Goal: Task Accomplishment & Management: Manage account settings

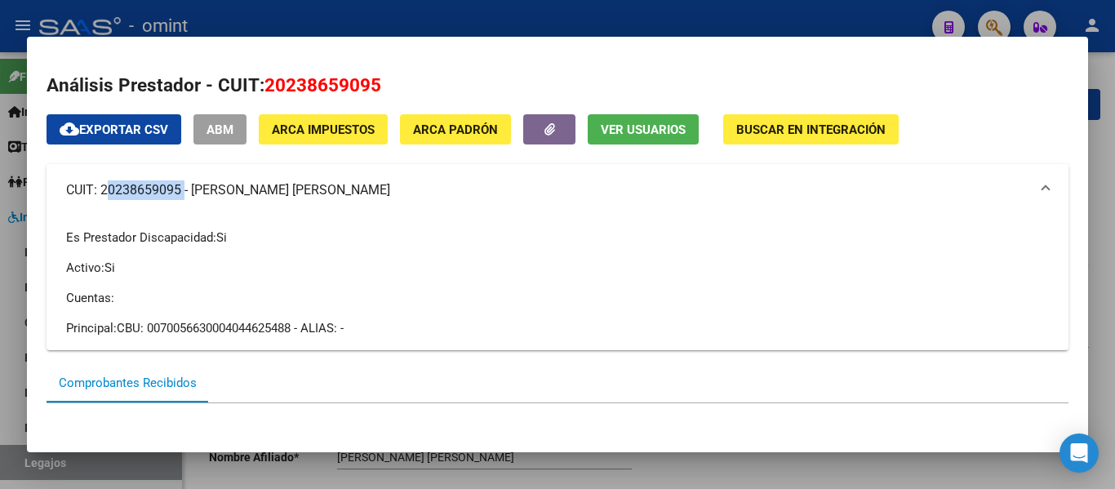
scroll to position [70, 0]
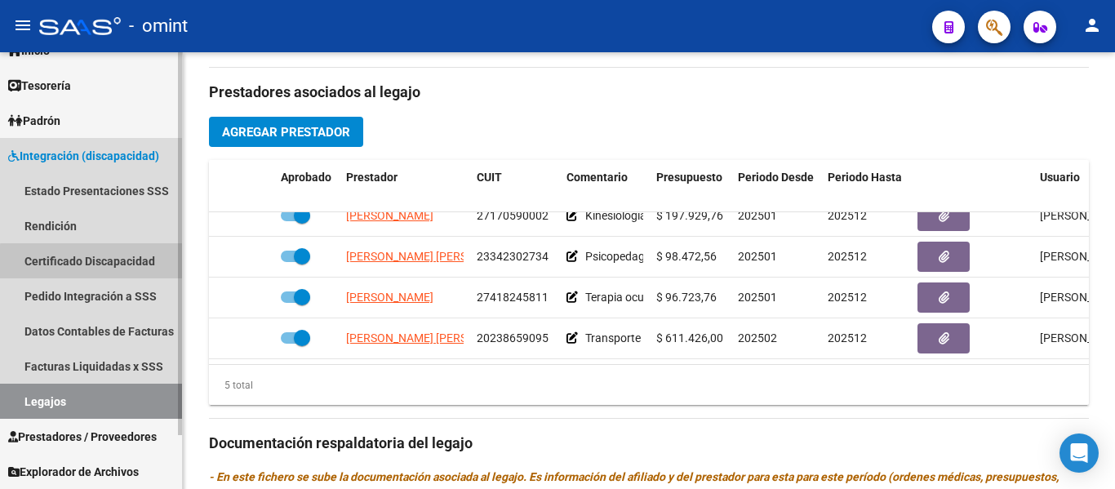
click at [117, 264] on link "Certificado Discapacidad" at bounding box center [91, 260] width 182 height 35
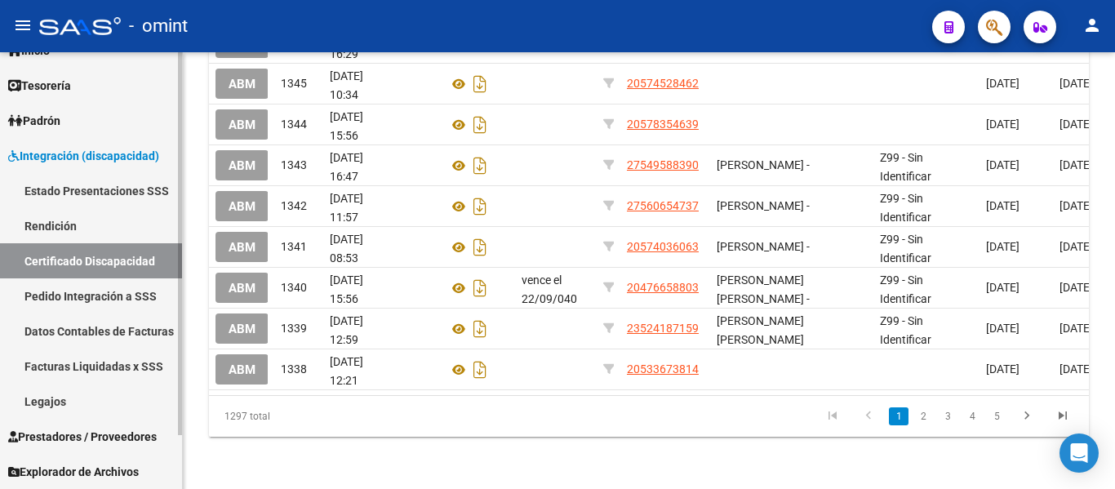
click at [100, 406] on link "Legajos" at bounding box center [91, 401] width 182 height 35
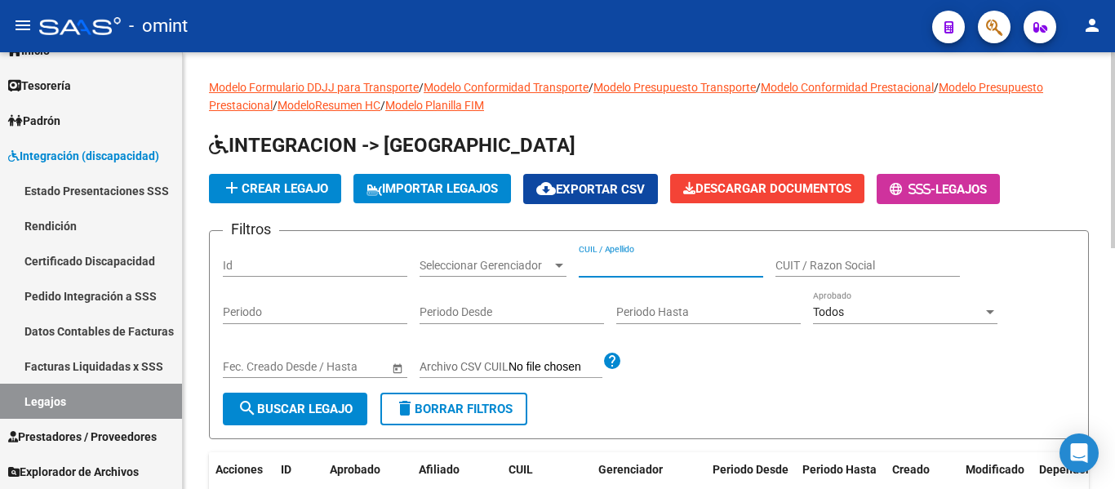
click at [639, 264] on input "CUIL / Apellido" at bounding box center [671, 266] width 184 height 14
type input "[GEOGRAPHIC_DATA]"
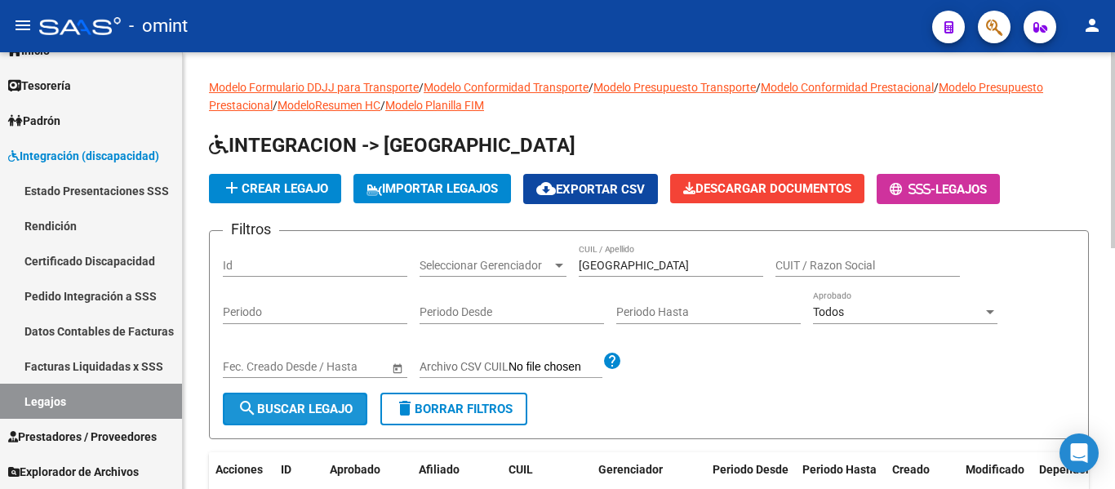
click at [320, 403] on span "search Buscar Legajo" at bounding box center [294, 409] width 115 height 15
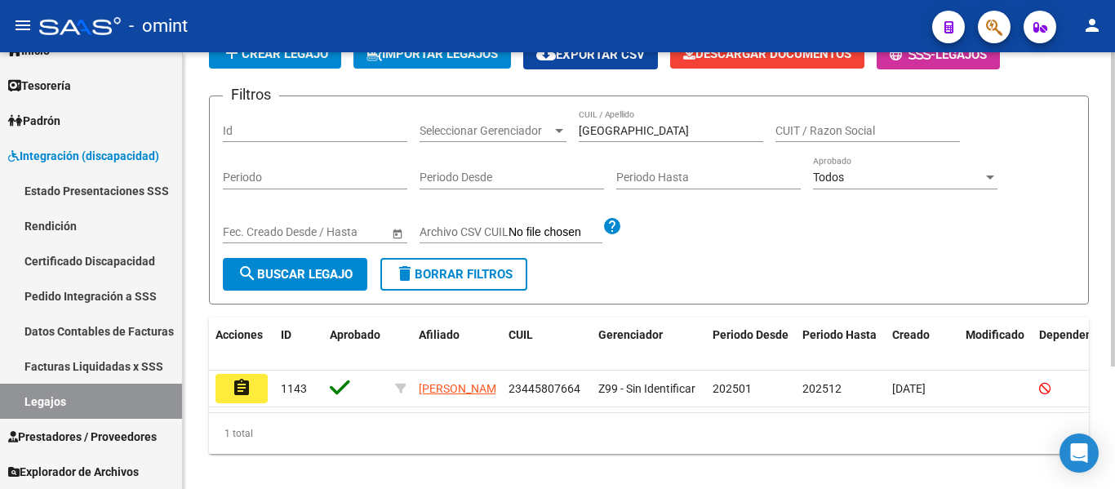
scroll to position [163, 0]
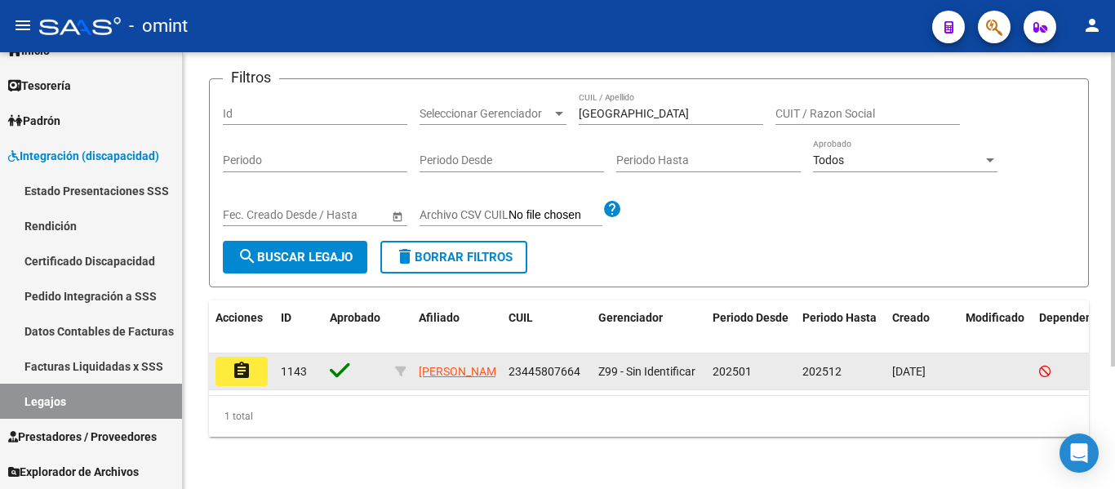
click at [240, 361] on mat-icon "assignment" at bounding box center [242, 371] width 20 height 20
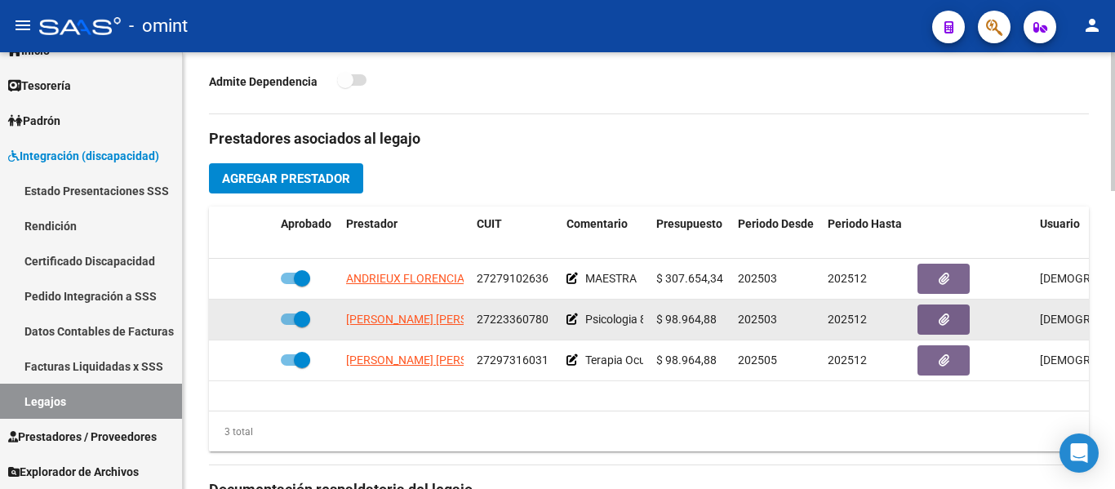
scroll to position [490, 0]
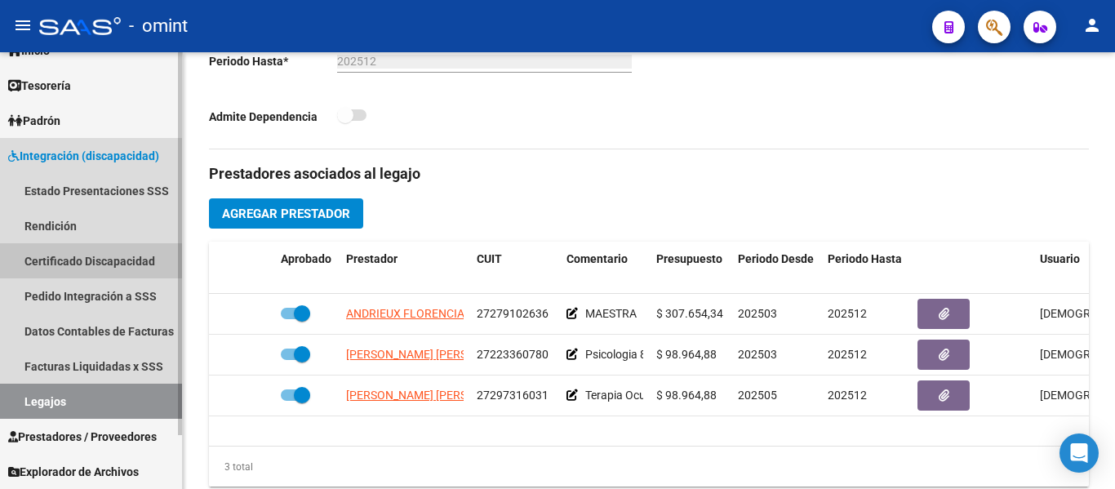
drag, startPoint x: 108, startPoint y: 256, endPoint x: 113, endPoint y: 297, distance: 41.2
click at [109, 256] on link "Certificado Discapacidad" at bounding box center [91, 260] width 182 height 35
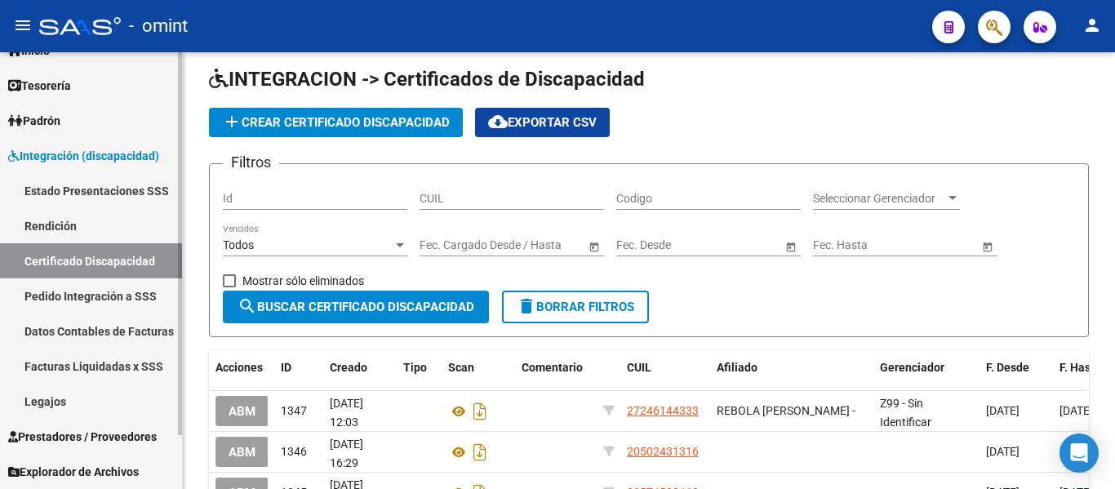
click at [63, 399] on link "Legajos" at bounding box center [91, 401] width 182 height 35
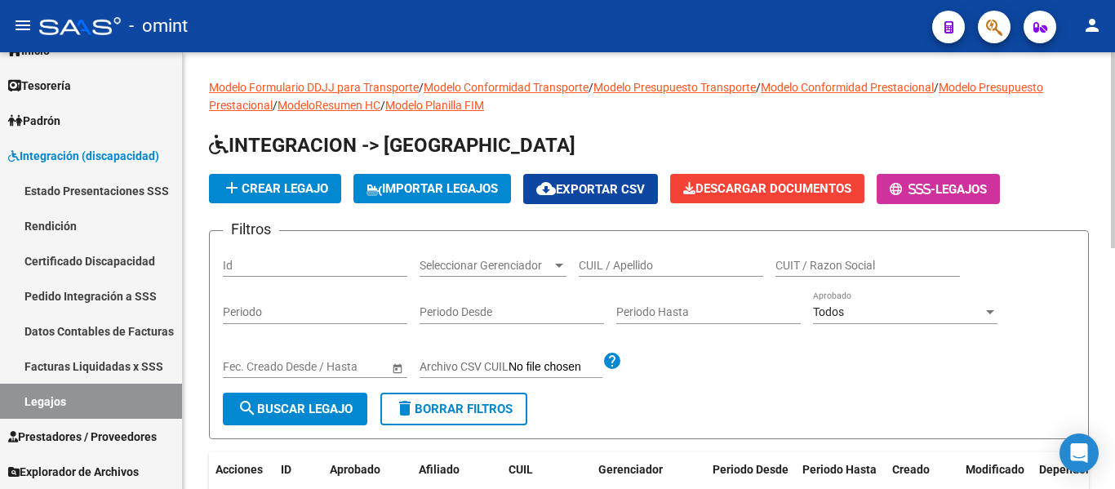
click at [637, 264] on input "CUIL / Apellido" at bounding box center [671, 266] width 184 height 14
type input "[PERSON_NAME]"
click at [320, 407] on span "search Buscar Legajo" at bounding box center [294, 409] width 115 height 15
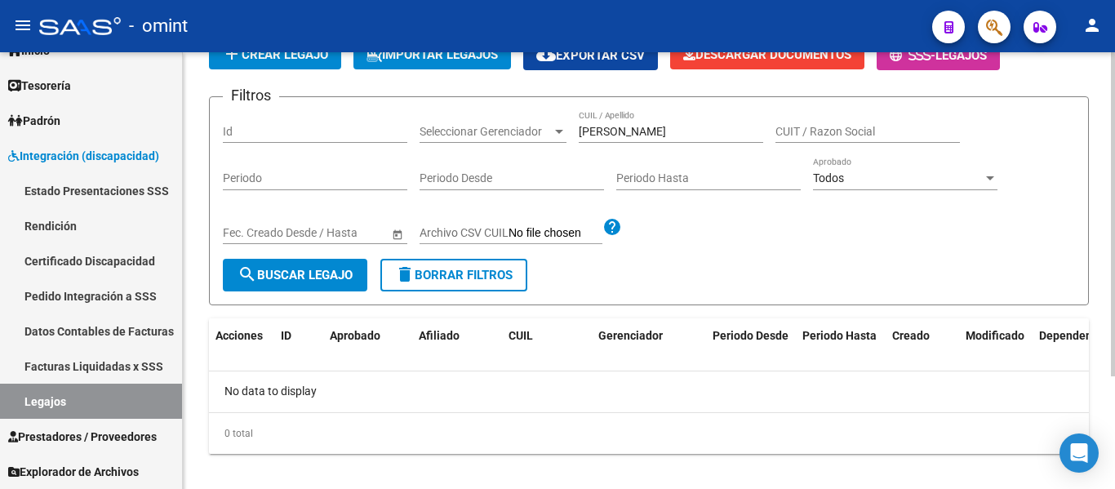
scroll to position [152, 0]
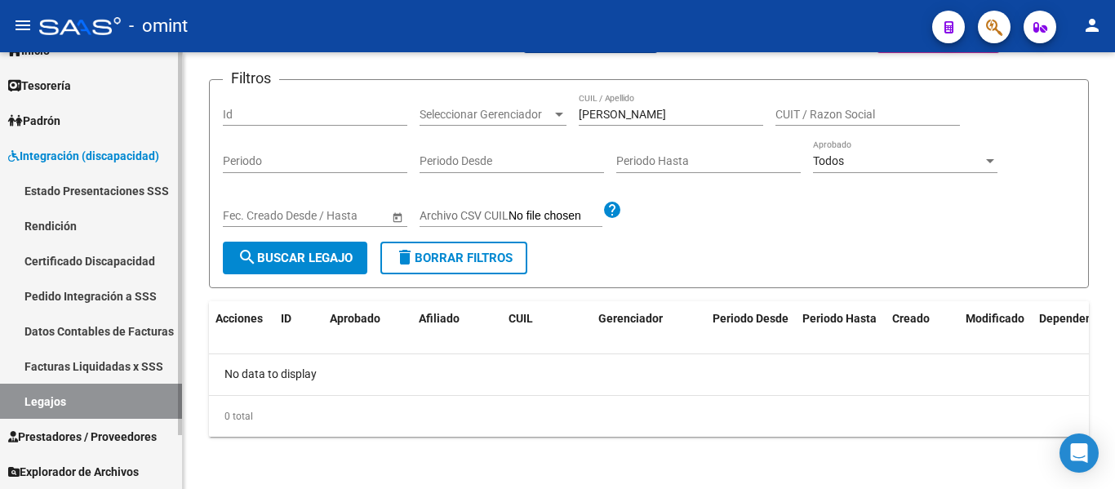
click at [73, 255] on link "Certificado Discapacidad" at bounding box center [91, 260] width 182 height 35
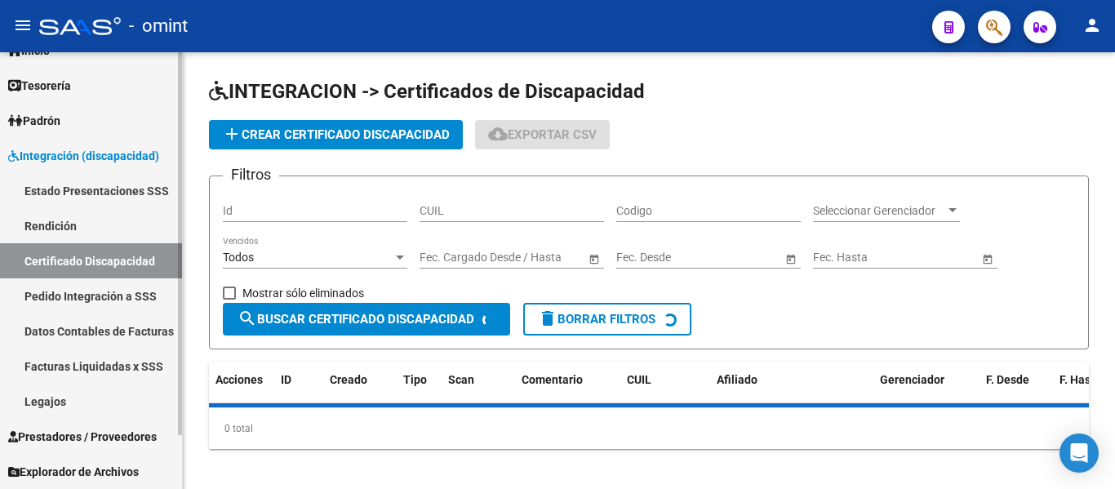
click at [55, 404] on link "Legajos" at bounding box center [91, 401] width 182 height 35
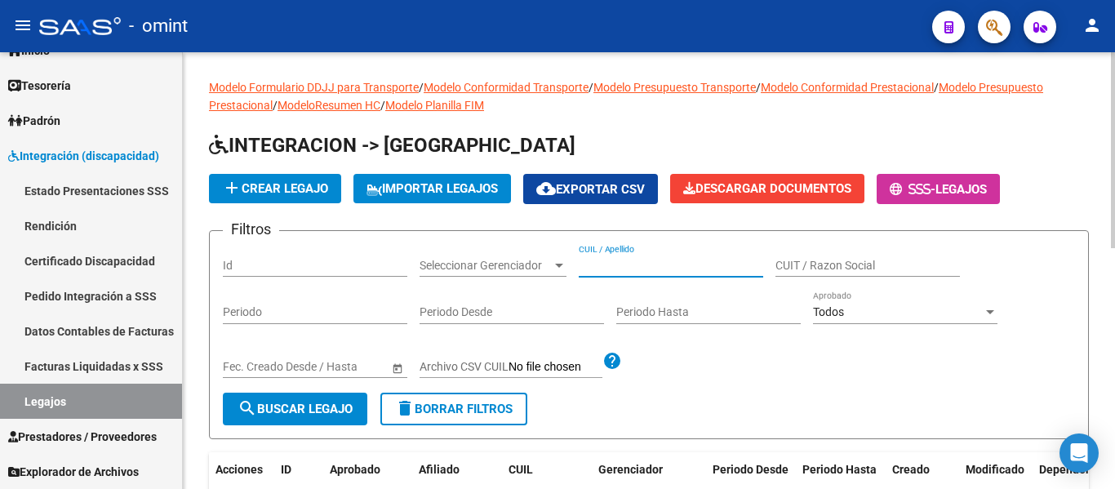
click at [629, 265] on input "CUIL / Apellido" at bounding box center [671, 266] width 184 height 14
click at [322, 405] on span "search Buscar Legajo" at bounding box center [294, 409] width 115 height 15
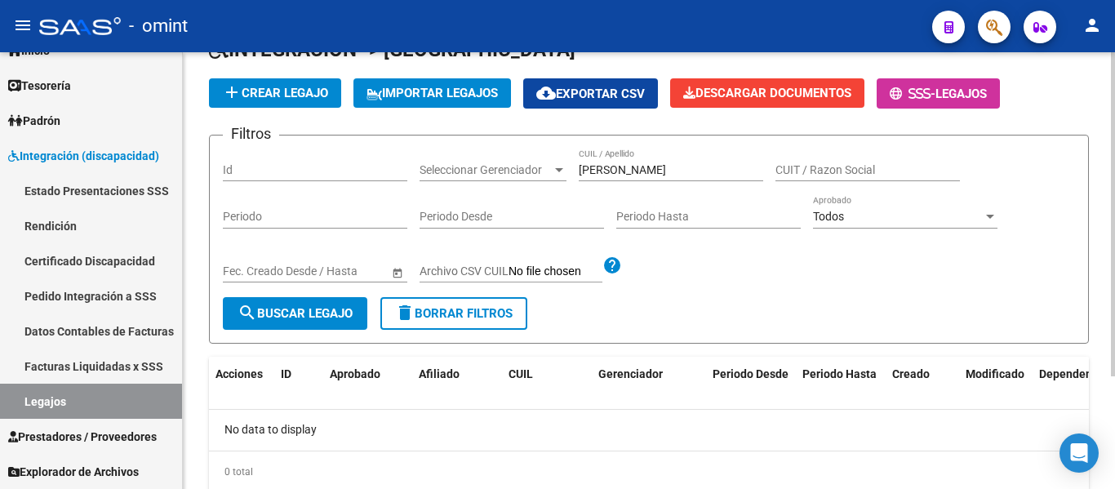
scroll to position [70, 0]
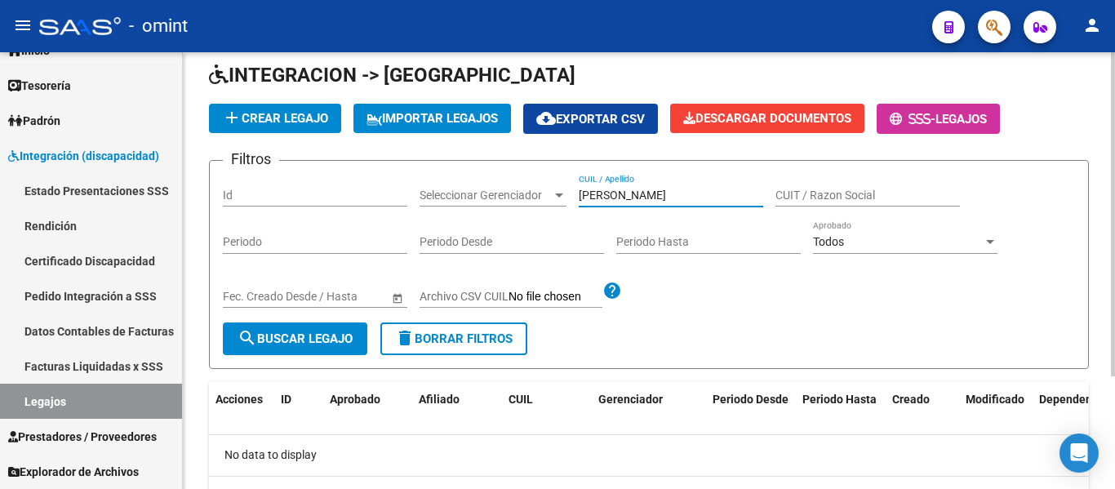
drag, startPoint x: 659, startPoint y: 196, endPoint x: 628, endPoint y: 191, distance: 30.6
click at [628, 191] on input "rodriguez mati" at bounding box center [671, 196] width 184 height 14
type input "rodriguez"
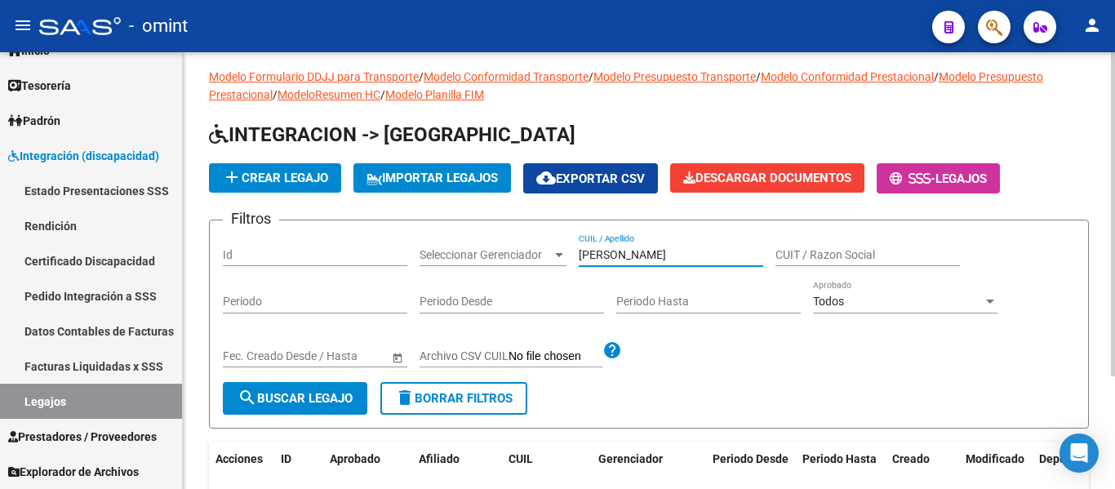
scroll to position [0, 0]
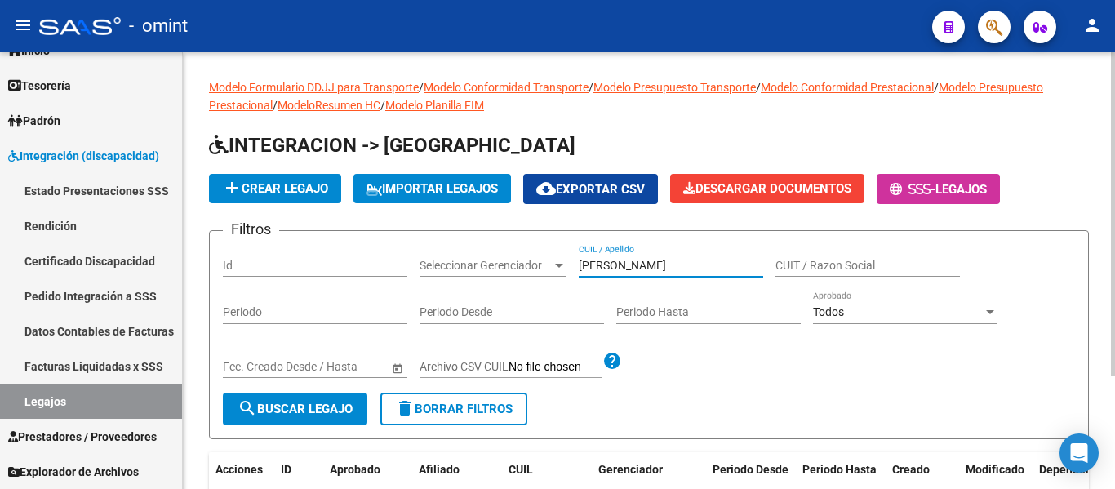
drag, startPoint x: 645, startPoint y: 260, endPoint x: 554, endPoint y: 256, distance: 90.7
click at [554, 256] on div "Filtros Id Seleccionar Gerenciador Seleccionar Gerenciador rodriguez CUIL / Ape…" at bounding box center [649, 318] width 852 height 149
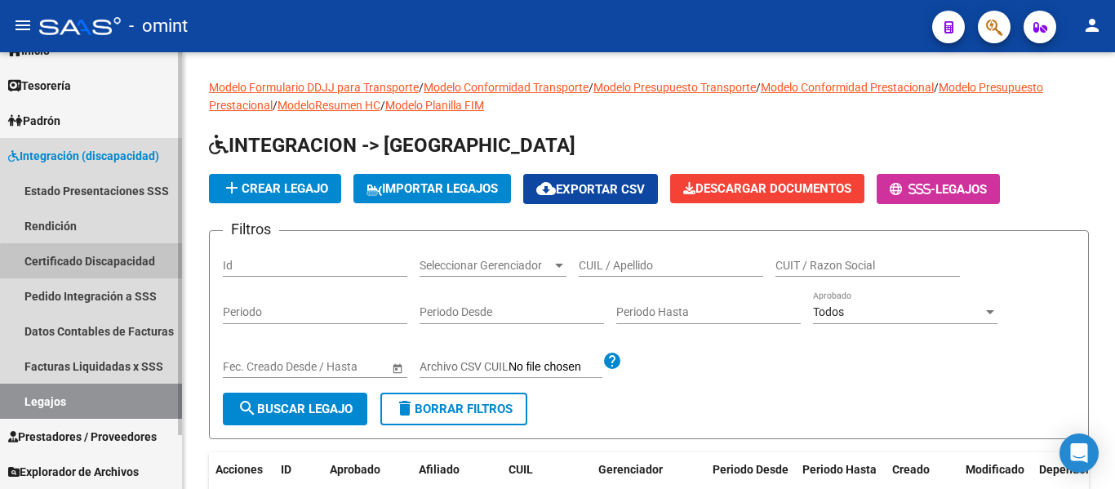
click at [115, 264] on link "Certificado Discapacidad" at bounding box center [91, 260] width 182 height 35
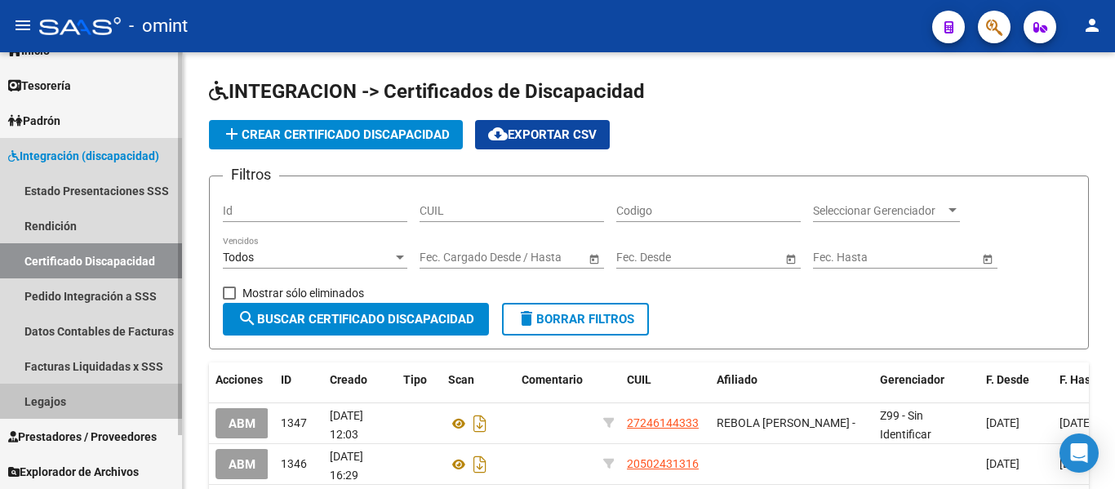
click at [69, 395] on link "Legajos" at bounding box center [91, 401] width 182 height 35
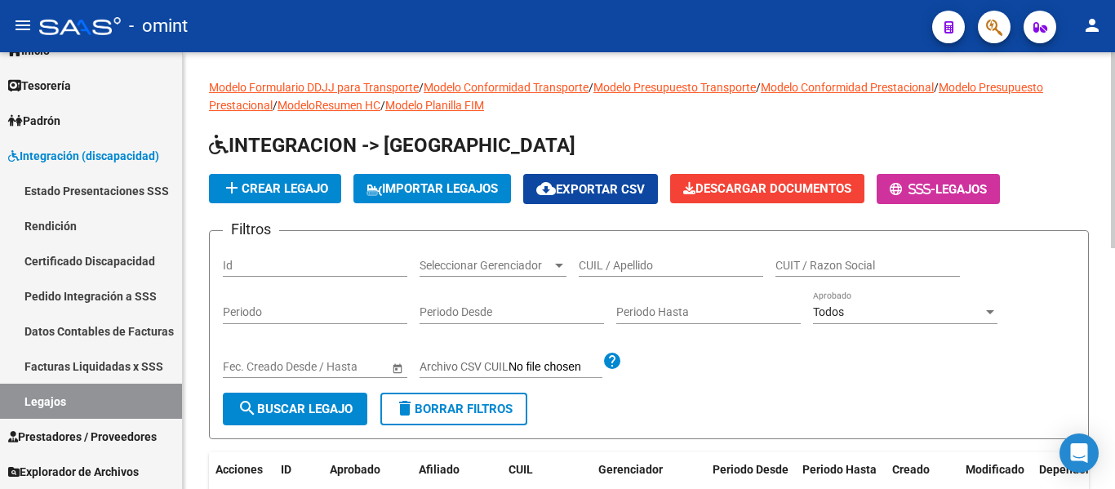
click at [644, 264] on input "CUIL / Apellido" at bounding box center [671, 266] width 184 height 14
type input "alcazar"
click at [313, 401] on button "search Buscar Legajo" at bounding box center [295, 409] width 144 height 33
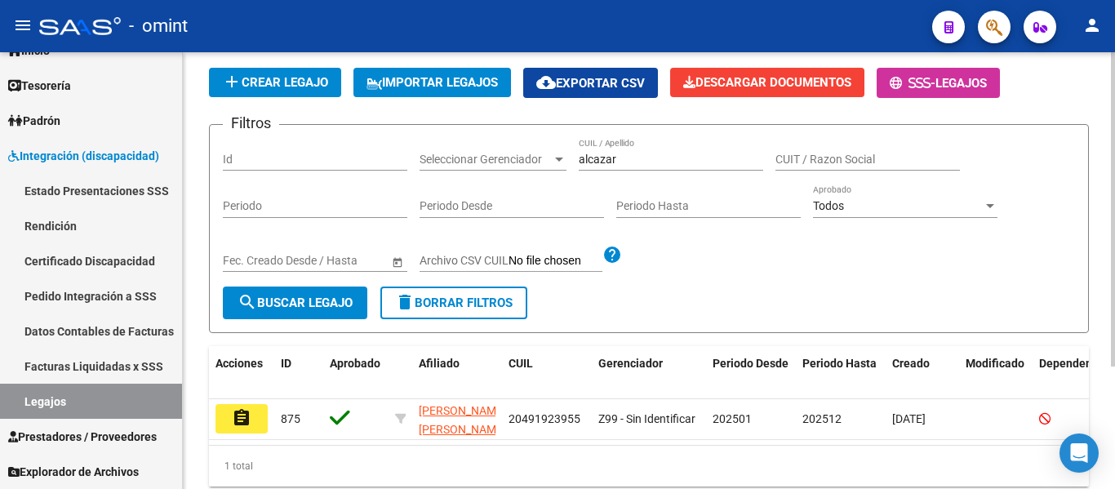
scroll to position [170, 0]
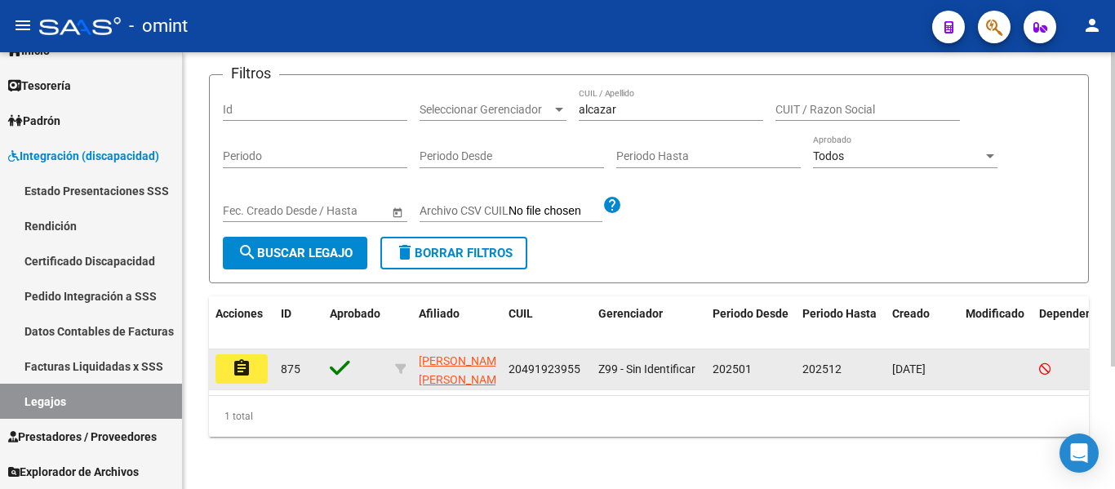
click at [251, 358] on mat-icon "assignment" at bounding box center [242, 368] width 20 height 20
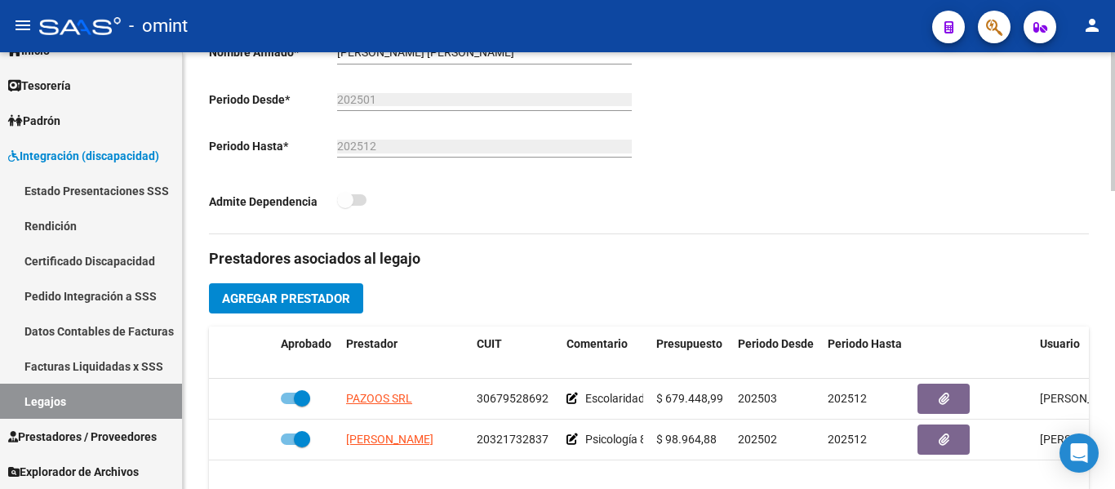
scroll to position [245, 0]
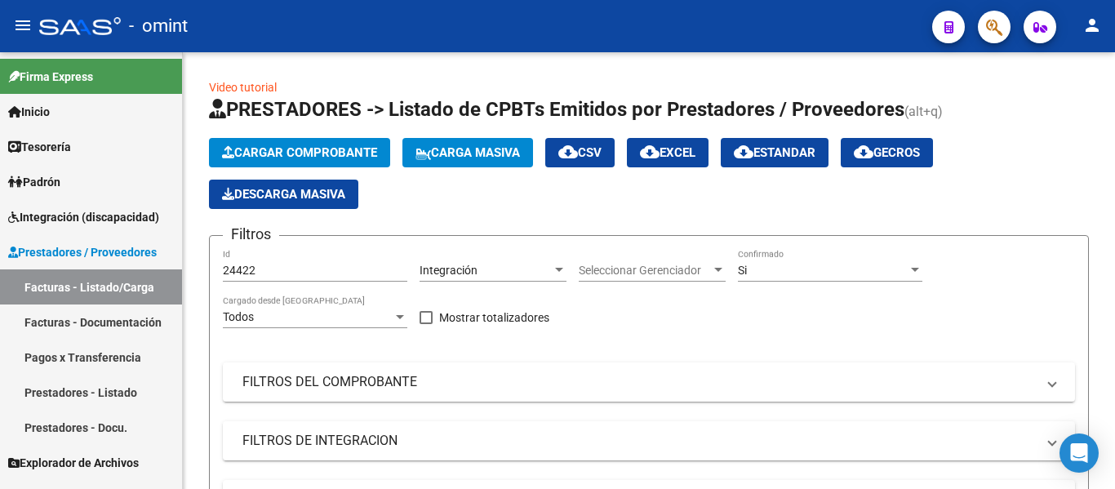
scroll to position [371, 0]
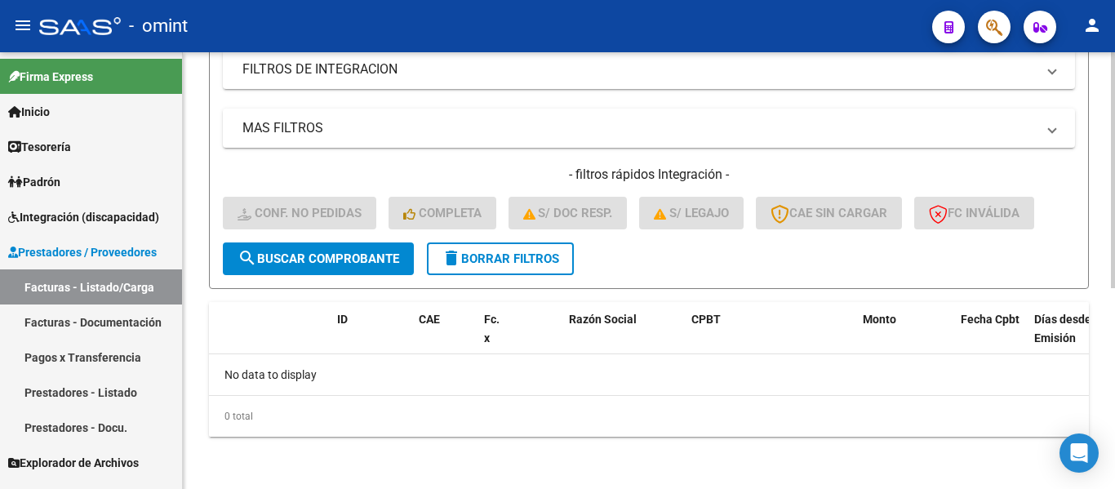
click at [499, 255] on span "delete Borrar Filtros" at bounding box center [501, 258] width 118 height 15
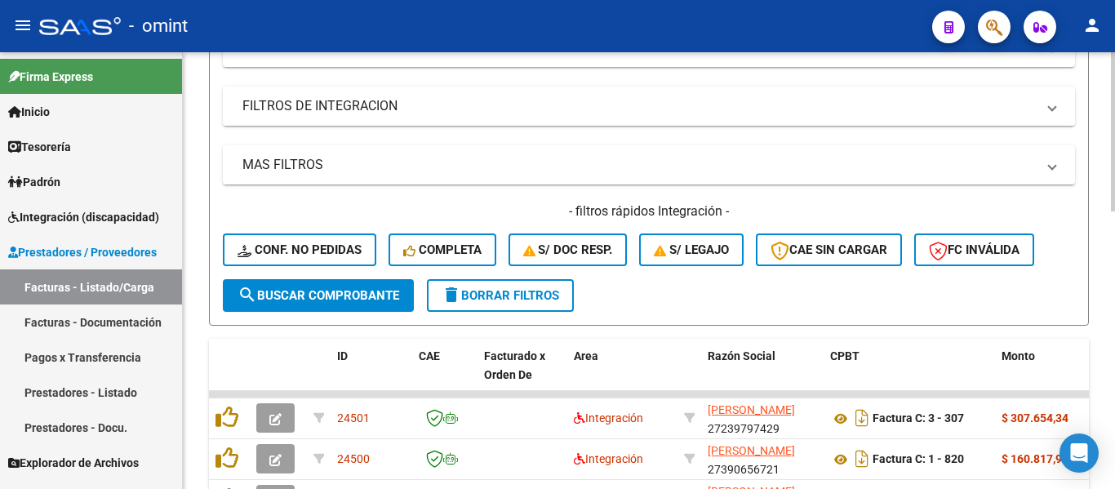
scroll to position [208, 0]
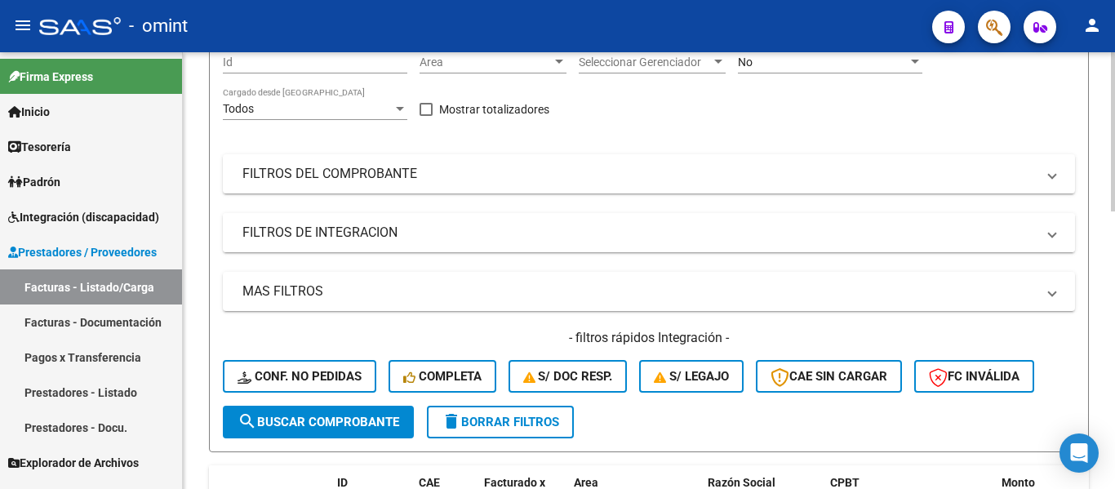
click at [365, 231] on mat-panel-title "FILTROS DE INTEGRACION" at bounding box center [638, 233] width 793 height 18
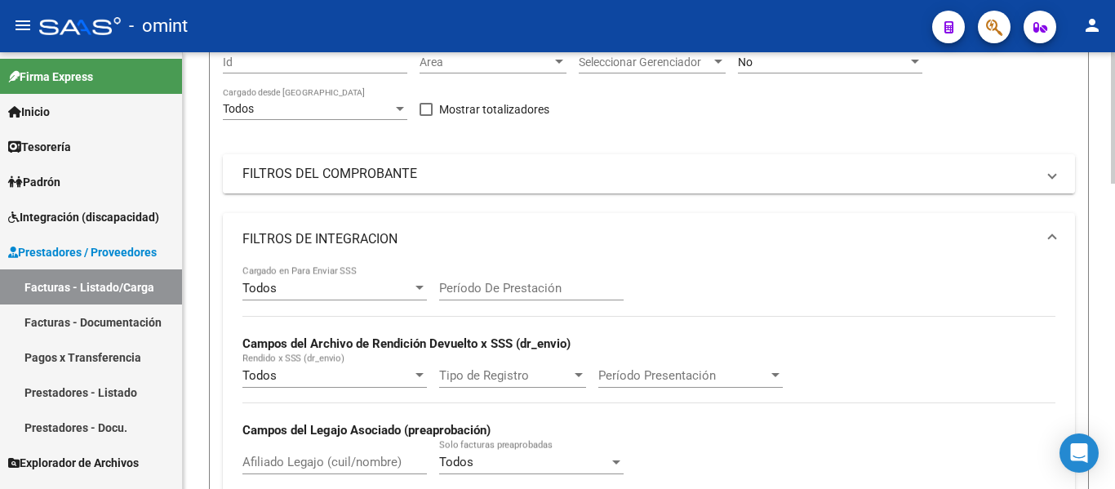
click at [345, 171] on mat-panel-title "FILTROS DEL COMPROBANTE" at bounding box center [638, 174] width 793 height 18
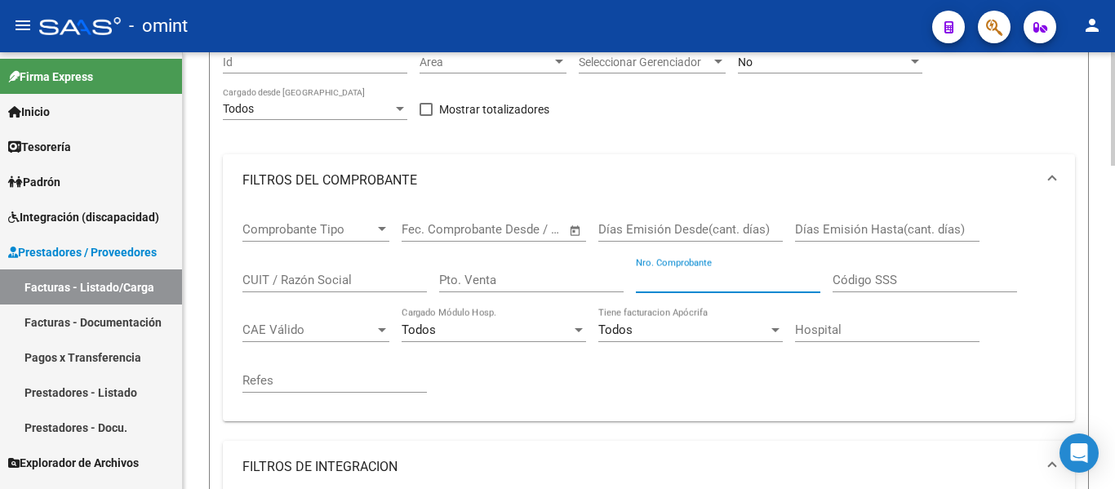
paste input "525"
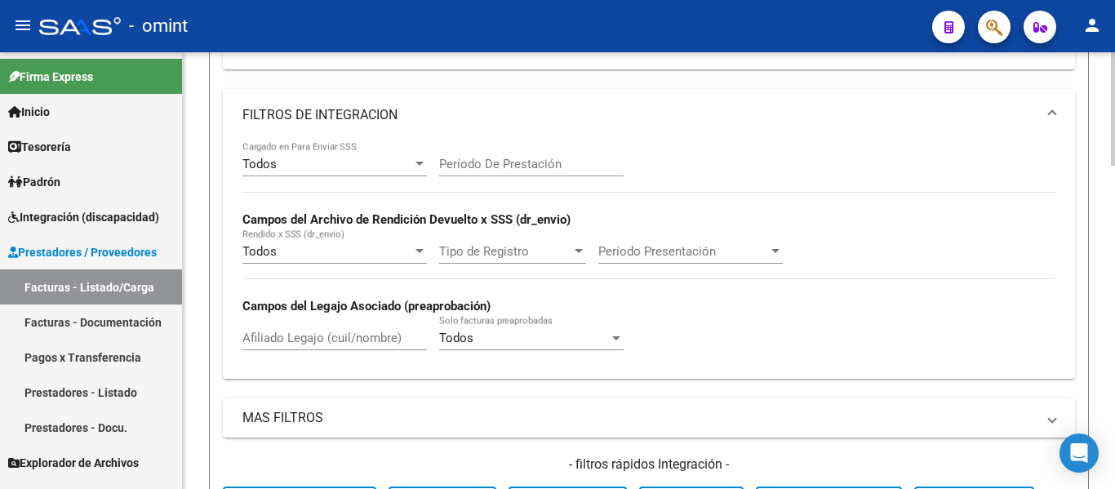
scroll to position [779, 0]
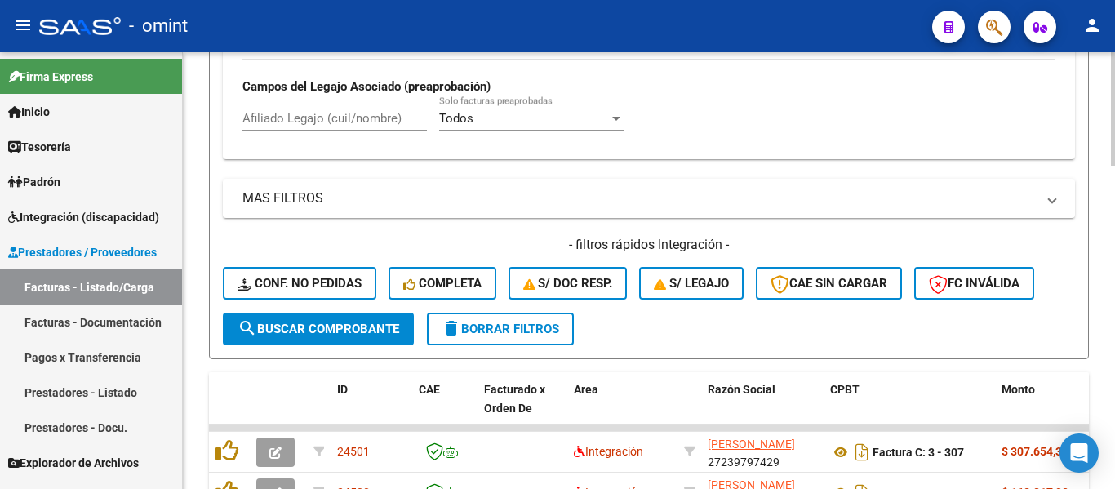
type input "525"
click at [355, 331] on span "search Buscar Comprobante" at bounding box center [318, 329] width 162 height 15
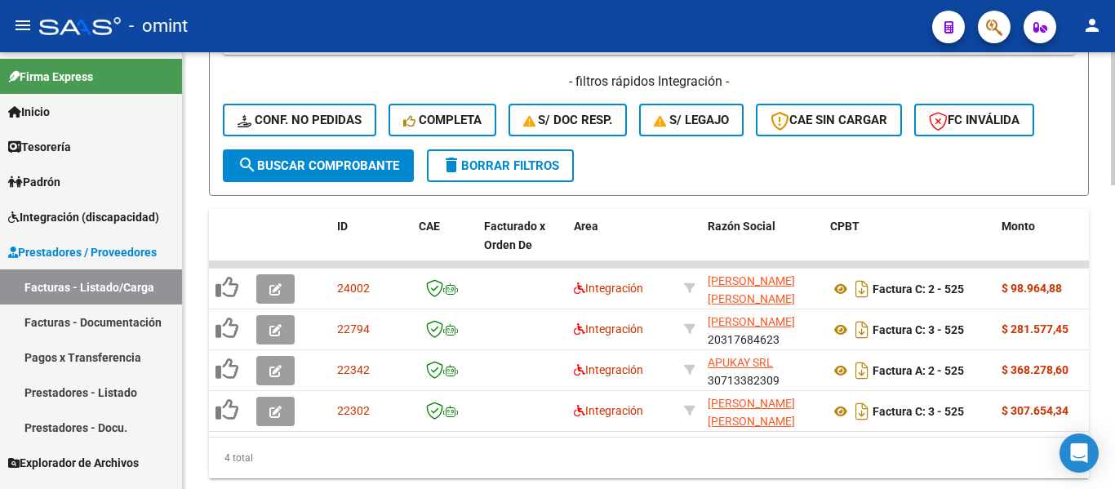
scroll to position [997, 0]
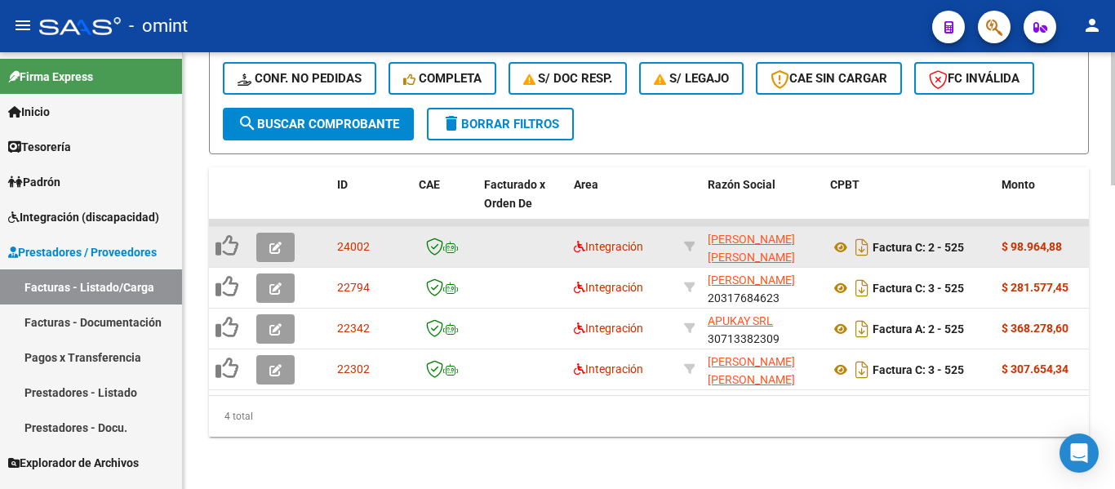
click at [274, 242] on icon "button" at bounding box center [275, 248] width 12 height 12
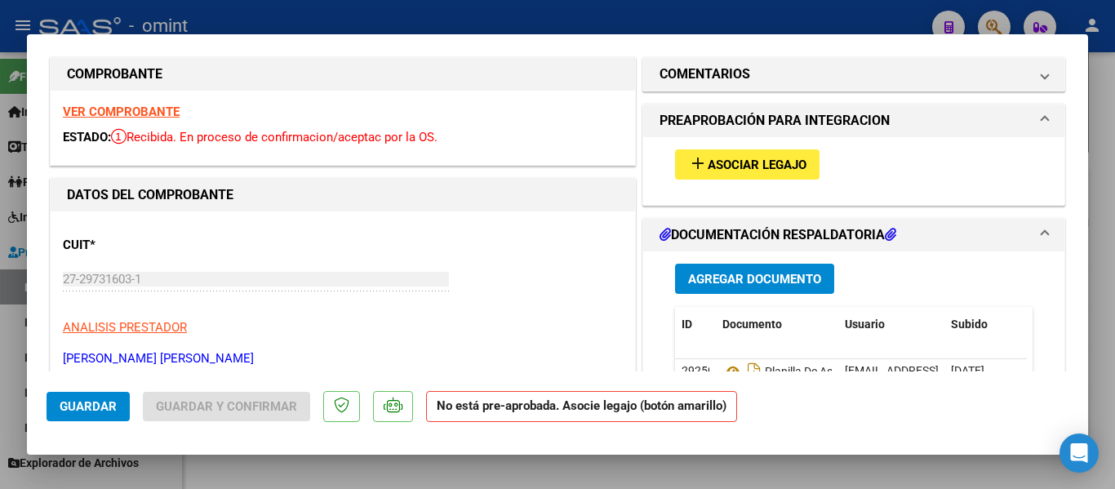
scroll to position [0, 0]
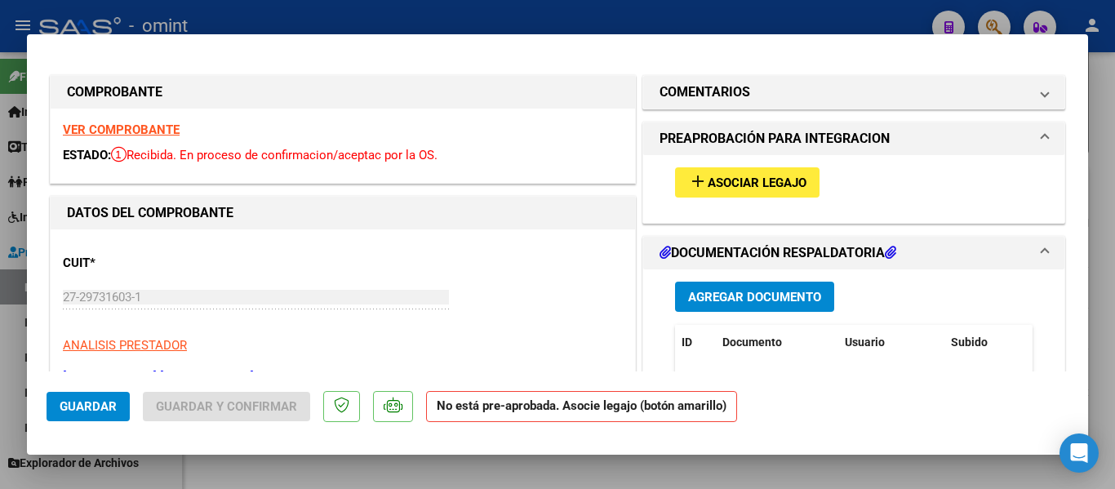
click at [138, 133] on strong "VER COMPROBANTE" at bounding box center [121, 129] width 117 height 15
click at [736, 172] on button "add Asociar Legajo" at bounding box center [747, 182] width 144 height 30
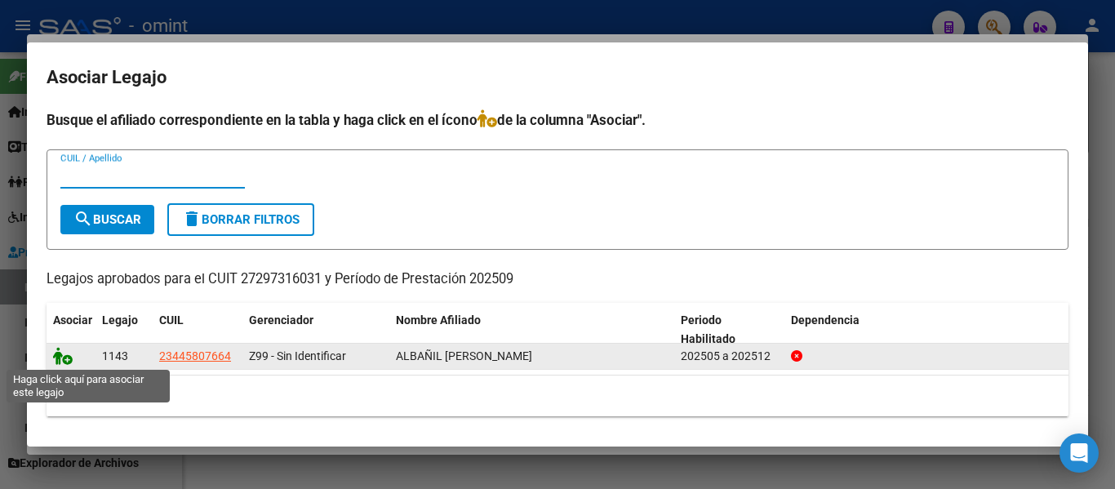
click at [59, 355] on icon at bounding box center [63, 356] width 20 height 18
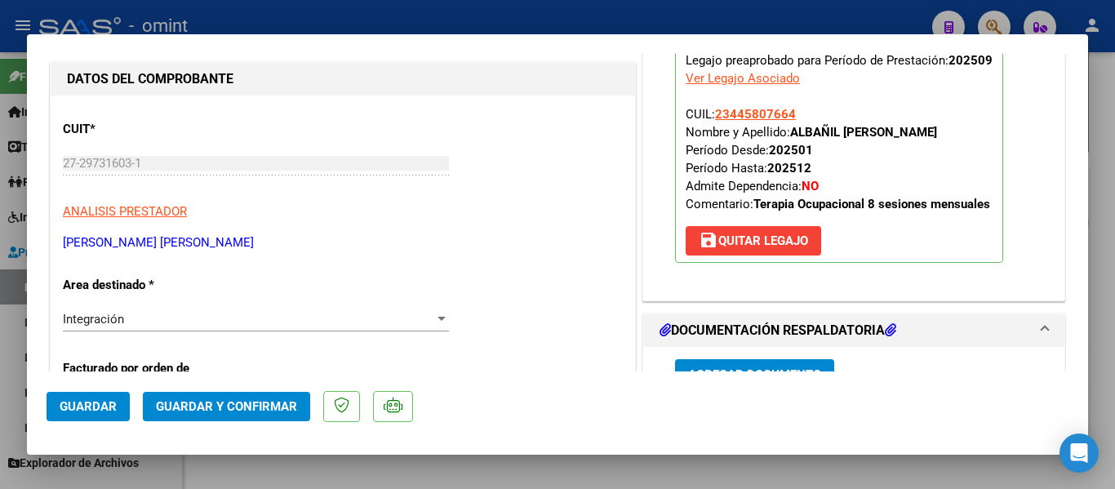
scroll to position [163, 0]
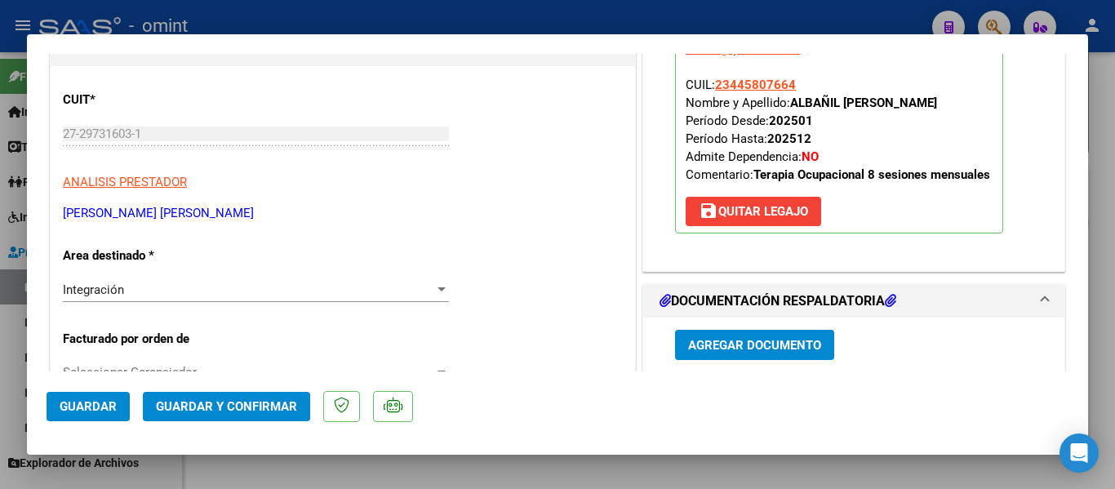
type input "$ 0,00"
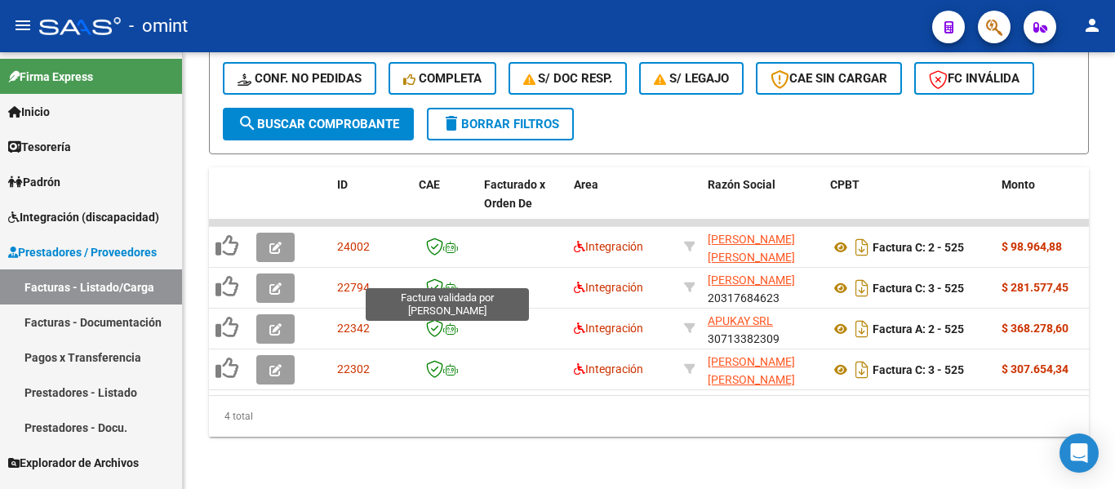
scroll to position [997, 0]
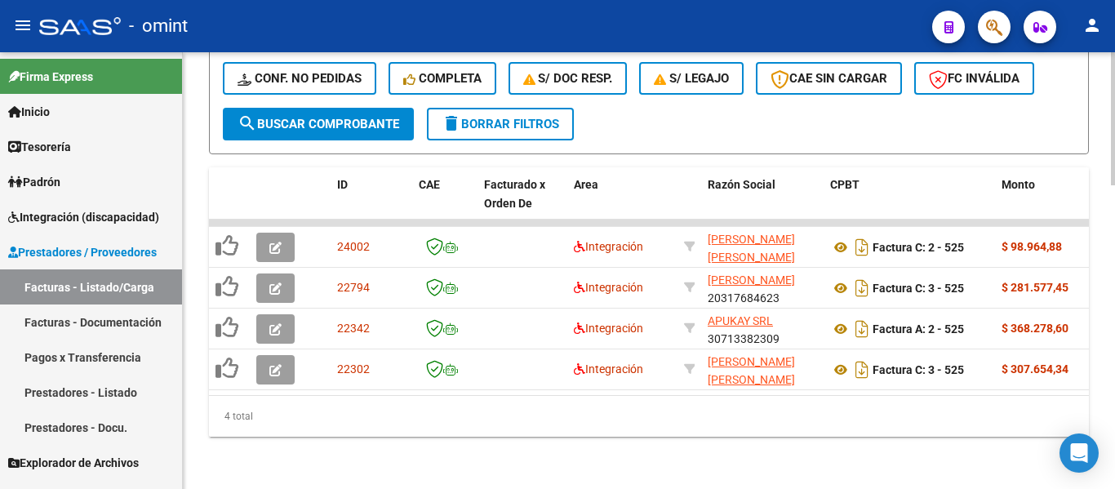
click at [517, 117] on span "delete Borrar Filtros" at bounding box center [501, 124] width 118 height 15
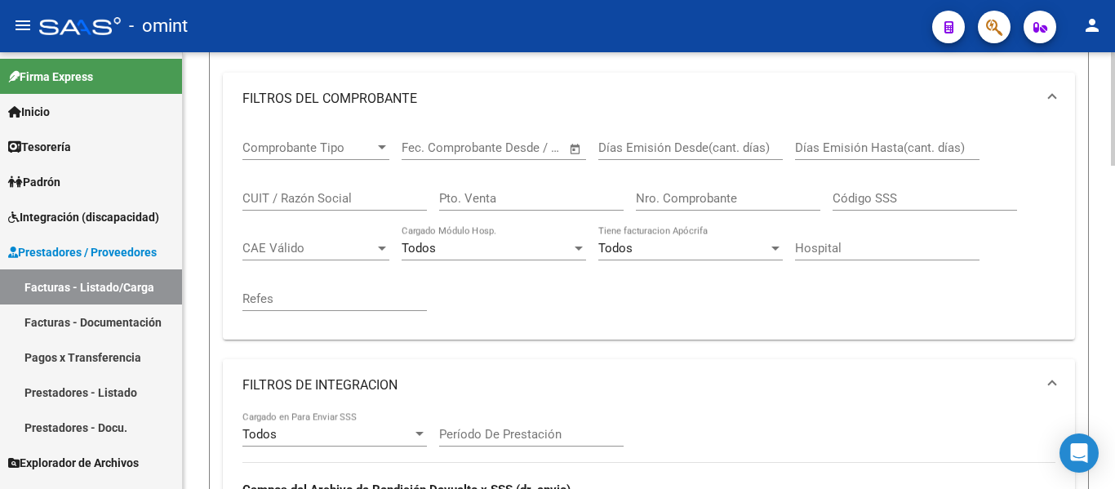
scroll to position [263, 0]
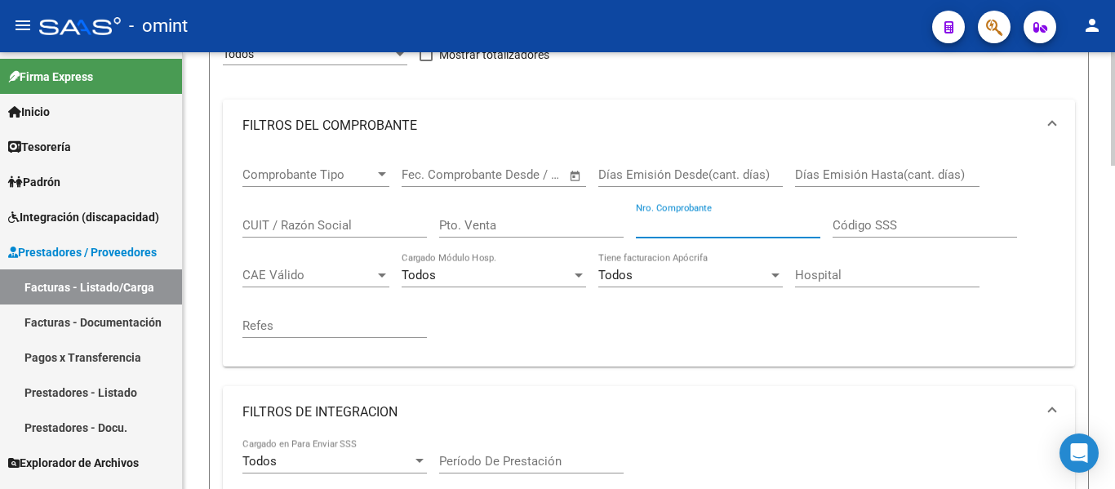
paste input "304"
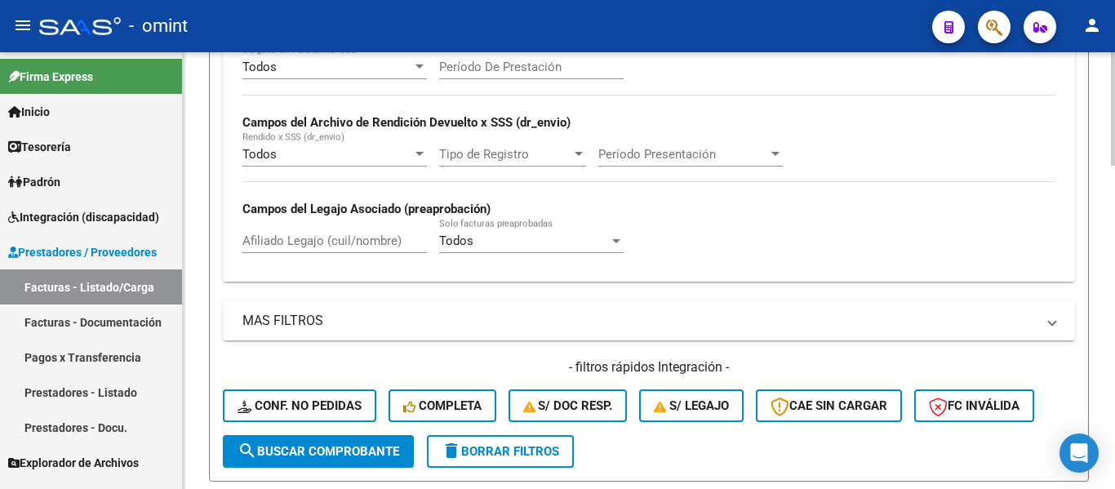
scroll to position [752, 0]
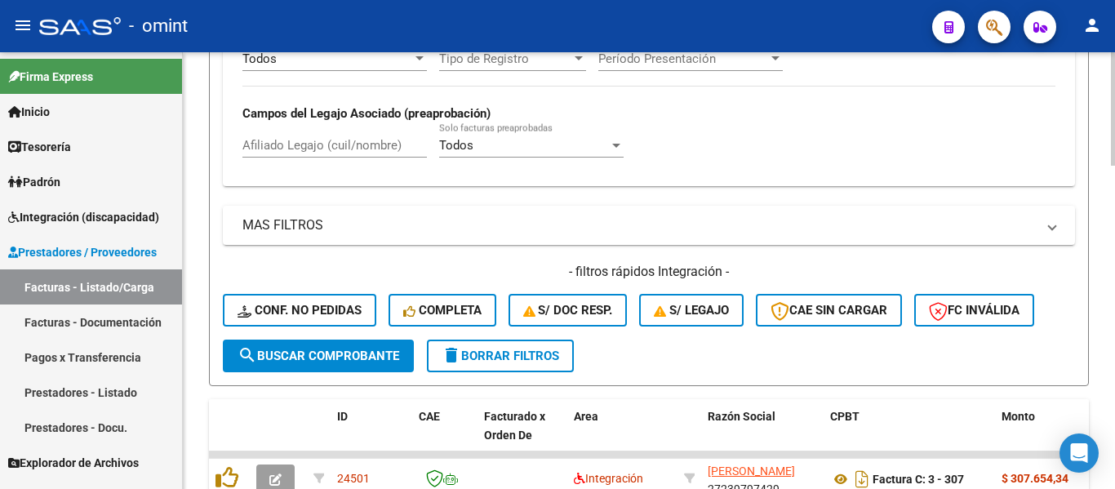
type input "304"
click at [339, 352] on span "search Buscar Comprobante" at bounding box center [318, 355] width 162 height 15
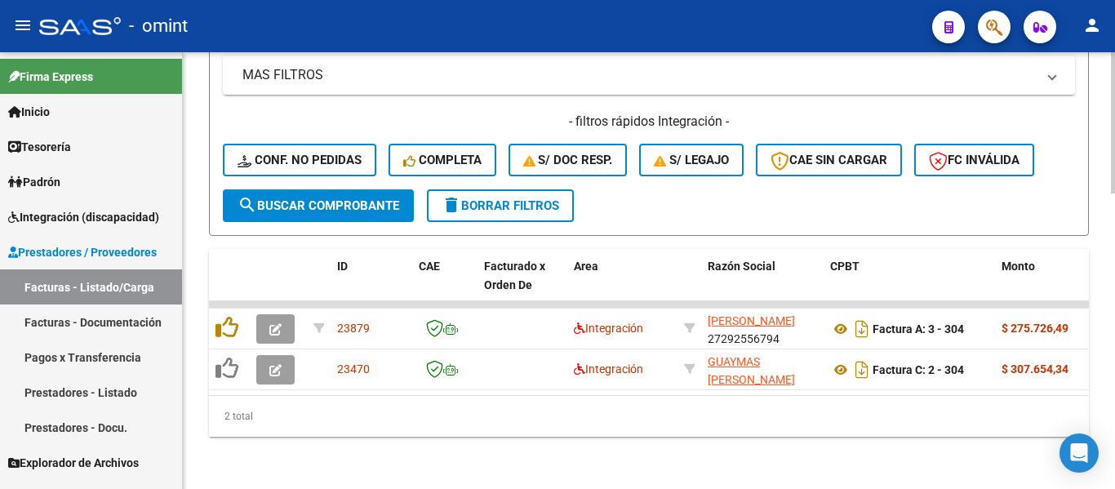
scroll to position [916, 0]
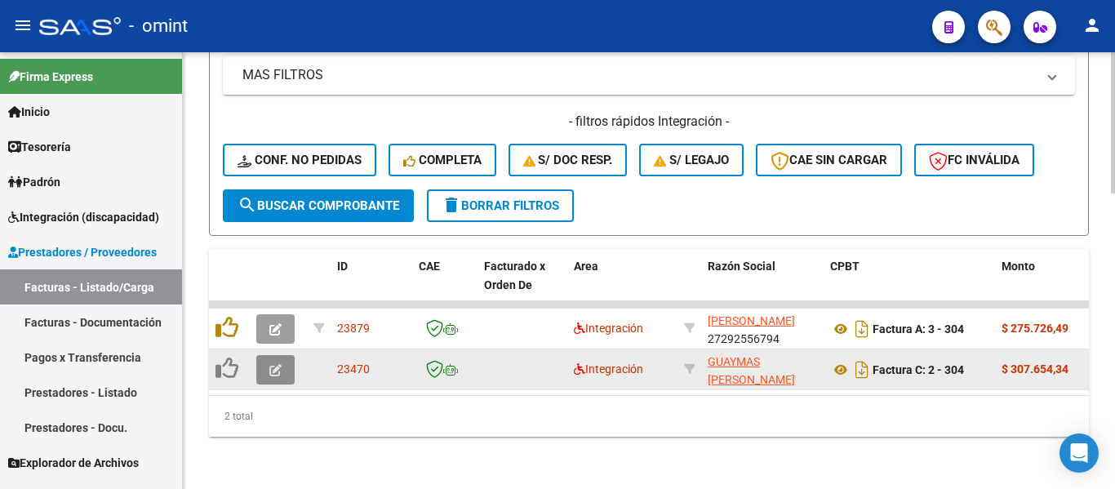
click at [268, 356] on button "button" at bounding box center [275, 369] width 38 height 29
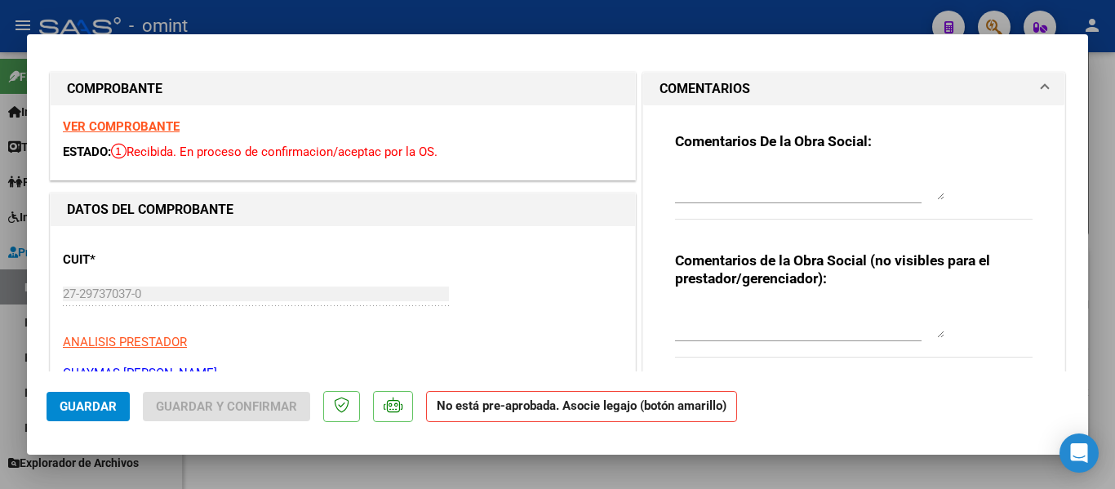
scroll to position [0, 0]
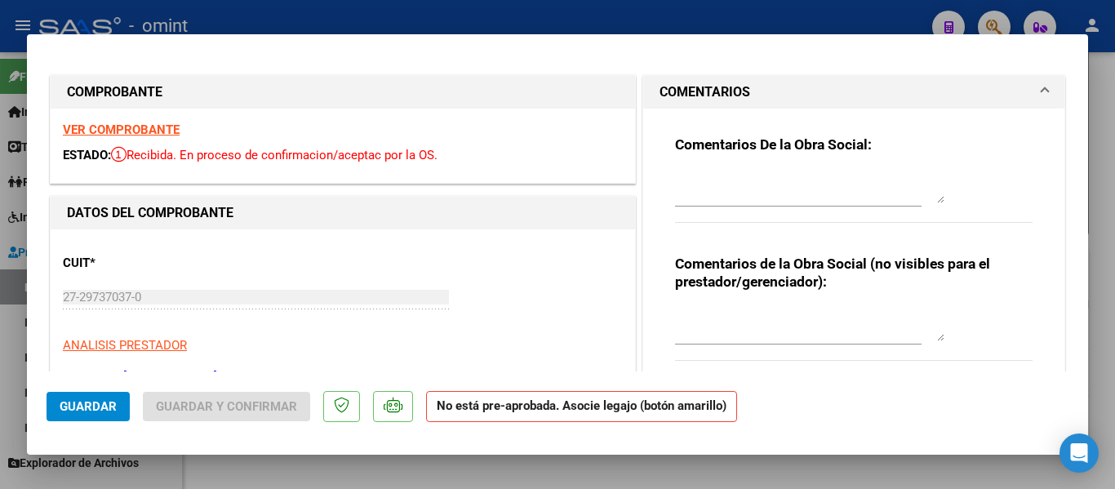
click at [165, 133] on strong "VER COMPROBANTE" at bounding box center [121, 129] width 117 height 15
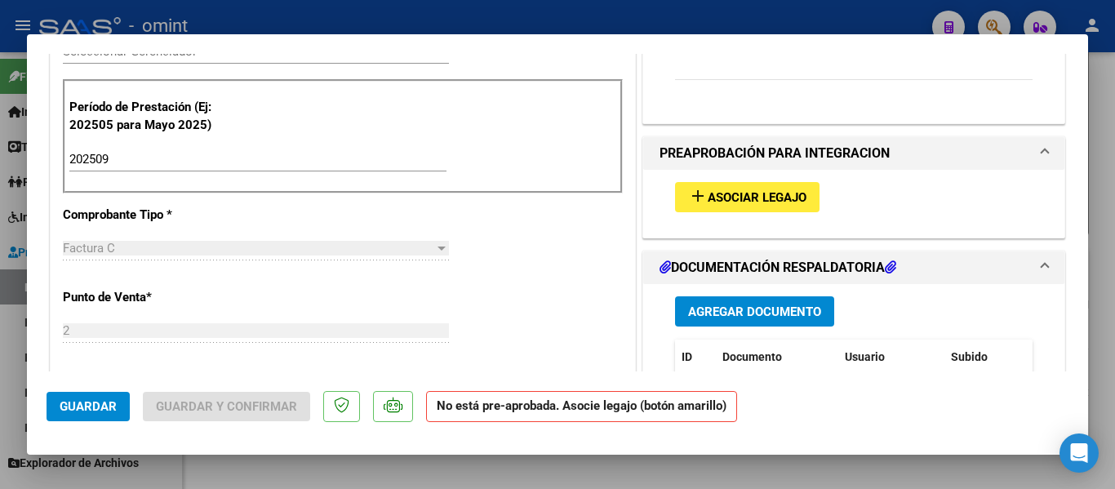
scroll to position [490, 0]
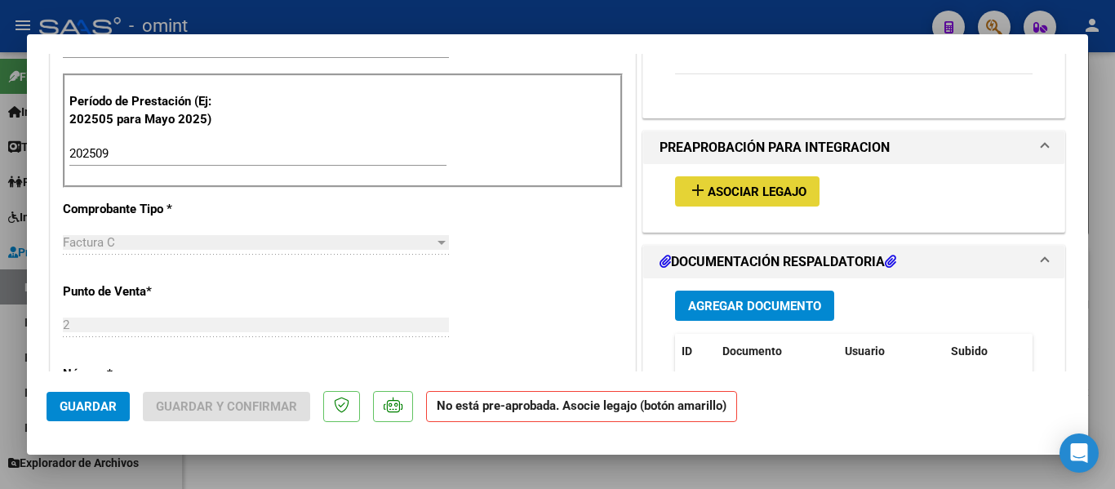
click at [768, 190] on span "Asociar Legajo" at bounding box center [757, 191] width 99 height 15
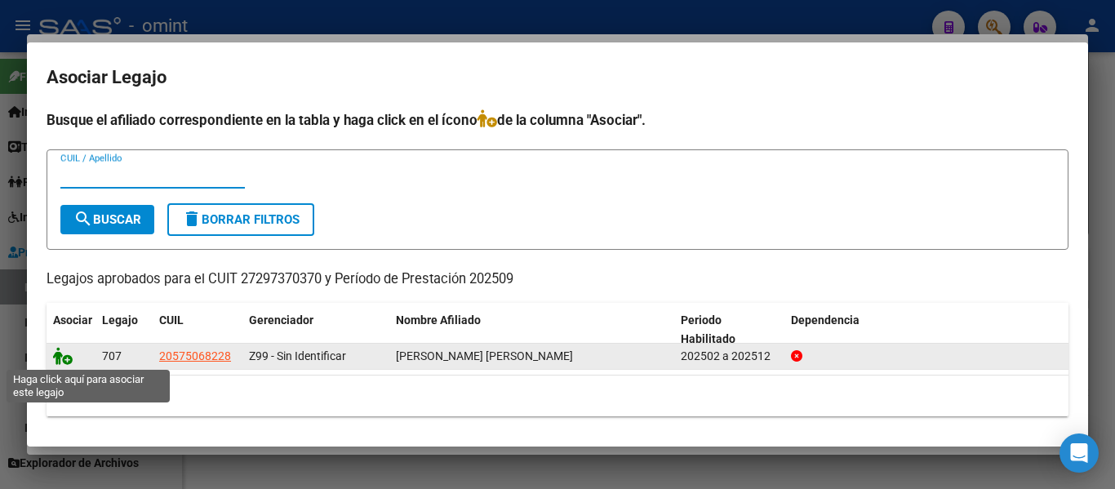
click at [65, 358] on icon at bounding box center [63, 356] width 20 height 18
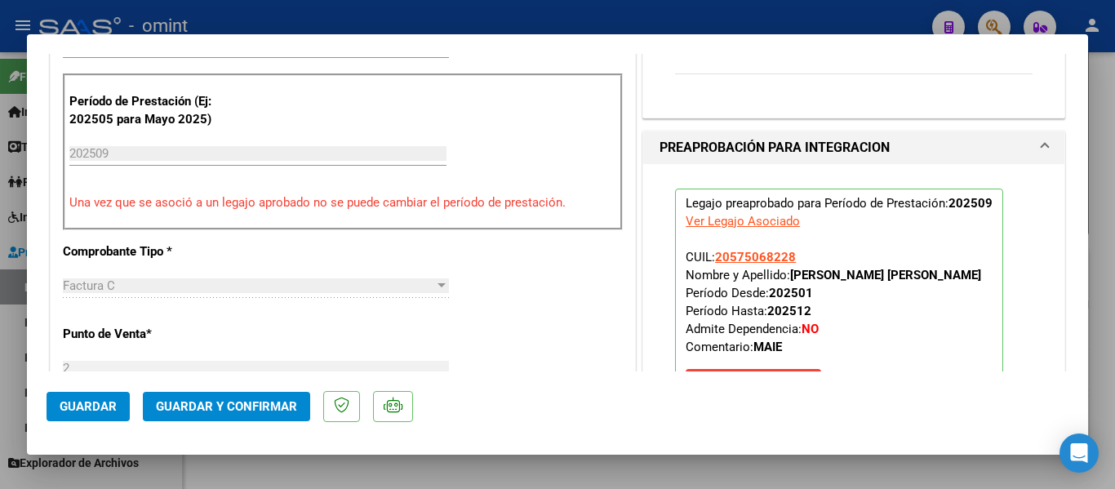
type input "$ 0,00"
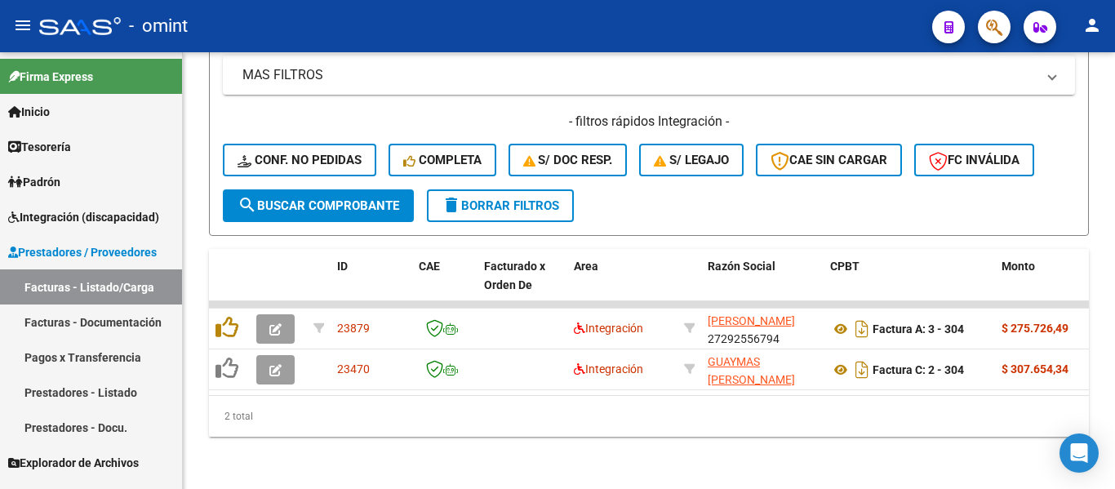
scroll to position [916, 0]
click at [527, 198] on span "delete Borrar Filtros" at bounding box center [501, 205] width 118 height 15
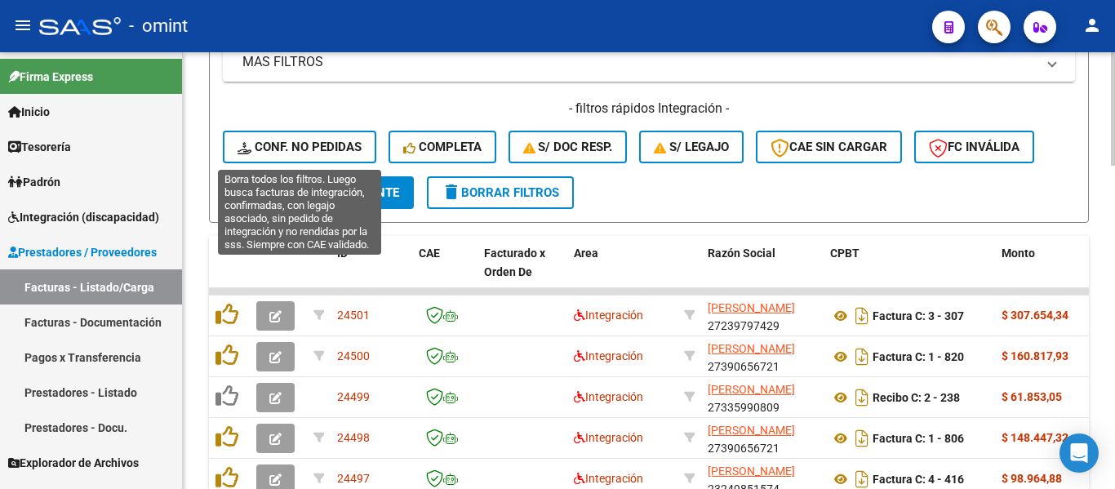
click at [339, 143] on span "Conf. no pedidas" at bounding box center [299, 147] width 124 height 15
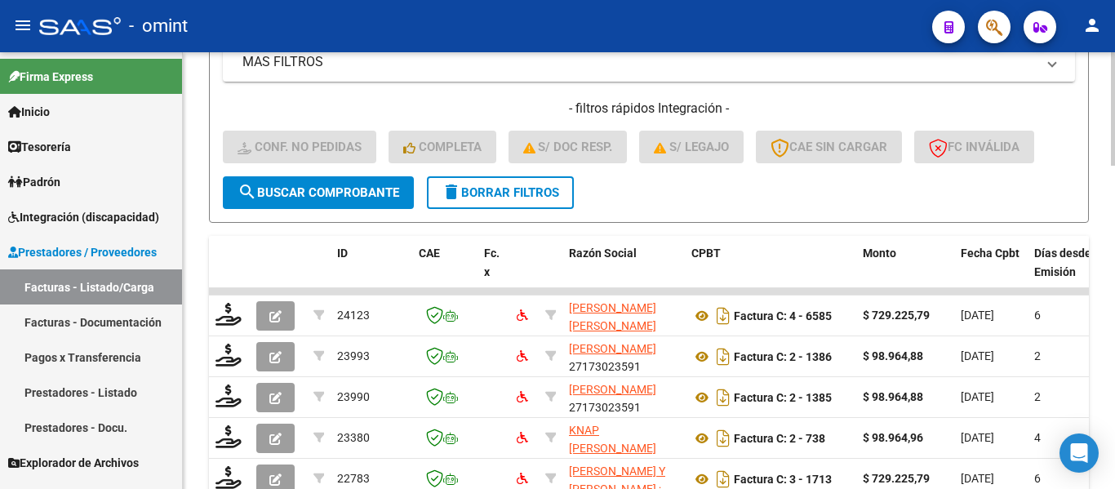
click at [532, 193] on span "delete Borrar Filtros" at bounding box center [501, 192] width 118 height 15
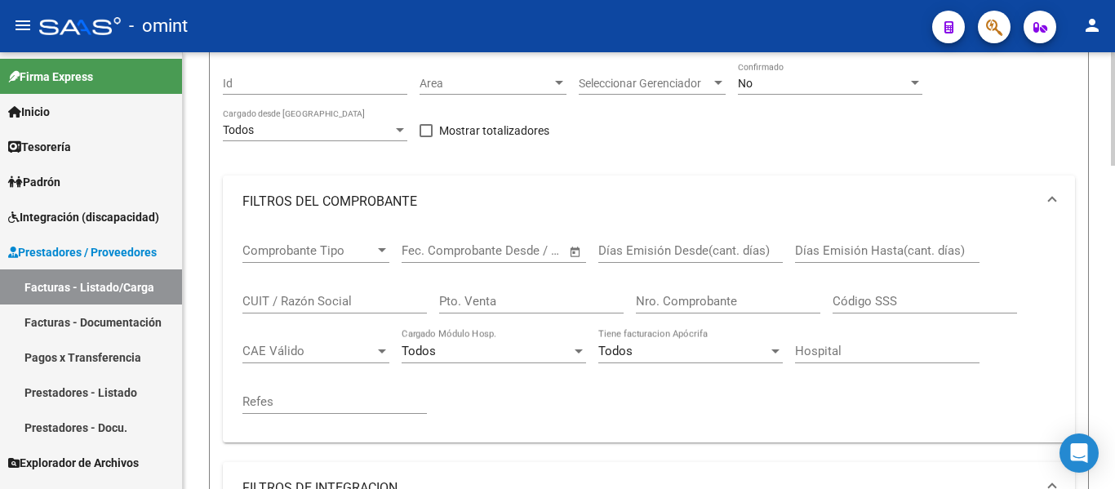
scroll to position [181, 0]
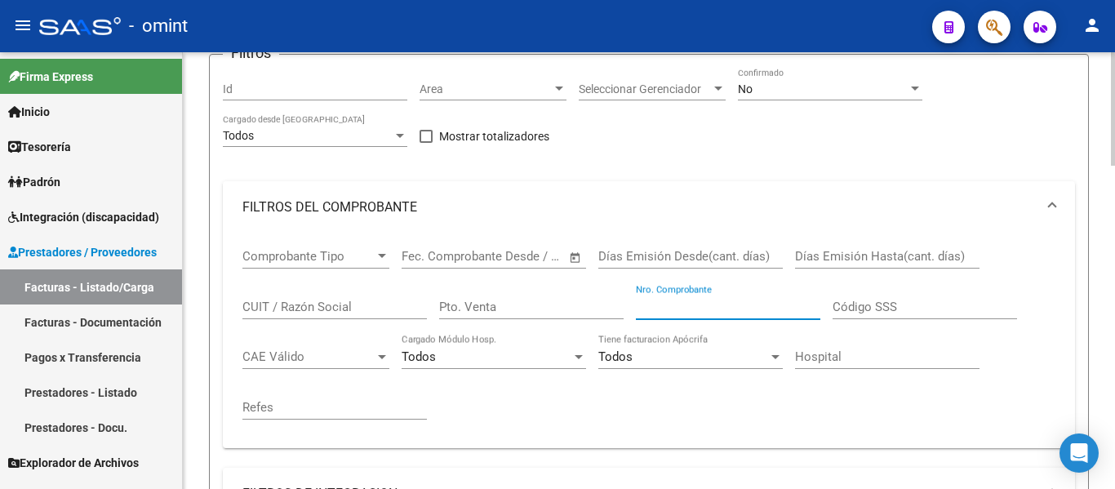
paste input "849"
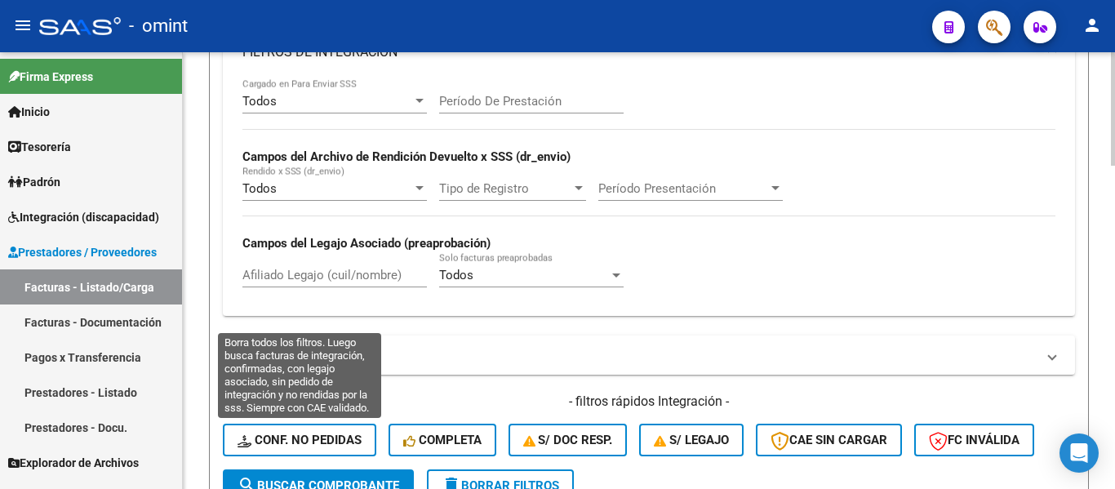
scroll to position [752, 0]
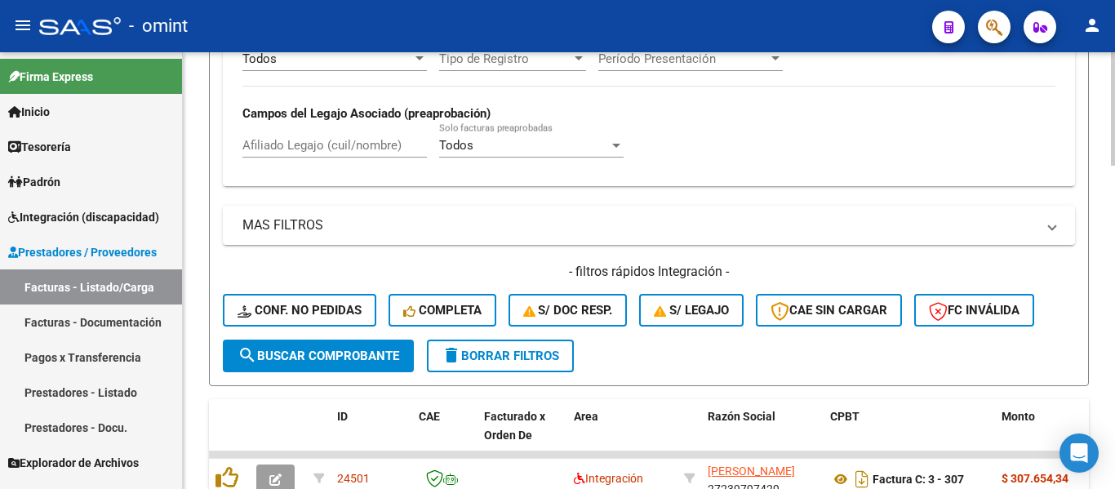
type input "849"
click at [315, 354] on span "search Buscar Comprobante" at bounding box center [318, 355] width 162 height 15
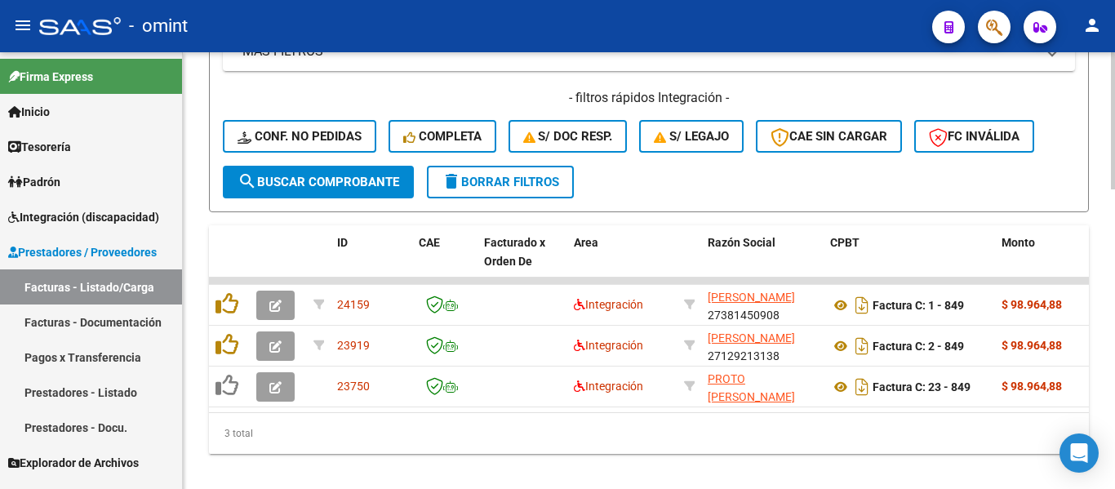
scroll to position [956, 0]
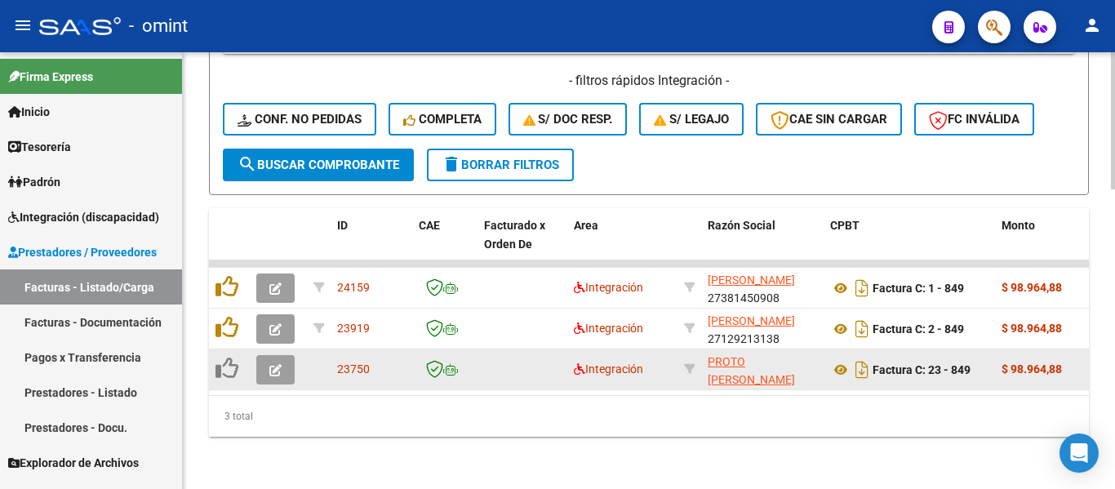
click at [275, 364] on icon "button" at bounding box center [275, 370] width 12 height 12
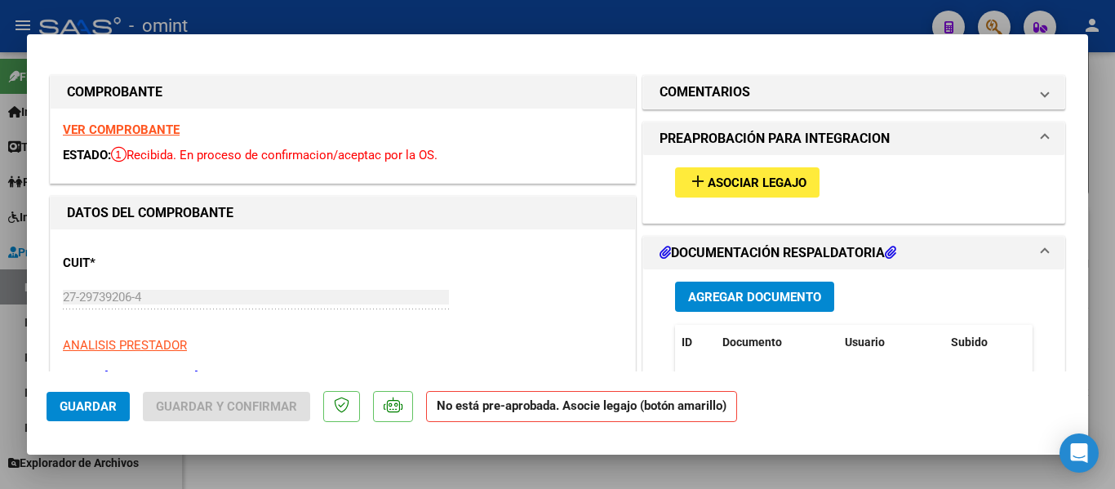
click at [137, 132] on strong "VER COMPROBANTE" at bounding box center [121, 129] width 117 height 15
click at [760, 176] on span "Asociar Legajo" at bounding box center [757, 182] width 99 height 15
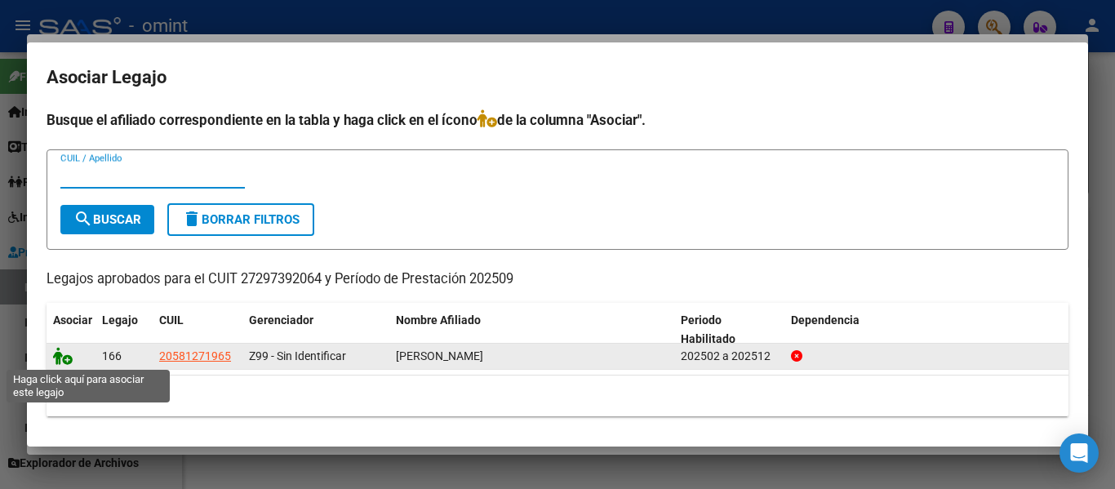
click at [63, 355] on icon at bounding box center [63, 356] width 20 height 18
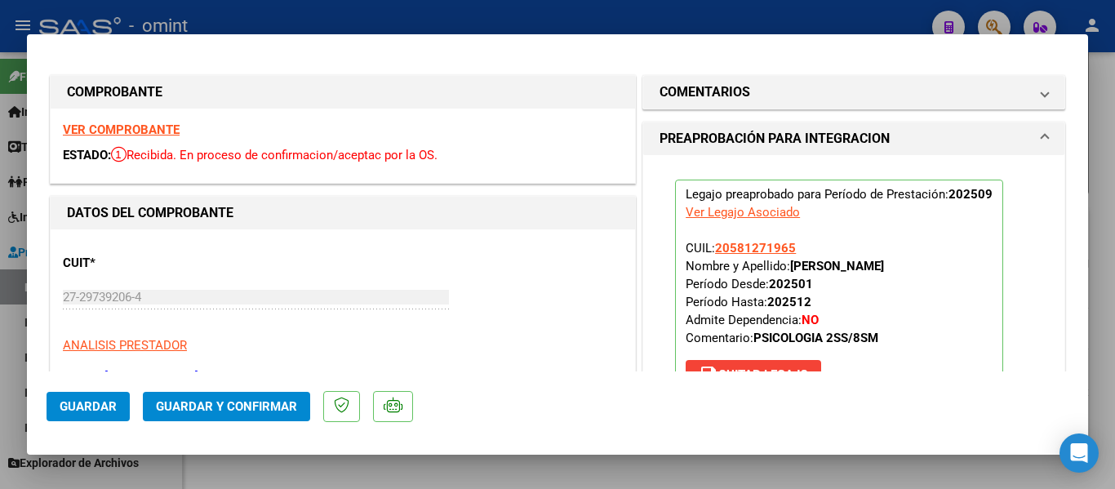
type input "$ 0,00"
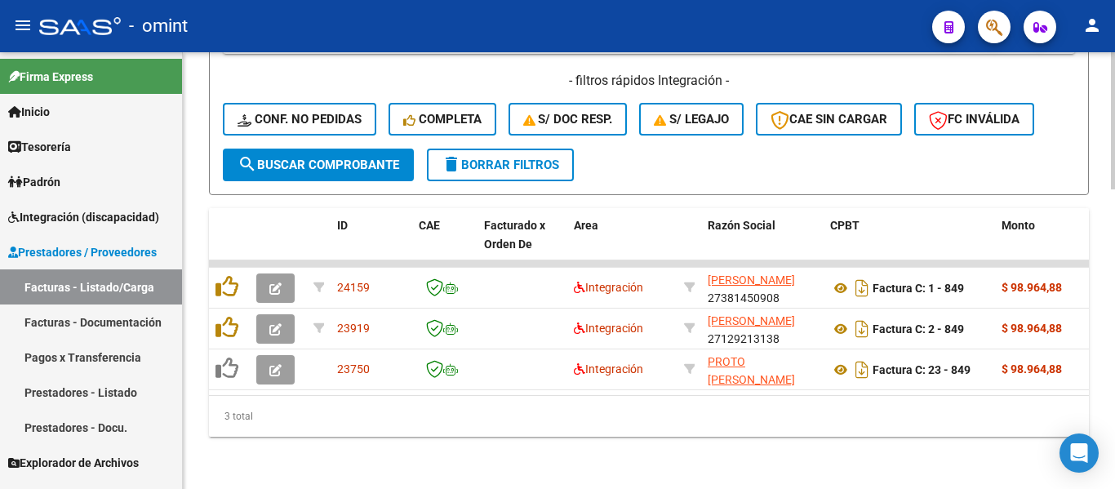
click at [544, 158] on span "delete Borrar Filtros" at bounding box center [501, 165] width 118 height 15
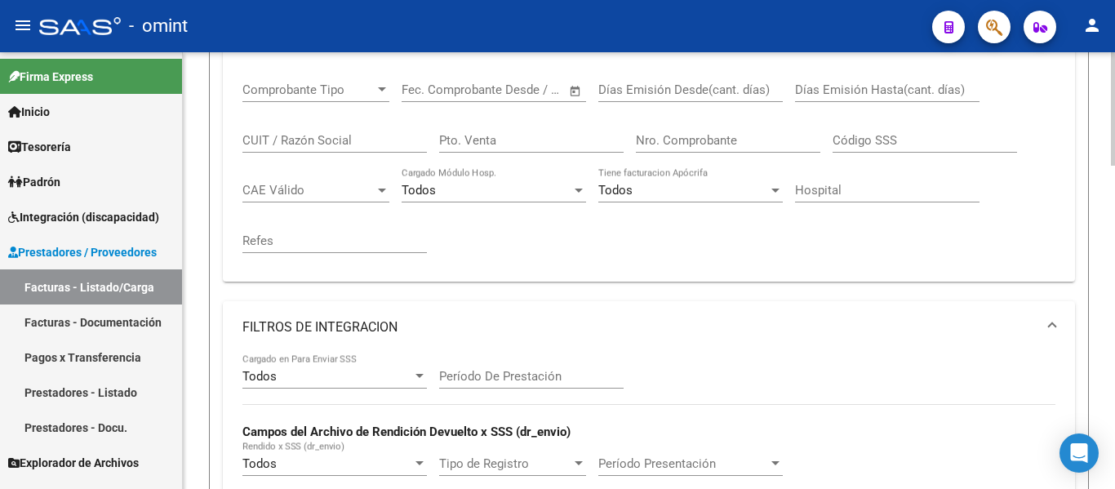
scroll to position [190, 0]
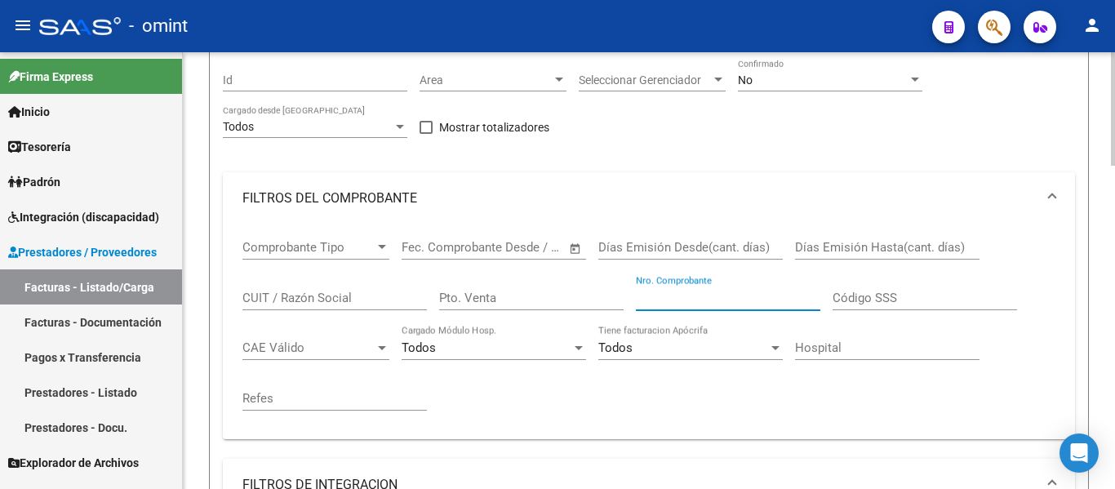
paste input "495"
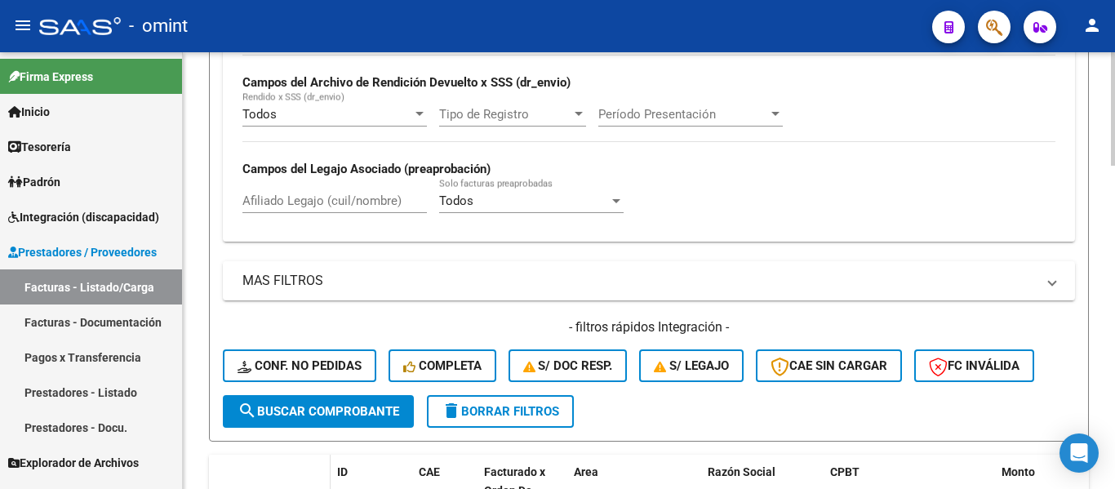
scroll to position [843, 0]
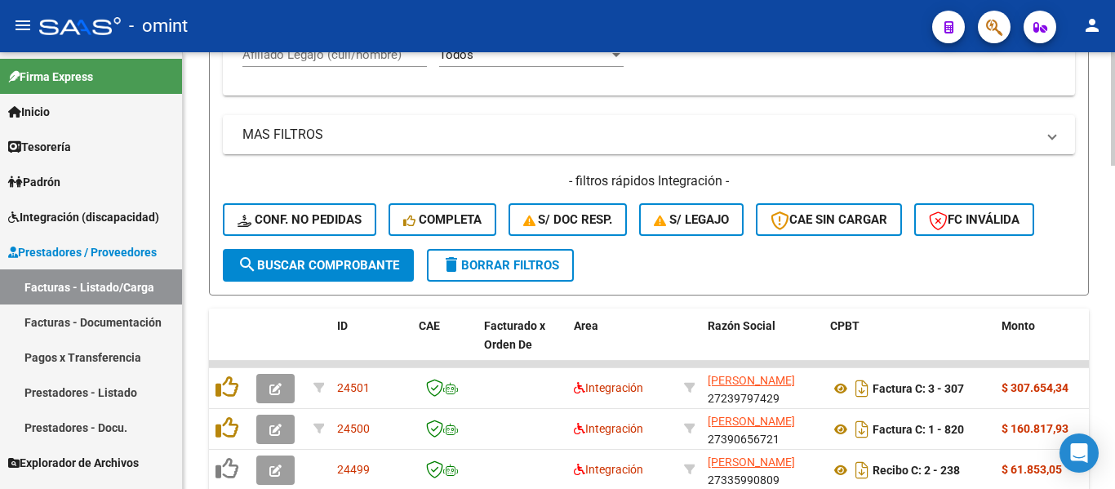
type input "495"
click at [346, 262] on span "search Buscar Comprobante" at bounding box center [318, 265] width 162 height 15
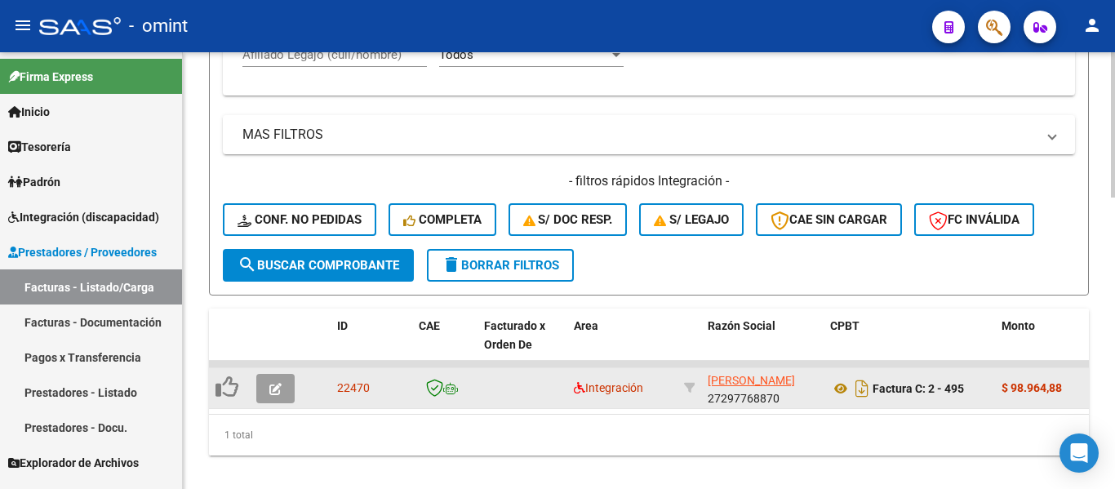
click at [273, 387] on icon "button" at bounding box center [275, 389] width 12 height 12
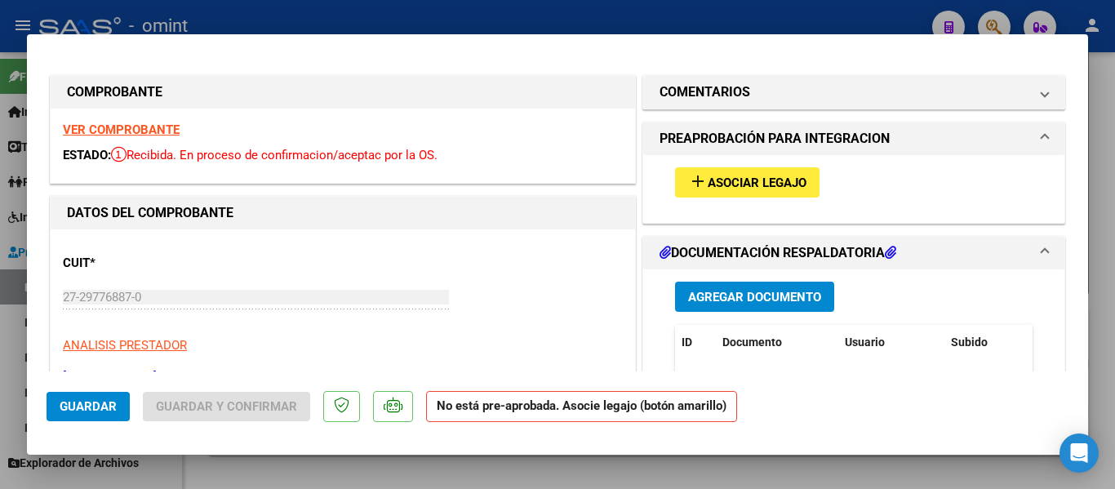
click at [152, 135] on strong "VER COMPROBANTE" at bounding box center [121, 129] width 117 height 15
click at [782, 173] on button "add Asociar Legajo" at bounding box center [747, 182] width 144 height 30
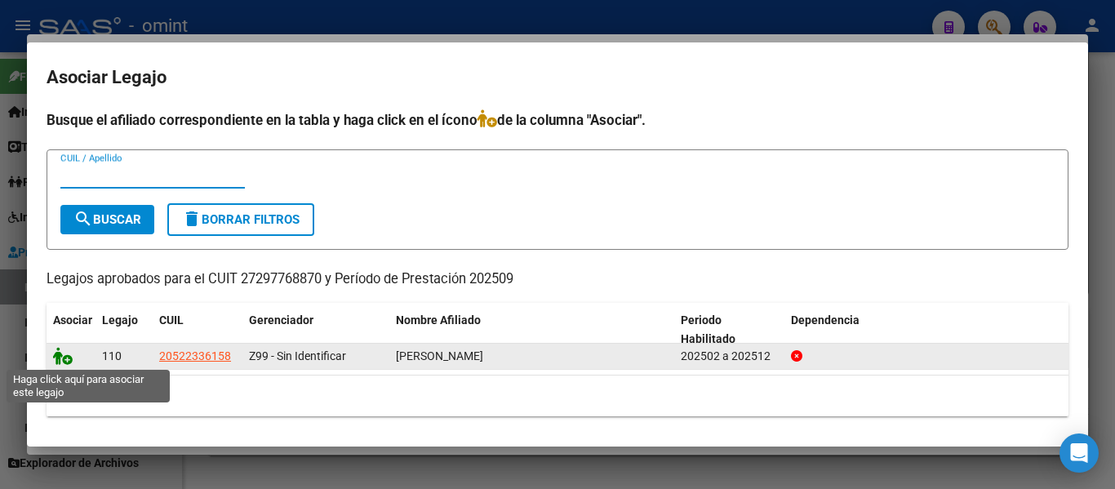
click at [60, 360] on icon at bounding box center [63, 356] width 20 height 18
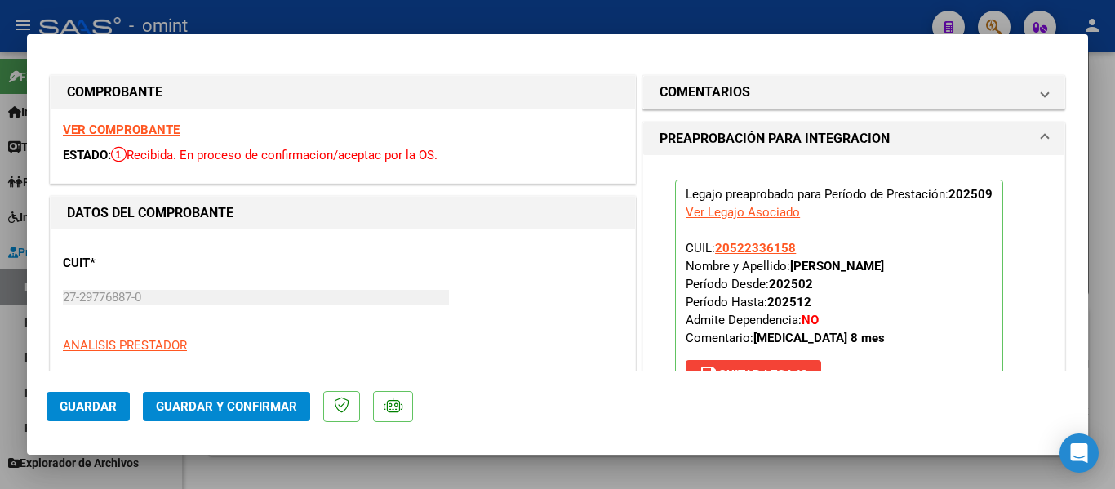
type input "$ 0,00"
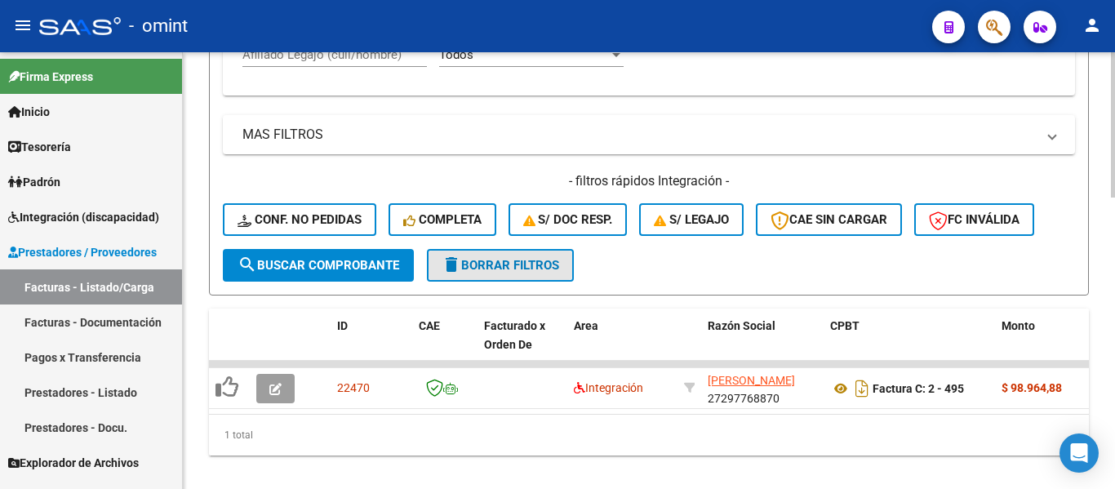
click at [542, 263] on span "delete Borrar Filtros" at bounding box center [501, 265] width 118 height 15
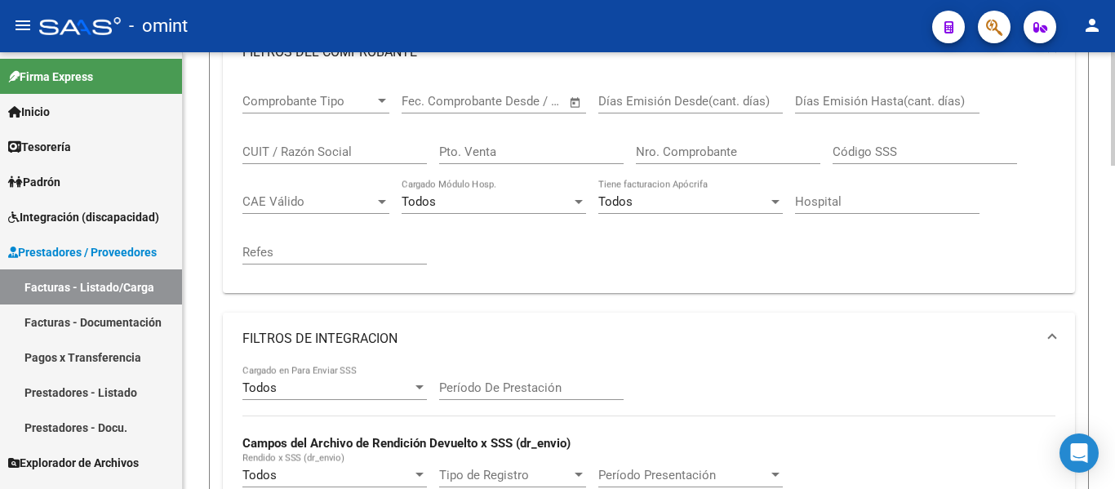
scroll to position [272, 0]
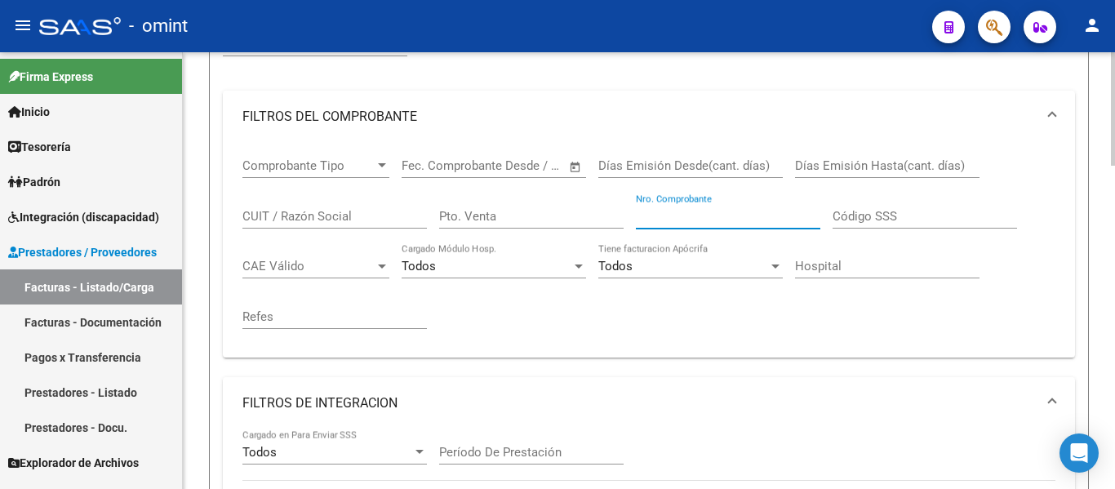
paste input "328"
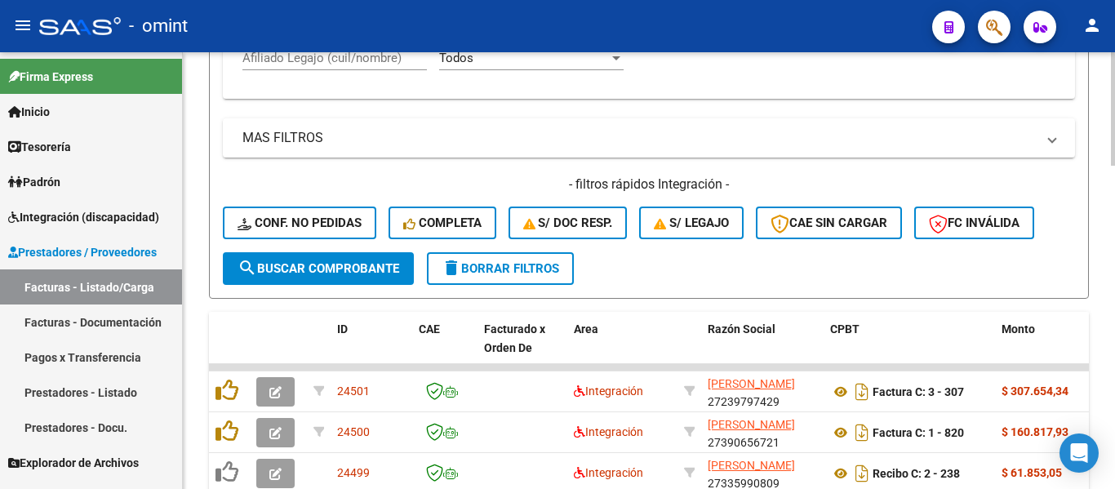
scroll to position [843, 0]
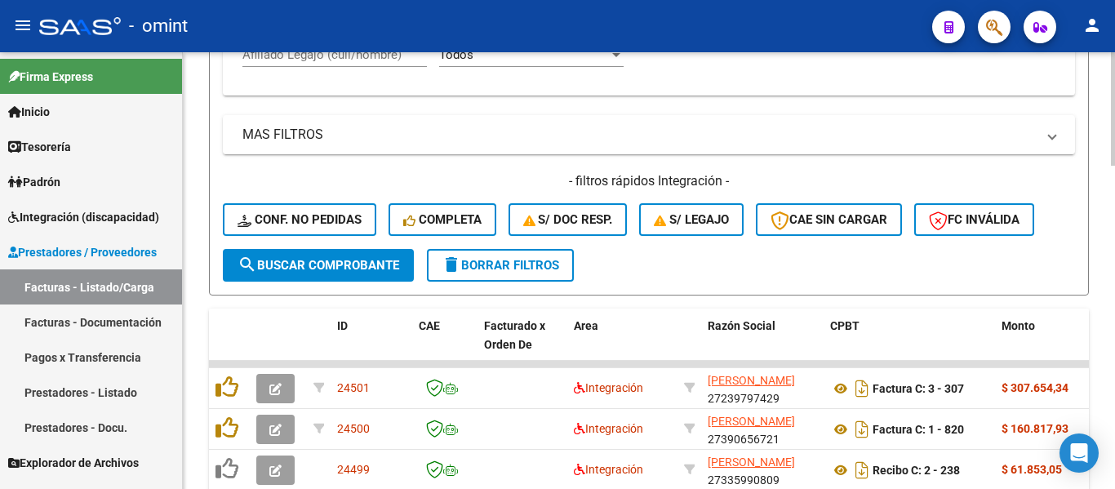
type input "328"
click at [374, 259] on span "search Buscar Comprobante" at bounding box center [318, 265] width 162 height 15
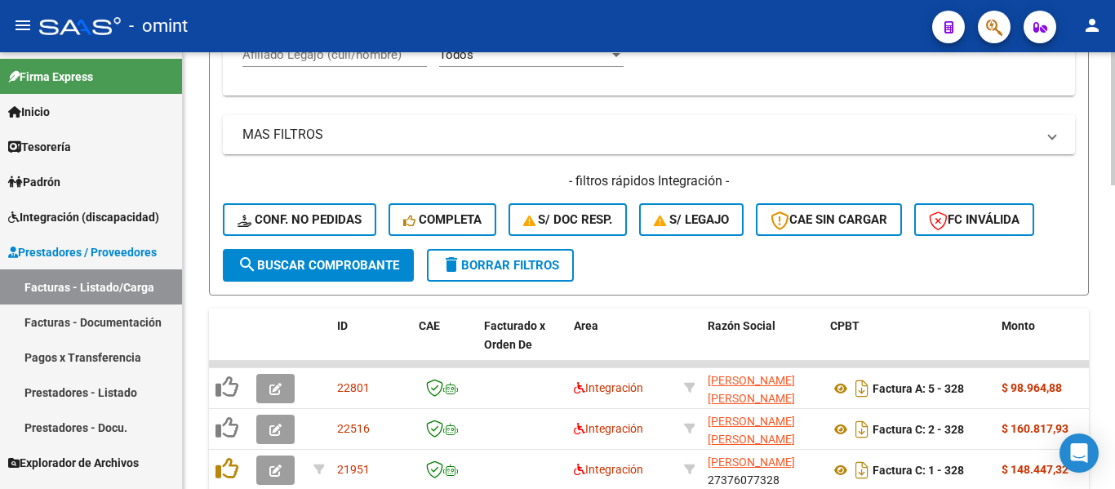
scroll to position [997, 0]
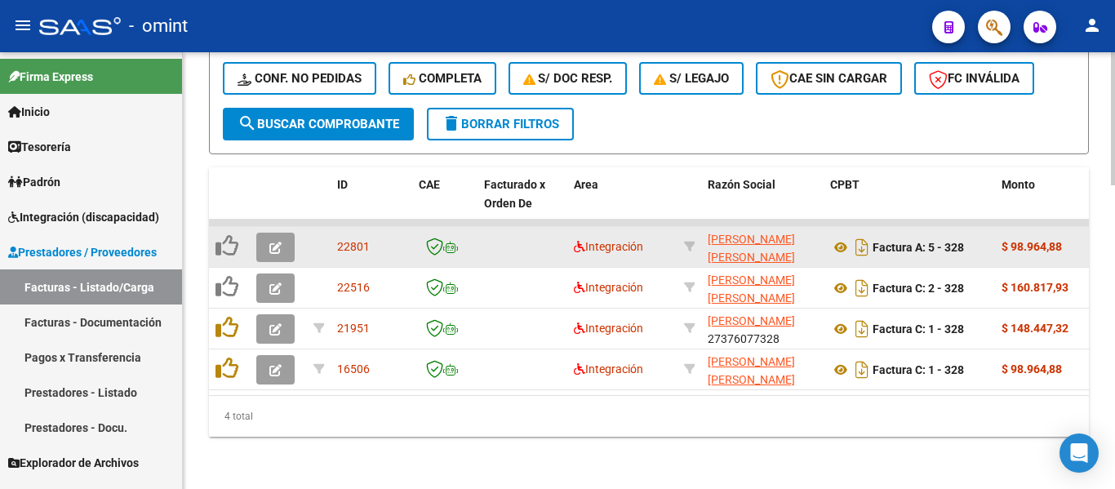
click at [277, 242] on icon "button" at bounding box center [275, 248] width 12 height 12
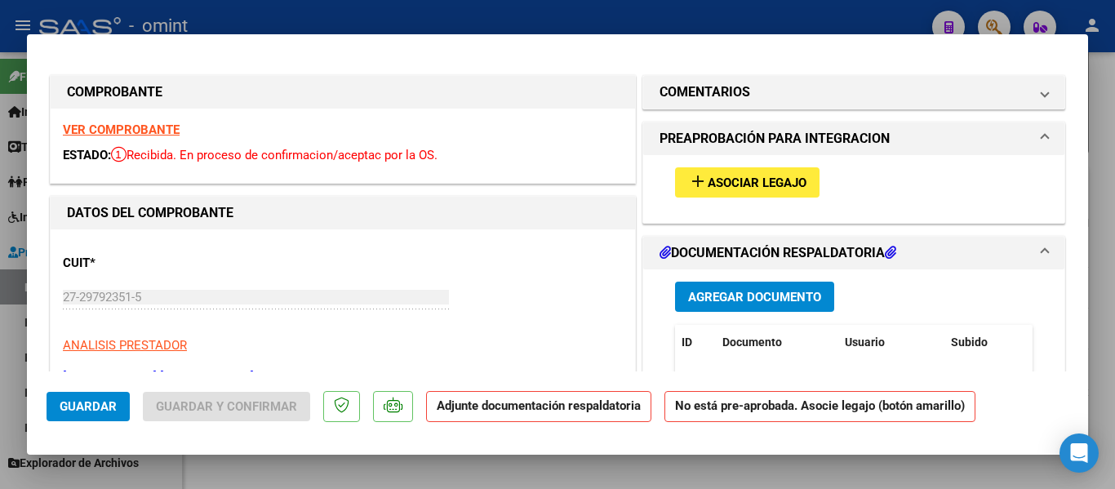
click at [165, 129] on strong "VER COMPROBANTE" at bounding box center [121, 129] width 117 height 15
click at [782, 180] on span "Asociar Legajo" at bounding box center [757, 182] width 99 height 15
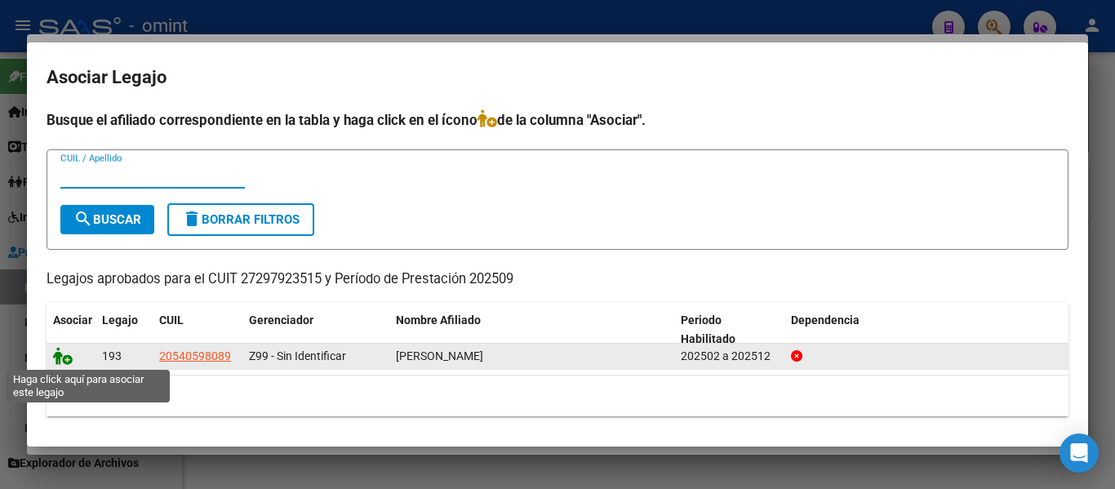
click at [55, 358] on icon at bounding box center [63, 356] width 20 height 18
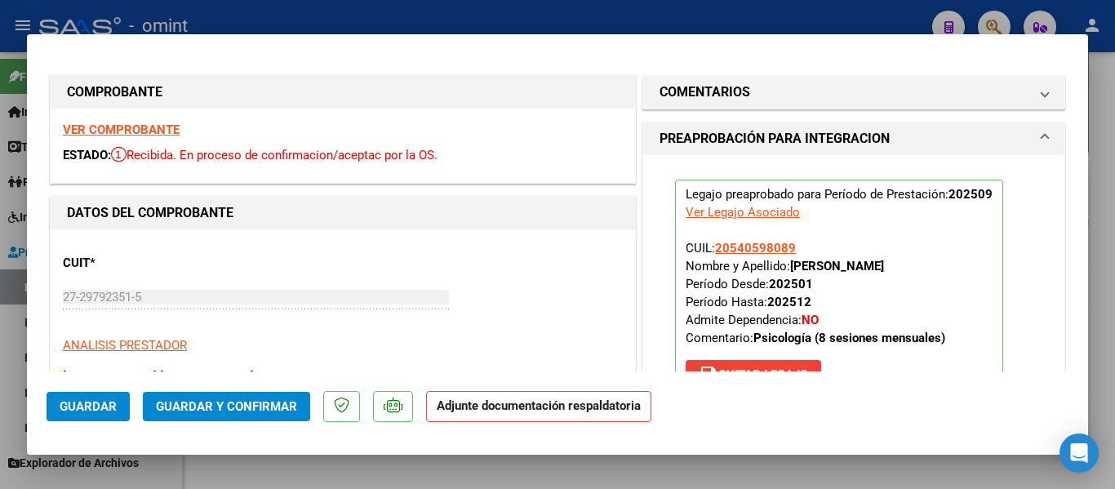
type input "$ 0,00"
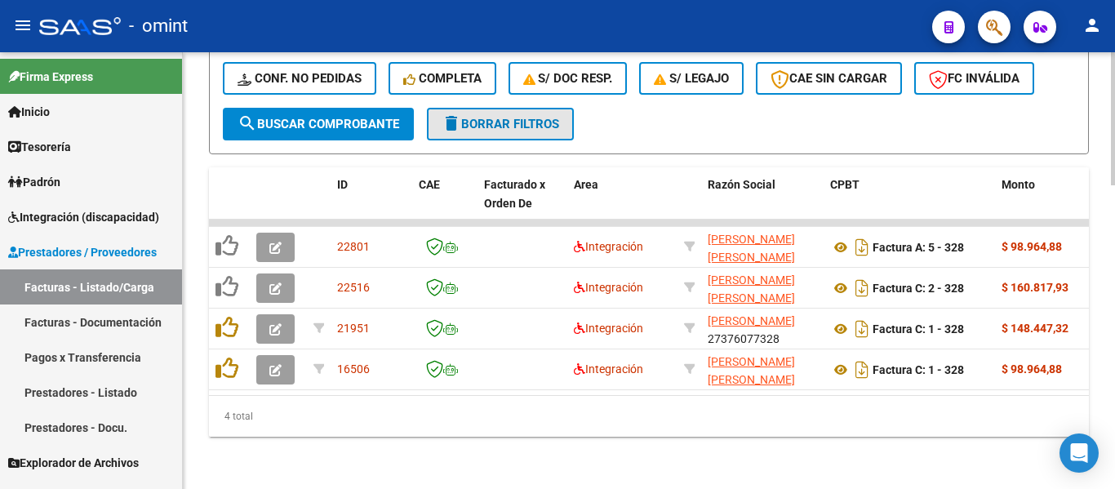
click at [513, 117] on span "delete Borrar Filtros" at bounding box center [501, 124] width 118 height 15
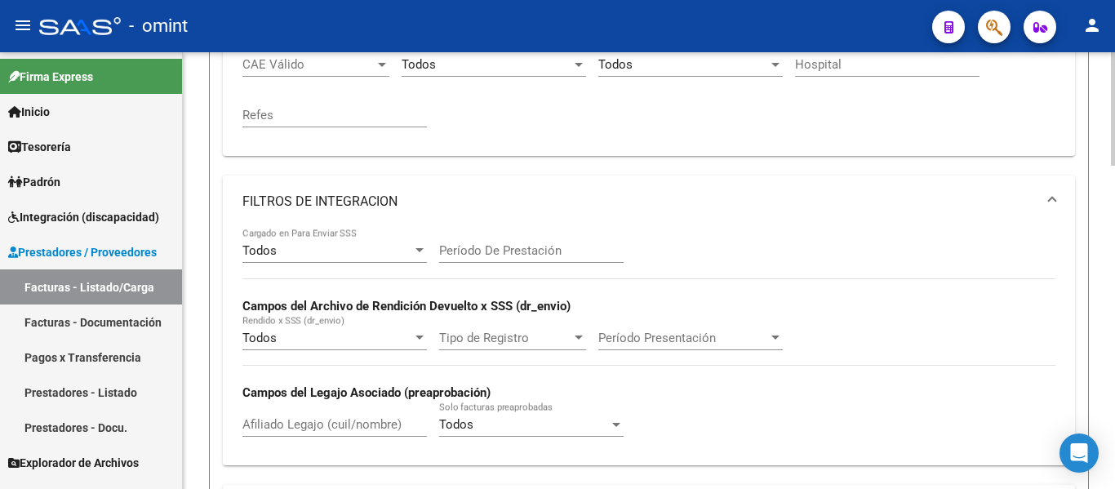
scroll to position [344, 0]
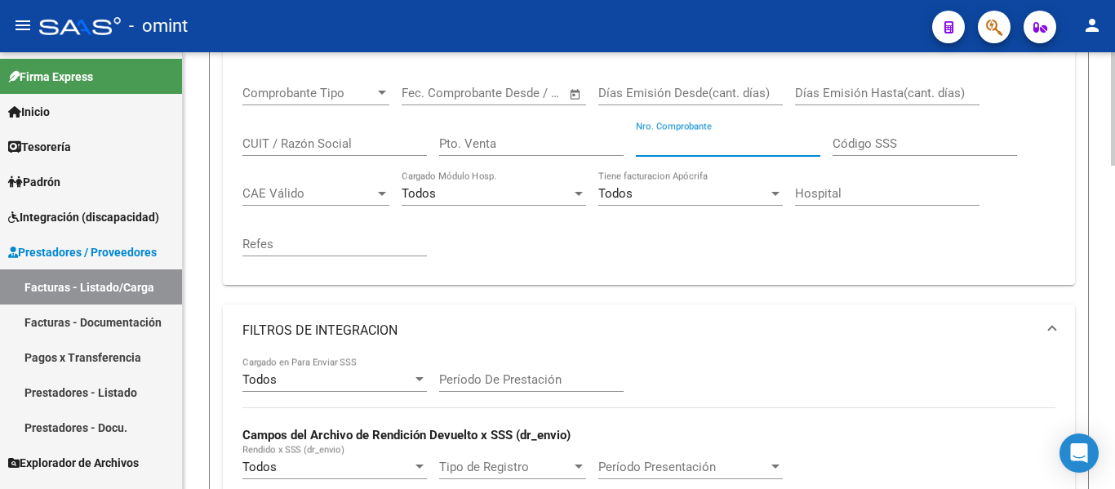
paste input "570"
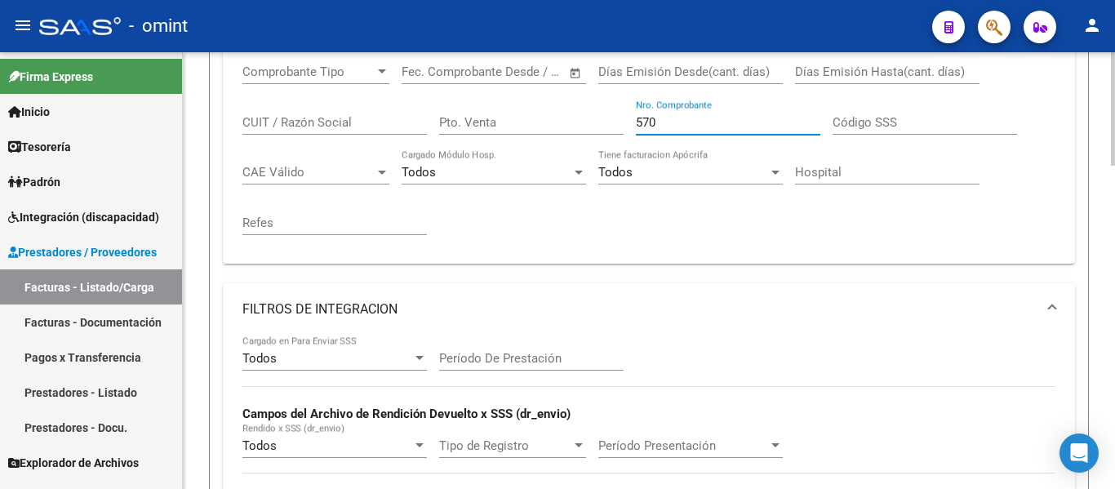
scroll to position [671, 0]
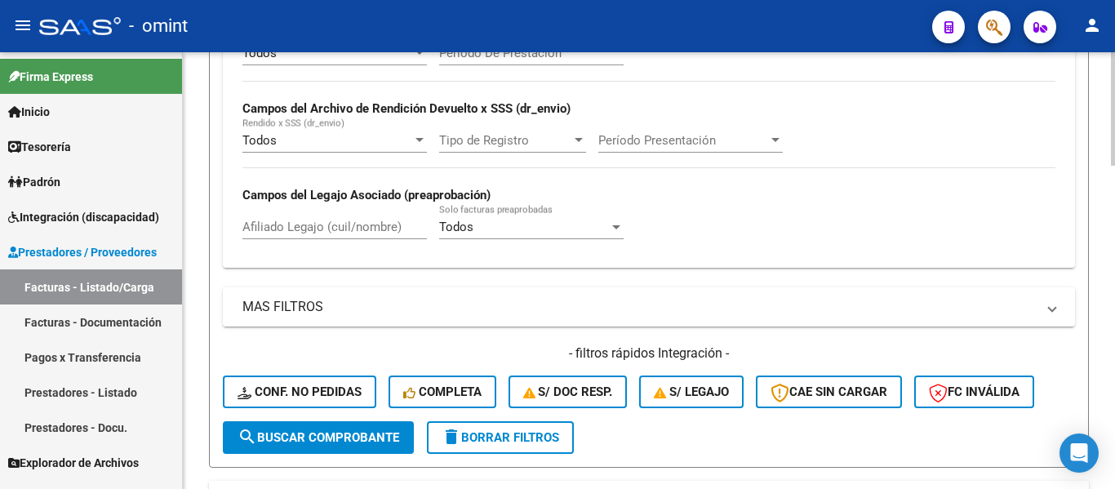
type input "570"
click at [374, 437] on span "search Buscar Comprobante" at bounding box center [318, 437] width 162 height 15
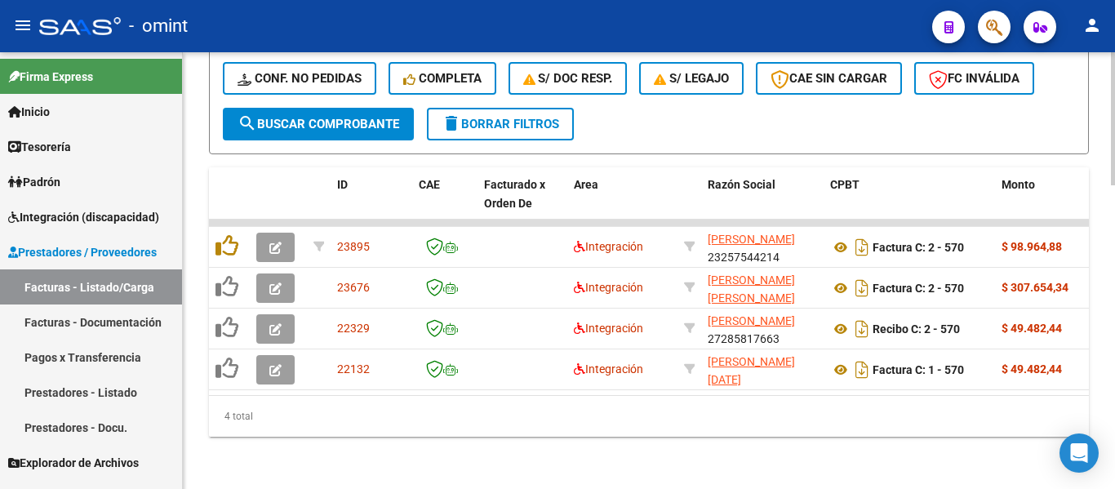
scroll to position [997, 0]
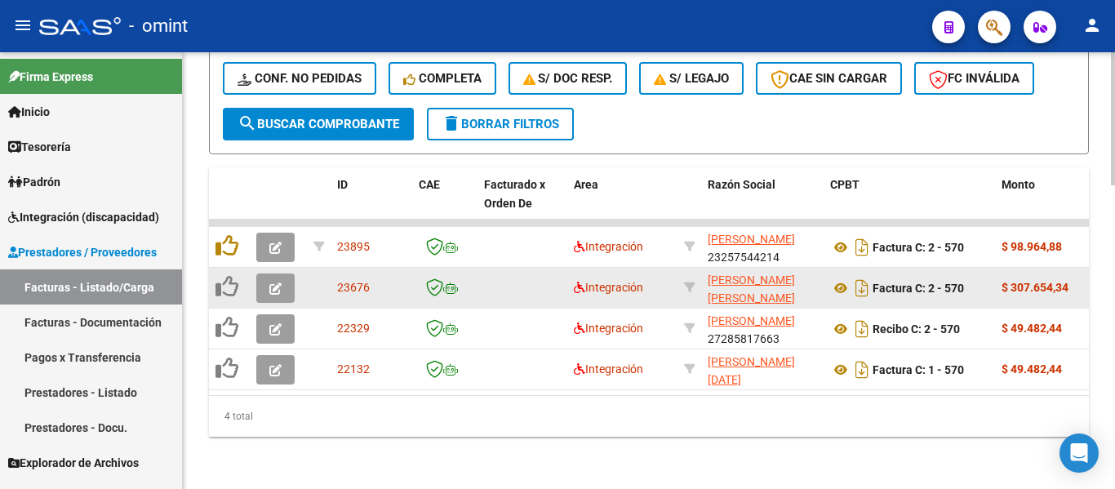
click at [273, 282] on icon "button" at bounding box center [275, 288] width 12 height 12
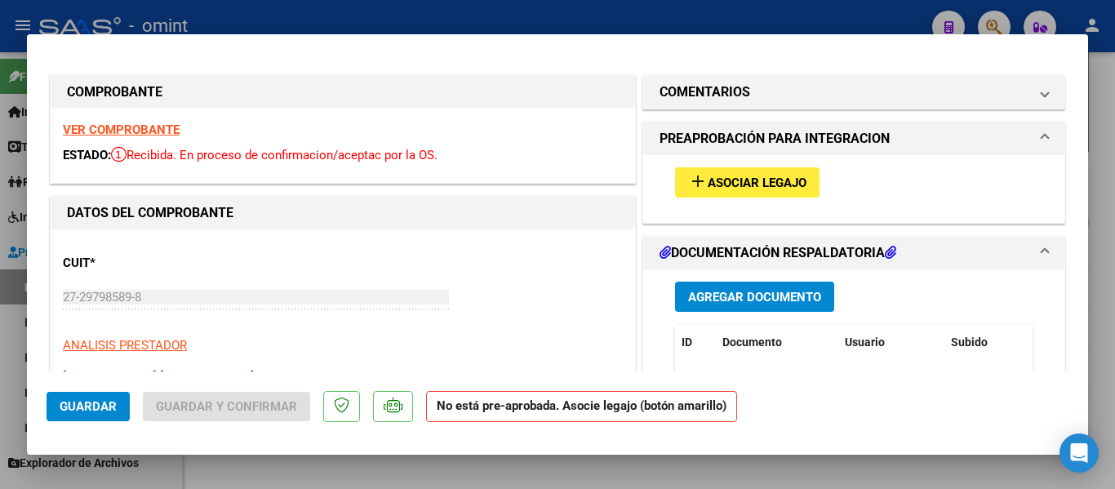
click at [148, 131] on strong "VER COMPROBANTE" at bounding box center [121, 129] width 117 height 15
click at [735, 181] on span "Asociar Legajo" at bounding box center [757, 182] width 99 height 15
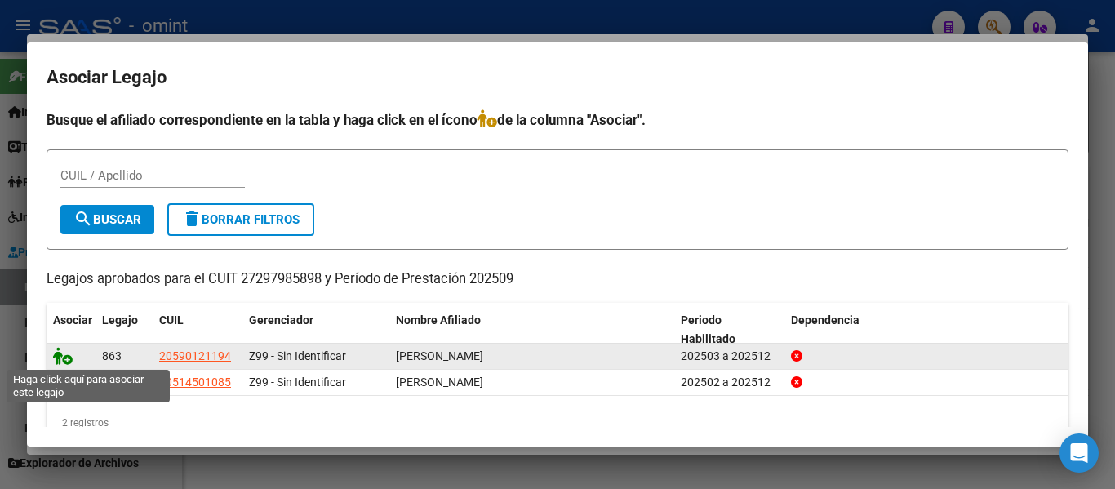
click at [64, 358] on icon at bounding box center [63, 356] width 20 height 18
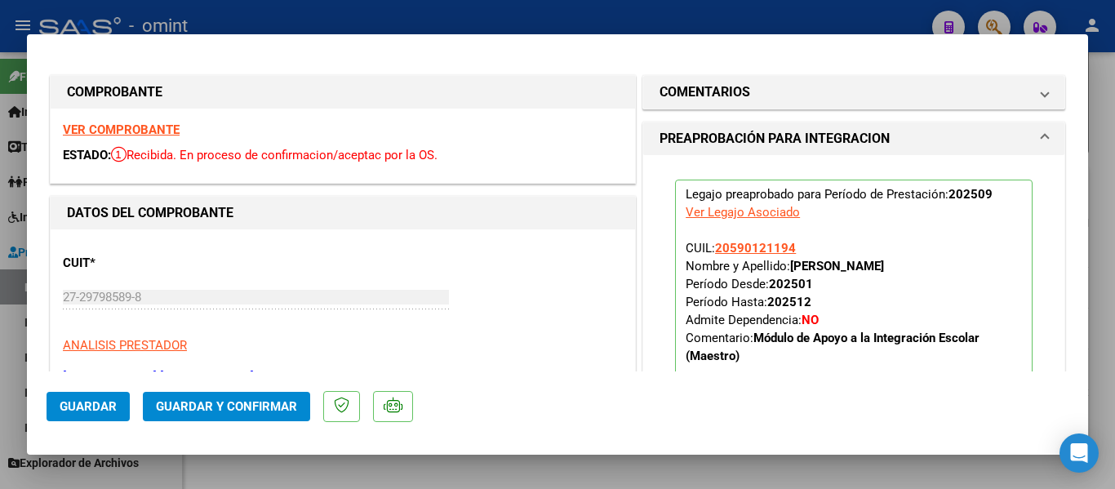
type input "$ 0,00"
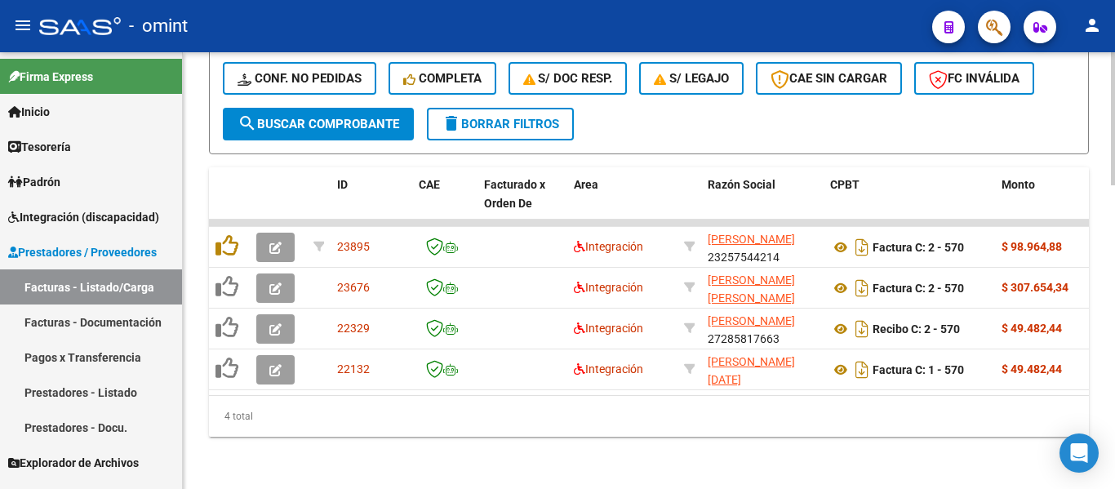
click at [525, 117] on span "delete Borrar Filtros" at bounding box center [501, 124] width 118 height 15
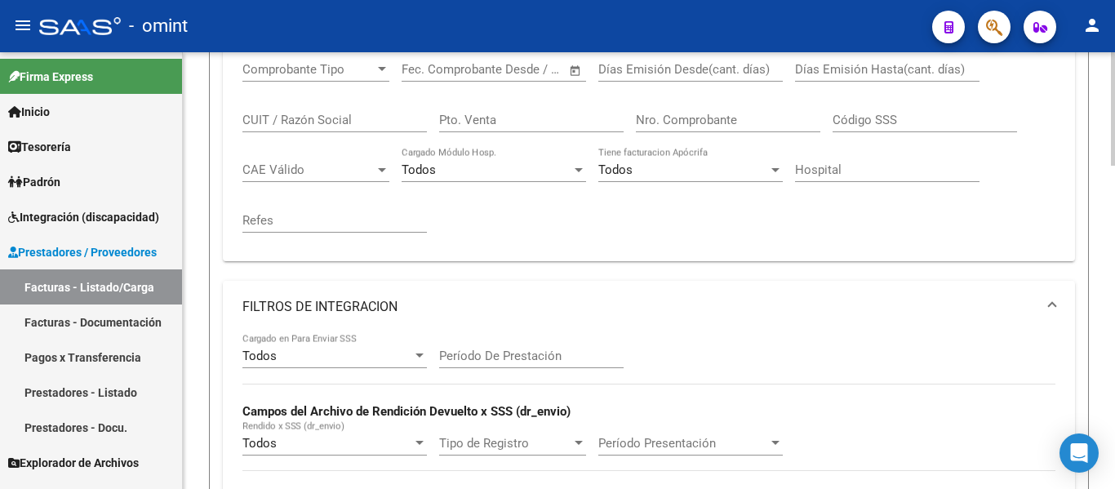
scroll to position [344, 0]
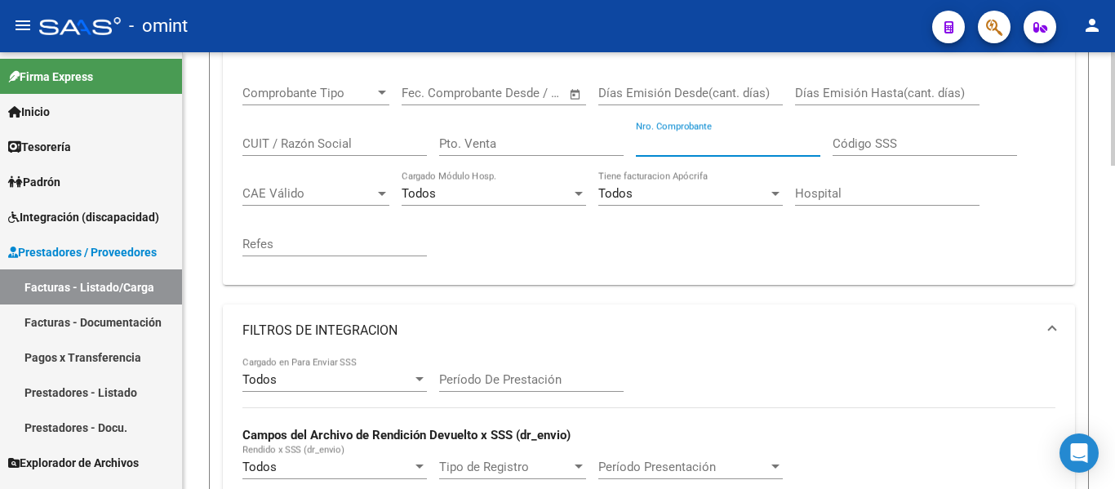
paste input "421"
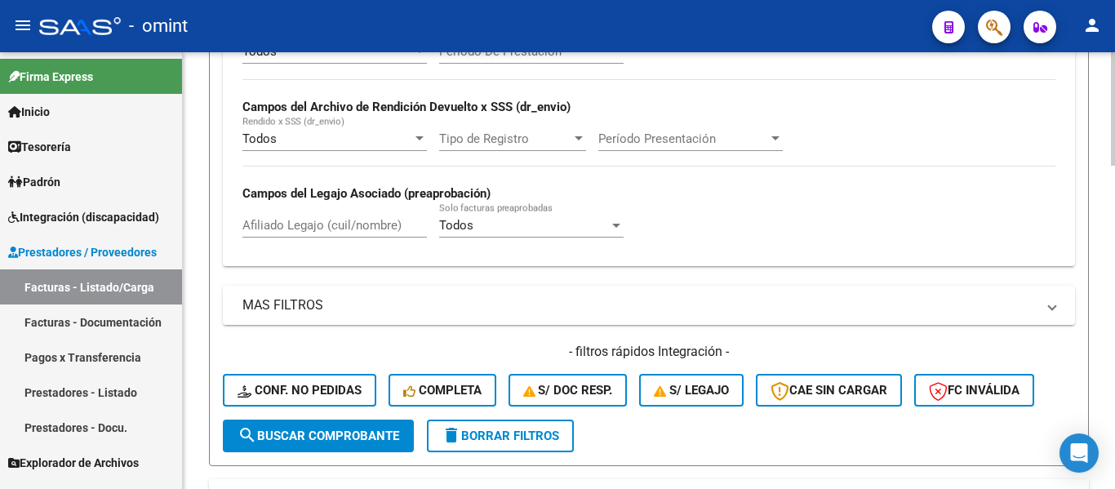
scroll to position [752, 0]
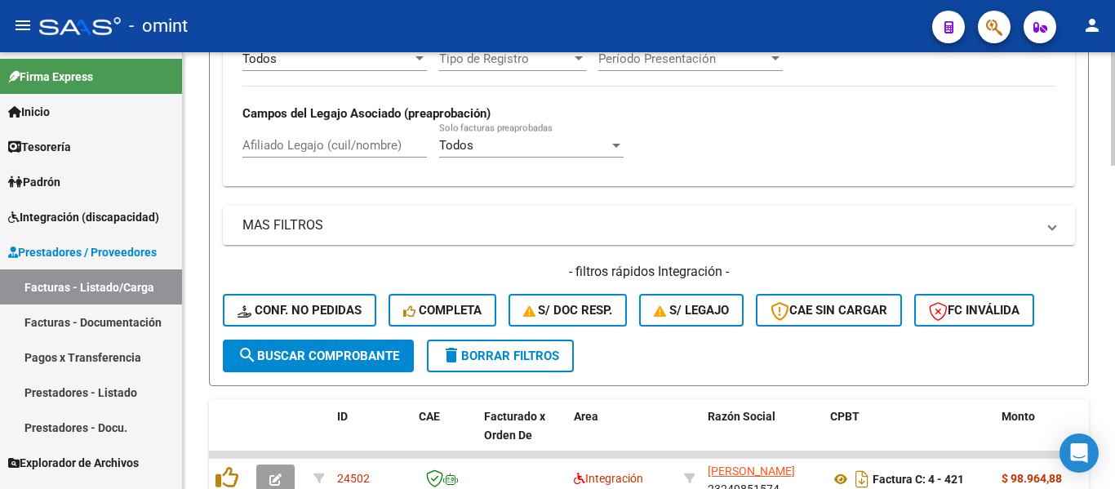
type input "421"
click at [366, 357] on span "search Buscar Comprobante" at bounding box center [318, 355] width 162 height 15
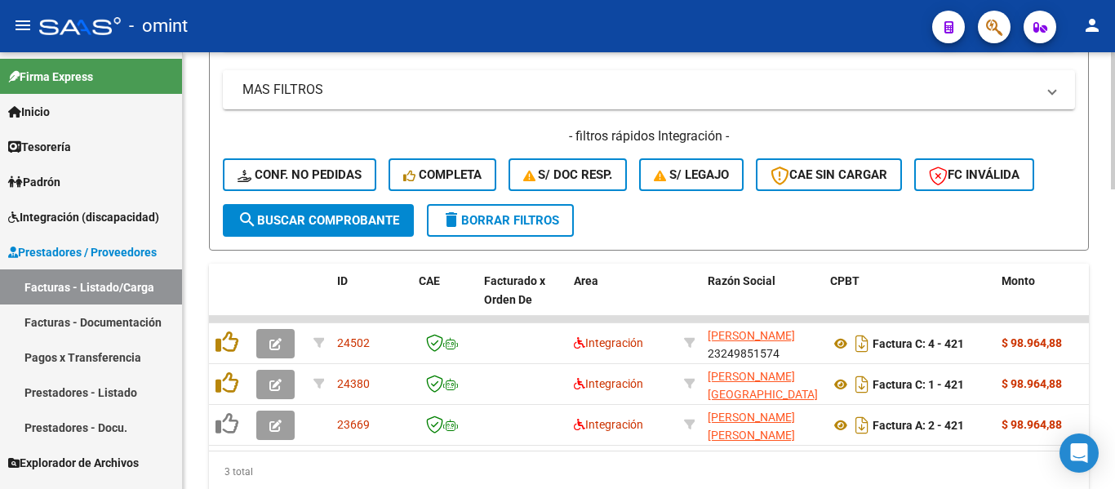
scroll to position [956, 0]
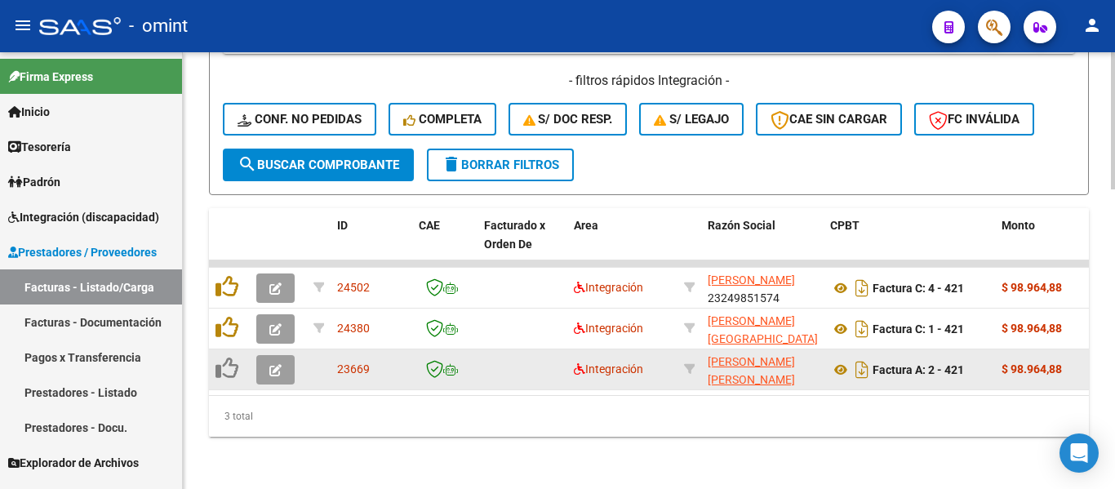
click at [270, 364] on icon "button" at bounding box center [275, 370] width 12 height 12
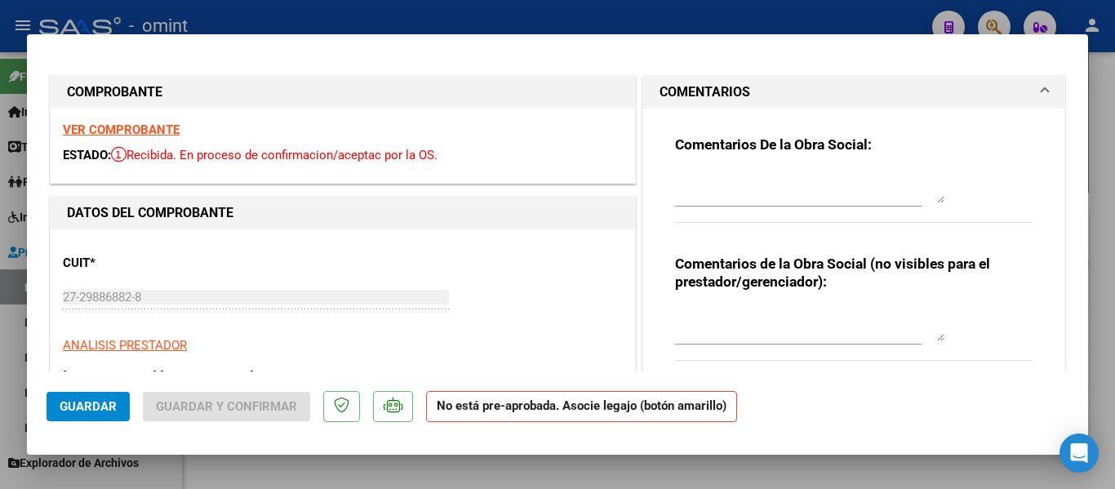
click at [165, 131] on strong "VER COMPROBANTE" at bounding box center [121, 129] width 117 height 15
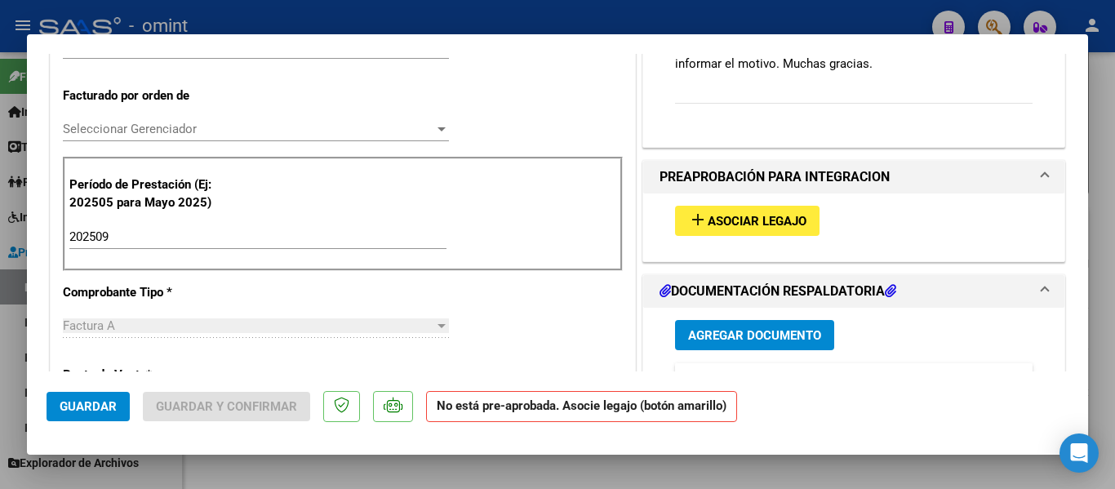
scroll to position [408, 0]
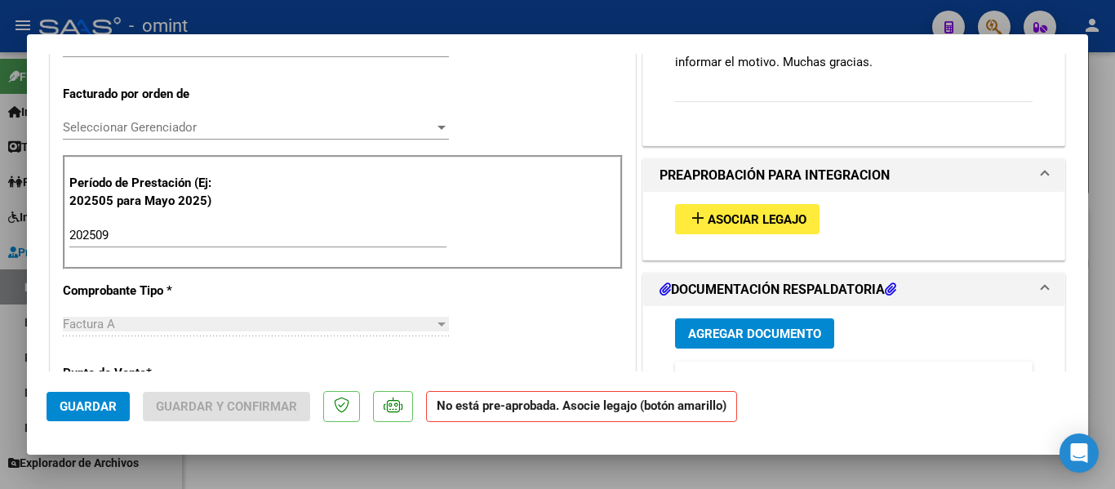
click at [756, 207] on button "add Asociar Legajo" at bounding box center [747, 219] width 144 height 30
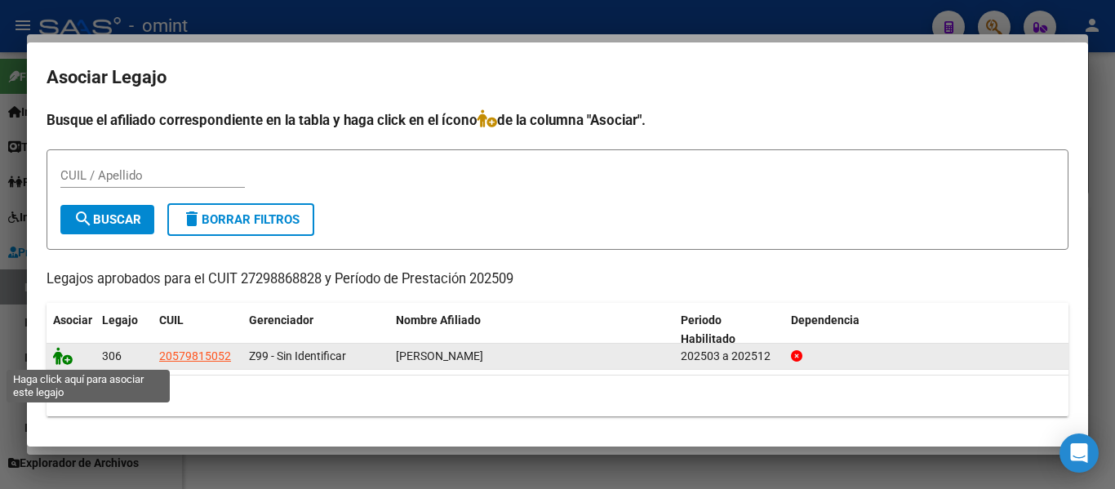
click at [61, 358] on icon at bounding box center [63, 356] width 20 height 18
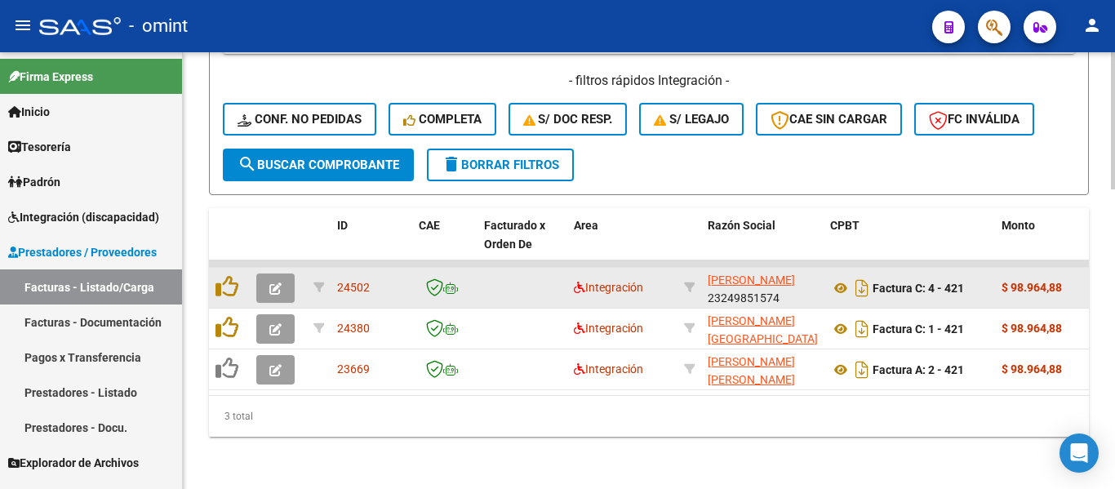
scroll to position [956, 0]
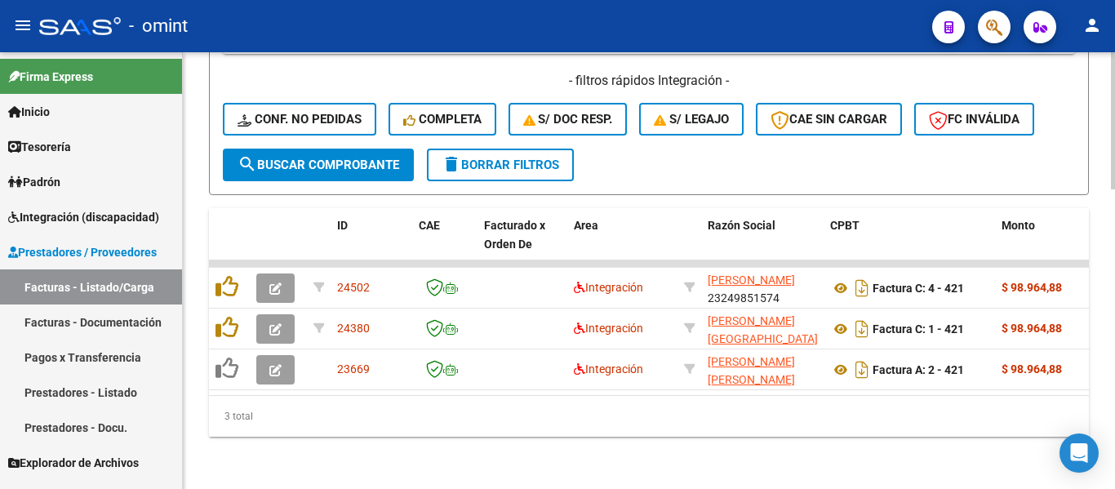
click at [533, 158] on span "delete Borrar Filtros" at bounding box center [501, 165] width 118 height 15
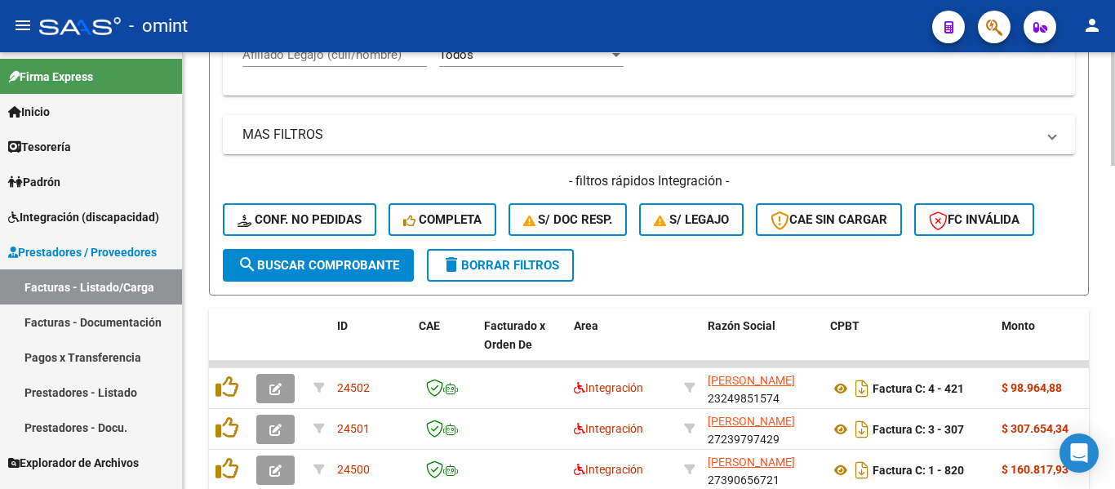
scroll to position [140, 0]
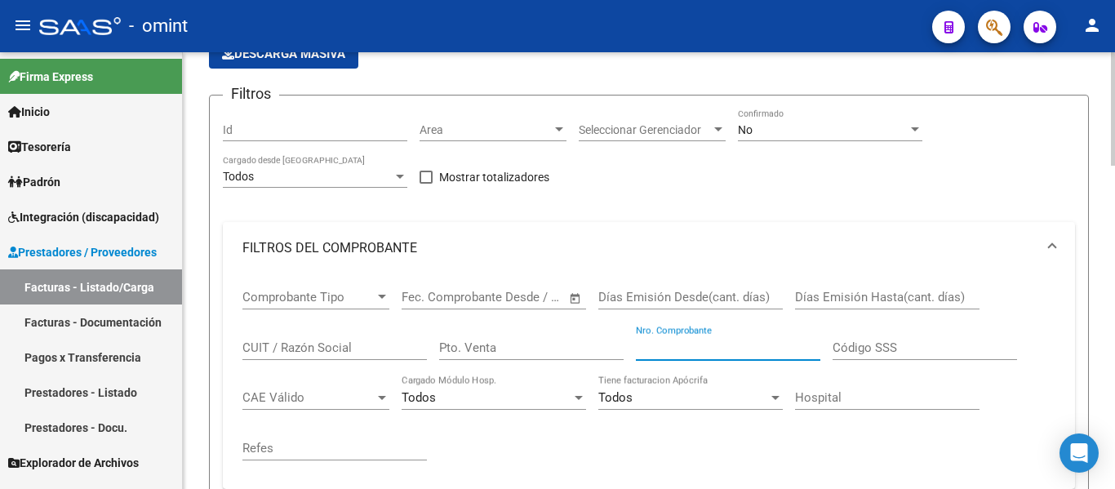
paste input "688"
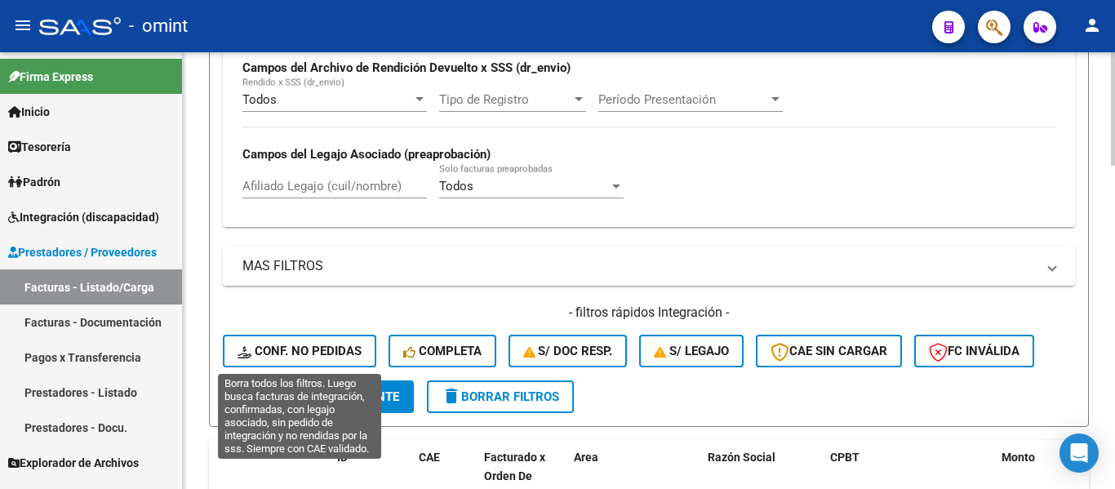
type input "688"
click at [370, 396] on span "search Buscar Comprobante" at bounding box center [318, 396] width 162 height 15
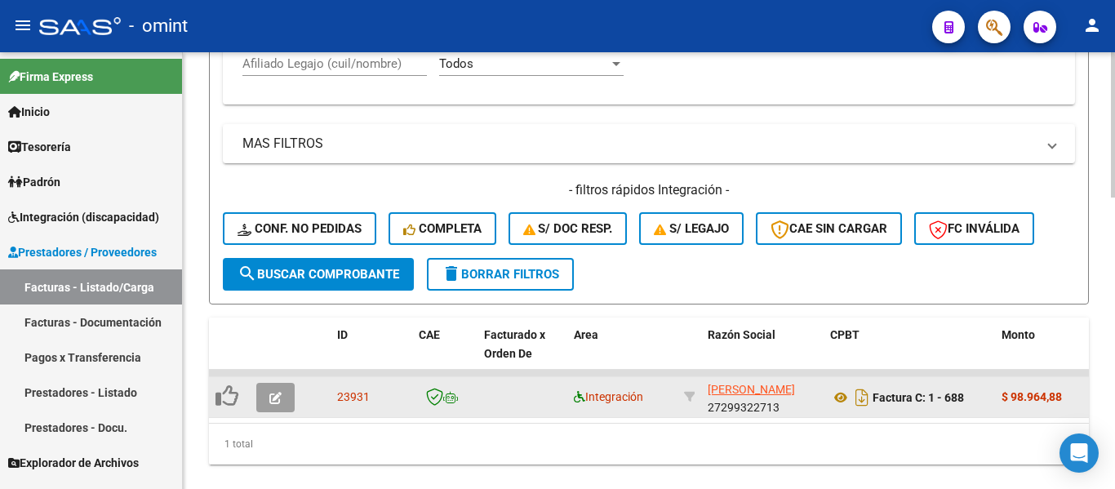
scroll to position [875, 0]
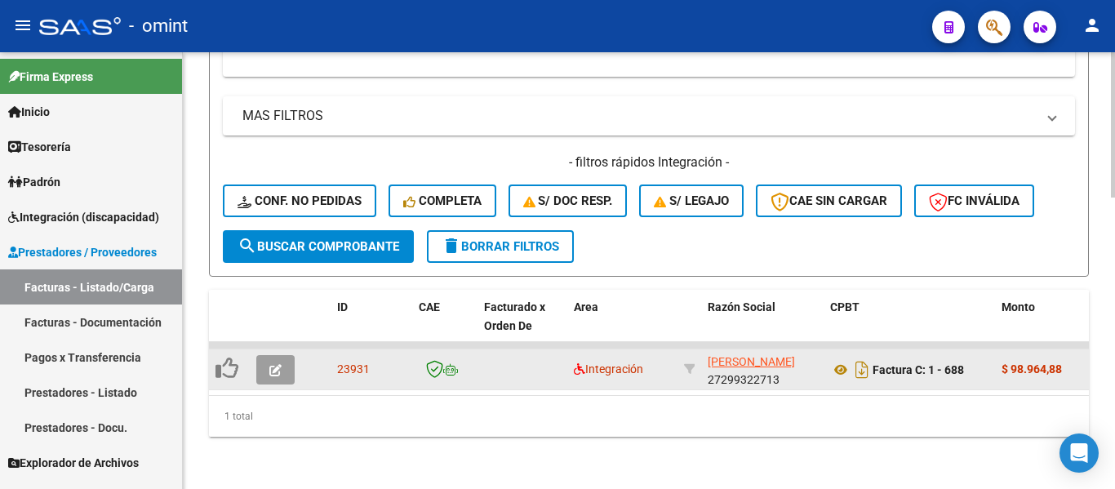
click at [280, 364] on icon "button" at bounding box center [275, 370] width 12 height 12
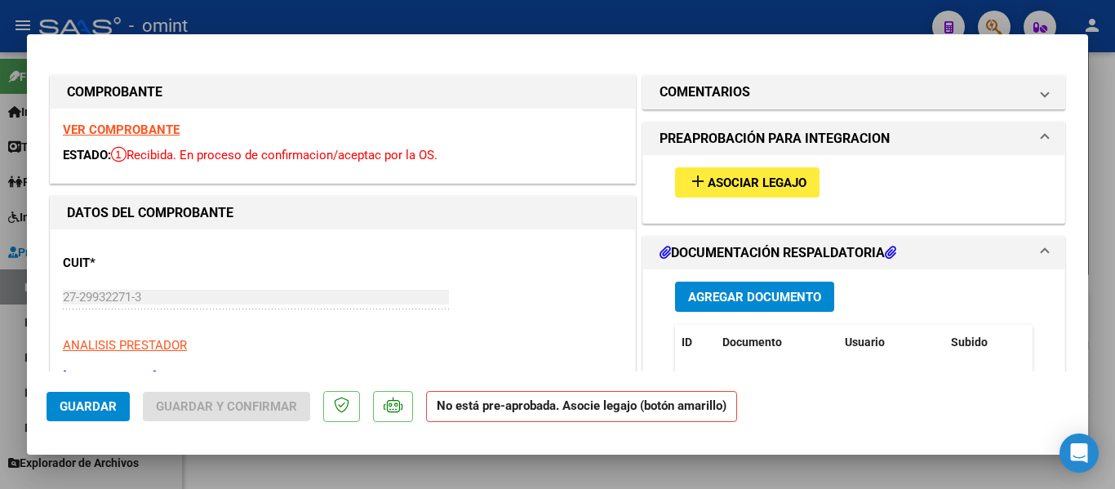
click at [155, 127] on strong "VER COMPROBANTE" at bounding box center [121, 129] width 117 height 15
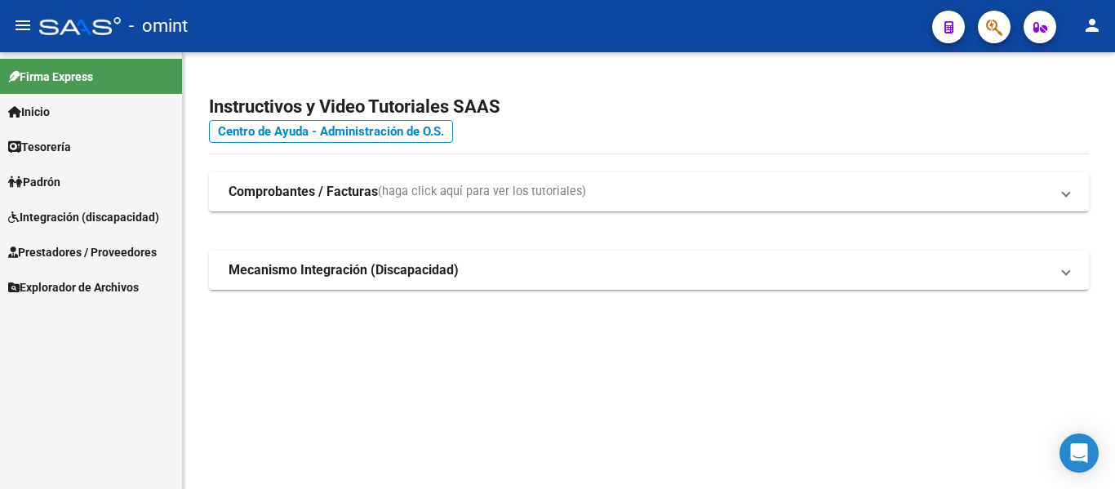
click at [100, 247] on span "Prestadores / Proveedores" at bounding box center [82, 252] width 149 height 18
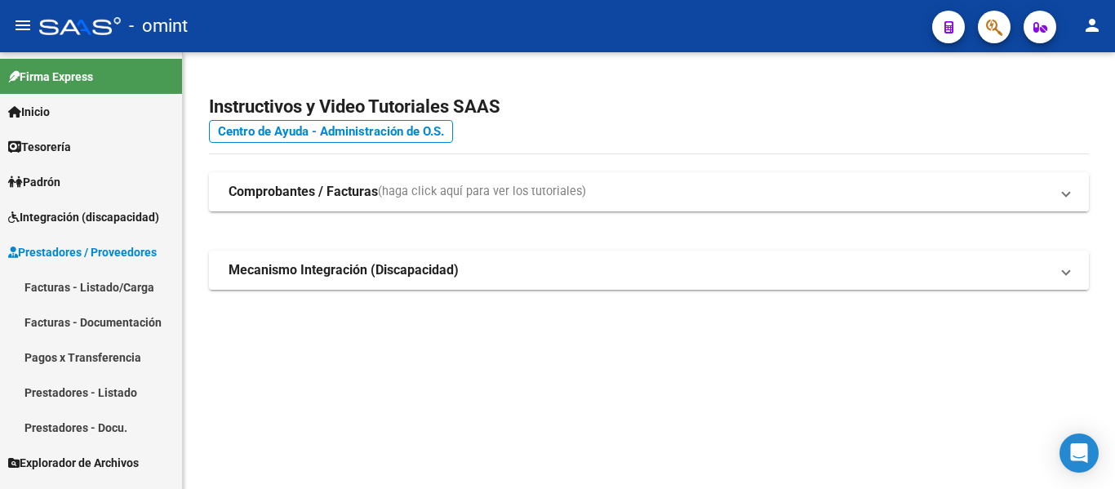
click at [100, 294] on link "Facturas - Listado/Carga" at bounding box center [91, 286] width 182 height 35
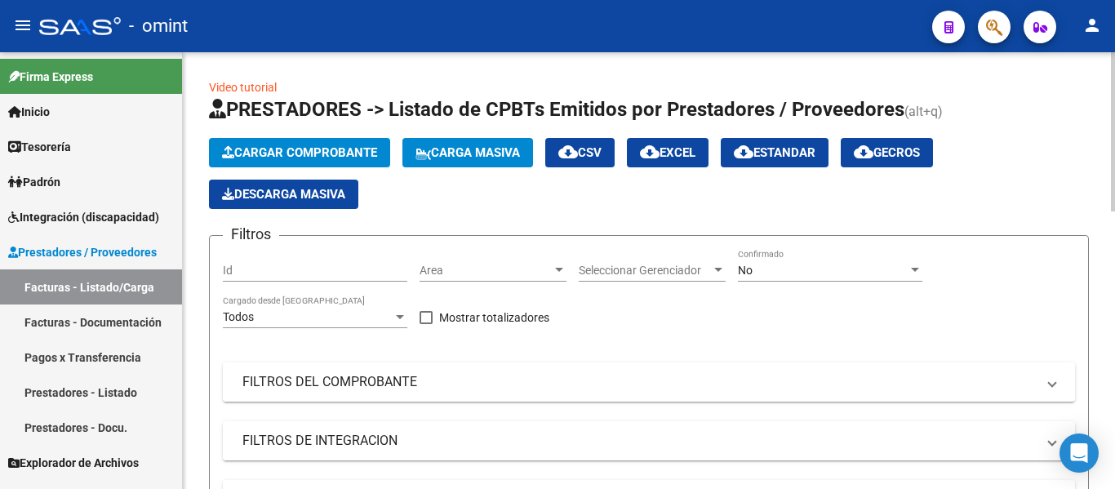
scroll to position [163, 0]
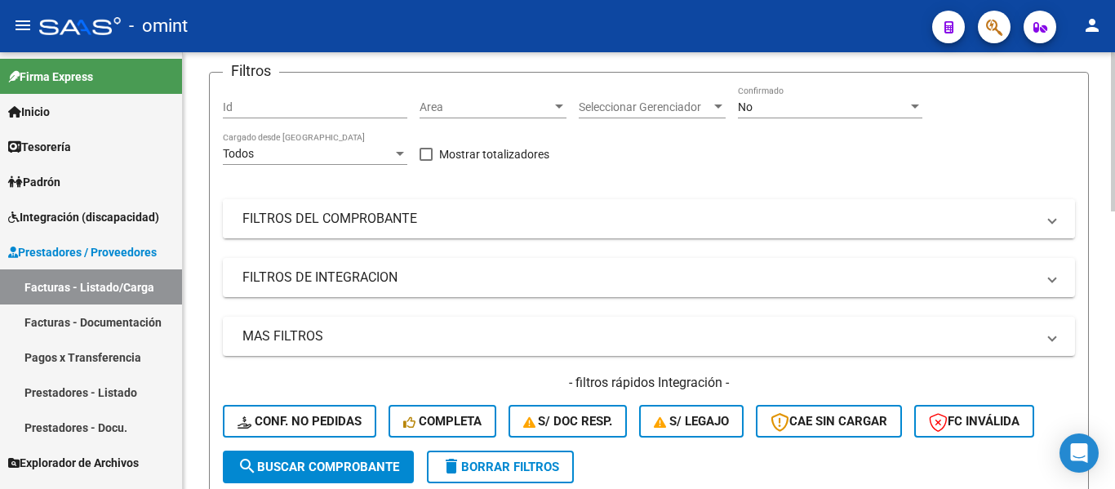
click at [383, 218] on mat-panel-title "FILTROS DEL COMPROBANTE" at bounding box center [638, 219] width 793 height 18
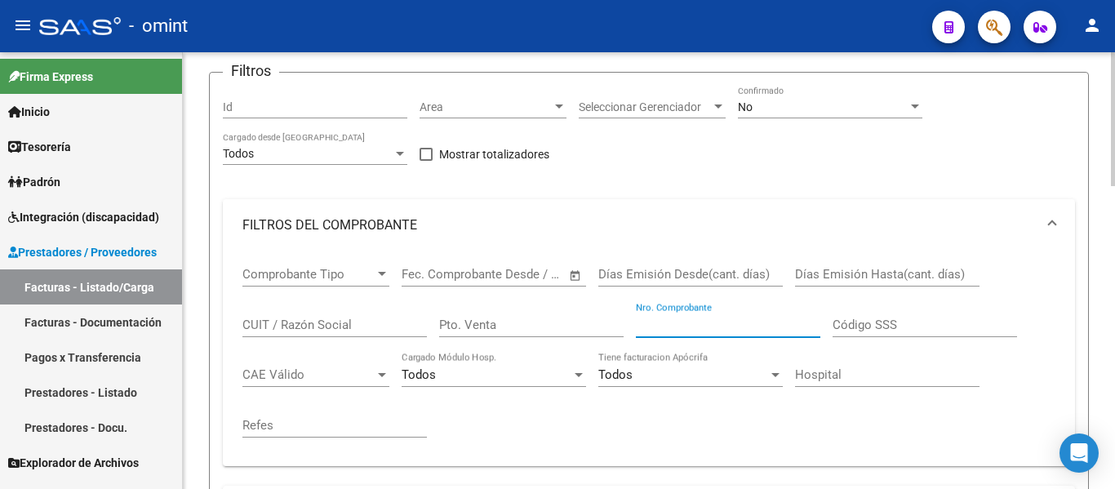
paste input "688"
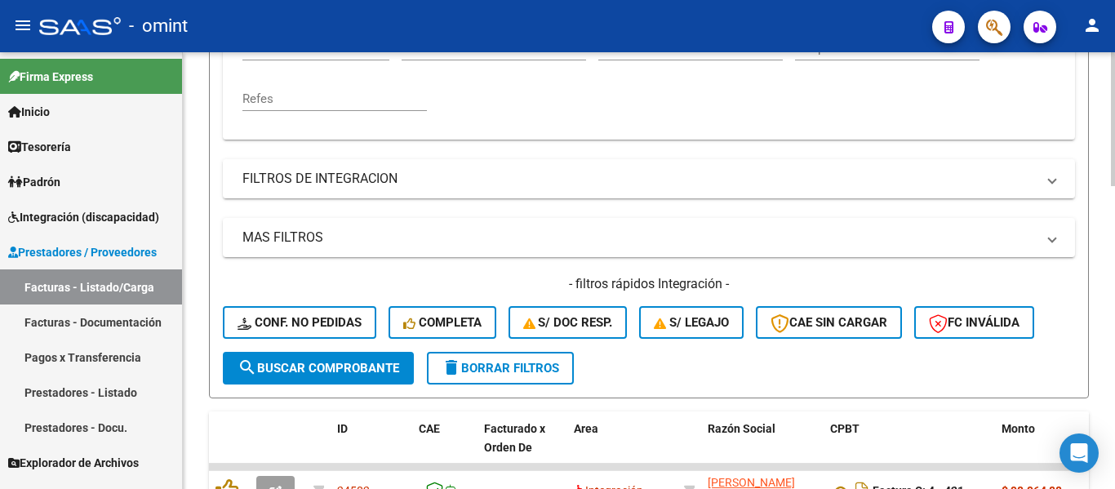
type input "688"
click at [371, 365] on span "search Buscar Comprobante" at bounding box center [318, 368] width 162 height 15
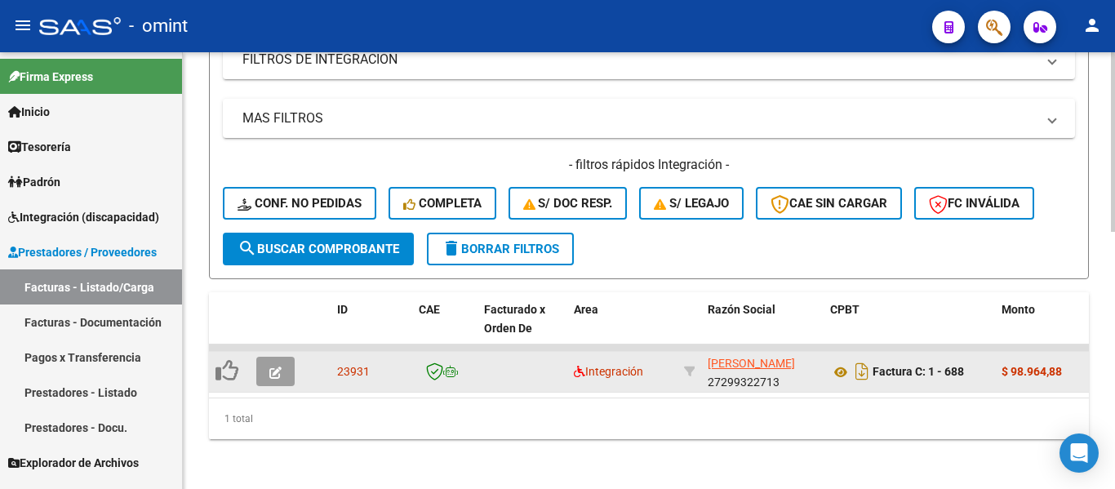
scroll to position [624, 0]
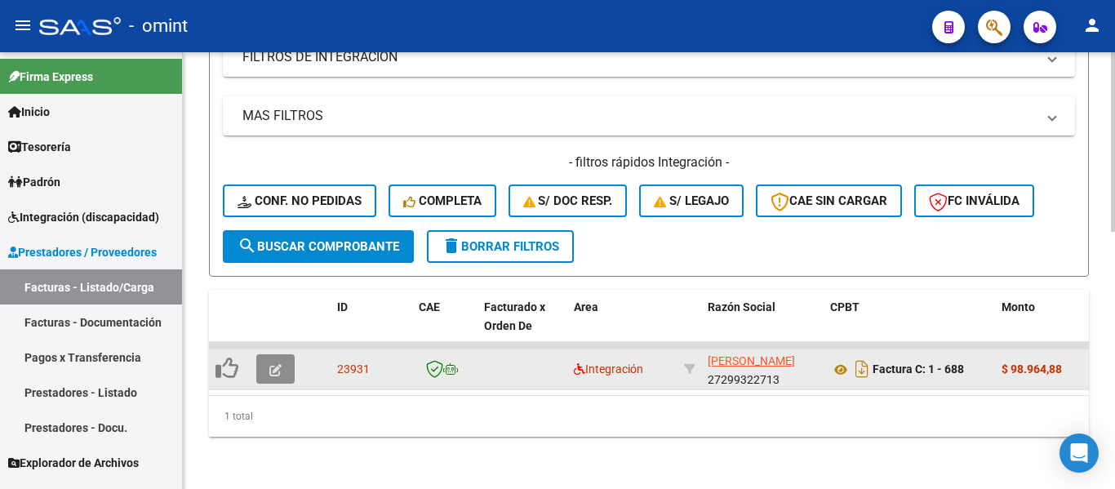
click at [270, 364] on icon "button" at bounding box center [275, 370] width 12 height 12
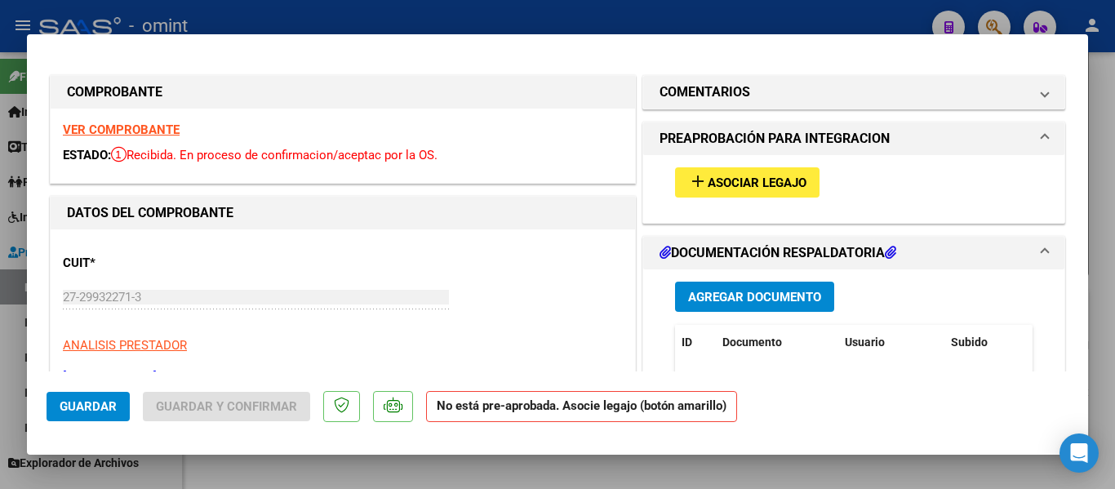
click at [735, 179] on span "Asociar Legajo" at bounding box center [757, 182] width 99 height 15
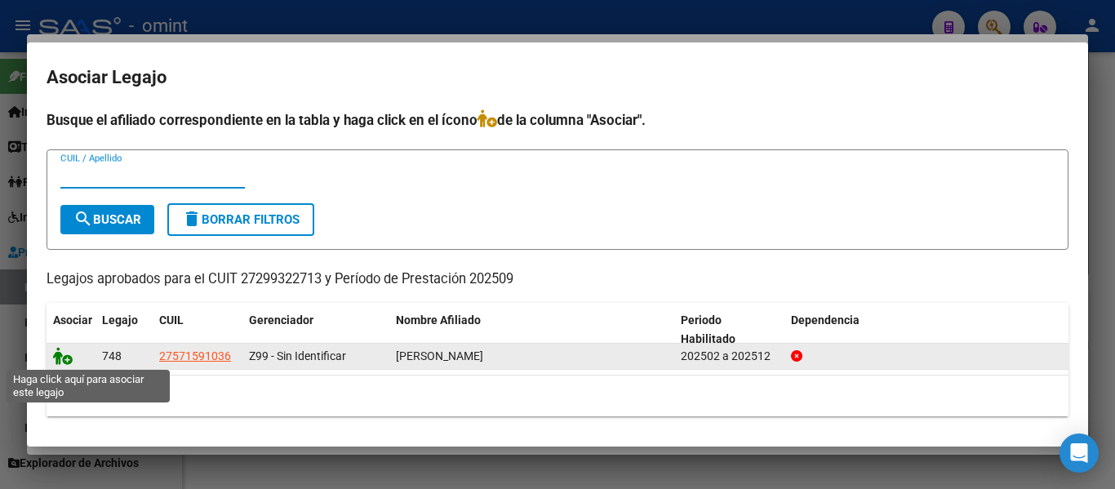
click at [64, 349] on icon at bounding box center [63, 356] width 20 height 18
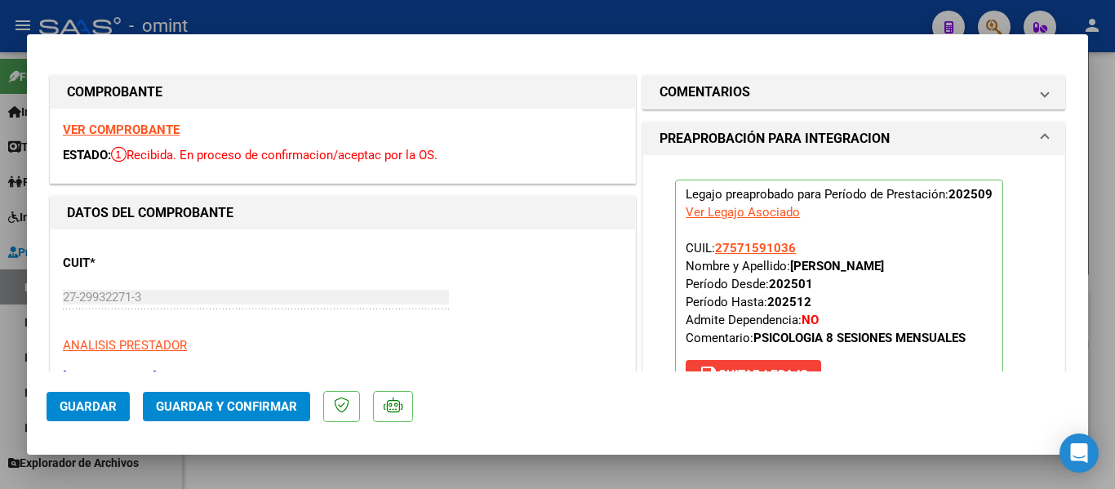
type input "$ 0,00"
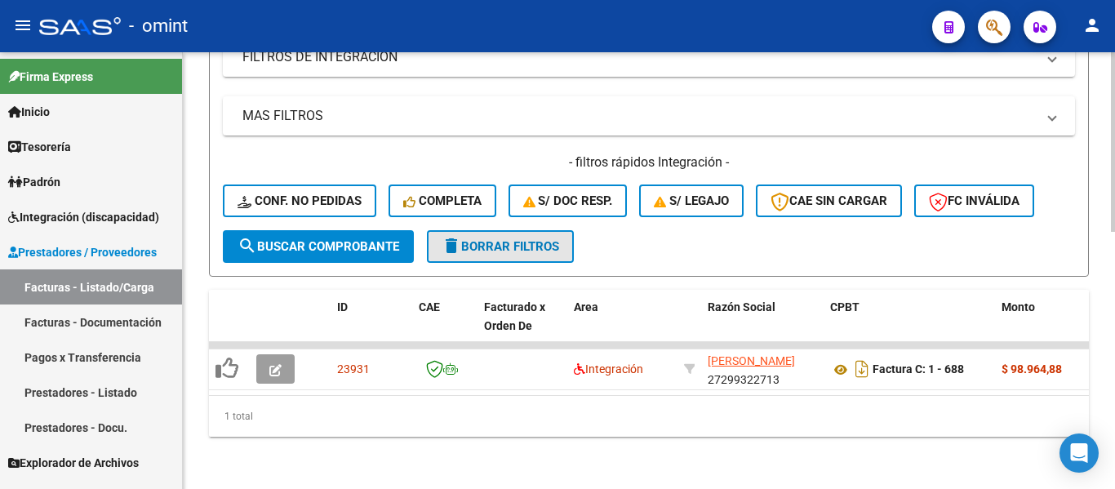
click at [499, 239] on span "delete Borrar Filtros" at bounding box center [501, 246] width 118 height 15
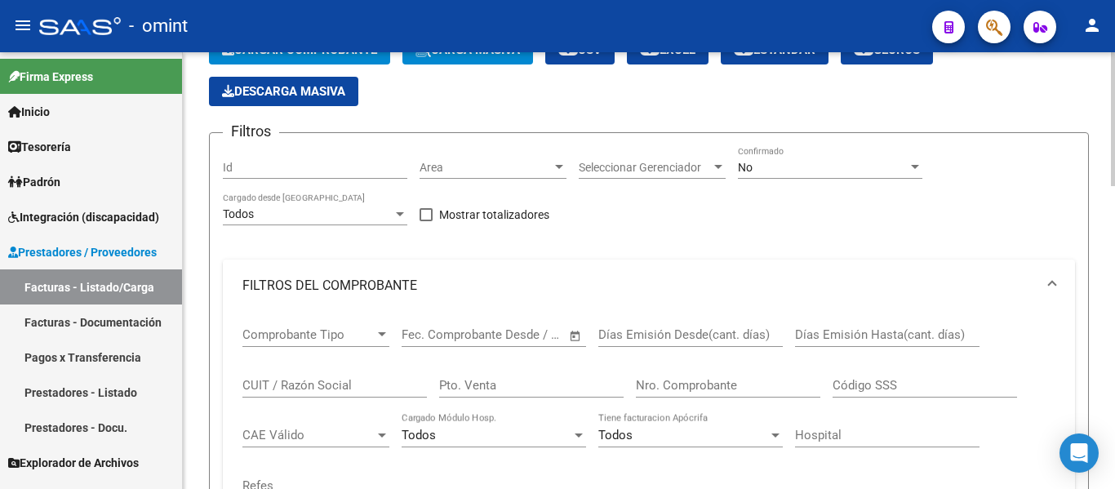
scroll to position [266, 0]
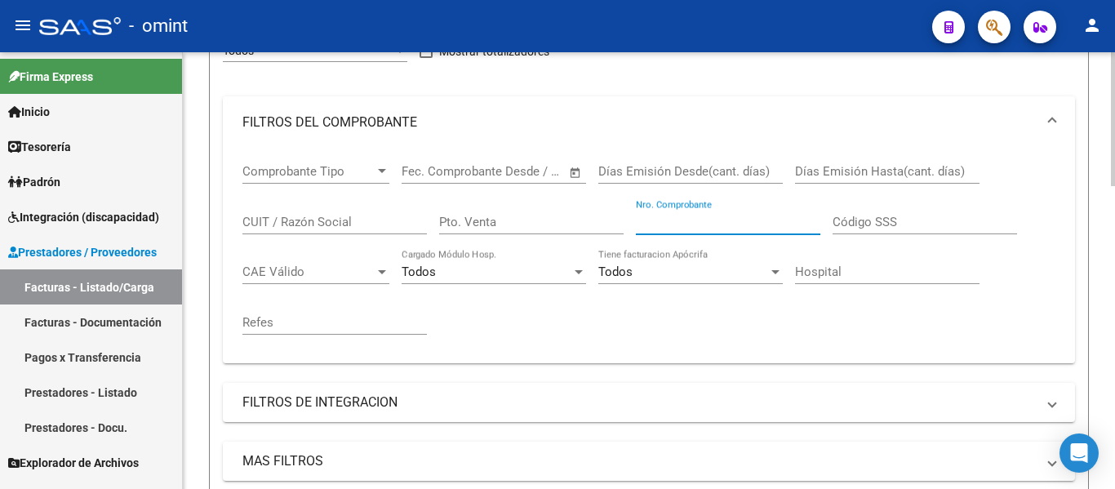
paste input "1294"
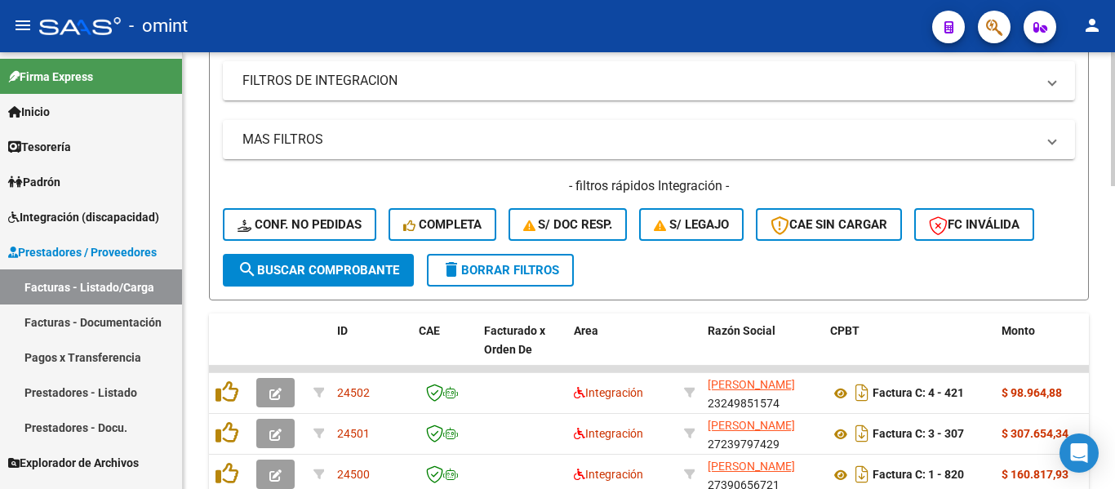
scroll to position [592, 0]
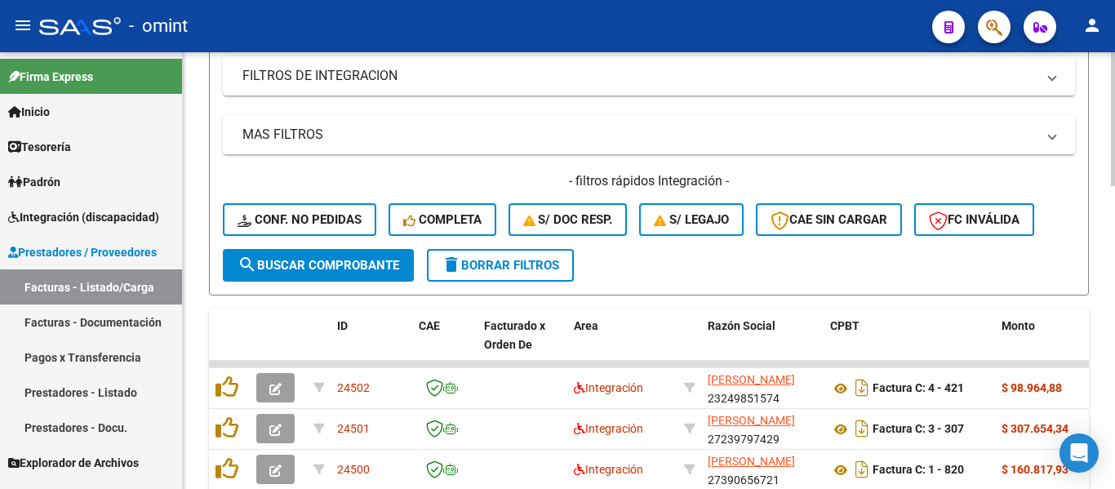
type input "1294"
click at [365, 260] on span "search Buscar Comprobante" at bounding box center [318, 265] width 162 height 15
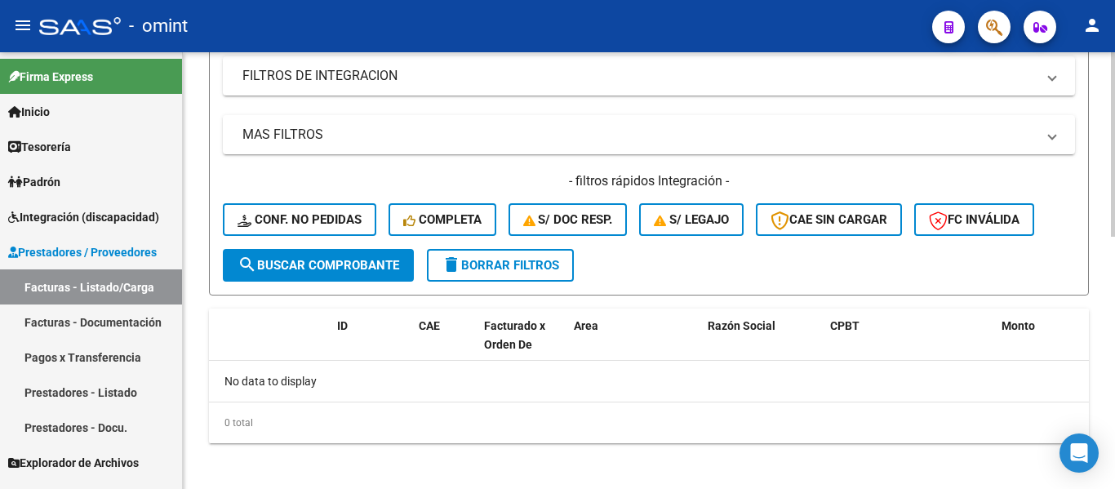
click at [504, 267] on span "delete Borrar Filtros" at bounding box center [501, 265] width 118 height 15
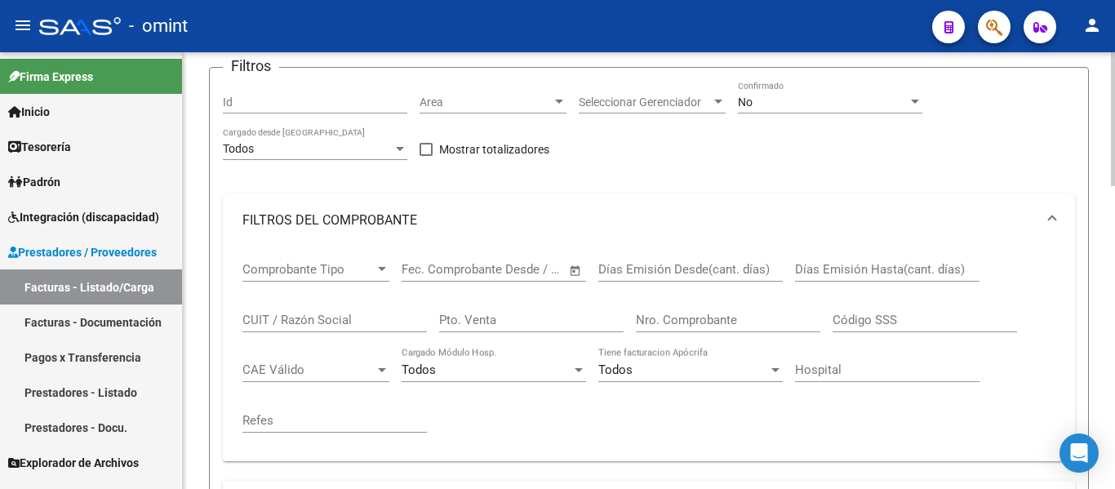
scroll to position [103, 0]
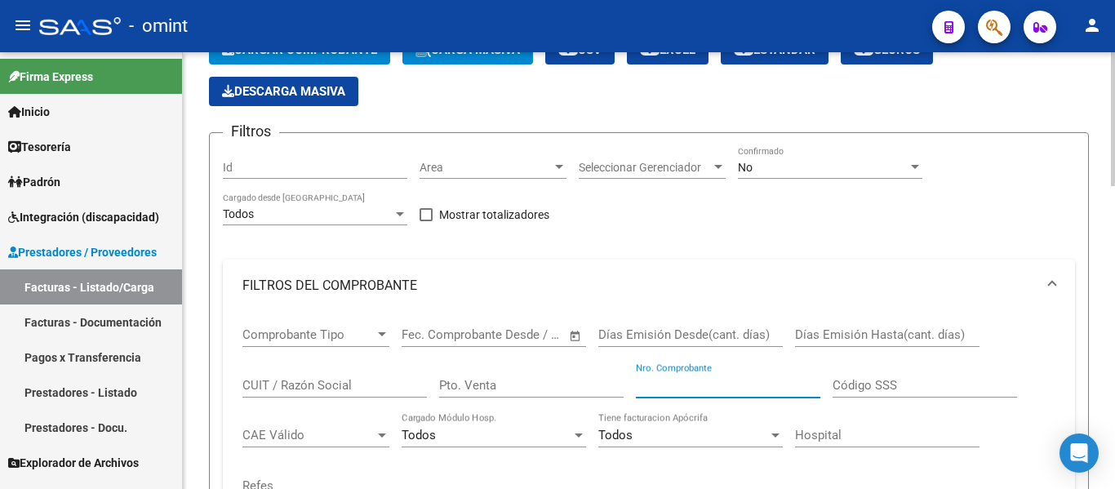
paste input "1294"
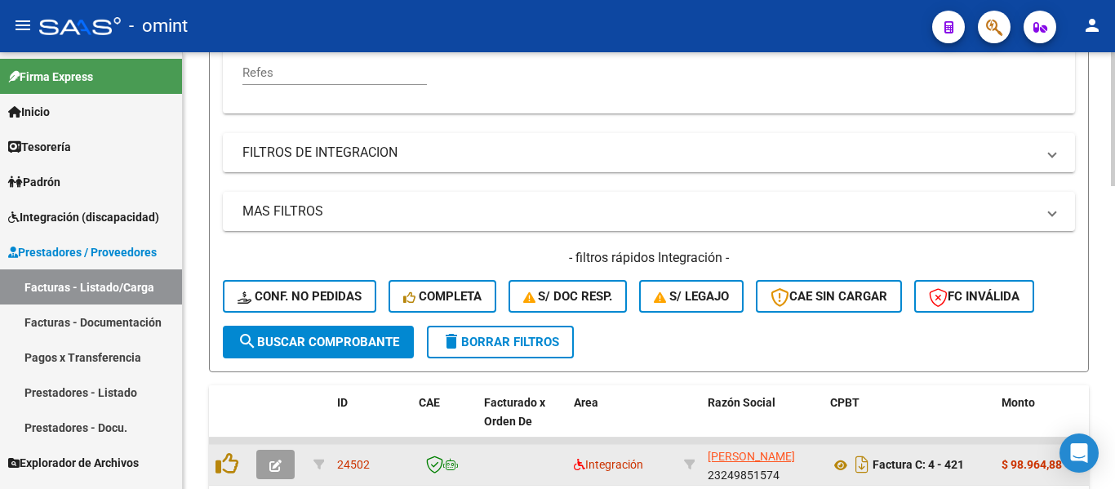
scroll to position [674, 0]
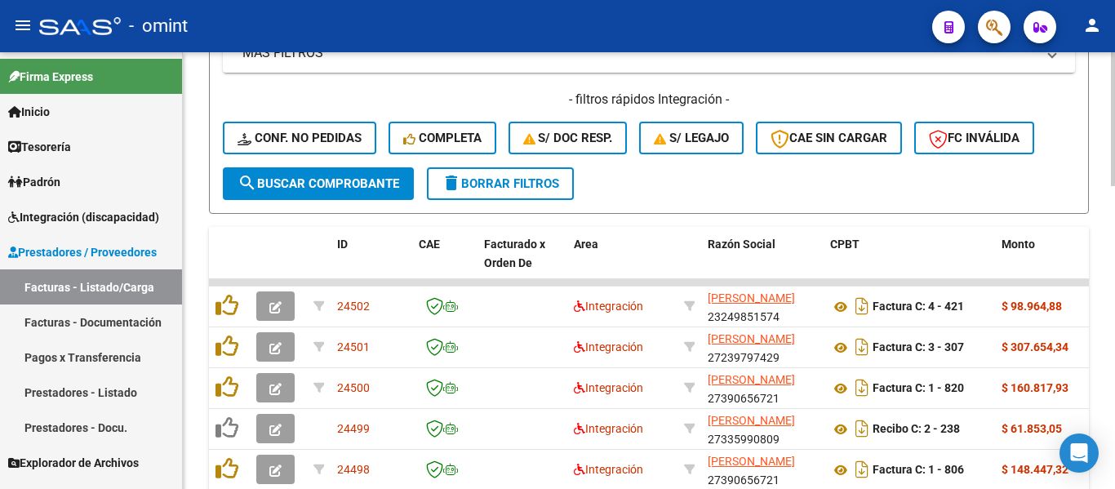
type input "1294"
click at [333, 183] on span "search Buscar Comprobante" at bounding box center [318, 183] width 162 height 15
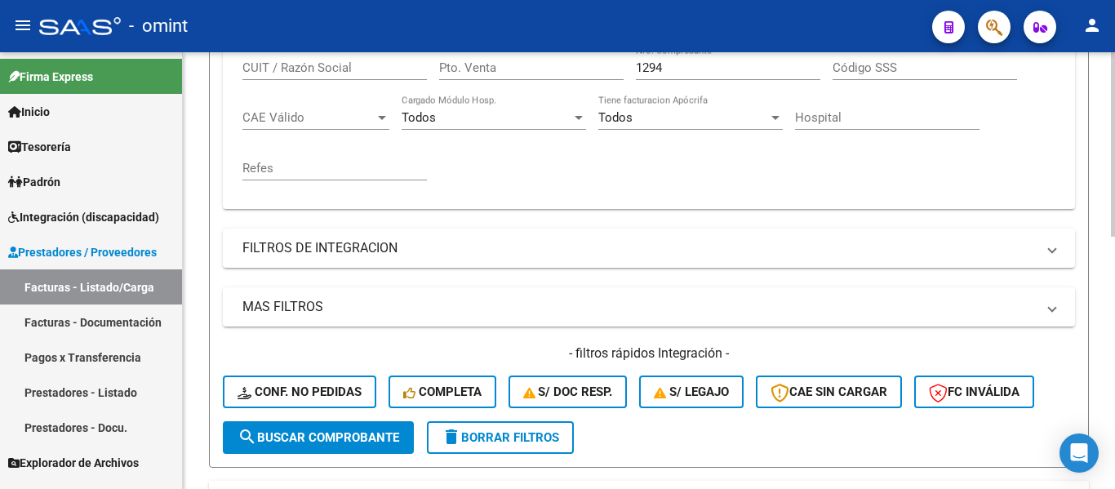
scroll to position [436, 0]
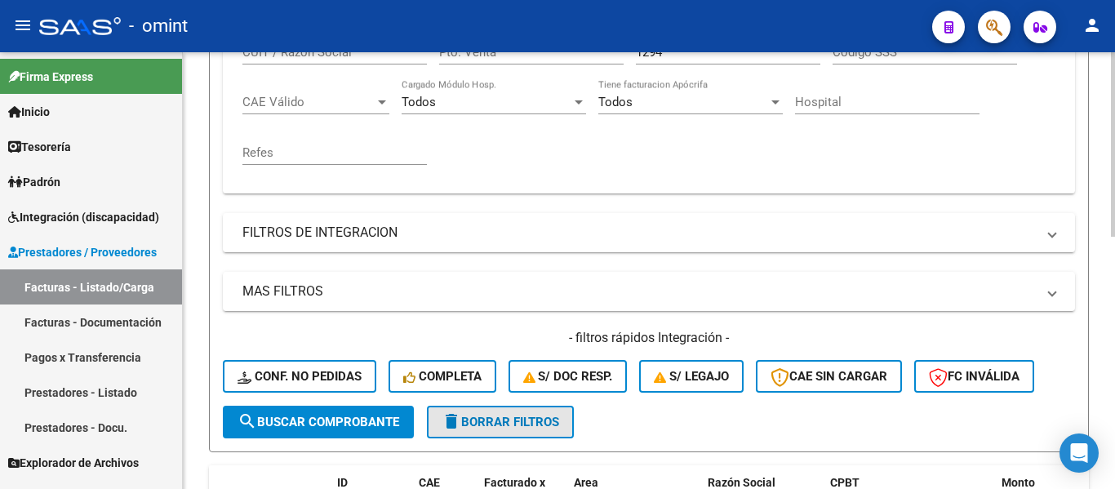
click at [495, 423] on span "delete Borrar Filtros" at bounding box center [501, 422] width 118 height 15
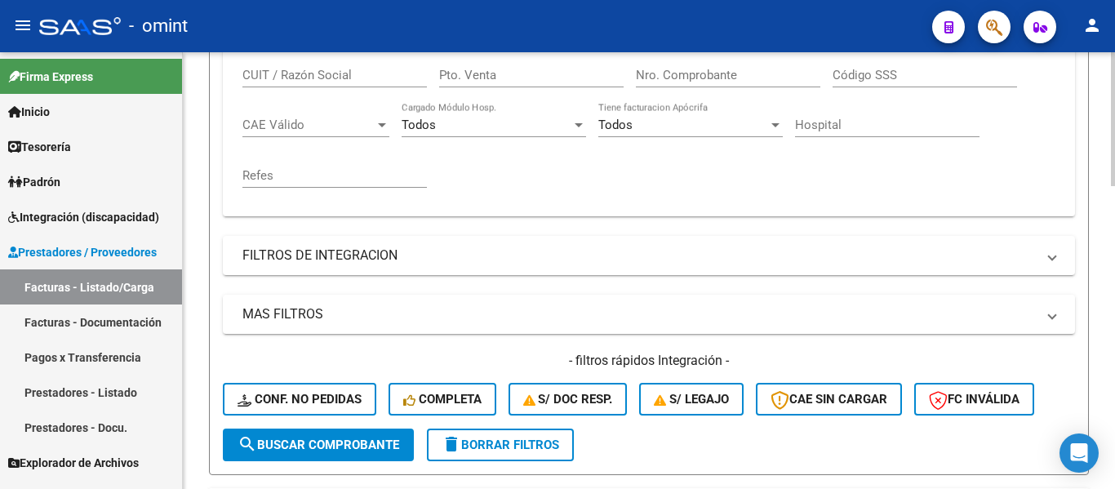
scroll to position [273, 0]
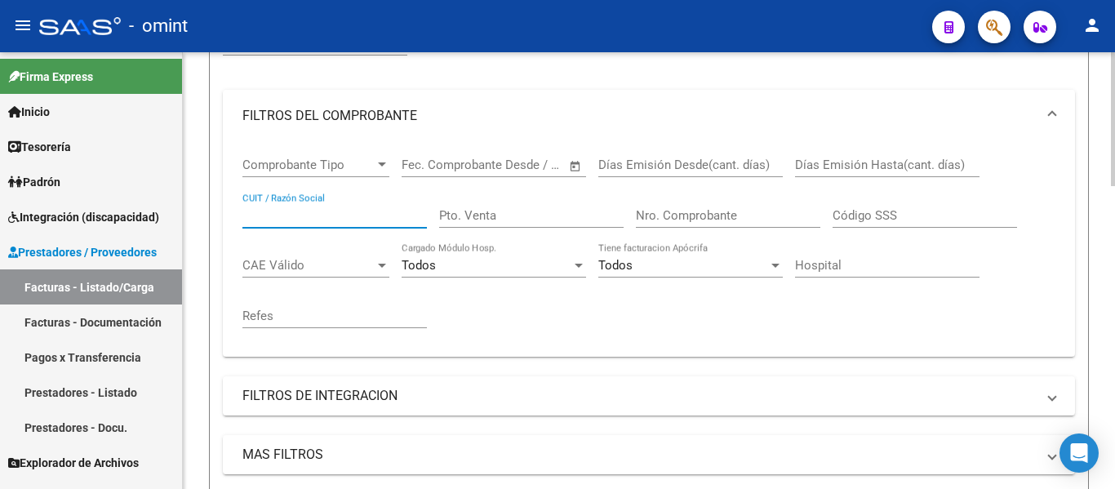
paste input "27300622300"
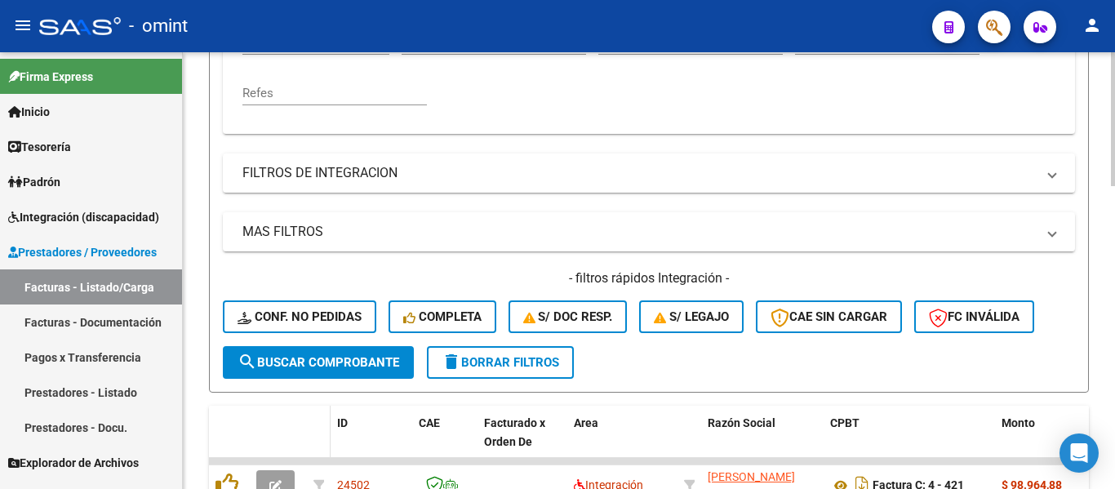
scroll to position [599, 0]
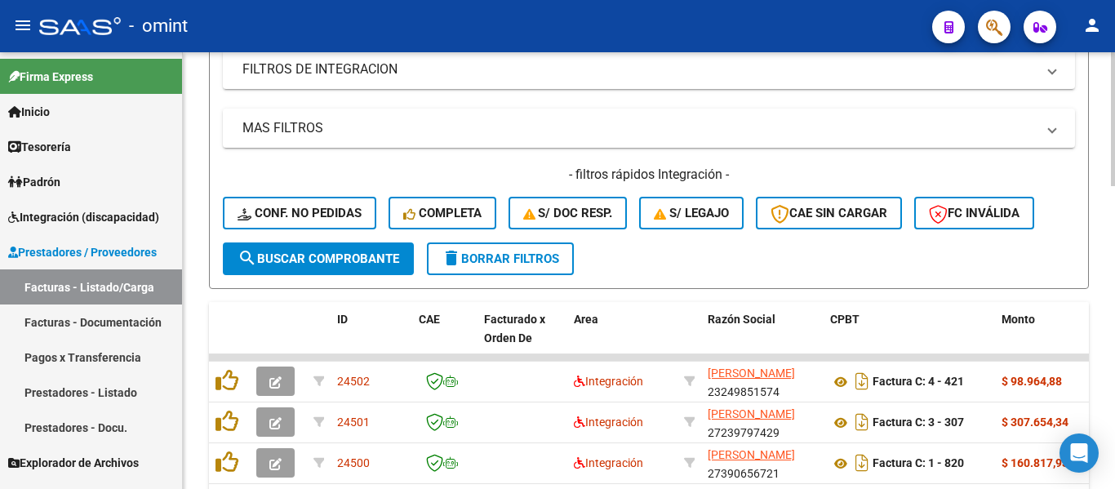
type input "27300622300"
click at [338, 258] on span "search Buscar Comprobante" at bounding box center [318, 258] width 162 height 15
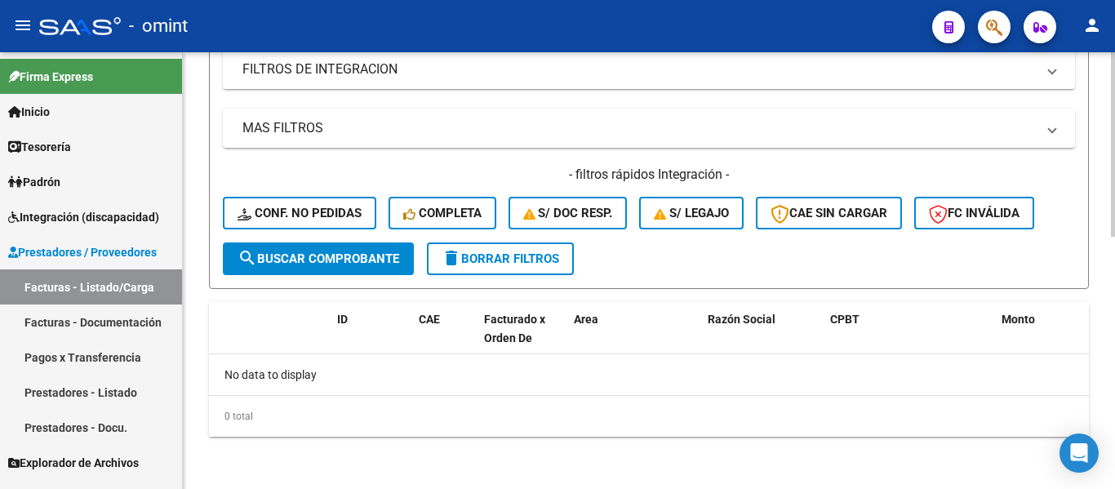
click at [544, 260] on span "delete Borrar Filtros" at bounding box center [501, 258] width 118 height 15
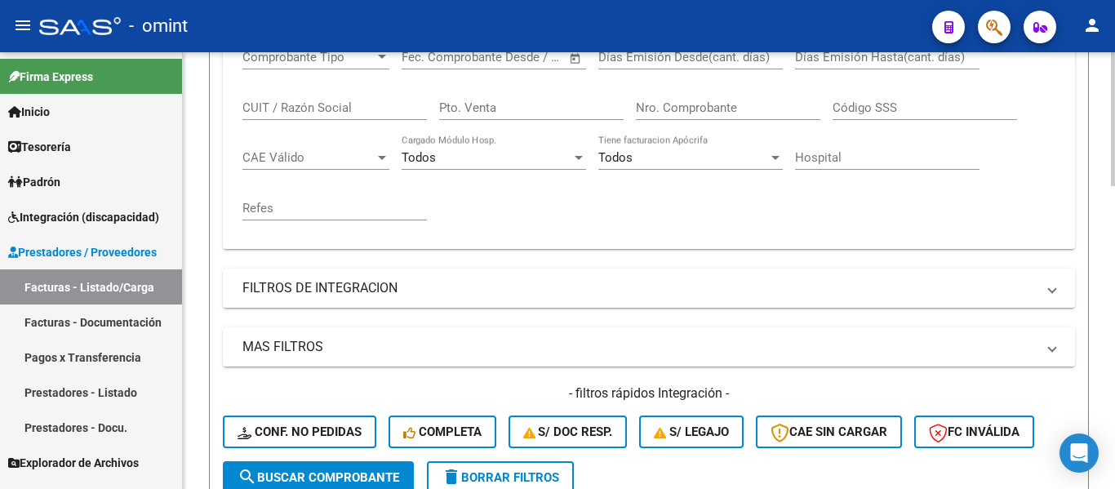
scroll to position [354, 0]
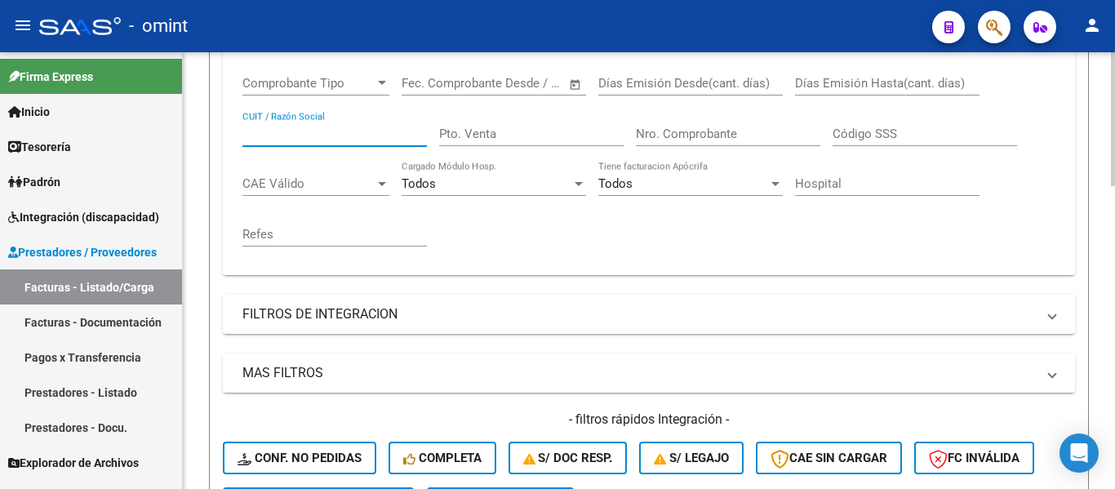
paste input "27300622300"
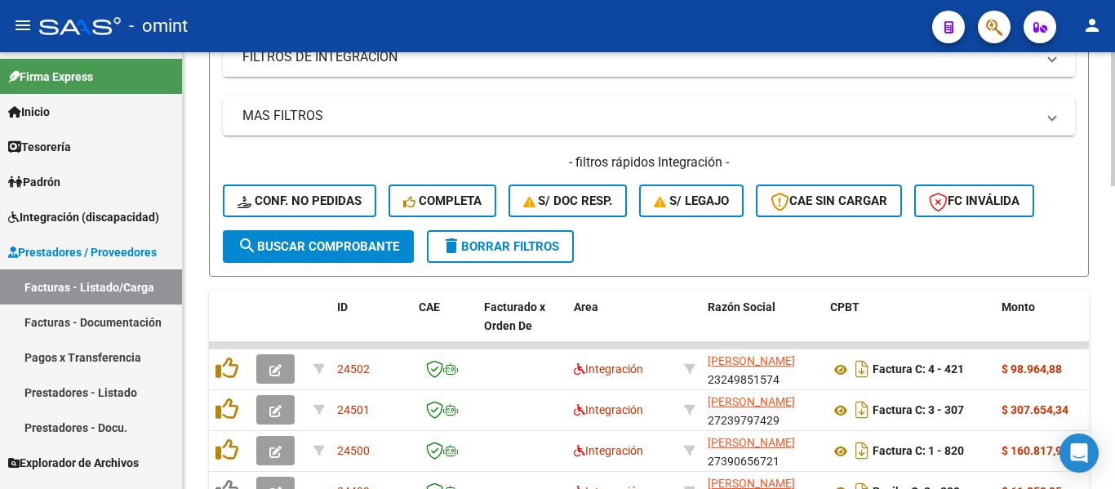
scroll to position [681, 0]
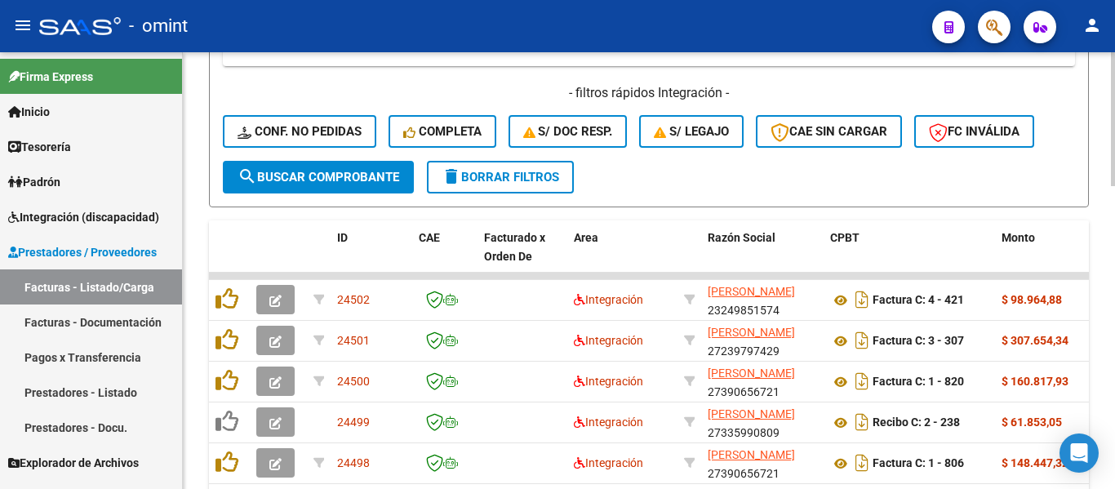
type input "27300622300"
click at [335, 176] on span "search Buscar Comprobante" at bounding box center [318, 177] width 162 height 15
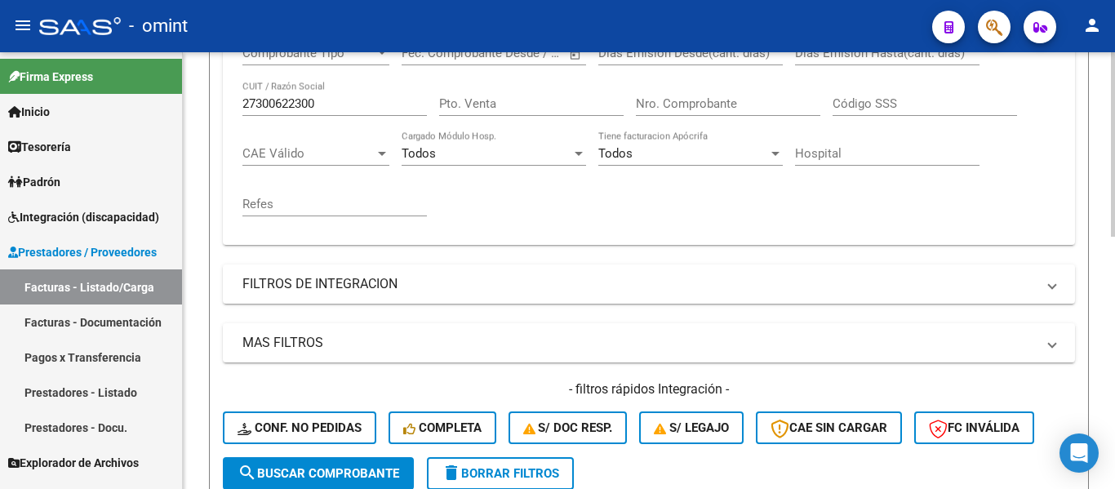
scroll to position [517, 0]
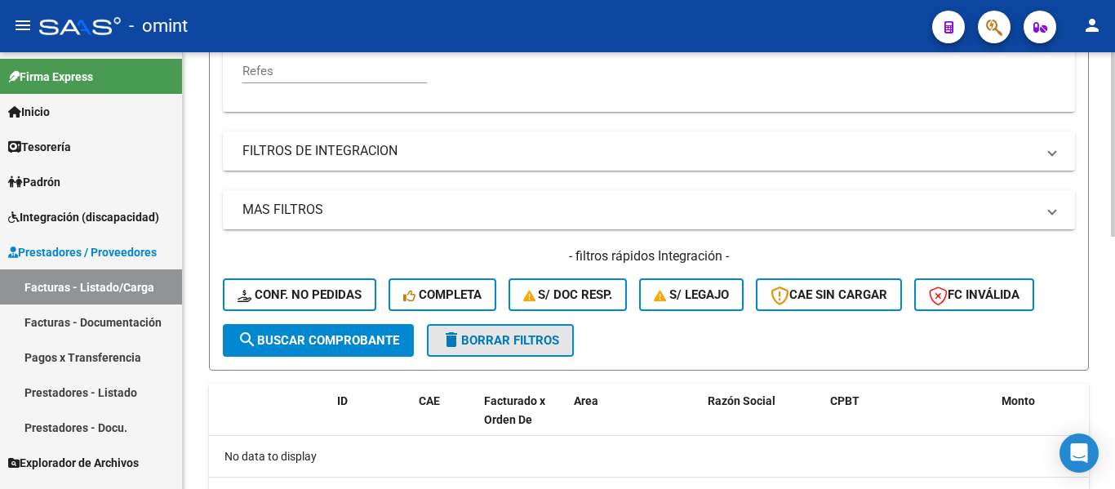
click at [535, 336] on span "delete Borrar Filtros" at bounding box center [501, 340] width 118 height 15
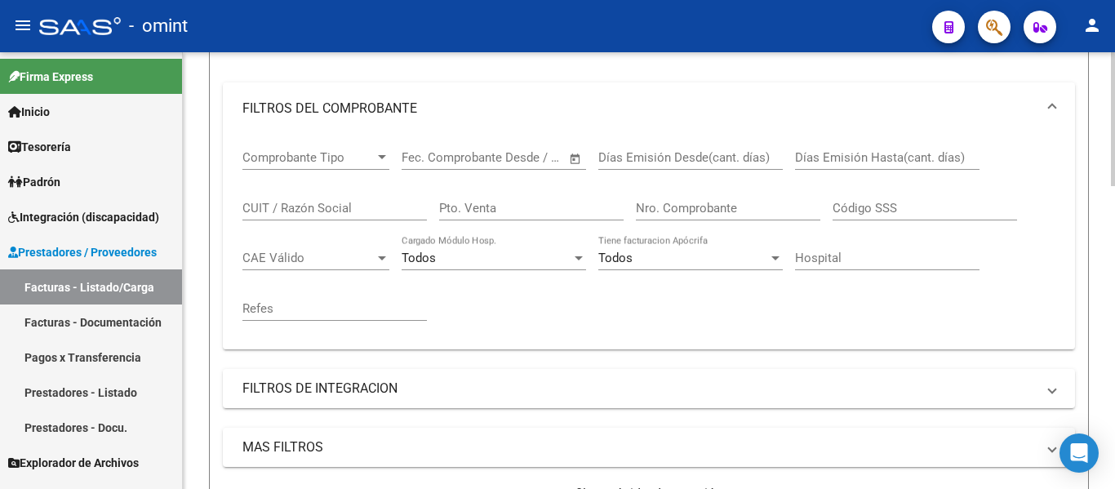
scroll to position [273, 0]
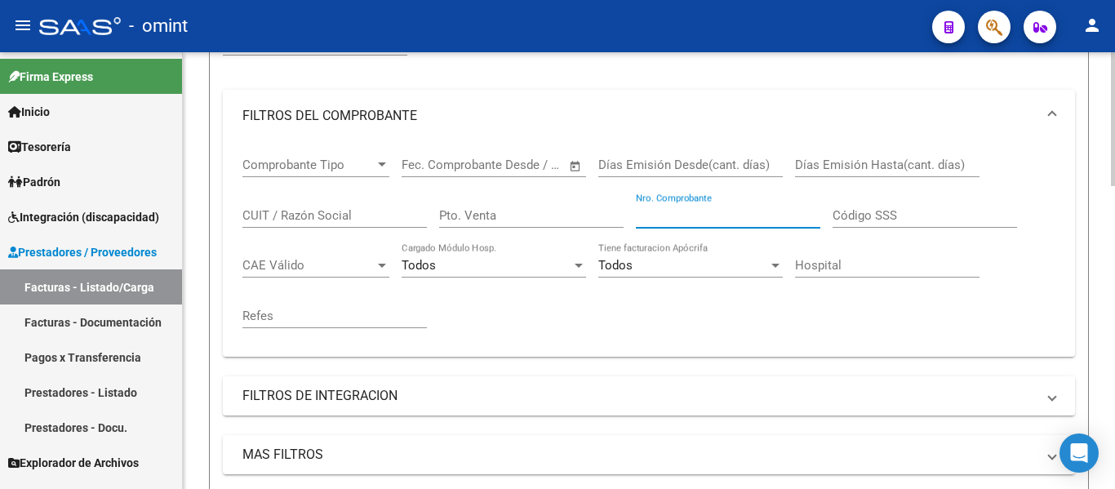
paste input "1294"
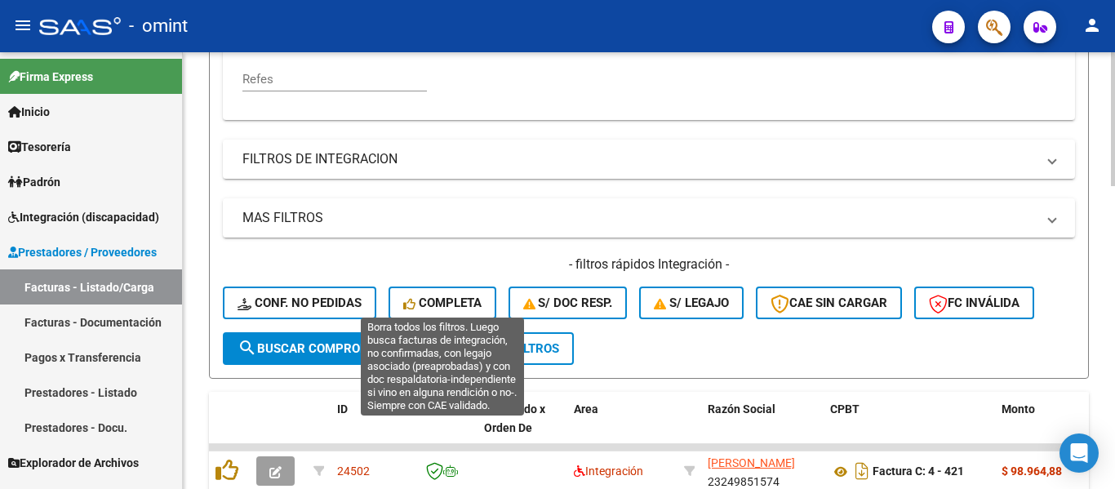
scroll to position [517, 0]
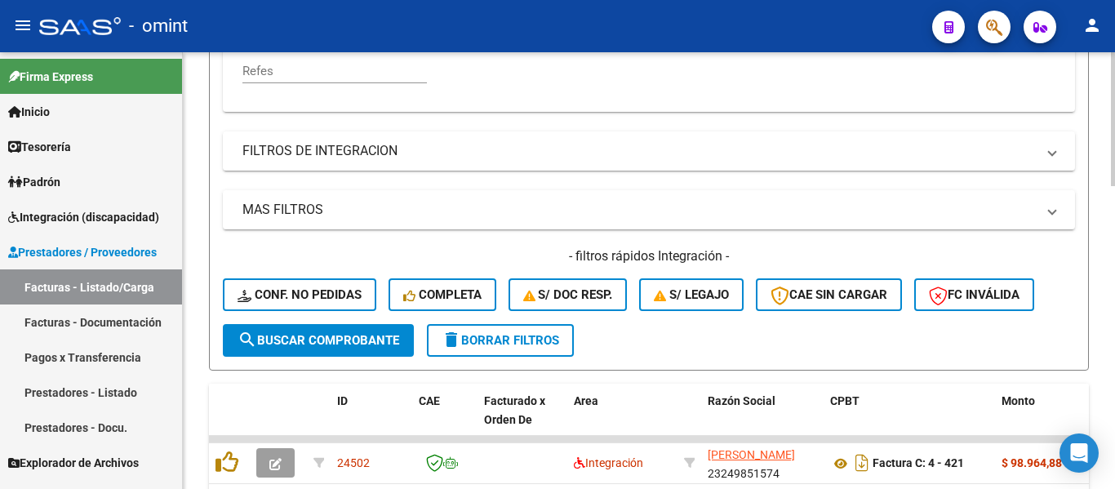
type input "1294"
click at [335, 343] on span "search Buscar Comprobante" at bounding box center [318, 340] width 162 height 15
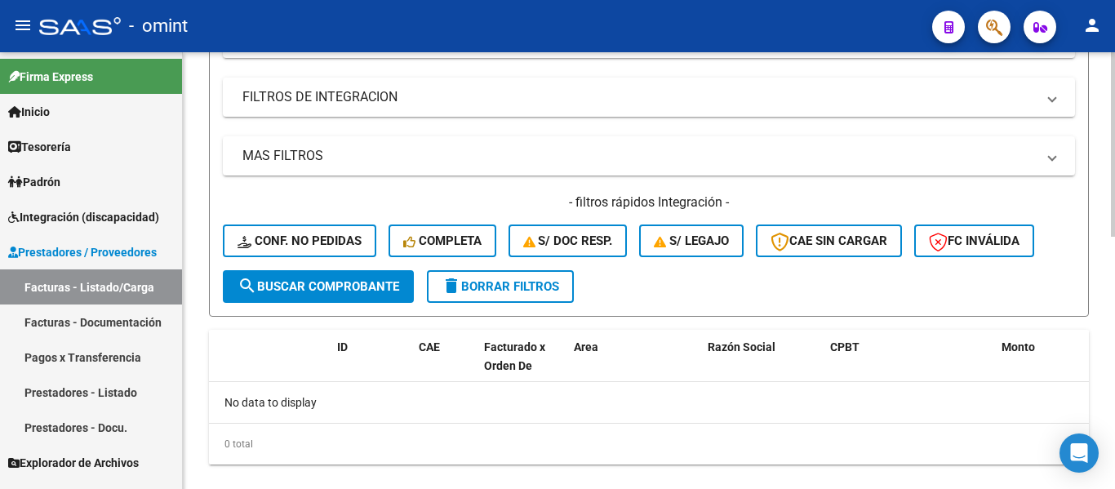
scroll to position [599, 0]
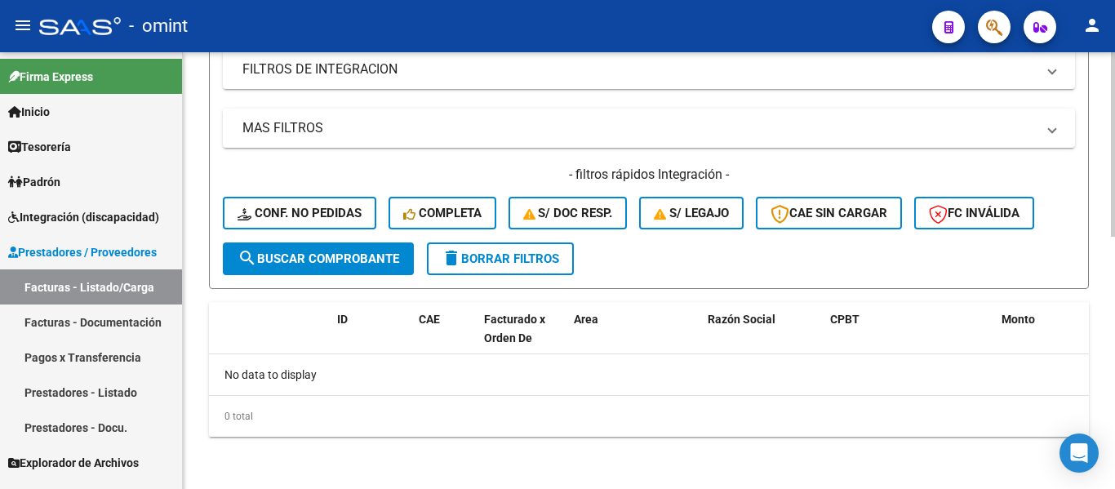
click at [518, 260] on span "delete Borrar Filtros" at bounding box center [501, 258] width 118 height 15
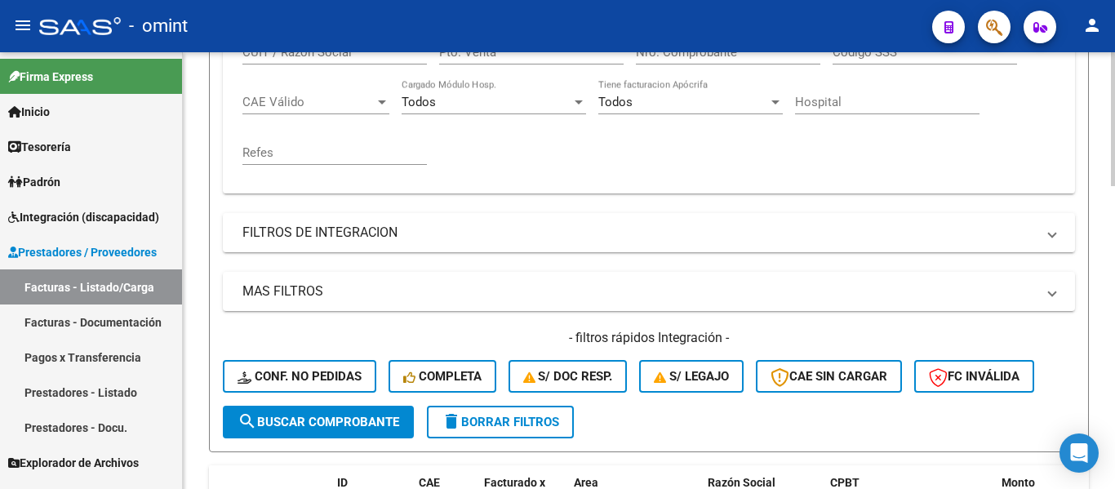
scroll to position [191, 0]
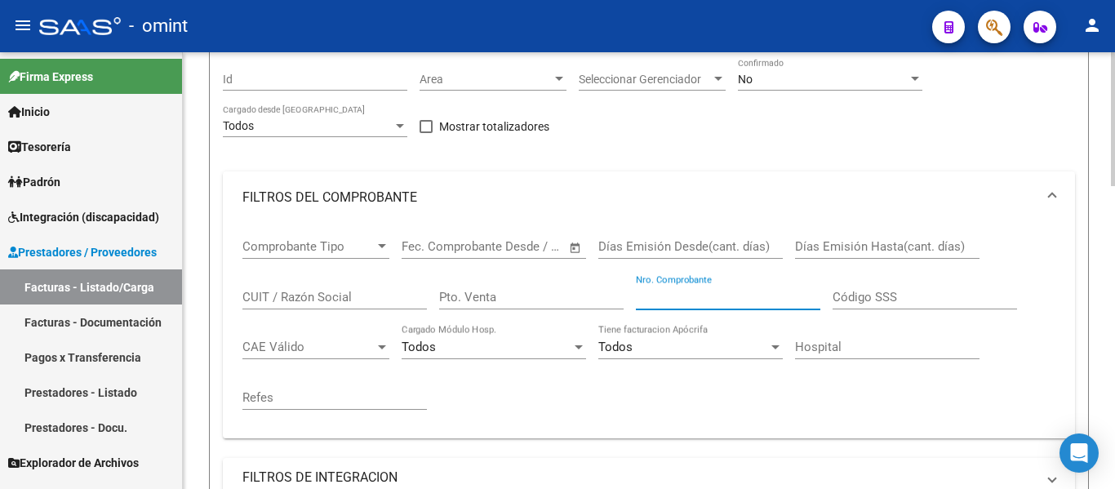
paste input "525"
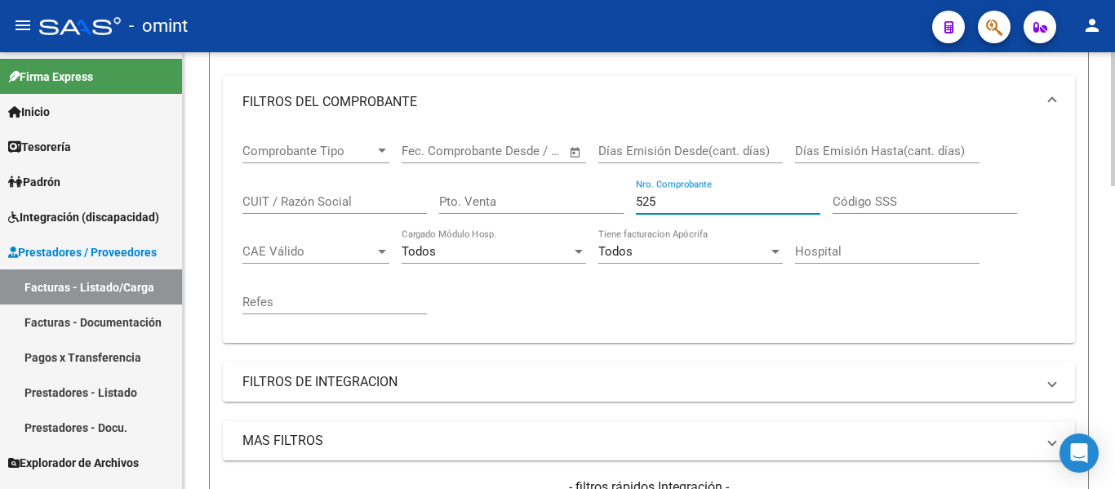
scroll to position [517, 0]
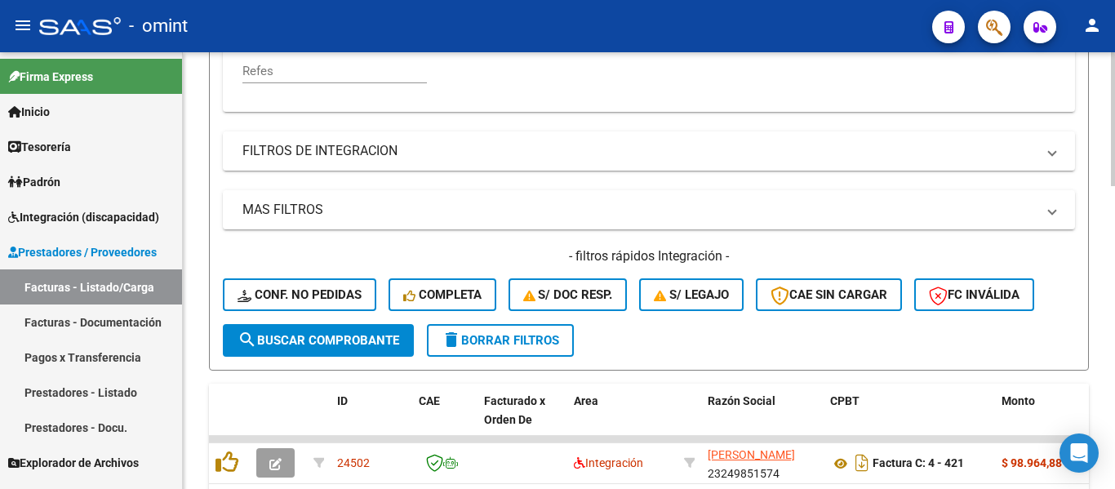
type input "525"
click at [333, 336] on span "search Buscar Comprobante" at bounding box center [318, 340] width 162 height 15
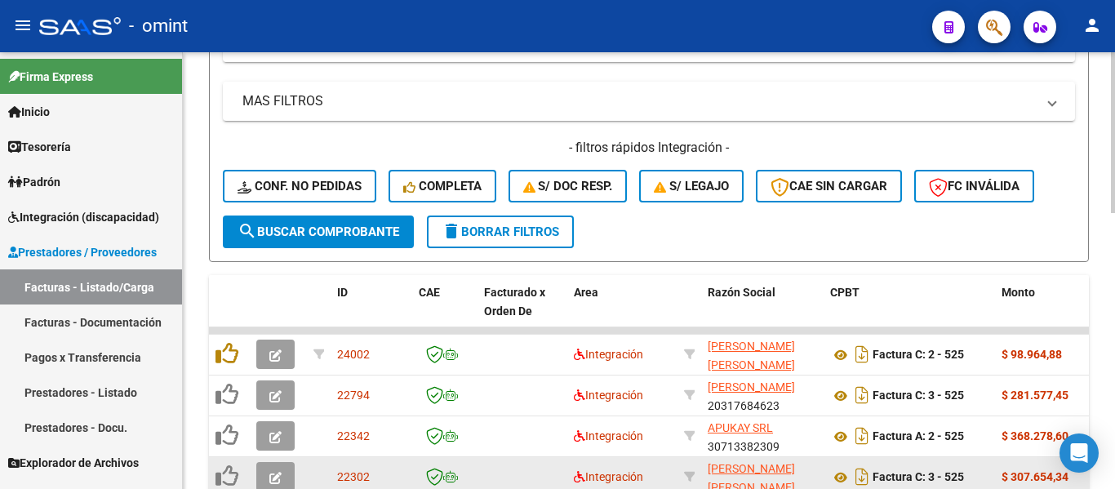
scroll to position [747, 0]
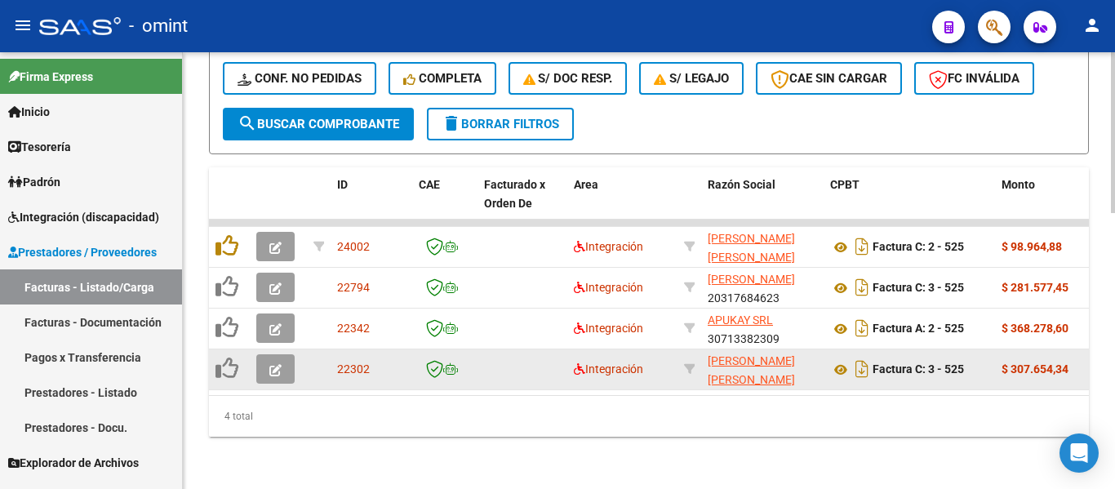
click at [278, 364] on icon "button" at bounding box center [275, 370] width 12 height 12
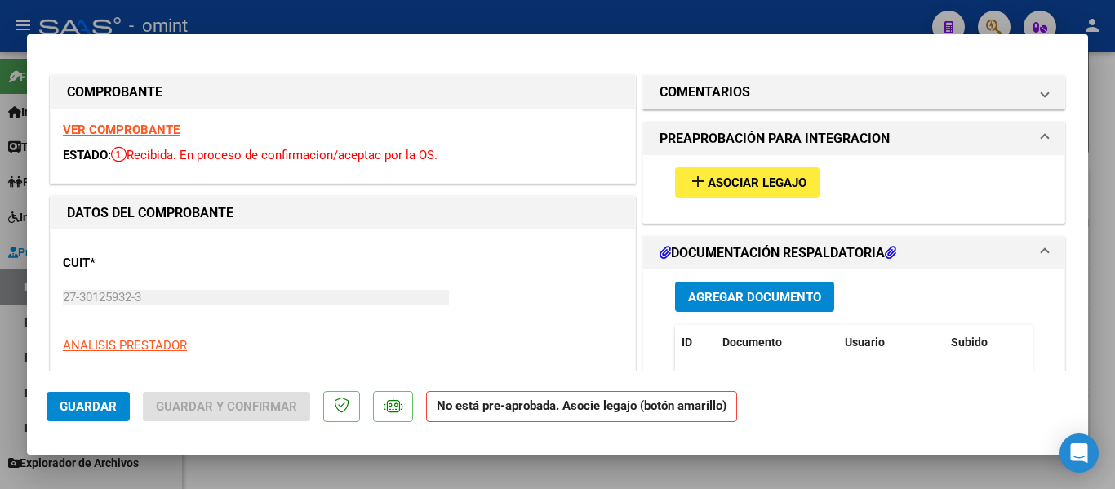
click at [154, 126] on strong "VER COMPROBANTE" at bounding box center [121, 129] width 117 height 15
click at [753, 181] on span "Asociar Legajo" at bounding box center [757, 182] width 99 height 15
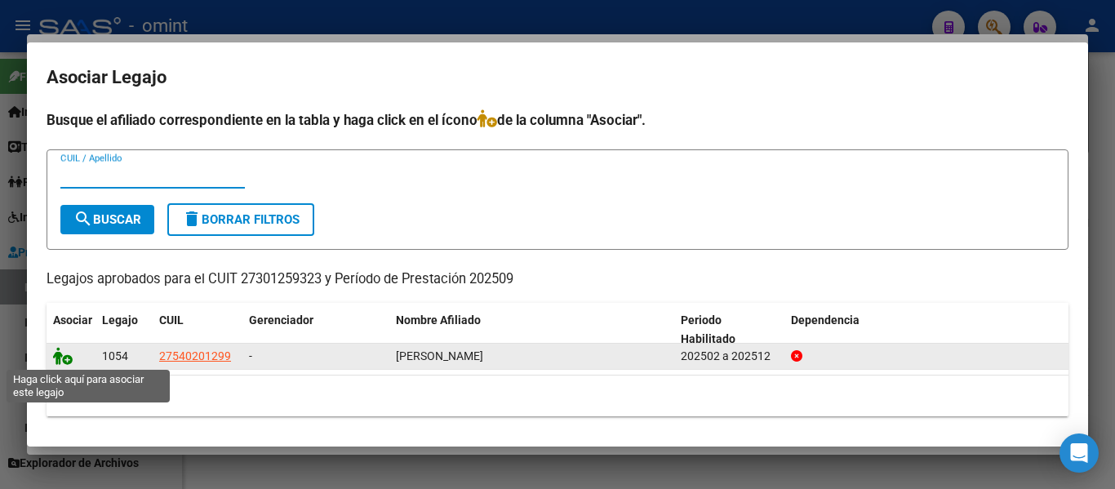
click at [55, 360] on icon at bounding box center [63, 356] width 20 height 18
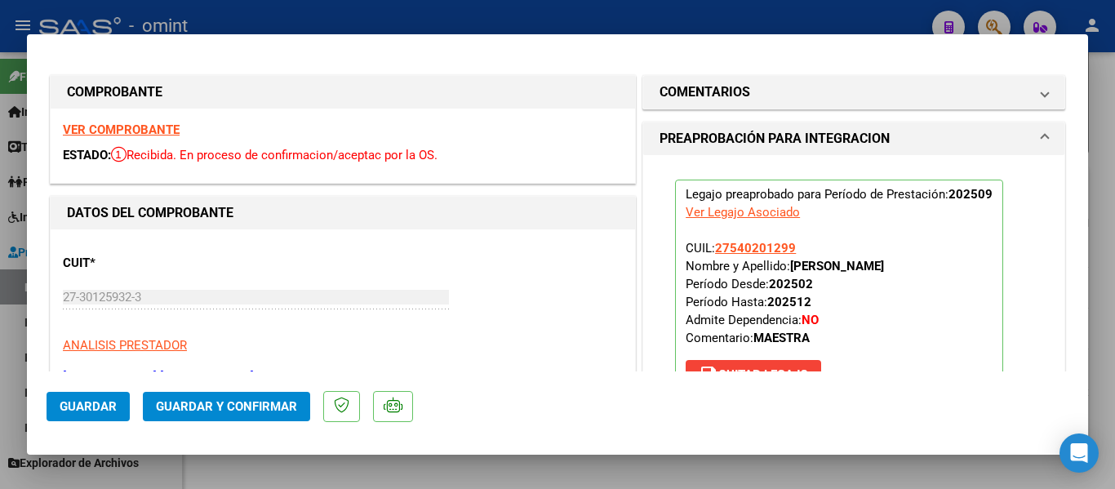
type input "$ 0,00"
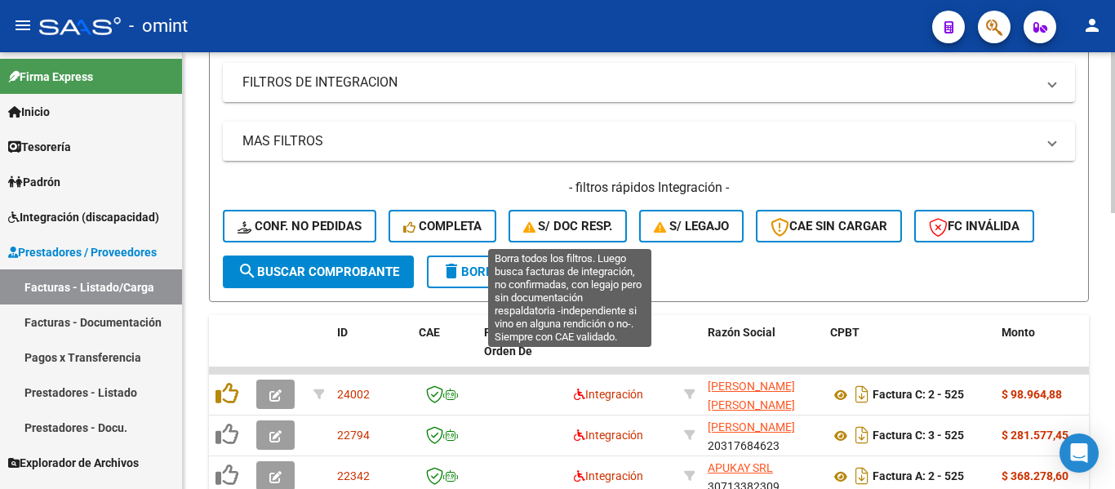
scroll to position [584, 0]
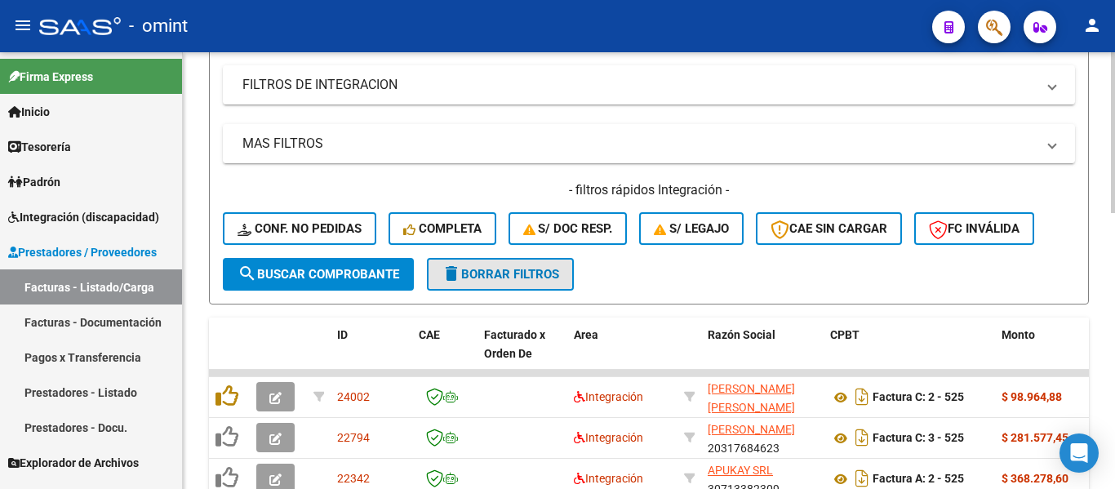
click at [539, 274] on span "delete Borrar Filtros" at bounding box center [501, 274] width 118 height 15
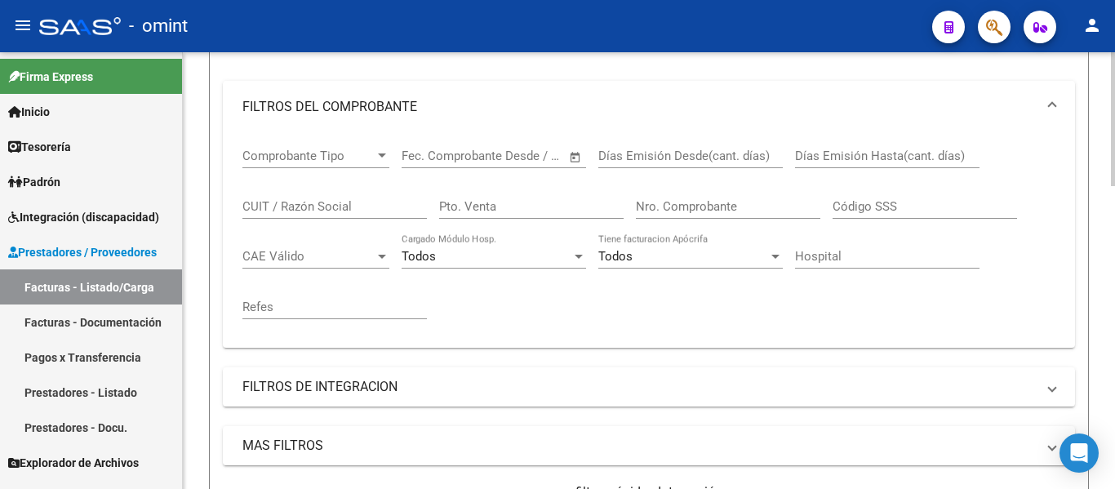
scroll to position [257, 0]
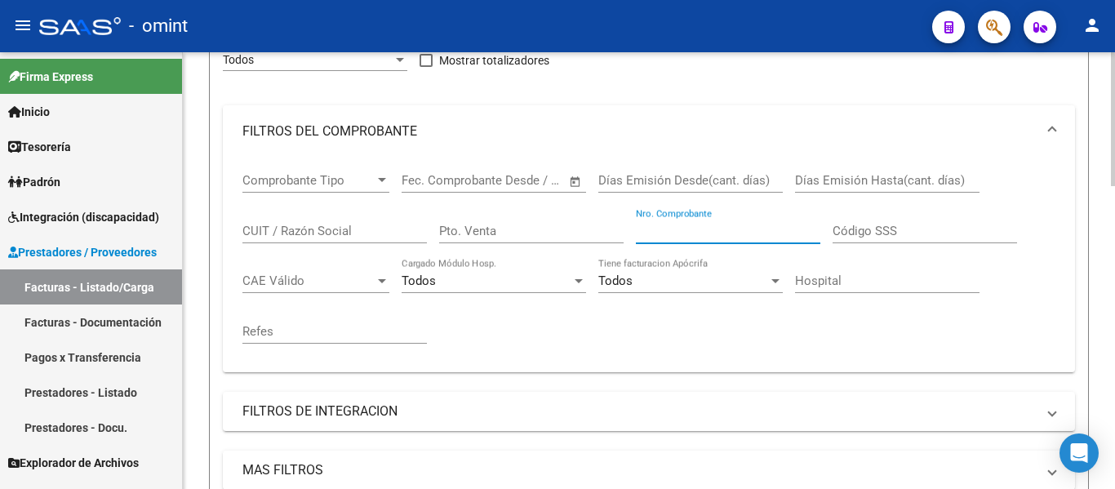
paste input "478"
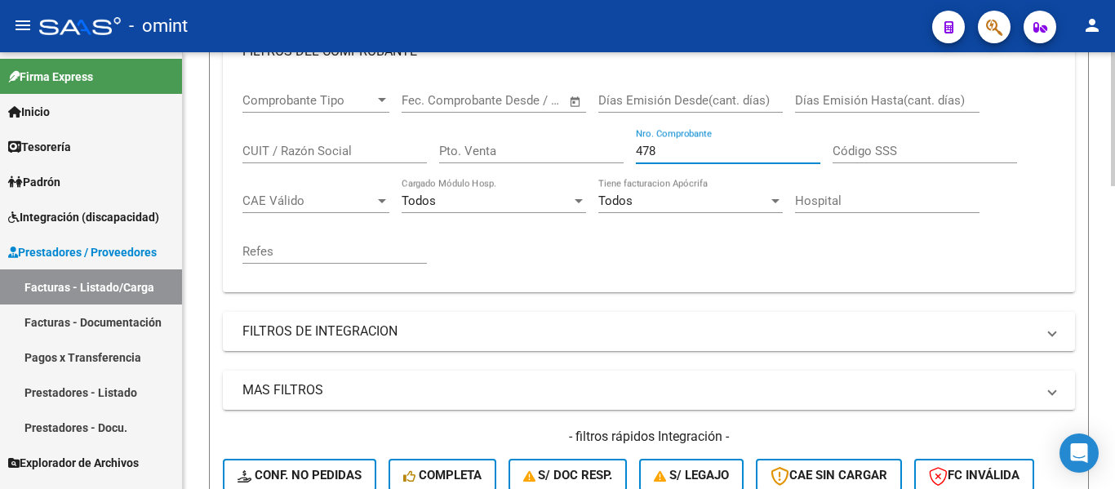
scroll to position [584, 0]
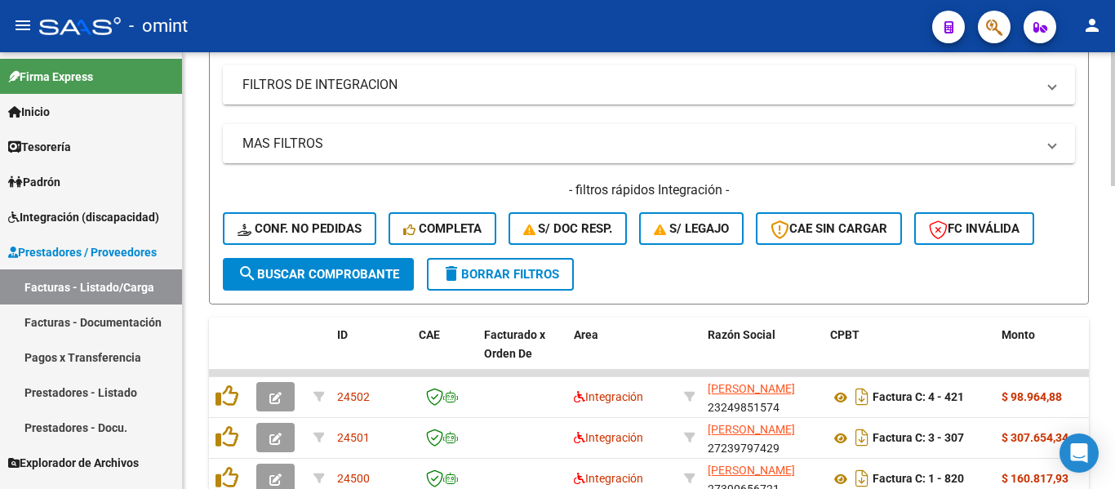
type input "478"
click at [362, 272] on span "search Buscar Comprobante" at bounding box center [318, 274] width 162 height 15
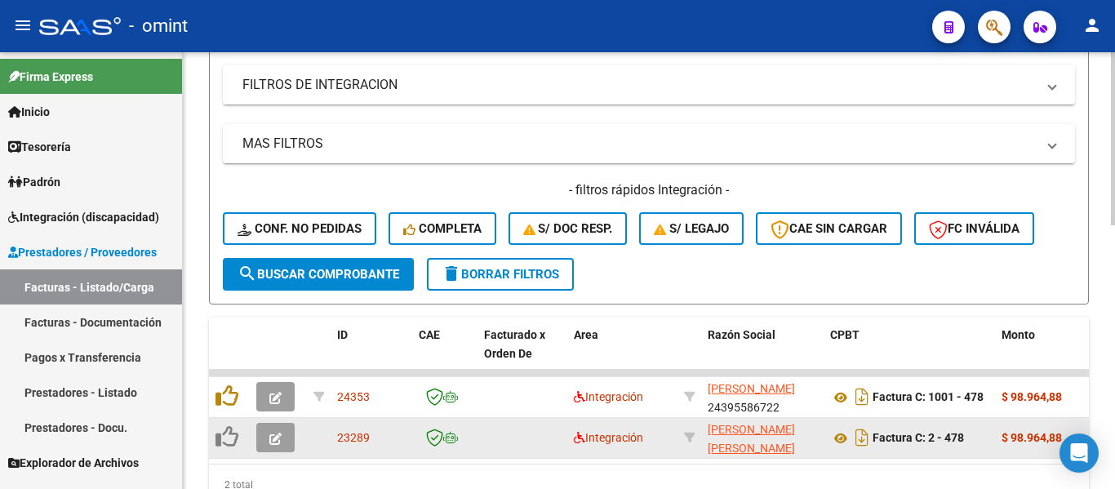
click at [276, 436] on icon "button" at bounding box center [275, 439] width 12 height 12
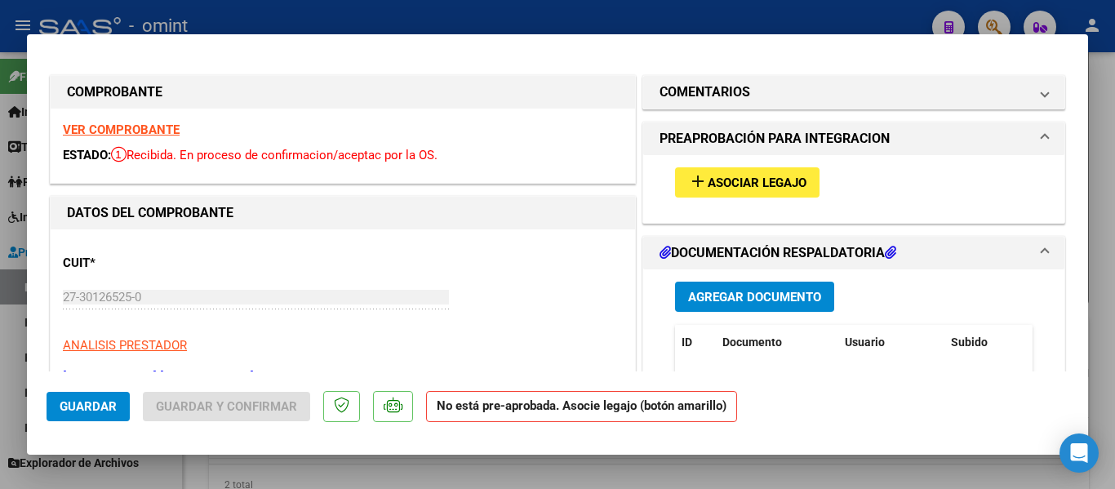
click at [130, 129] on strong "VER COMPROBANTE" at bounding box center [121, 129] width 117 height 15
click at [709, 175] on span "add Asociar Legajo" at bounding box center [747, 182] width 118 height 15
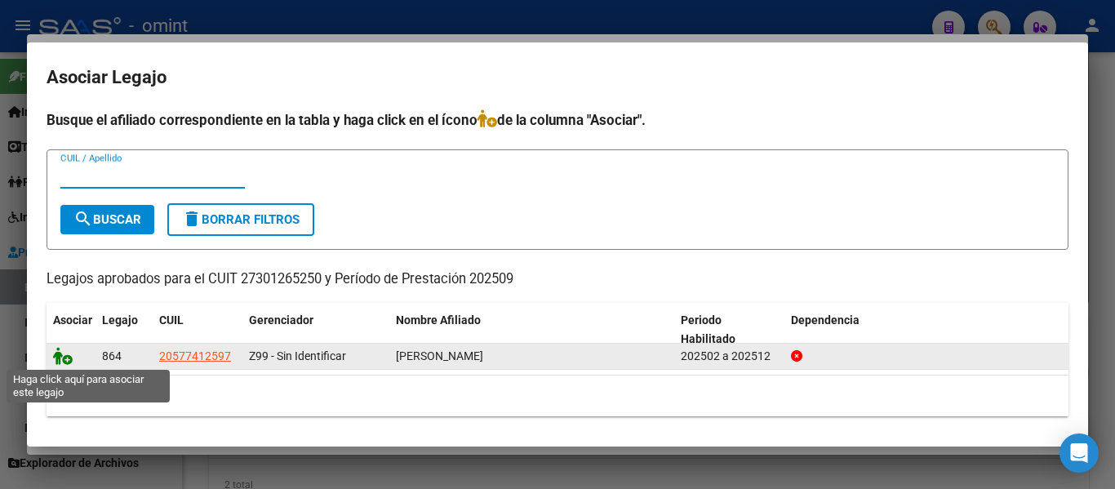
click at [57, 362] on icon at bounding box center [63, 356] width 20 height 18
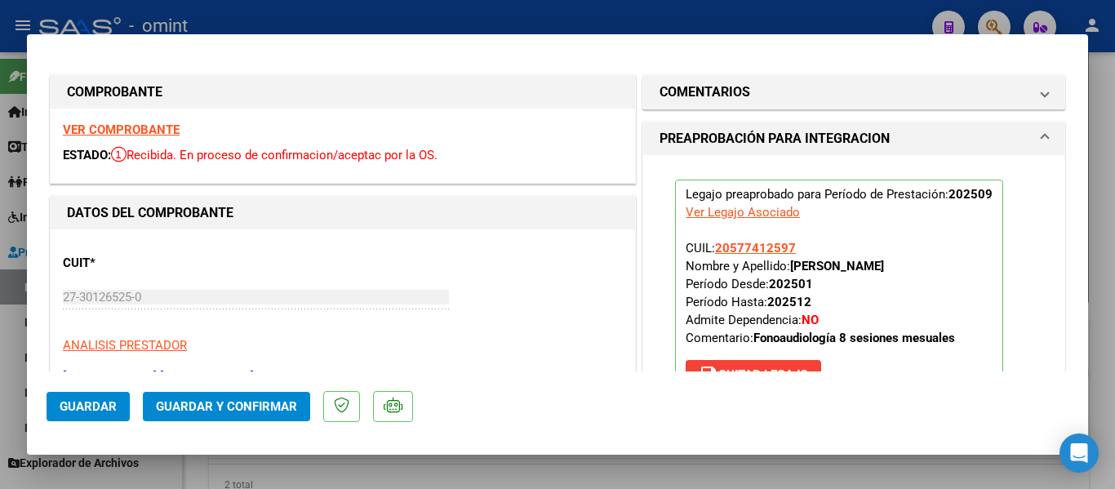
type input "$ 0,00"
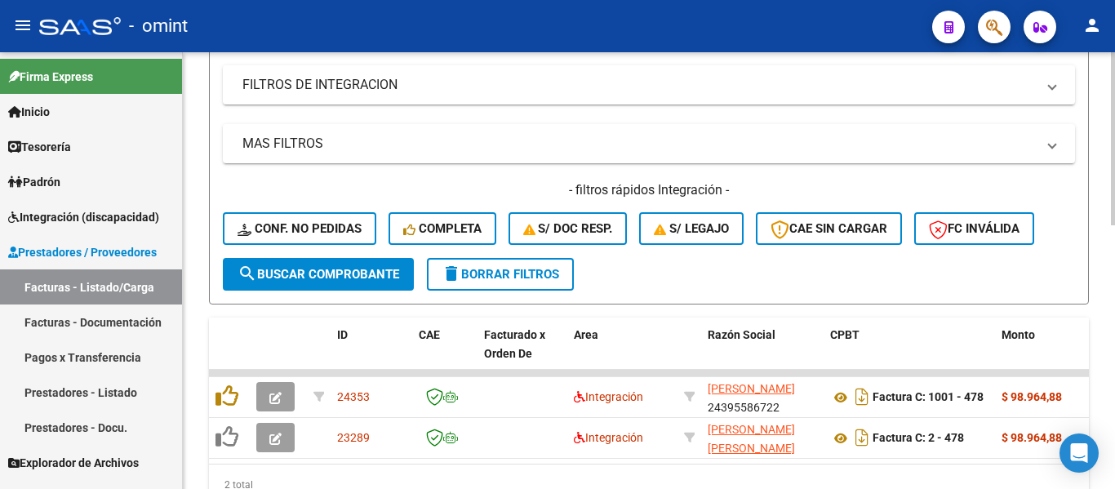
click at [503, 268] on span "delete Borrar Filtros" at bounding box center [501, 274] width 118 height 15
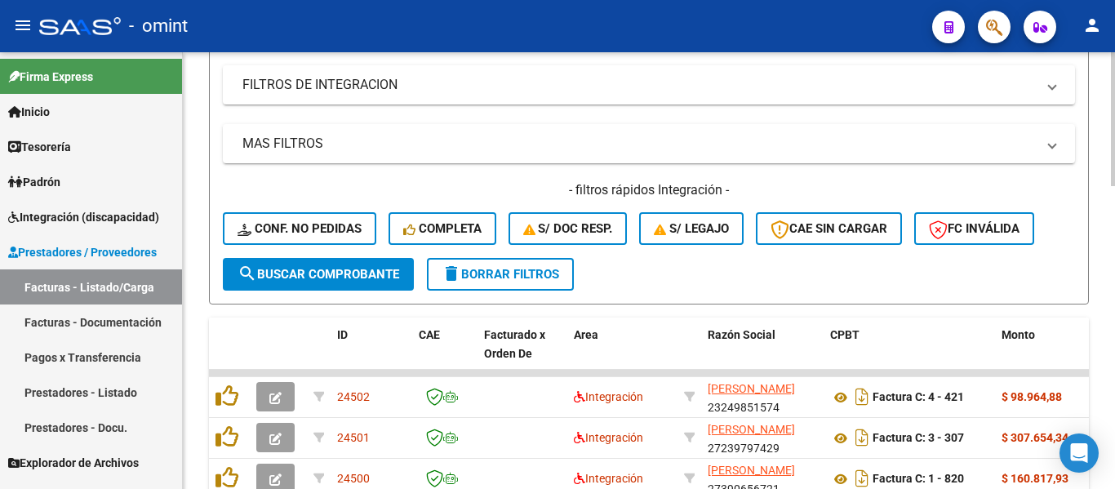
scroll to position [339, 0]
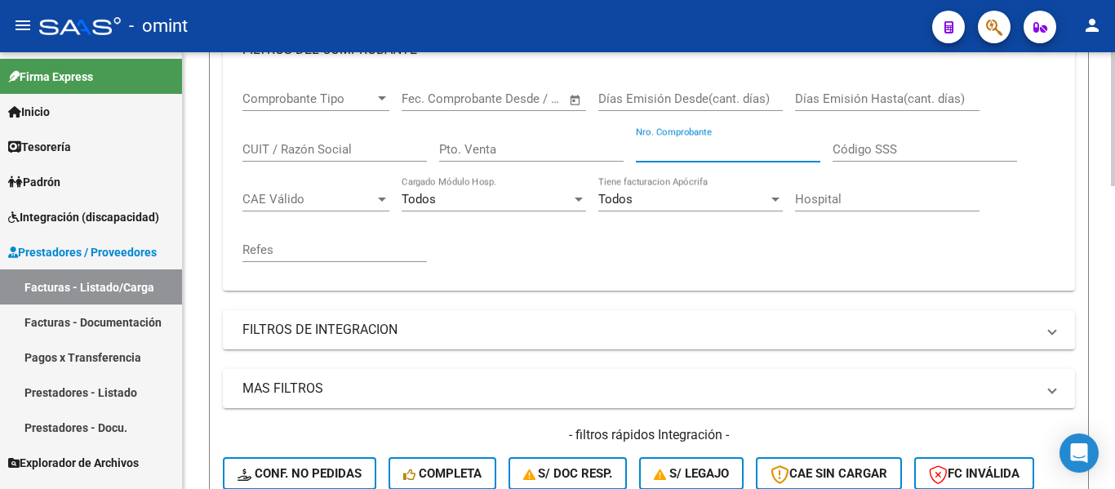
paste input "1670"
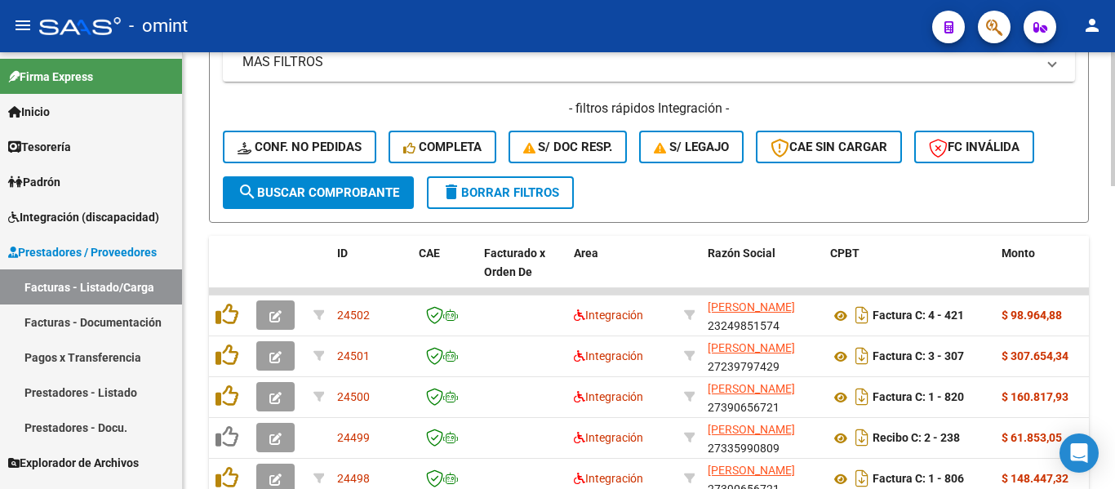
type input "1670"
click at [339, 197] on span "search Buscar Comprobante" at bounding box center [318, 192] width 162 height 15
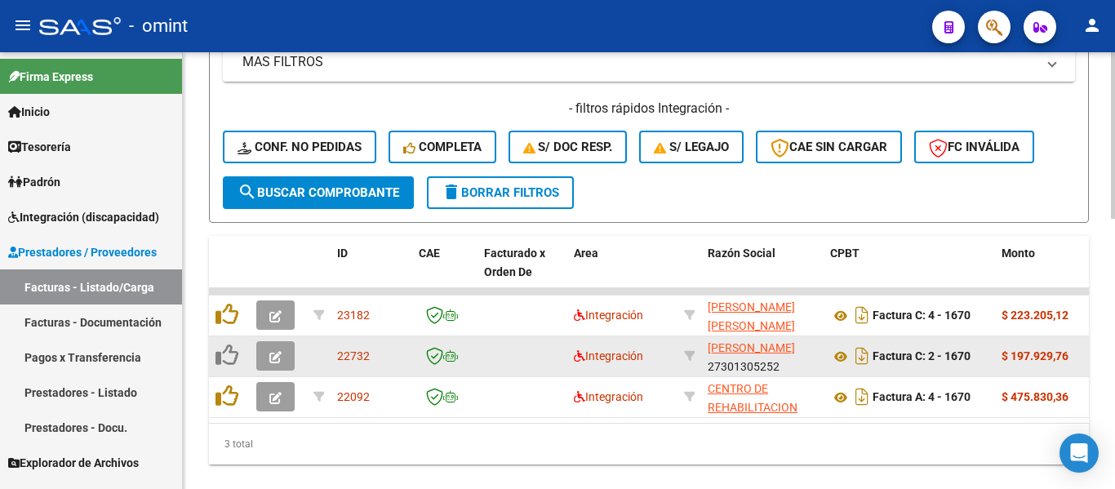
click at [264, 353] on button "button" at bounding box center [275, 355] width 38 height 29
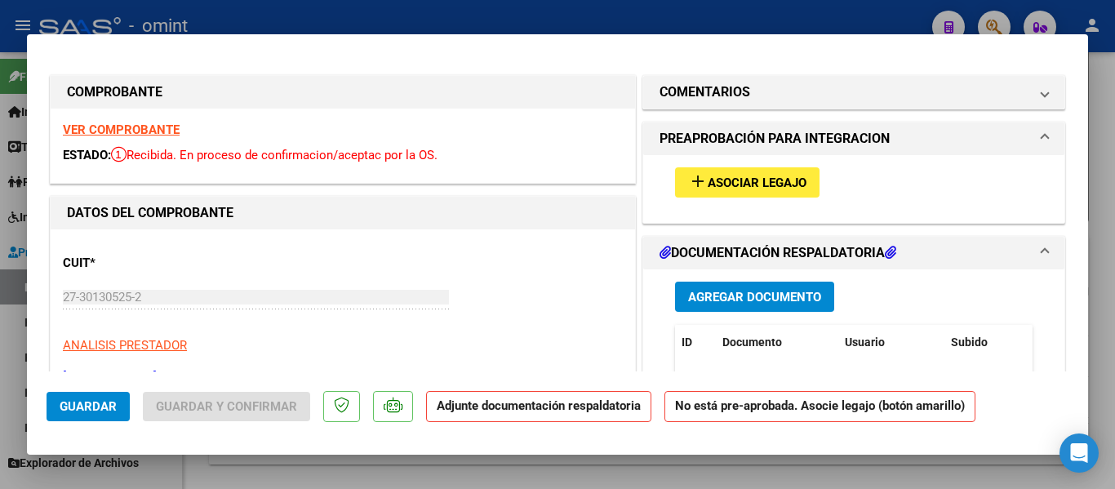
click at [165, 131] on strong "VER COMPROBANTE" at bounding box center [121, 129] width 117 height 15
click at [746, 179] on span "Asociar Legajo" at bounding box center [757, 182] width 99 height 15
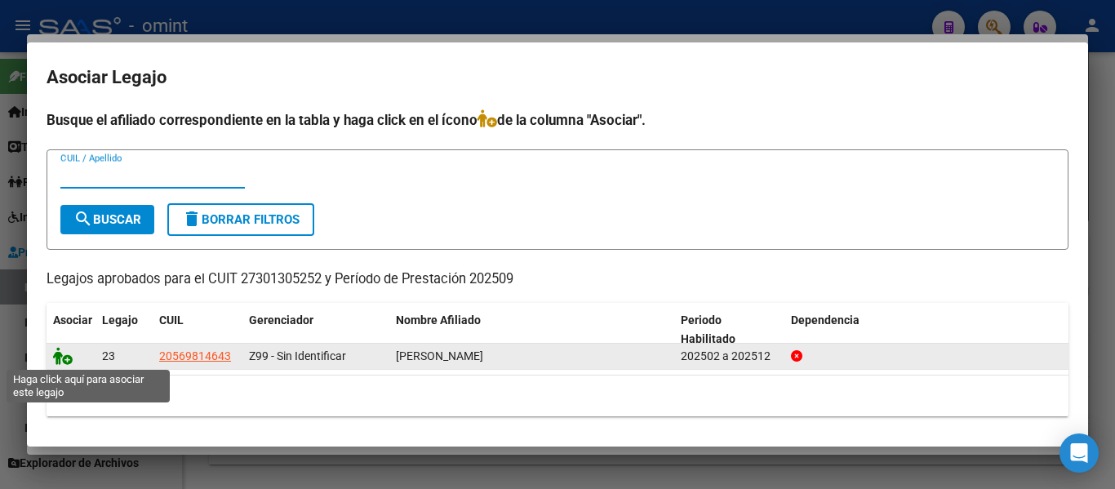
click at [64, 354] on icon at bounding box center [63, 356] width 20 height 18
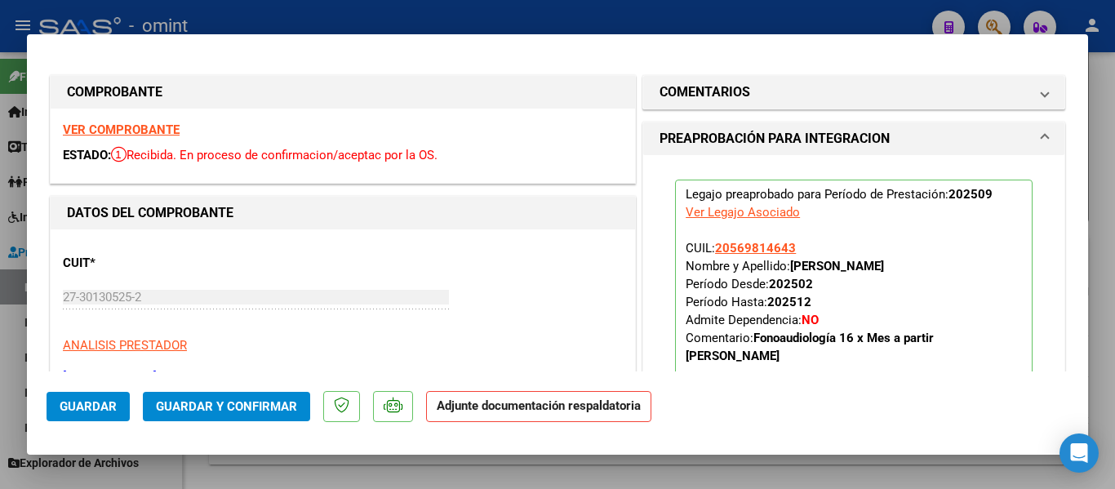
type input "$ 0,00"
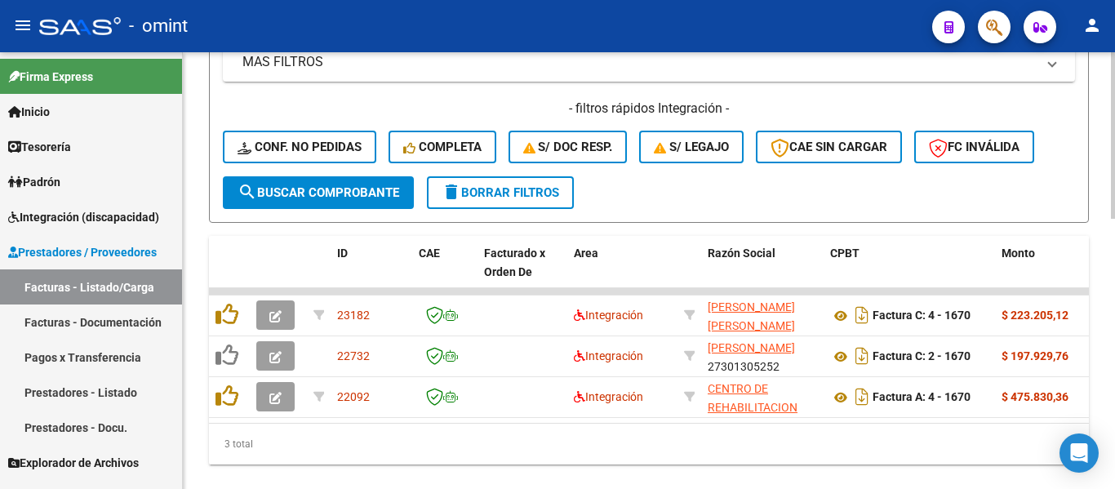
click at [543, 189] on span "delete Borrar Filtros" at bounding box center [501, 192] width 118 height 15
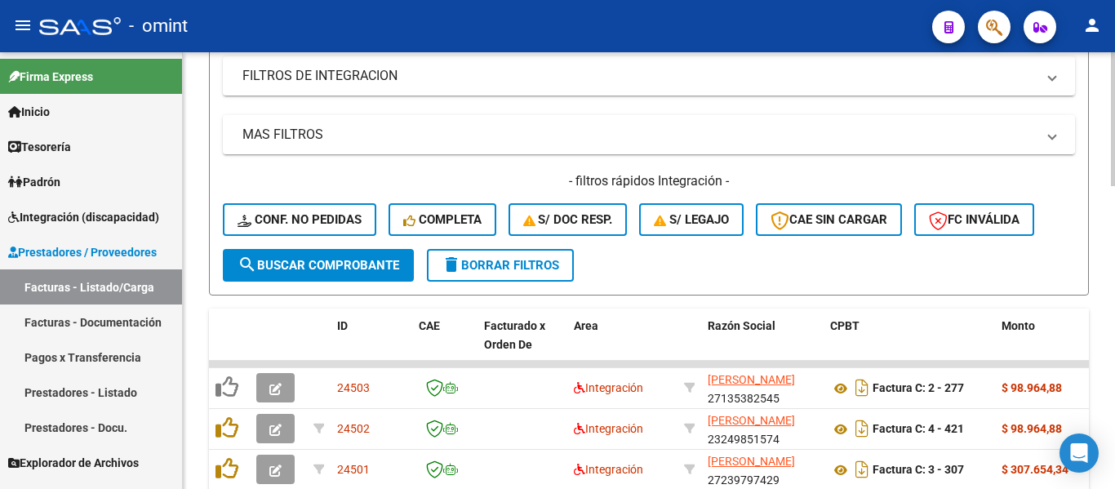
scroll to position [175, 0]
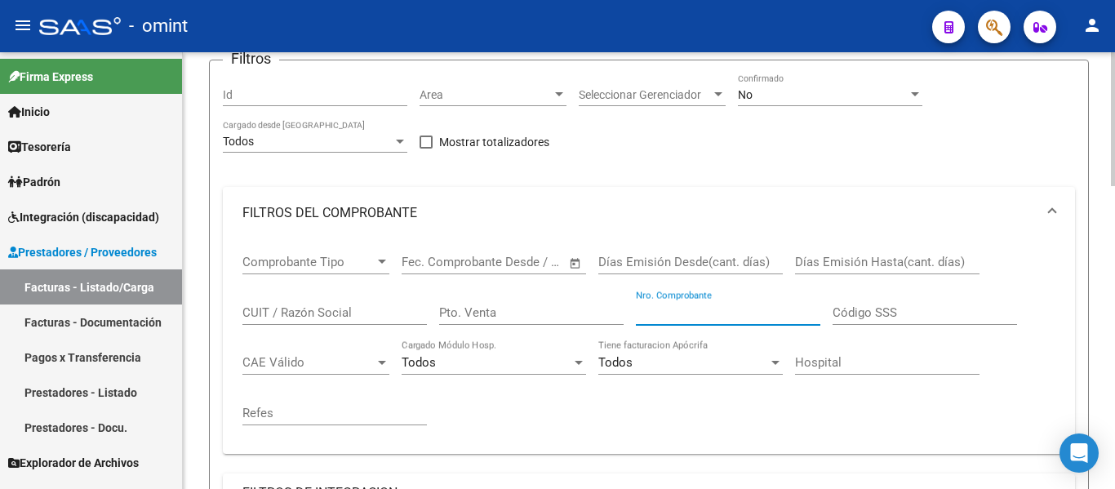
paste input "182"
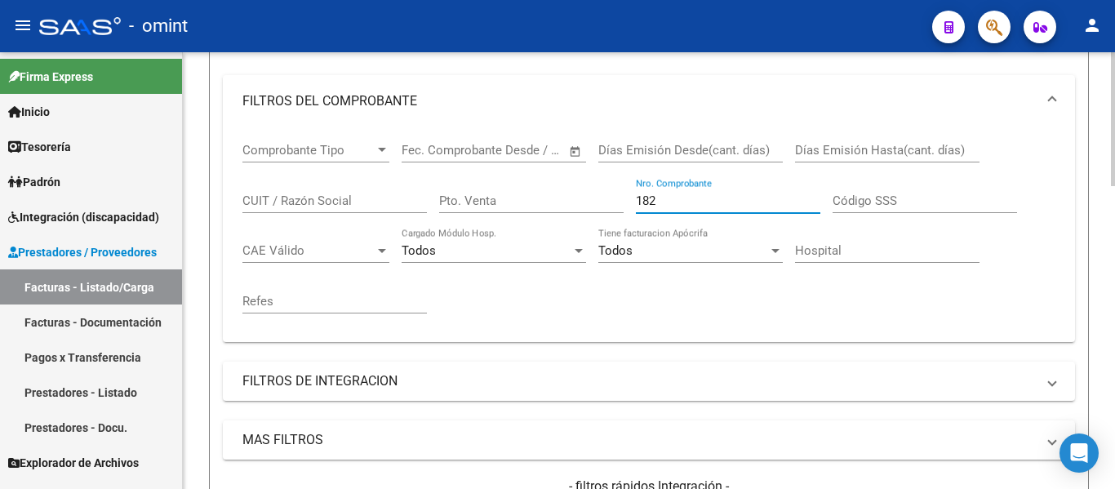
scroll to position [502, 0]
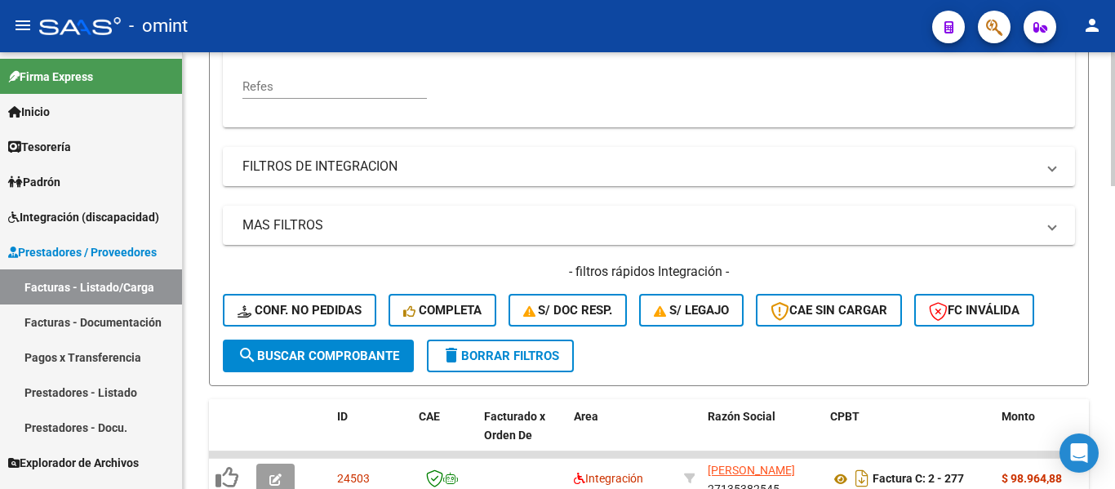
type input "182"
click at [342, 346] on button "search Buscar Comprobante" at bounding box center [318, 355] width 191 height 33
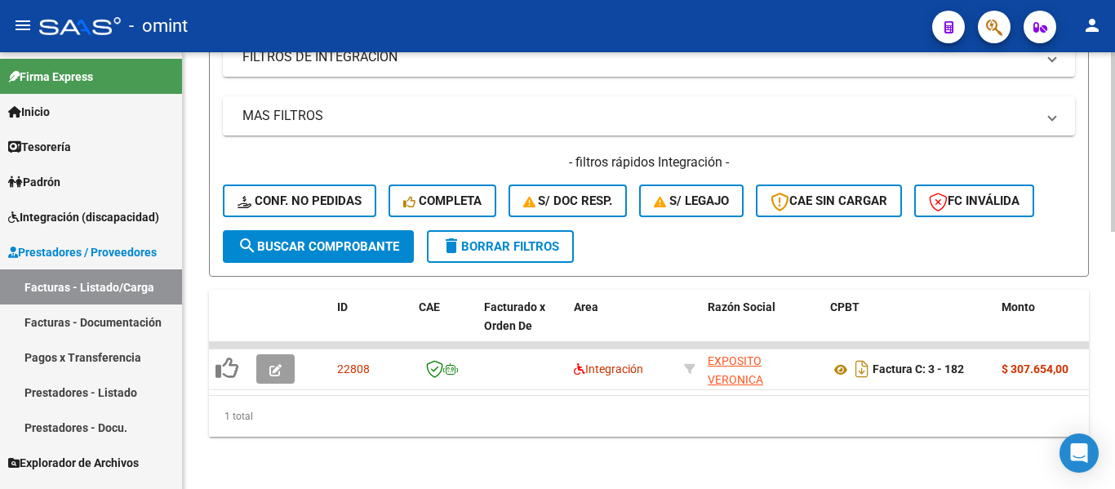
scroll to position [624, 0]
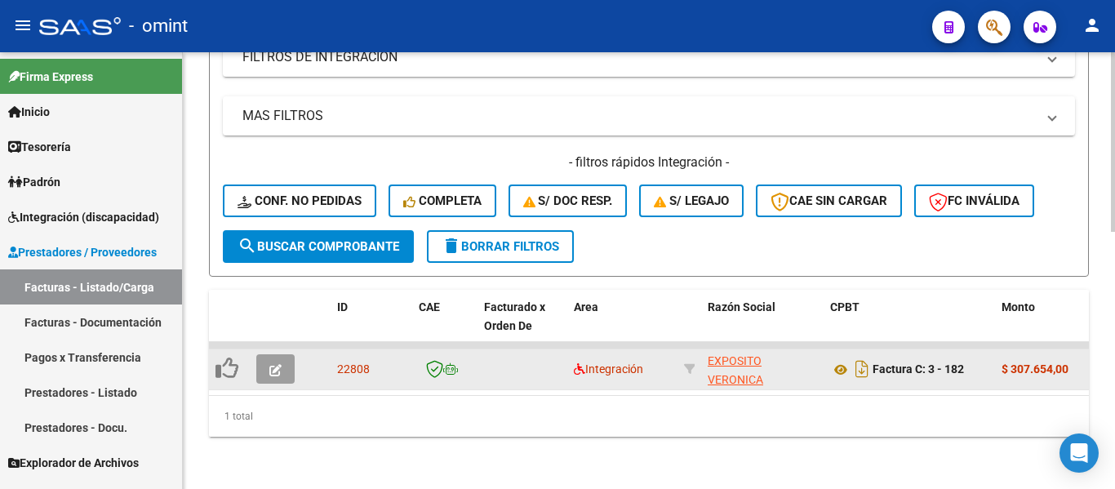
click at [290, 354] on button "button" at bounding box center [275, 368] width 38 height 29
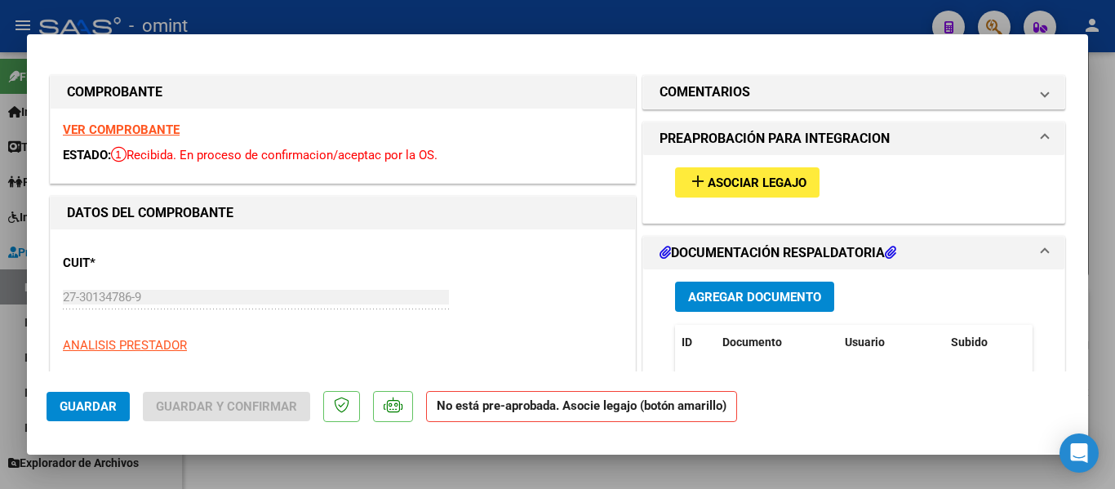
click at [158, 129] on strong "VER COMPROBANTE" at bounding box center [121, 129] width 117 height 15
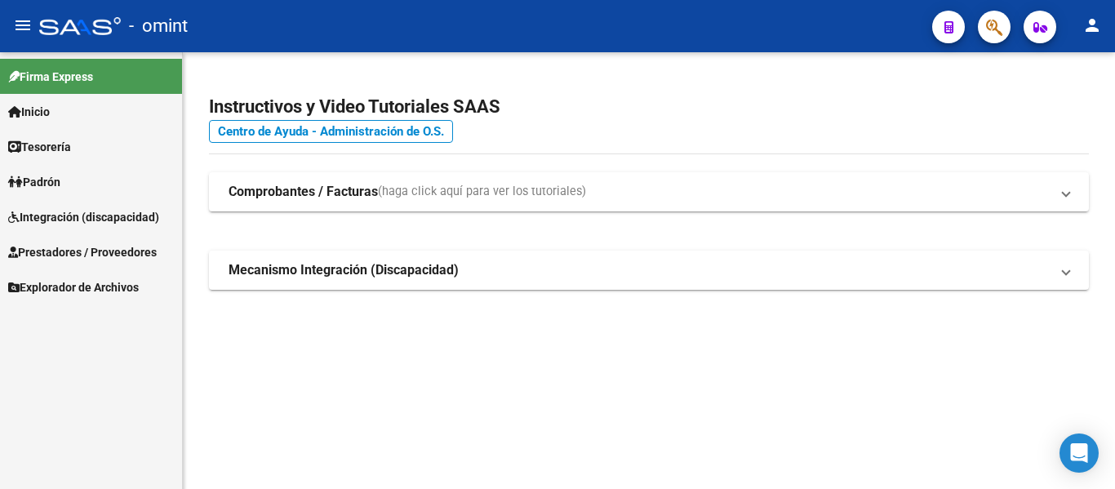
click at [98, 253] on span "Prestadores / Proveedores" at bounding box center [82, 252] width 149 height 18
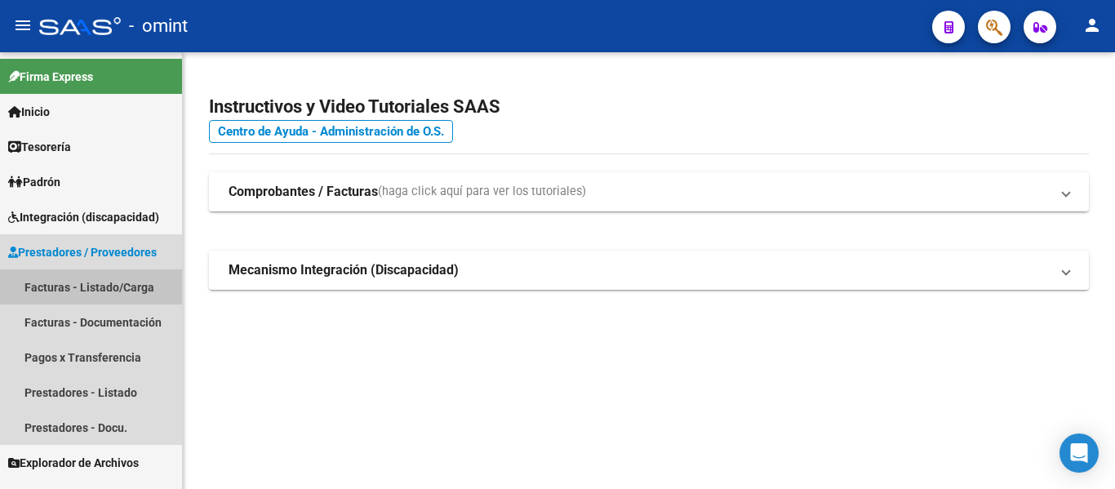
click at [100, 287] on link "Facturas - Listado/Carga" at bounding box center [91, 286] width 182 height 35
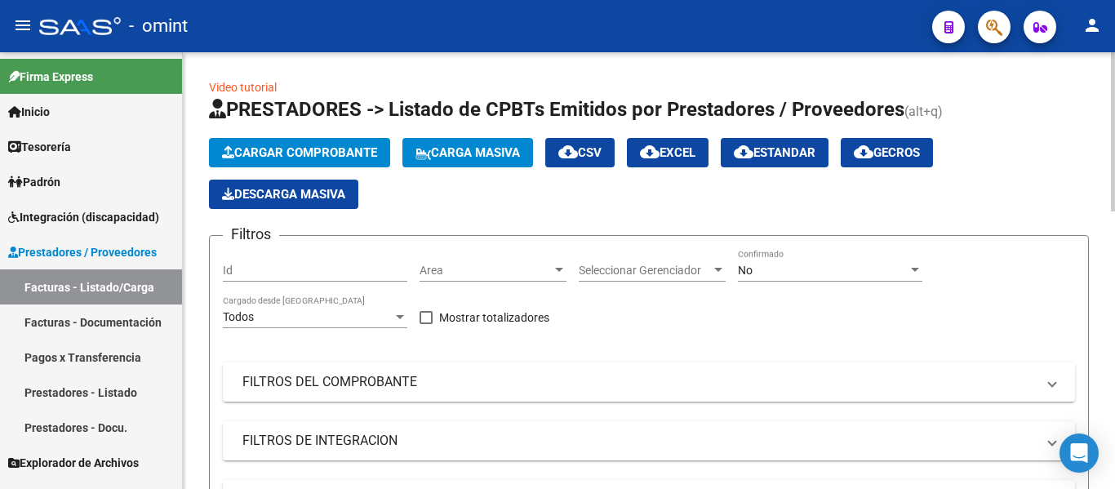
scroll to position [245, 0]
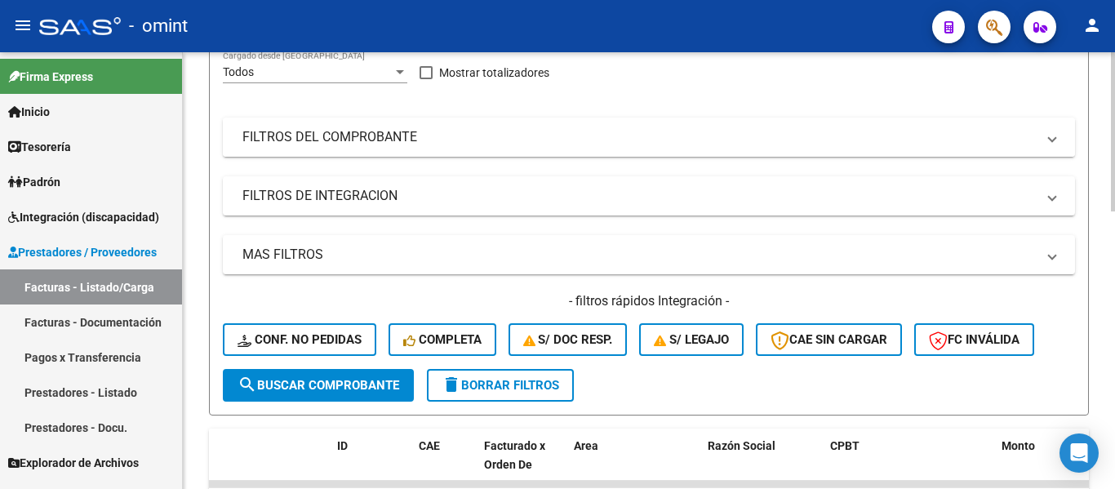
click at [386, 138] on mat-panel-title "FILTROS DEL COMPROBANTE" at bounding box center [638, 137] width 793 height 18
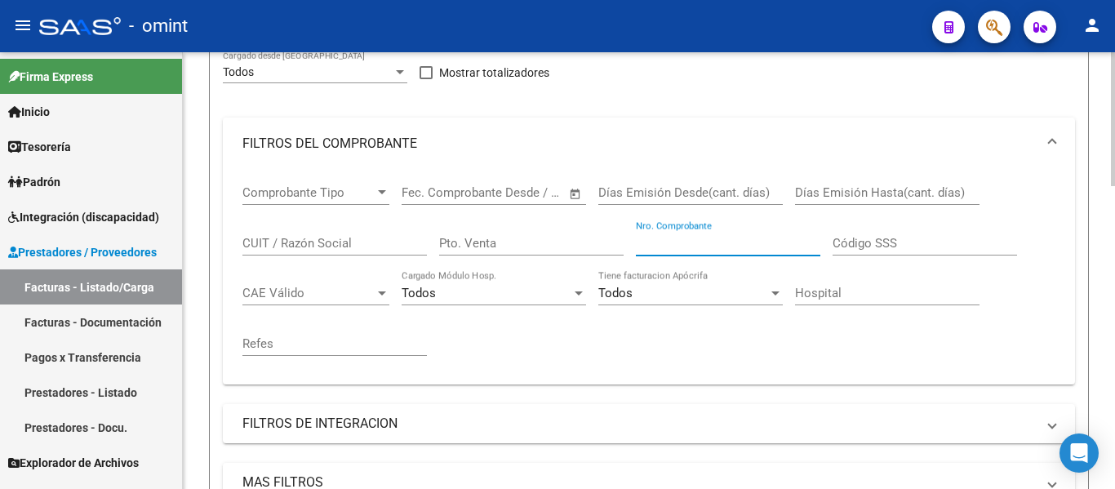
paste input "182"
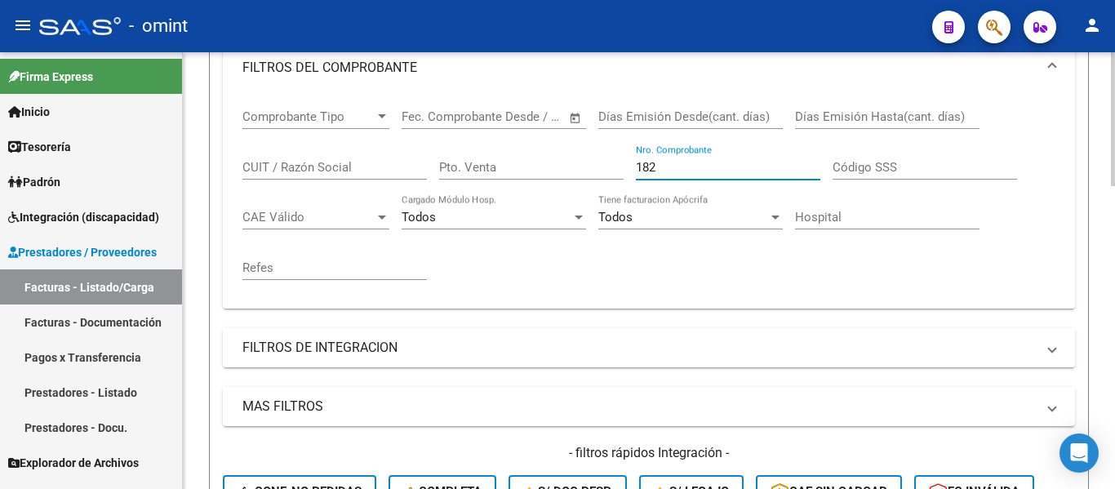
scroll to position [571, 0]
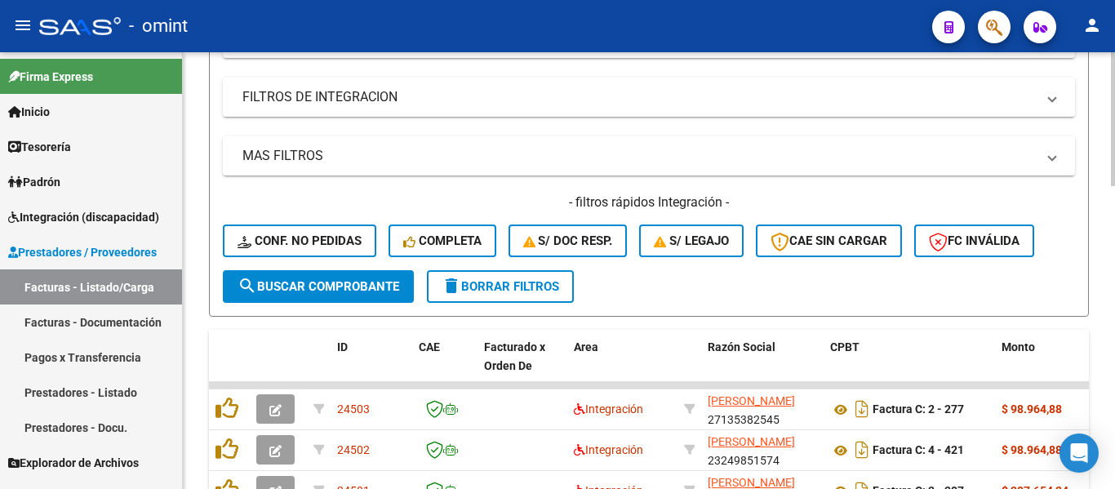
type input "182"
click at [343, 286] on span "search Buscar Comprobante" at bounding box center [318, 286] width 162 height 15
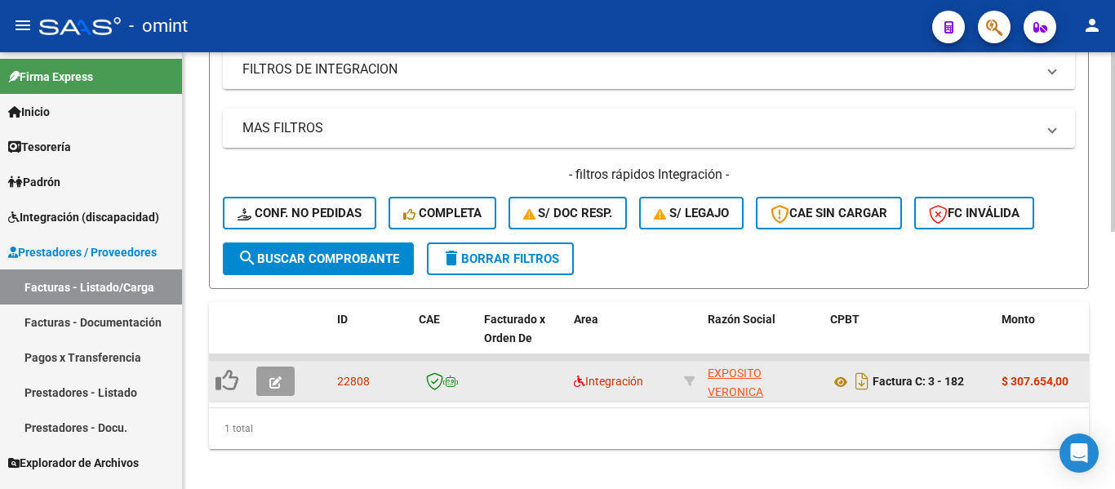
scroll to position [624, 0]
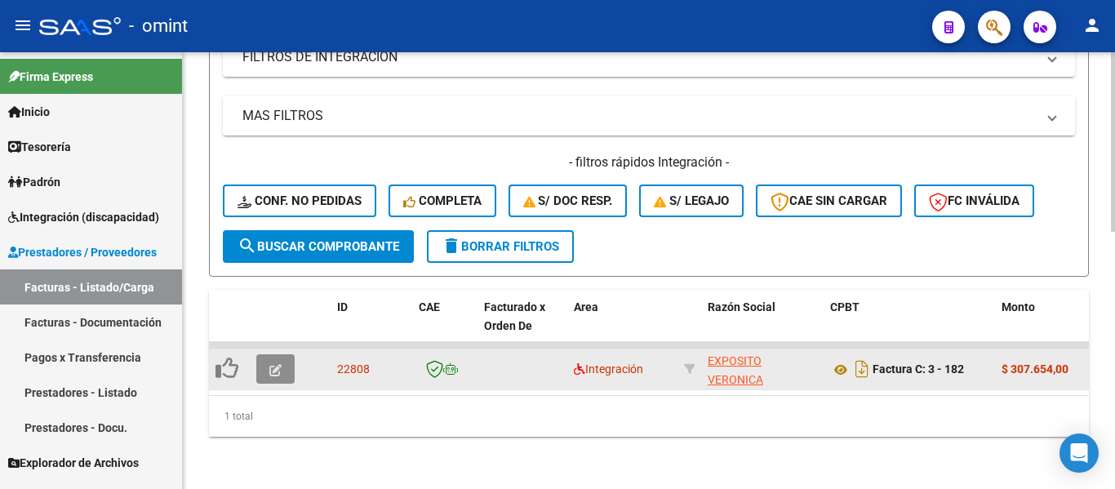
click at [280, 364] on icon "button" at bounding box center [275, 370] width 12 height 12
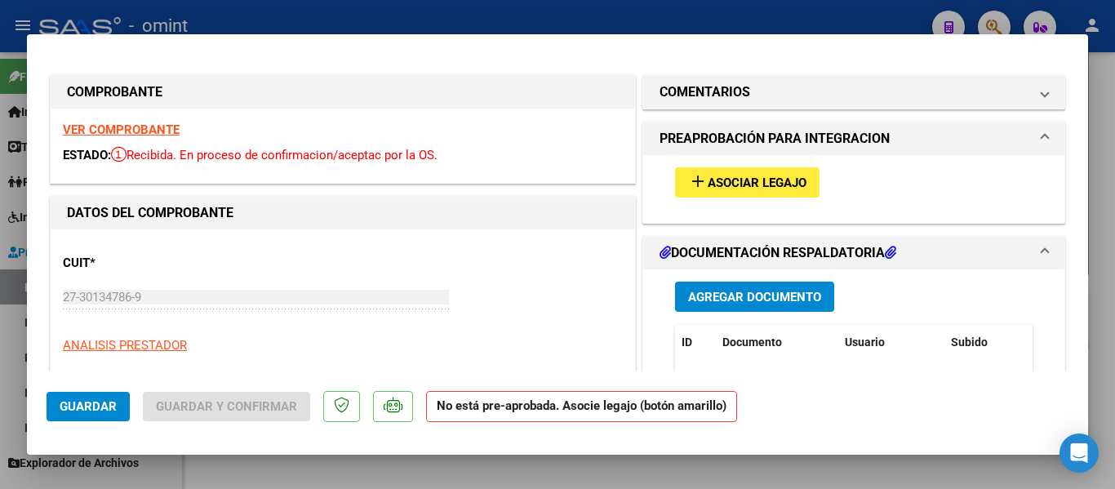
click at [163, 127] on strong "VER COMPROBANTE" at bounding box center [121, 129] width 117 height 15
click at [780, 175] on span "Asociar Legajo" at bounding box center [757, 182] width 99 height 15
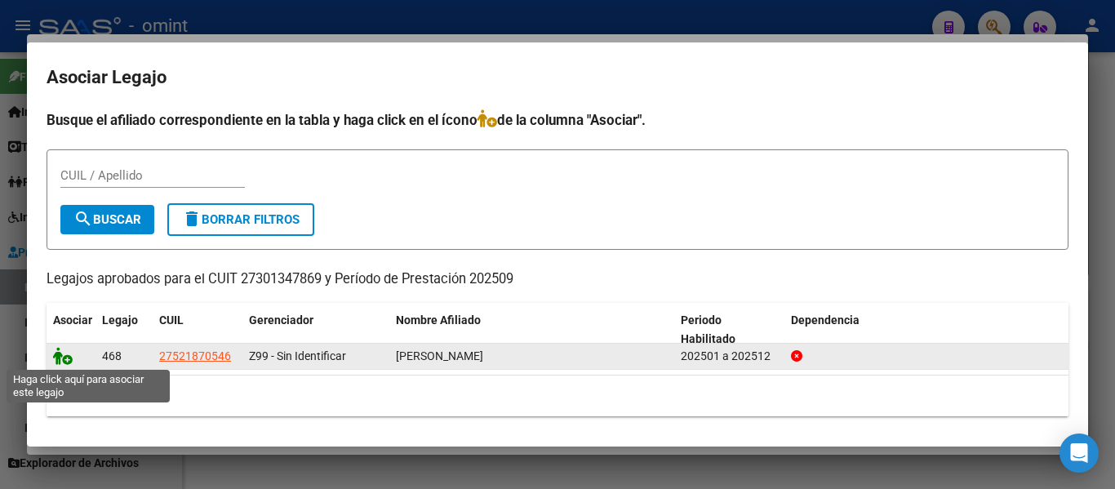
click at [63, 356] on icon at bounding box center [63, 356] width 20 height 18
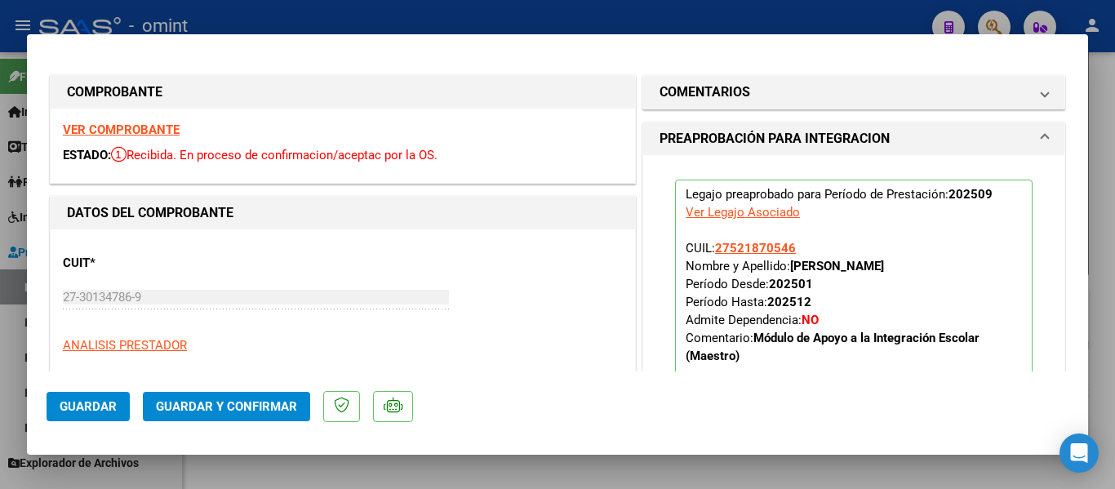
type input "$ 0,00"
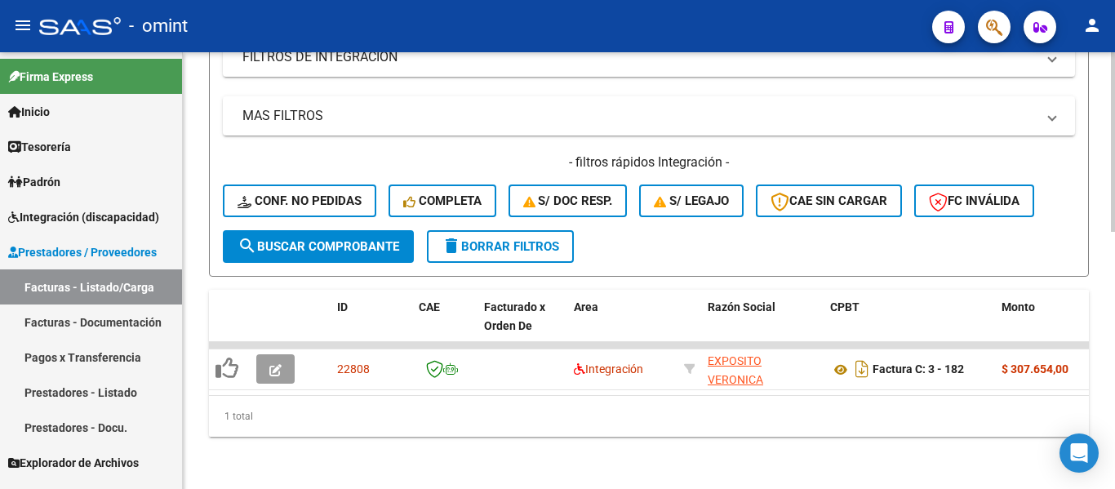
click at [524, 239] on span "delete Borrar Filtros" at bounding box center [501, 246] width 118 height 15
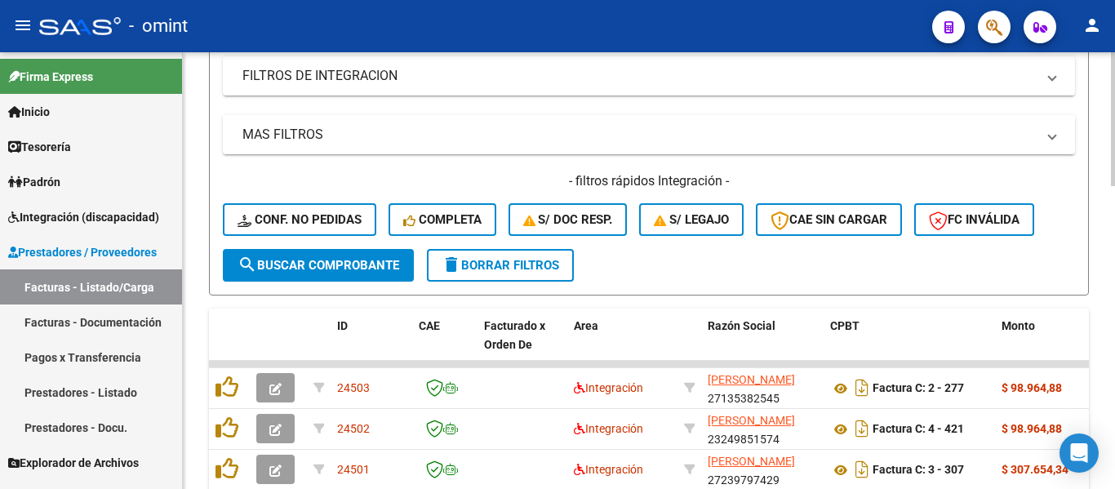
scroll to position [298, 0]
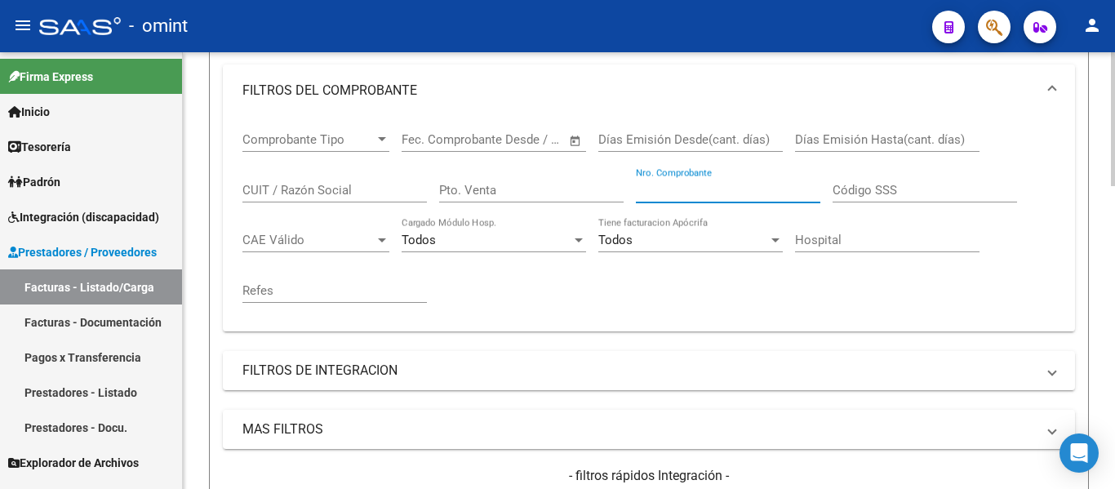
paste input "379"
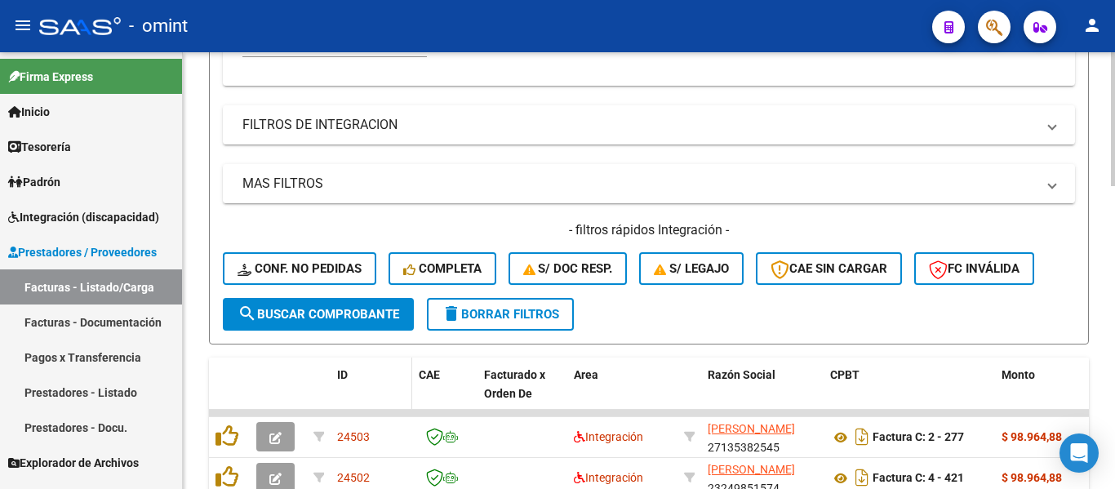
scroll to position [624, 0]
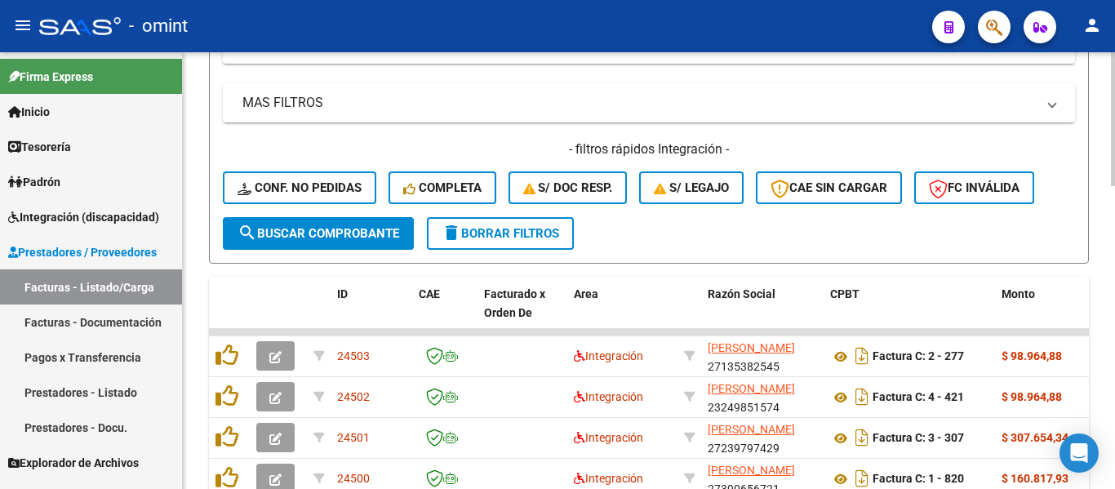
type input "379"
click at [378, 229] on span "search Buscar Comprobante" at bounding box center [318, 233] width 162 height 15
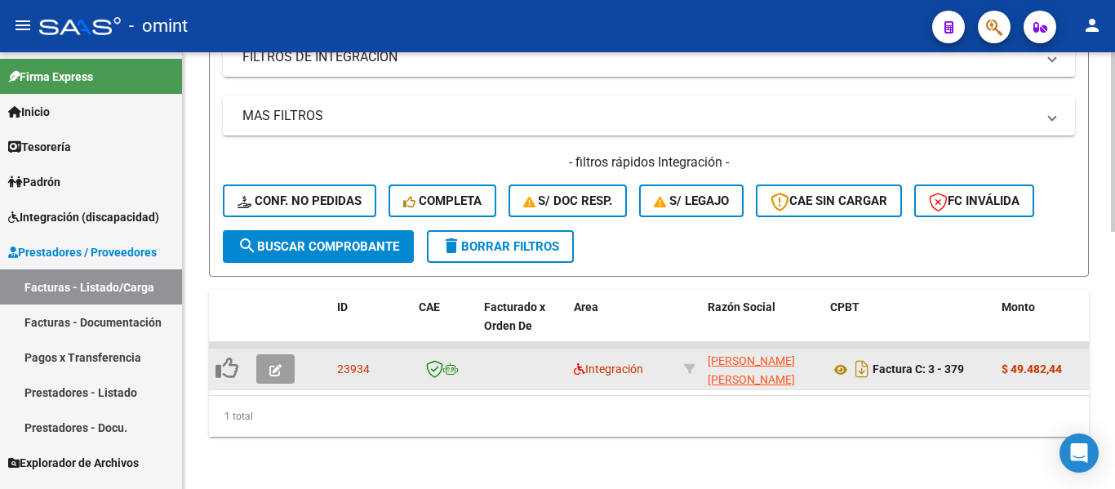
click at [285, 357] on button "button" at bounding box center [275, 368] width 38 height 29
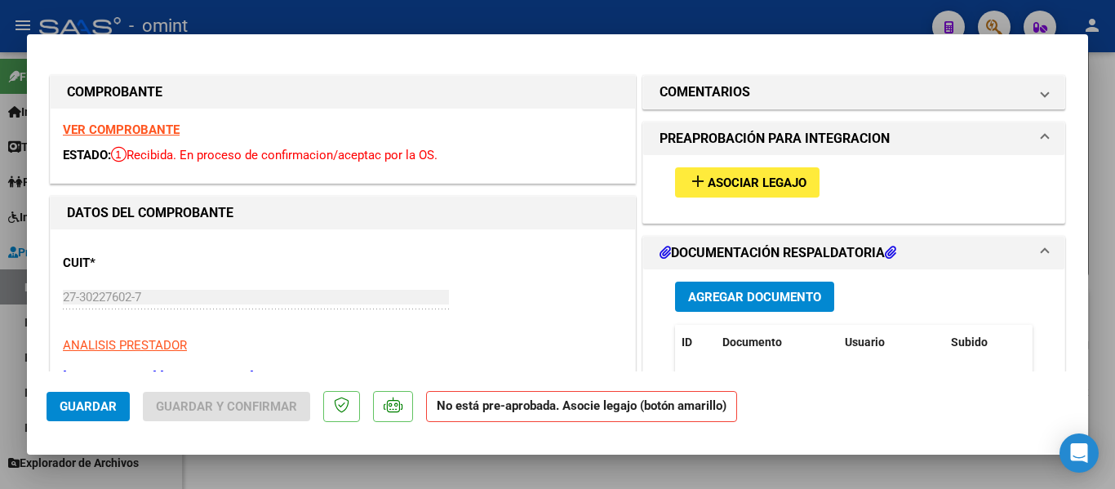
click at [154, 130] on strong "VER COMPROBANTE" at bounding box center [121, 129] width 117 height 15
click at [773, 173] on button "add Asociar Legajo" at bounding box center [747, 182] width 144 height 30
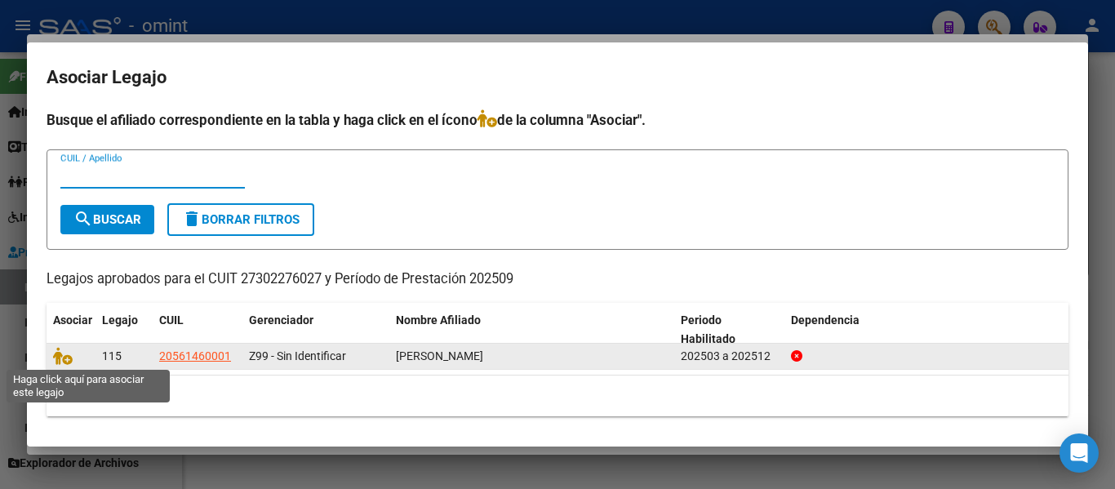
click at [64, 349] on icon at bounding box center [63, 356] width 20 height 18
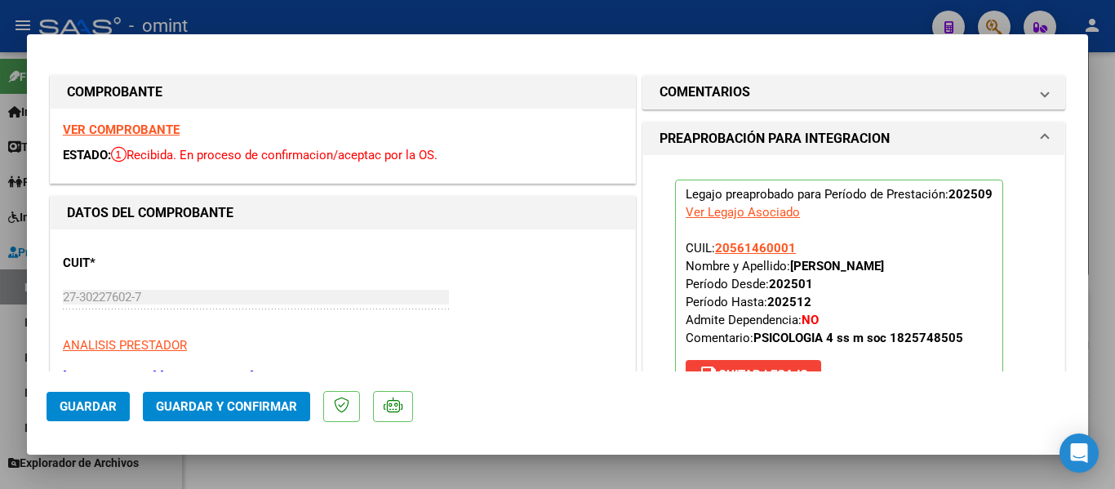
type input "$ 0,00"
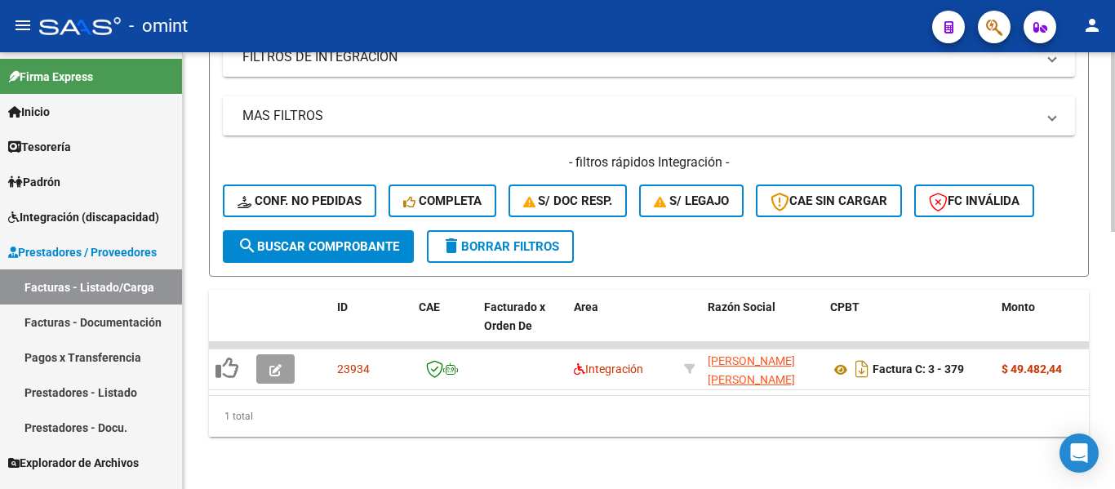
click at [526, 239] on span "delete Borrar Filtros" at bounding box center [501, 246] width 118 height 15
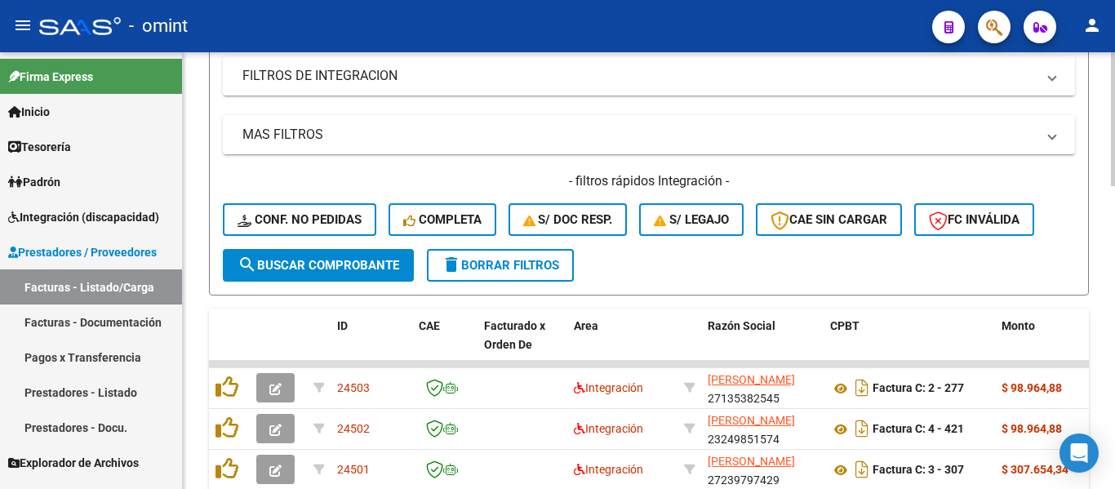
scroll to position [348, 0]
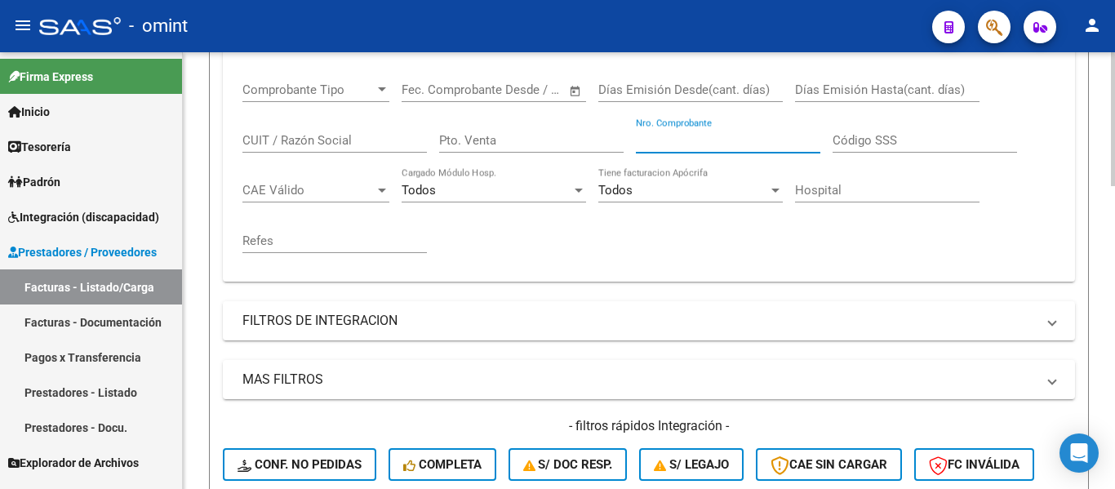
paste input "243"
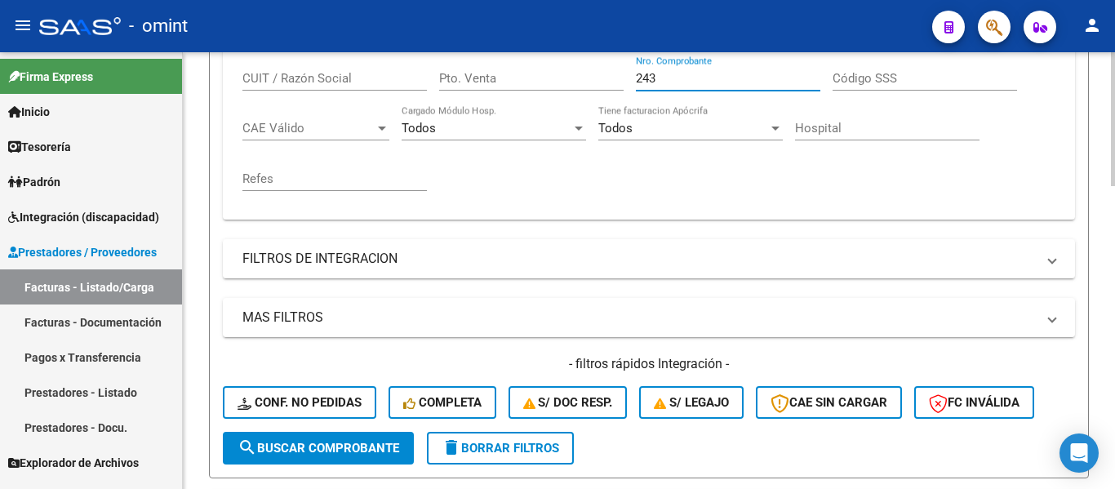
scroll to position [592, 0]
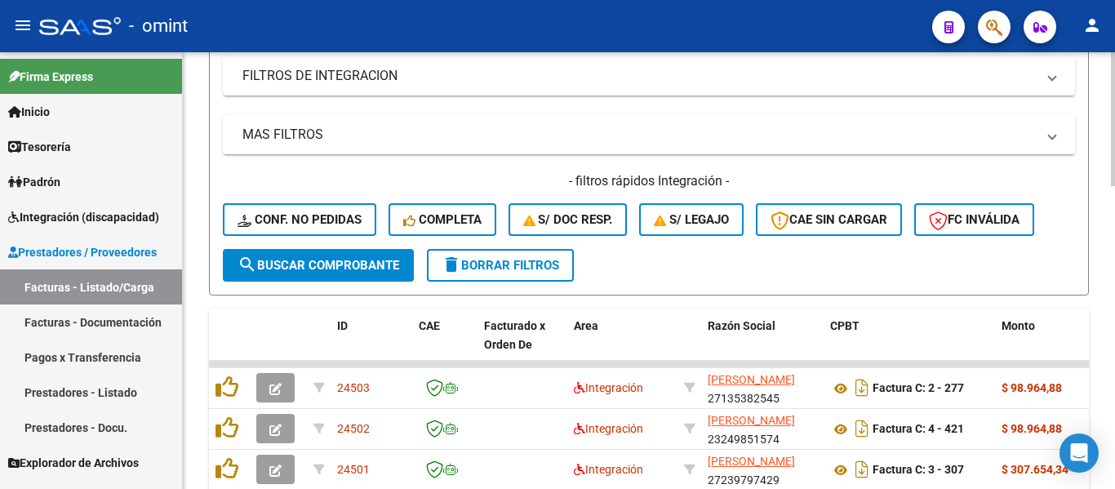
type input "243"
click at [382, 278] on button "search Buscar Comprobante" at bounding box center [318, 265] width 191 height 33
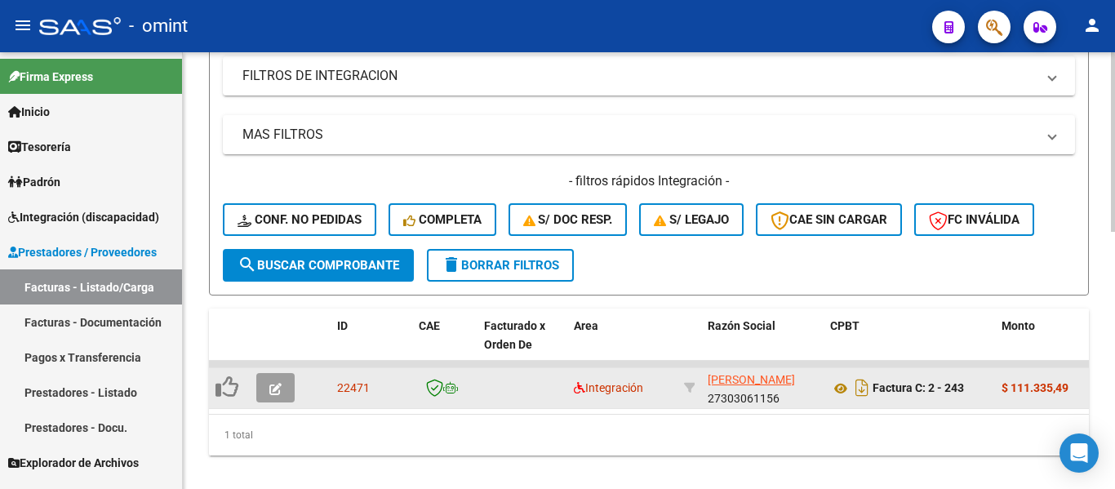
click at [273, 386] on icon "button" at bounding box center [275, 389] width 12 height 12
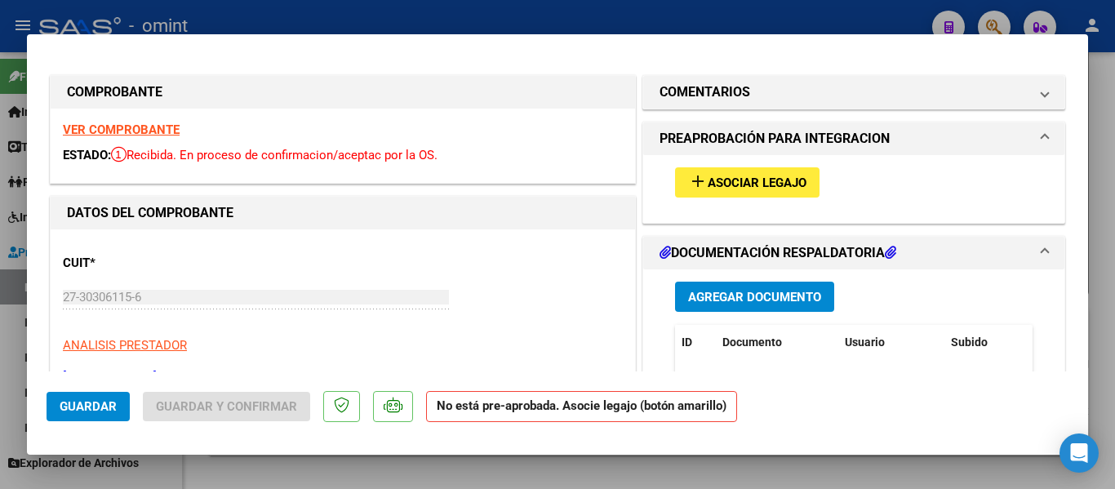
click at [148, 131] on strong "VER COMPROBANTE" at bounding box center [121, 129] width 117 height 15
click at [774, 177] on span "Asociar Legajo" at bounding box center [757, 182] width 99 height 15
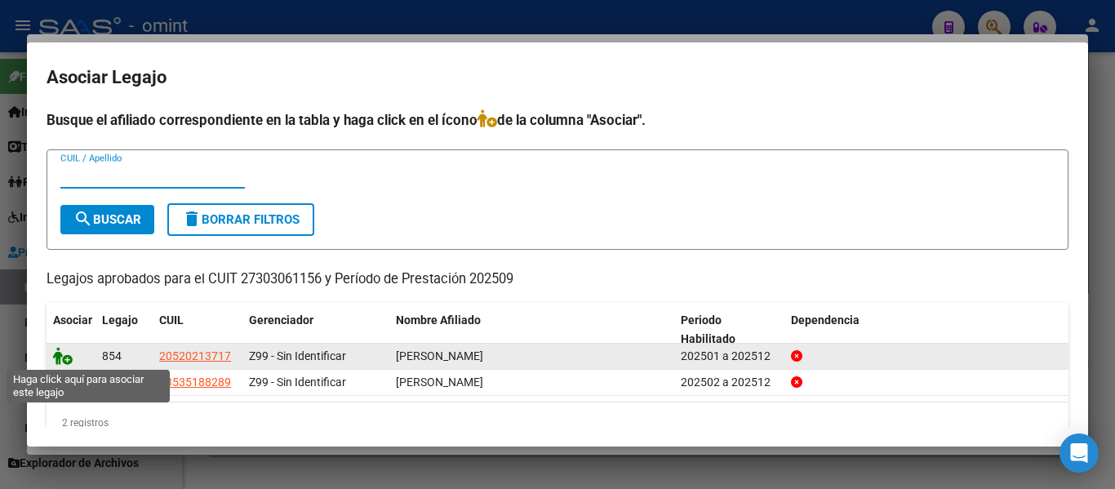
click at [62, 360] on icon at bounding box center [63, 356] width 20 height 18
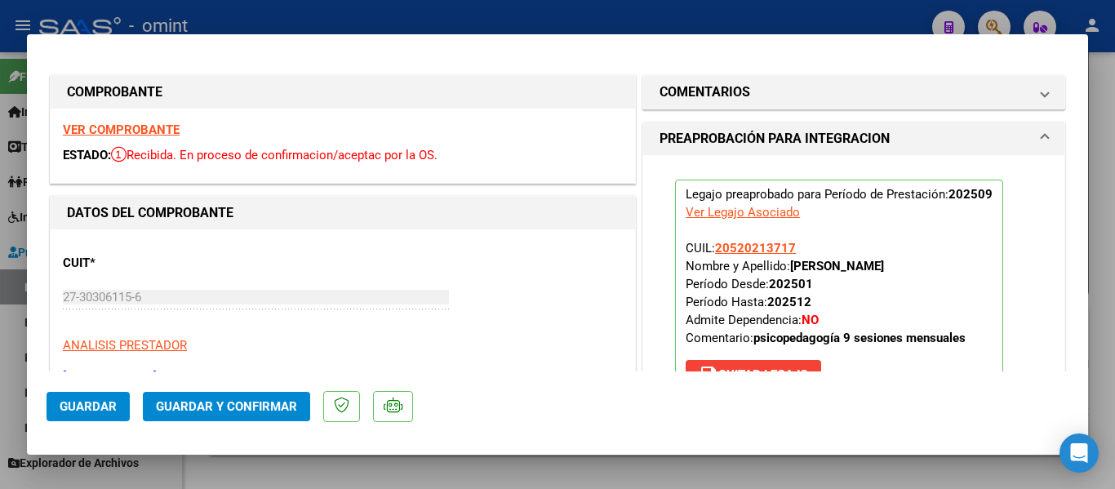
type input "$ 0,00"
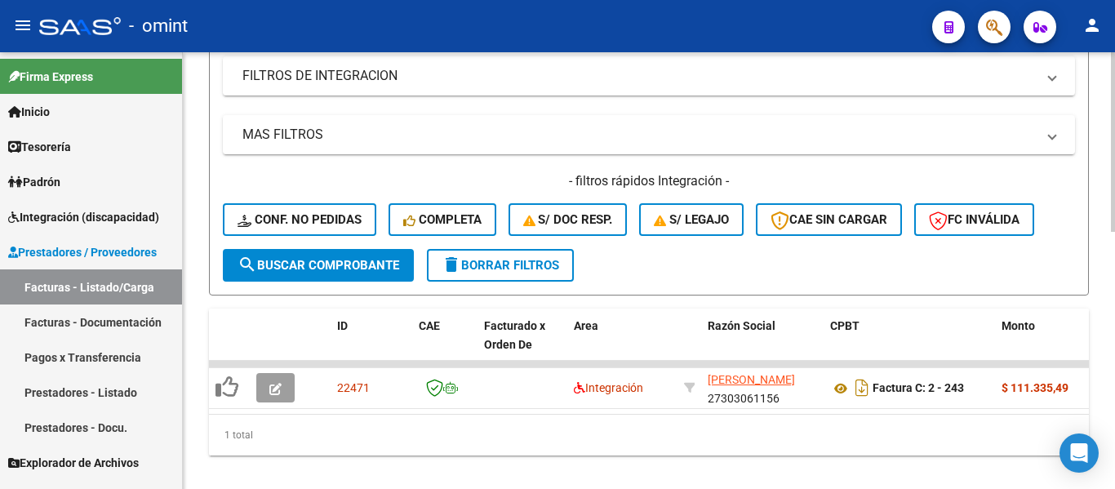
click at [504, 266] on span "delete Borrar Filtros" at bounding box center [501, 265] width 118 height 15
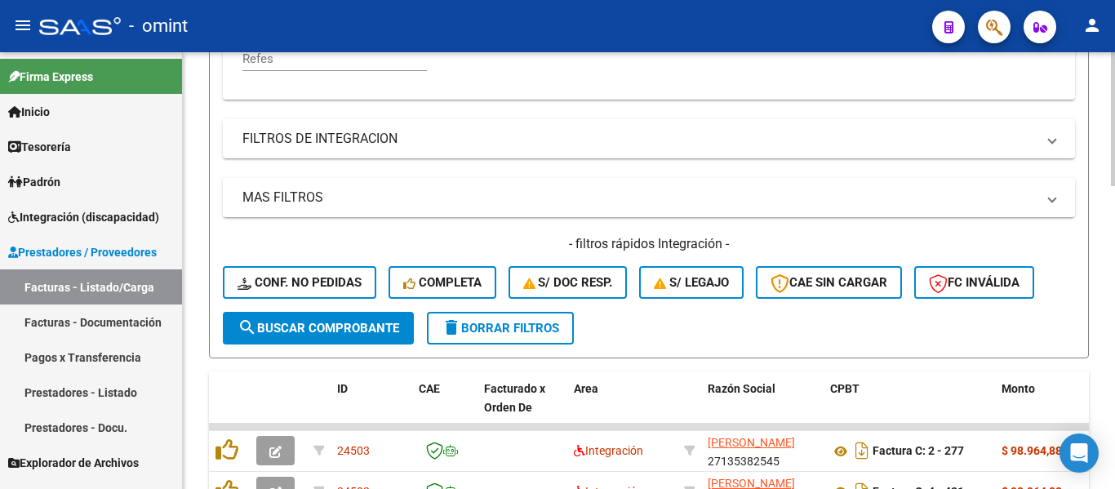
scroll to position [348, 0]
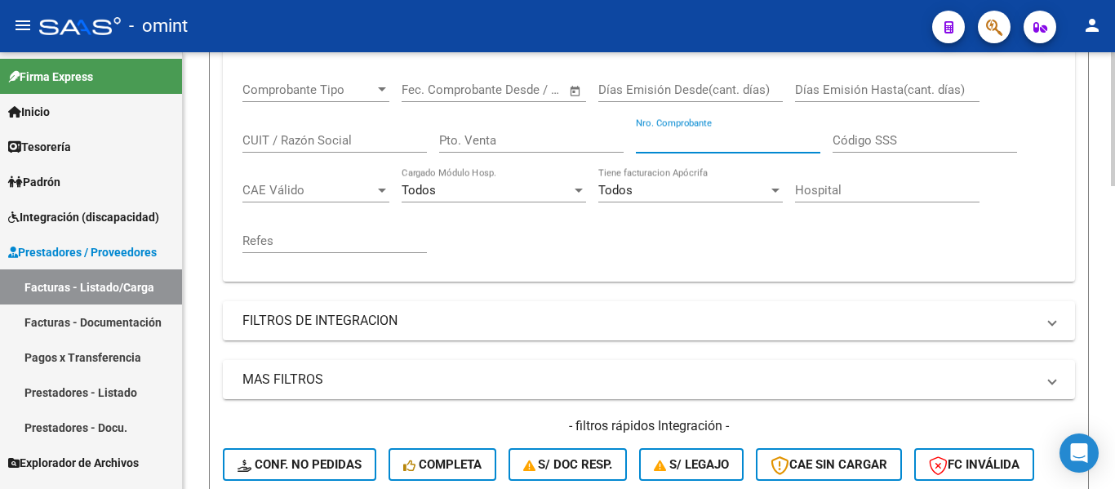
paste input "773"
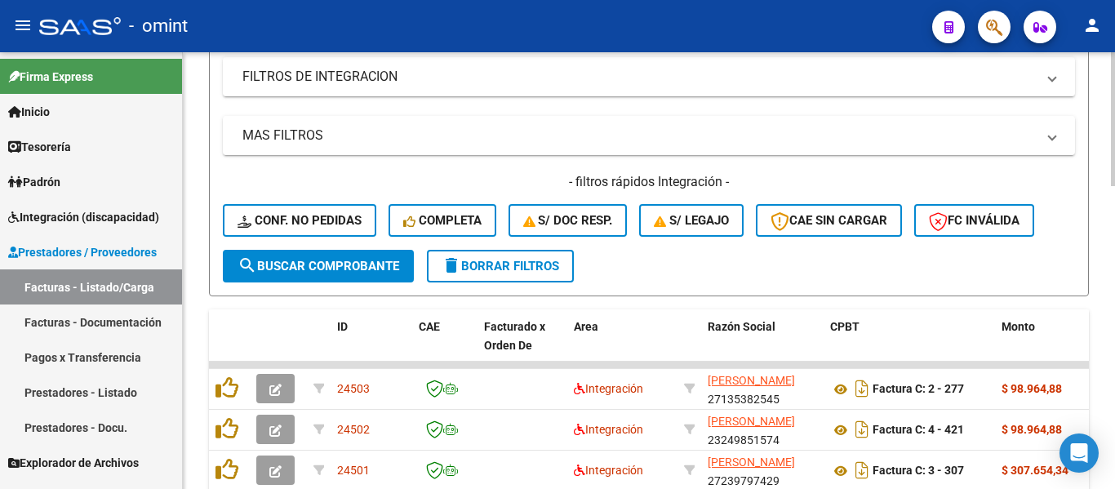
scroll to position [592, 0]
type input "773"
click at [355, 273] on button "search Buscar Comprobante" at bounding box center [318, 265] width 191 height 33
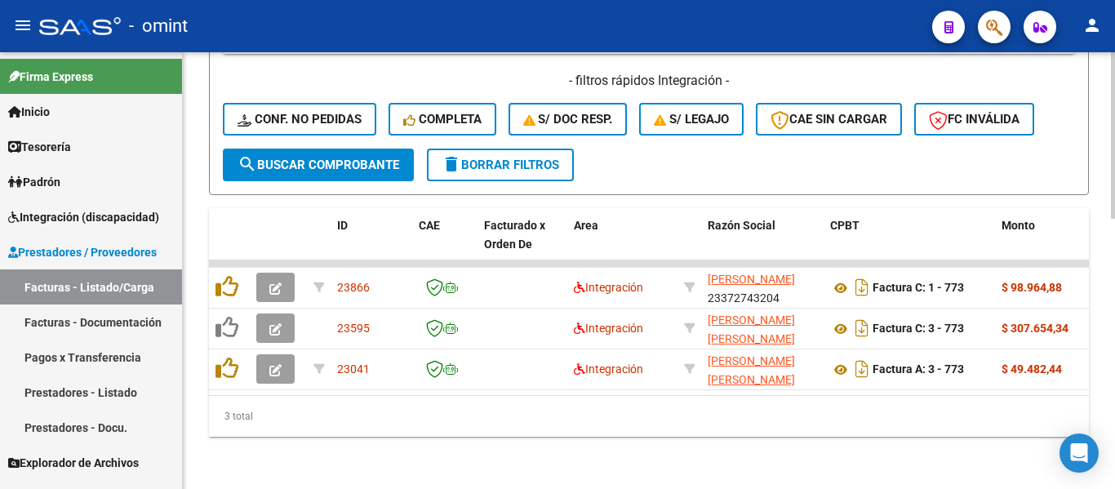
scroll to position [706, 0]
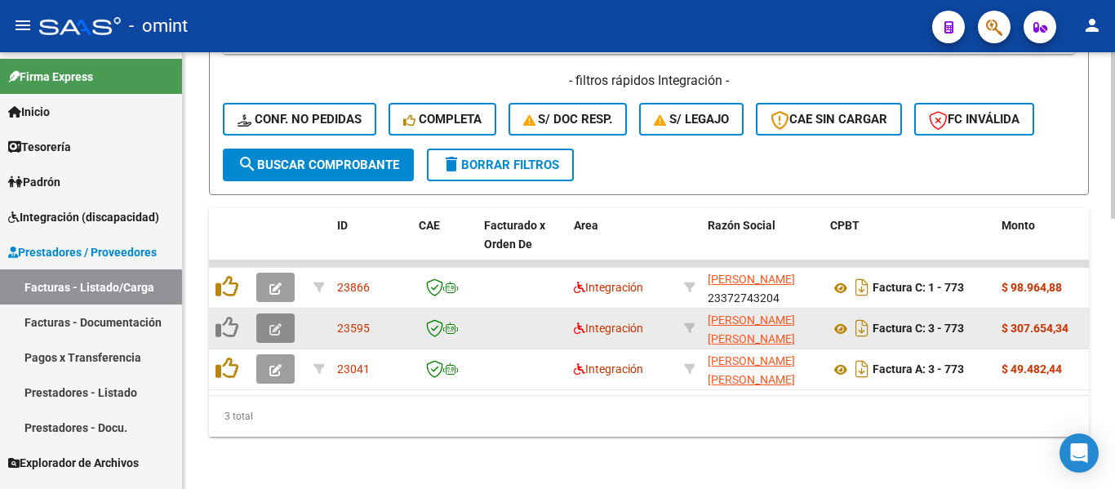
click at [264, 322] on button "button" at bounding box center [275, 327] width 38 height 29
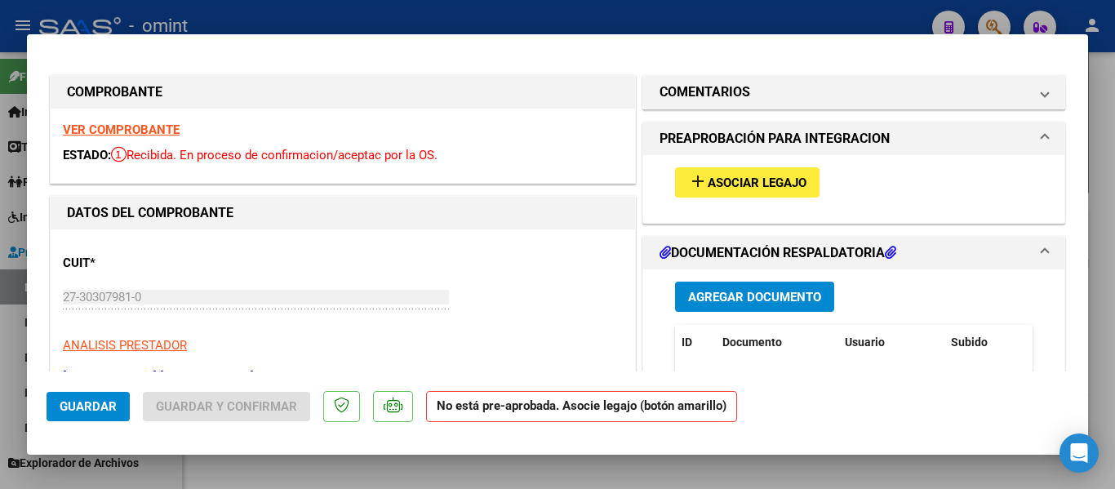
click at [137, 128] on strong "VER COMPROBANTE" at bounding box center [121, 129] width 117 height 15
click at [752, 177] on span "Asociar Legajo" at bounding box center [757, 182] width 99 height 15
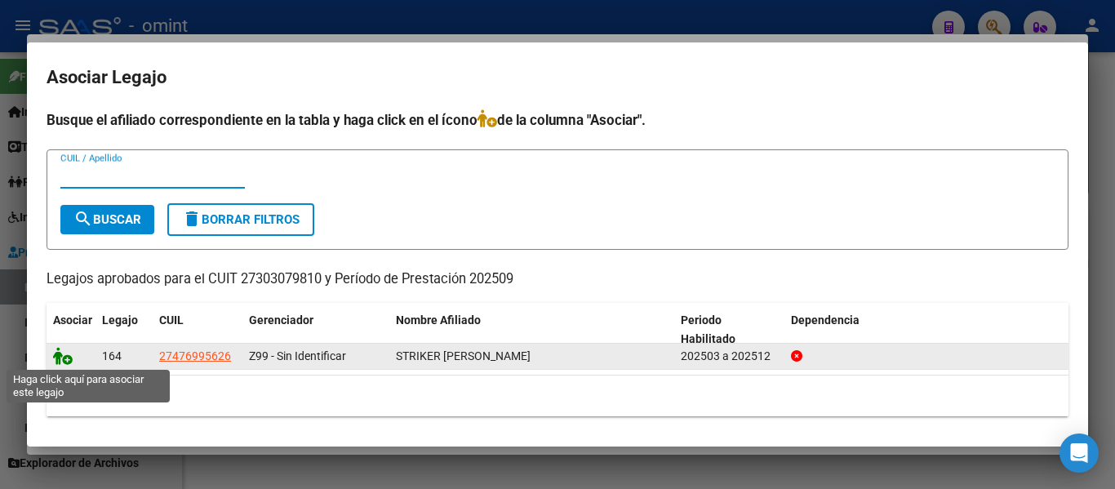
click at [60, 356] on icon at bounding box center [63, 356] width 20 height 18
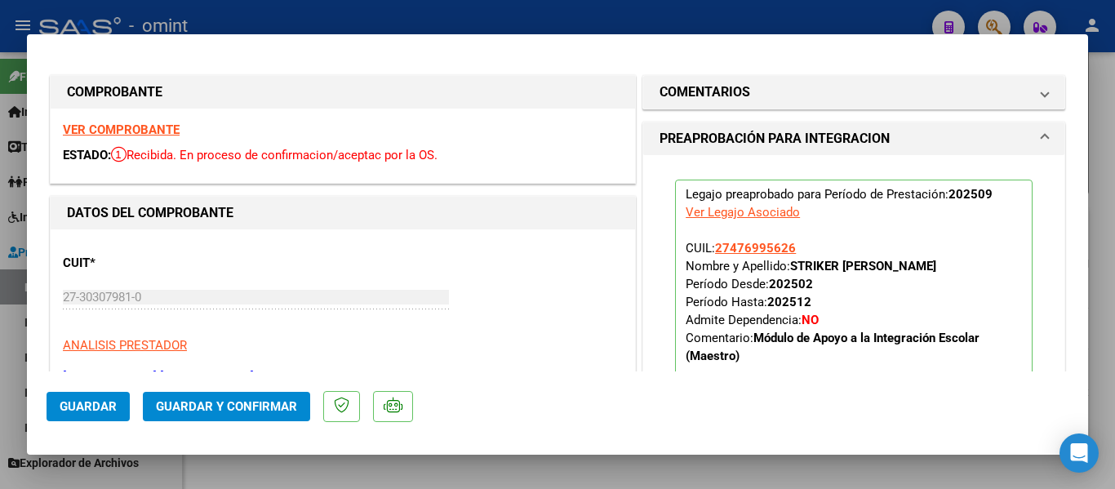
type input "$ 0,00"
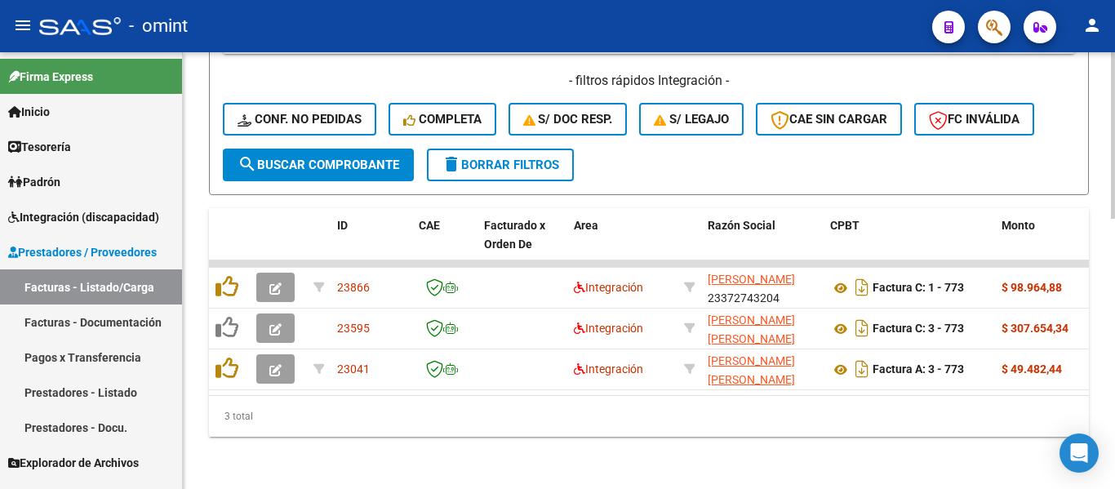
click at [521, 158] on span "delete Borrar Filtros" at bounding box center [501, 165] width 118 height 15
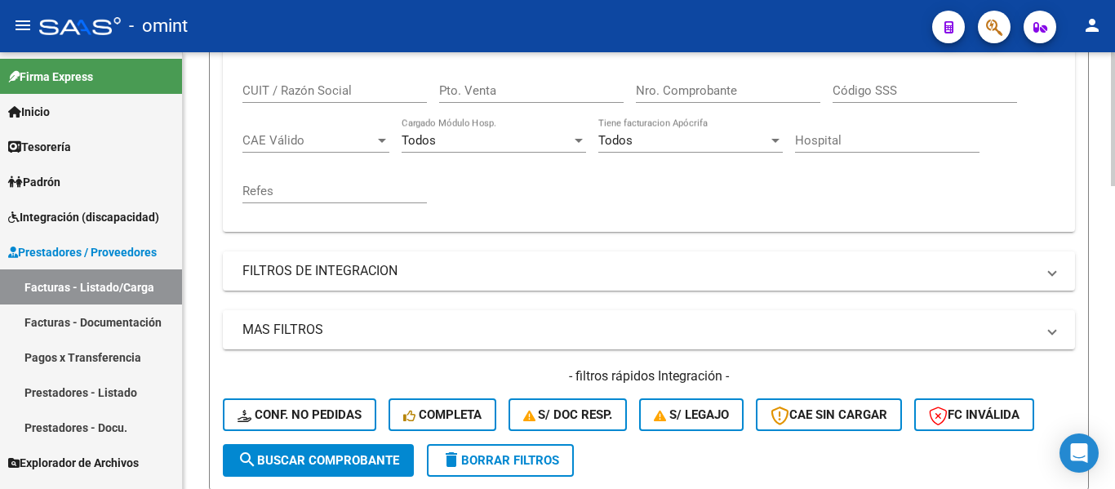
scroll to position [298, 0]
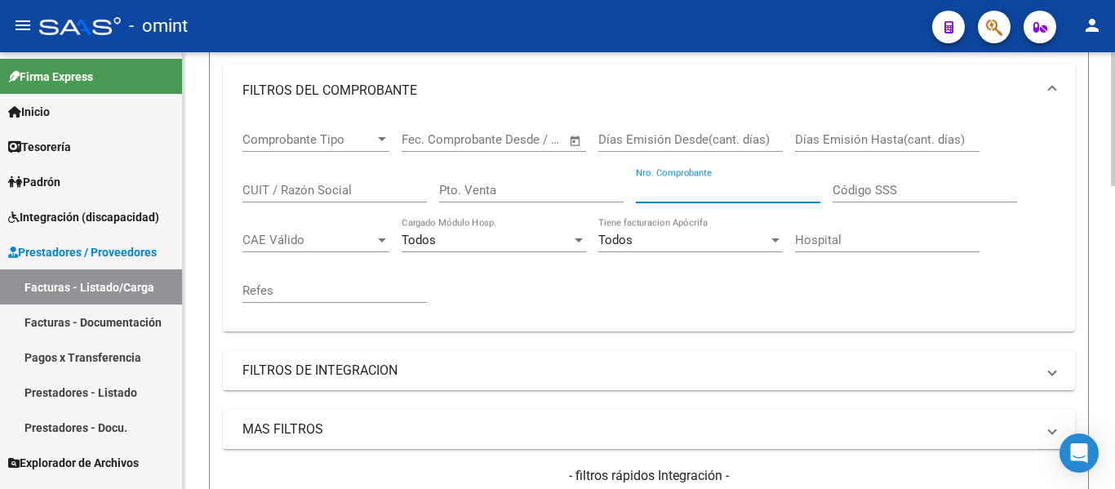
paste input "313"
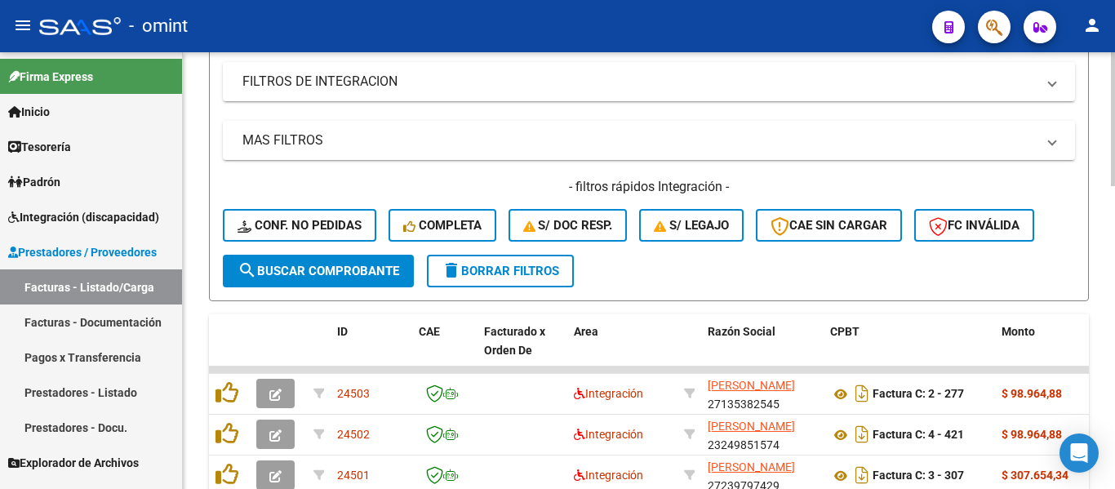
scroll to position [624, 0]
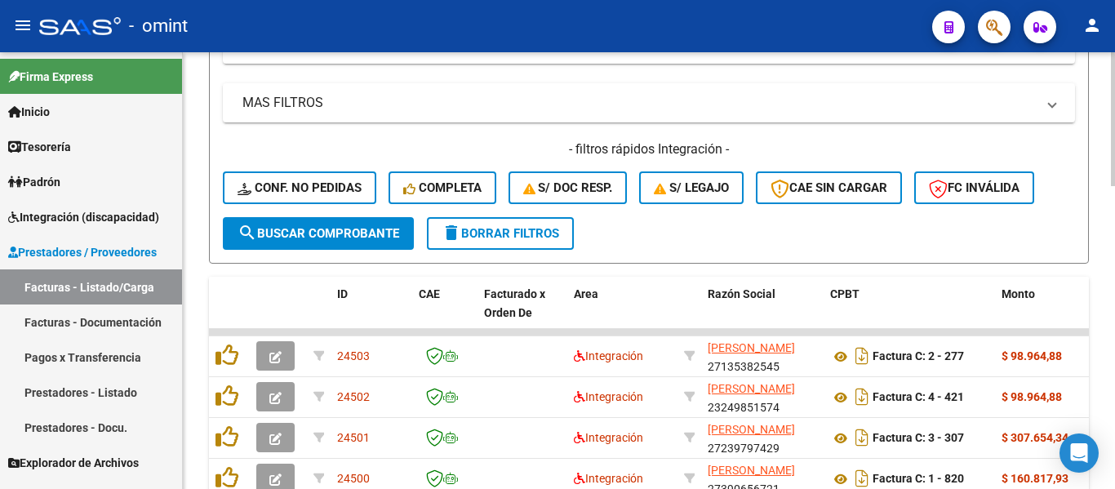
type input "313"
click at [383, 233] on span "search Buscar Comprobante" at bounding box center [318, 233] width 162 height 15
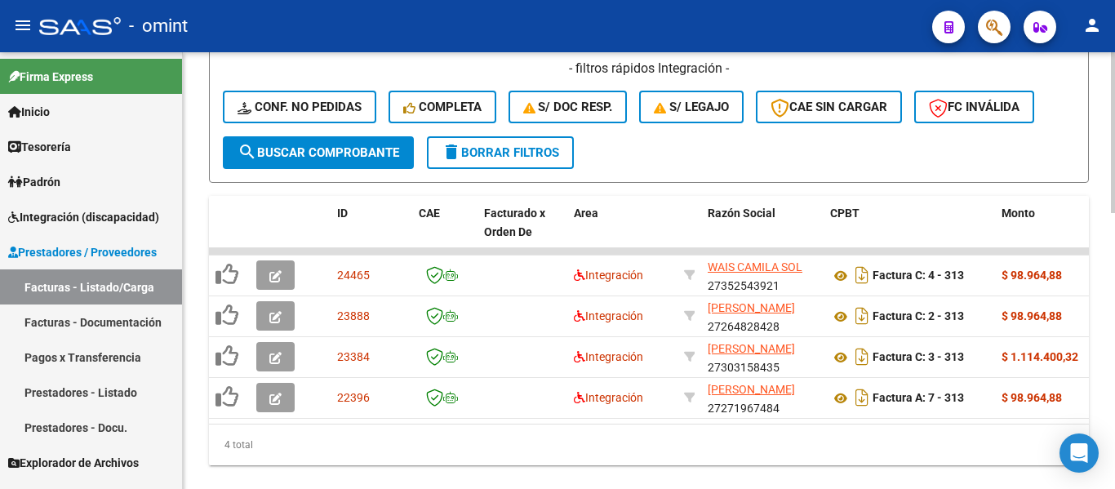
scroll to position [747, 0]
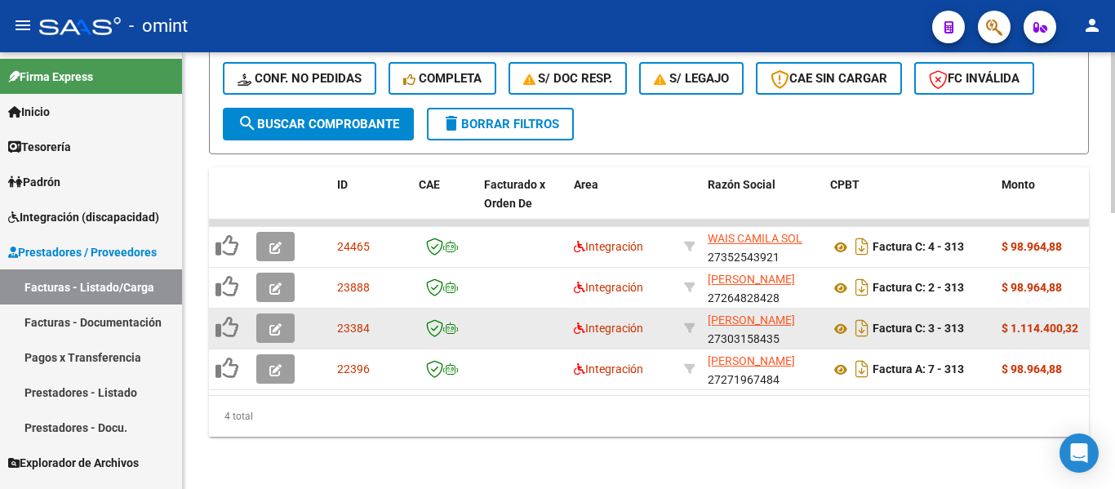
click at [280, 323] on icon "button" at bounding box center [275, 329] width 12 height 12
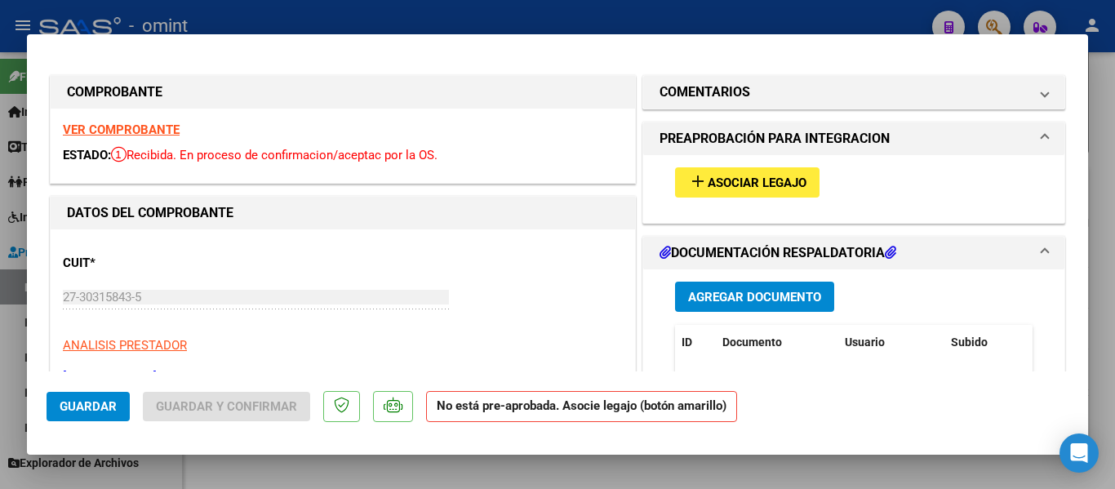
click at [158, 129] on strong "VER COMPROBANTE" at bounding box center [121, 129] width 117 height 15
click at [756, 181] on span "Asociar Legajo" at bounding box center [757, 182] width 99 height 15
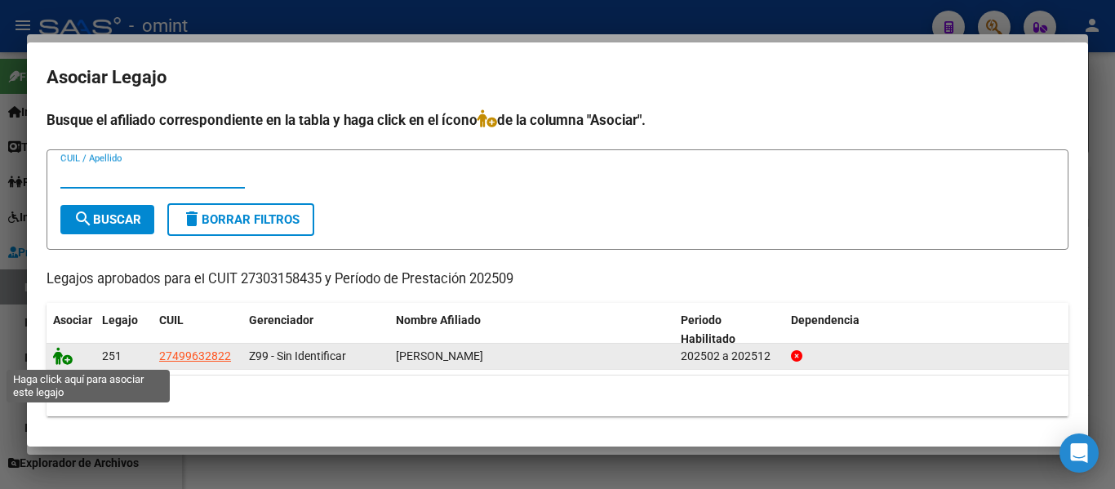
click at [64, 357] on icon at bounding box center [63, 356] width 20 height 18
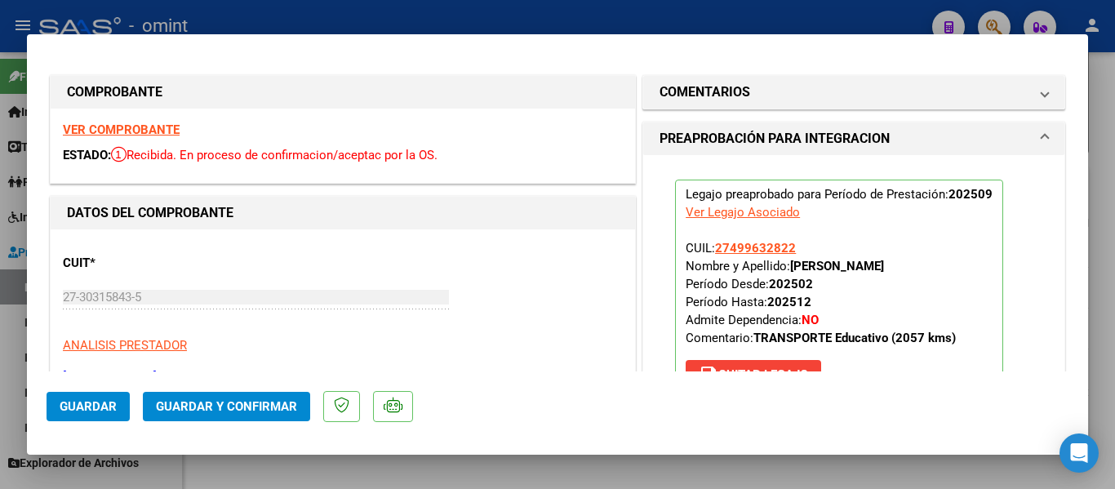
type input "$ 0,00"
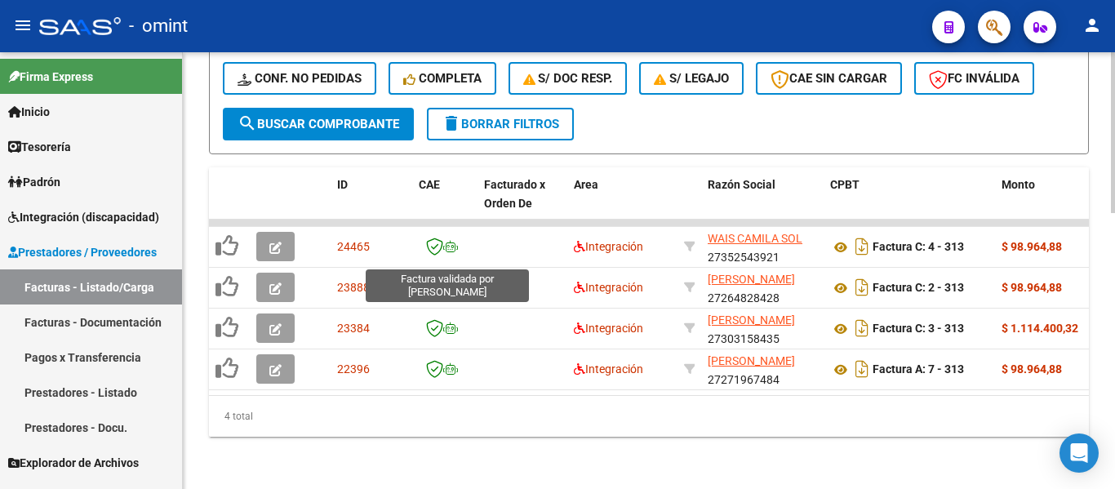
scroll to position [584, 0]
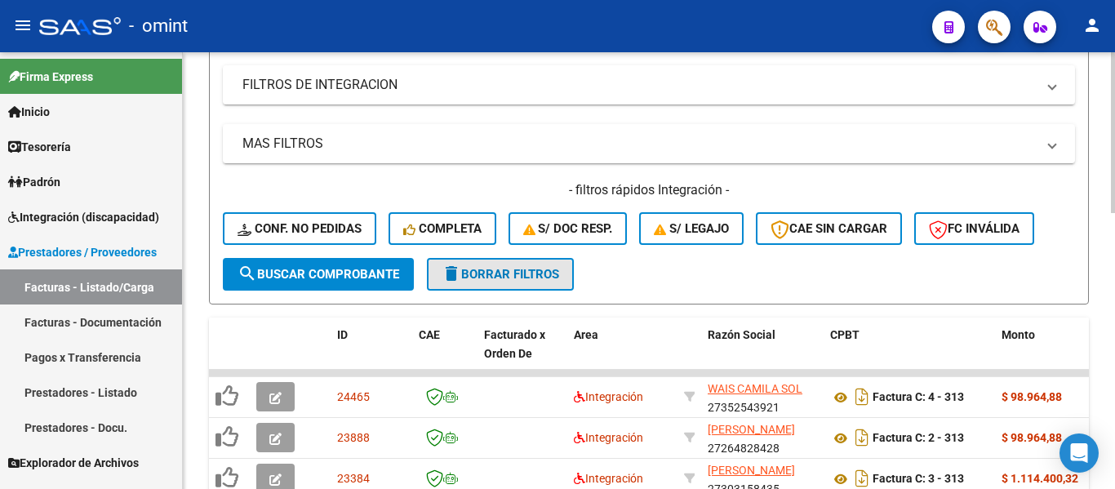
click at [504, 274] on span "delete Borrar Filtros" at bounding box center [501, 274] width 118 height 15
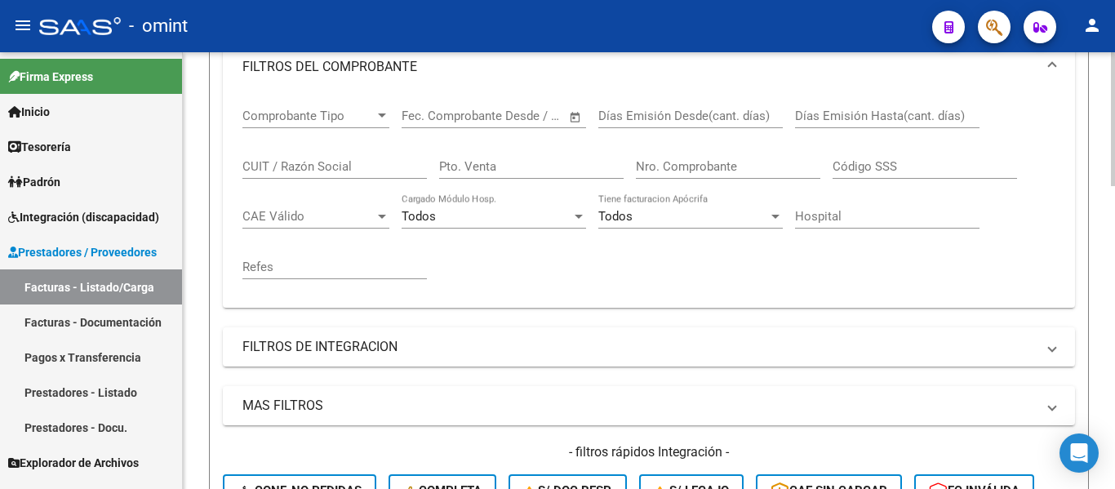
scroll to position [257, 0]
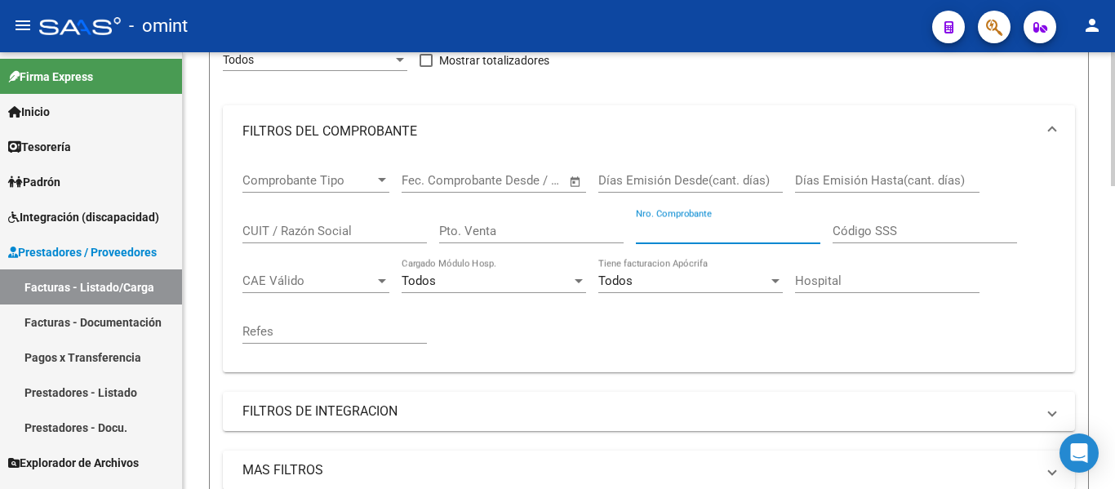
paste input "1098"
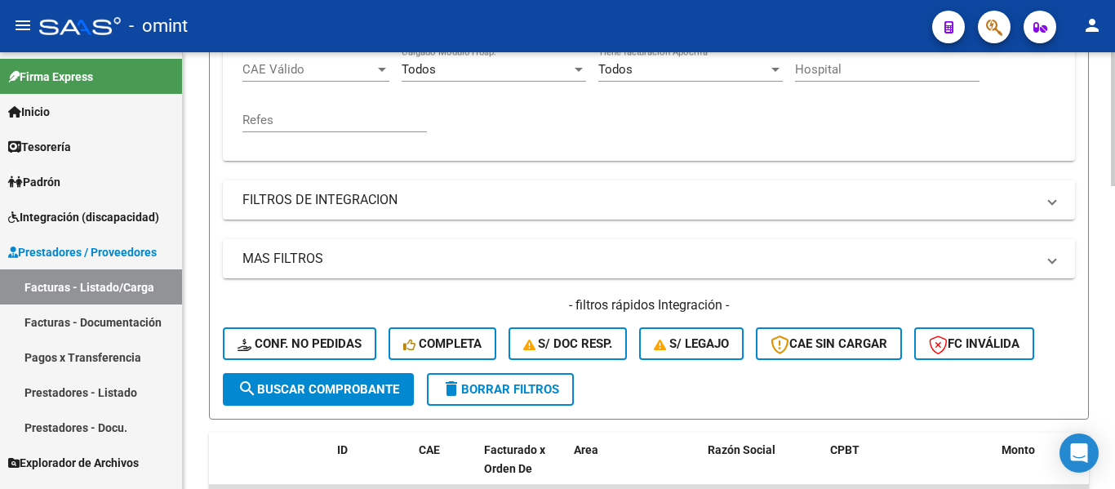
scroll to position [502, 0]
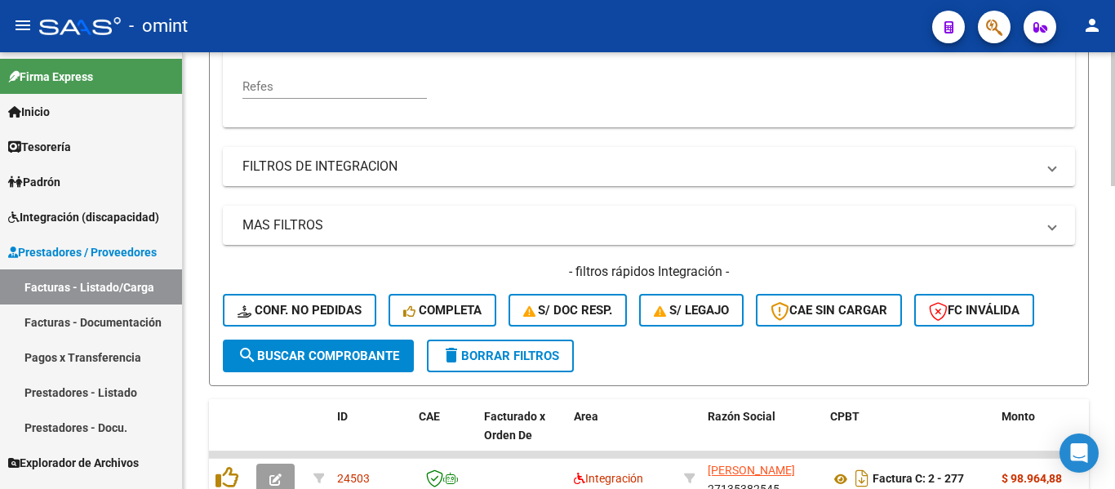
type input "1098"
click at [361, 360] on span "search Buscar Comprobante" at bounding box center [318, 355] width 162 height 15
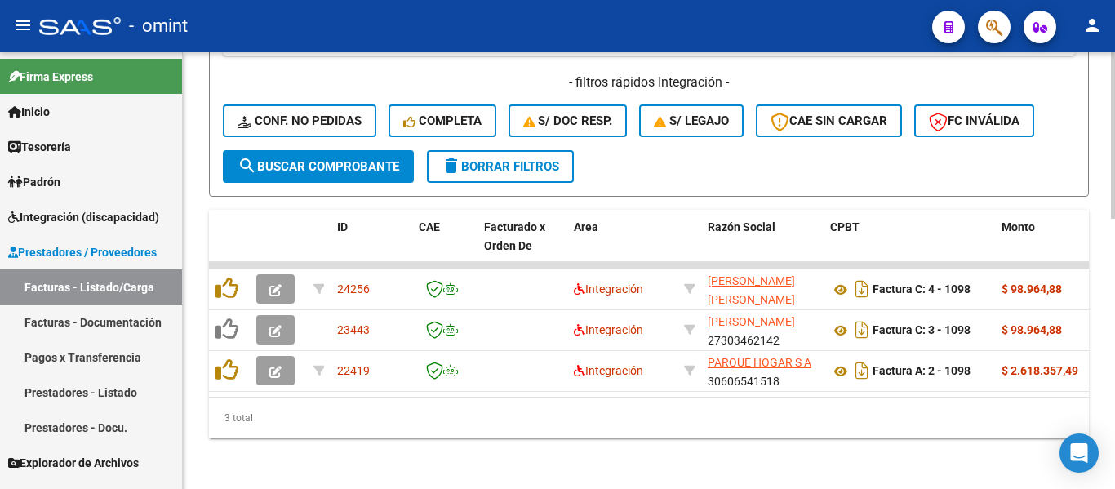
scroll to position [706, 0]
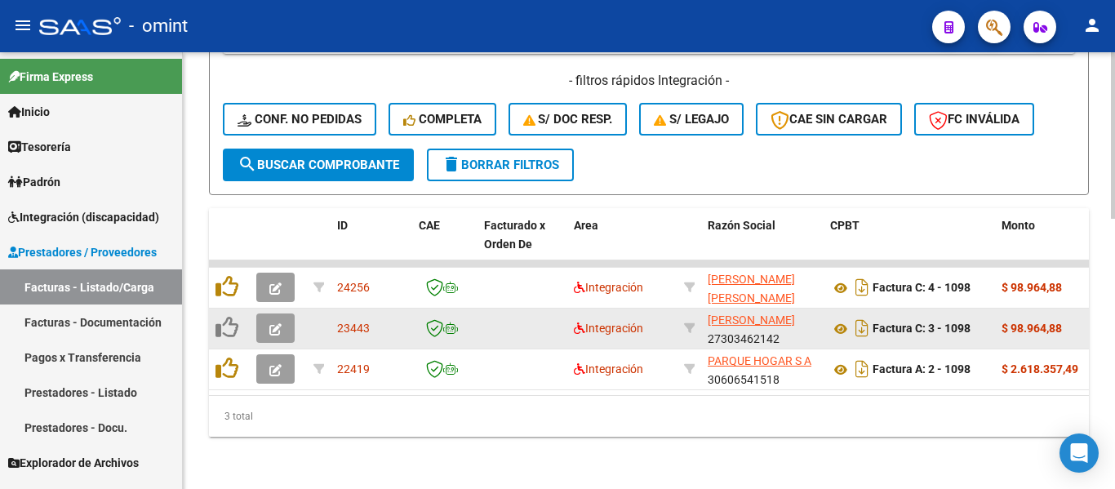
click at [270, 321] on span "button" at bounding box center [275, 328] width 12 height 15
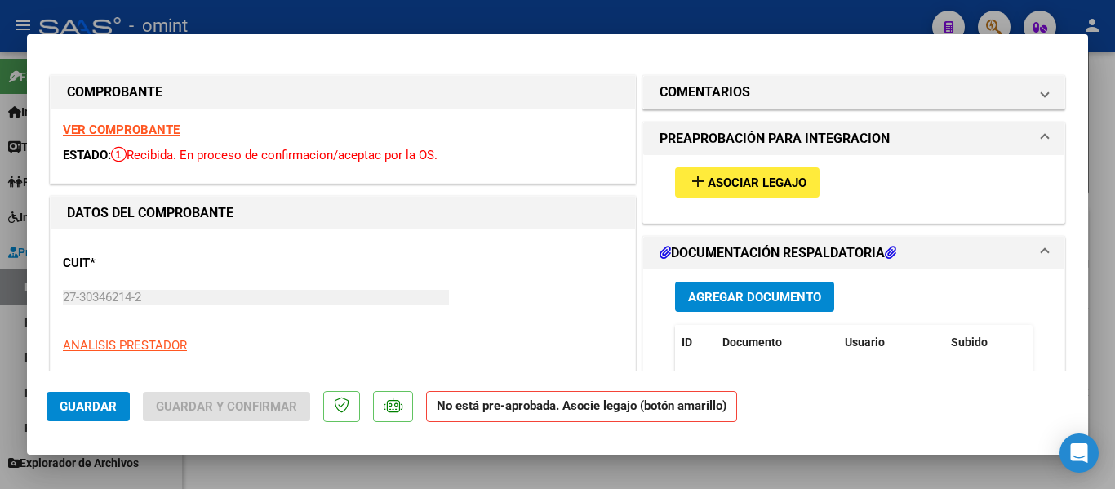
click at [150, 131] on strong "VER COMPROBANTE" at bounding box center [121, 129] width 117 height 15
click at [765, 177] on span "Asociar Legajo" at bounding box center [757, 182] width 99 height 15
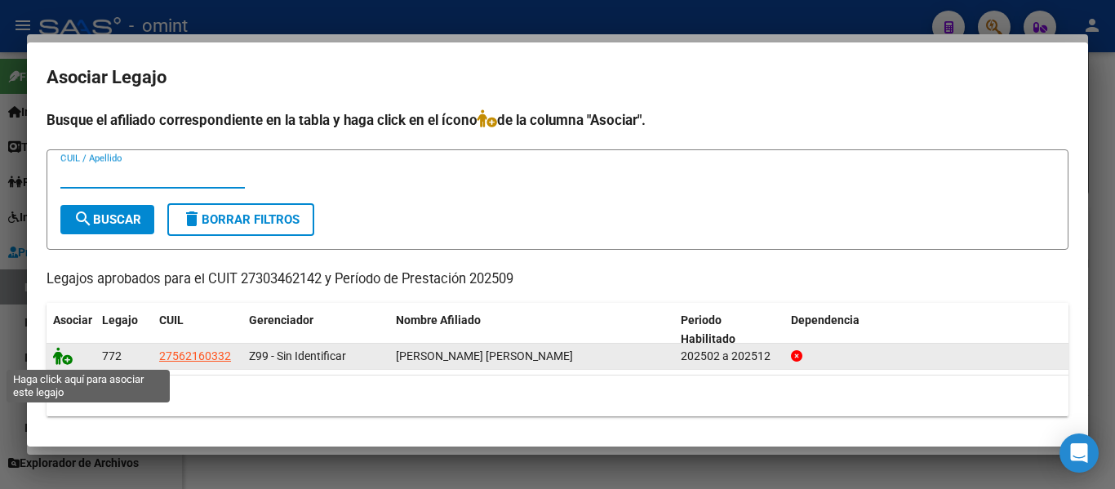
click at [62, 358] on icon at bounding box center [63, 356] width 20 height 18
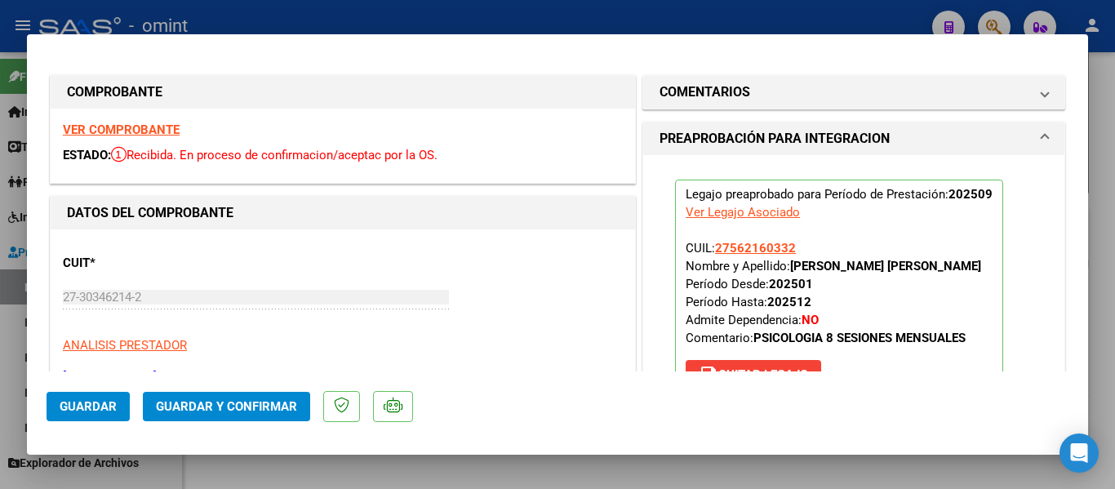
type input "$ 0,00"
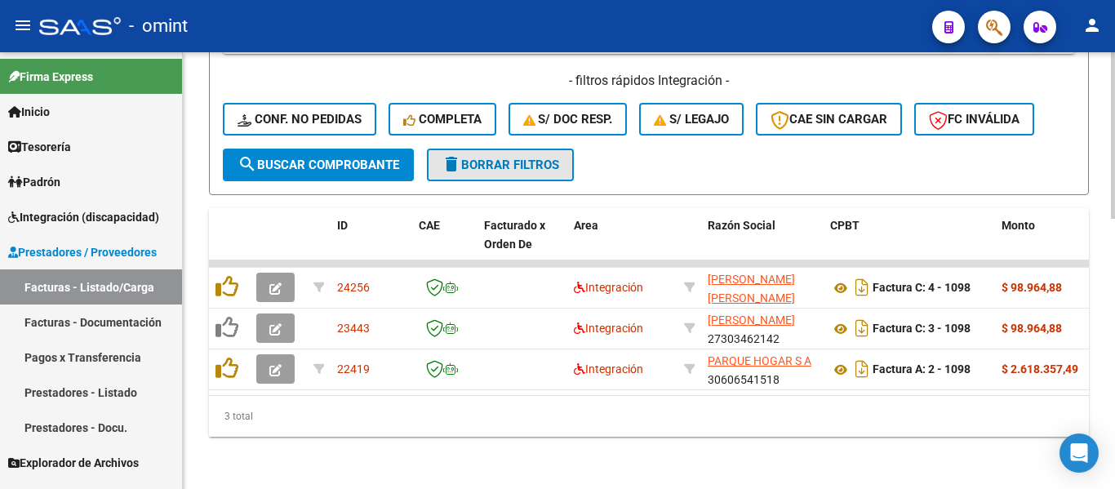
click at [543, 158] on span "delete Borrar Filtros" at bounding box center [501, 165] width 118 height 15
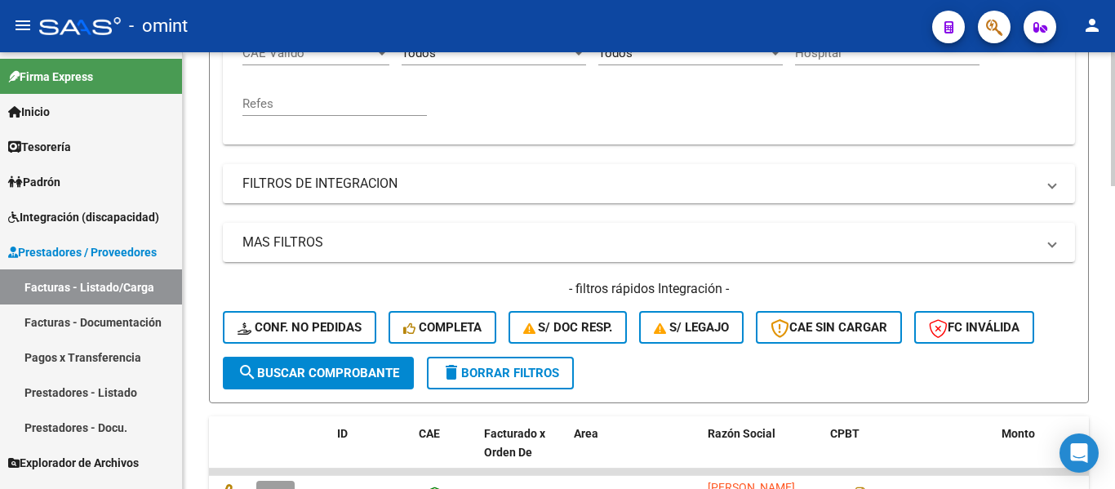
scroll to position [298, 0]
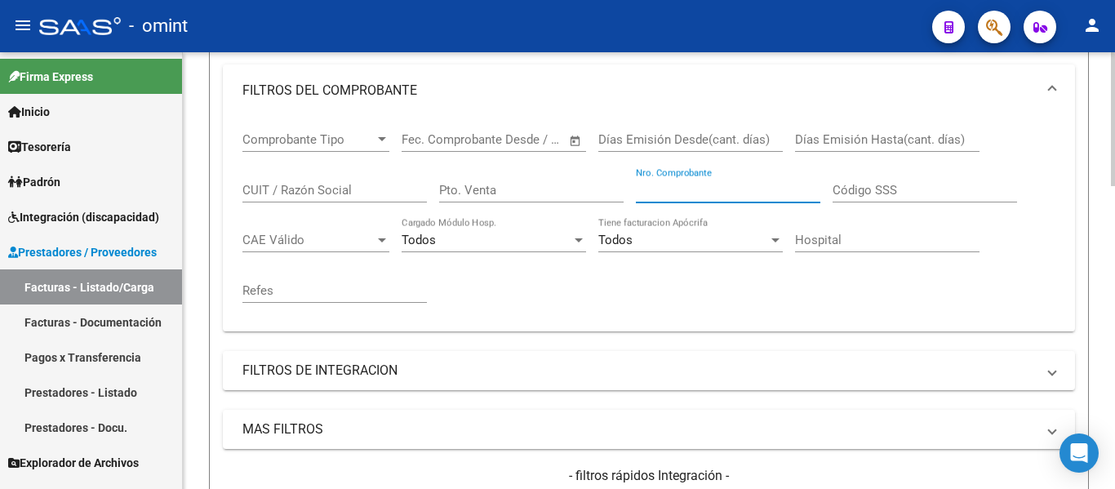
paste input "328"
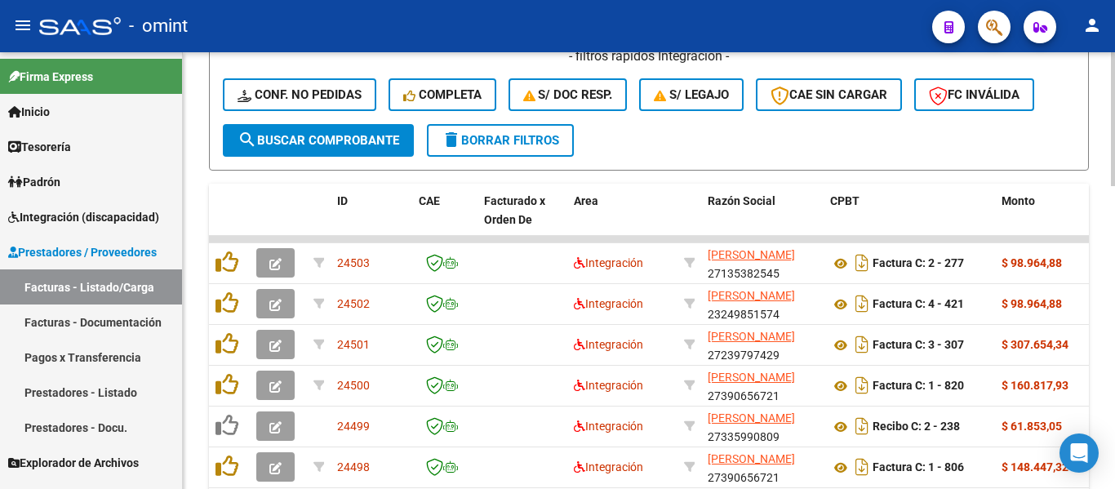
scroll to position [788, 0]
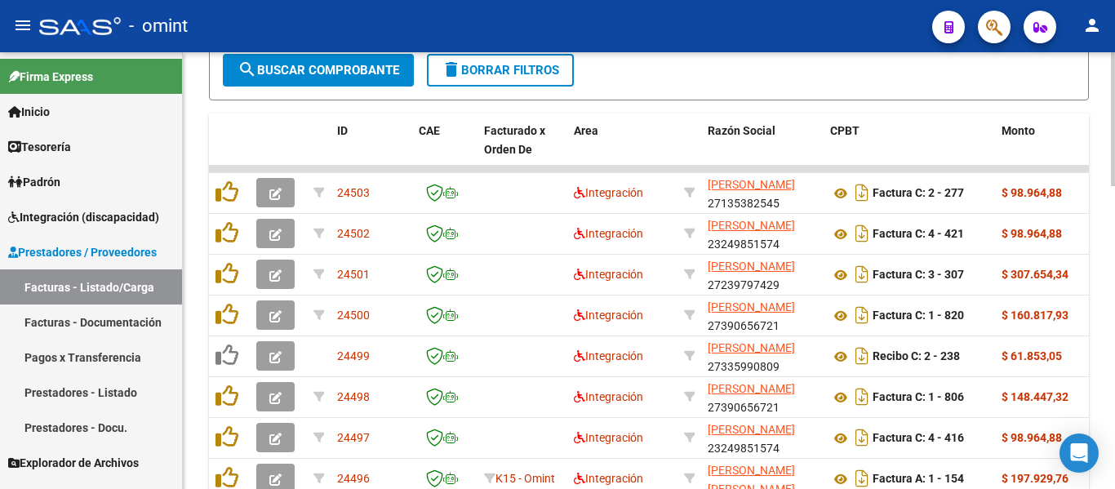
type input "328"
click at [366, 65] on span "search Buscar Comprobante" at bounding box center [318, 70] width 162 height 15
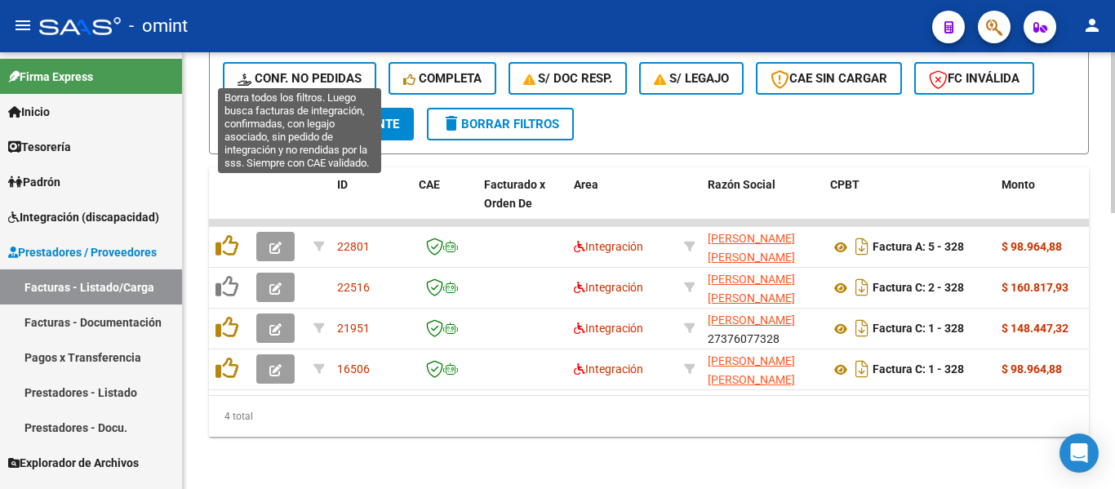
scroll to position [747, 0]
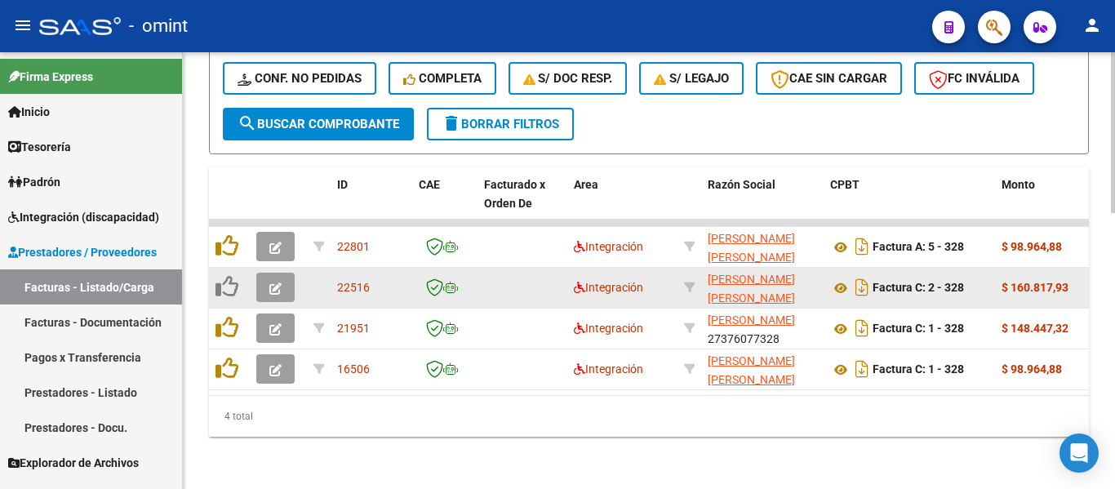
click at [272, 282] on icon "button" at bounding box center [275, 288] width 12 height 12
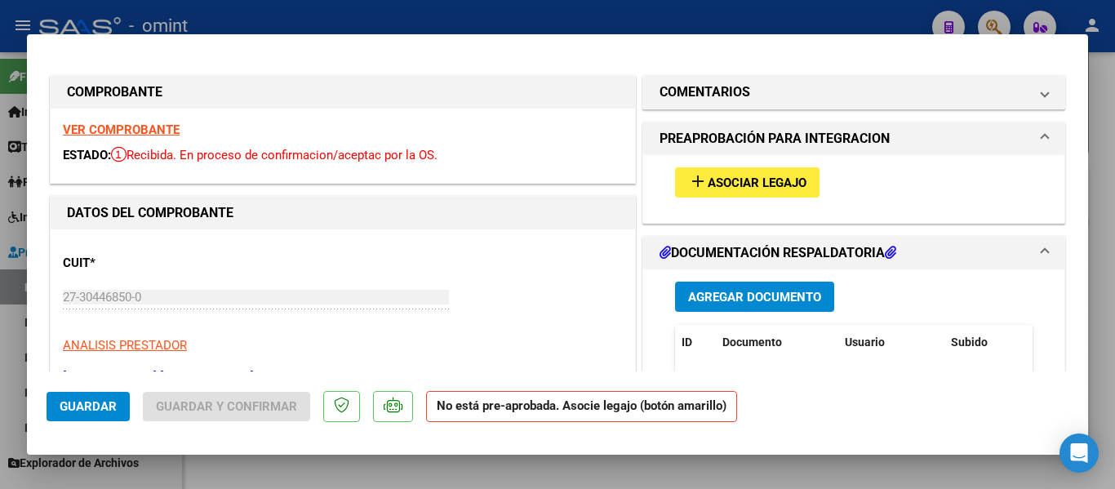
click at [153, 134] on strong "VER COMPROBANTE" at bounding box center [121, 129] width 117 height 15
click at [765, 175] on span "add Asociar Legajo" at bounding box center [747, 182] width 118 height 15
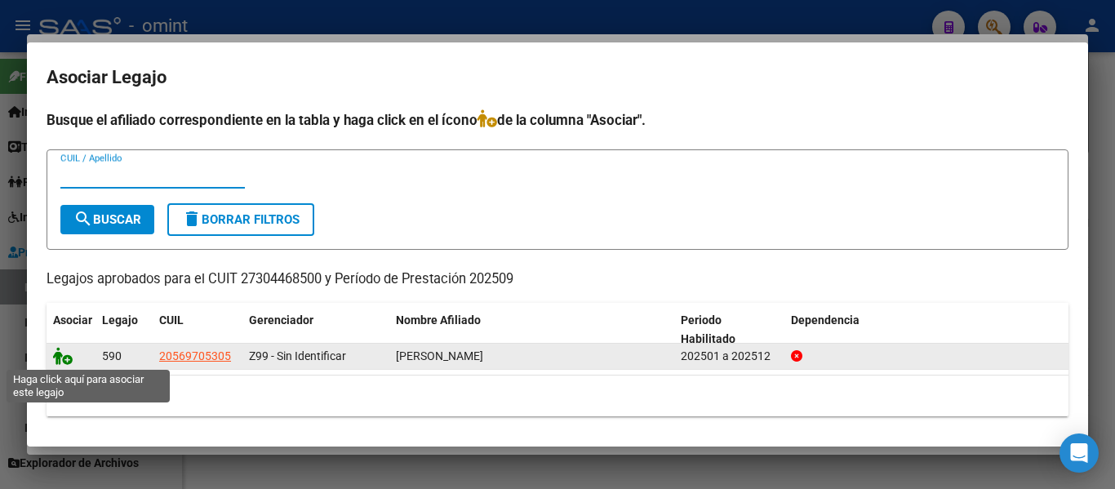
click at [61, 353] on icon at bounding box center [63, 356] width 20 height 18
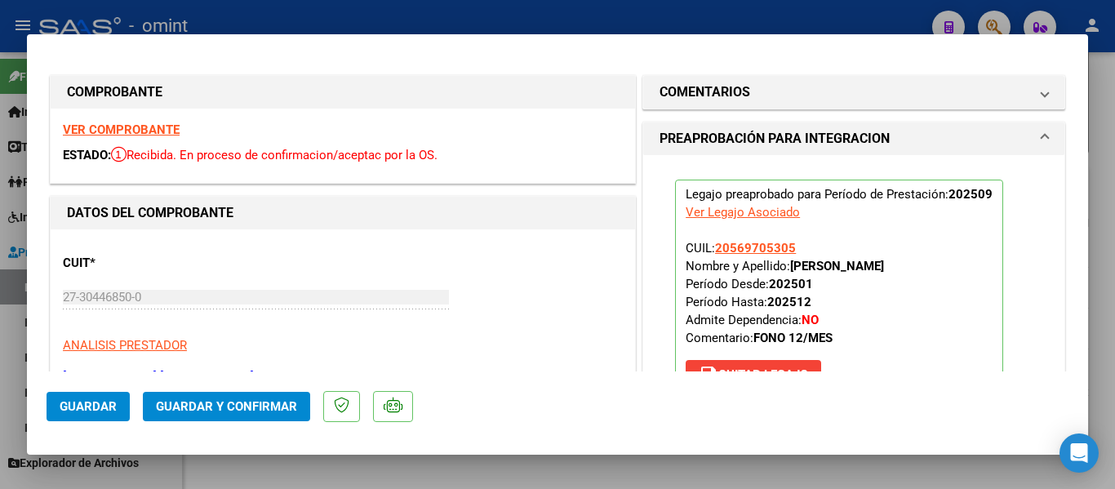
type input "$ 0,00"
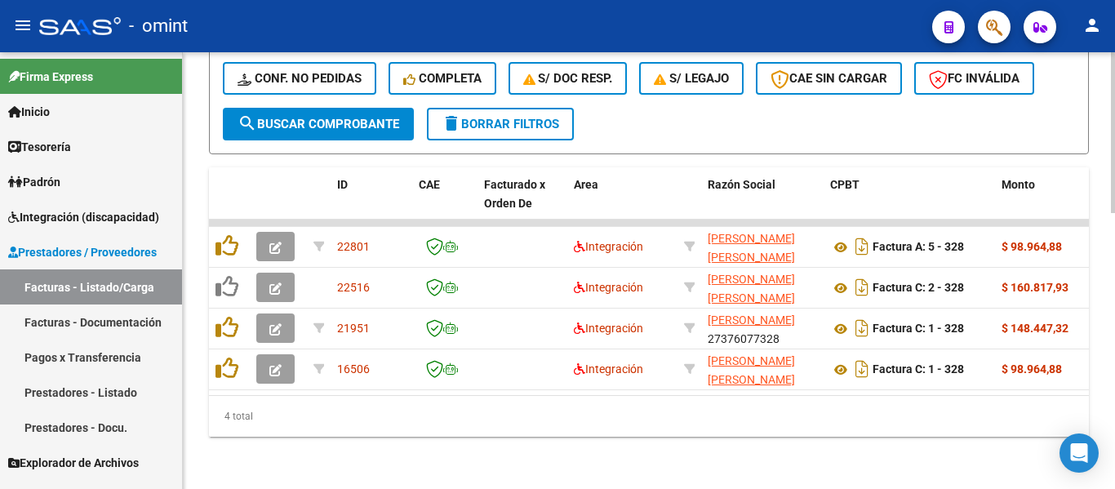
click at [515, 117] on span "delete Borrar Filtros" at bounding box center [501, 124] width 118 height 15
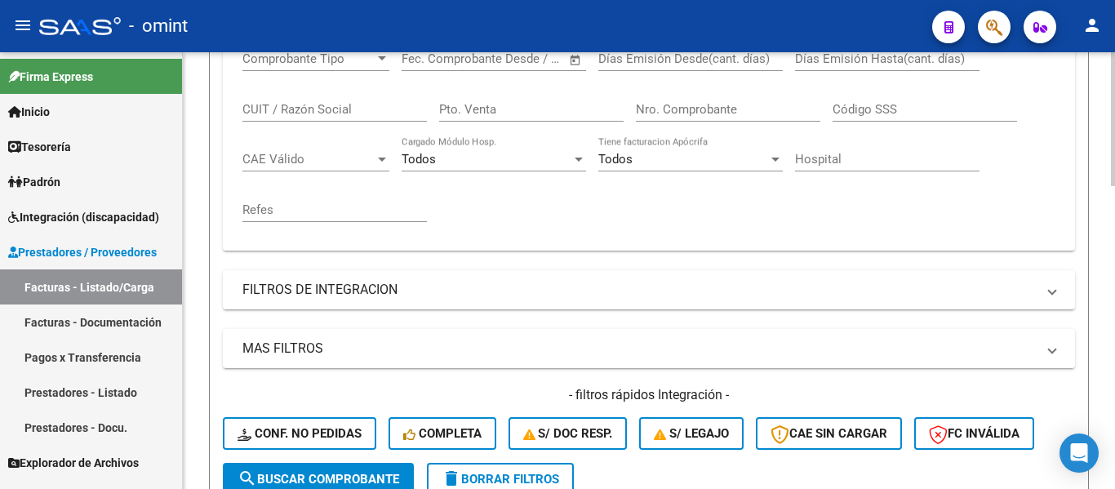
scroll to position [339, 0]
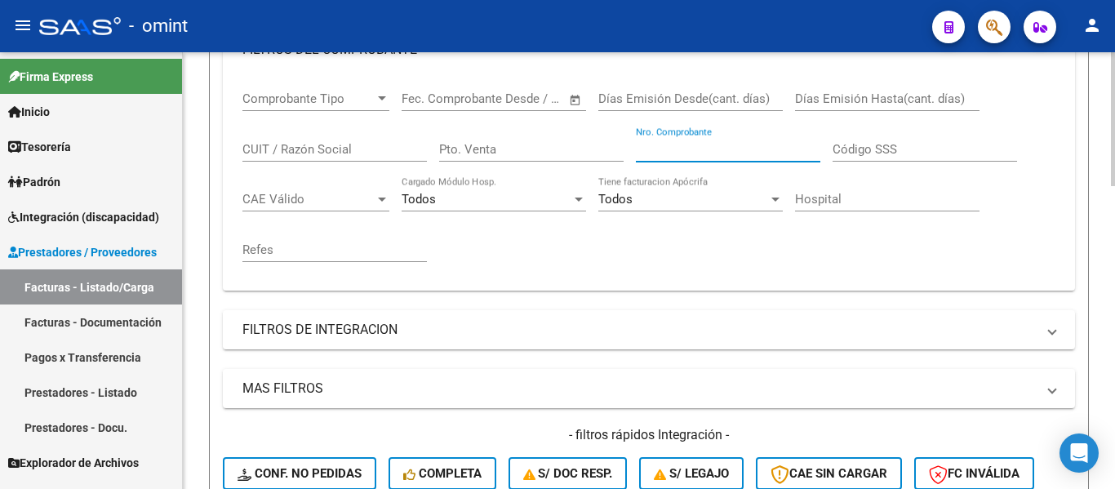
paste input "1389"
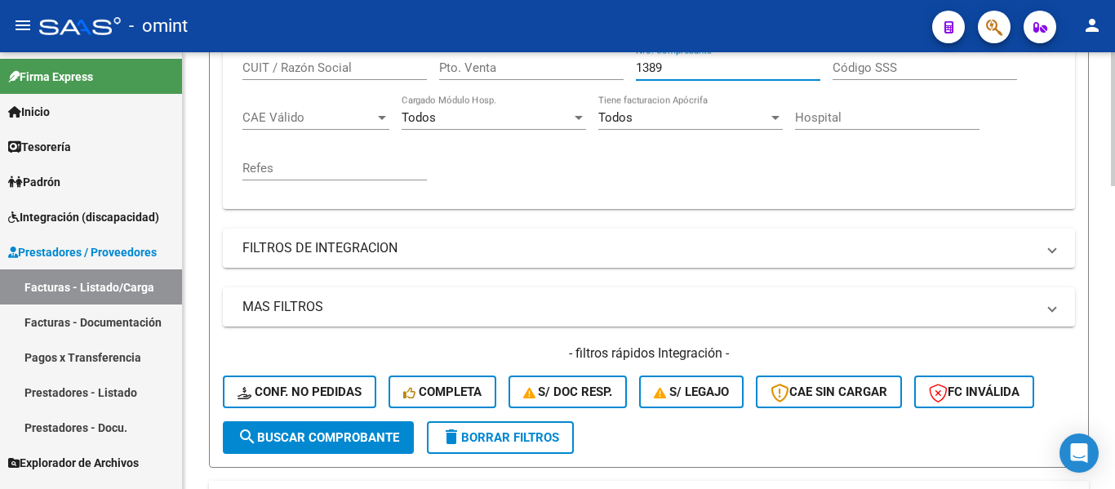
scroll to position [502, 0]
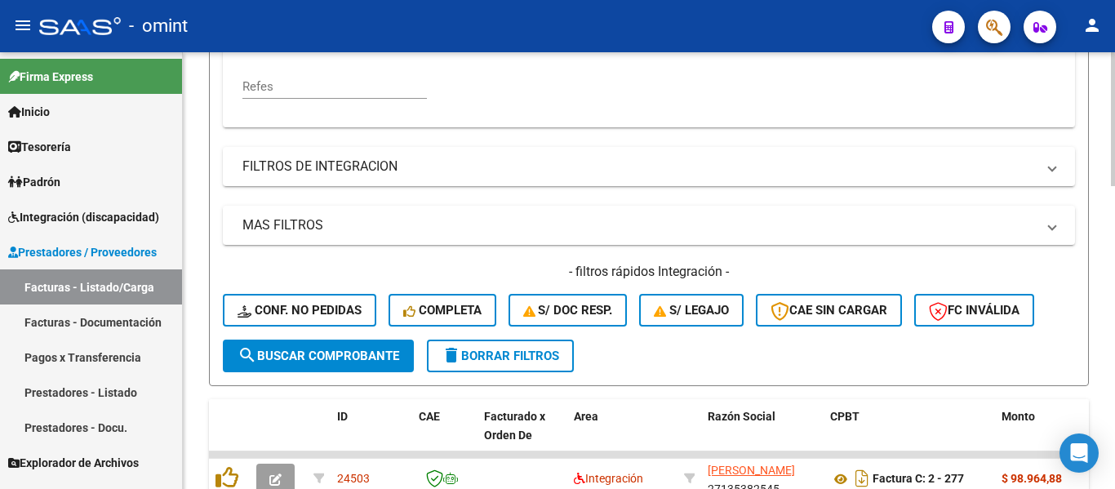
type input "1389"
click at [372, 353] on span "search Buscar Comprobante" at bounding box center [318, 355] width 162 height 15
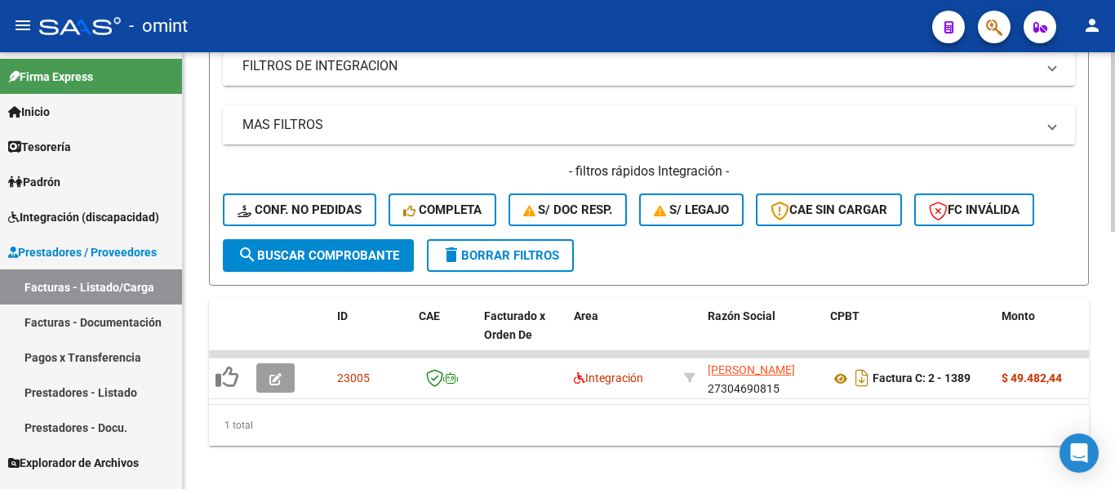
scroll to position [624, 0]
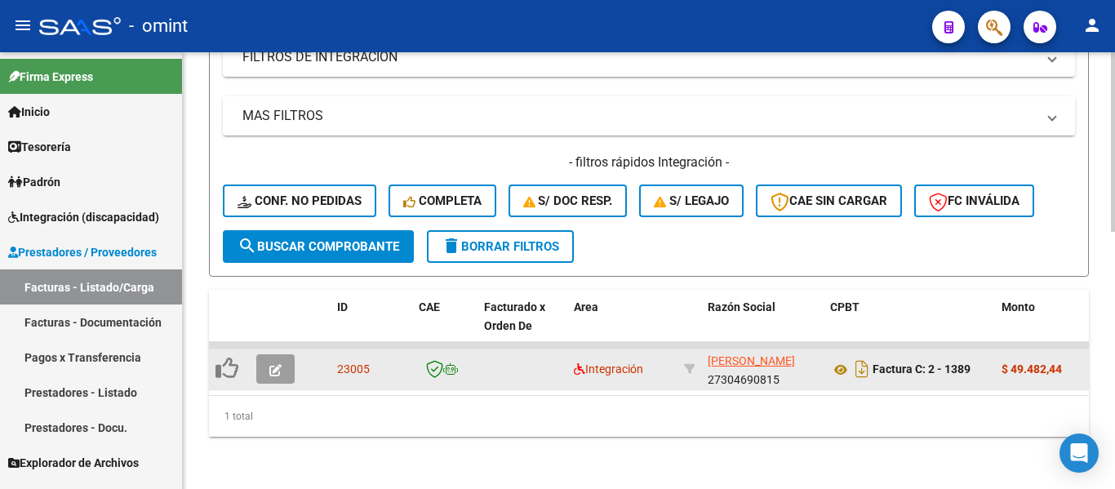
click at [273, 364] on icon "button" at bounding box center [275, 370] width 12 height 12
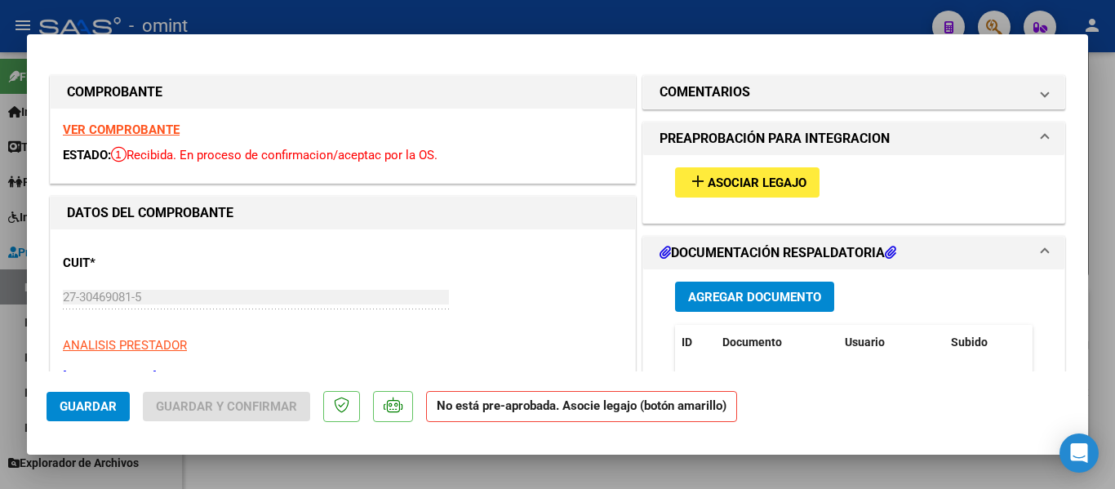
click at [162, 132] on strong "VER COMPROBANTE" at bounding box center [121, 129] width 117 height 15
click at [734, 175] on span "Asociar Legajo" at bounding box center [757, 182] width 99 height 15
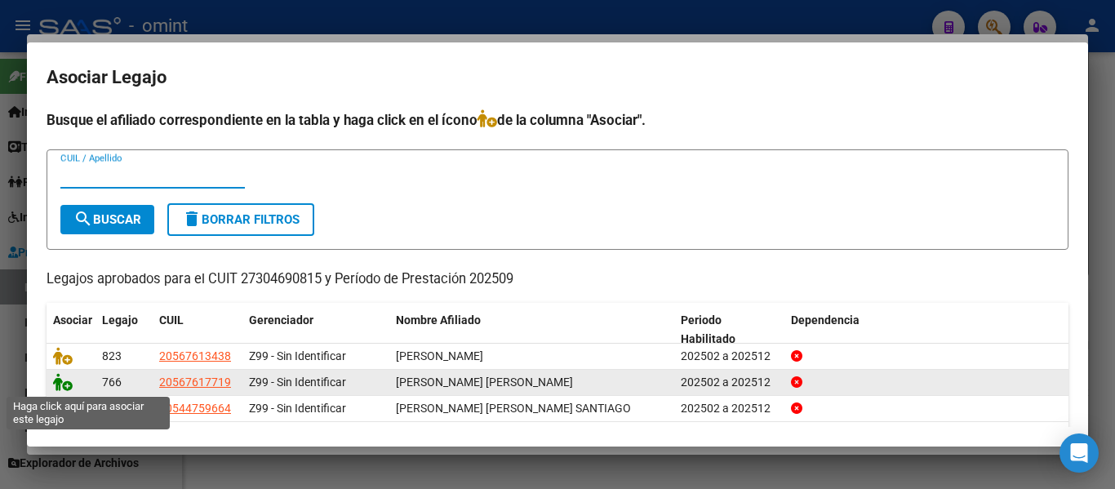
click at [59, 382] on icon at bounding box center [63, 382] width 20 height 18
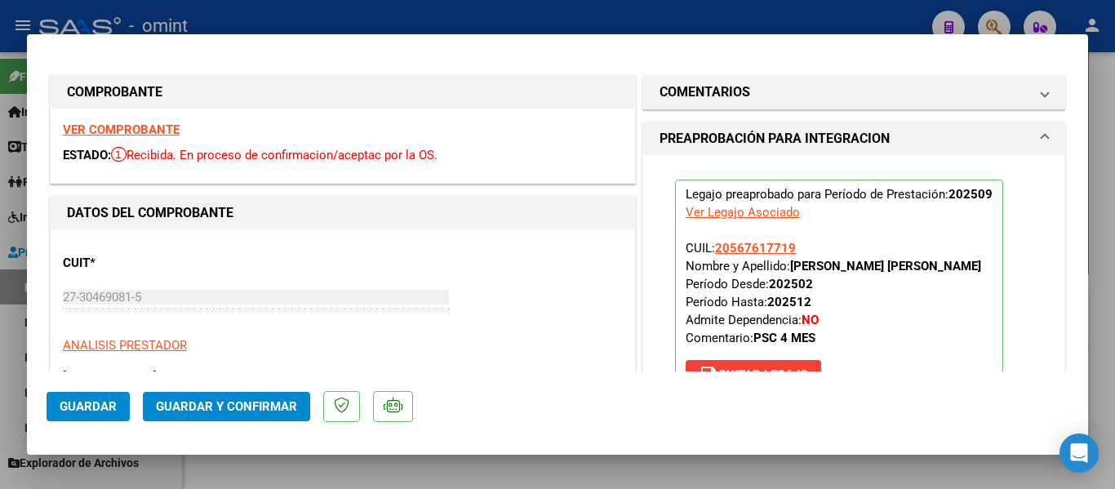
type input "$ 0,00"
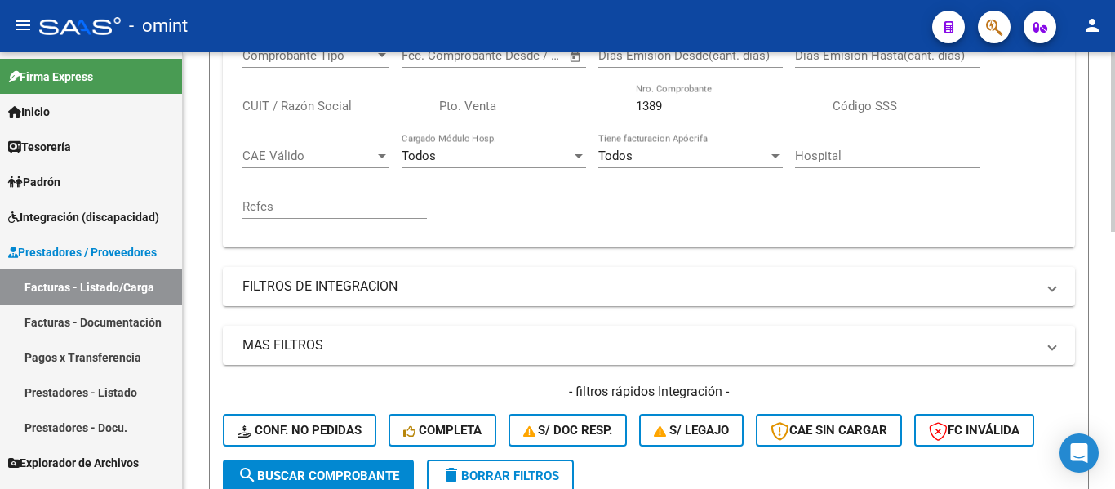
scroll to position [379, 0]
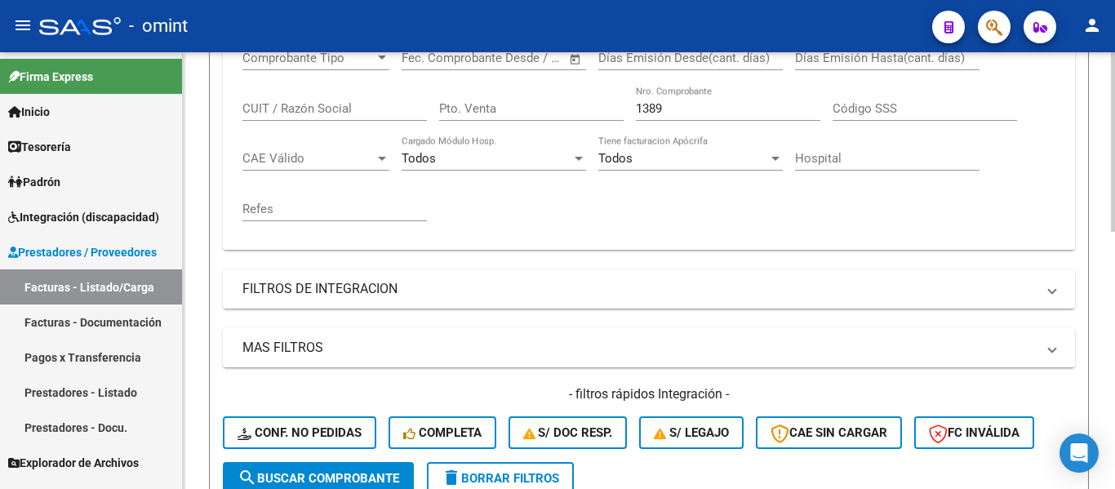
click at [531, 479] on span "delete Borrar Filtros" at bounding box center [501, 478] width 118 height 15
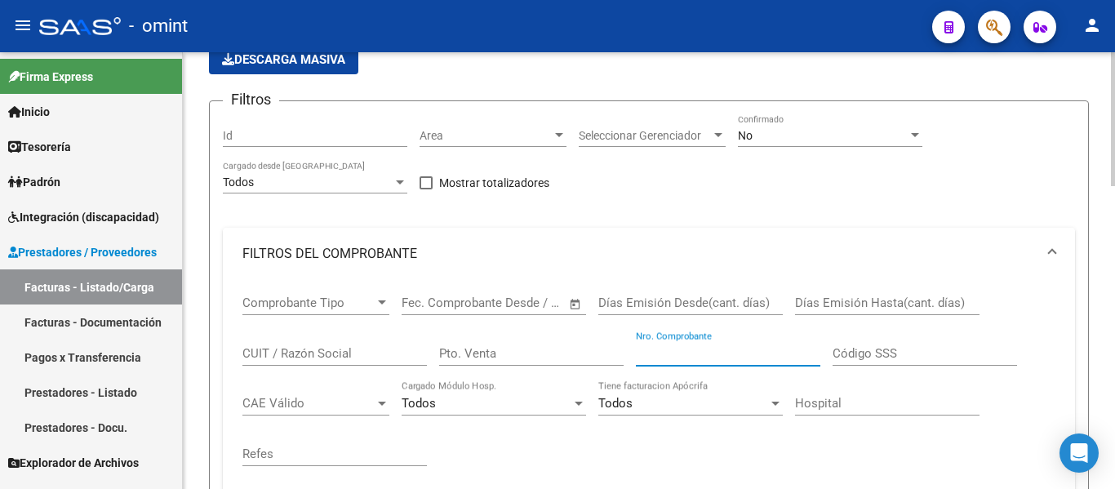
paste input "1393"
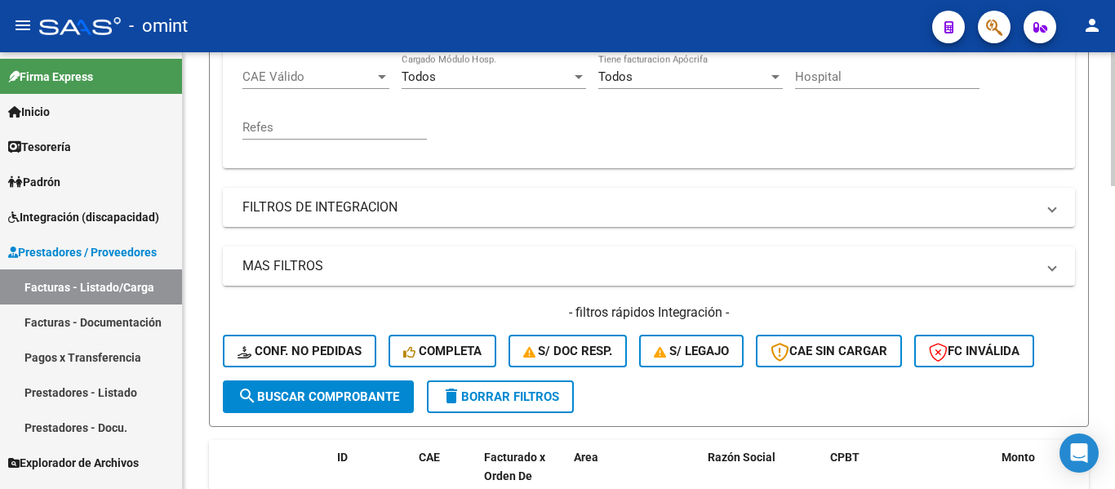
type input "1393"
click at [366, 389] on span "search Buscar Comprobante" at bounding box center [318, 396] width 162 height 15
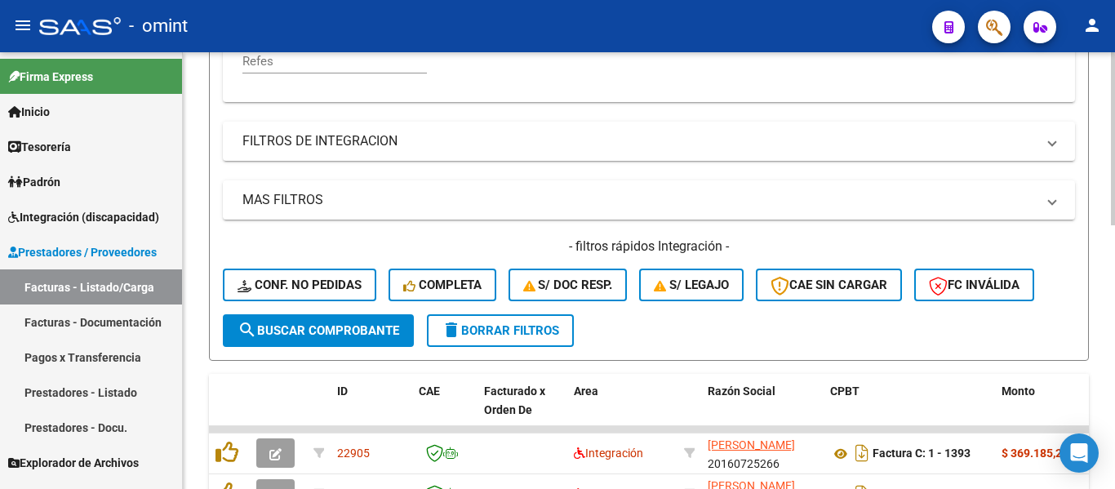
scroll to position [665, 0]
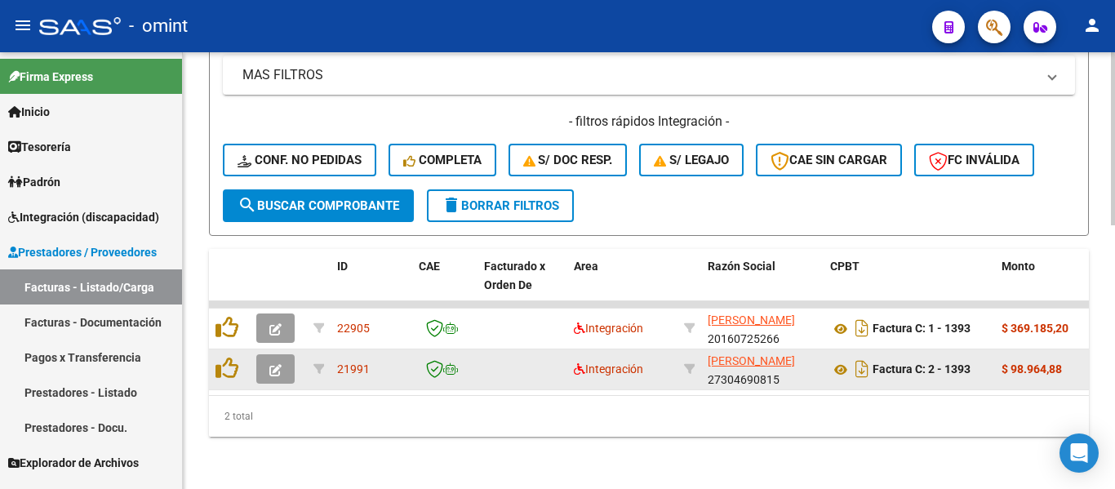
click at [274, 364] on icon "button" at bounding box center [275, 370] width 12 height 12
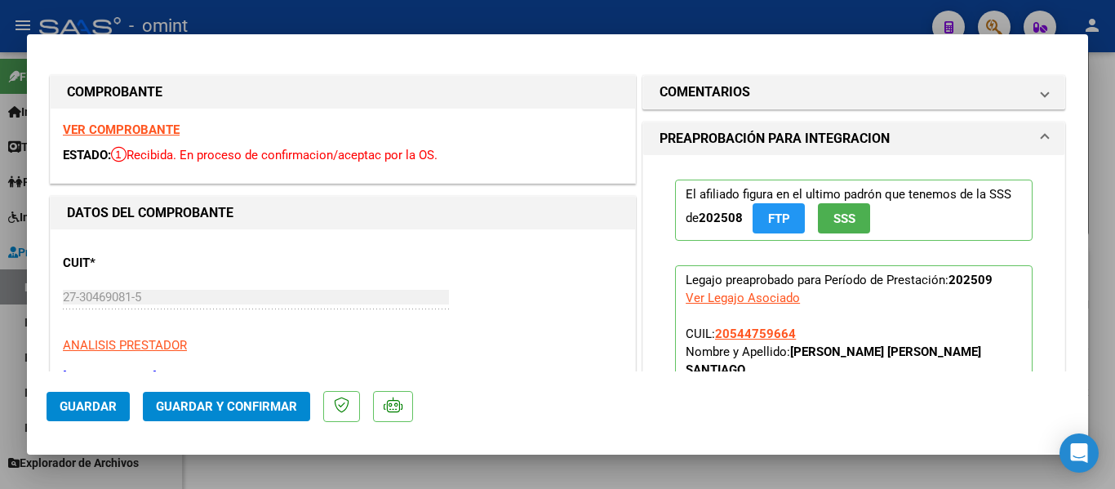
click at [138, 131] on strong "VER COMPROBANTE" at bounding box center [121, 129] width 117 height 15
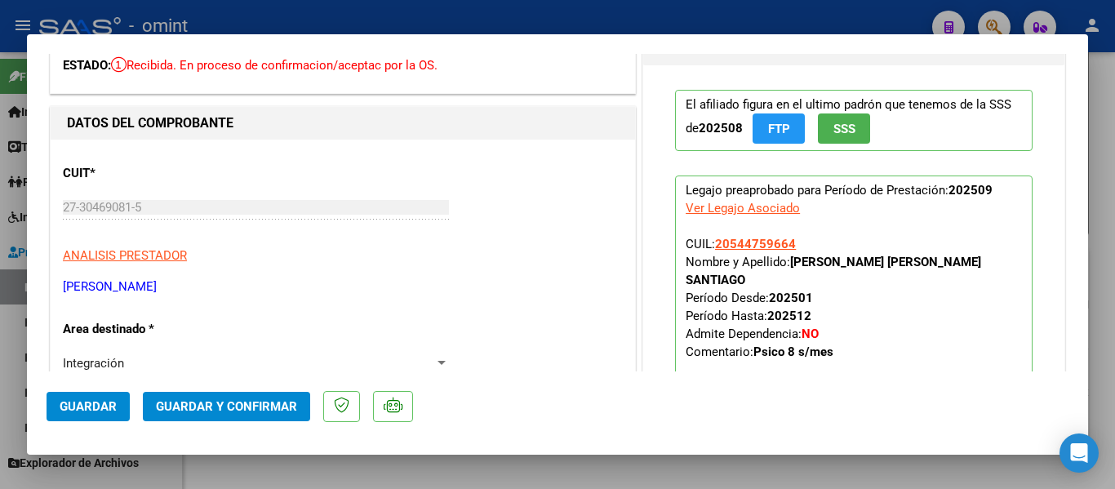
scroll to position [0, 0]
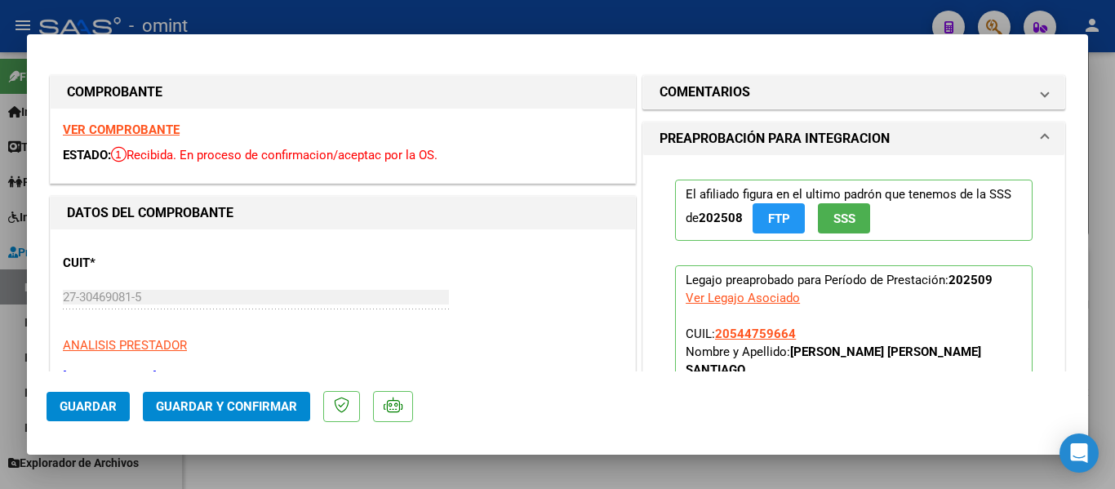
click at [165, 127] on strong "VER COMPROBANTE" at bounding box center [121, 129] width 117 height 15
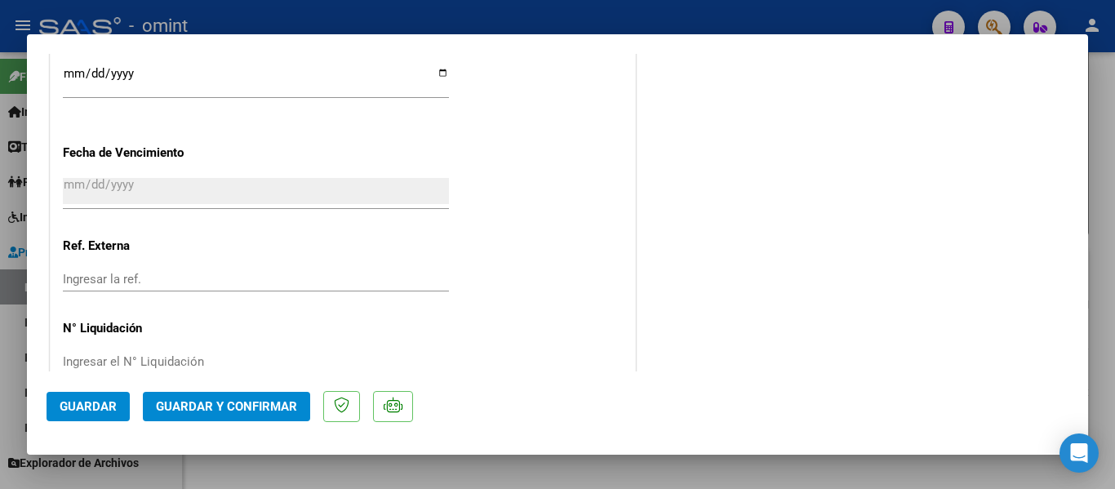
type input "$ 0,00"
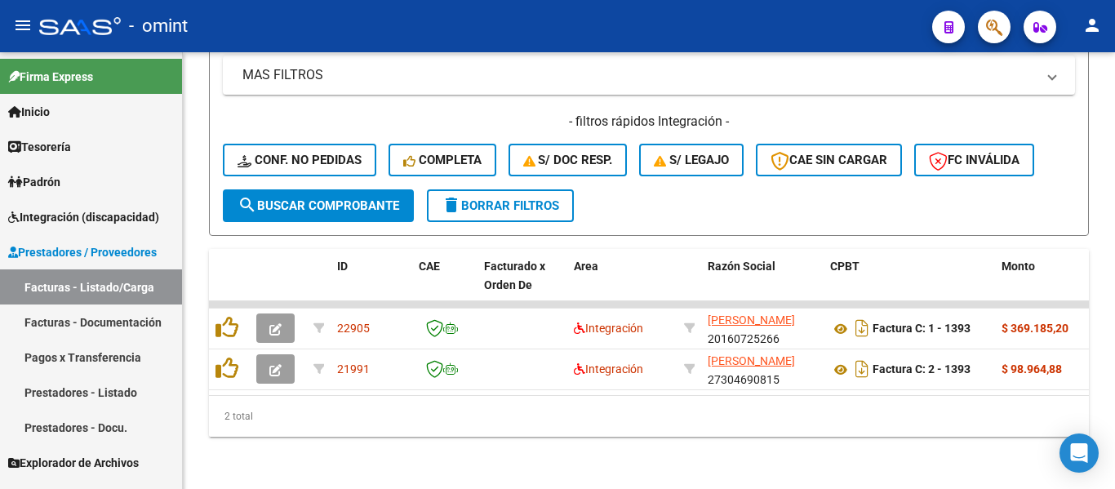
scroll to position [665, 0]
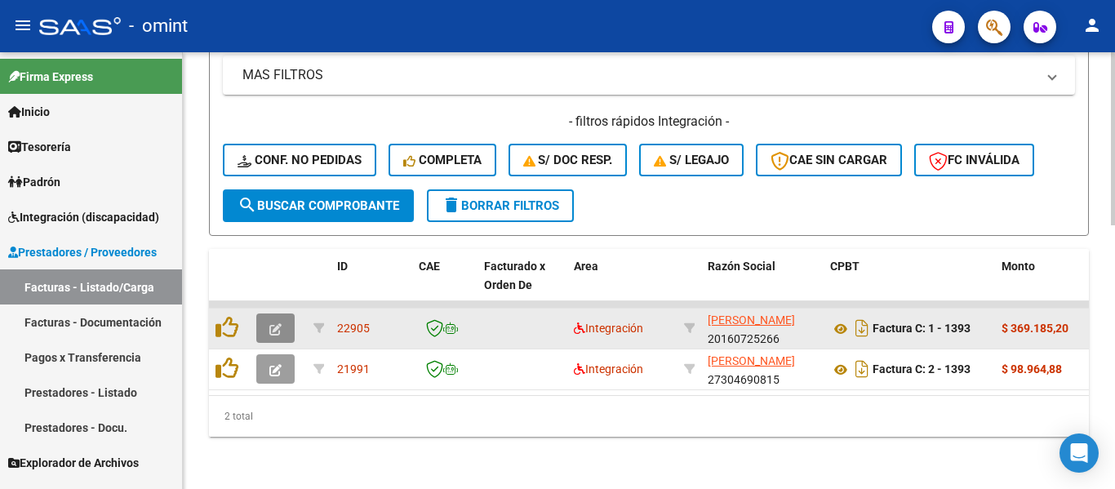
click at [275, 323] on icon "button" at bounding box center [275, 329] width 12 height 12
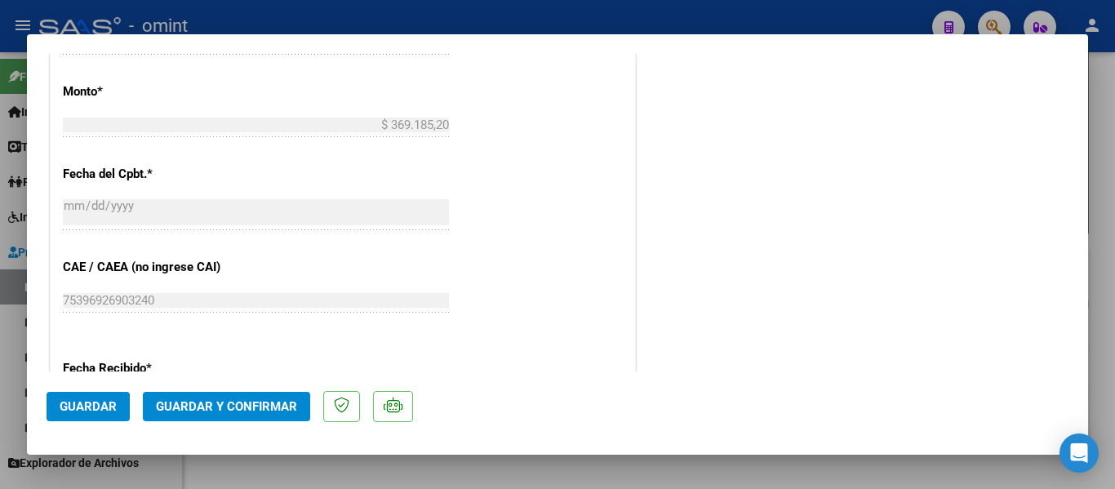
type input "$ 0,00"
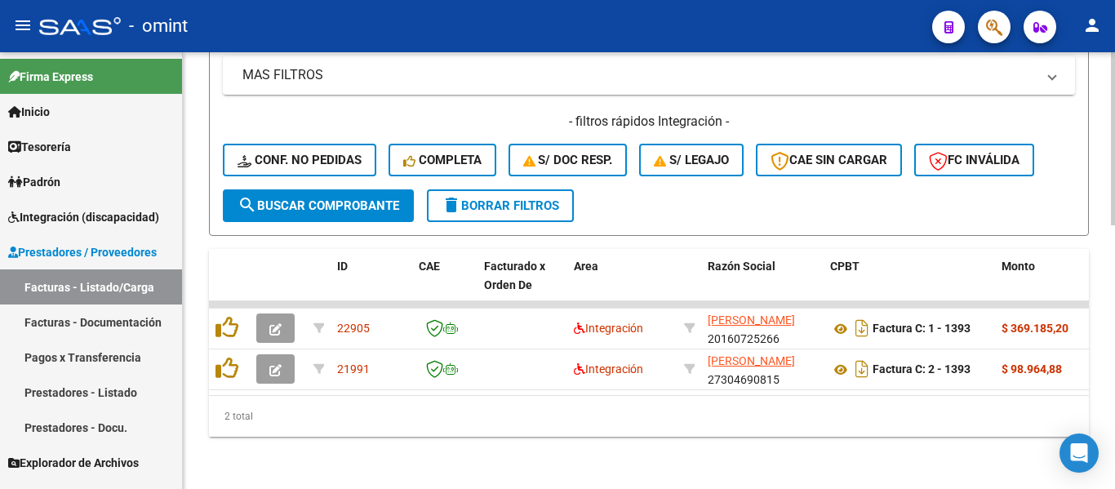
click at [482, 198] on span "delete Borrar Filtros" at bounding box center [501, 205] width 118 height 15
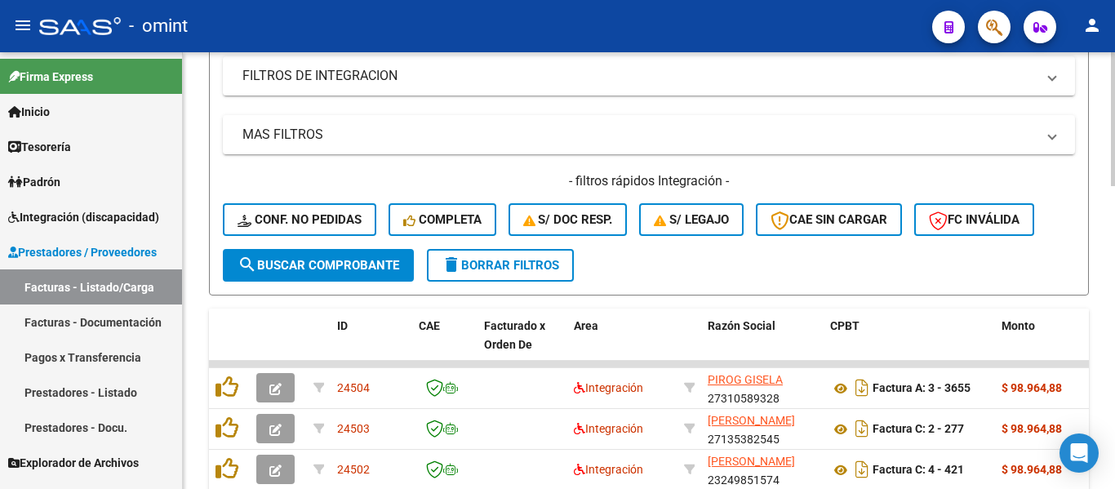
scroll to position [184, 0]
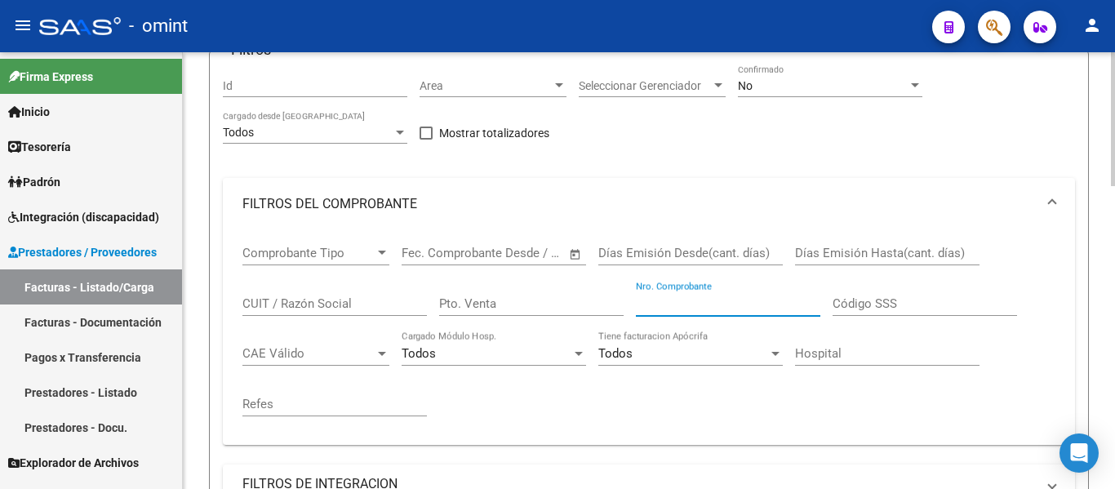
paste input "607"
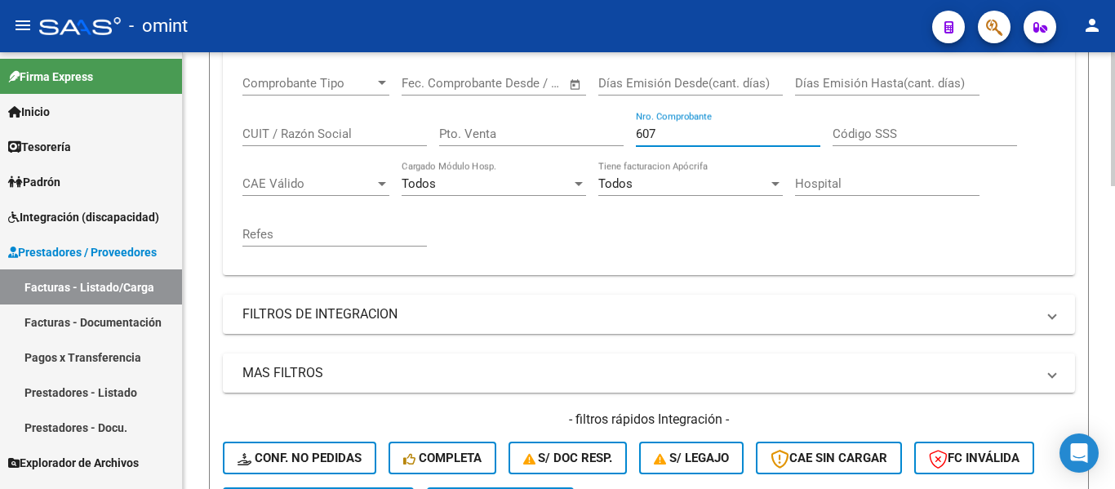
scroll to position [592, 0]
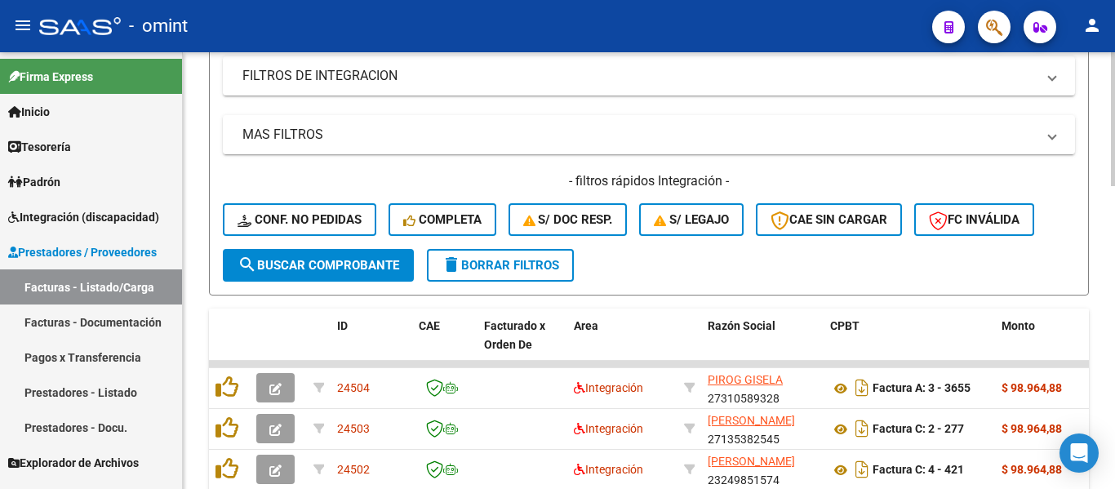
type input "607"
click at [348, 265] on span "search Buscar Comprobante" at bounding box center [318, 265] width 162 height 15
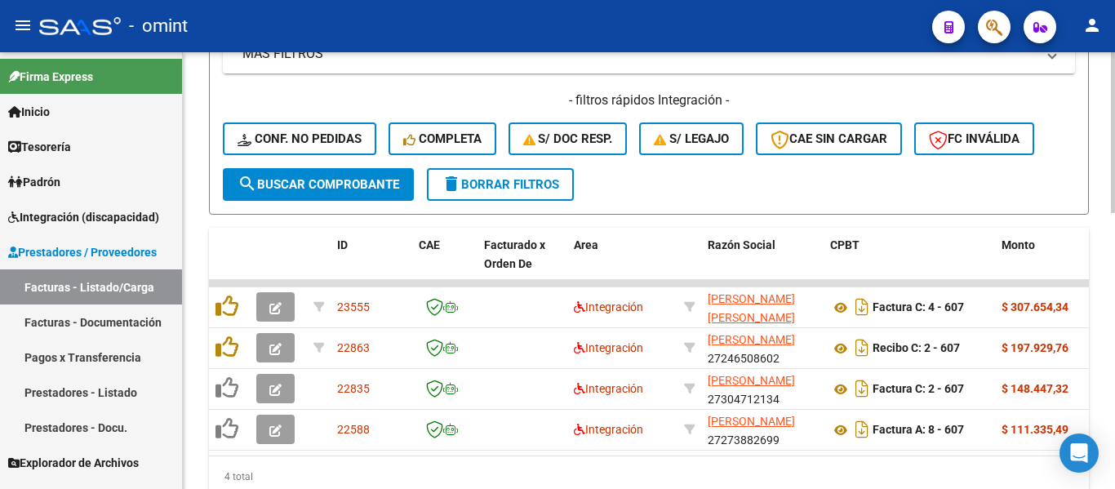
scroll to position [747, 0]
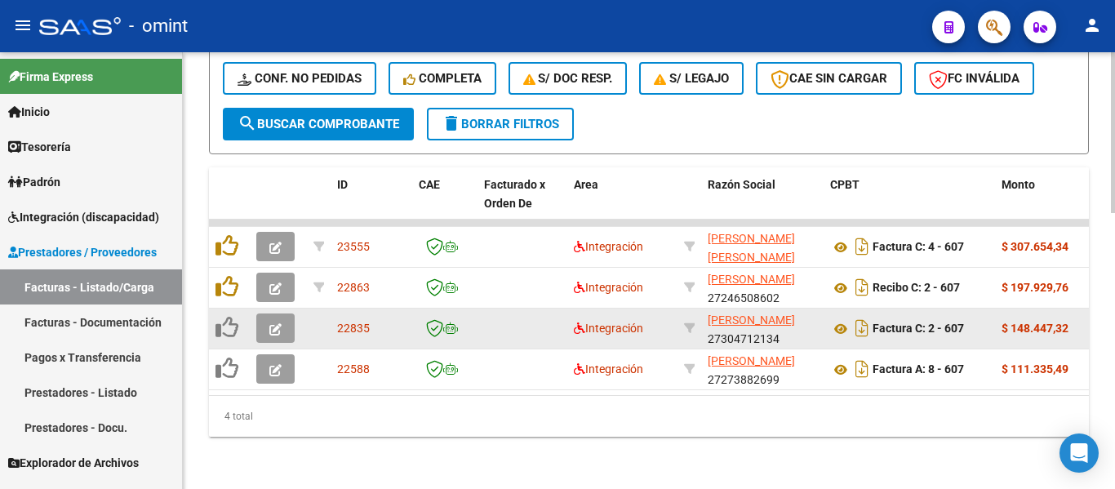
click at [273, 323] on icon "button" at bounding box center [275, 329] width 12 height 12
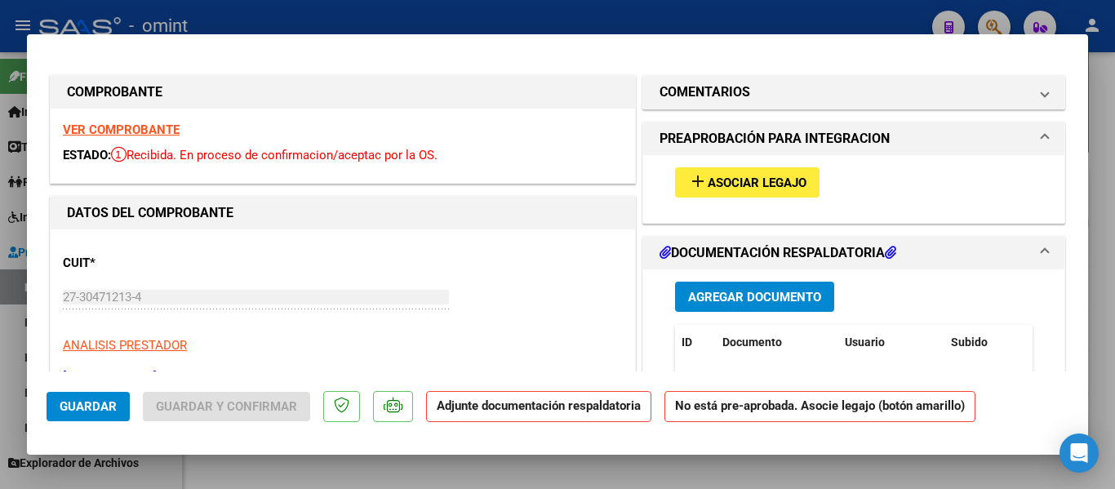
click at [150, 127] on strong "VER COMPROBANTE" at bounding box center [121, 129] width 117 height 15
click at [708, 180] on span "Asociar Legajo" at bounding box center [757, 182] width 99 height 15
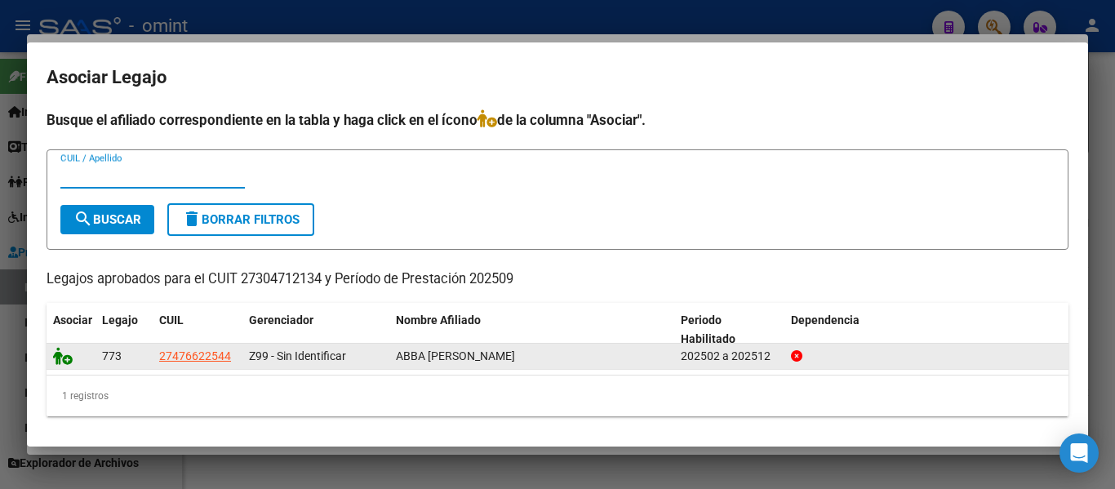
click at [52, 354] on datatable-body-cell at bounding box center [71, 356] width 49 height 25
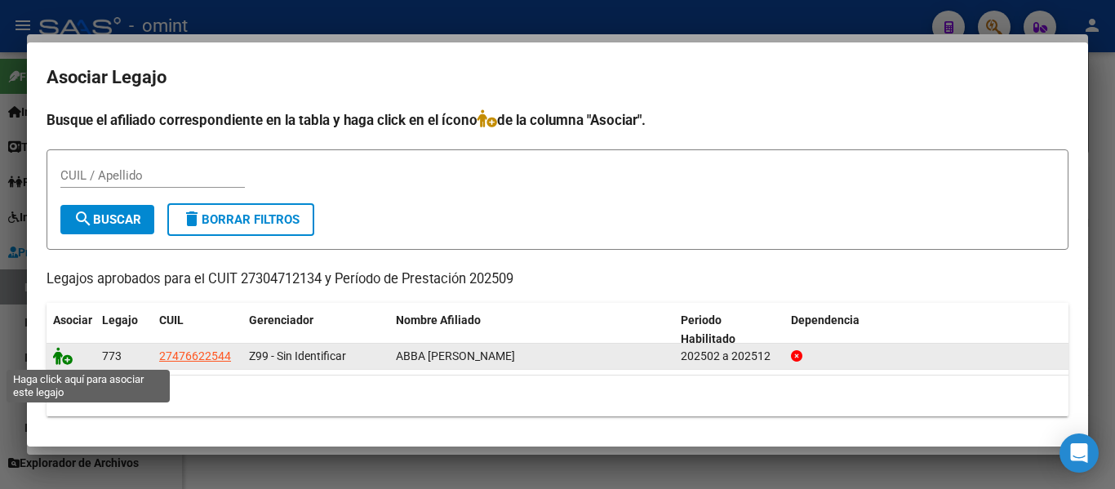
click at [66, 356] on icon at bounding box center [63, 356] width 20 height 18
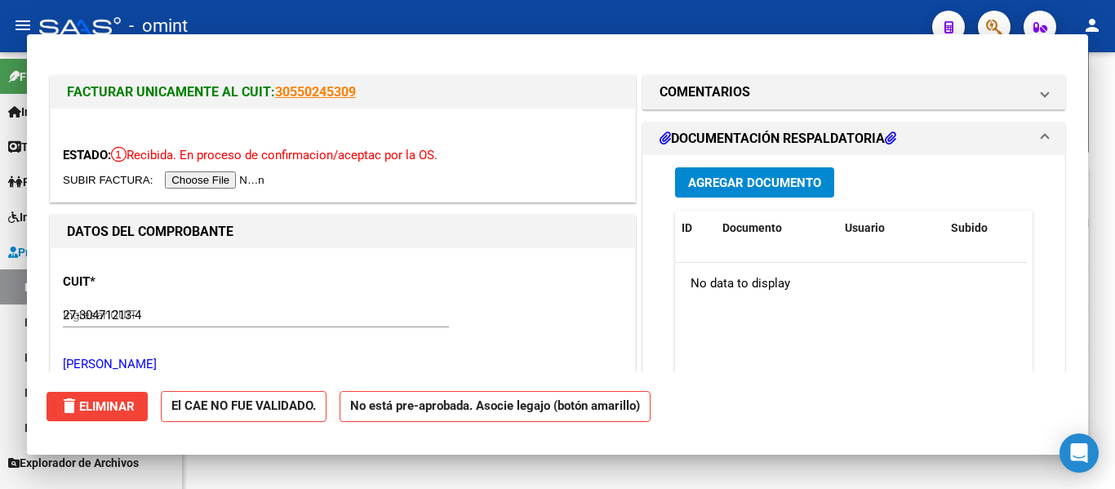
type input "$ 0,00"
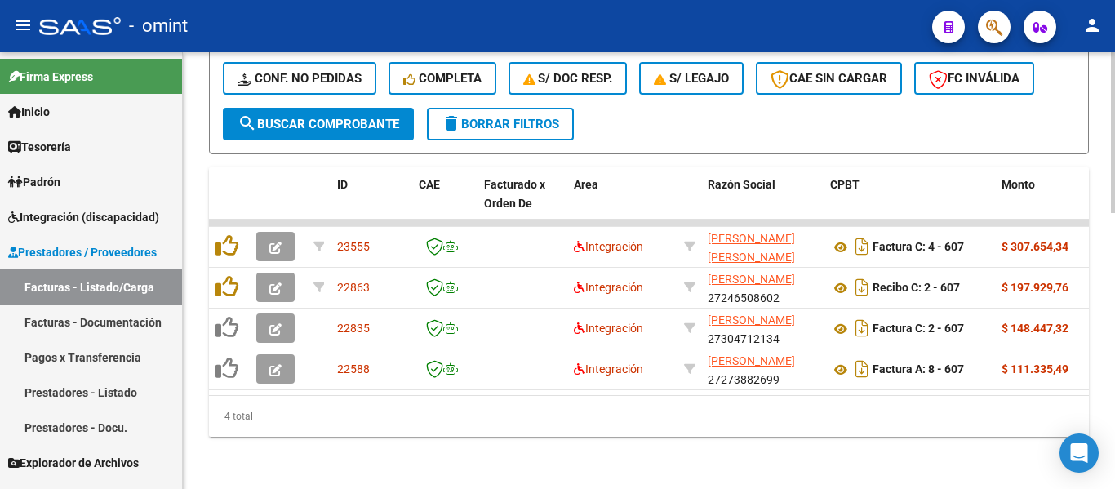
click at [483, 117] on span "delete Borrar Filtros" at bounding box center [501, 124] width 118 height 15
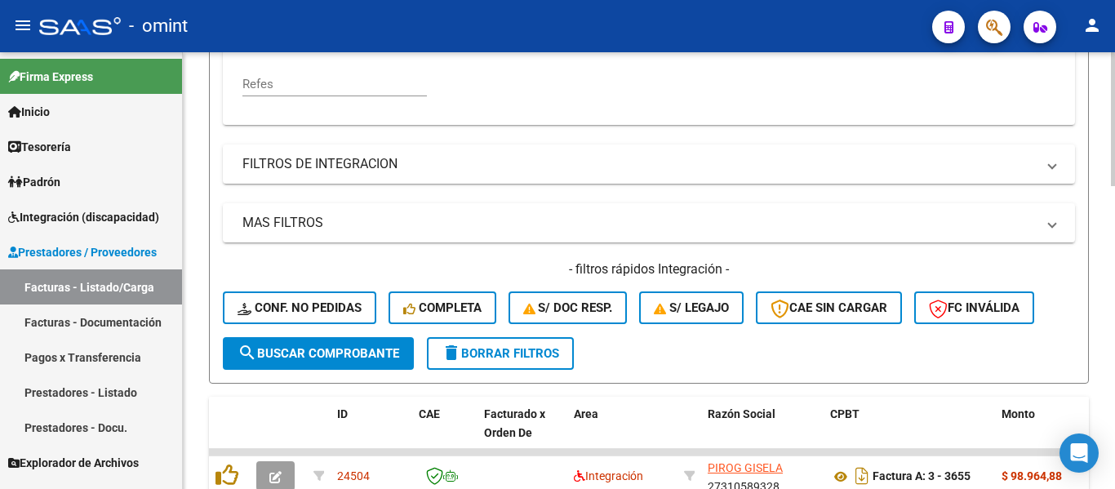
scroll to position [420, 0]
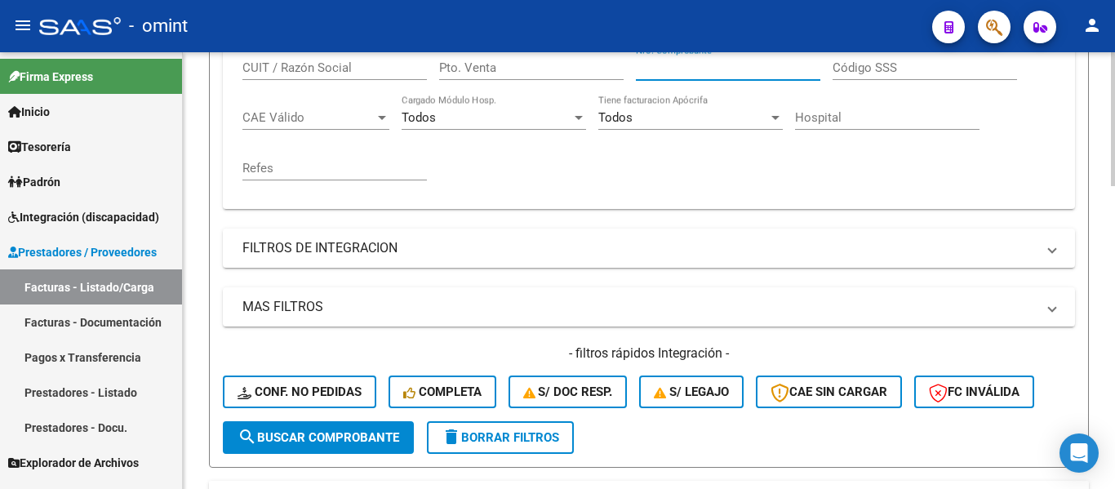
paste input "604"
type input "604"
click at [386, 436] on span "search Buscar Comprobante" at bounding box center [318, 437] width 162 height 15
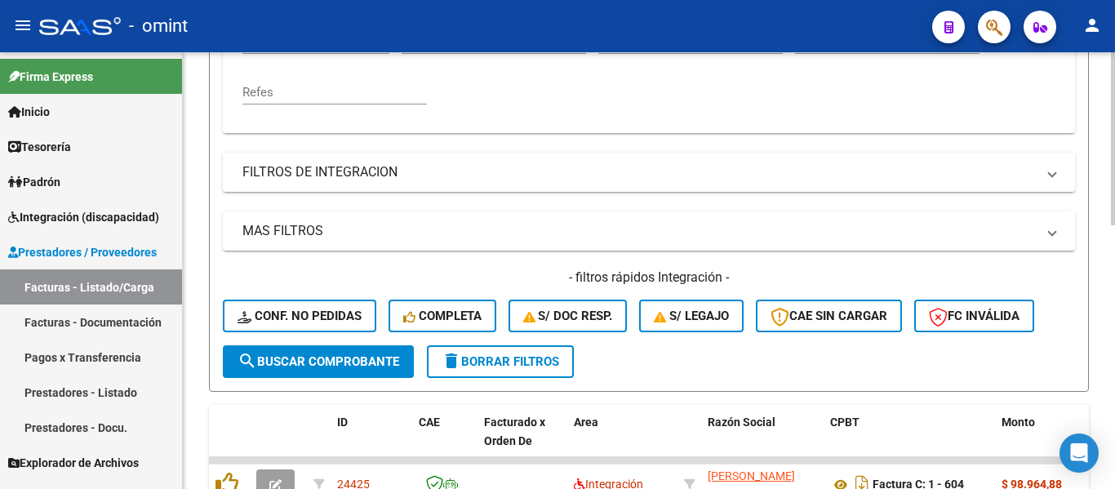
scroll to position [665, 0]
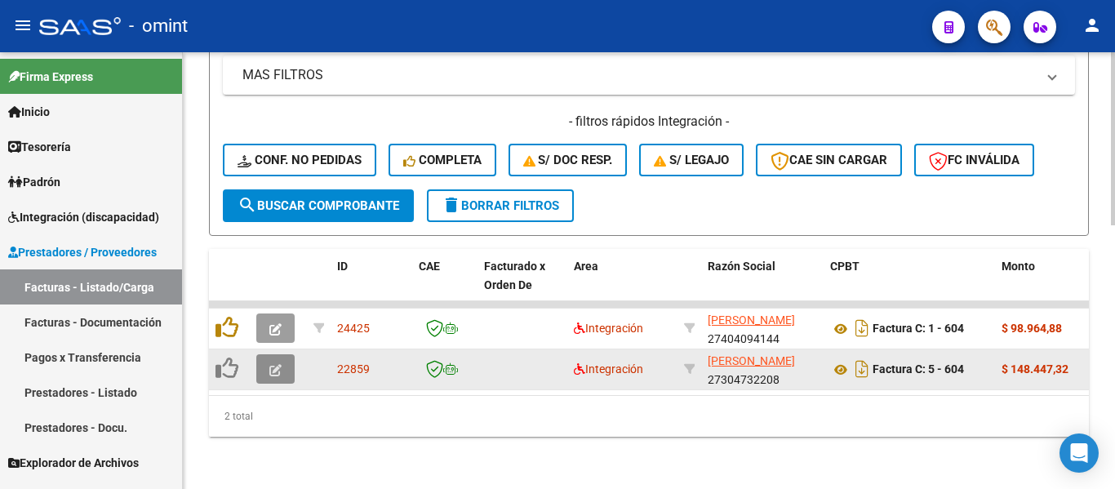
click at [276, 364] on icon "button" at bounding box center [275, 370] width 12 height 12
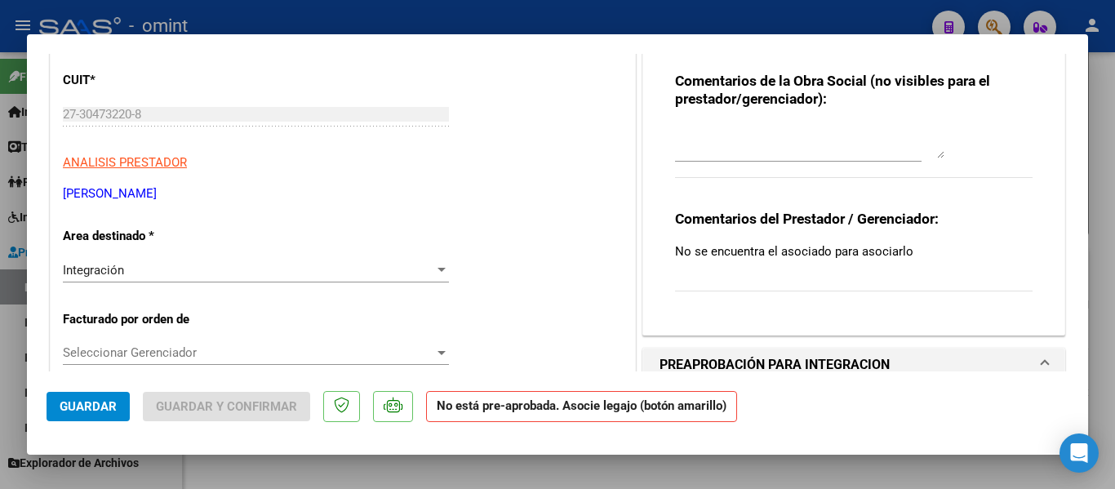
scroll to position [0, 0]
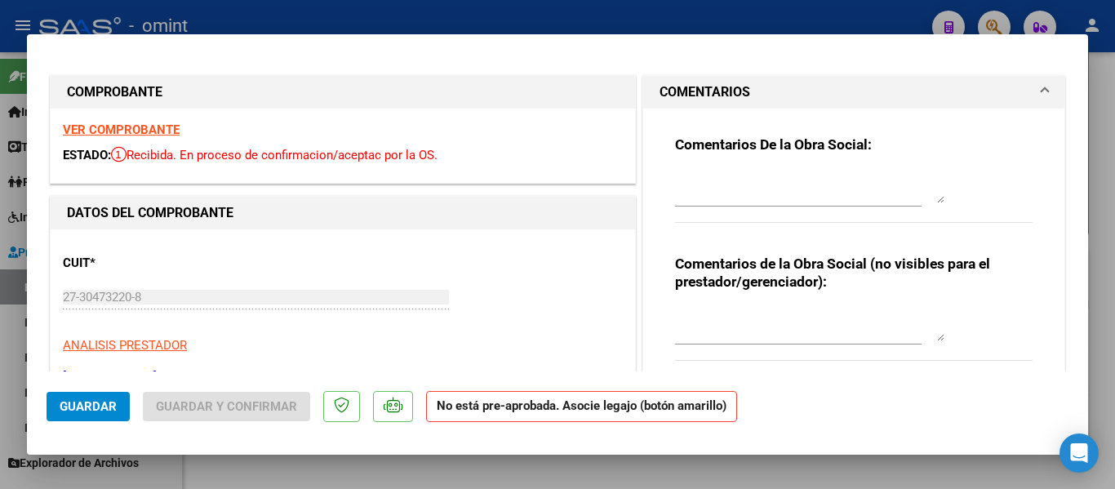
click at [162, 129] on strong "VER COMPROBANTE" at bounding box center [121, 129] width 117 height 15
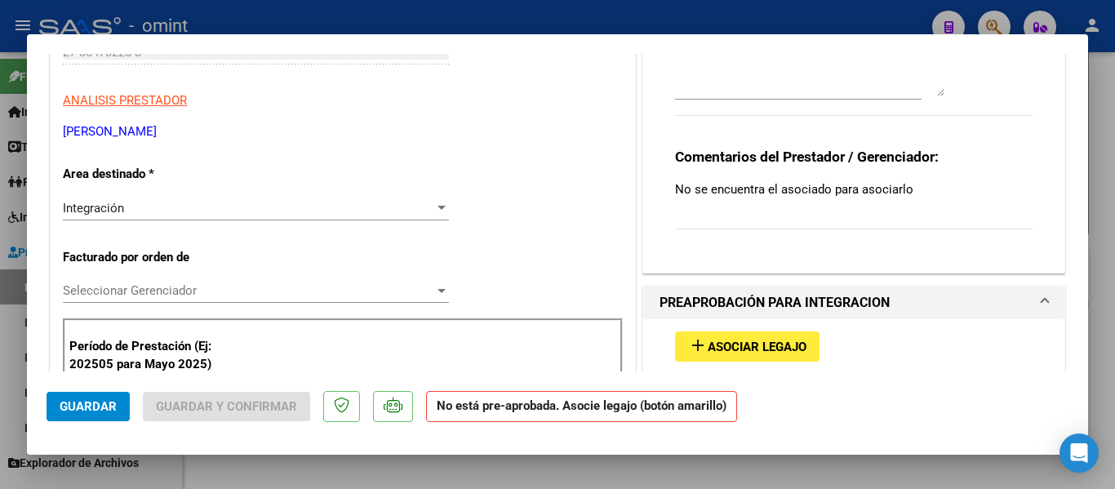
scroll to position [490, 0]
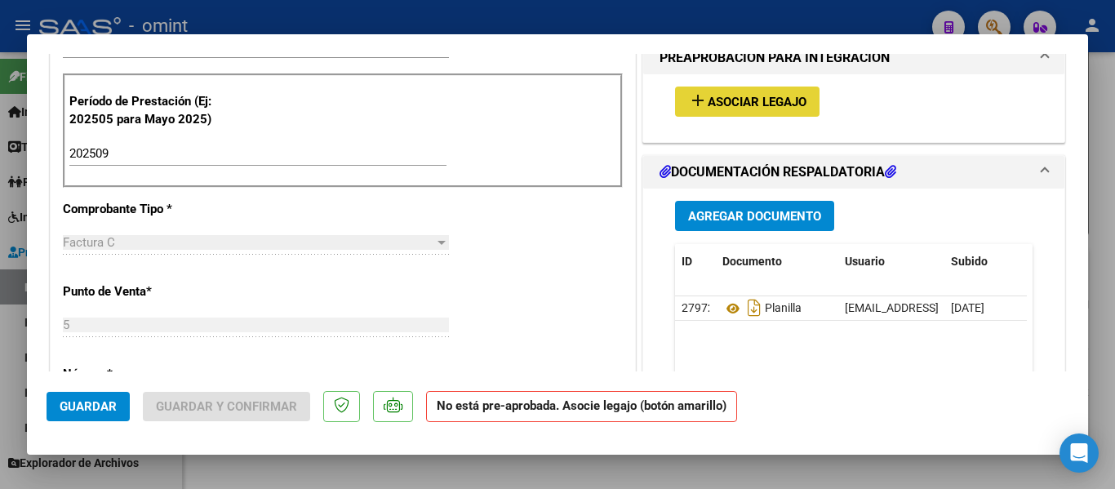
click at [760, 103] on span "Asociar Legajo" at bounding box center [757, 102] width 99 height 15
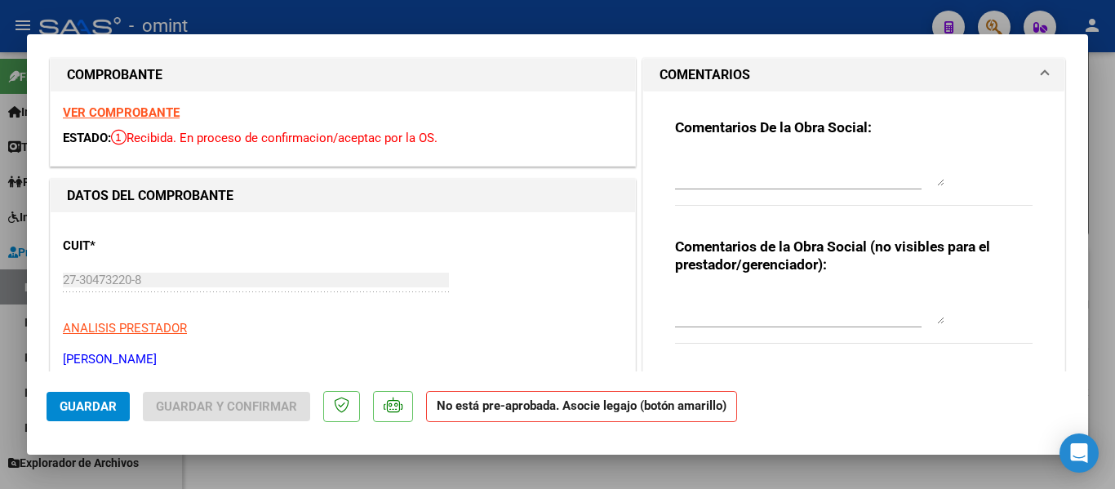
scroll to position [0, 0]
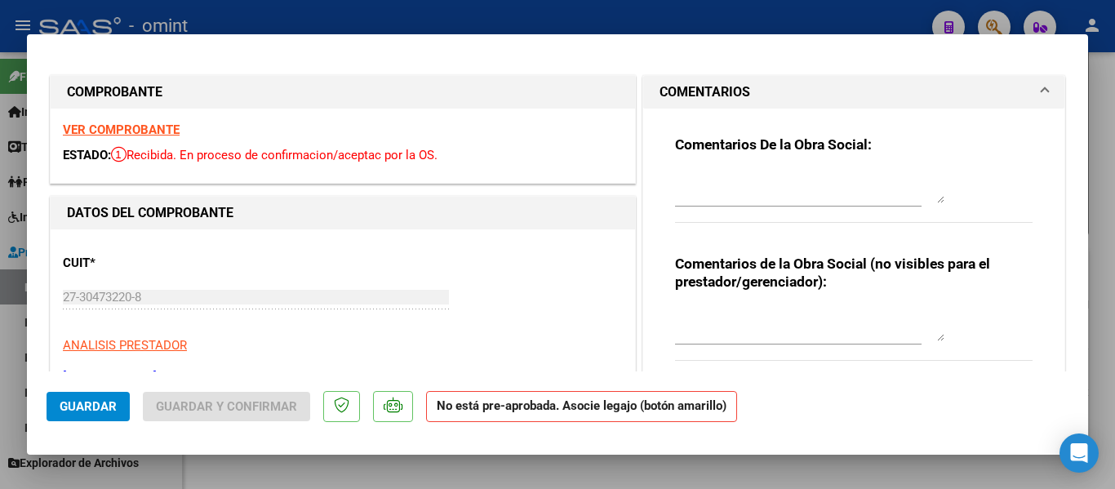
click at [155, 124] on strong "VER COMPROBANTE" at bounding box center [121, 129] width 117 height 15
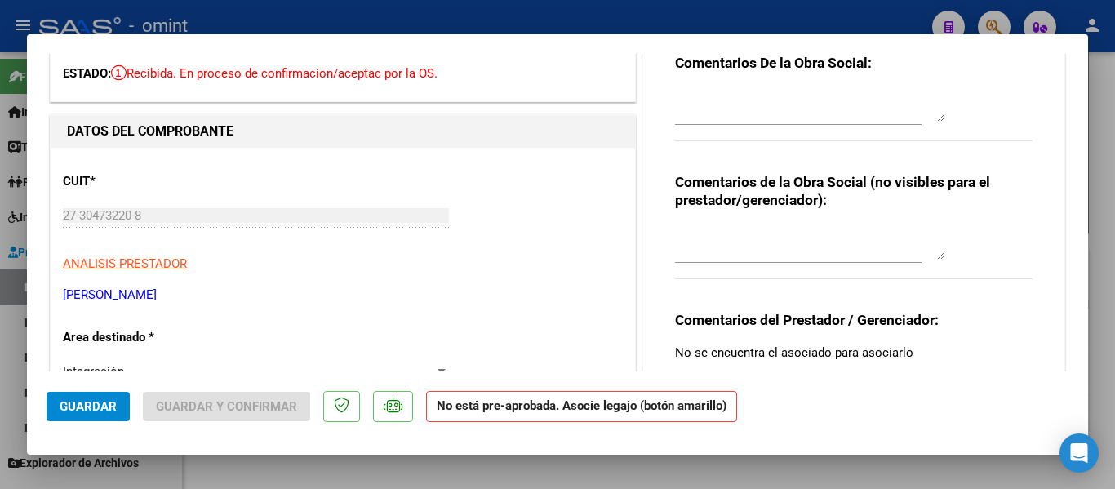
scroll to position [326, 0]
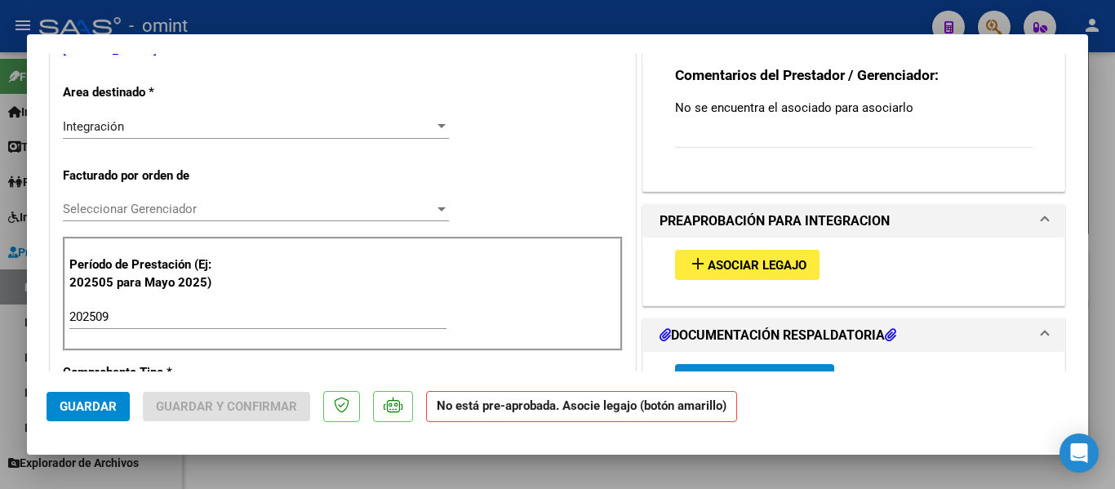
click at [796, 272] on span "Asociar Legajo" at bounding box center [757, 265] width 99 height 15
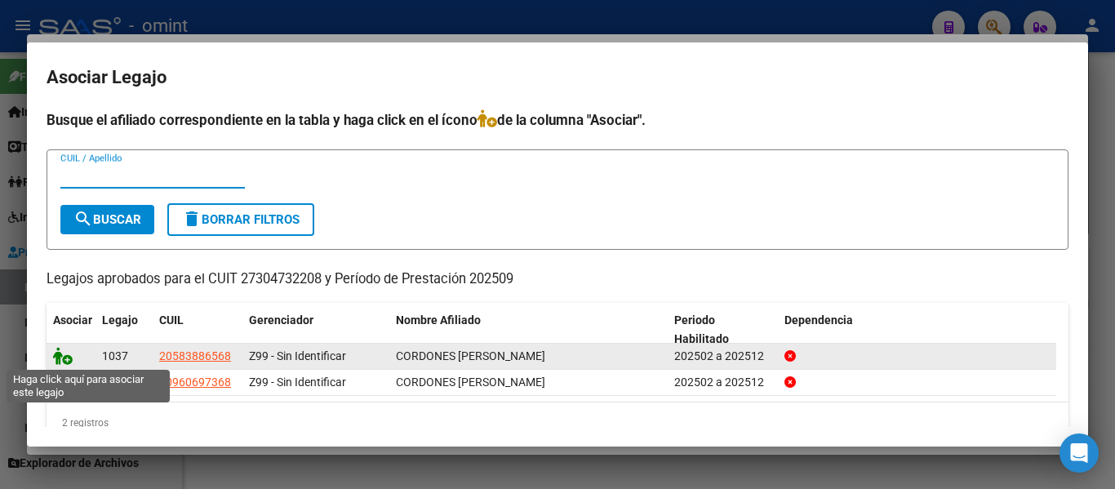
click at [60, 357] on icon at bounding box center [63, 356] width 20 height 18
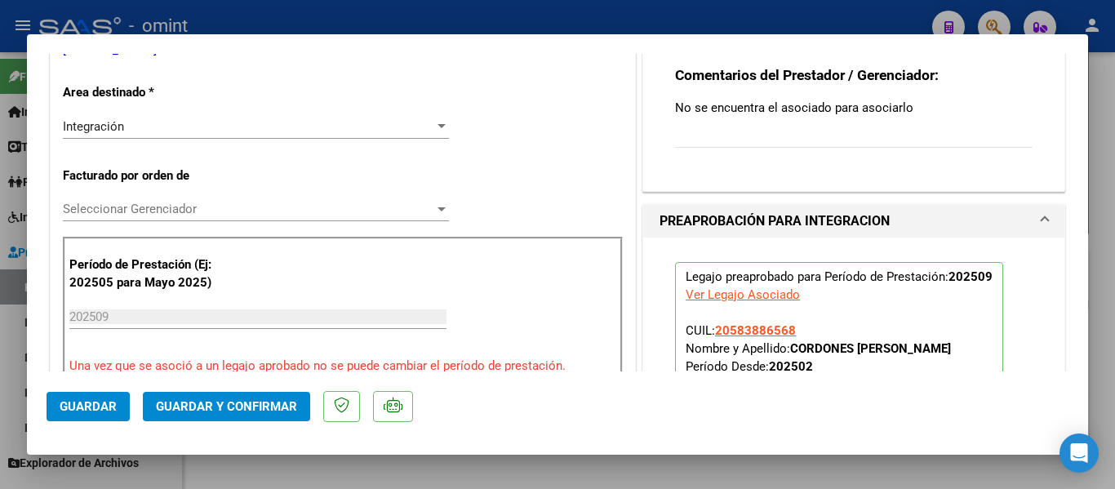
type input "$ 0,00"
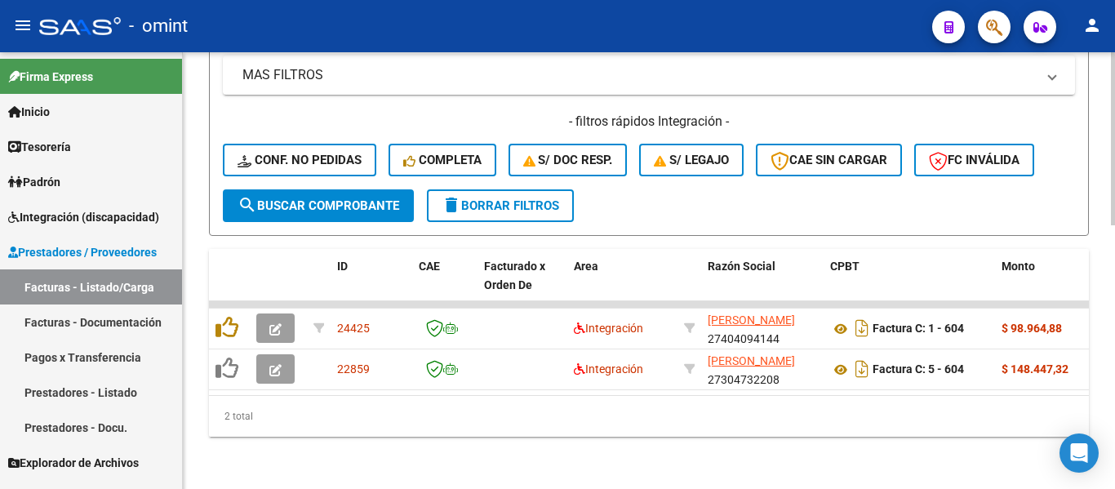
scroll to position [665, 0]
click at [528, 198] on span "delete Borrar Filtros" at bounding box center [501, 205] width 118 height 15
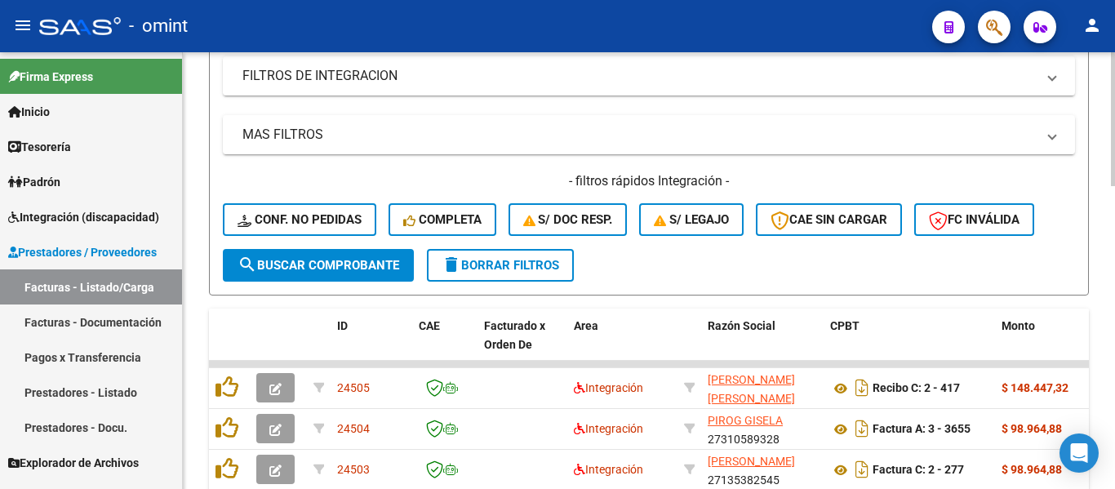
scroll to position [420, 0]
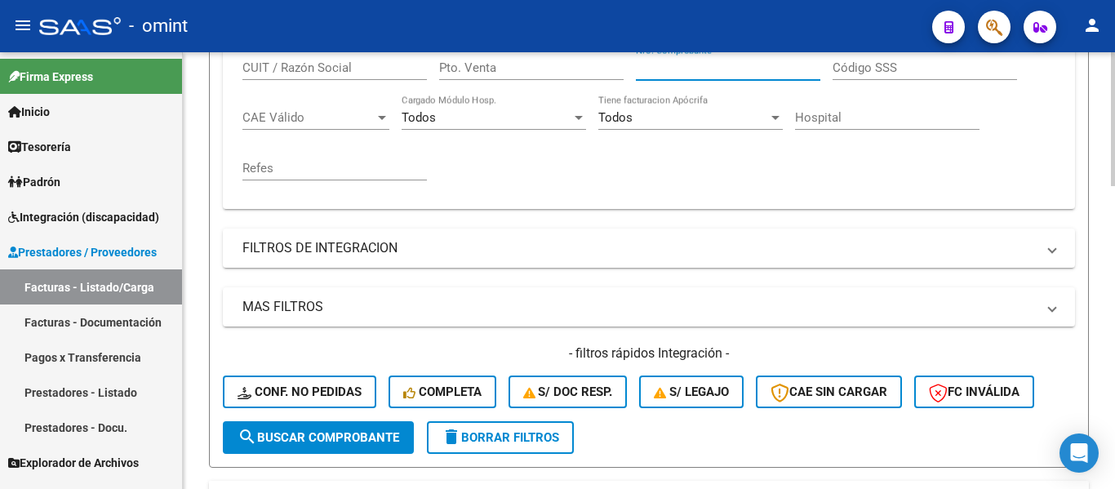
paste input "603"
type input "603"
click at [335, 432] on span "search Buscar Comprobante" at bounding box center [318, 437] width 162 height 15
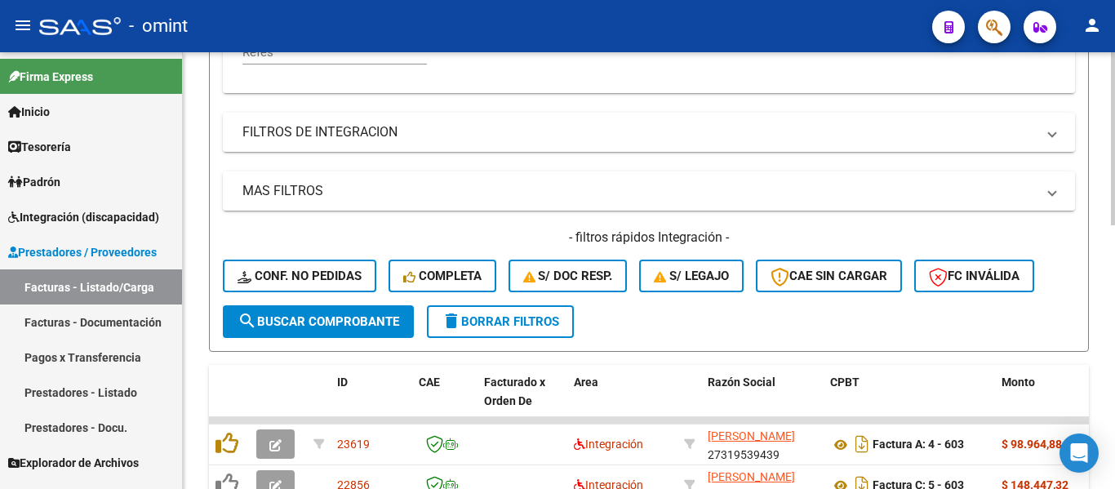
scroll to position [665, 0]
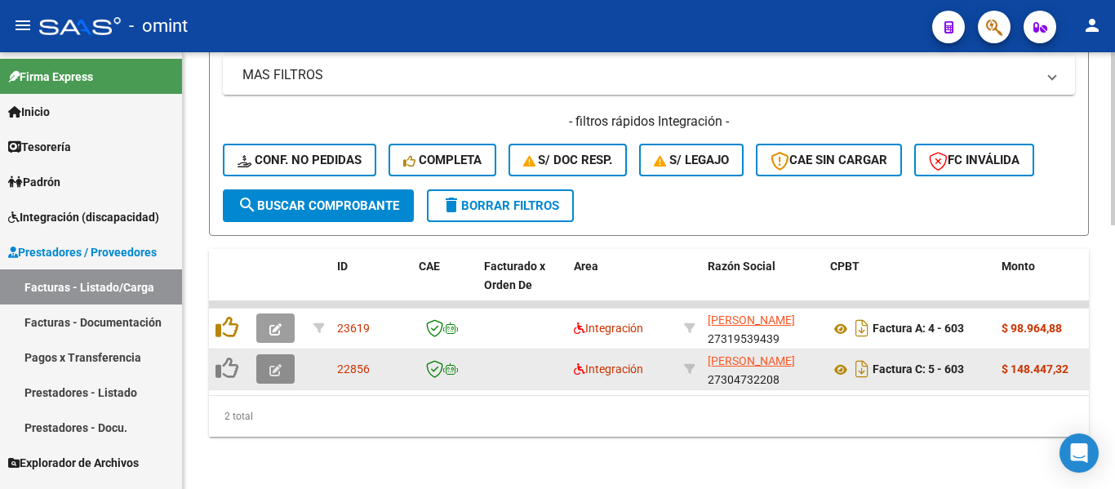
click at [280, 364] on icon "button" at bounding box center [275, 370] width 12 height 12
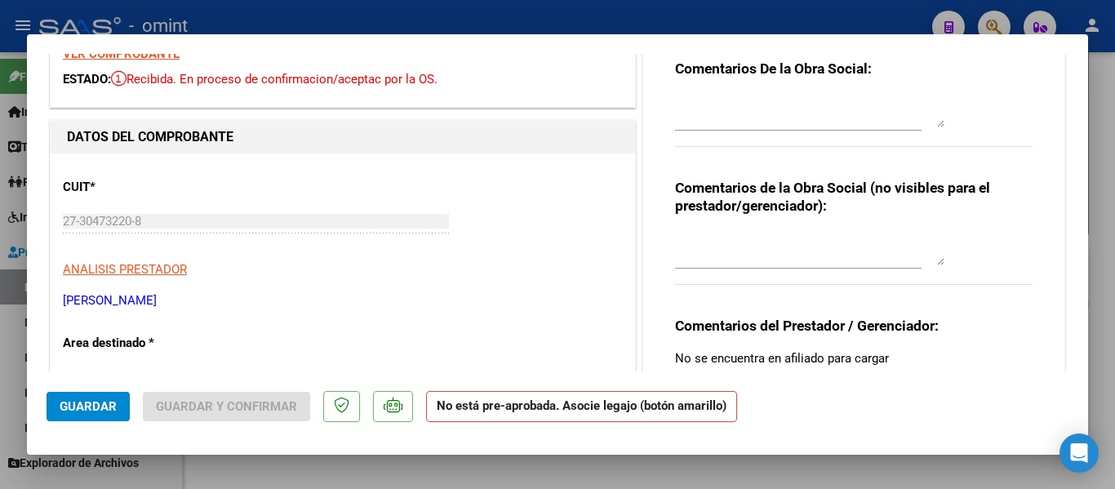
scroll to position [0, 0]
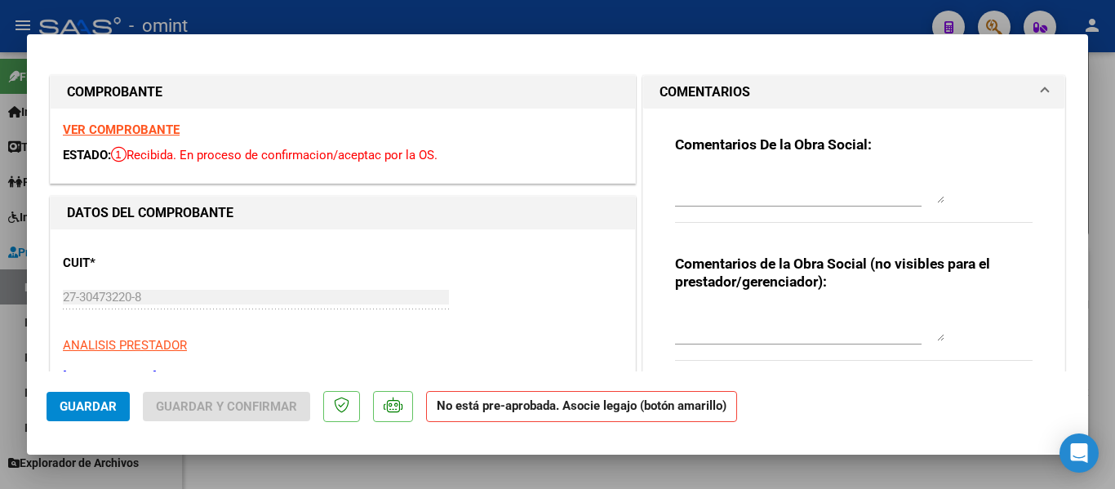
click at [150, 131] on strong "VER COMPROBANTE" at bounding box center [121, 129] width 117 height 15
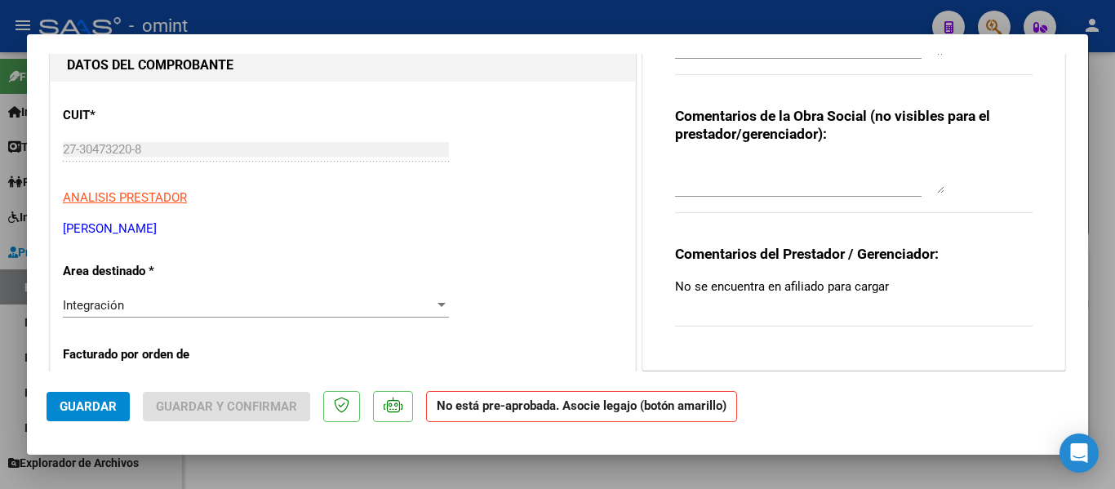
scroll to position [245, 0]
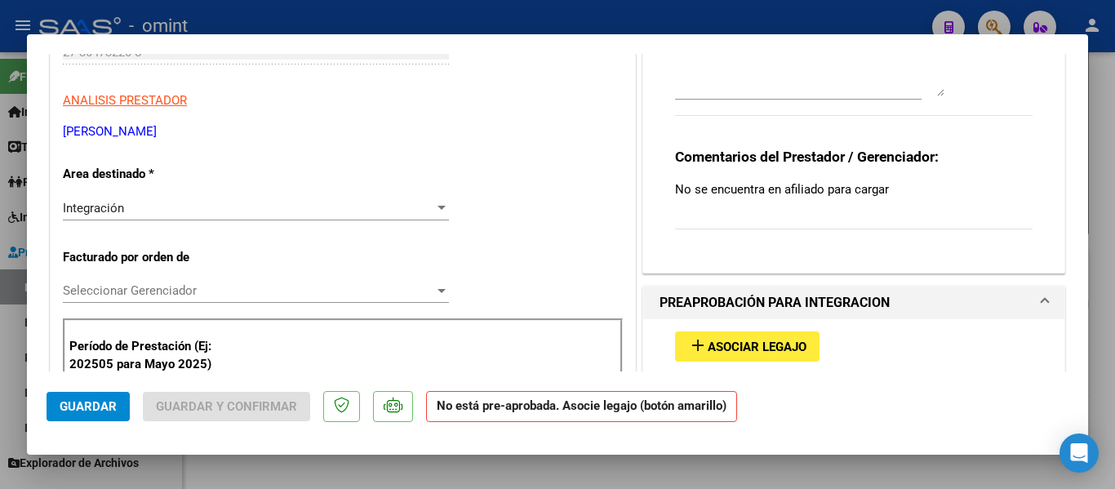
click at [779, 344] on span "Asociar Legajo" at bounding box center [757, 346] width 99 height 15
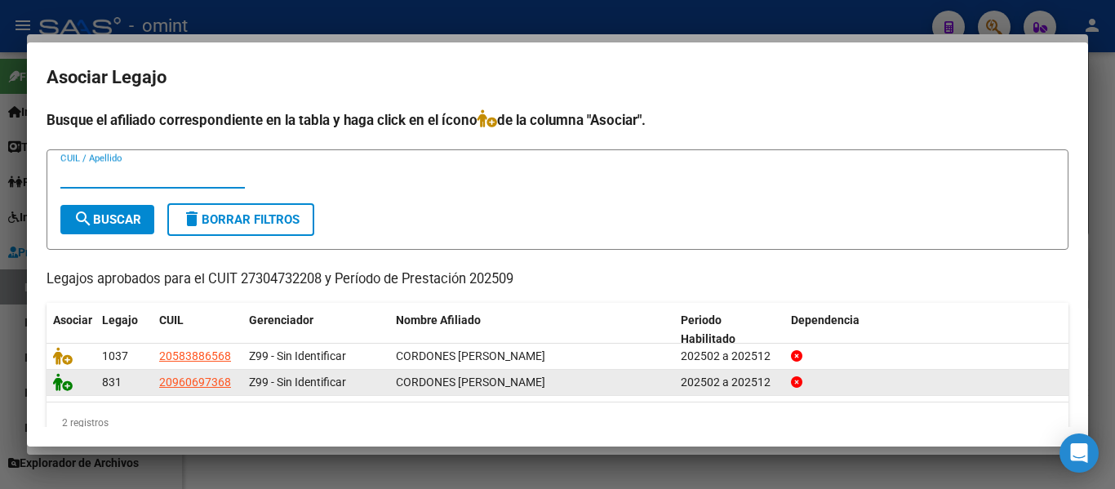
click at [53, 383] on datatable-body-cell at bounding box center [71, 382] width 49 height 25
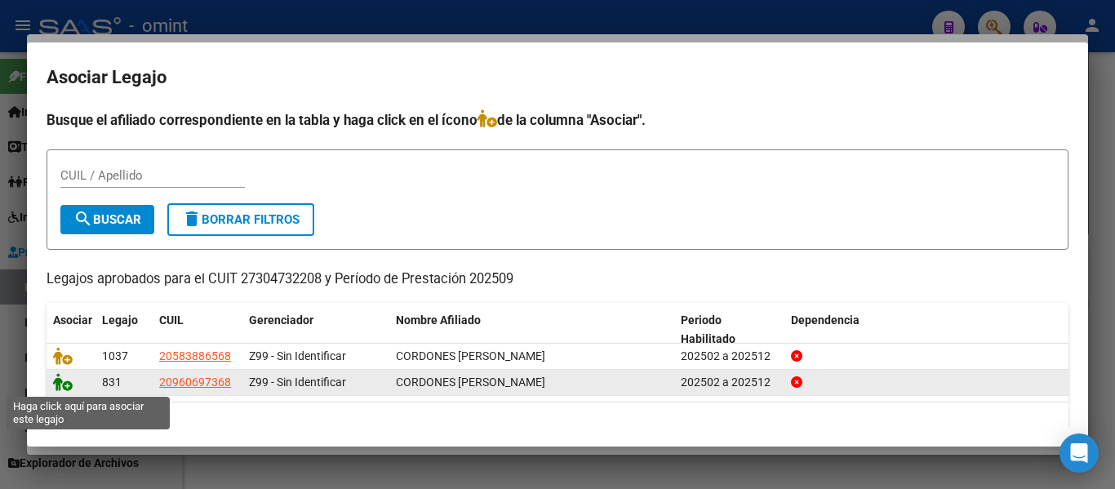
click at [60, 384] on icon at bounding box center [63, 382] width 20 height 18
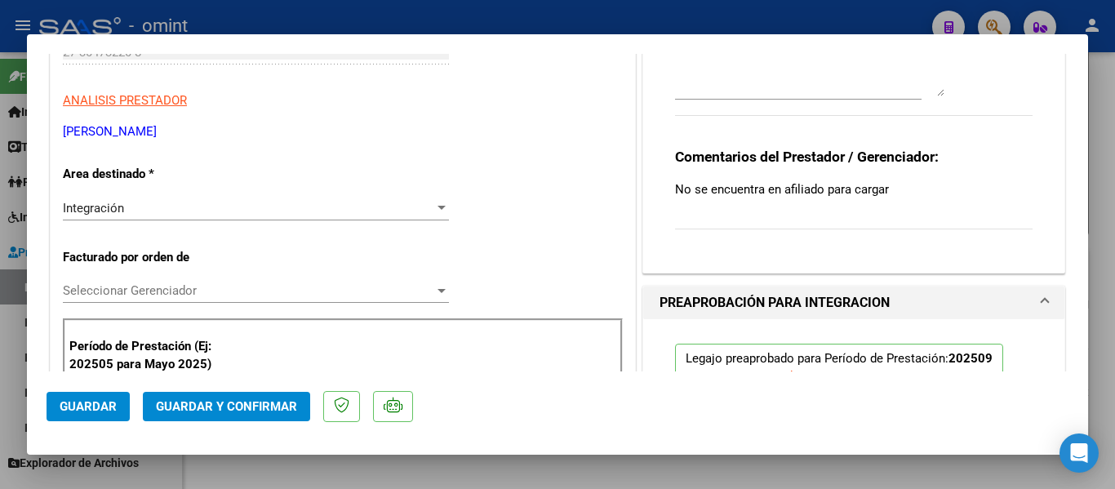
type input "$ 0,00"
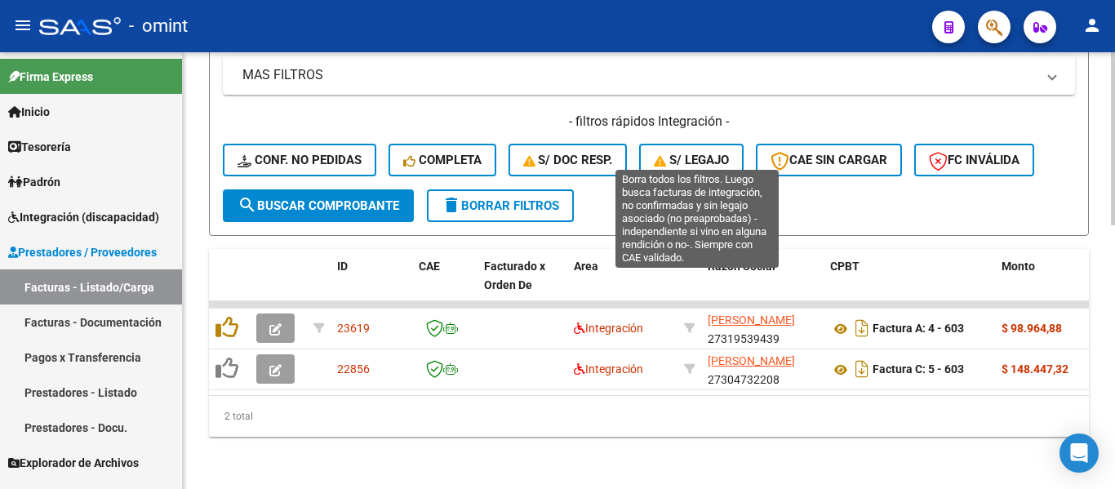
scroll to position [665, 0]
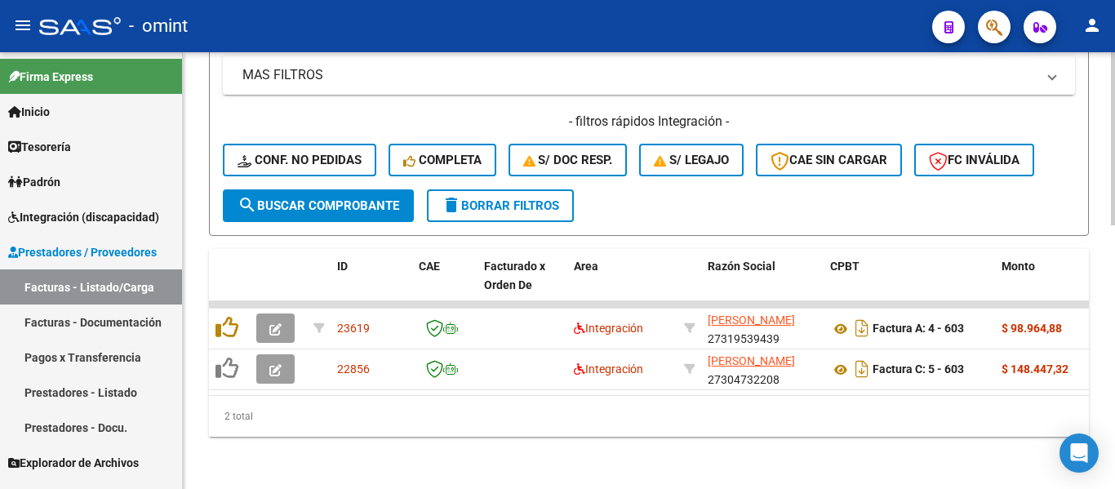
click at [504, 198] on span "delete Borrar Filtros" at bounding box center [501, 205] width 118 height 15
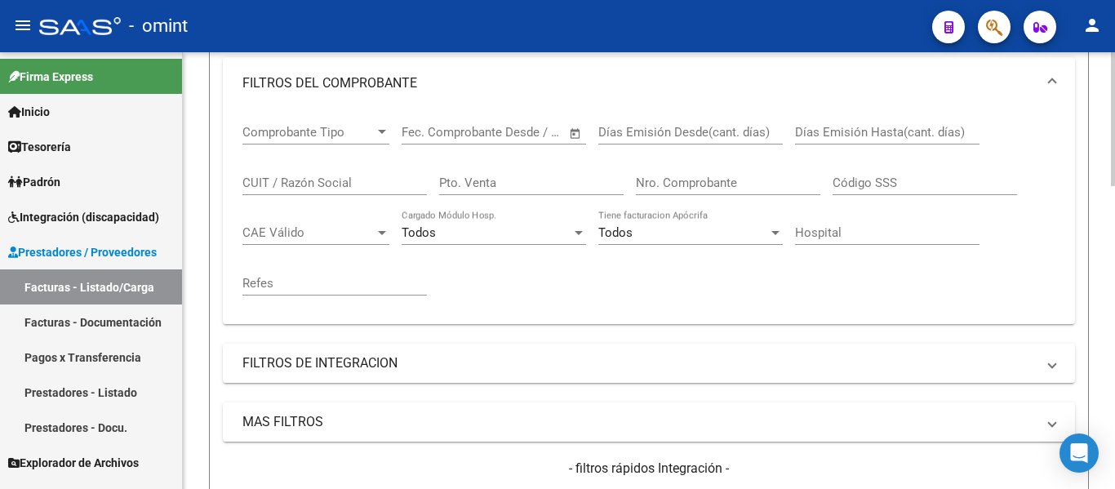
scroll to position [257, 0]
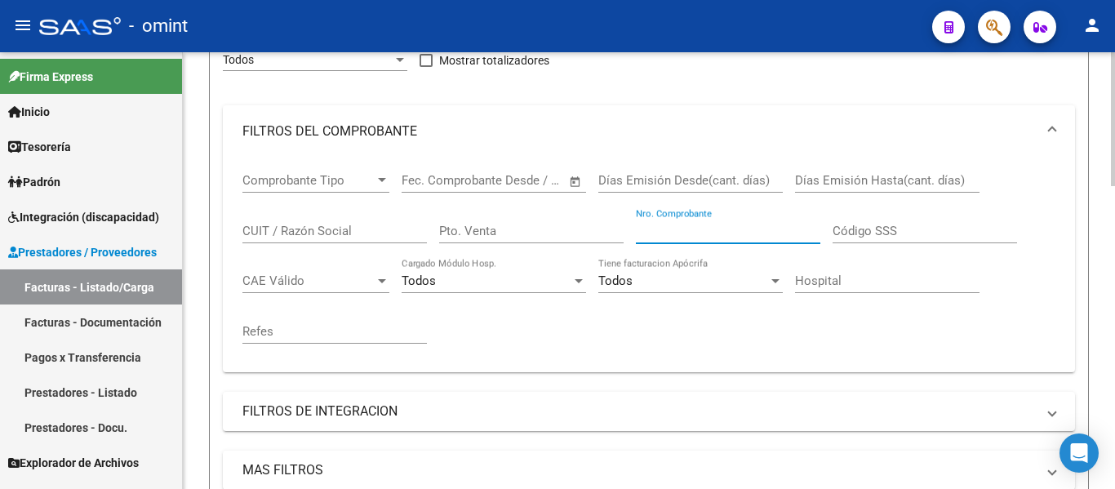
paste input "840"
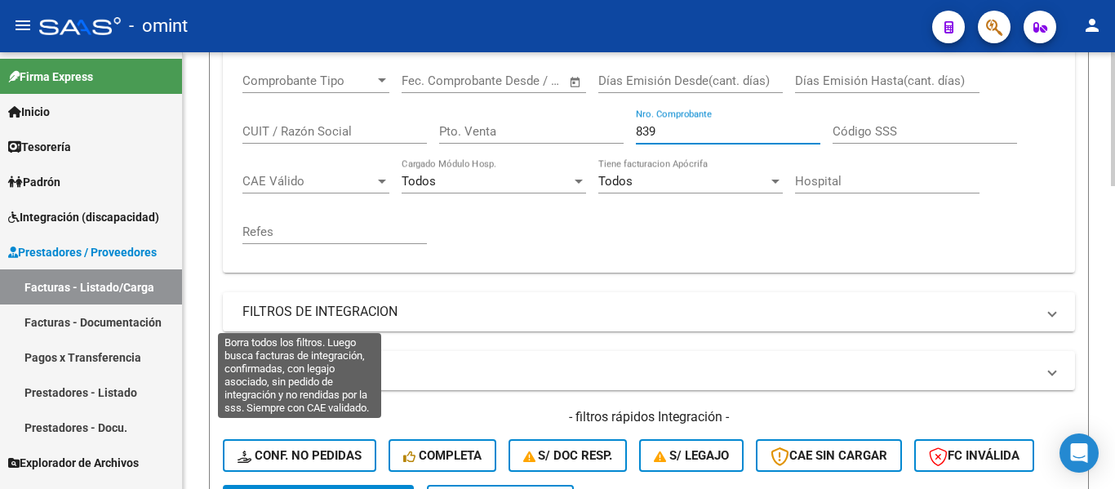
scroll to position [502, 0]
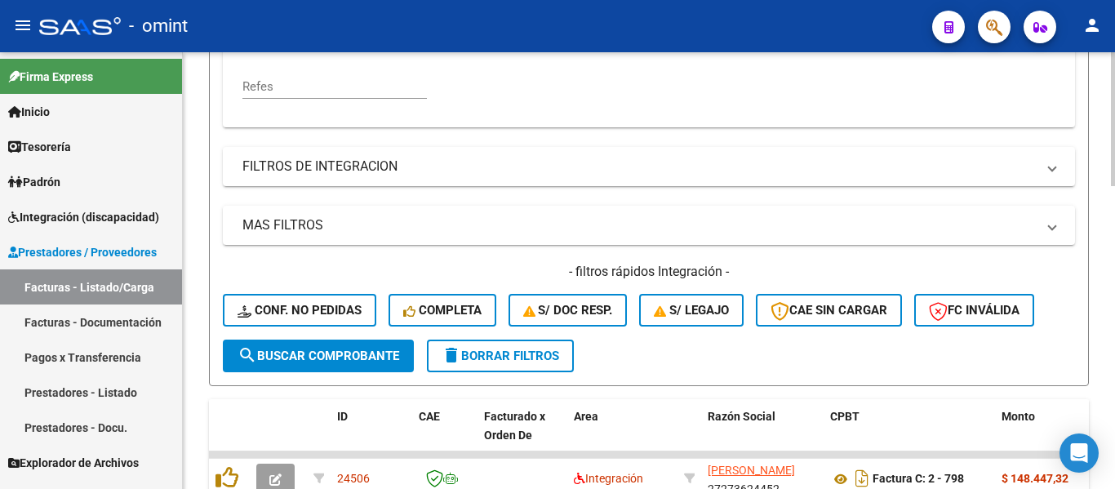
type input "839"
click at [333, 357] on span "search Buscar Comprobante" at bounding box center [318, 355] width 162 height 15
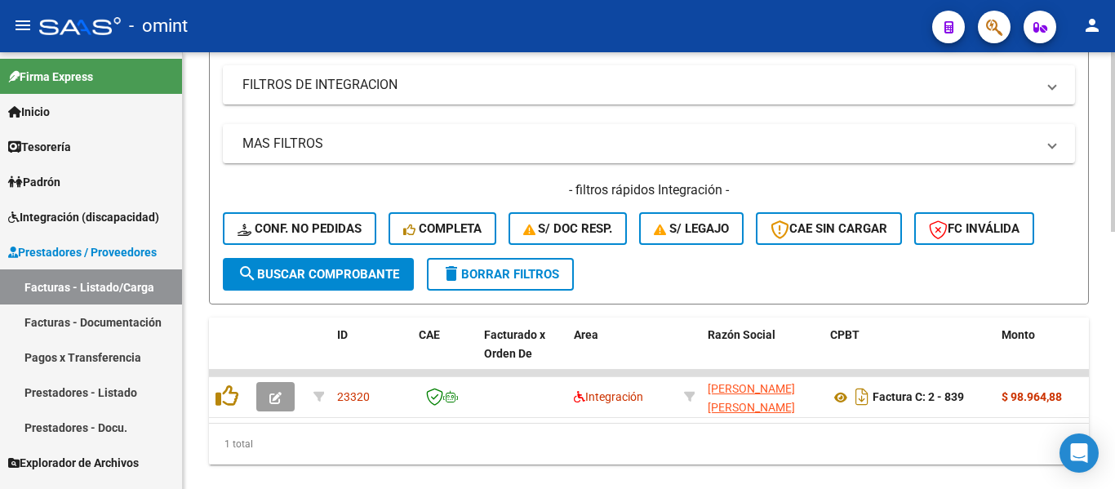
scroll to position [624, 0]
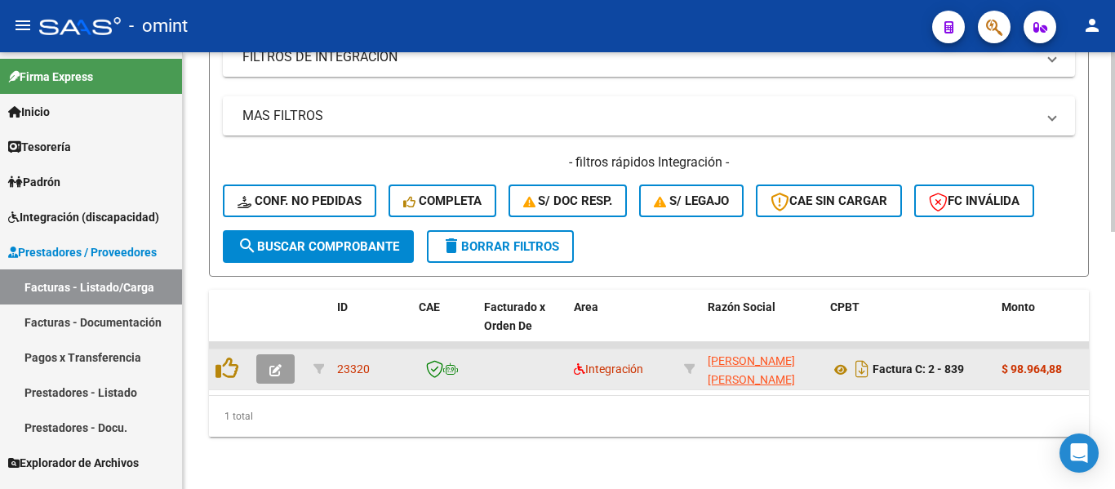
click at [282, 354] on button "button" at bounding box center [275, 368] width 38 height 29
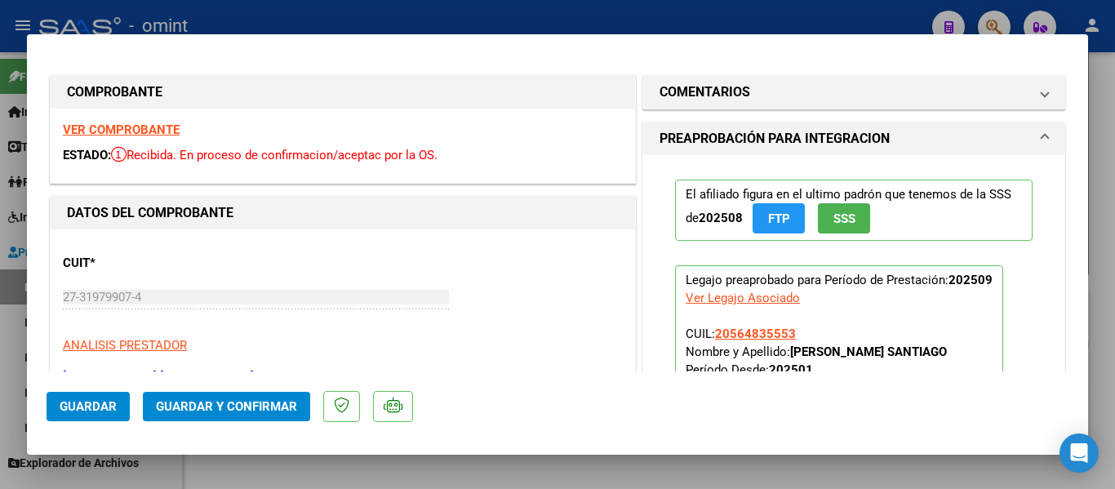
click at [144, 131] on strong "VER COMPROBANTE" at bounding box center [121, 129] width 117 height 15
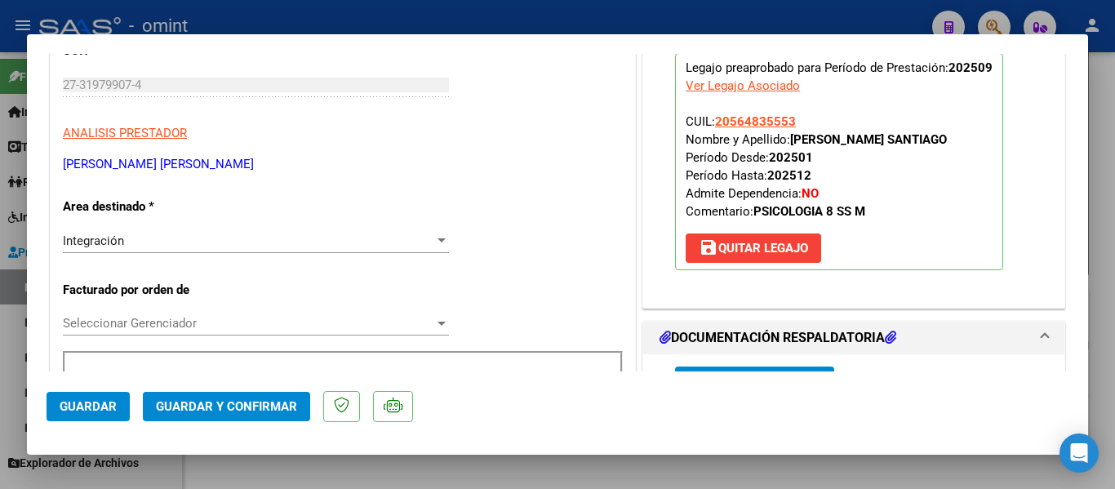
scroll to position [82, 0]
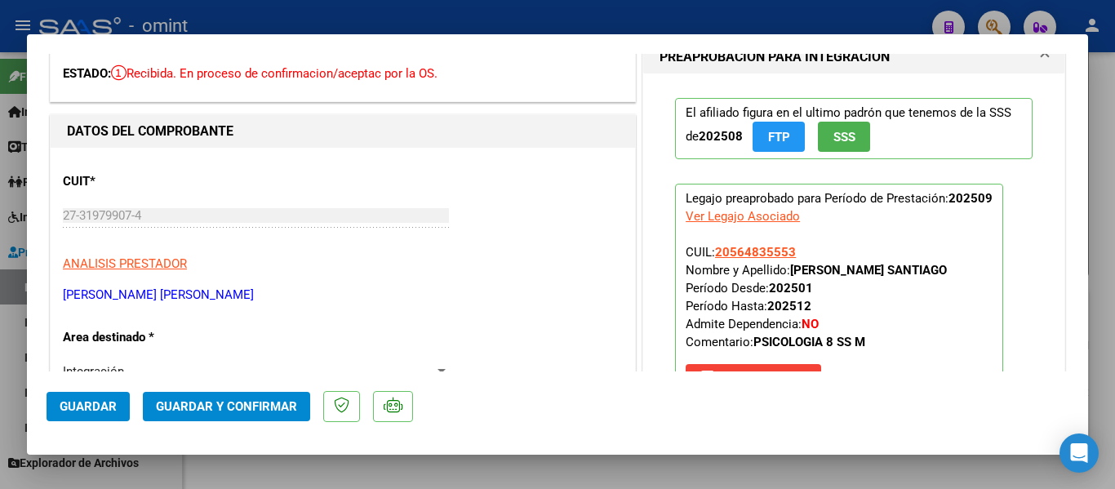
type input "$ 0,00"
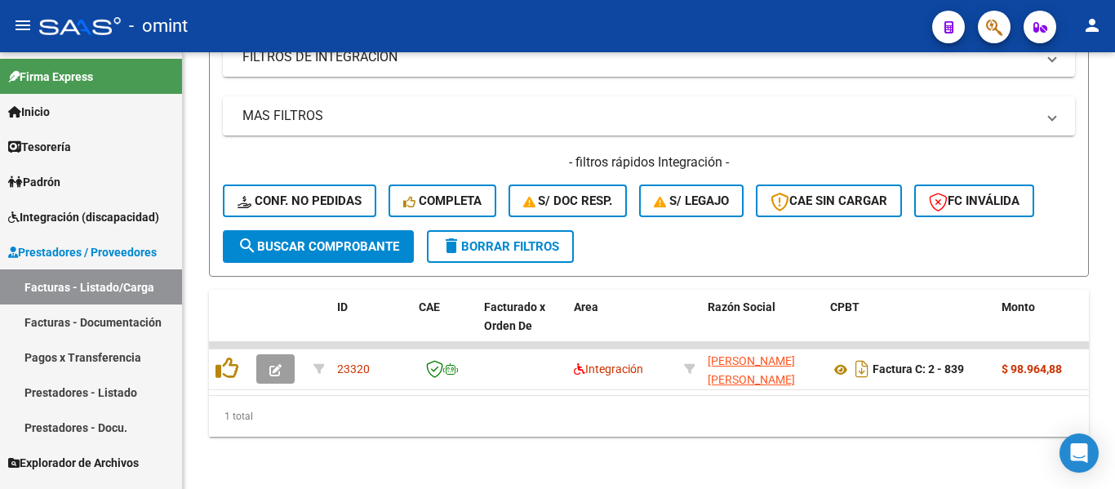
scroll to position [624, 0]
click at [543, 239] on span "delete Borrar Filtros" at bounding box center [501, 246] width 118 height 15
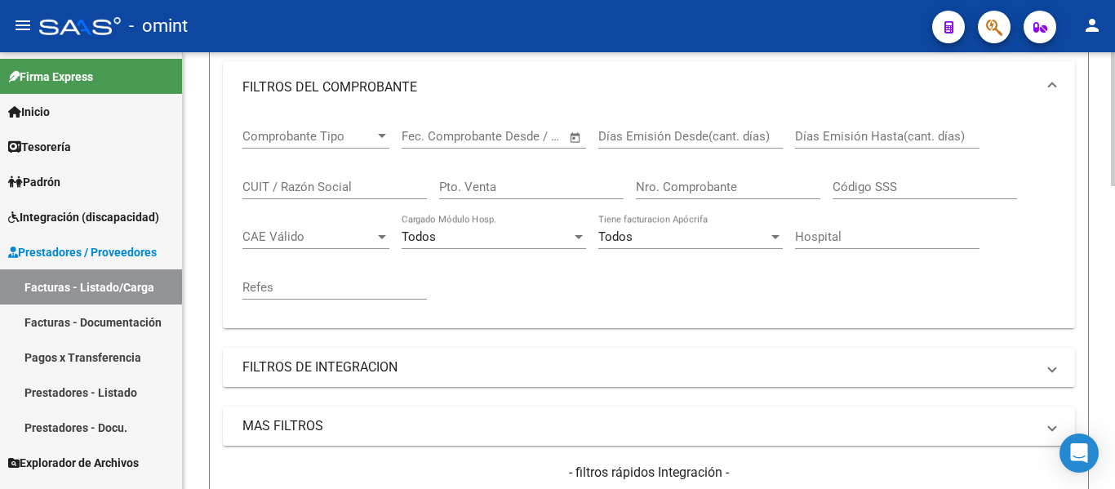
scroll to position [216, 0]
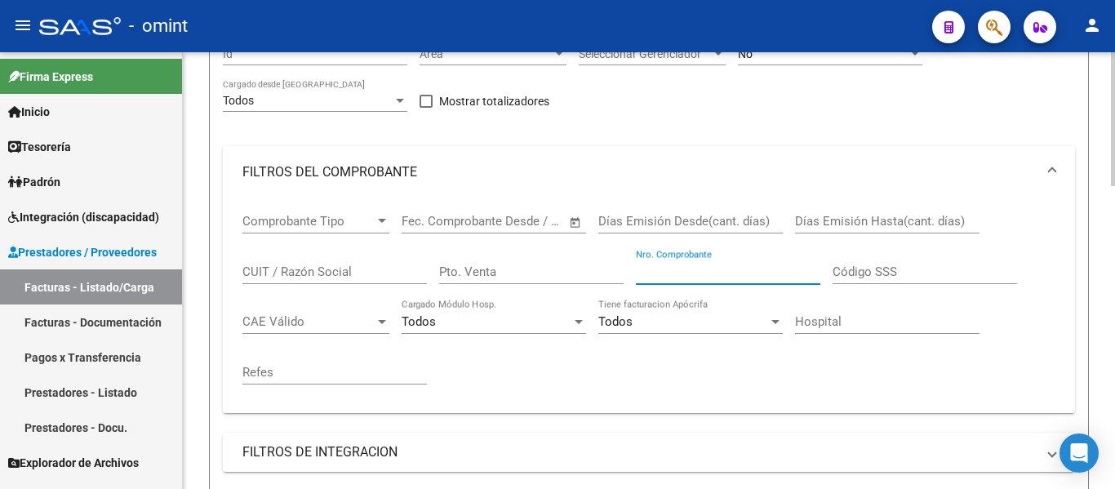
paste input "840"
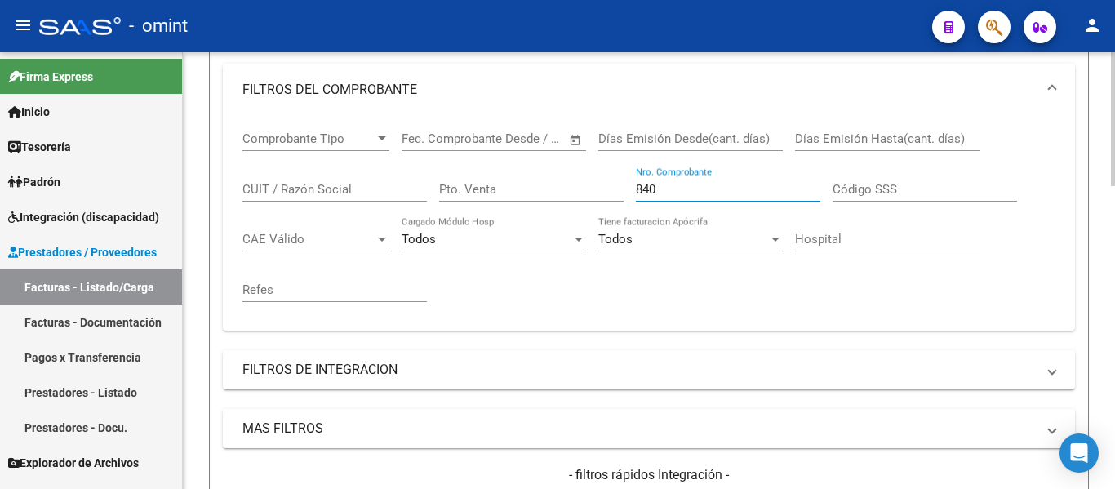
scroll to position [543, 0]
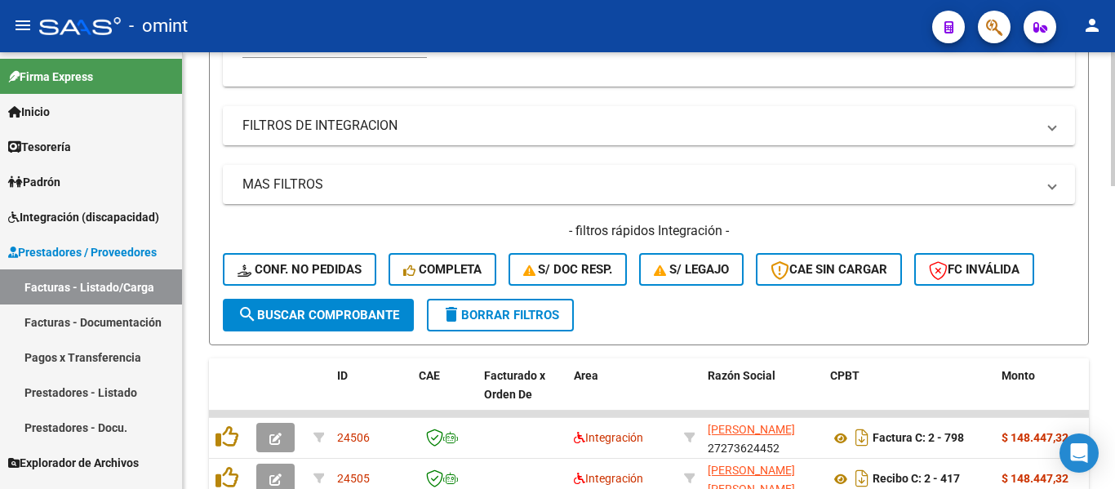
type input "840"
click at [368, 316] on span "search Buscar Comprobante" at bounding box center [318, 315] width 162 height 15
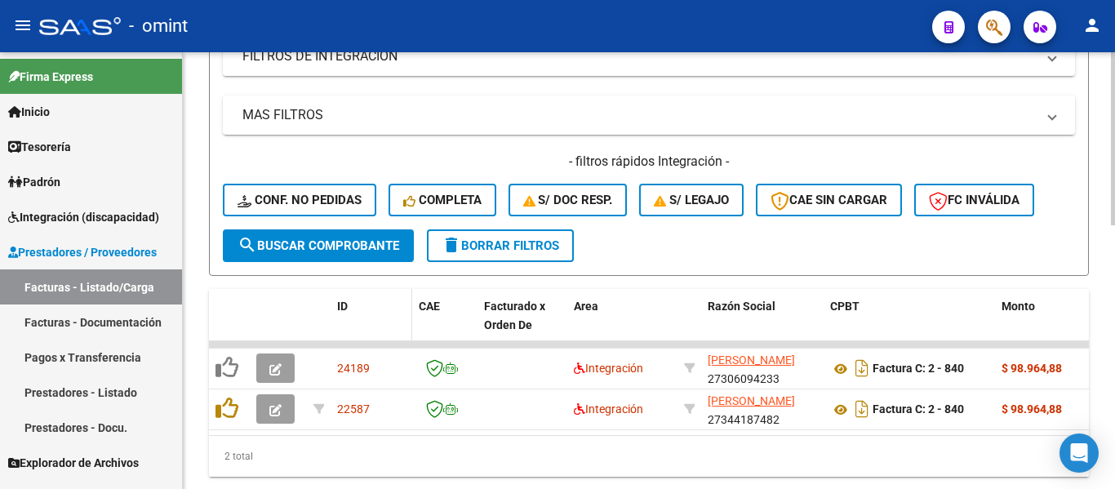
scroll to position [665, 0]
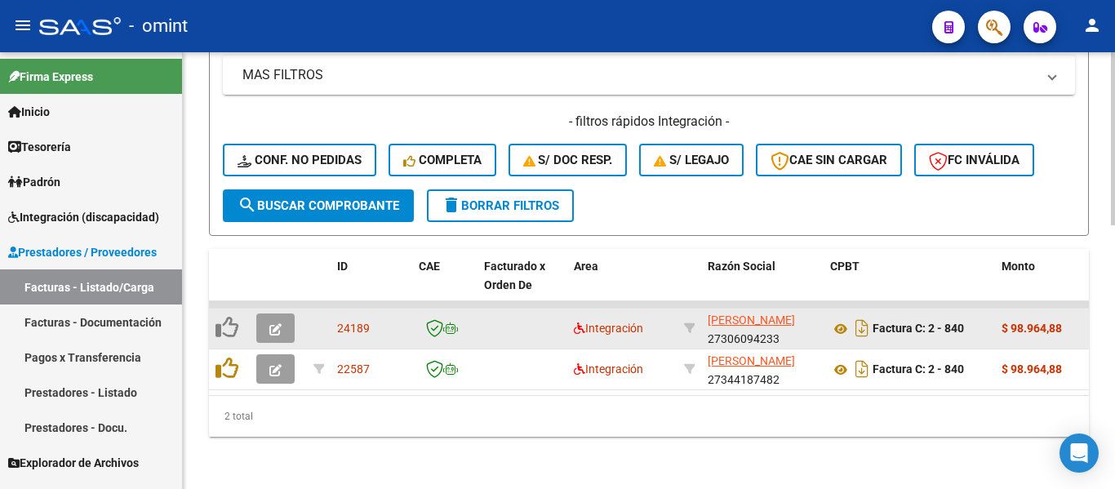
click at [277, 321] on span "button" at bounding box center [275, 328] width 12 height 15
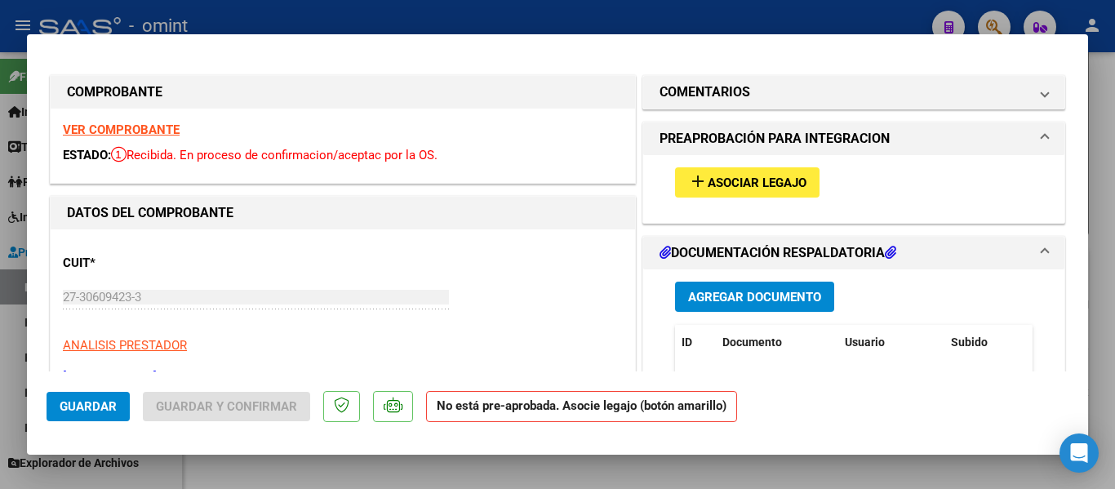
click at [144, 131] on strong "VER COMPROBANTE" at bounding box center [121, 129] width 117 height 15
click at [756, 179] on span "Asociar Legajo" at bounding box center [757, 182] width 99 height 15
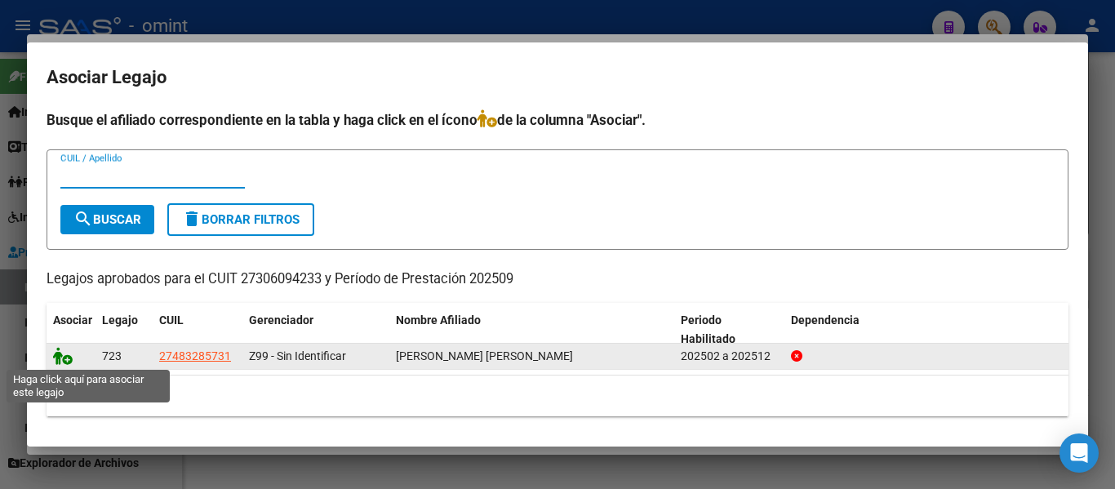
click at [67, 357] on icon at bounding box center [63, 356] width 20 height 18
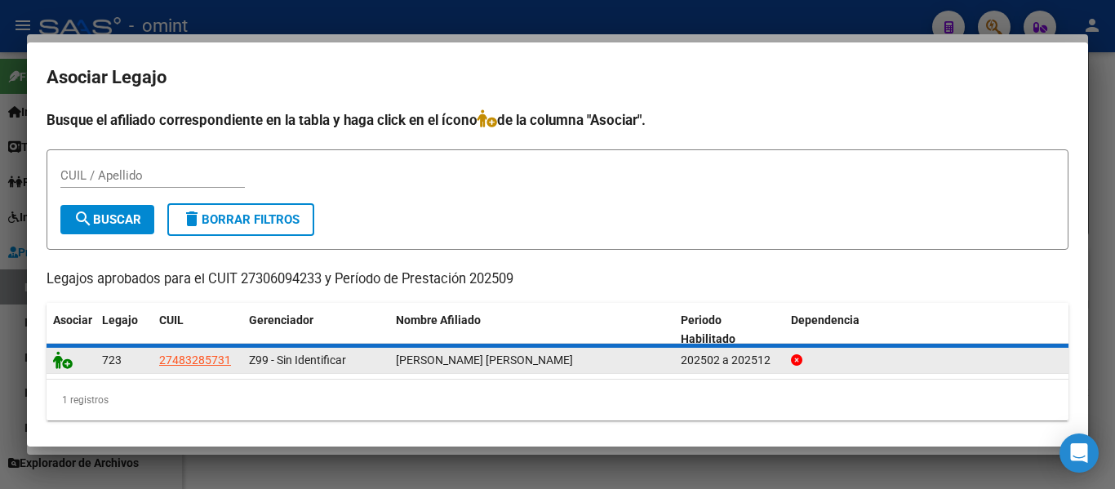
scroll to position [4, 0]
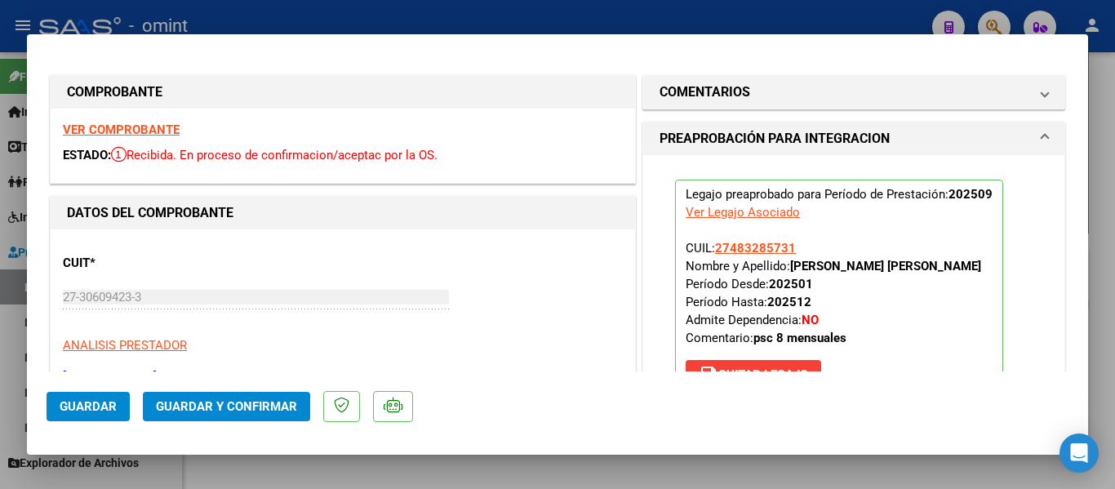
type input "$ 0,00"
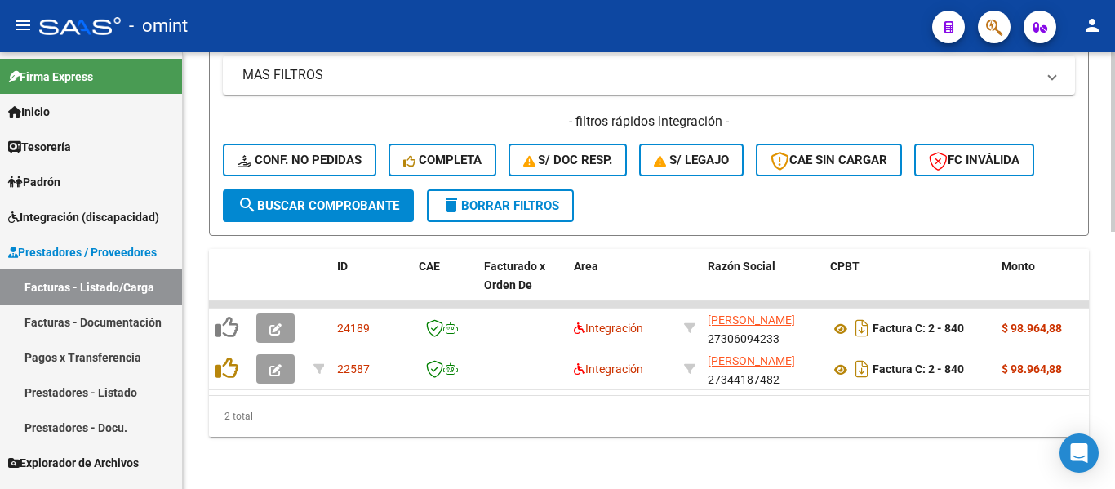
scroll to position [665, 0]
click at [517, 198] on span "delete Borrar Filtros" at bounding box center [501, 205] width 118 height 15
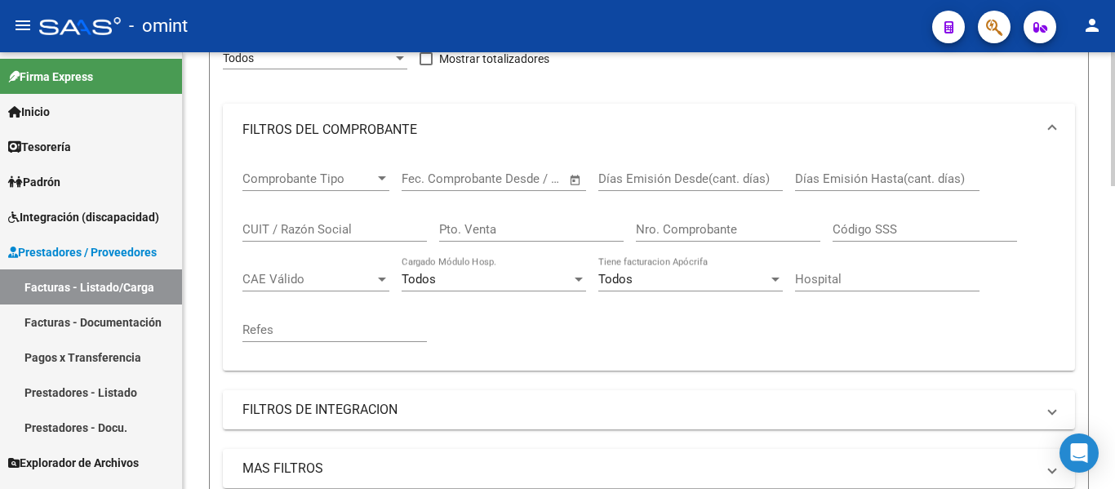
scroll to position [175, 0]
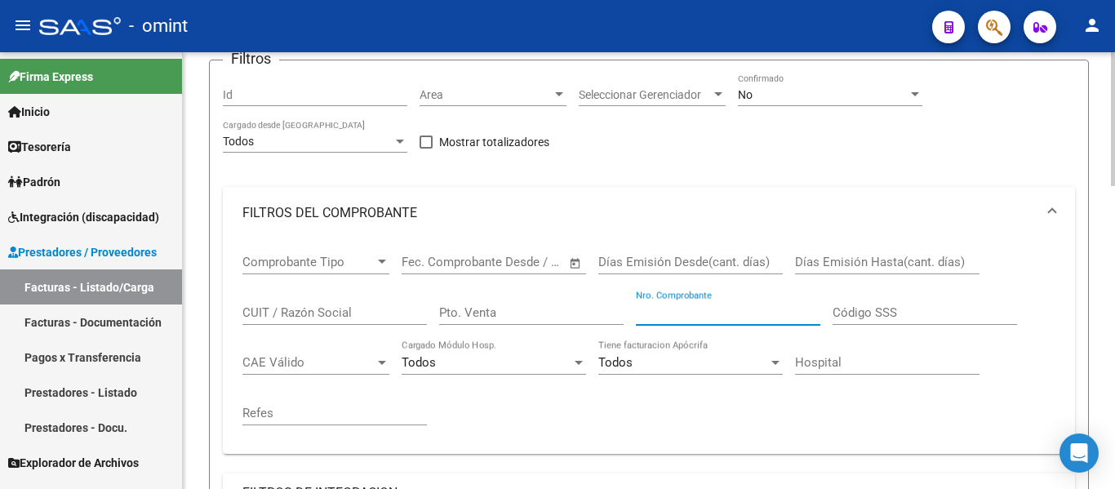
paste input "898"
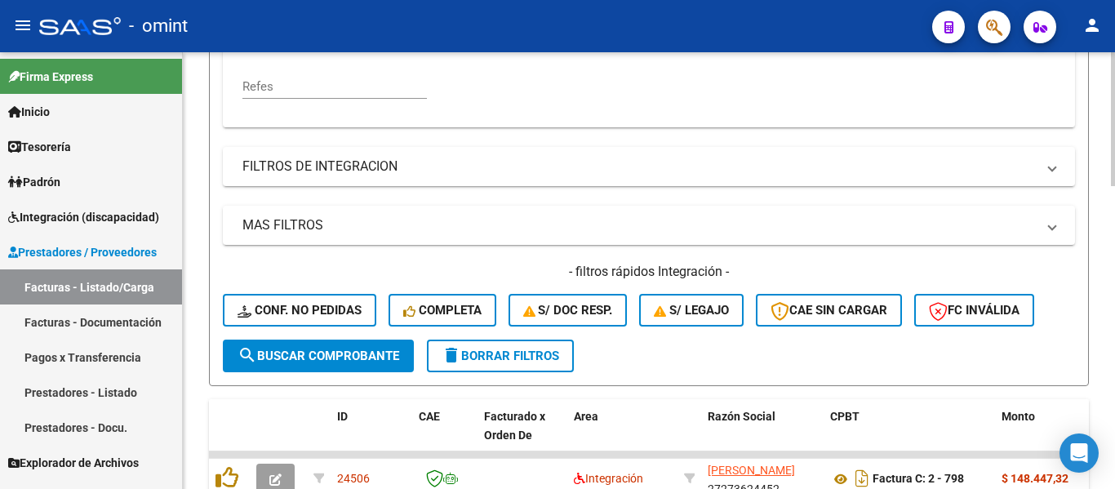
type input "897"
click at [354, 344] on button "search Buscar Comprobante" at bounding box center [318, 355] width 191 height 33
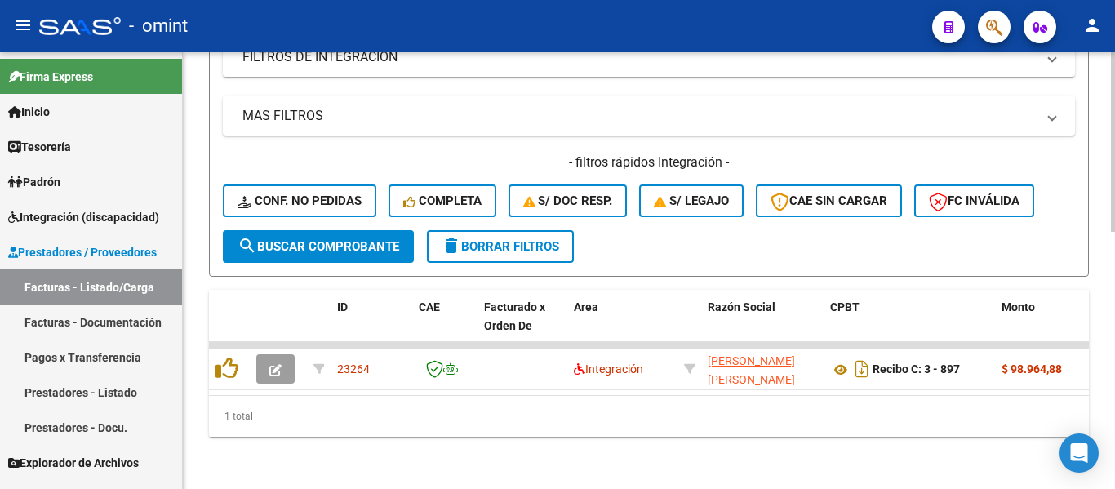
scroll to position [624, 0]
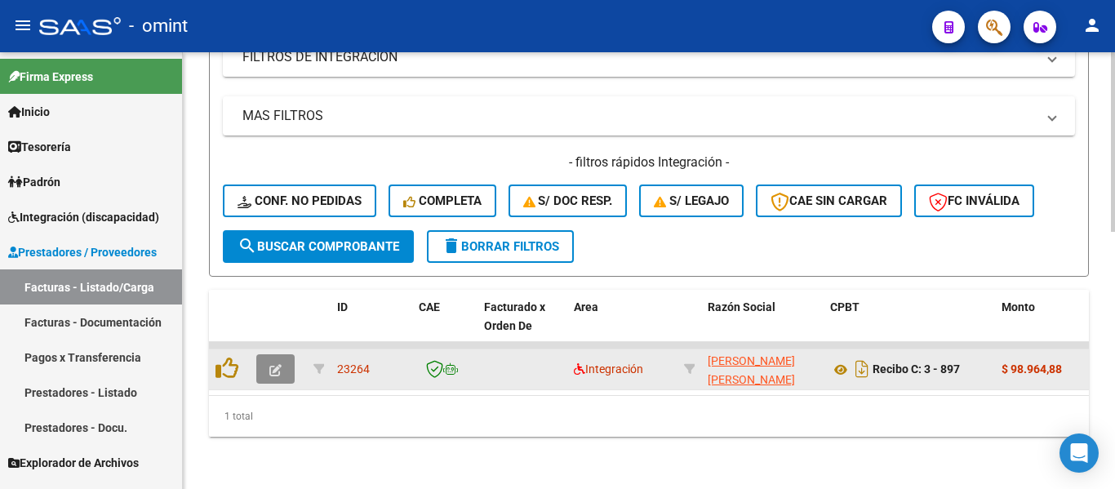
click at [280, 364] on icon "button" at bounding box center [275, 370] width 12 height 12
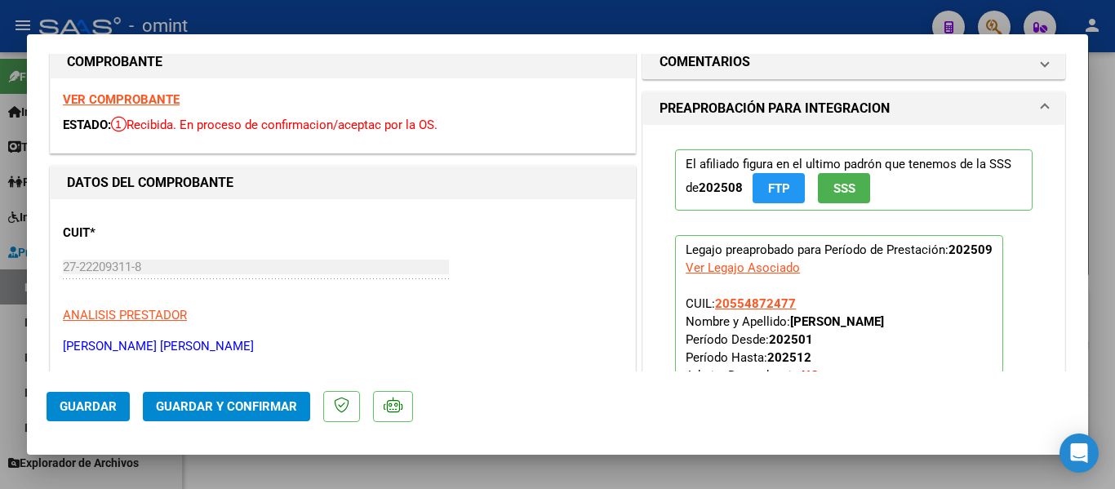
scroll to position [0, 0]
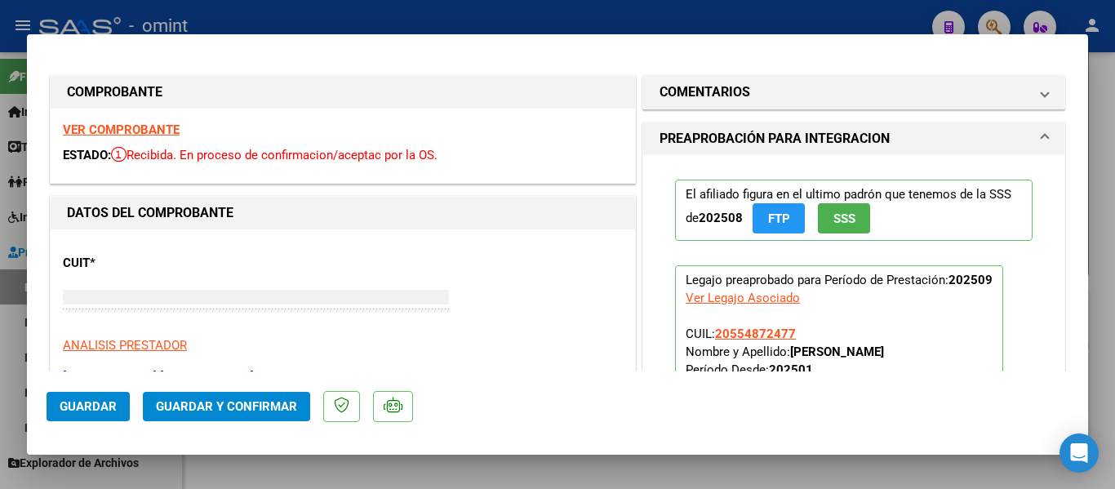
type input "$ 0,00"
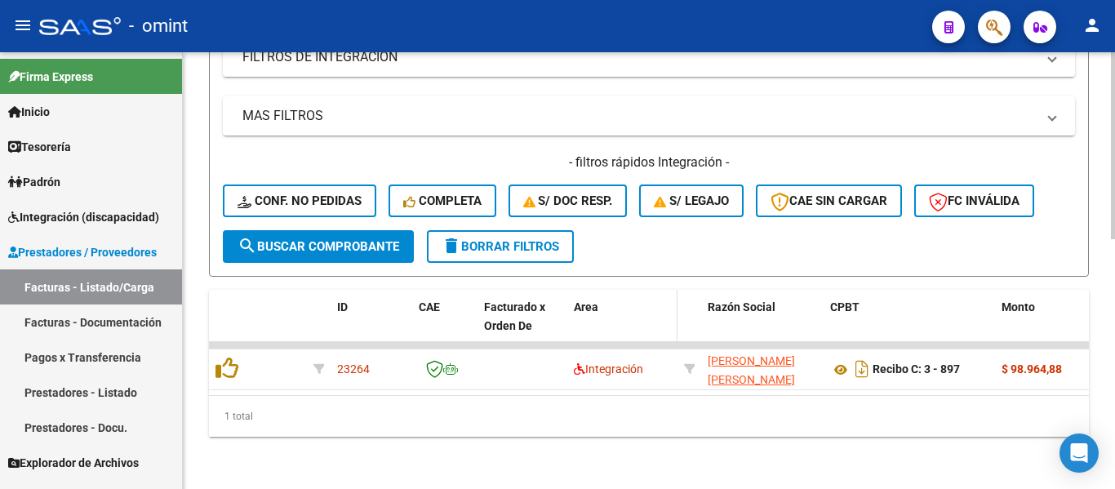
scroll to position [624, 0]
click at [506, 239] on span "delete Borrar Filtros" at bounding box center [501, 246] width 118 height 15
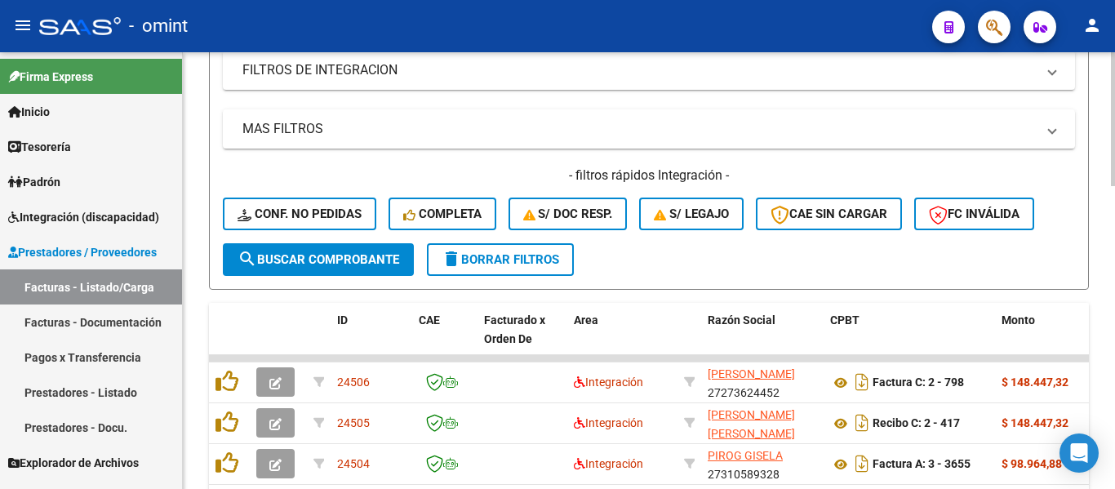
scroll to position [379, 0]
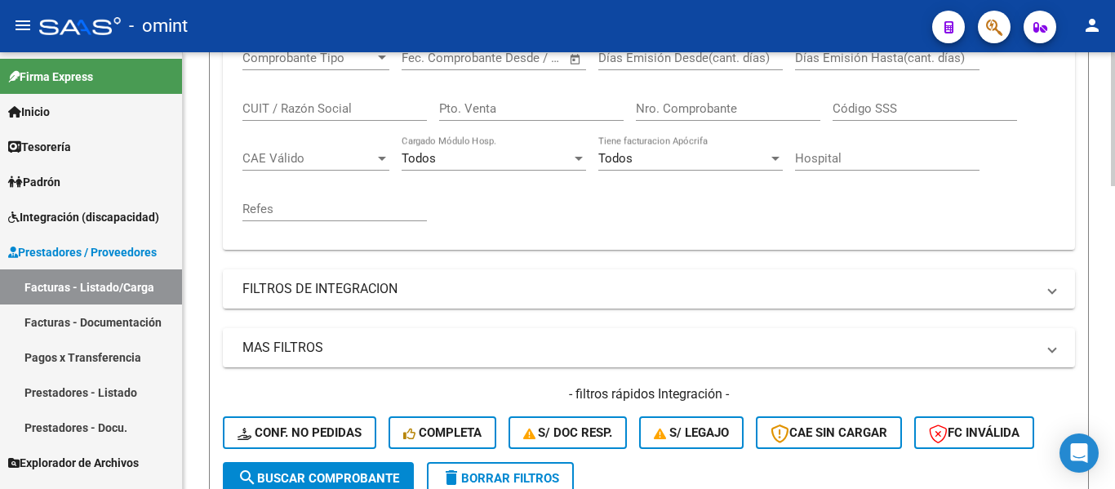
drag, startPoint x: 684, startPoint y: 99, endPoint x: 672, endPoint y: 113, distance: 18.5
paste input "898"
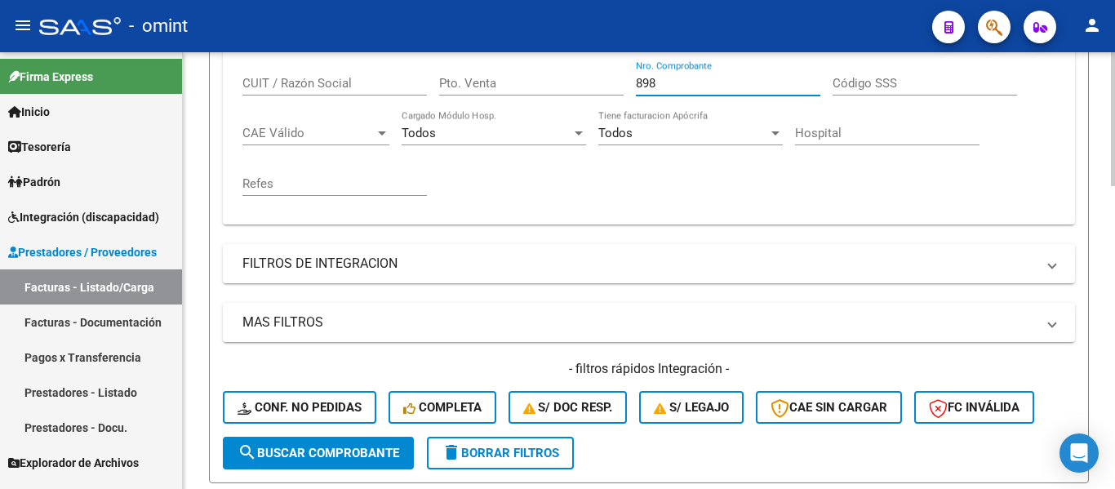
scroll to position [624, 0]
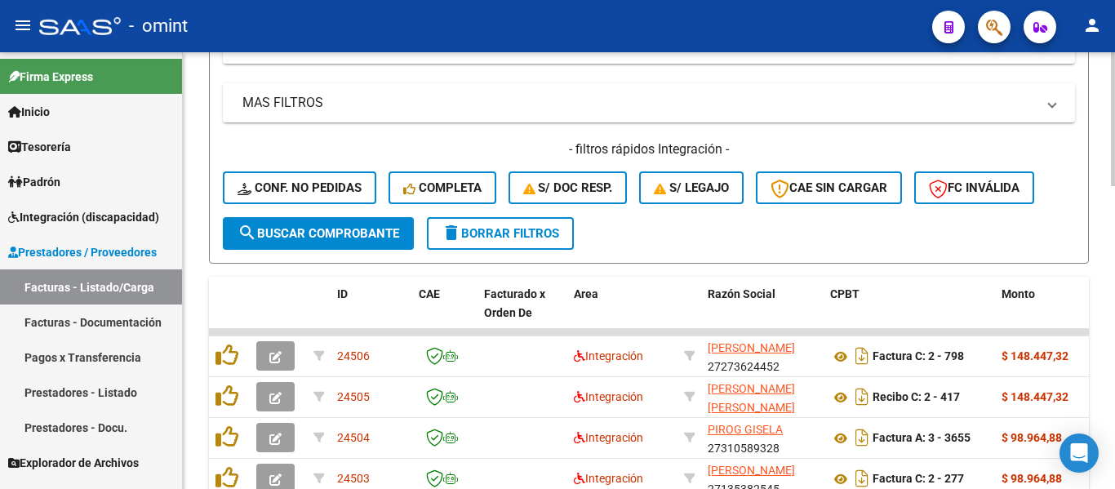
type input "898"
click at [386, 232] on span "search Buscar Comprobante" at bounding box center [318, 233] width 162 height 15
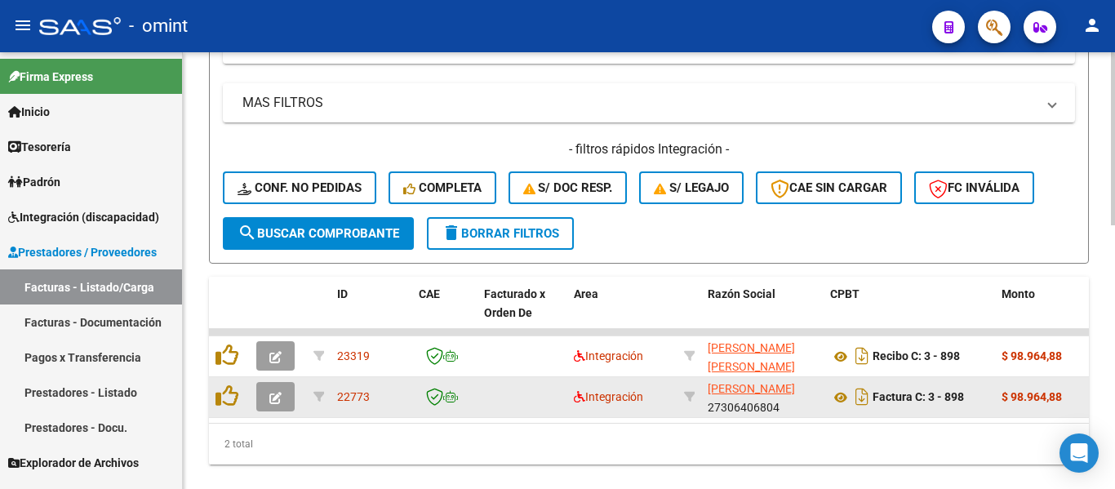
click at [275, 397] on icon "button" at bounding box center [275, 398] width 12 height 12
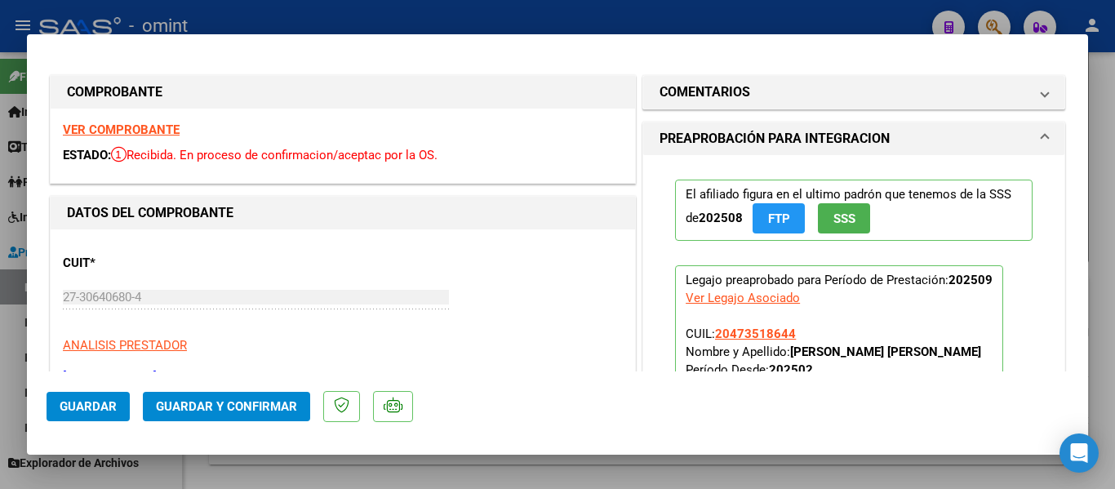
click at [151, 131] on strong "VER COMPROBANTE" at bounding box center [121, 129] width 117 height 15
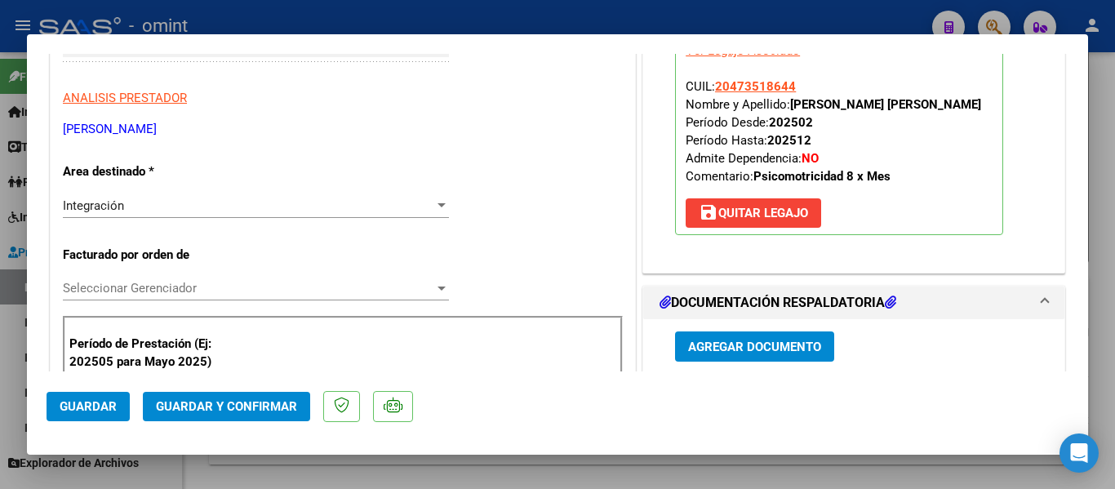
scroll to position [245, 0]
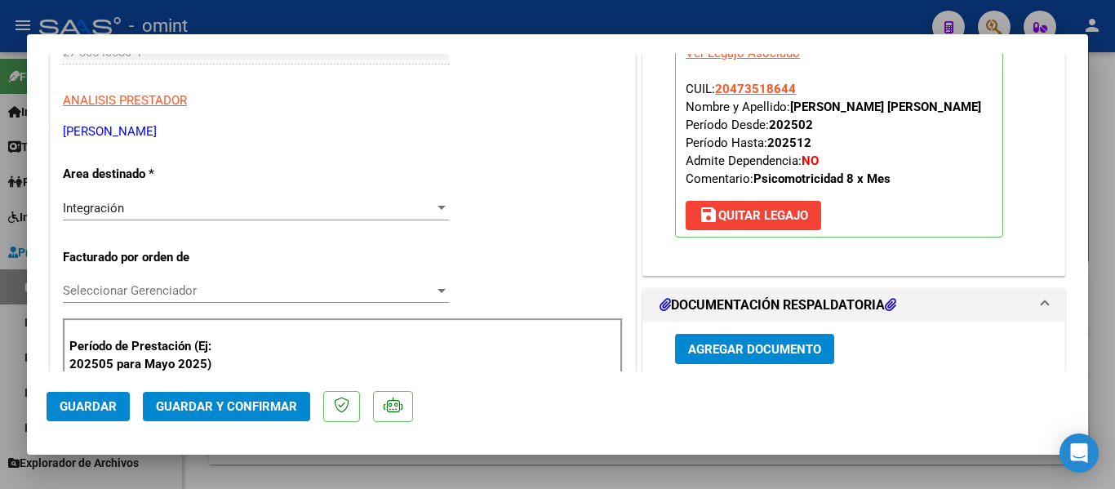
type input "$ 0,00"
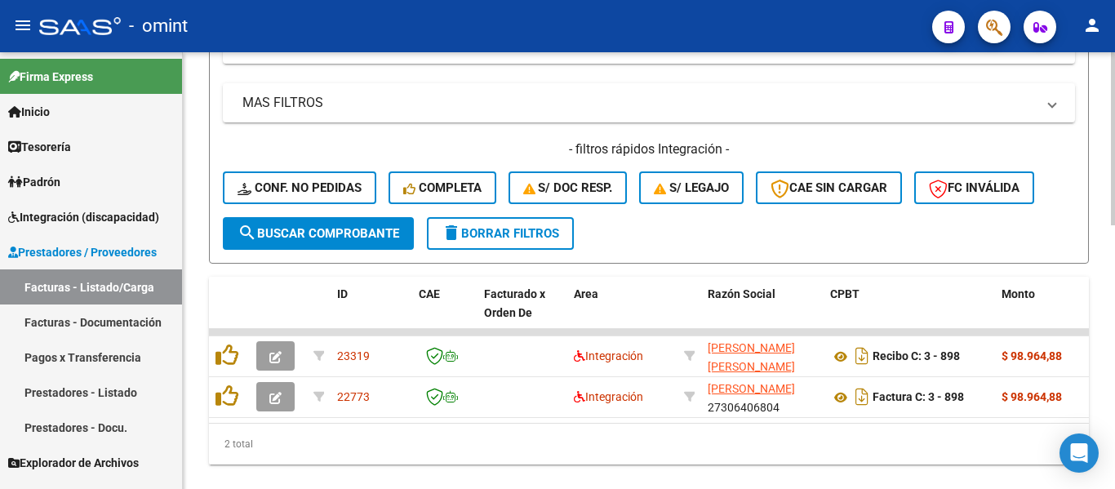
scroll to position [624, 0]
click at [554, 225] on button "delete Borrar Filtros" at bounding box center [500, 233] width 147 height 33
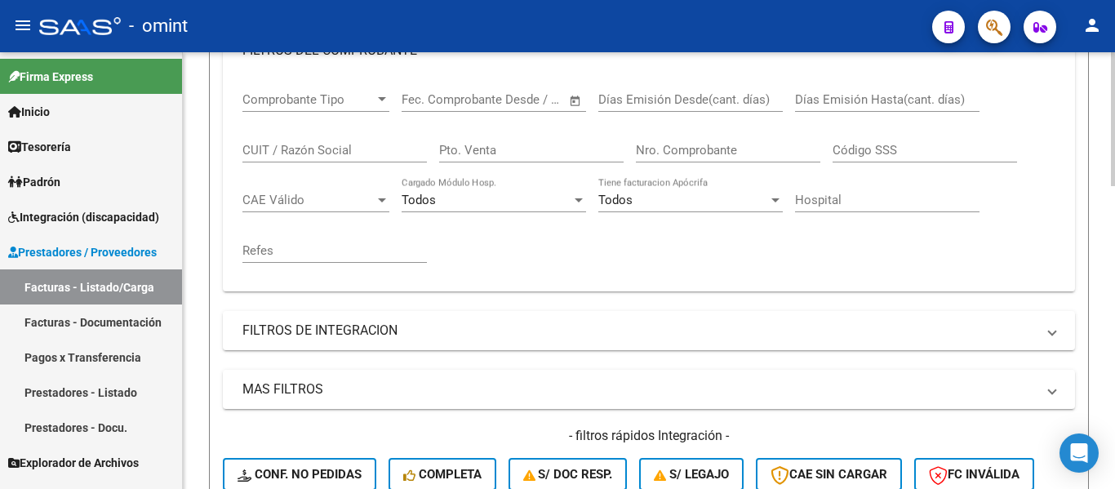
scroll to position [184, 0]
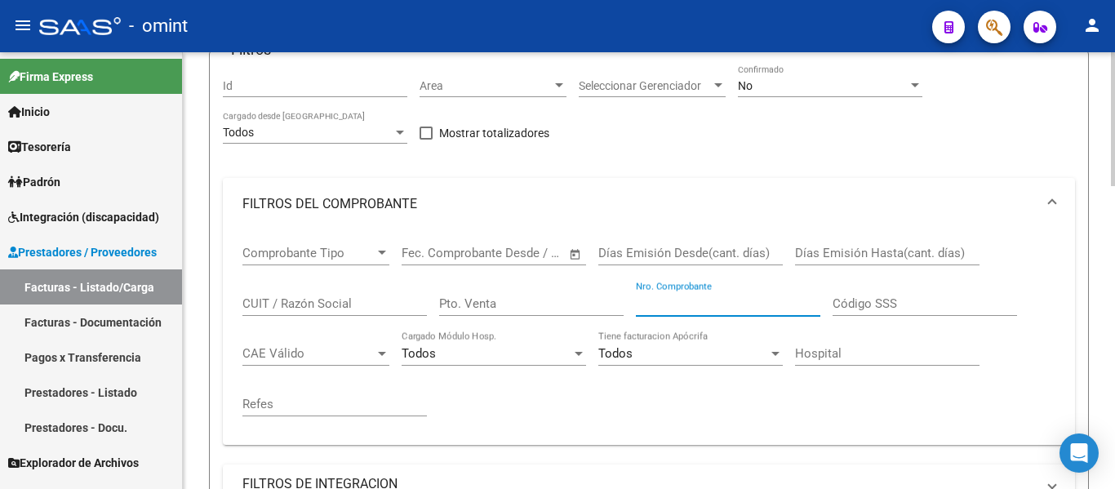
paste input "646"
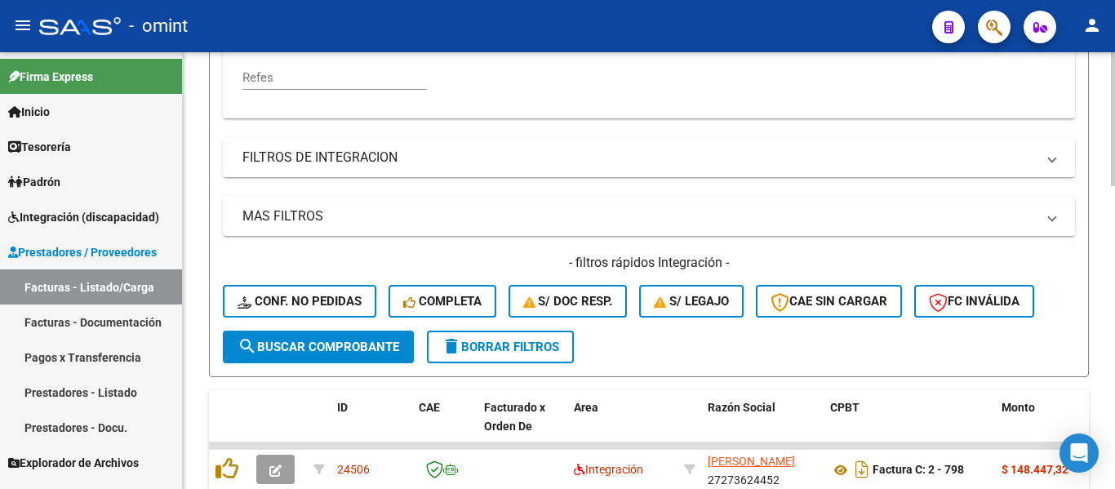
type input "644"
click at [384, 342] on span "search Buscar Comprobante" at bounding box center [318, 346] width 162 height 15
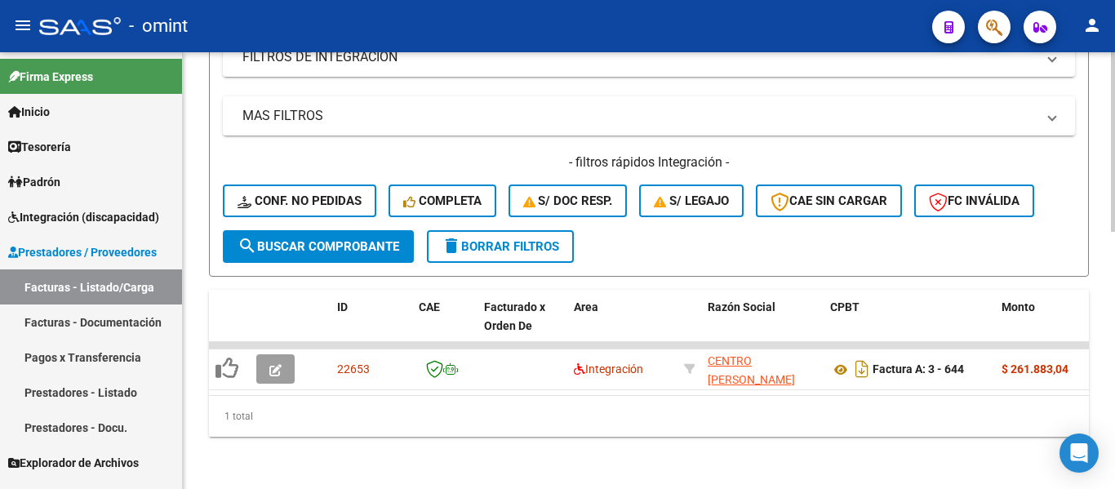
click at [538, 239] on span "delete Borrar Filtros" at bounding box center [501, 246] width 118 height 15
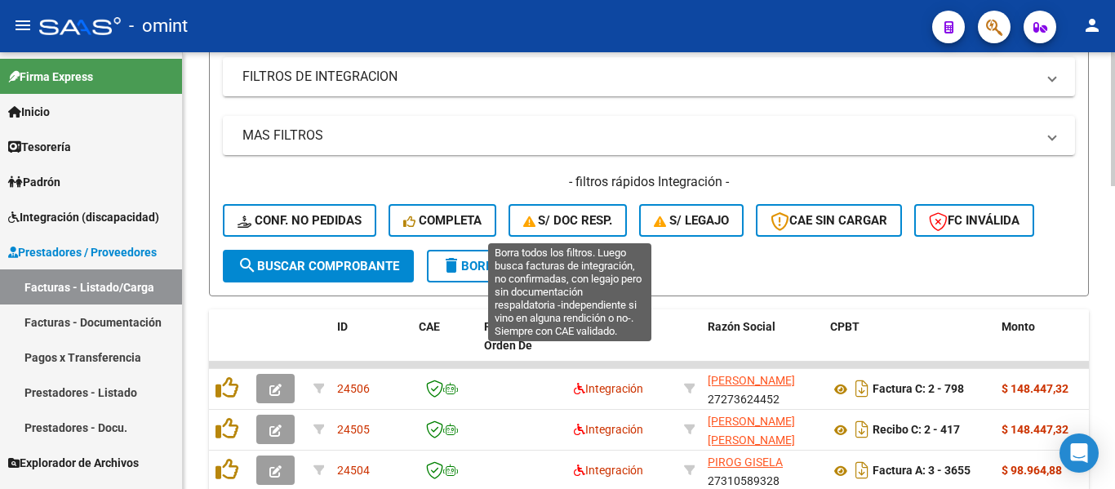
scroll to position [379, 0]
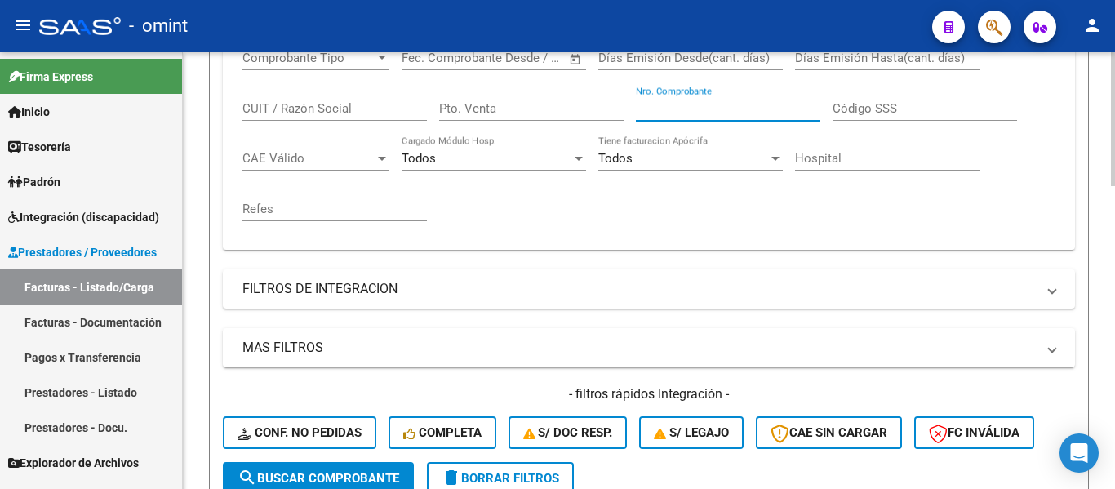
paste input "646"
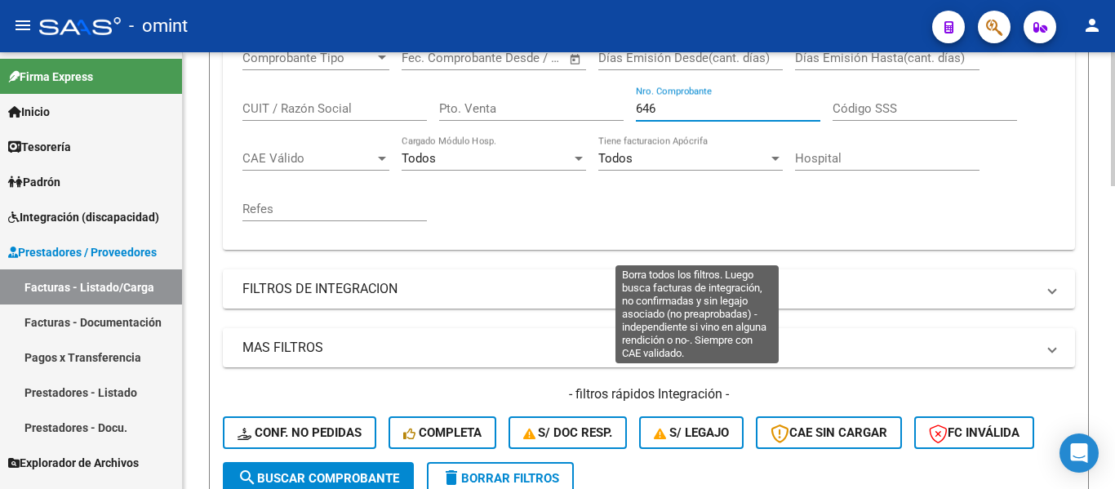
scroll to position [624, 0]
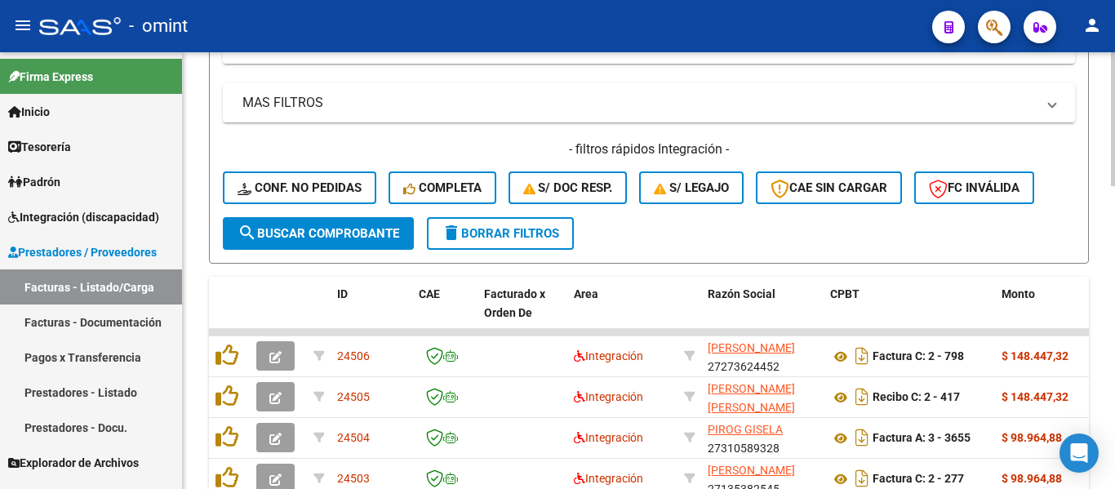
type input "646"
click at [383, 233] on span "search Buscar Comprobante" at bounding box center [318, 233] width 162 height 15
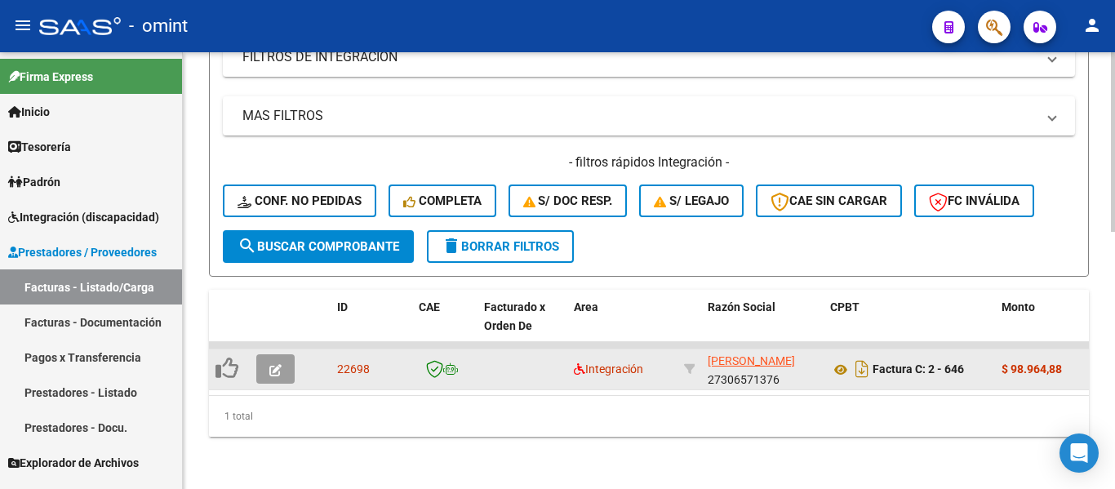
click at [270, 364] on icon "button" at bounding box center [275, 370] width 12 height 12
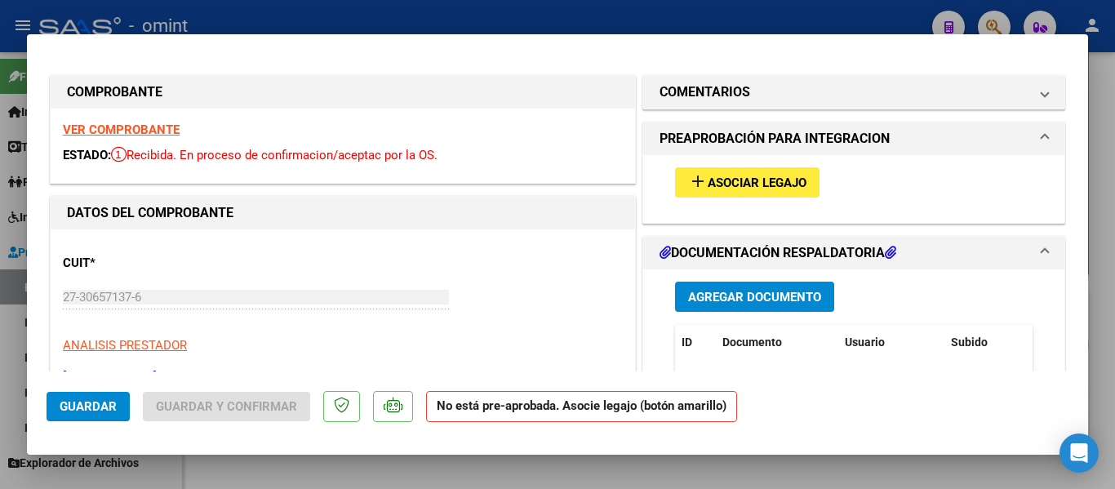
click at [153, 134] on strong "VER COMPROBANTE" at bounding box center [121, 129] width 117 height 15
click at [735, 166] on div "add Asociar Legajo" at bounding box center [854, 182] width 382 height 55
click at [745, 177] on span "Asociar Legajo" at bounding box center [757, 182] width 99 height 15
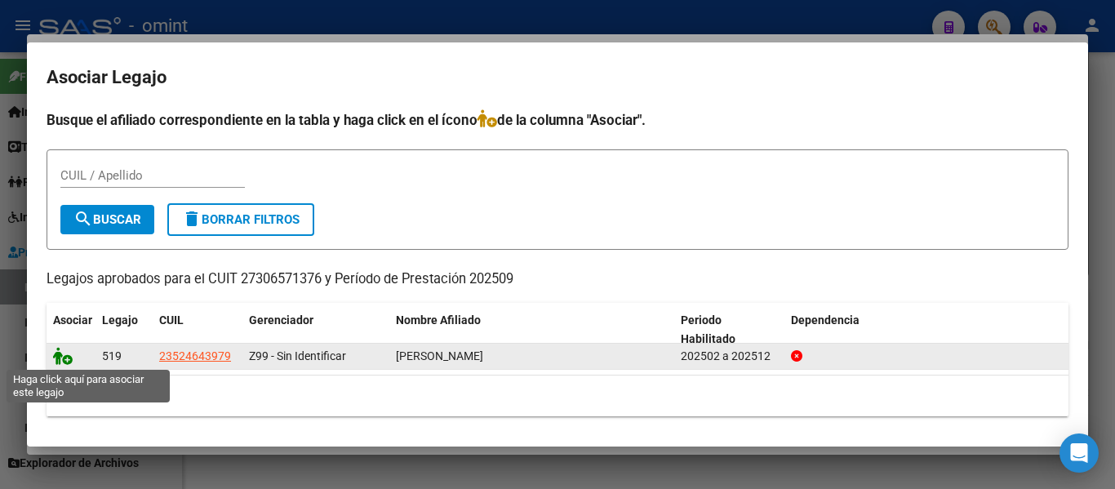
click at [64, 349] on icon at bounding box center [63, 356] width 20 height 18
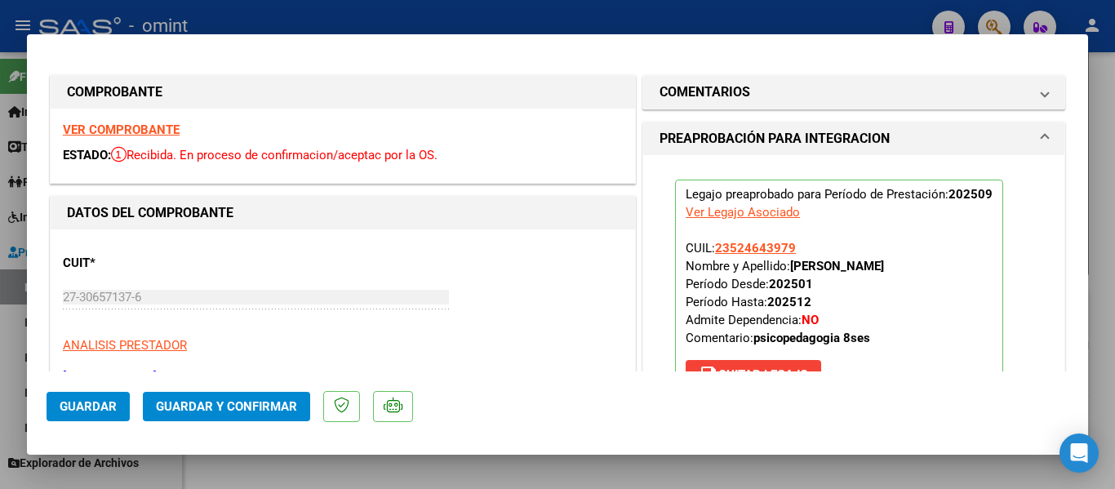
type input "$ 0,00"
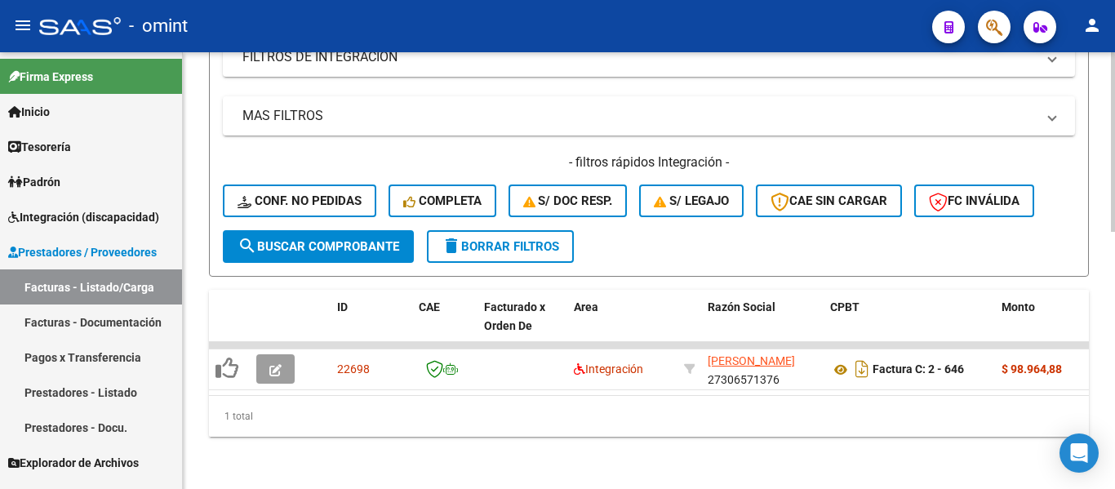
click at [490, 239] on span "delete Borrar Filtros" at bounding box center [501, 246] width 118 height 15
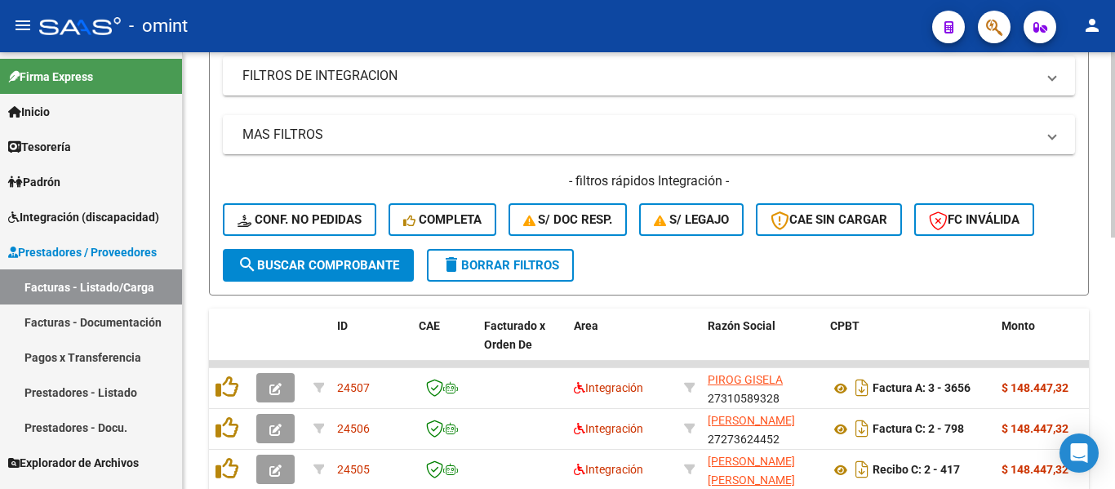
scroll to position [348, 0]
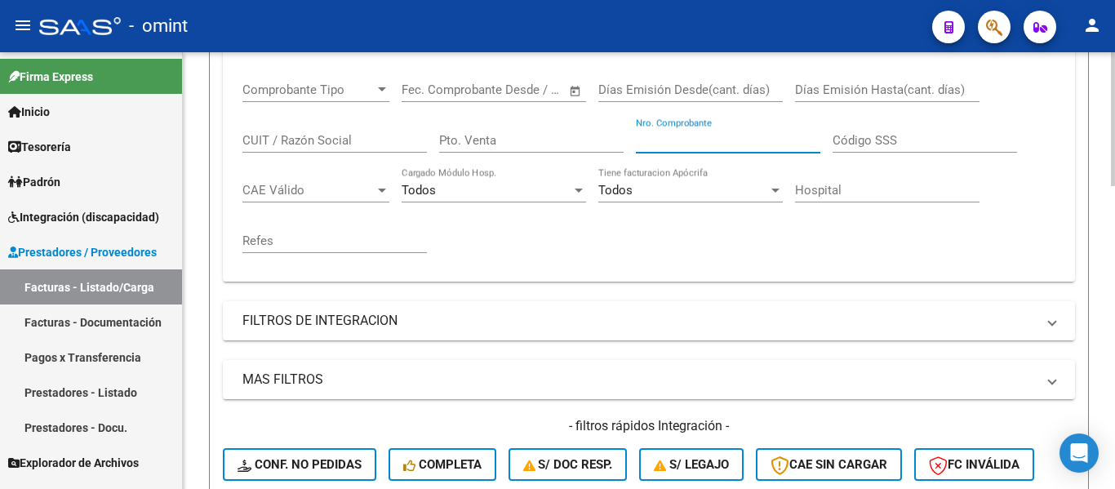
paste input "137"
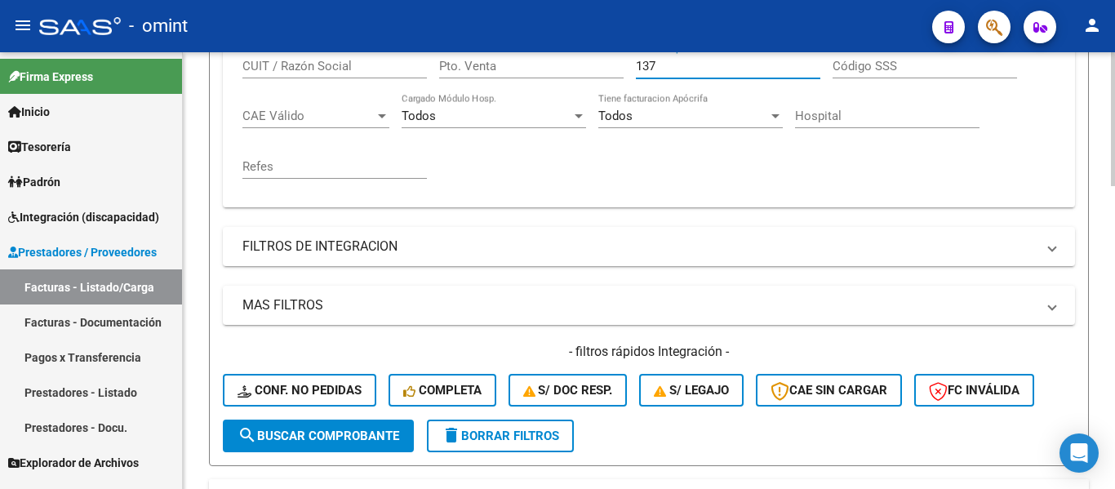
scroll to position [592, 0]
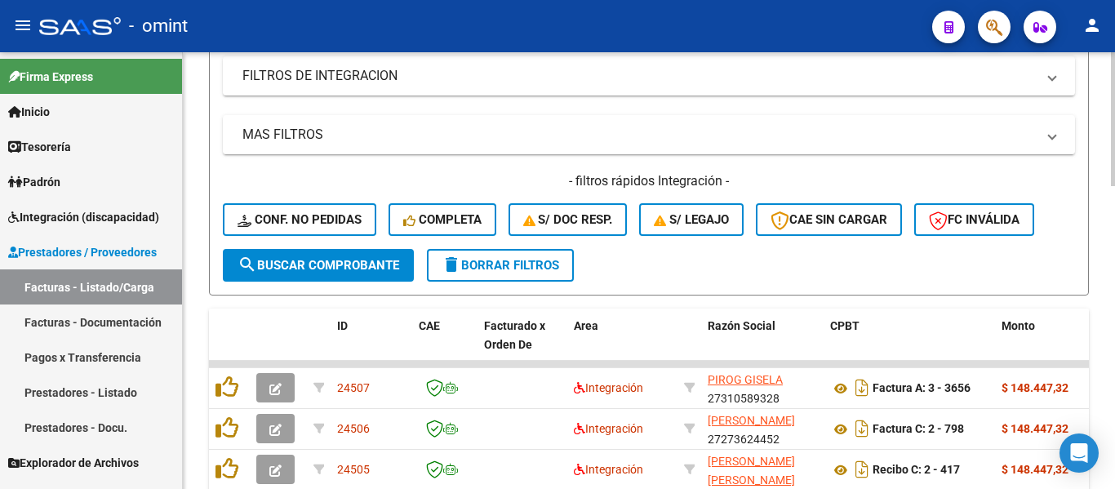
type input "137"
click at [373, 269] on span "search Buscar Comprobante" at bounding box center [318, 265] width 162 height 15
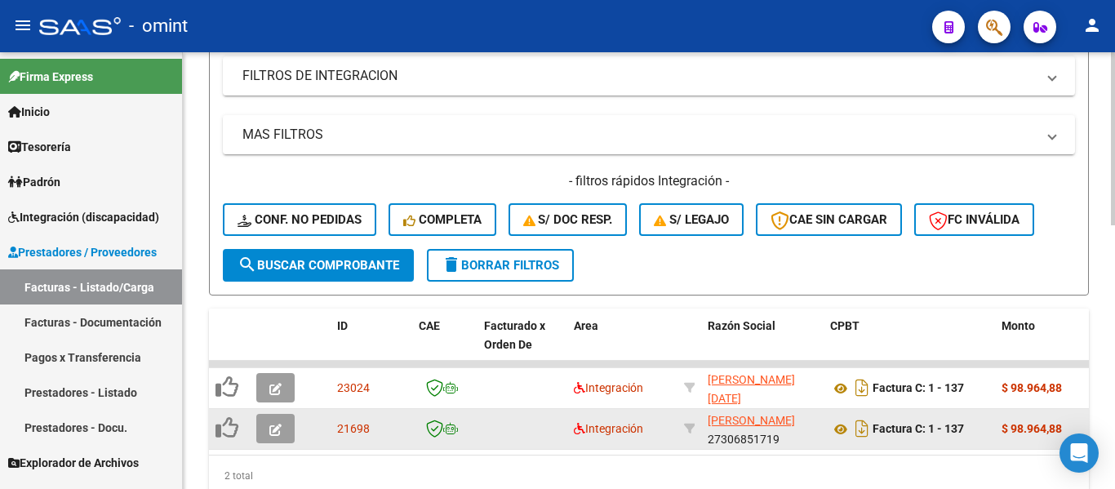
click at [278, 431] on icon "button" at bounding box center [275, 430] width 12 height 12
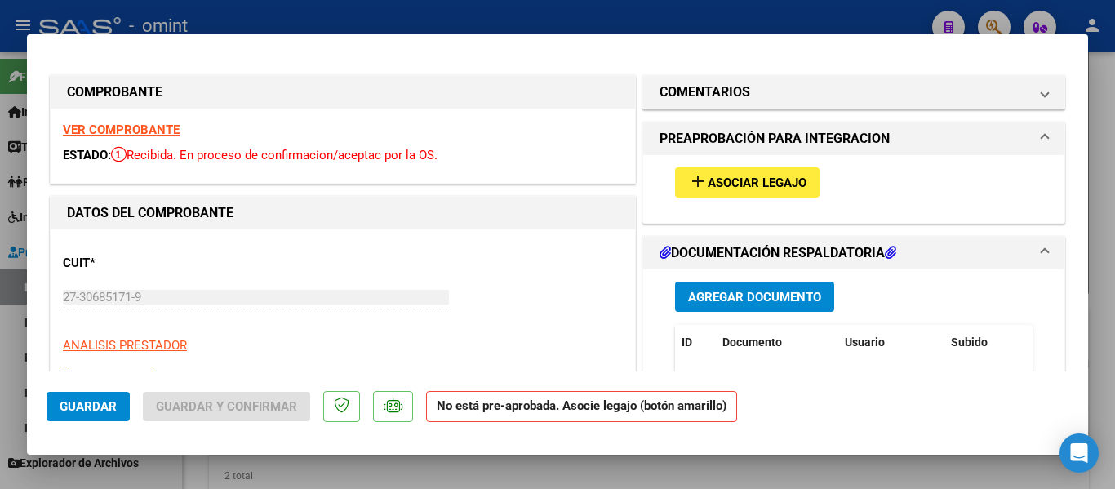
click at [93, 131] on strong "VER COMPROBANTE" at bounding box center [121, 129] width 117 height 15
click at [759, 175] on button "add Asociar Legajo" at bounding box center [747, 182] width 144 height 30
click at [142, 132] on strong "VER COMPROBANTE" at bounding box center [121, 129] width 117 height 15
click at [157, 128] on strong "VER COMPROBANTE" at bounding box center [121, 129] width 117 height 15
type input "$ 0,00"
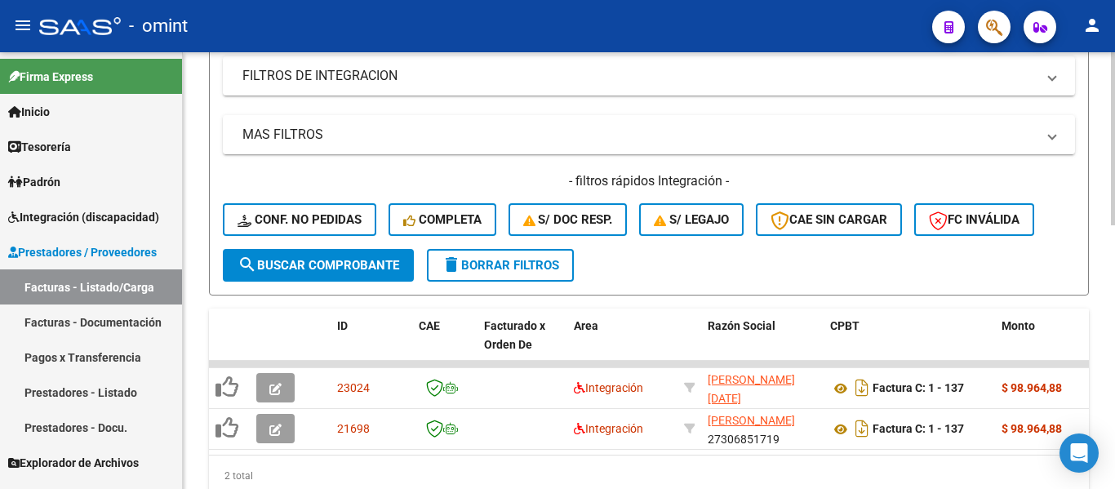
click at [511, 266] on span "delete Borrar Filtros" at bounding box center [501, 265] width 118 height 15
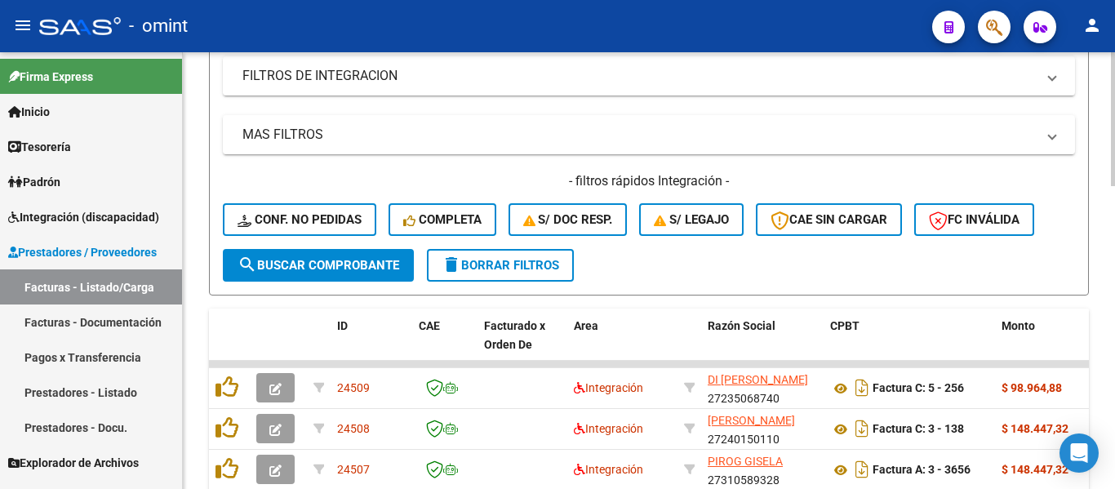
scroll to position [266, 0]
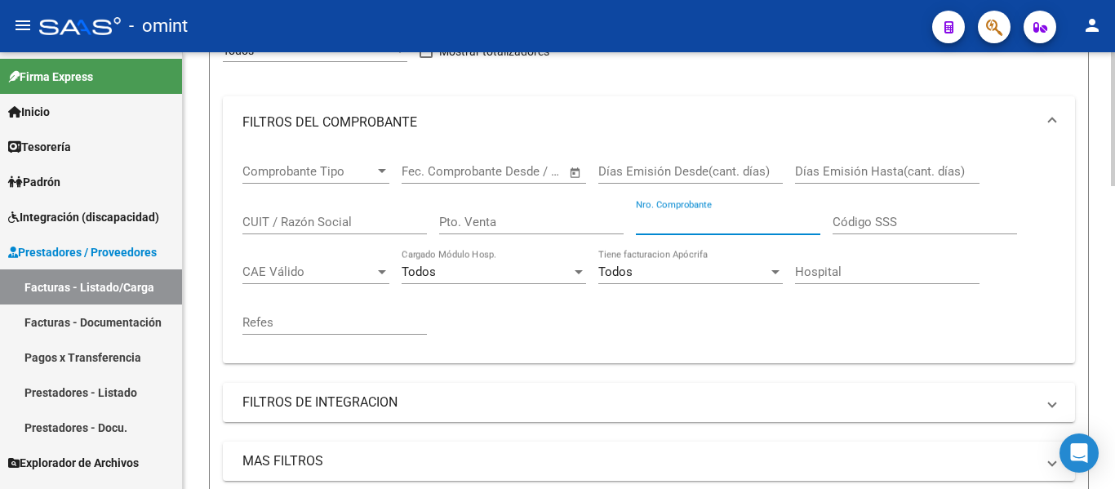
paste input "924"
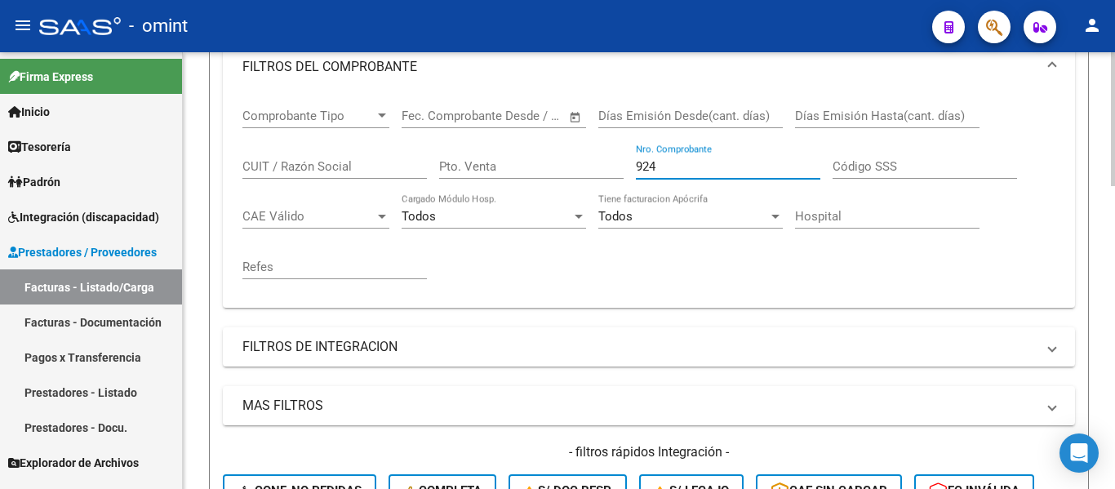
scroll to position [592, 0]
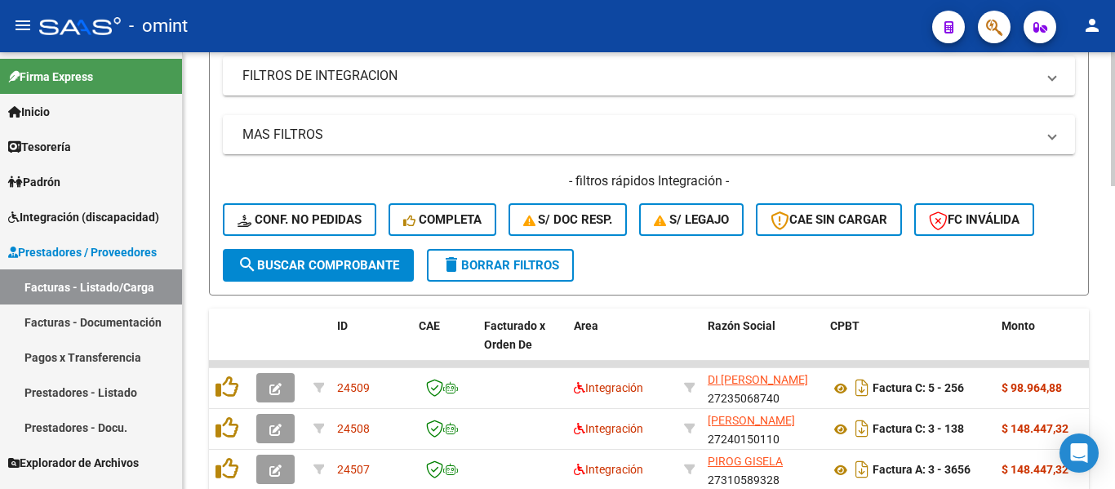
type input "924"
click at [386, 265] on span "search Buscar Comprobante" at bounding box center [318, 265] width 162 height 15
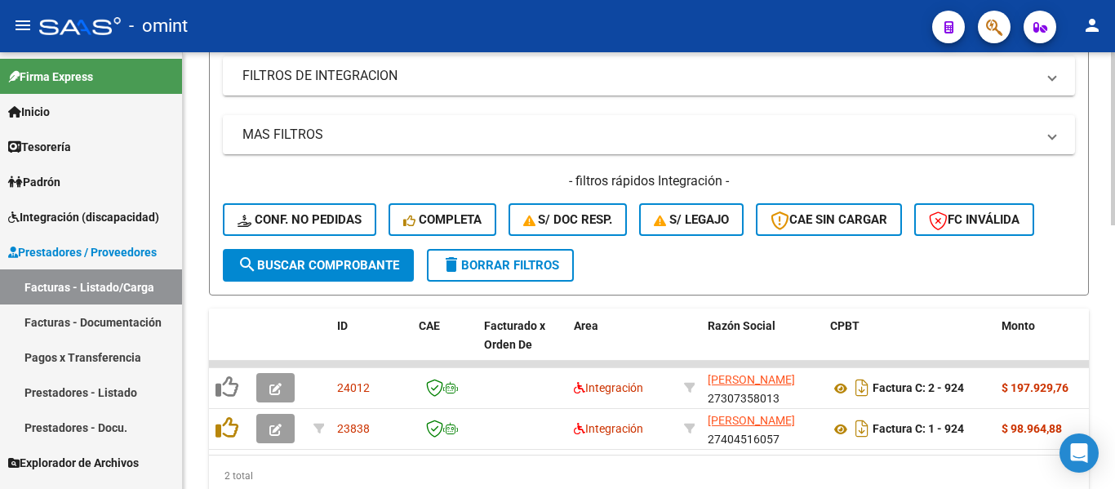
scroll to position [665, 0]
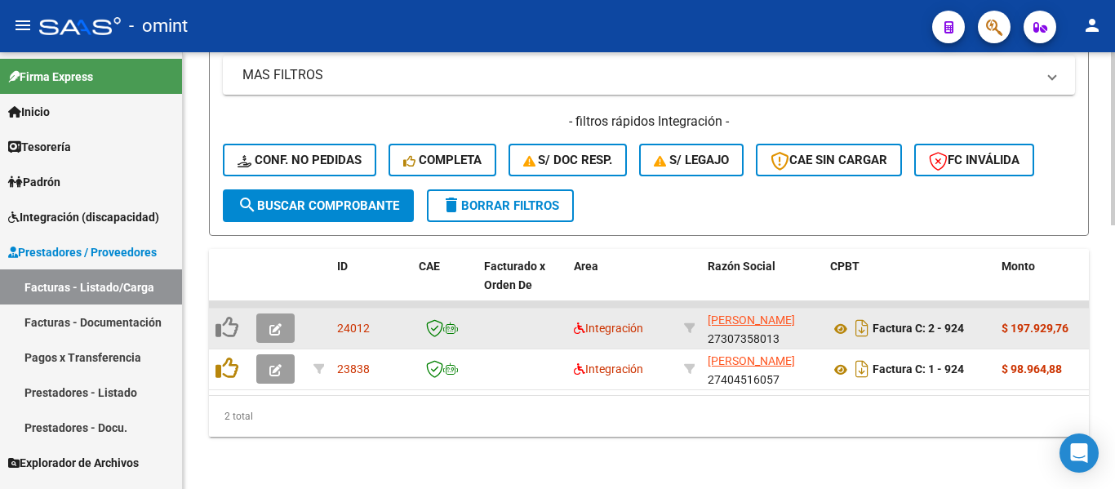
click at [273, 323] on icon "button" at bounding box center [275, 329] width 12 height 12
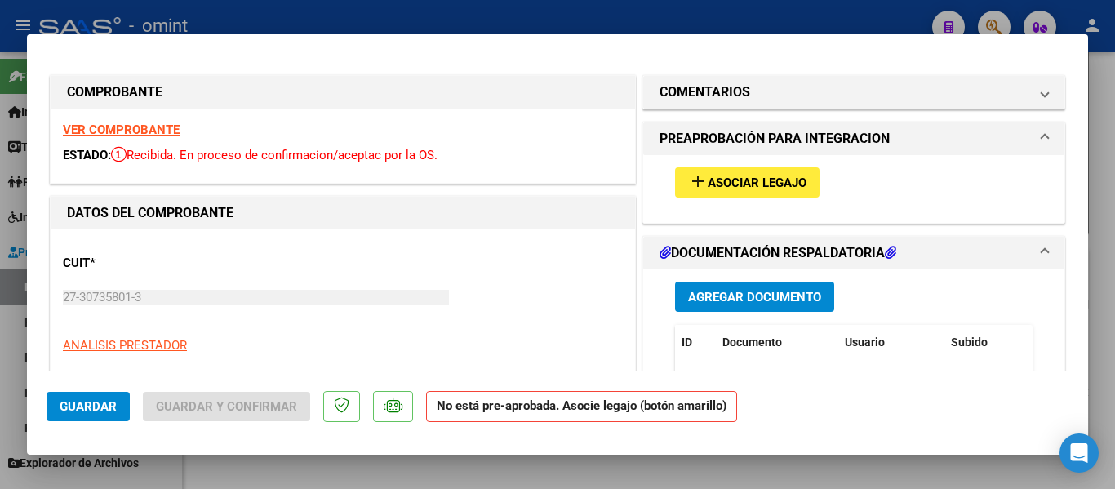
click at [152, 135] on strong "VER COMPROBANTE" at bounding box center [121, 129] width 117 height 15
click at [735, 176] on span "Asociar Legajo" at bounding box center [757, 182] width 99 height 15
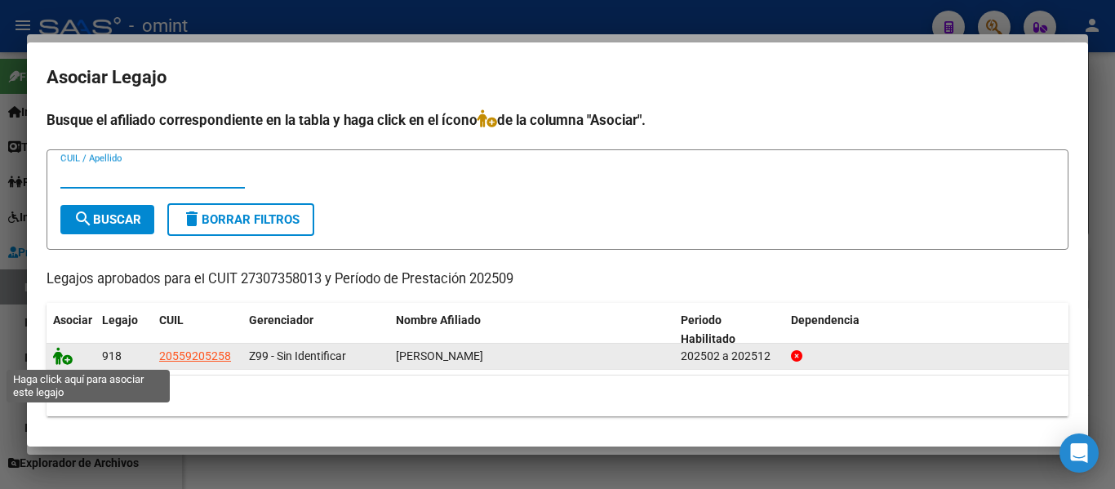
click at [66, 352] on icon at bounding box center [63, 356] width 20 height 18
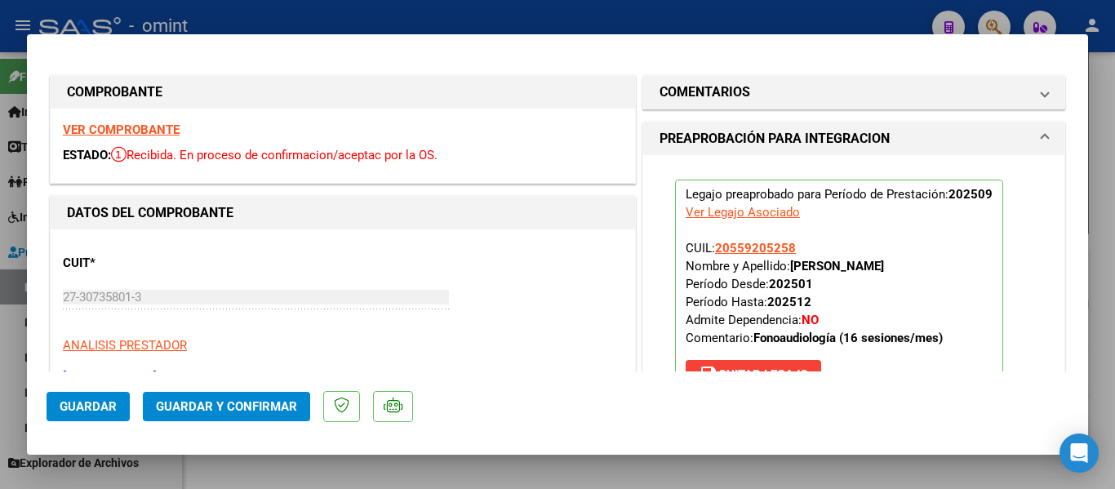
type input "$ 0,00"
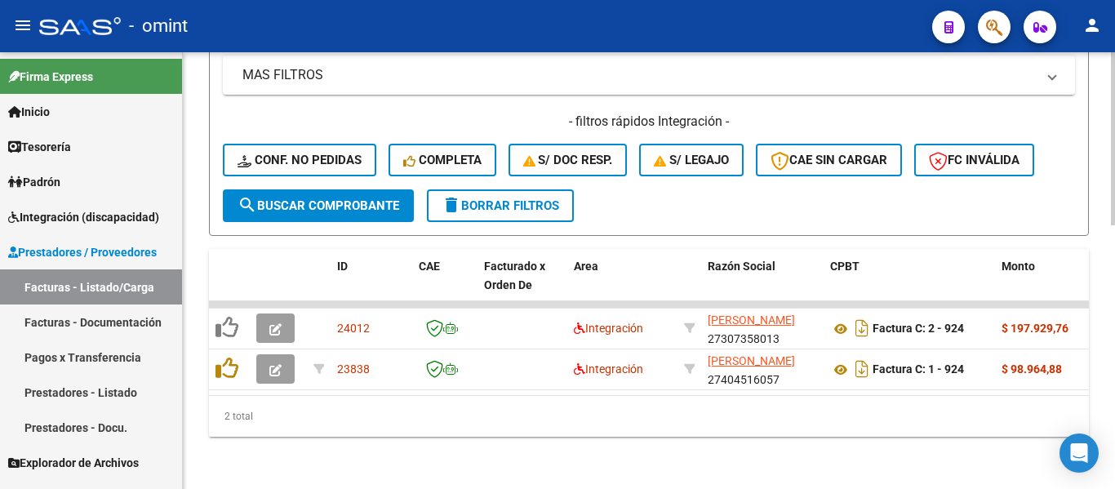
click at [537, 198] on span "delete Borrar Filtros" at bounding box center [501, 205] width 118 height 15
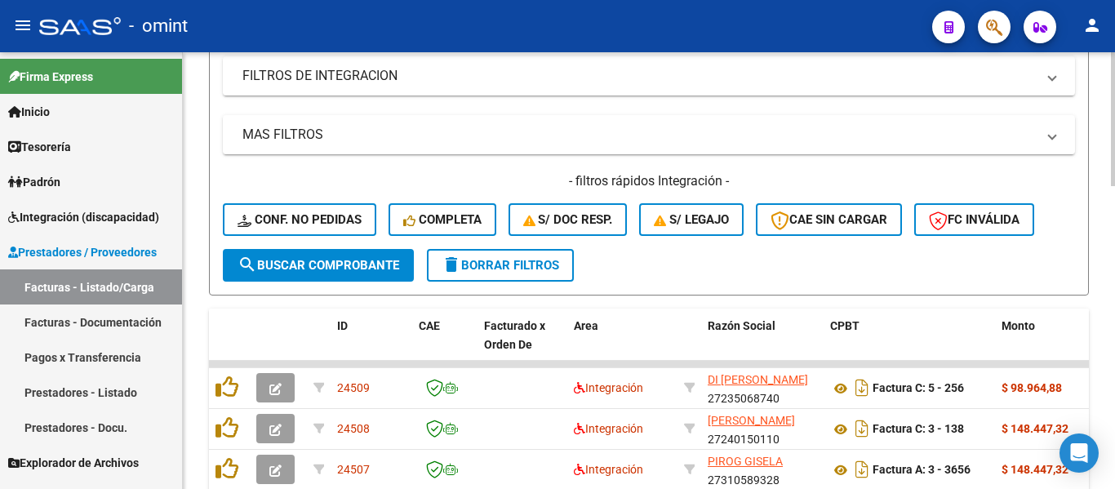
scroll to position [420, 0]
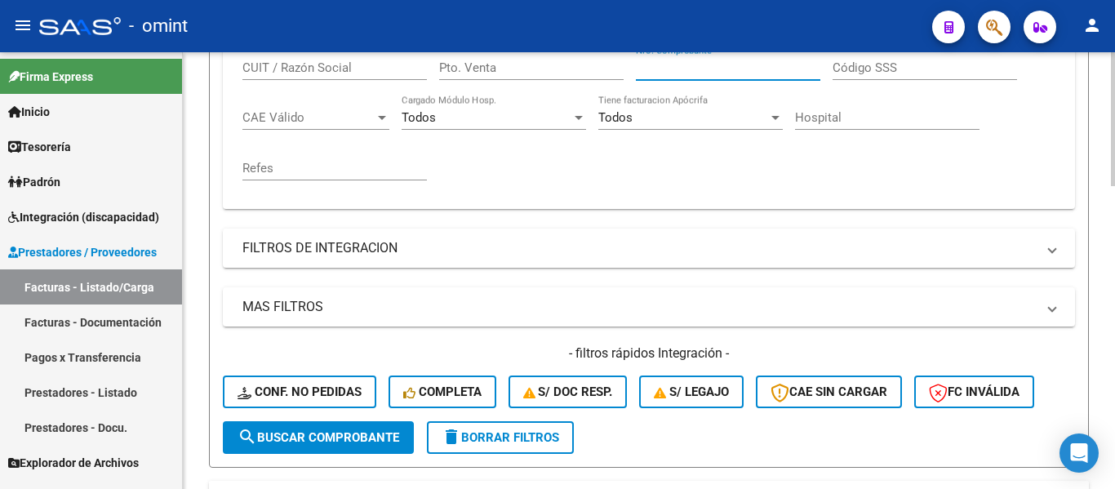
paste input "570"
type input "570"
click at [364, 438] on span "search Buscar Comprobante" at bounding box center [318, 437] width 162 height 15
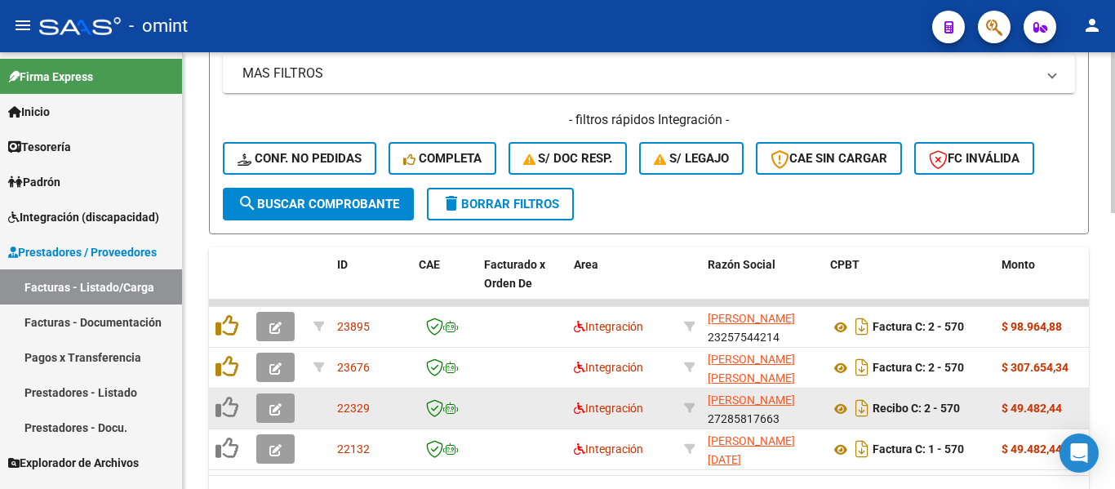
scroll to position [665, 0]
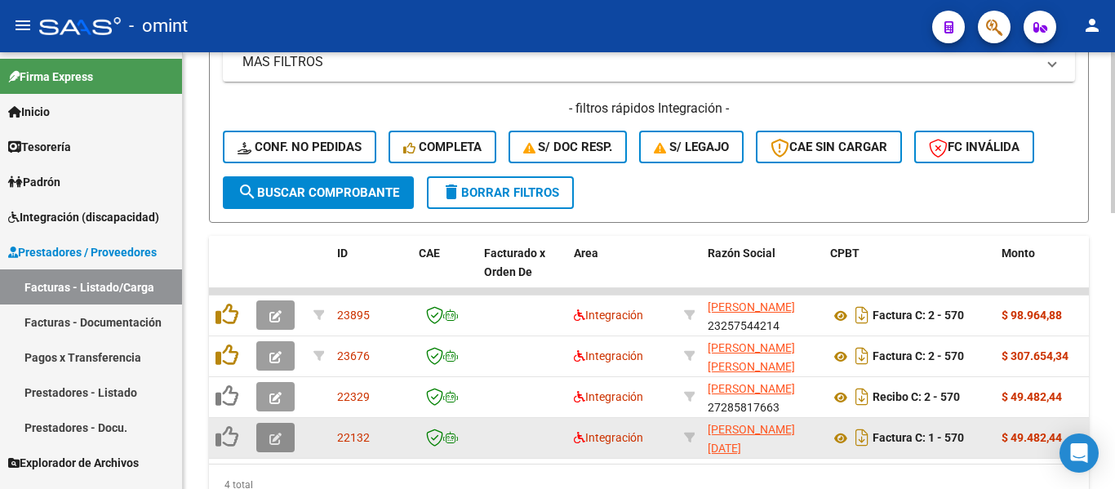
click at [270, 433] on icon "button" at bounding box center [275, 439] width 12 height 12
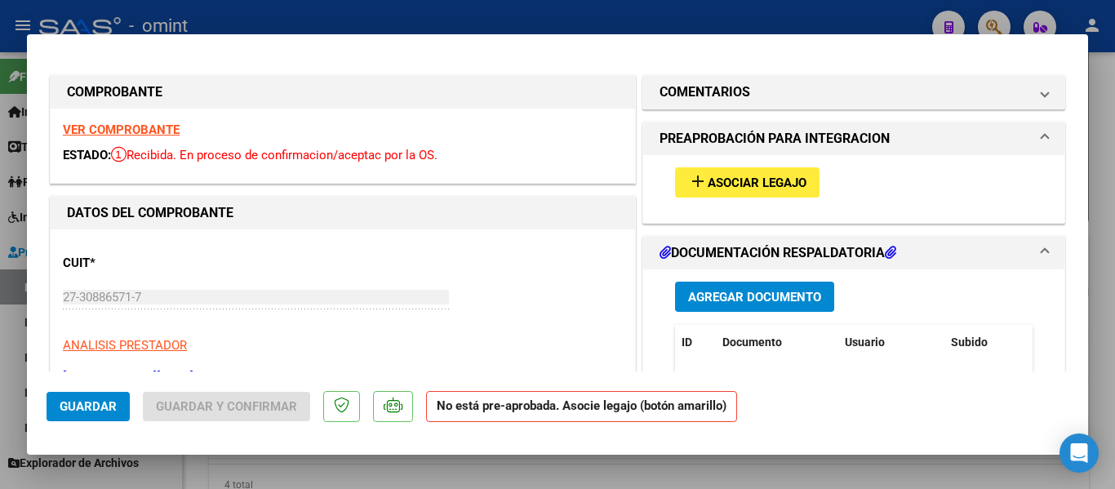
click at [153, 131] on strong "VER COMPROBANTE" at bounding box center [121, 129] width 117 height 15
click at [730, 180] on span "Asociar Legajo" at bounding box center [757, 182] width 99 height 15
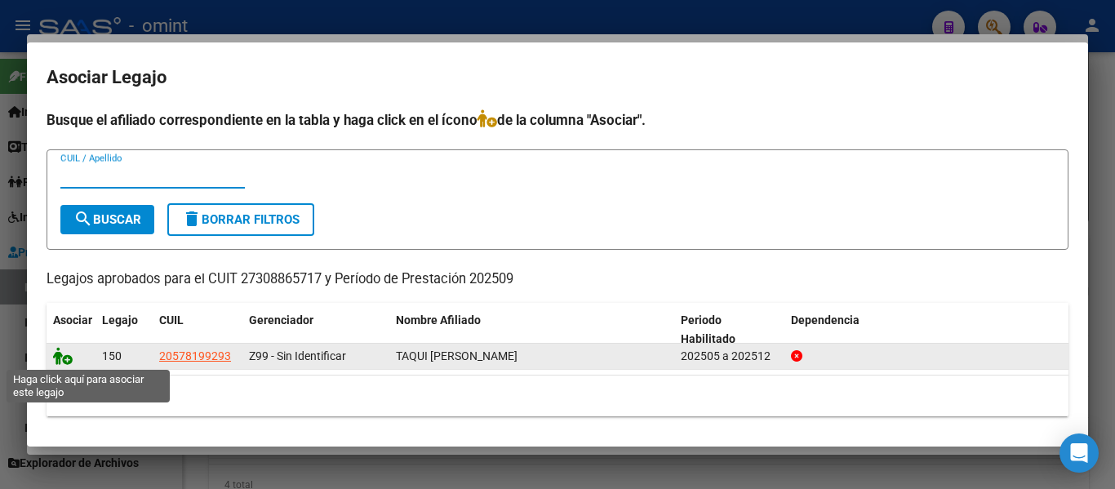
click at [60, 356] on icon at bounding box center [63, 356] width 20 height 18
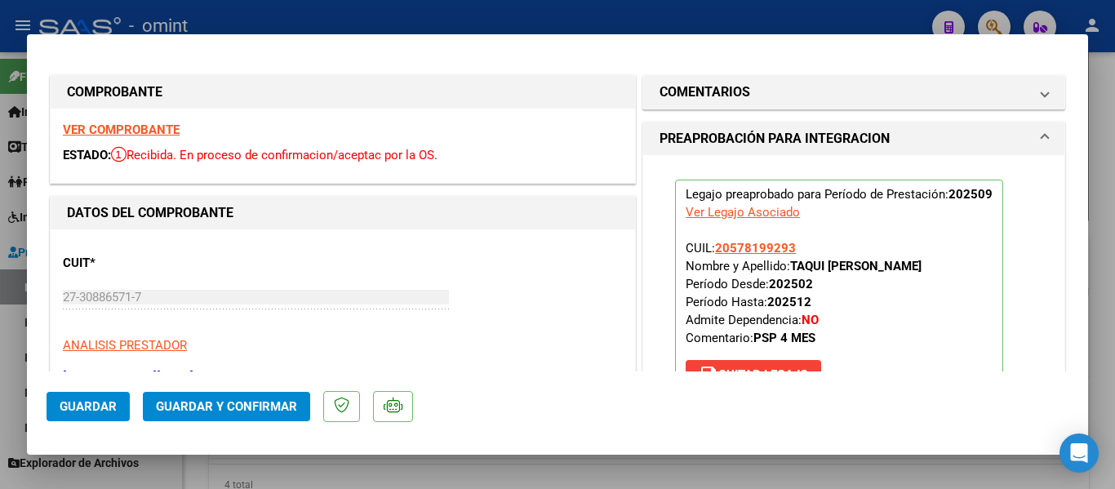
type input "$ 0,00"
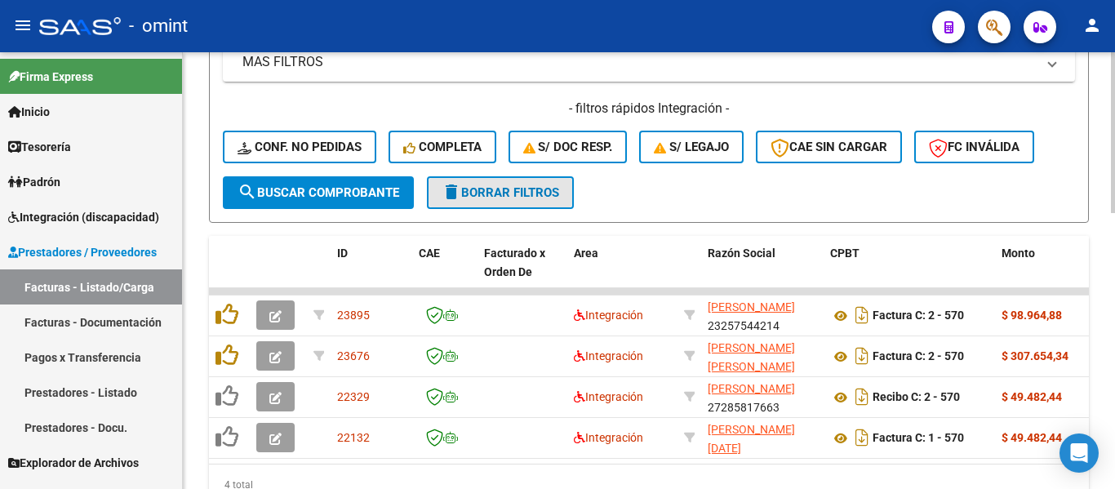
click at [502, 189] on span "delete Borrar Filtros" at bounding box center [501, 192] width 118 height 15
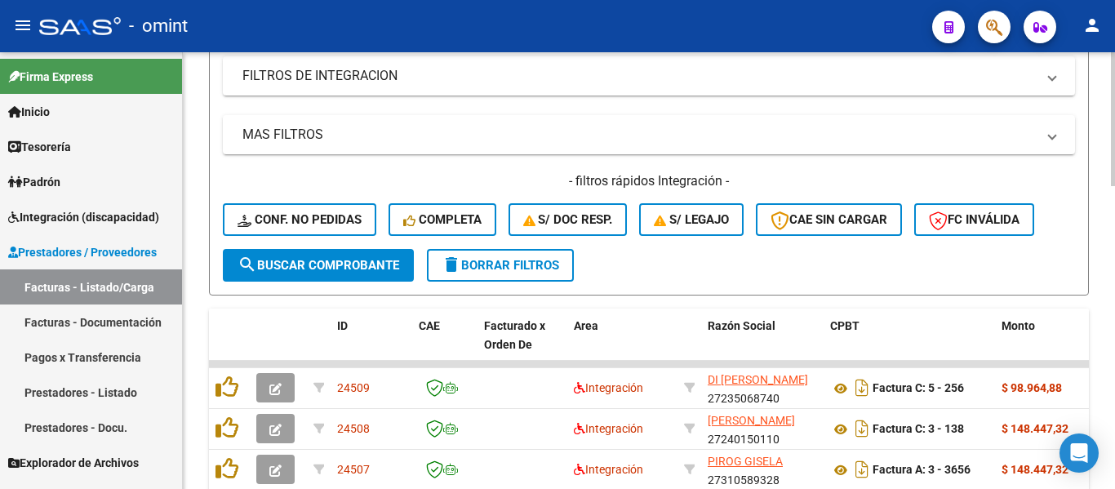
scroll to position [348, 0]
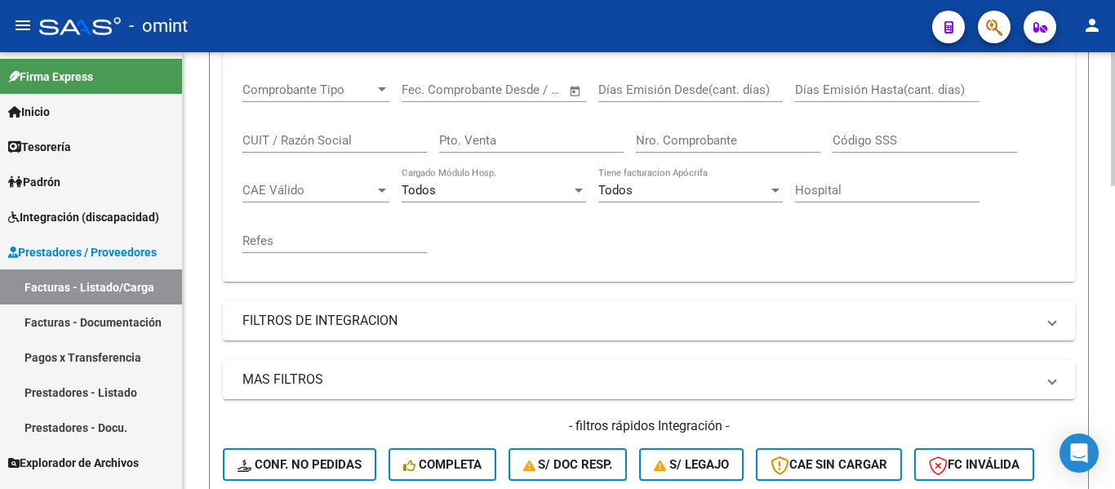
drag, startPoint x: 654, startPoint y: 136, endPoint x: 647, endPoint y: 144, distance: 9.8
paste input "13"
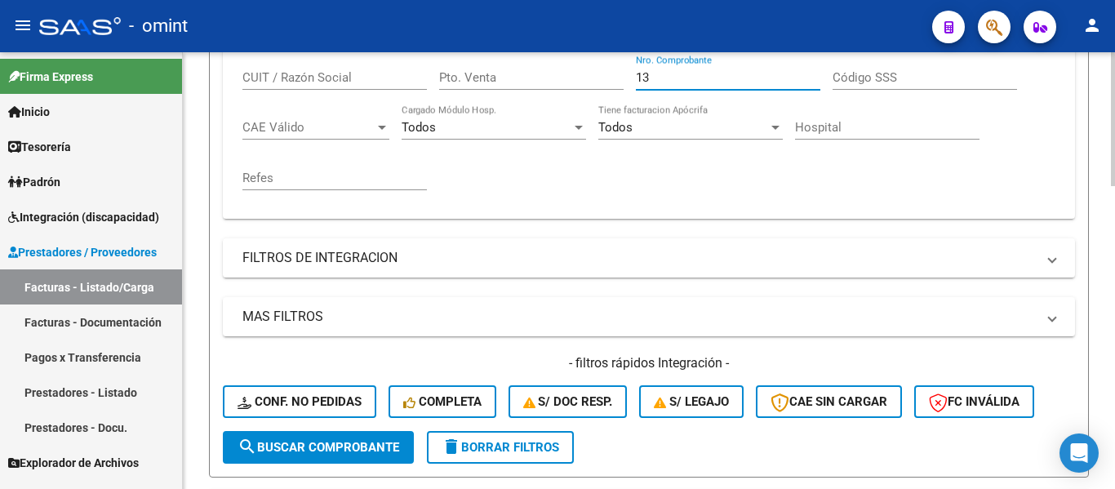
scroll to position [429, 0]
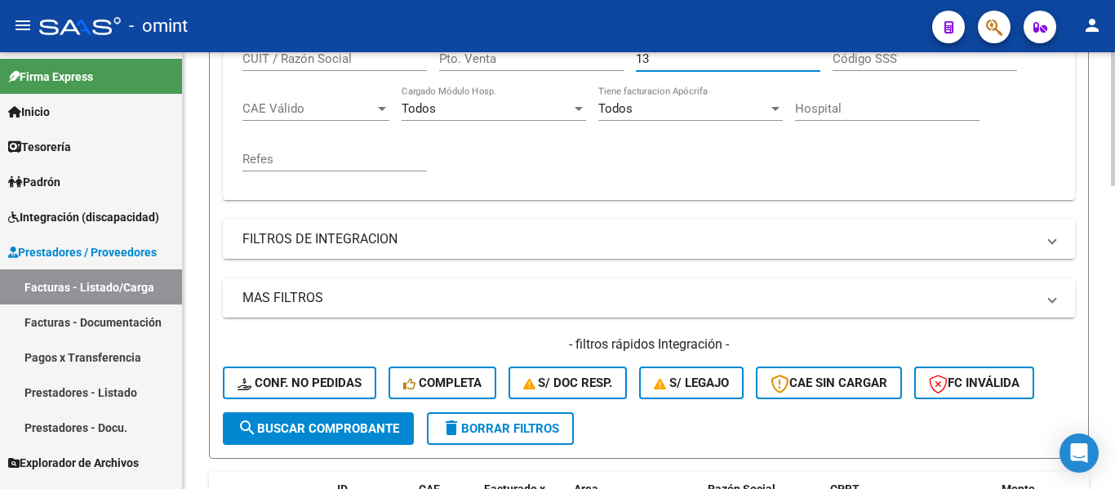
click at [374, 428] on span "search Buscar Comprobante" at bounding box center [318, 428] width 162 height 15
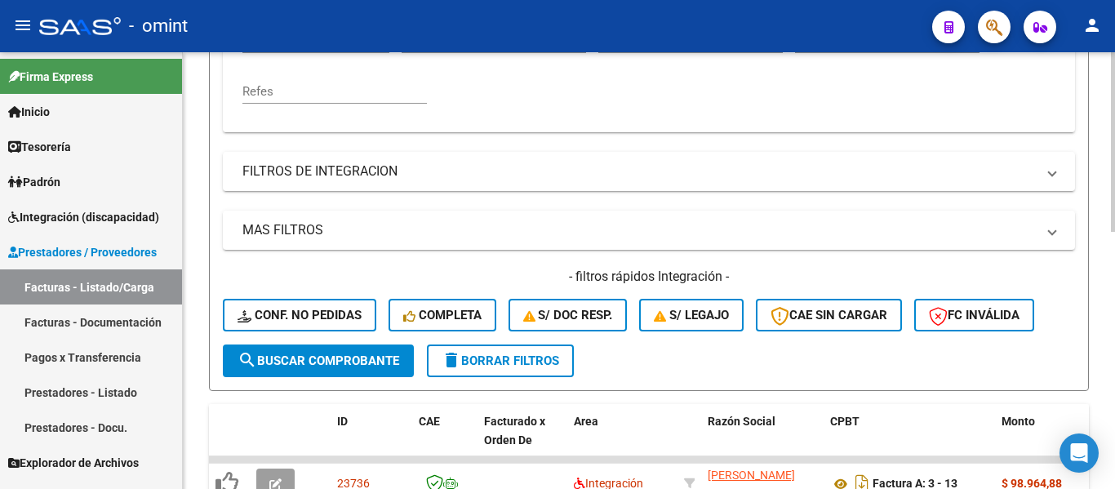
scroll to position [624, 0]
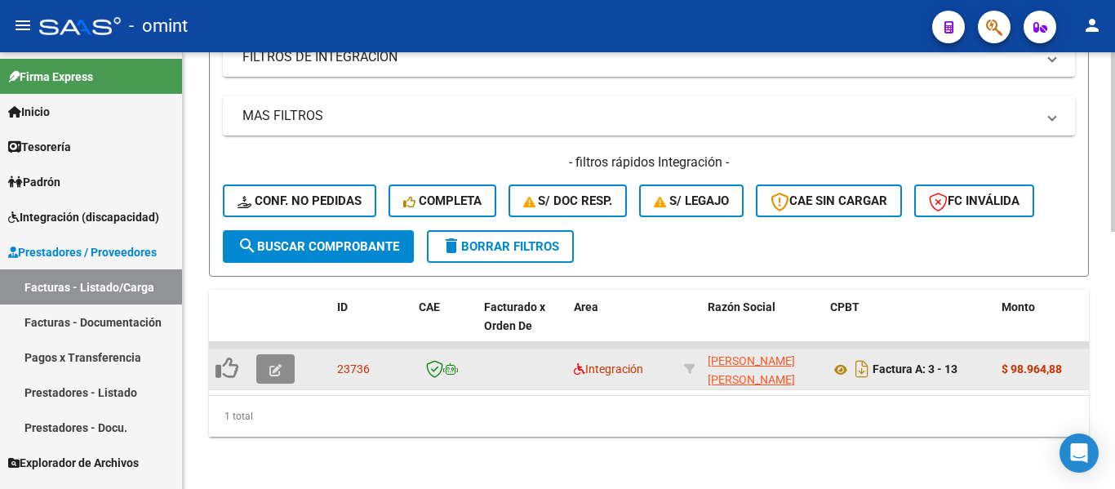
click at [269, 364] on icon "button" at bounding box center [275, 370] width 12 height 12
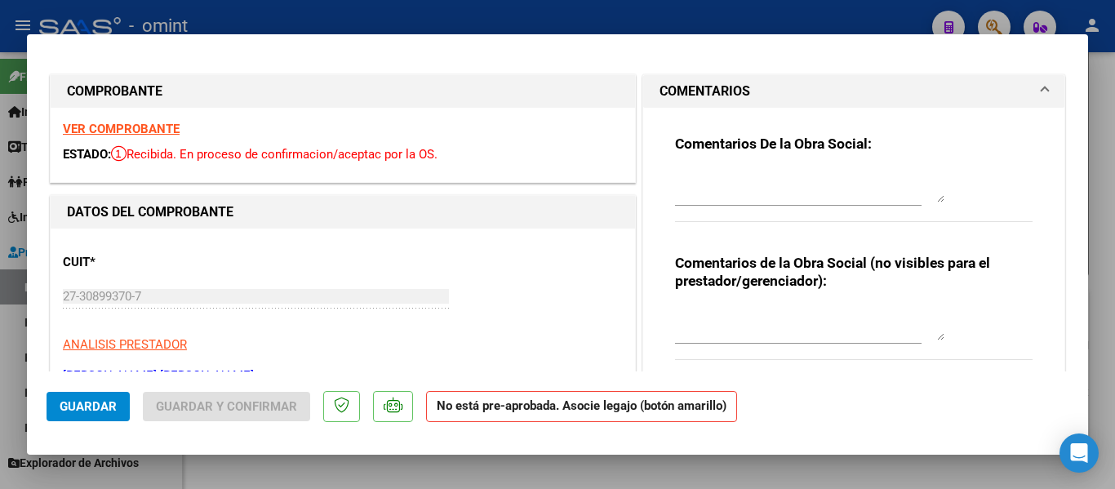
scroll to position [0, 0]
click at [155, 131] on strong "VER COMPROBANTE" at bounding box center [121, 129] width 117 height 15
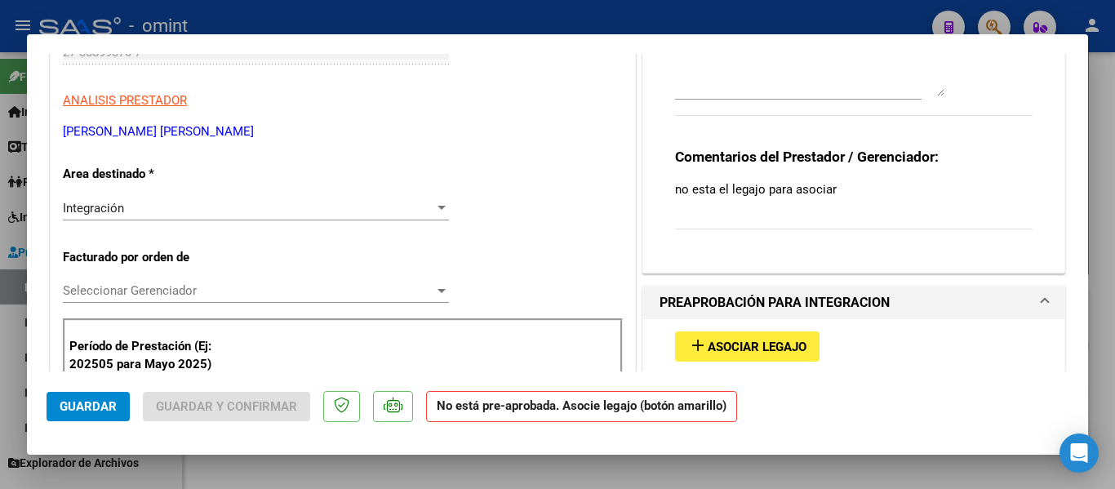
scroll to position [326, 0]
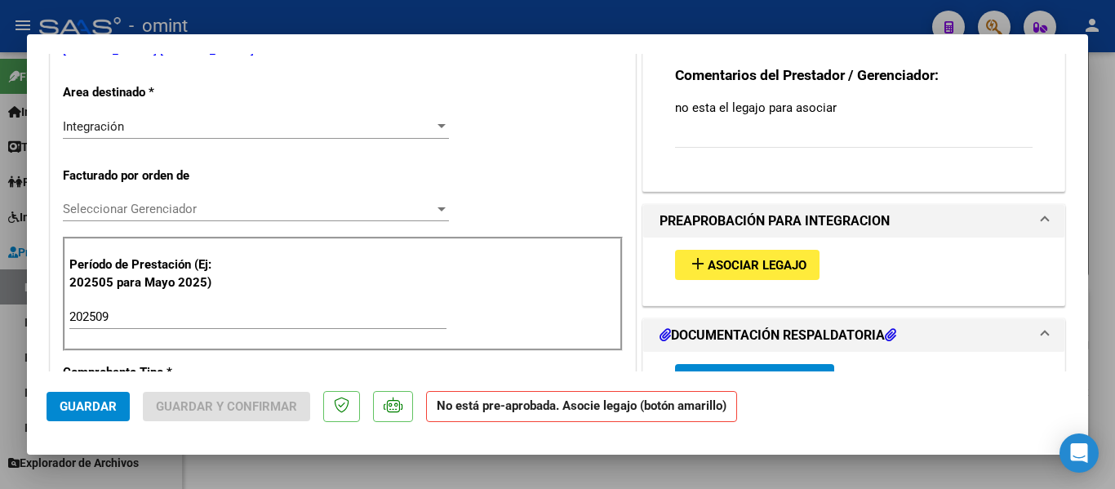
click at [768, 268] on span "Asociar Legajo" at bounding box center [757, 265] width 99 height 15
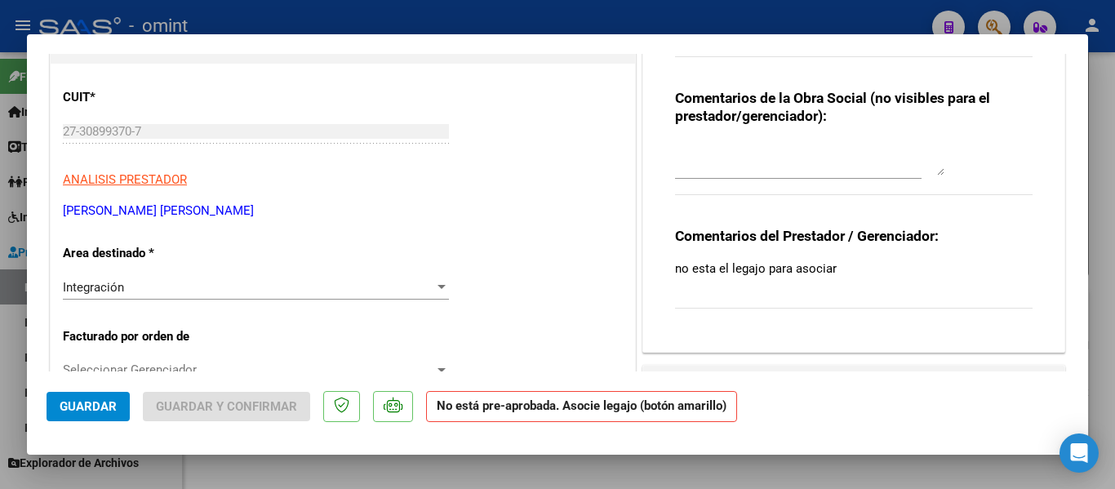
scroll to position [0, 0]
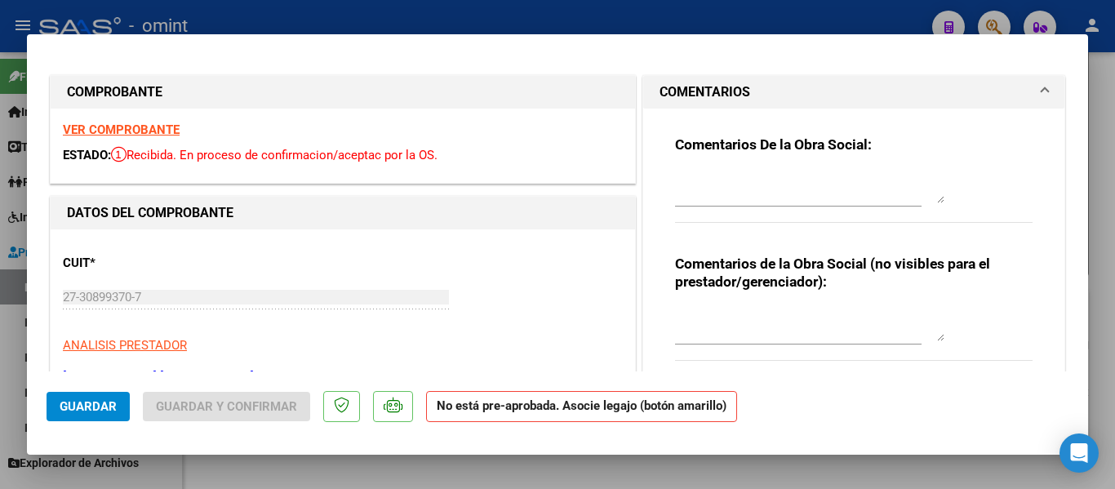
click at [152, 126] on strong "VER COMPROBANTE" at bounding box center [121, 129] width 117 height 15
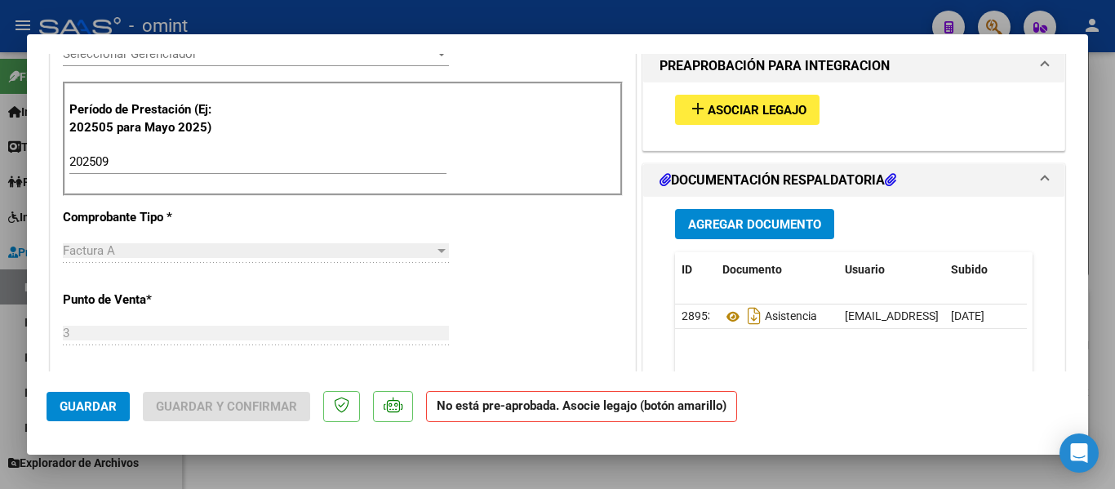
scroll to position [490, 0]
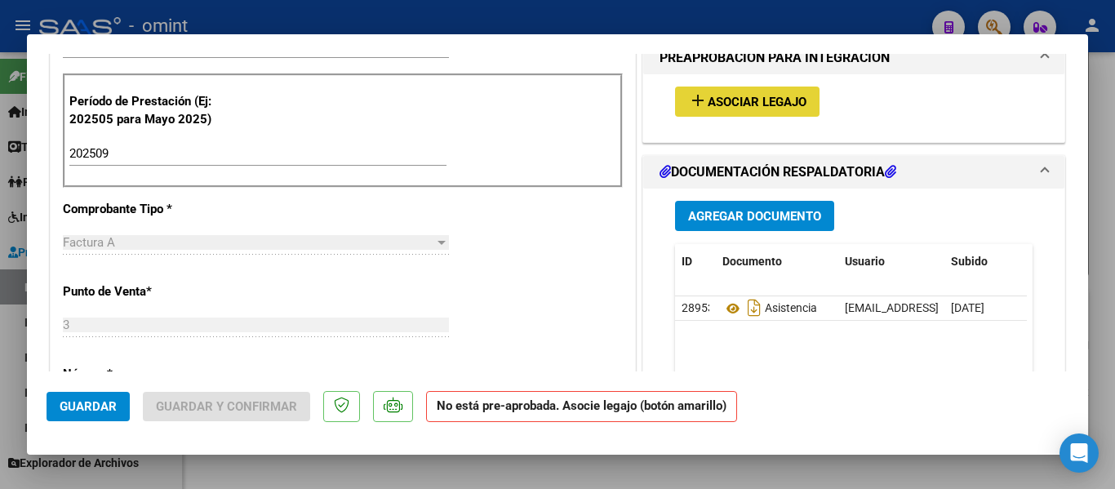
click at [741, 95] on span "Asociar Legajo" at bounding box center [757, 102] width 99 height 15
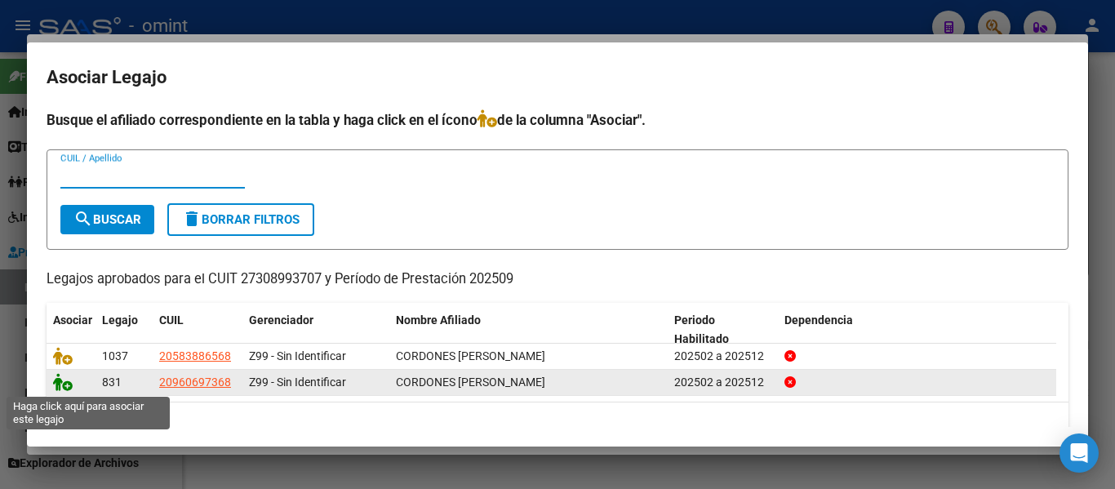
click at [62, 382] on icon at bounding box center [63, 382] width 20 height 18
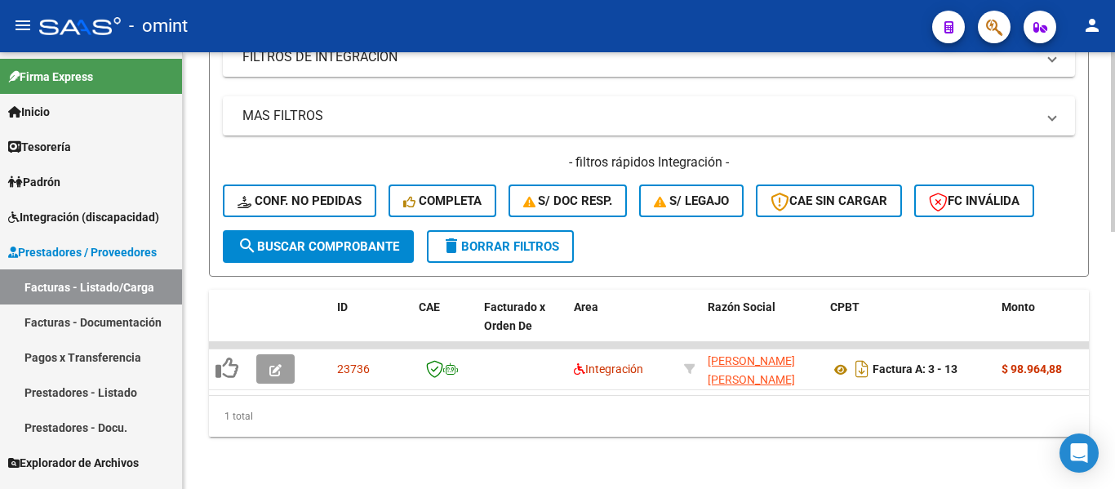
scroll to position [624, 0]
click at [528, 239] on span "delete Borrar Filtros" at bounding box center [501, 246] width 118 height 15
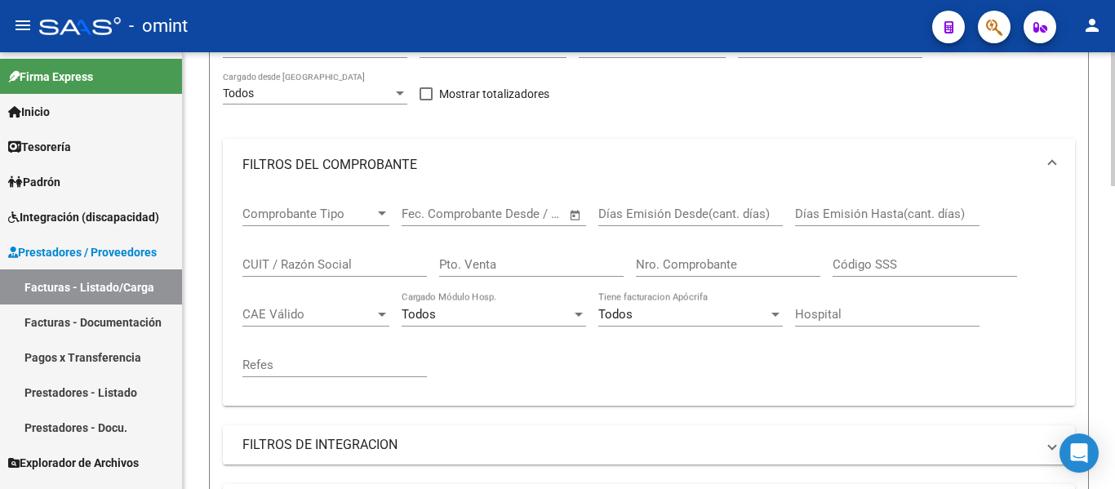
scroll to position [216, 0]
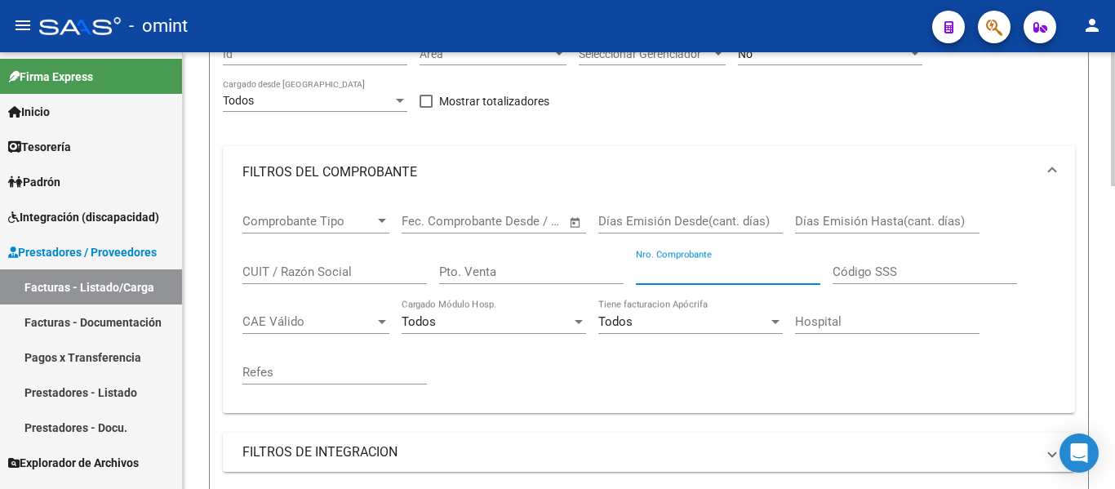
paste input "338"
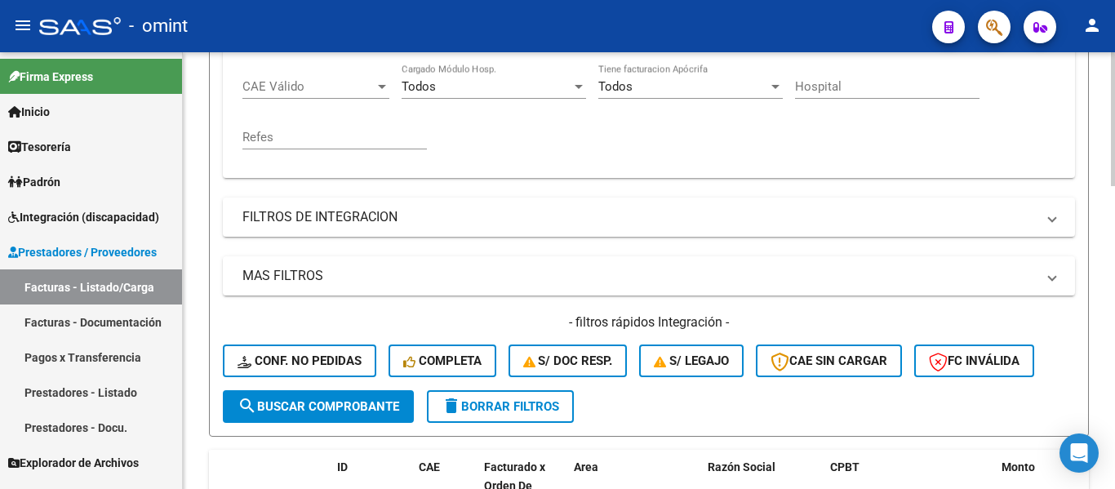
scroll to position [543, 0]
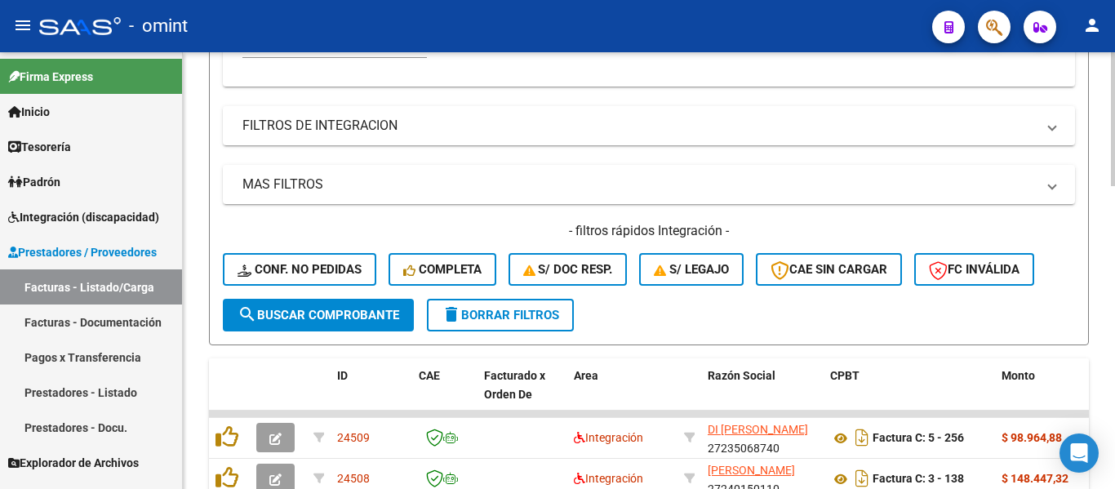
click at [385, 309] on span "search Buscar Comprobante" at bounding box center [318, 315] width 162 height 15
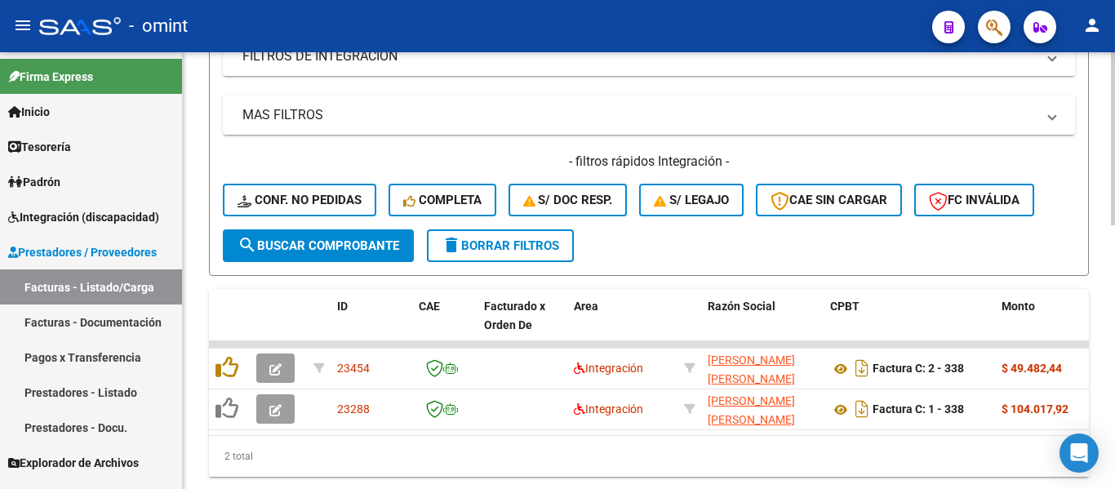
scroll to position [665, 0]
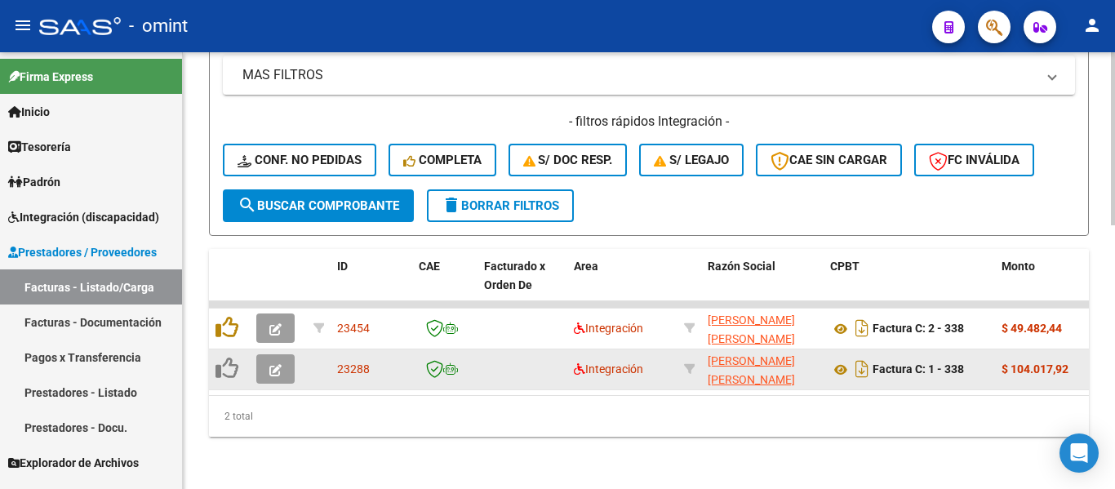
click at [275, 364] on icon "button" at bounding box center [275, 370] width 12 height 12
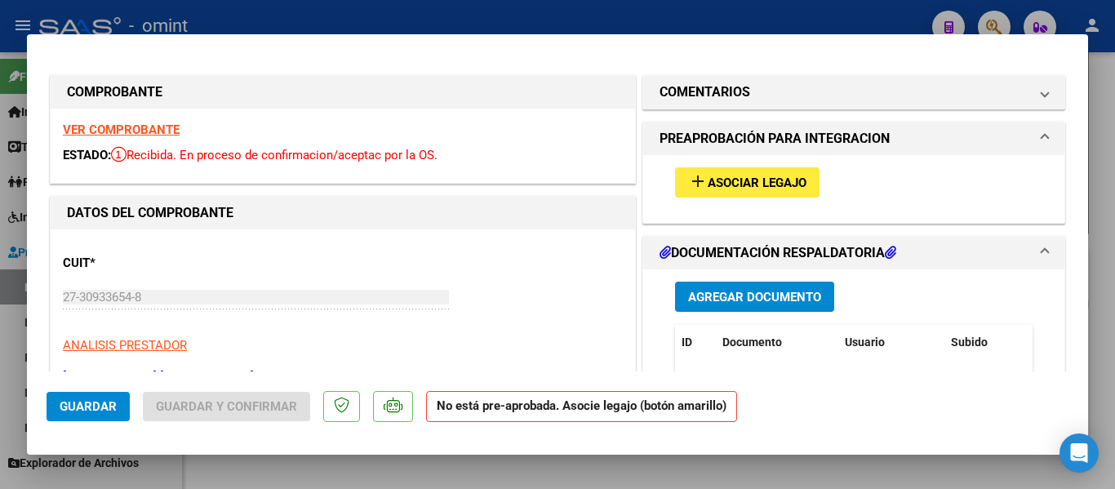
click at [143, 131] on strong "VER COMPROBANTE" at bounding box center [121, 129] width 117 height 15
click at [729, 180] on span "Asociar Legajo" at bounding box center [757, 182] width 99 height 15
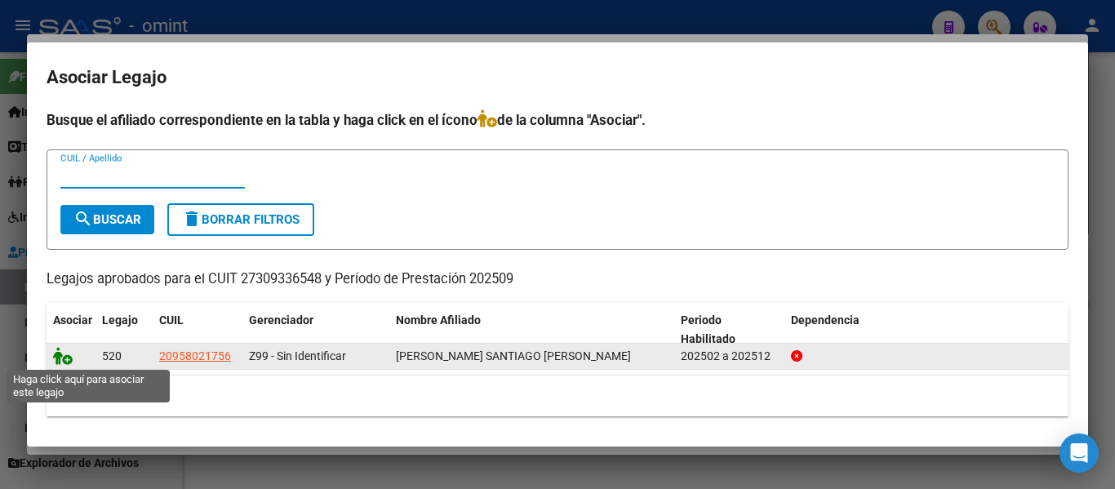
click at [59, 356] on icon at bounding box center [63, 356] width 20 height 18
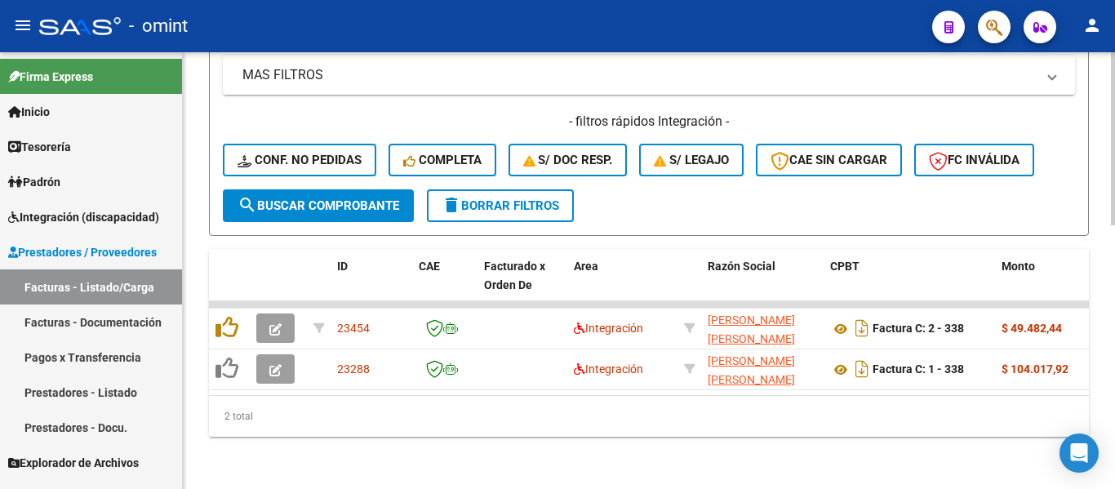
click at [548, 198] on span "delete Borrar Filtros" at bounding box center [501, 205] width 118 height 15
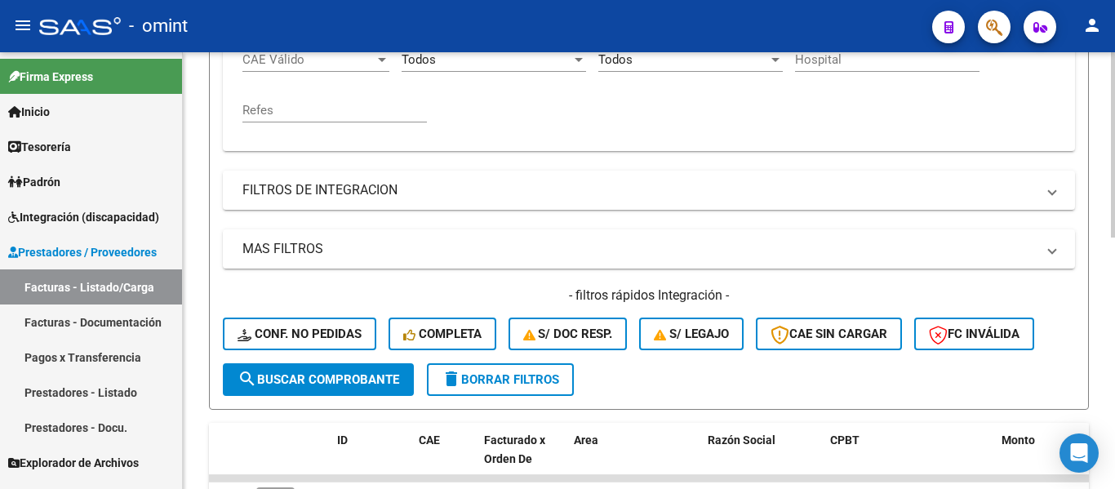
scroll to position [103, 0]
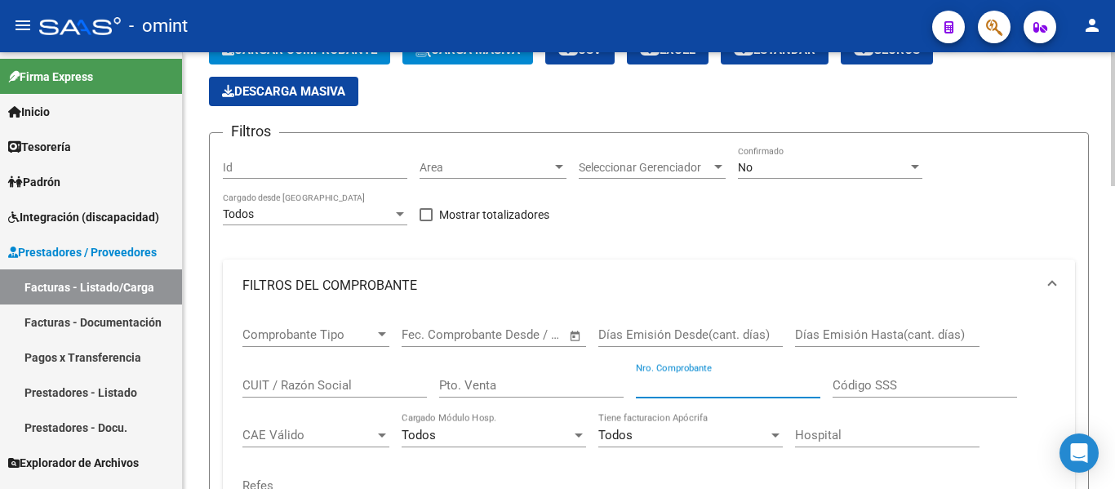
paste input "337"
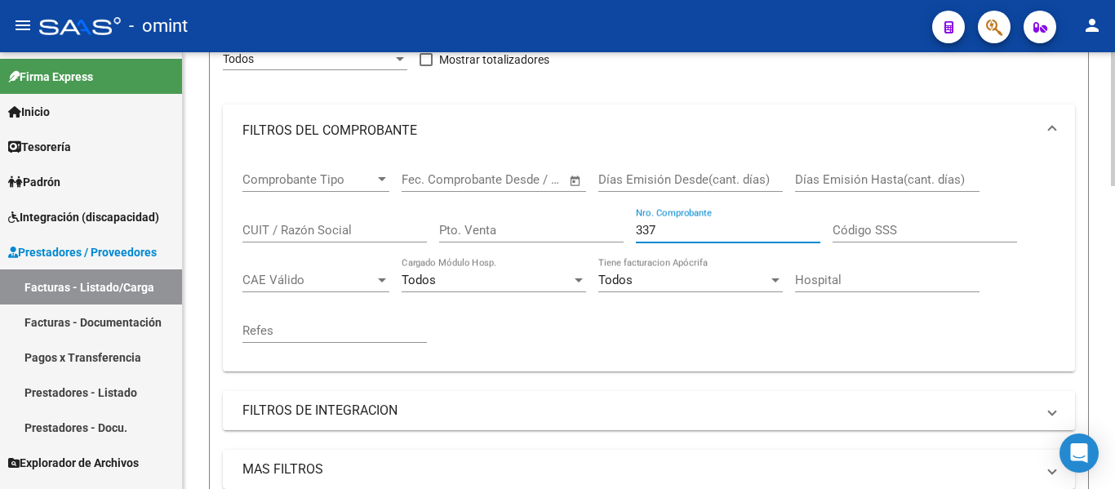
scroll to position [511, 0]
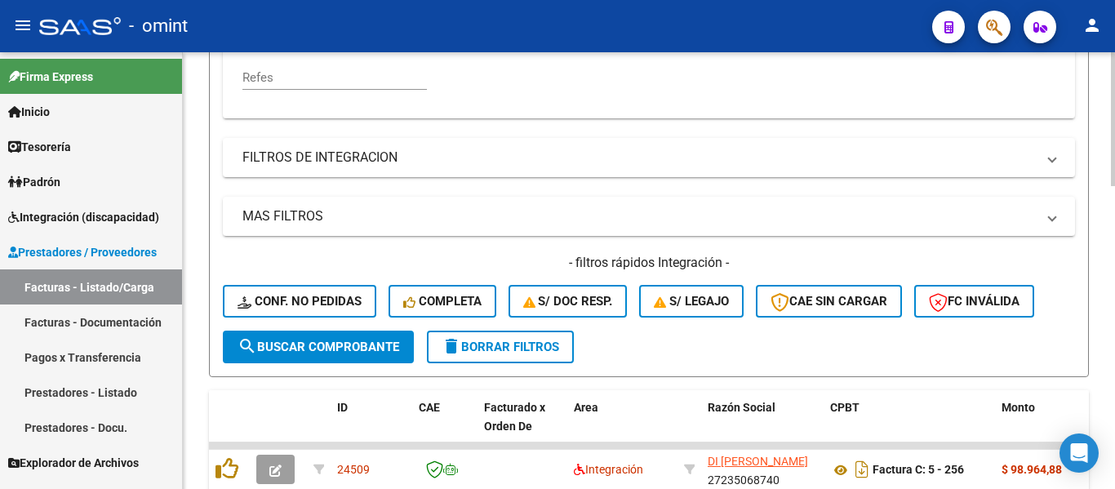
click at [366, 351] on span "search Buscar Comprobante" at bounding box center [318, 346] width 162 height 15
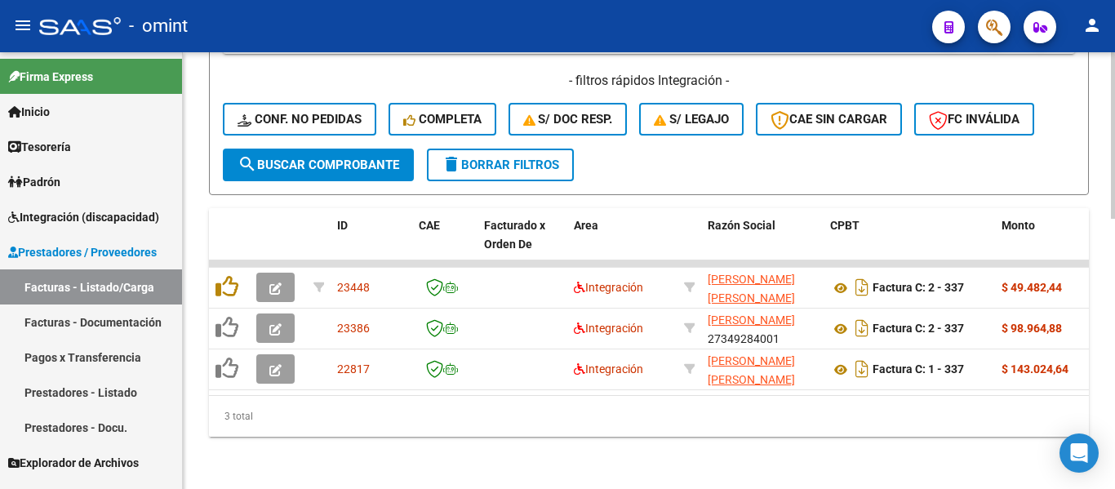
scroll to position [706, 0]
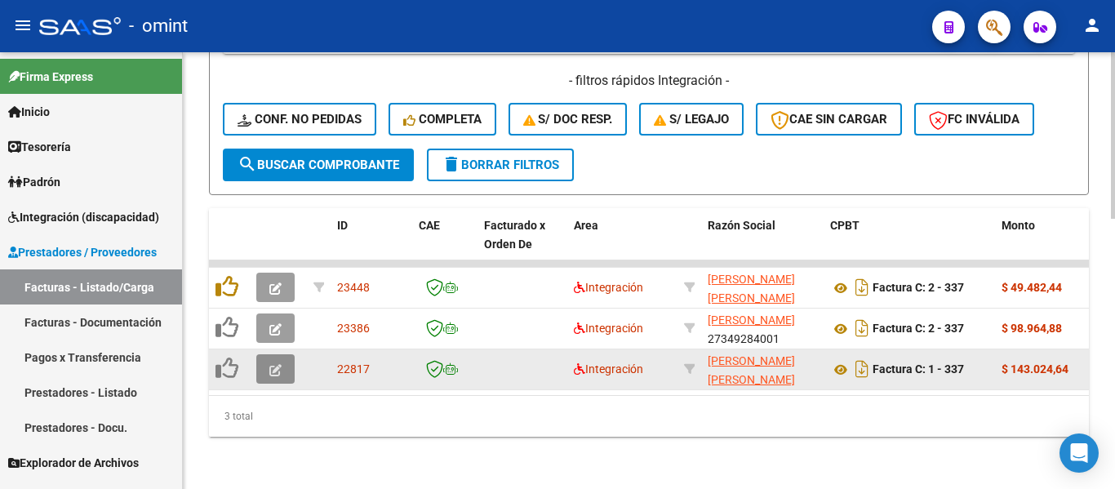
click at [283, 354] on button "button" at bounding box center [275, 368] width 38 height 29
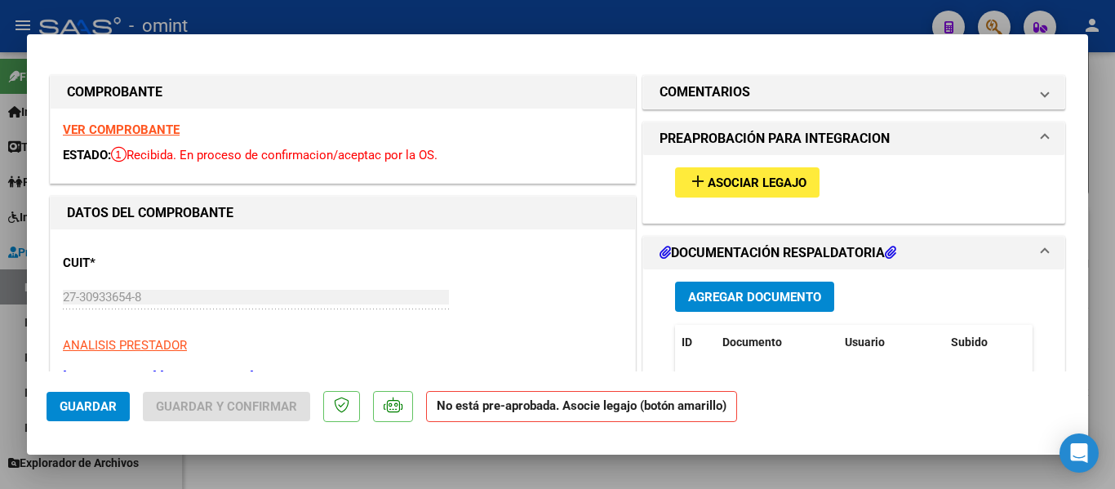
click at [140, 131] on strong "VER COMPROBANTE" at bounding box center [121, 129] width 117 height 15
click at [764, 179] on span "Asociar Legajo" at bounding box center [757, 182] width 99 height 15
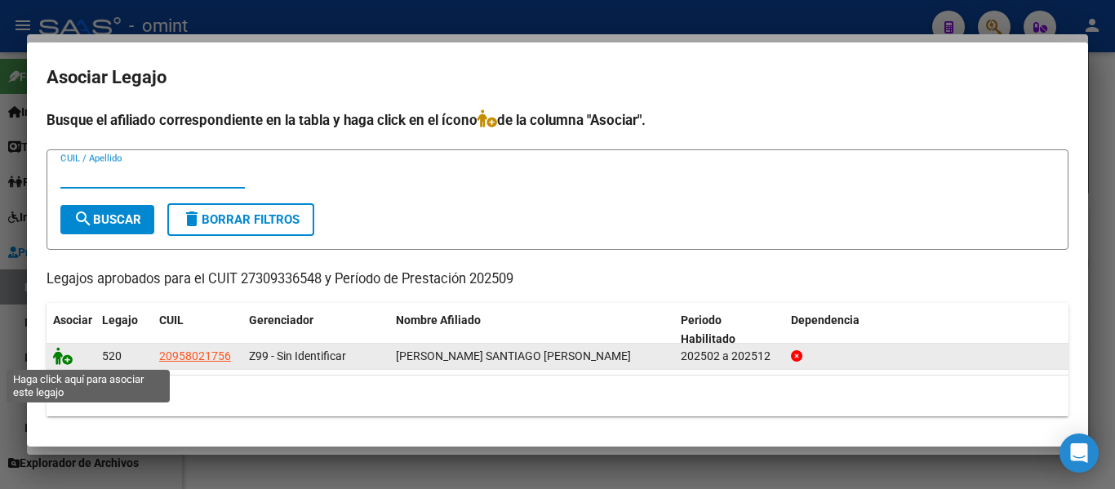
drag, startPoint x: 53, startPoint y: 357, endPoint x: 65, endPoint y: 358, distance: 12.3
click at [54, 357] on icon at bounding box center [63, 356] width 20 height 18
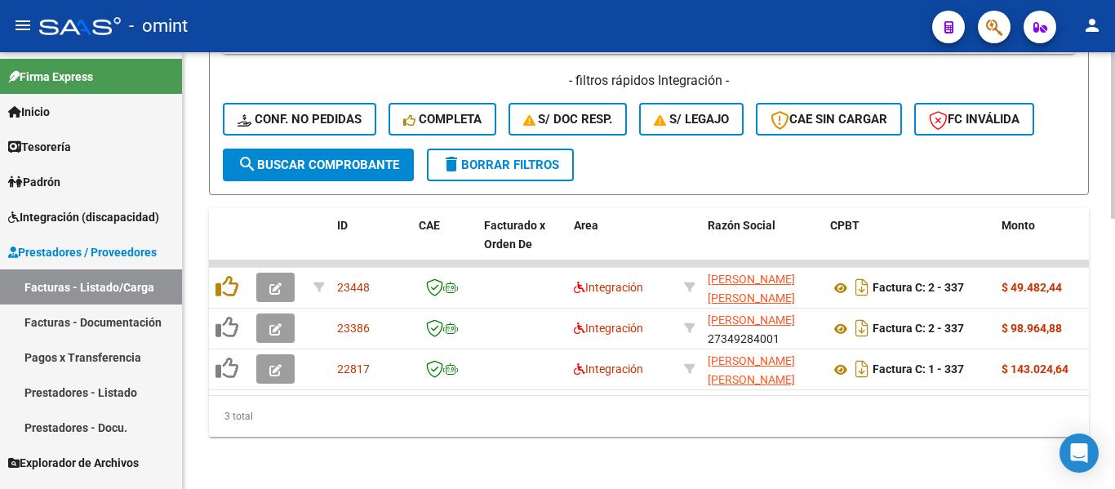
click at [552, 158] on span "delete Borrar Filtros" at bounding box center [501, 165] width 118 height 15
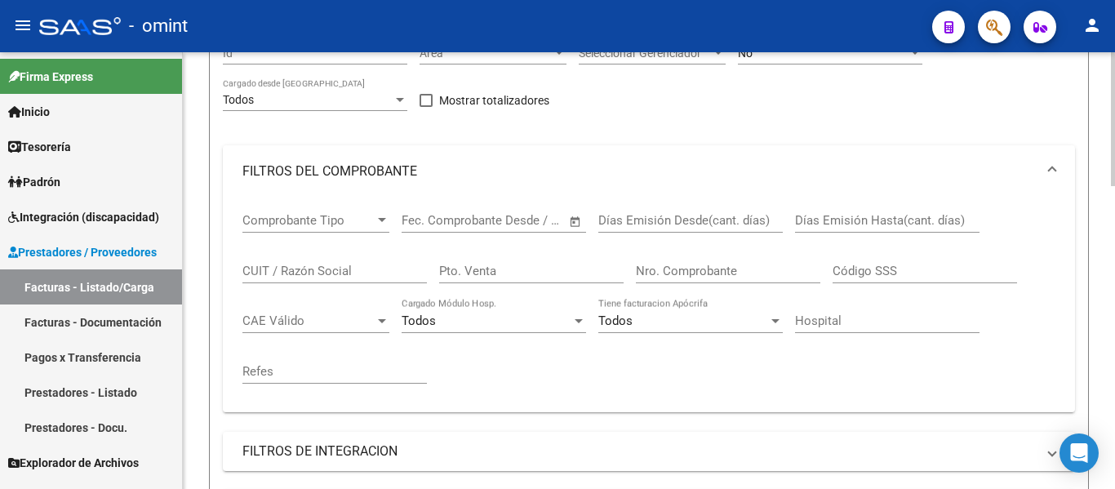
scroll to position [216, 0]
paste input "279"
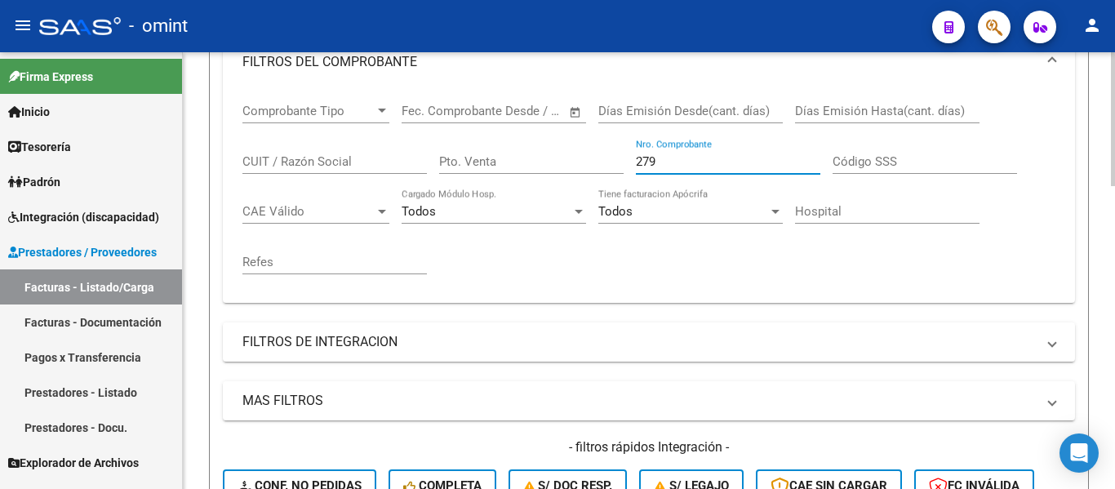
scroll to position [624, 0]
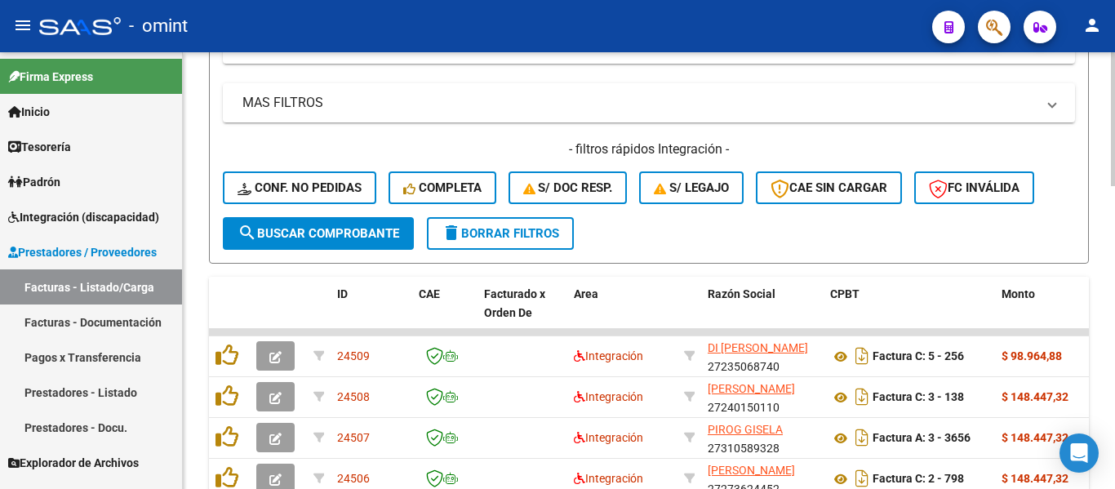
click at [378, 228] on span "search Buscar Comprobante" at bounding box center [318, 233] width 162 height 15
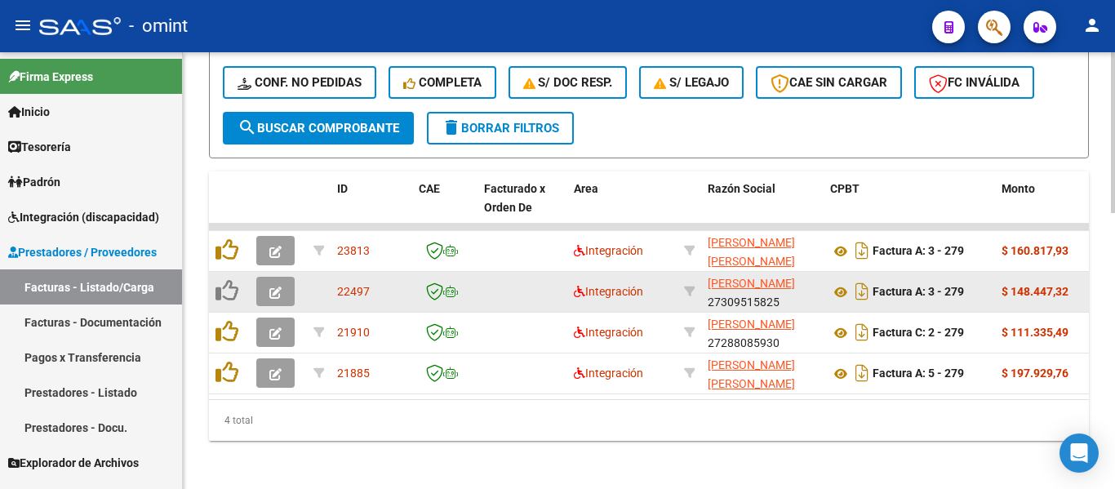
scroll to position [747, 0]
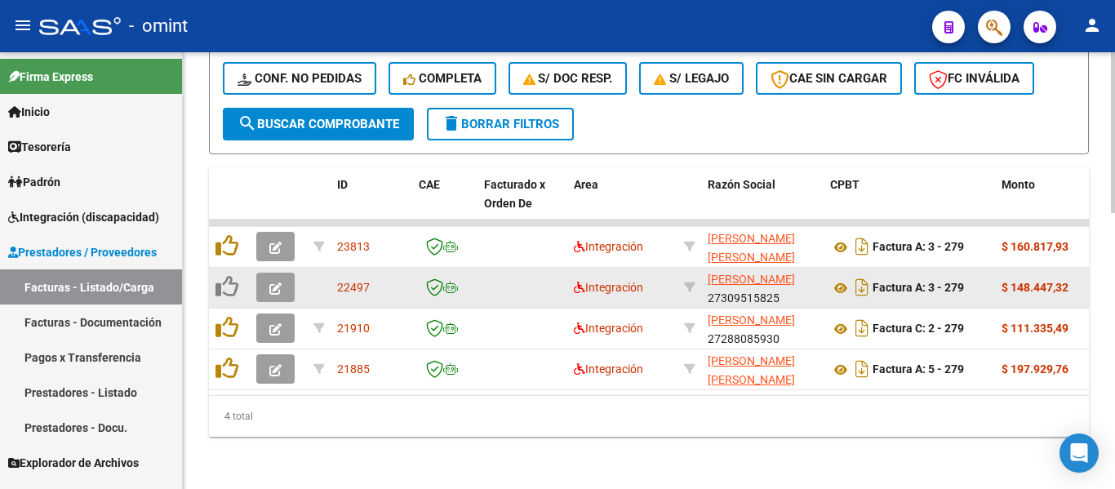
click at [270, 285] on button "button" at bounding box center [275, 287] width 38 height 29
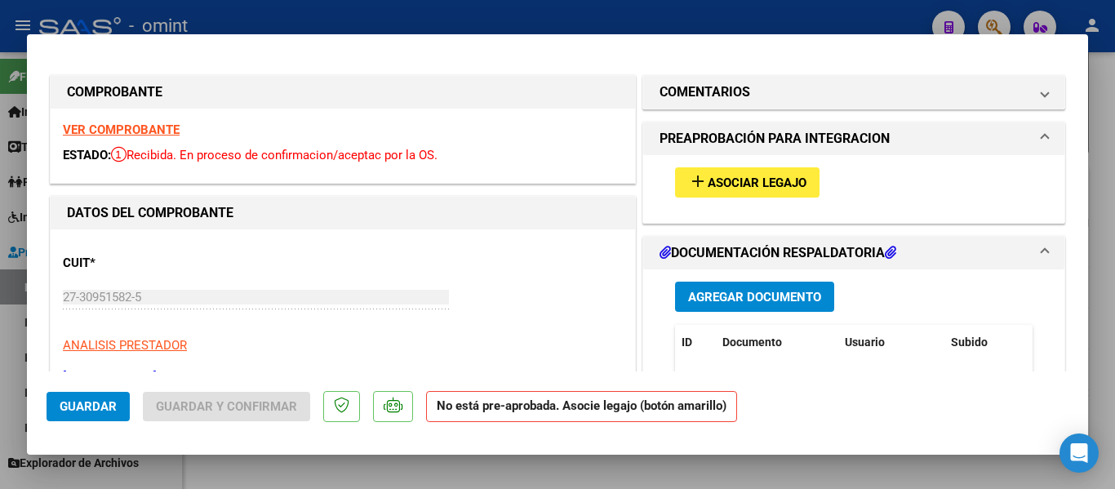
click at [148, 131] on strong "VER COMPROBANTE" at bounding box center [121, 129] width 117 height 15
click at [779, 181] on span "Asociar Legajo" at bounding box center [757, 182] width 99 height 15
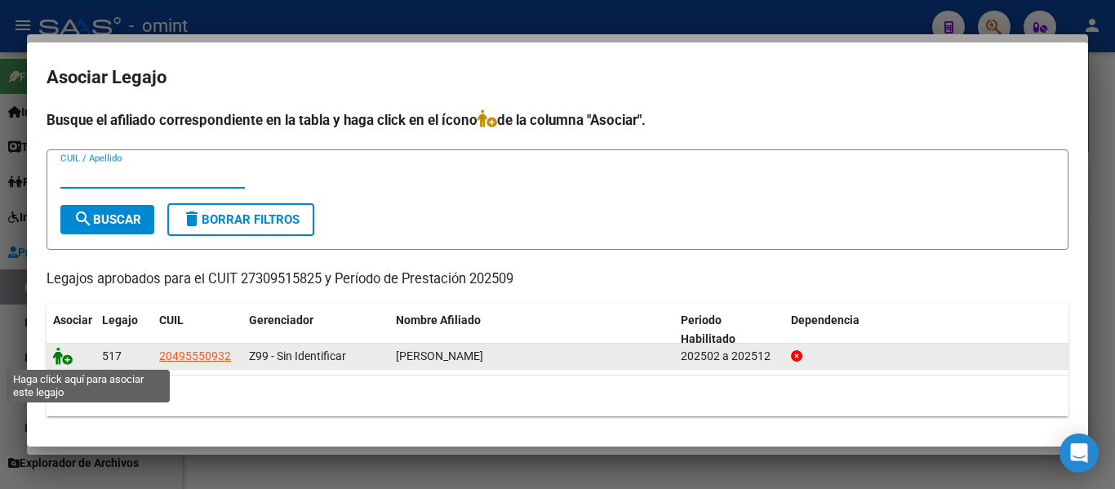
click at [55, 358] on icon at bounding box center [63, 356] width 20 height 18
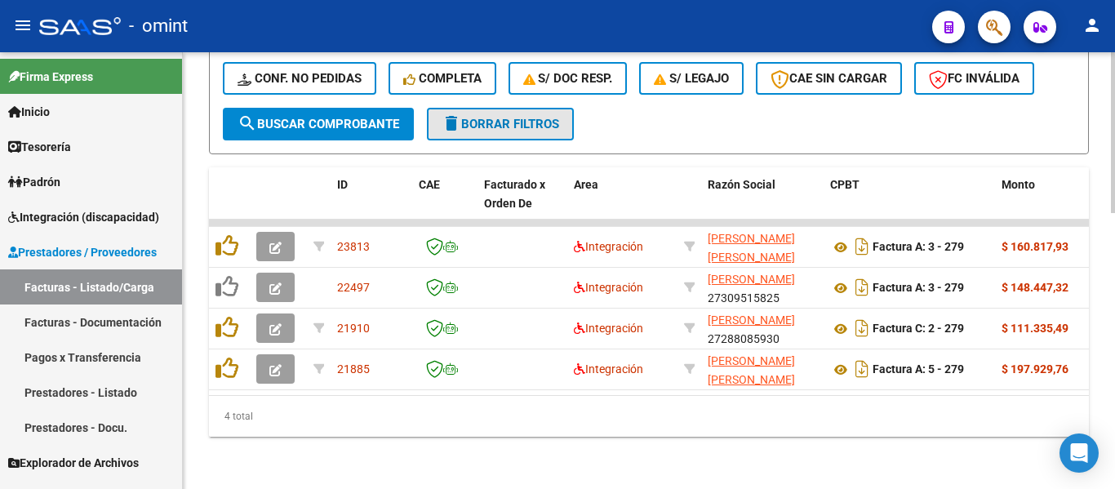
click at [526, 117] on span "delete Borrar Filtros" at bounding box center [501, 124] width 118 height 15
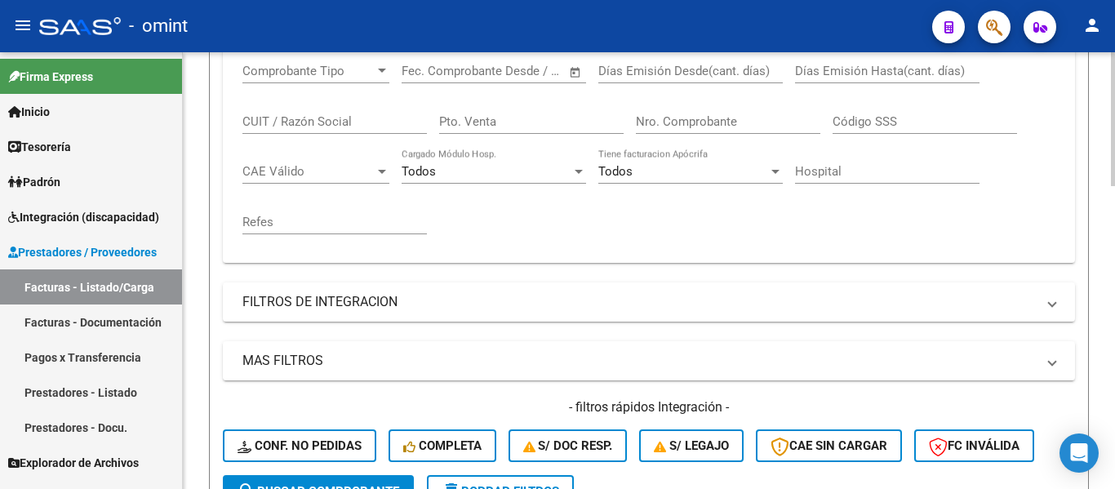
scroll to position [339, 0]
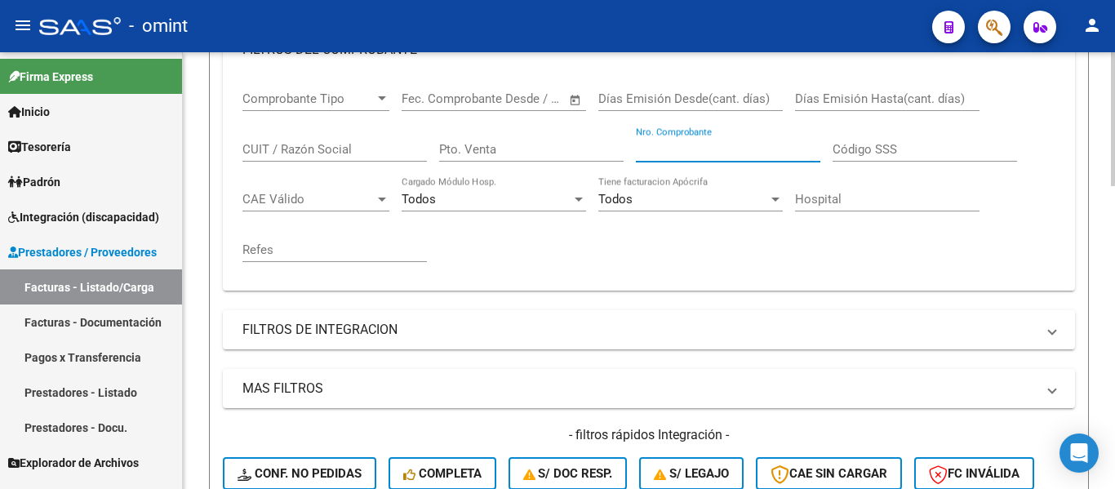
paste input "998"
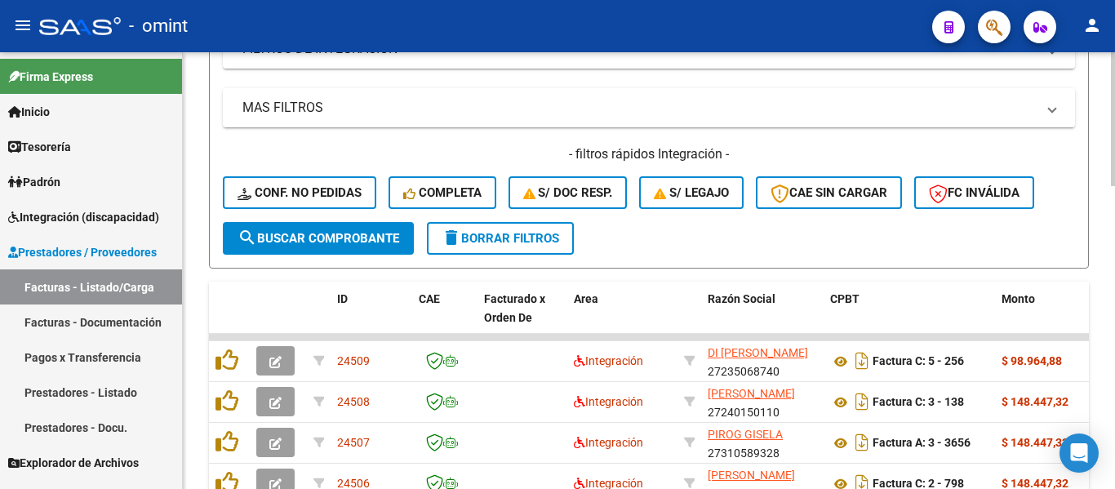
scroll to position [665, 0]
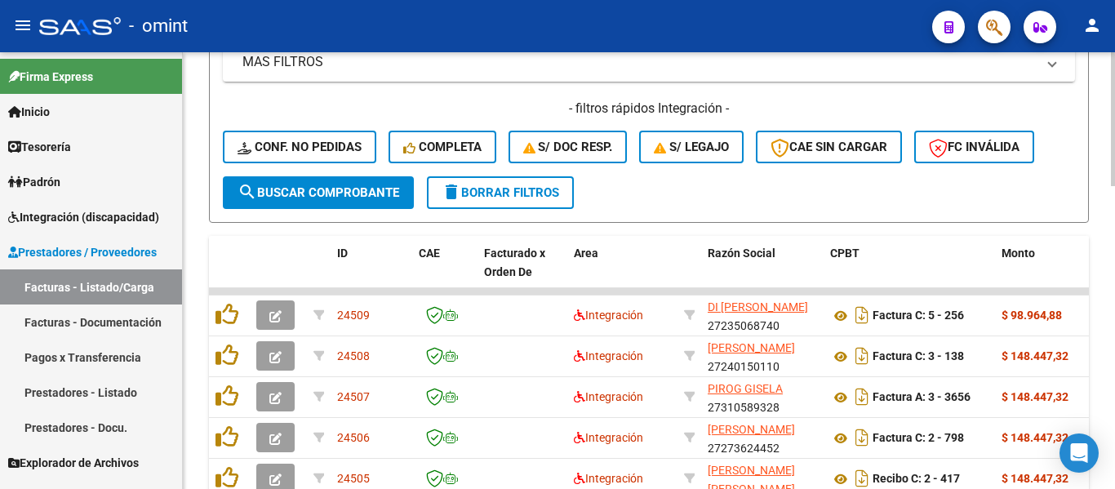
click at [396, 191] on span "search Buscar Comprobante" at bounding box center [318, 192] width 162 height 15
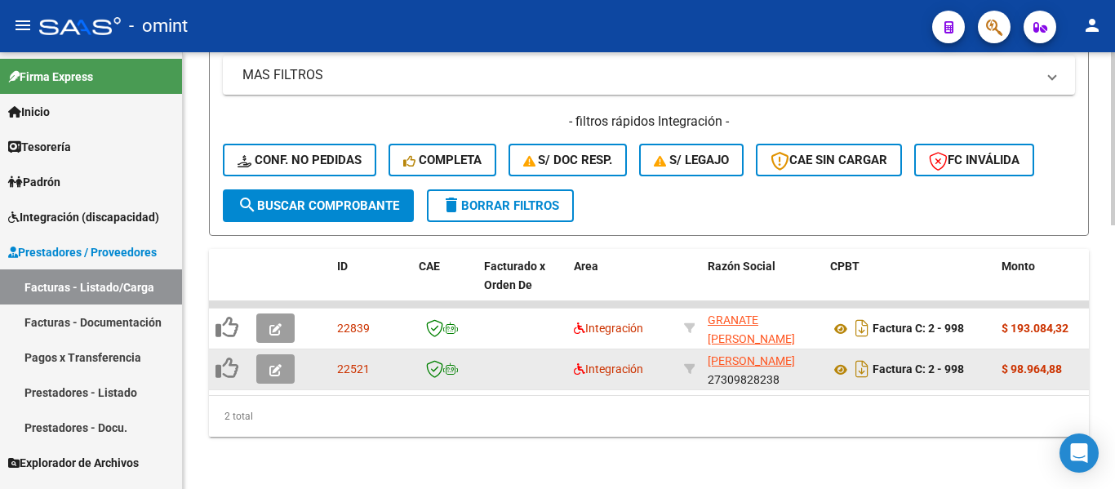
click at [279, 364] on icon "button" at bounding box center [275, 370] width 12 height 12
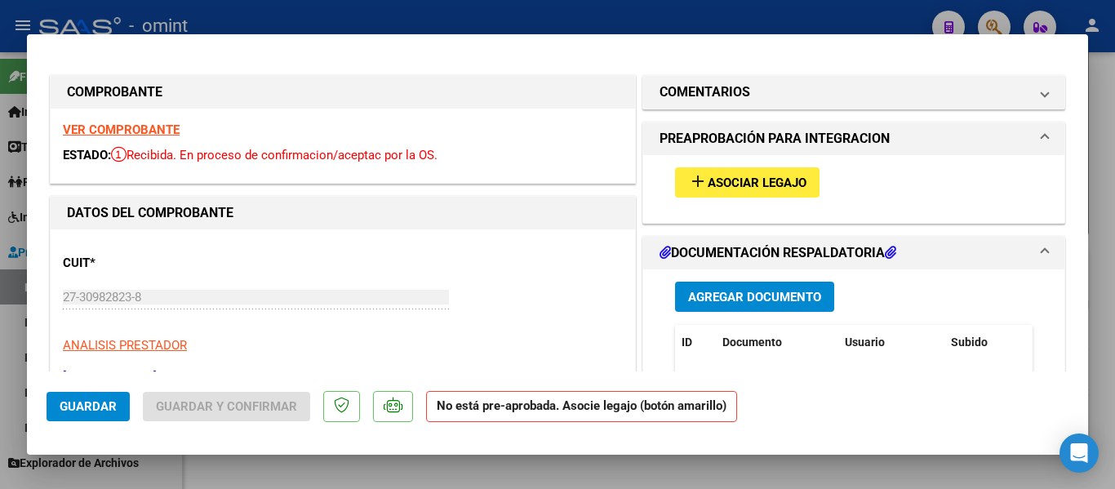
click at [134, 129] on strong "VER COMPROBANTE" at bounding box center [121, 129] width 117 height 15
click at [766, 174] on button "add Asociar Legajo" at bounding box center [747, 182] width 144 height 30
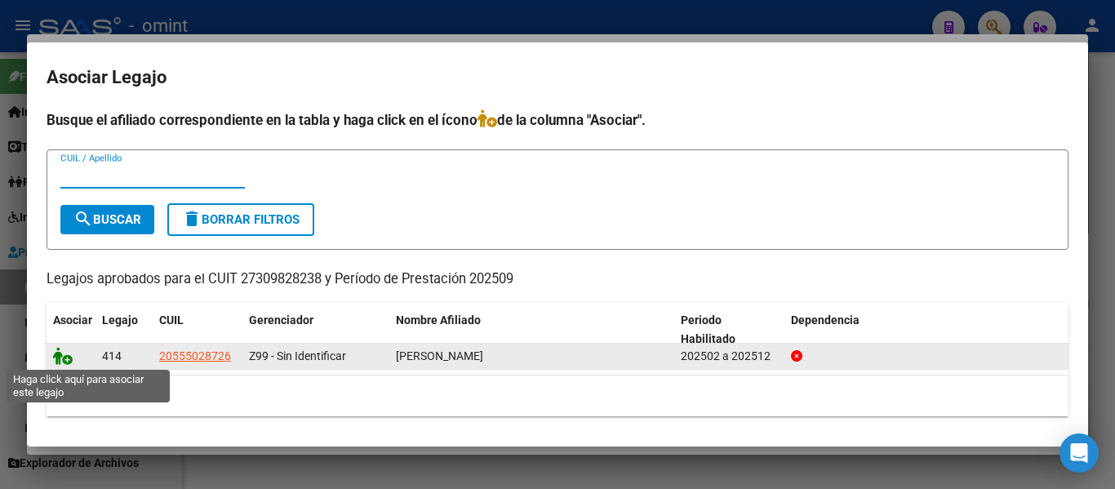
click at [64, 358] on icon at bounding box center [63, 356] width 20 height 18
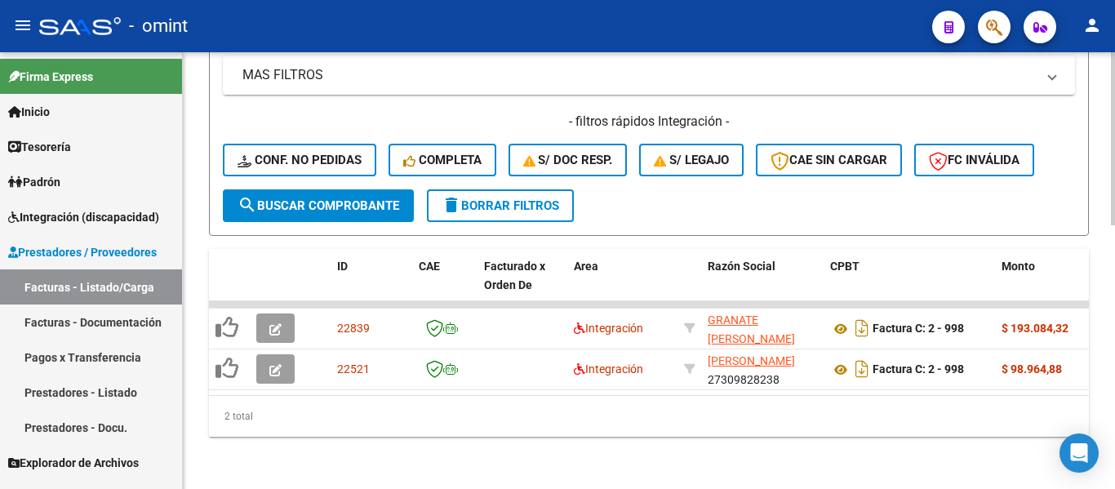
click at [542, 198] on span "delete Borrar Filtros" at bounding box center [501, 205] width 118 height 15
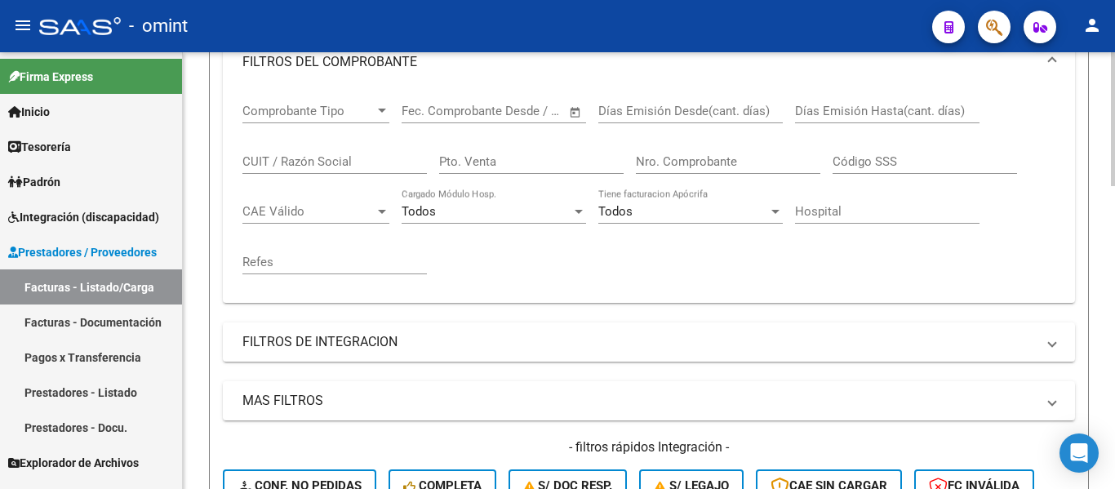
scroll to position [266, 0]
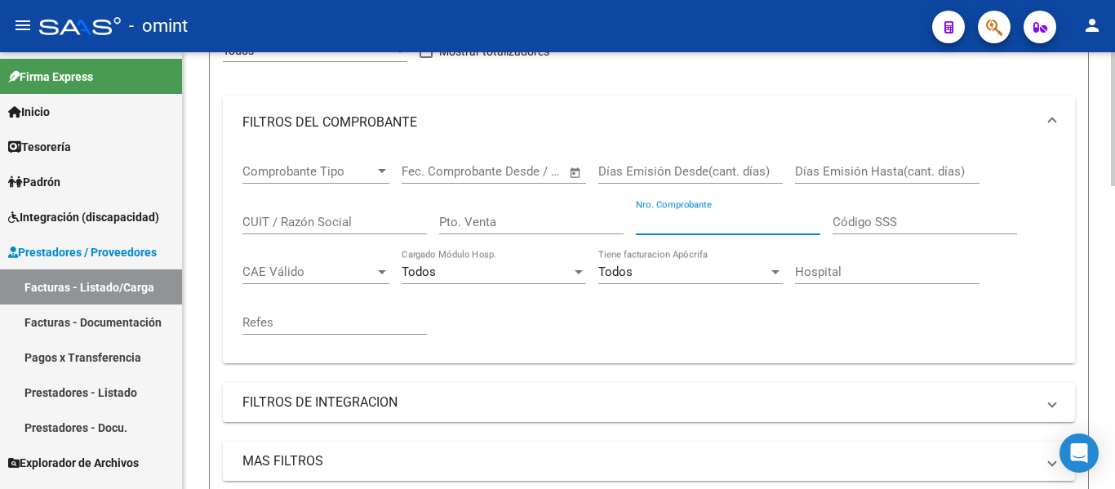
paste input "788"
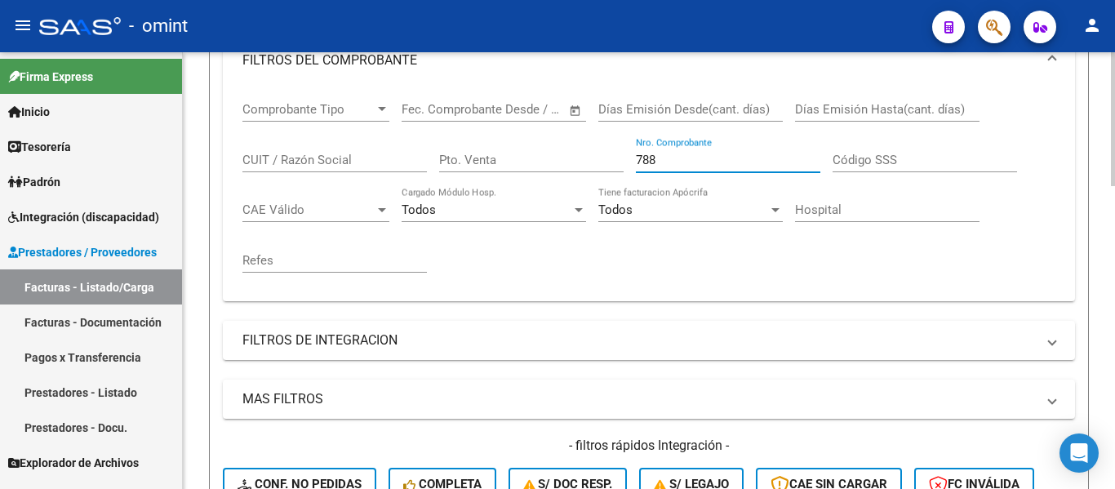
scroll to position [511, 0]
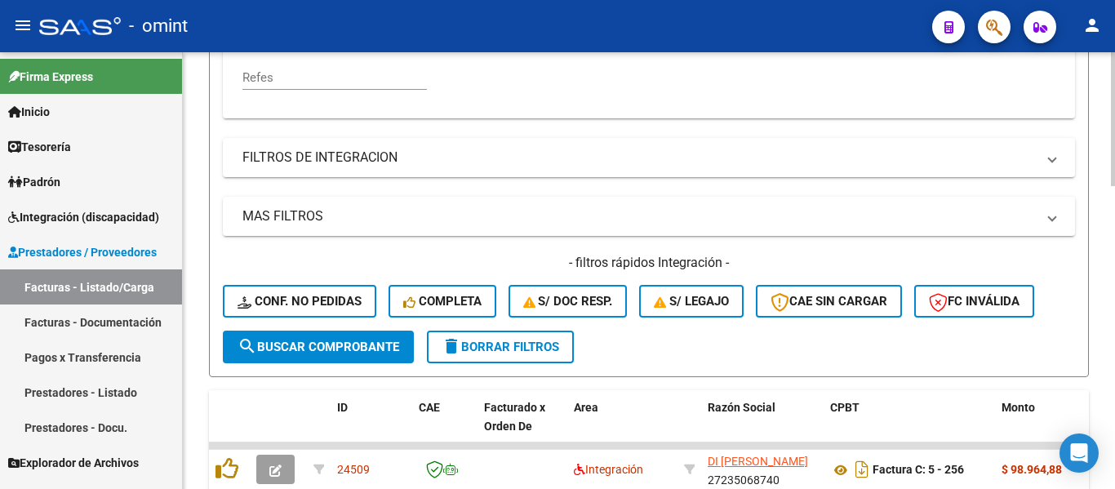
click at [370, 339] on span "search Buscar Comprobante" at bounding box center [318, 346] width 162 height 15
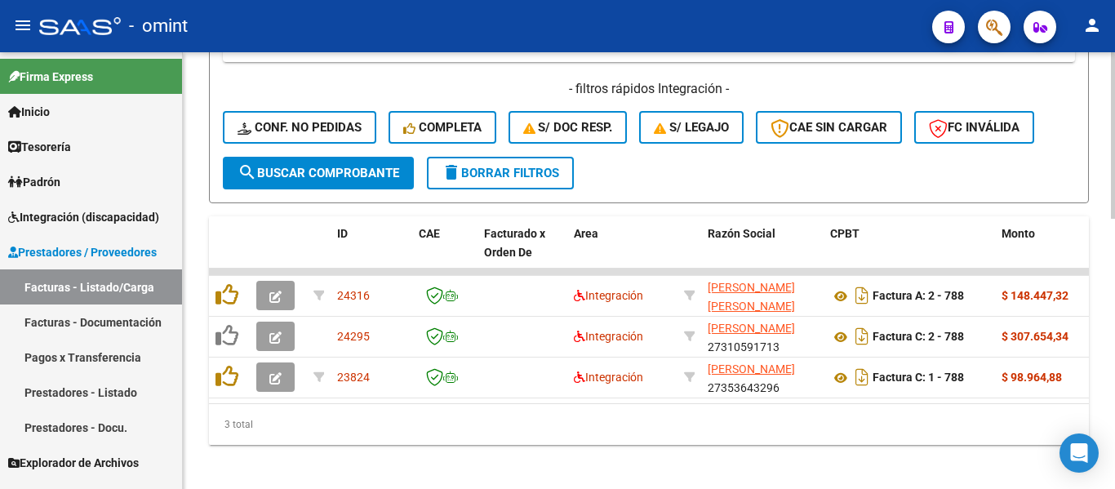
scroll to position [706, 0]
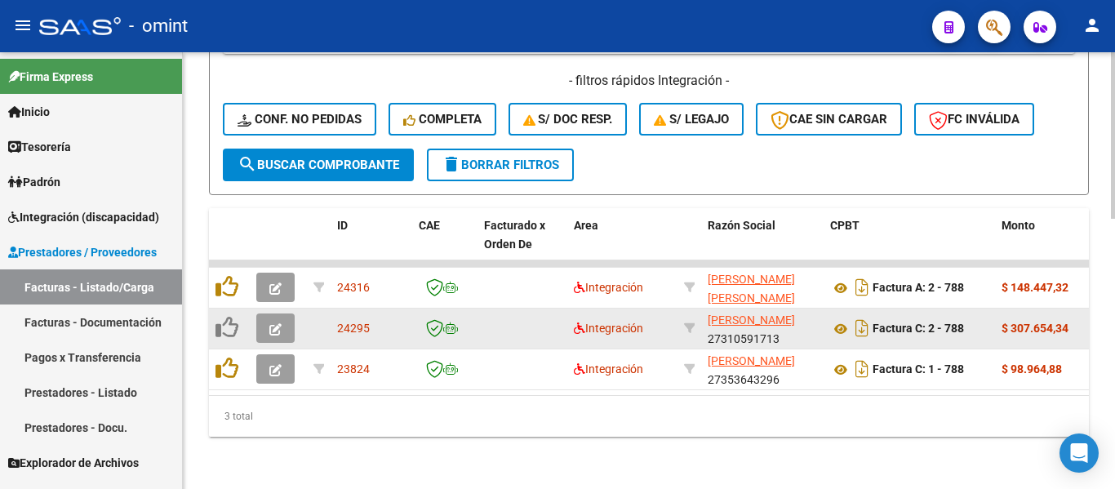
click at [264, 317] on button "button" at bounding box center [275, 327] width 38 height 29
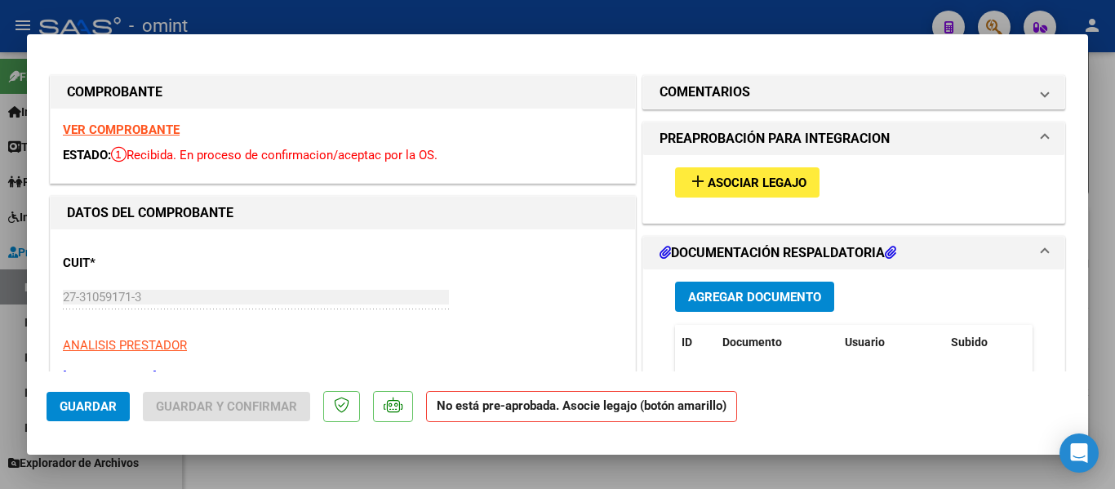
click at [157, 129] on strong "VER COMPROBANTE" at bounding box center [121, 129] width 117 height 15
click at [768, 180] on span "Asociar Legajo" at bounding box center [757, 182] width 99 height 15
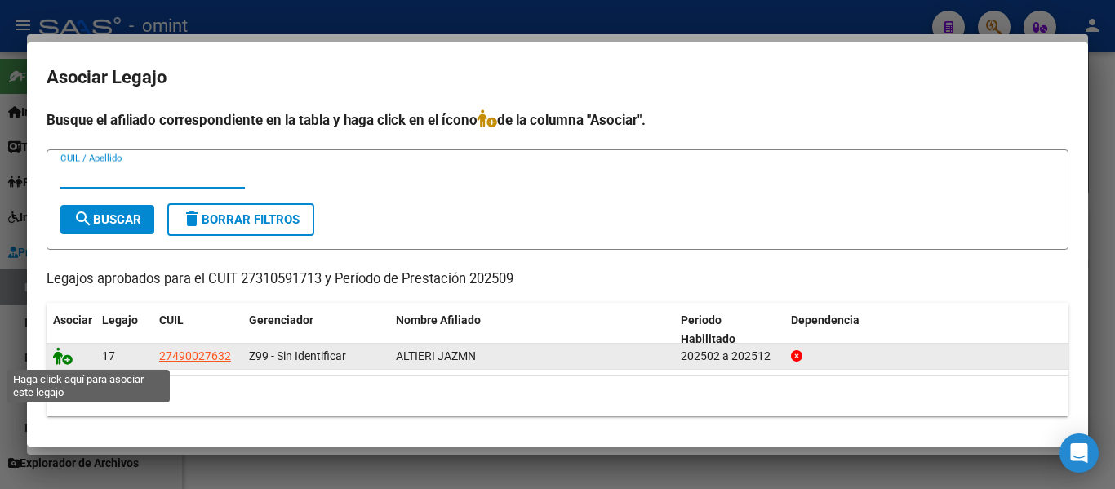
click at [65, 356] on icon at bounding box center [63, 356] width 20 height 18
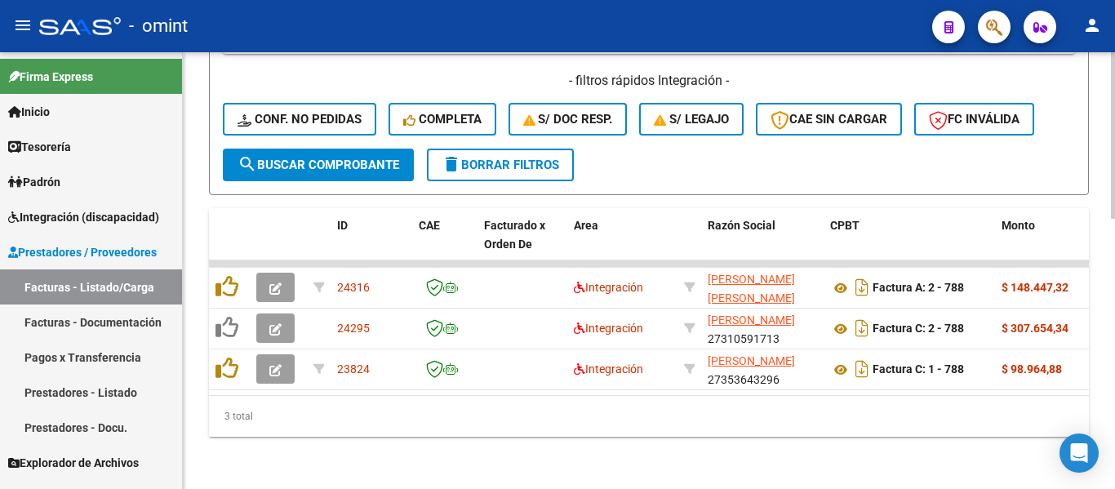
click at [527, 159] on button "delete Borrar Filtros" at bounding box center [500, 165] width 147 height 33
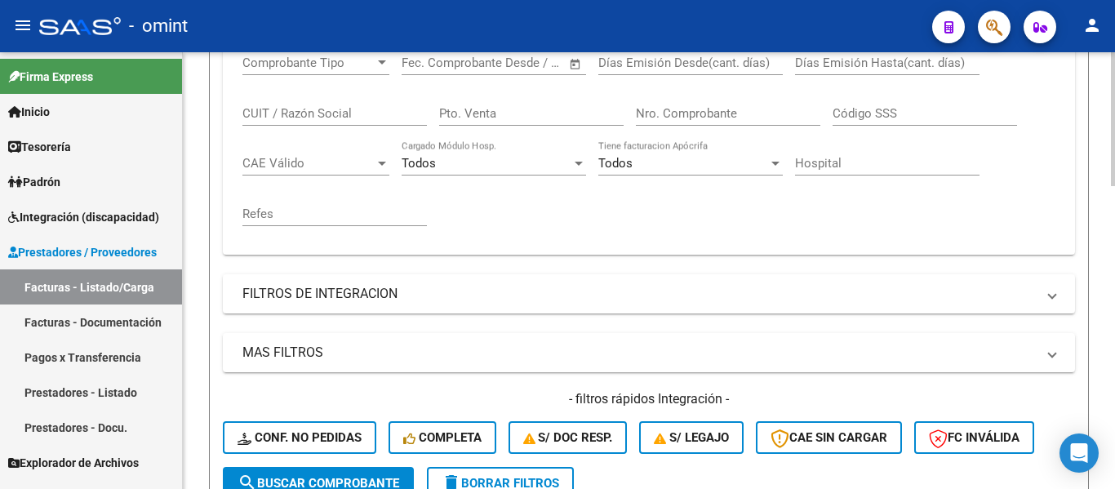
scroll to position [298, 0]
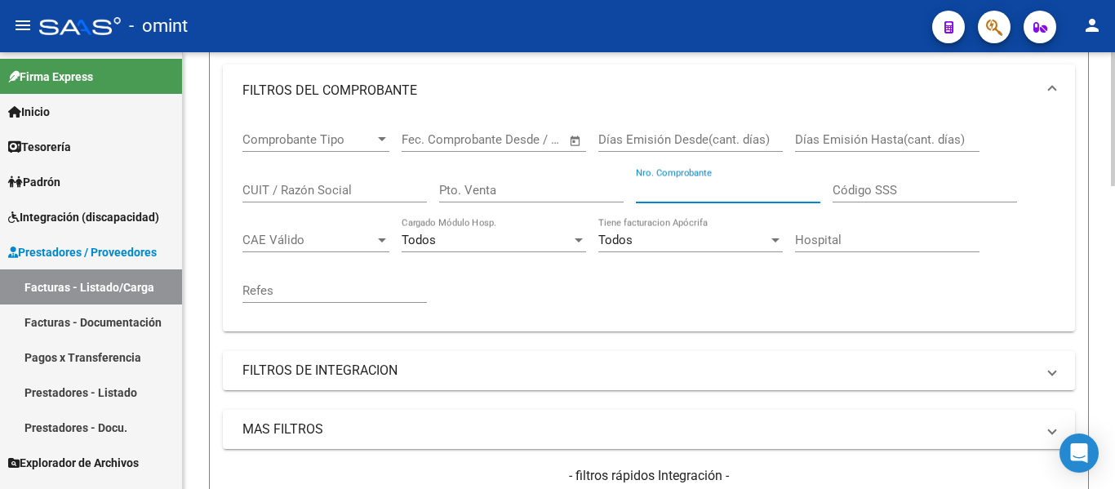
paste input "841"
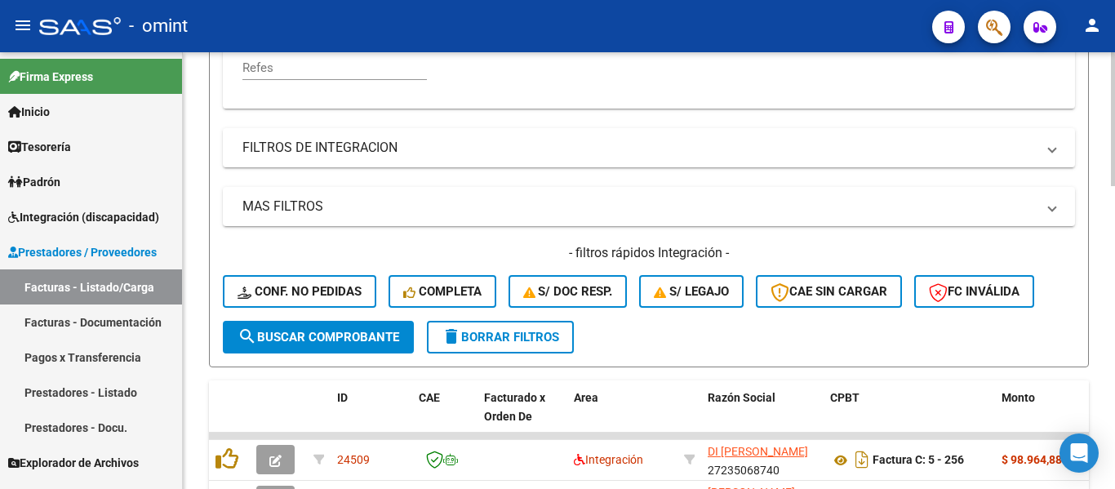
scroll to position [543, 0]
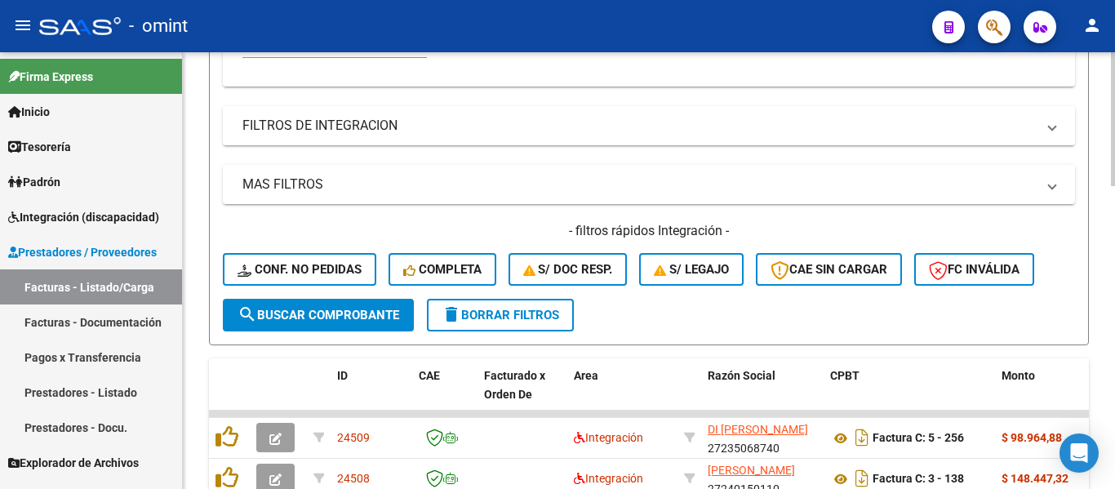
click at [372, 315] on span "search Buscar Comprobante" at bounding box center [318, 315] width 162 height 15
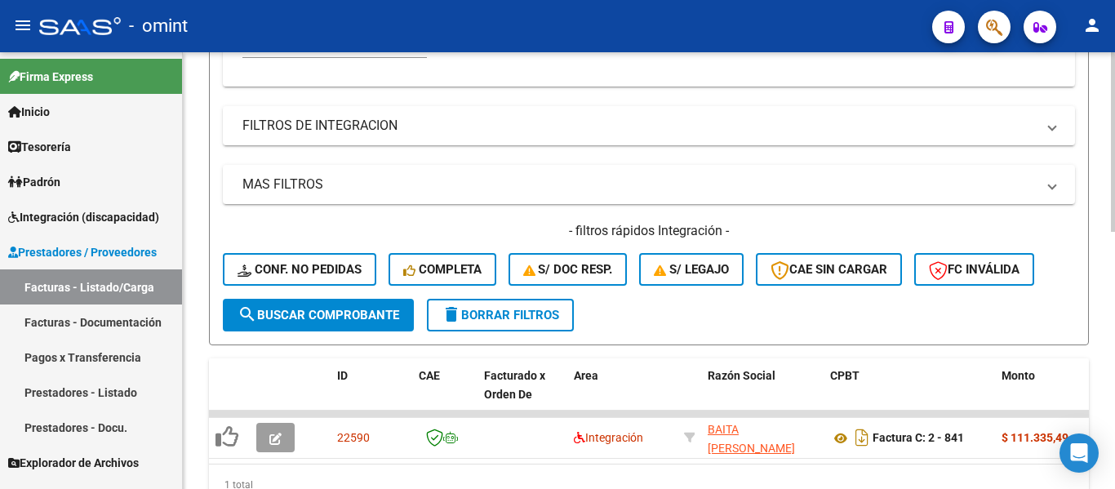
scroll to position [624, 0]
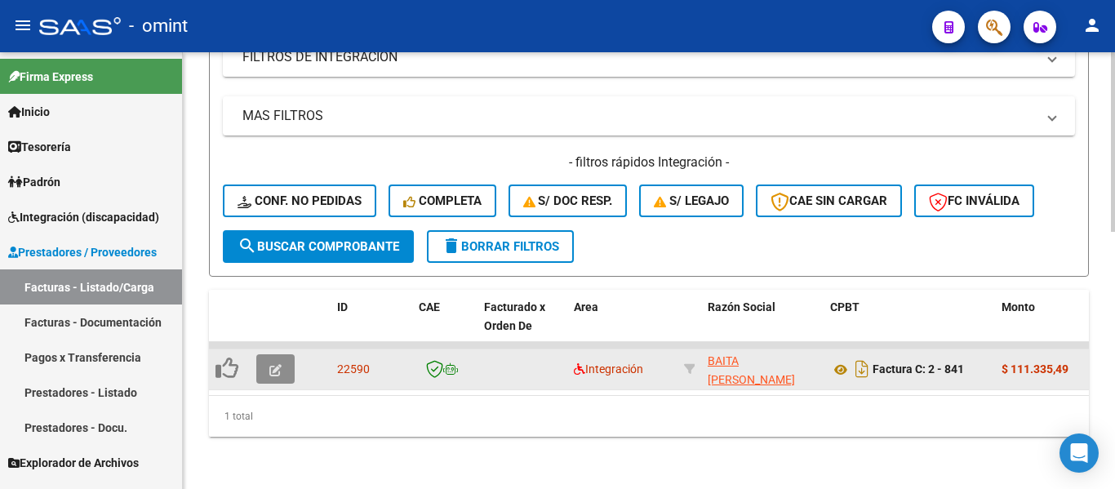
click at [283, 354] on button "button" at bounding box center [275, 368] width 38 height 29
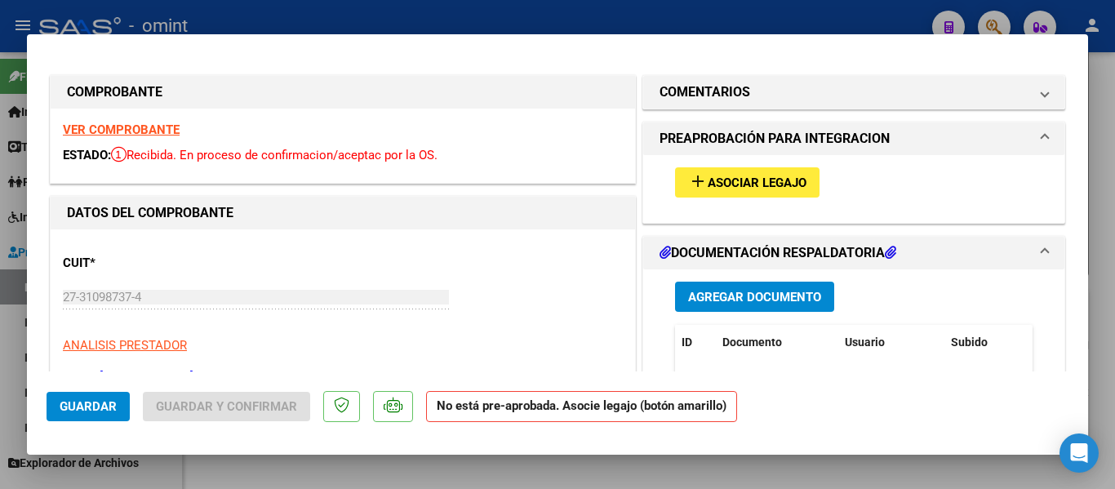
click at [141, 132] on strong "VER COMPROBANTE" at bounding box center [121, 129] width 117 height 15
click at [749, 185] on span "Asociar Legajo" at bounding box center [757, 182] width 99 height 15
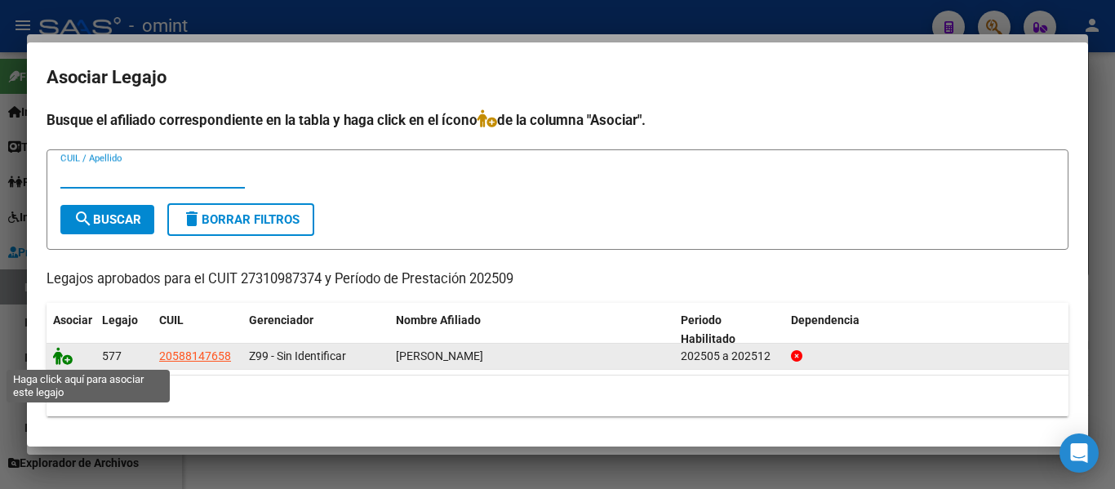
click at [66, 361] on icon at bounding box center [63, 356] width 20 height 18
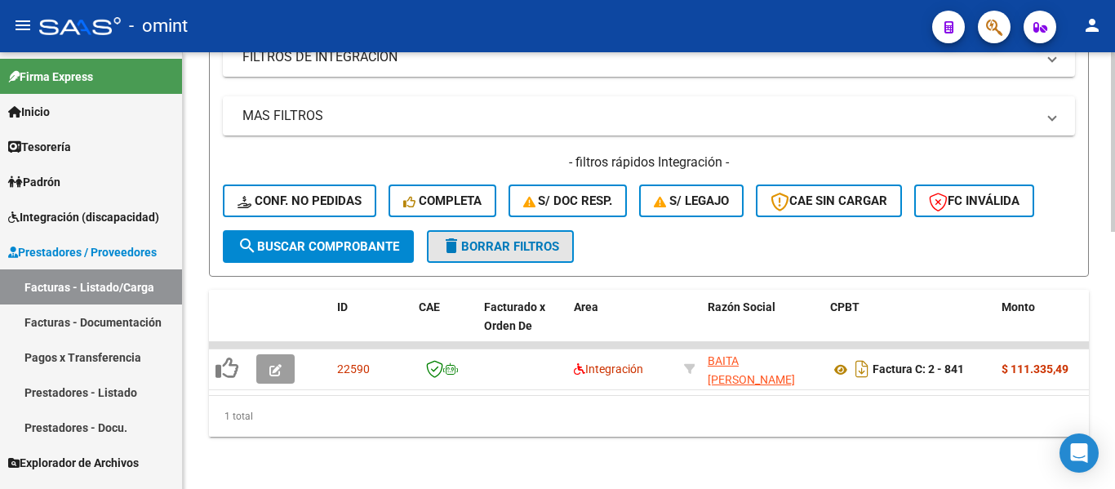
click at [537, 239] on span "delete Borrar Filtros" at bounding box center [501, 246] width 118 height 15
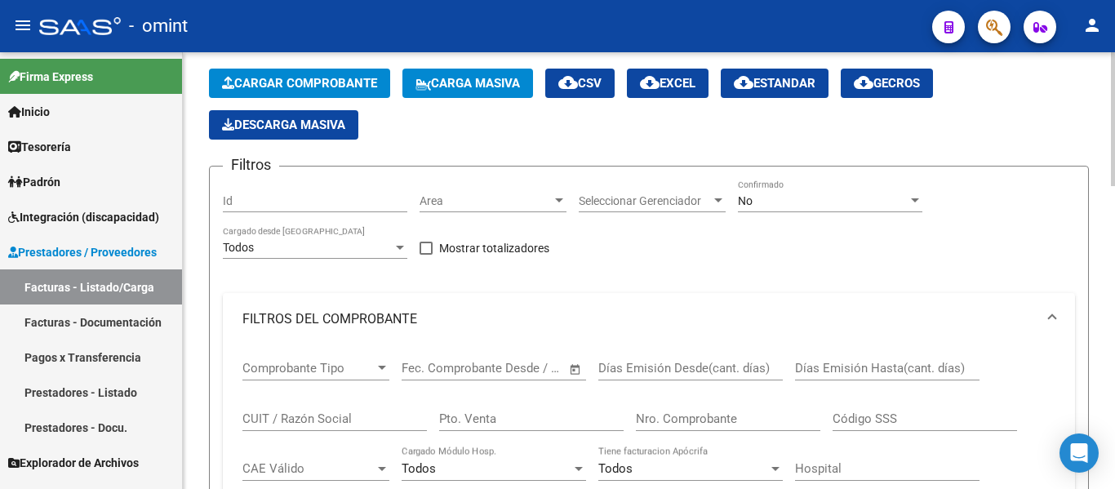
scroll to position [163, 0]
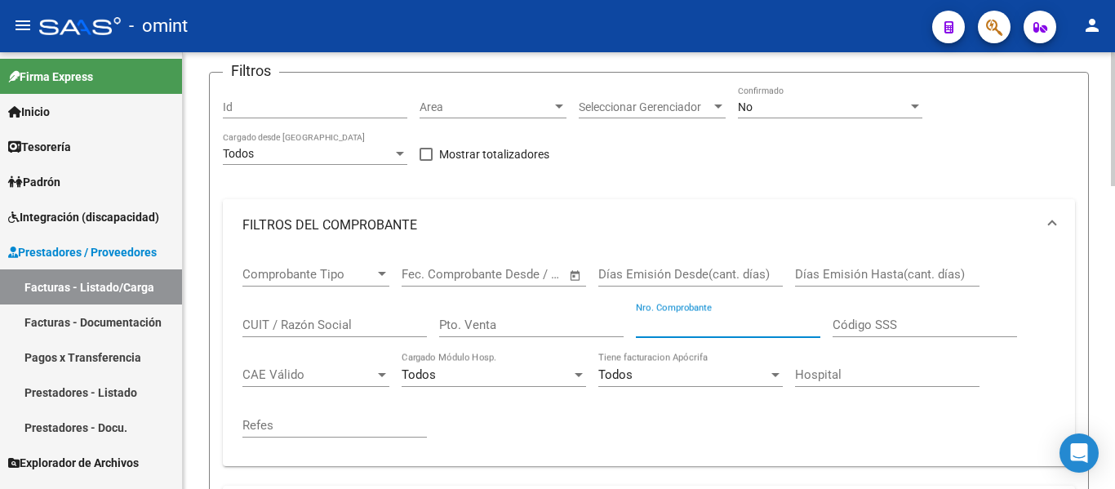
paste input "937"
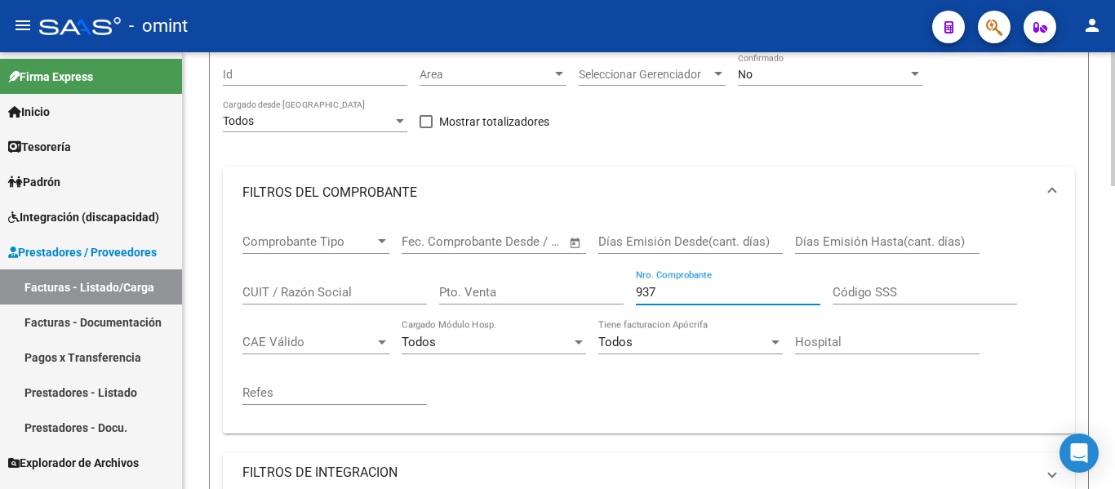
scroll to position [408, 0]
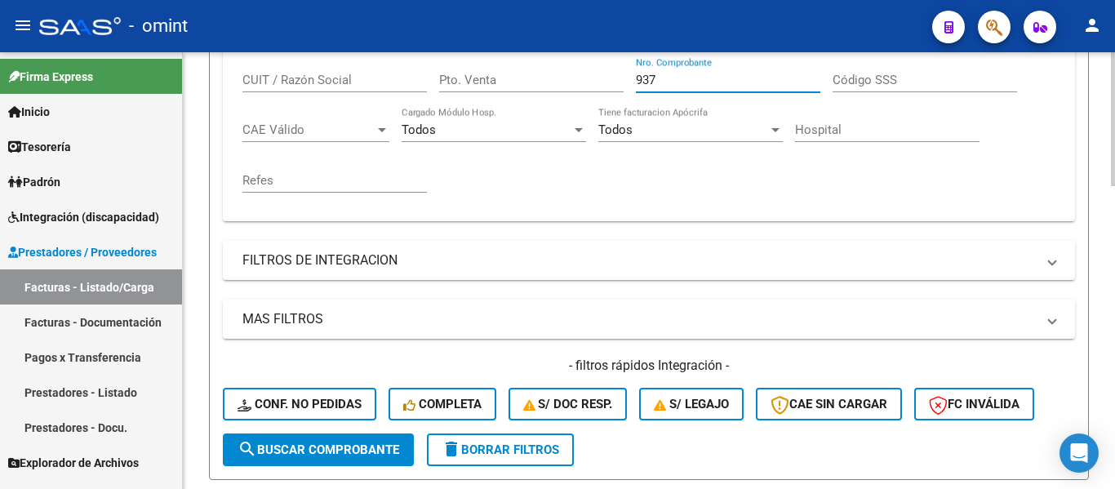
drag, startPoint x: 339, startPoint y: 446, endPoint x: 359, endPoint y: 442, distance: 20.8
click at [339, 446] on span "search Buscar Comprobante" at bounding box center [318, 449] width 162 height 15
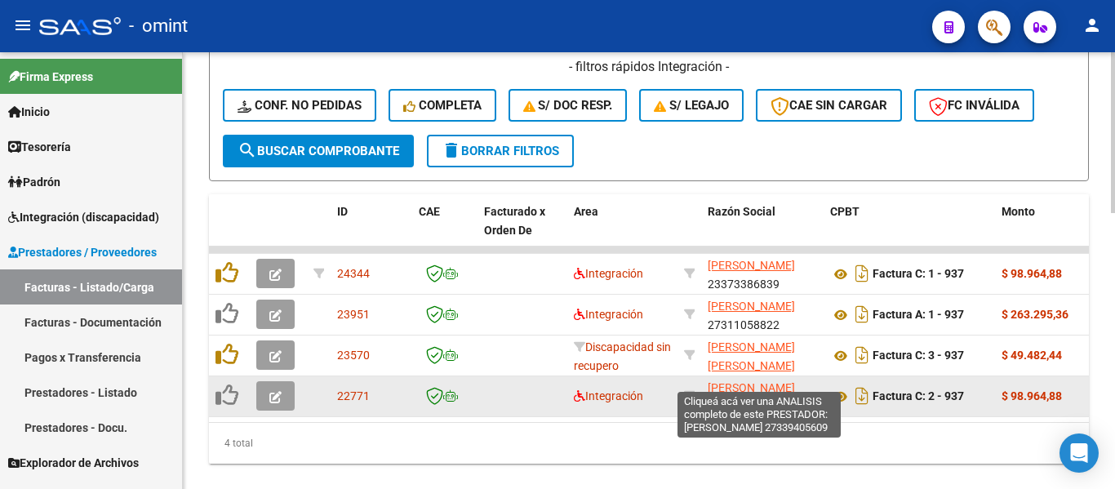
scroll to position [734, 0]
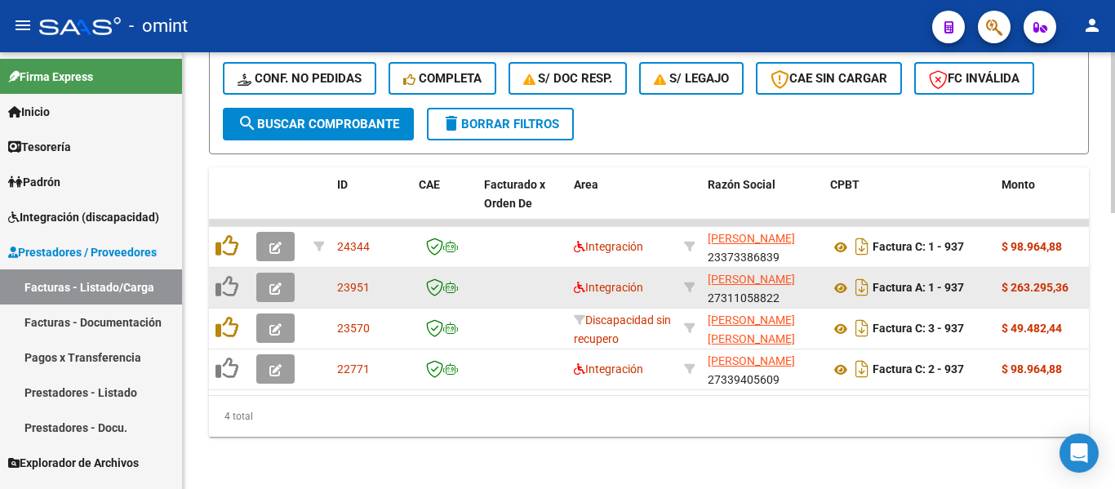
click at [280, 286] on icon "button" at bounding box center [275, 288] width 12 height 12
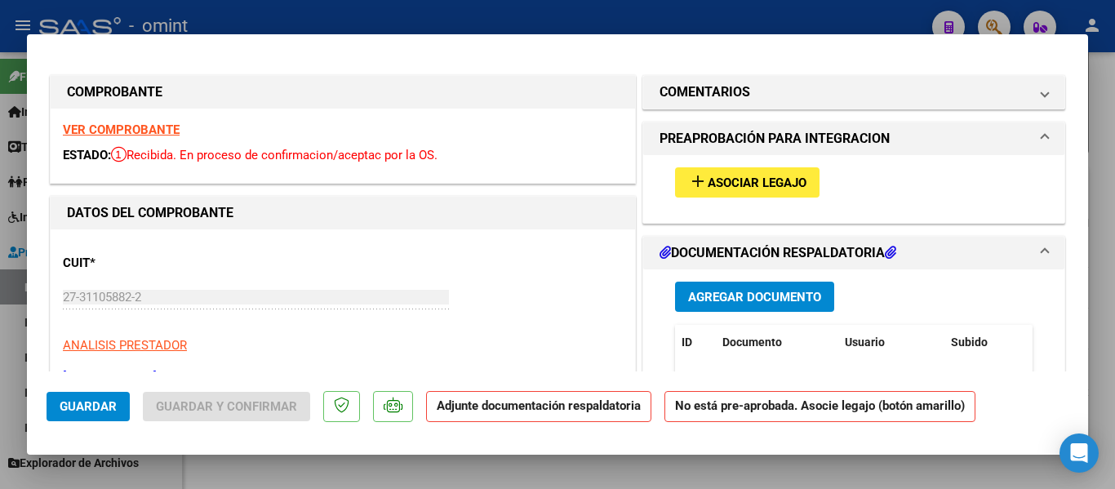
click at [154, 131] on strong "VER COMPROBANTE" at bounding box center [121, 129] width 117 height 15
click at [764, 178] on span "Asociar Legajo" at bounding box center [757, 182] width 99 height 15
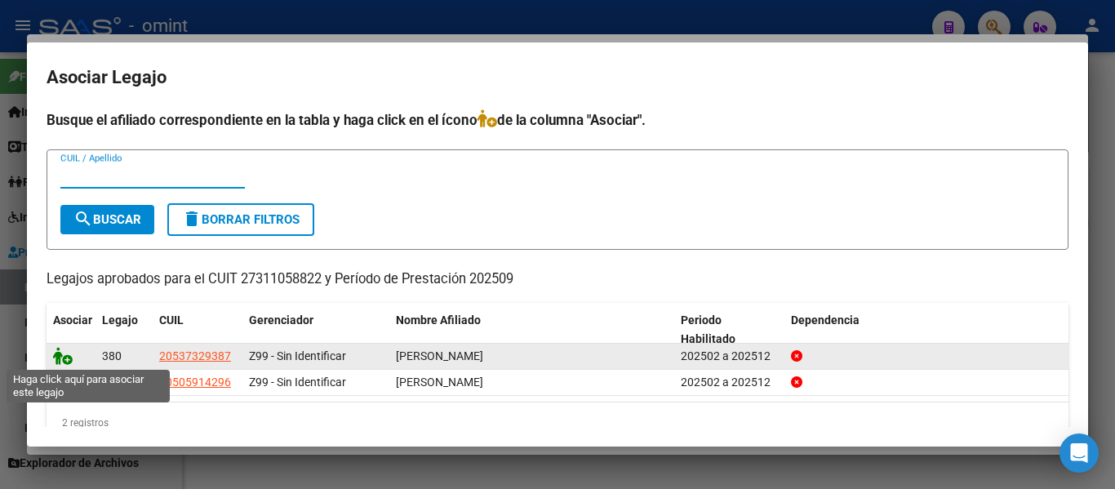
click at [65, 354] on icon at bounding box center [63, 356] width 20 height 18
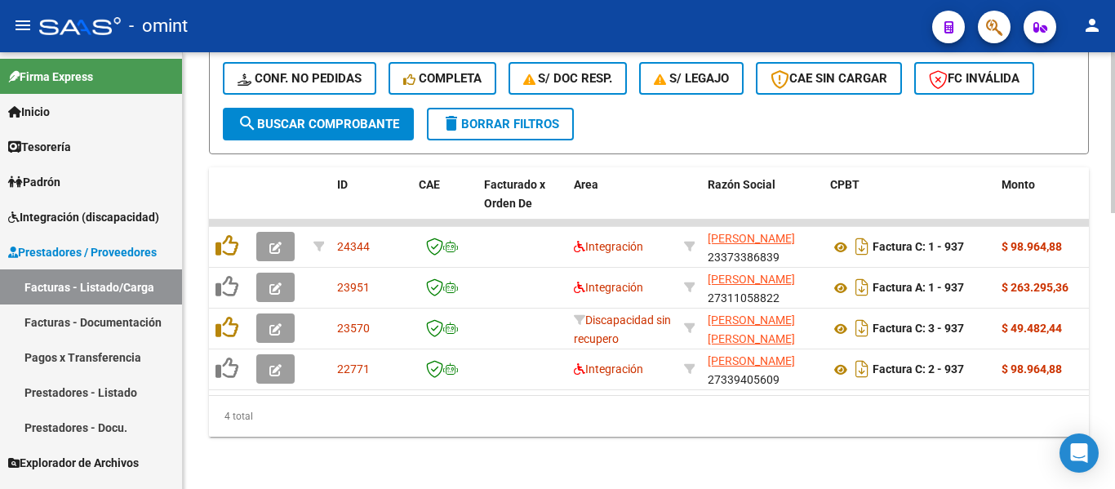
click at [526, 118] on span "delete Borrar Filtros" at bounding box center [501, 124] width 118 height 15
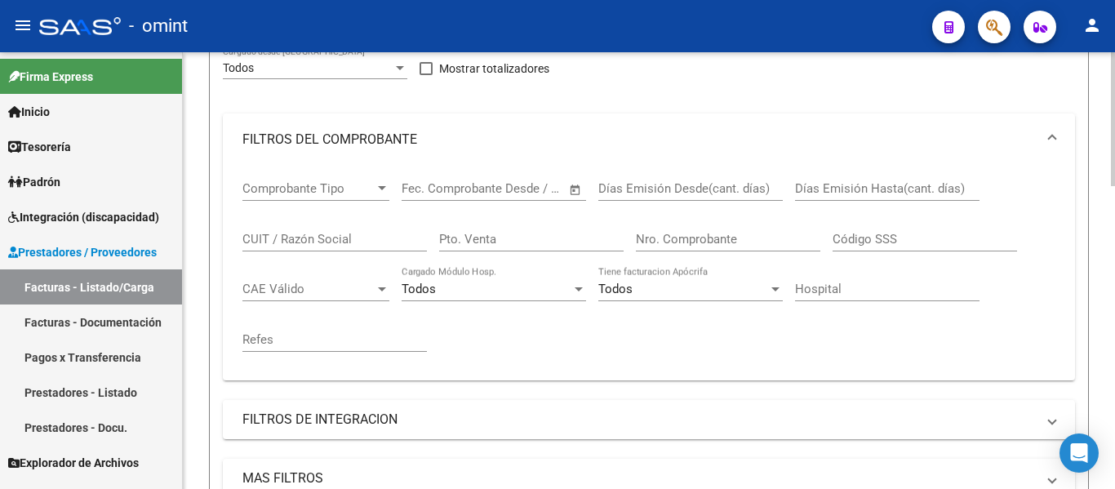
scroll to position [245, 0]
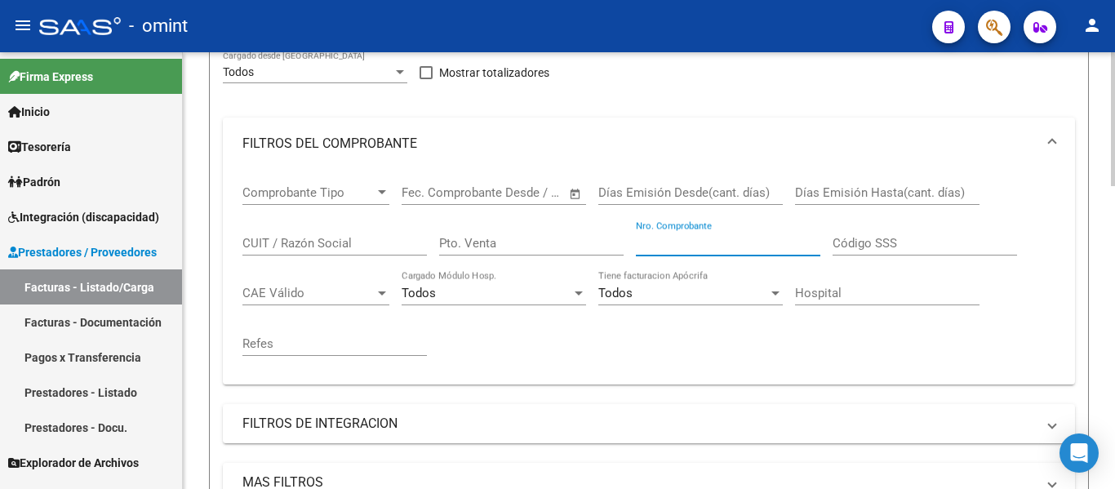
paste input "179"
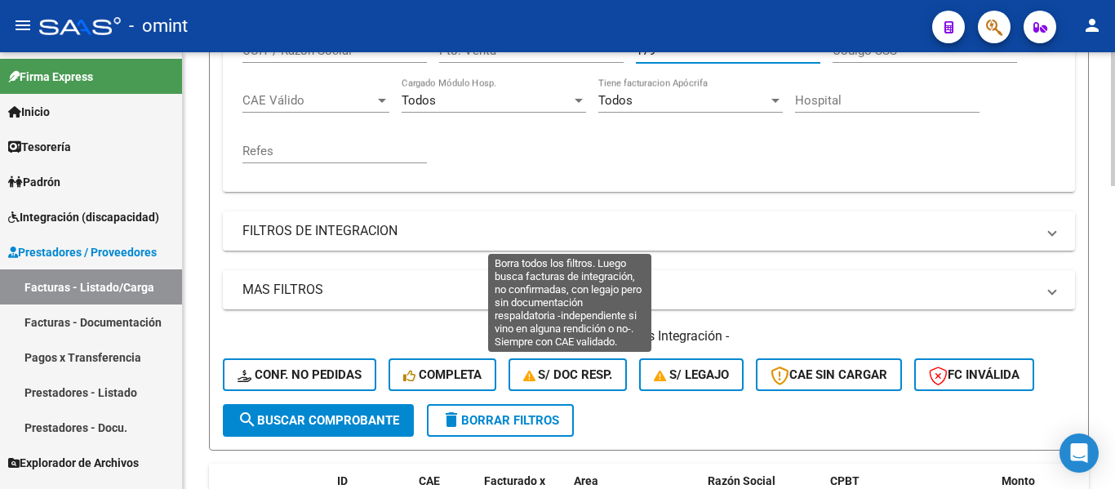
scroll to position [490, 0]
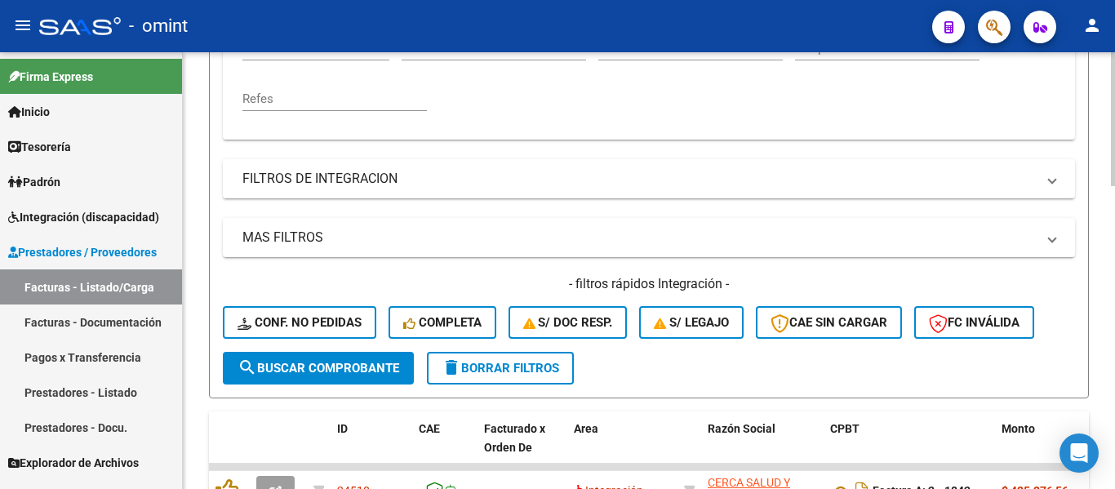
click at [374, 363] on span "search Buscar Comprobante" at bounding box center [318, 368] width 162 height 15
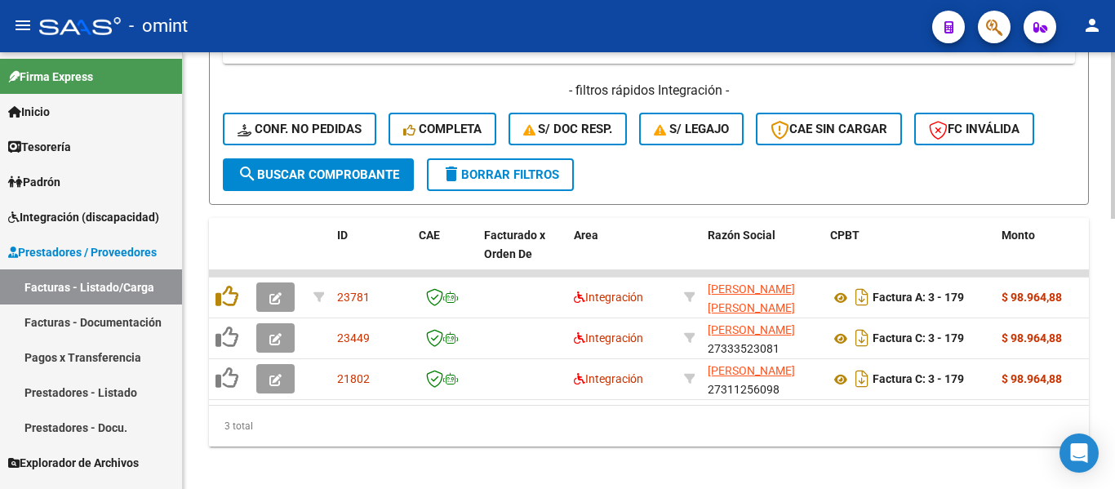
scroll to position [706, 0]
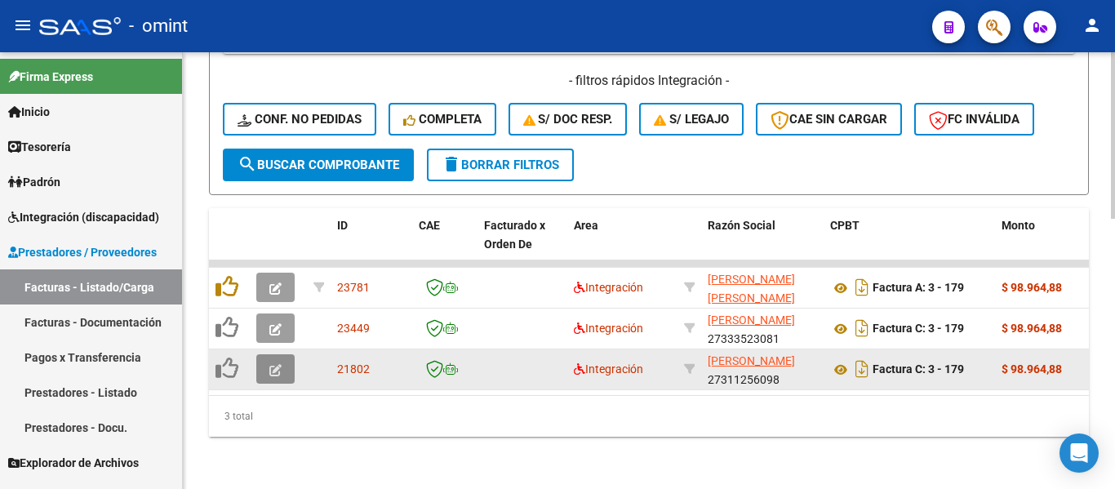
click at [292, 354] on button "button" at bounding box center [275, 368] width 38 height 29
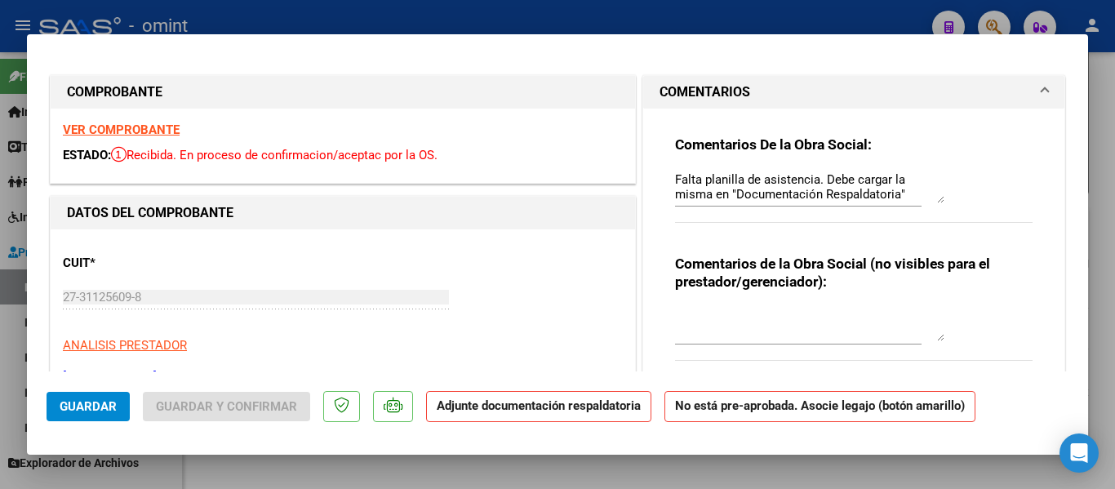
click at [137, 123] on strong "VER COMPROBANTE" at bounding box center [121, 129] width 117 height 15
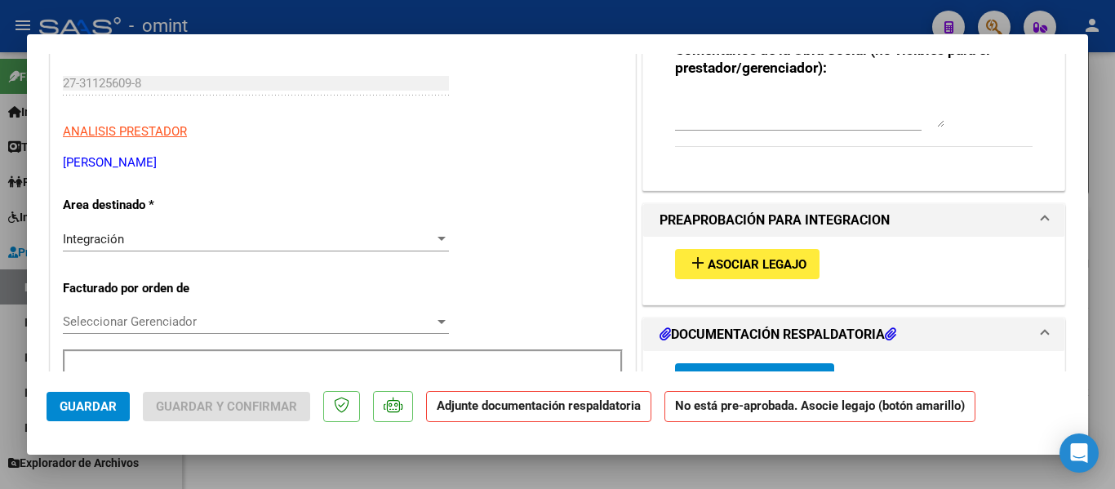
scroll to position [245, 0]
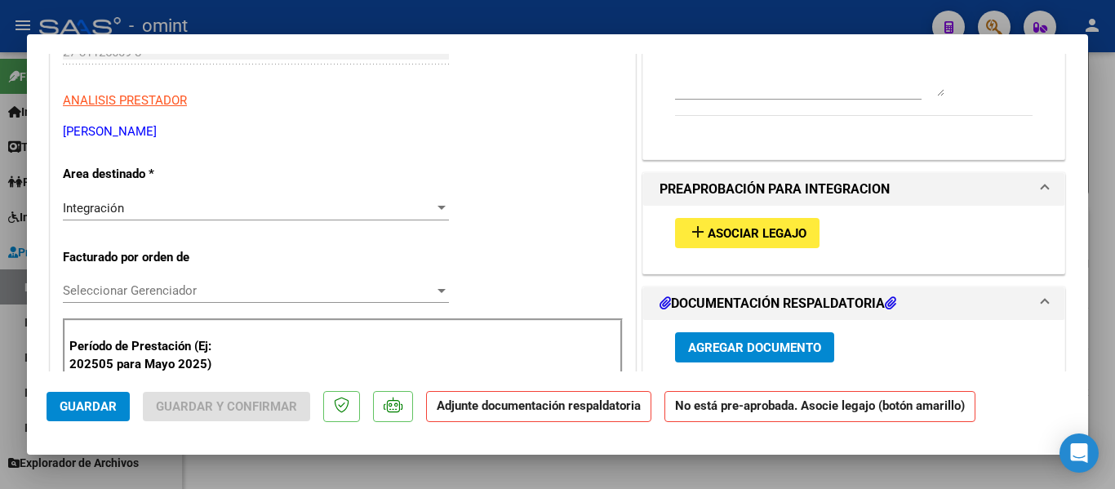
click at [783, 228] on span "add Asociar Legajo" at bounding box center [747, 232] width 118 height 15
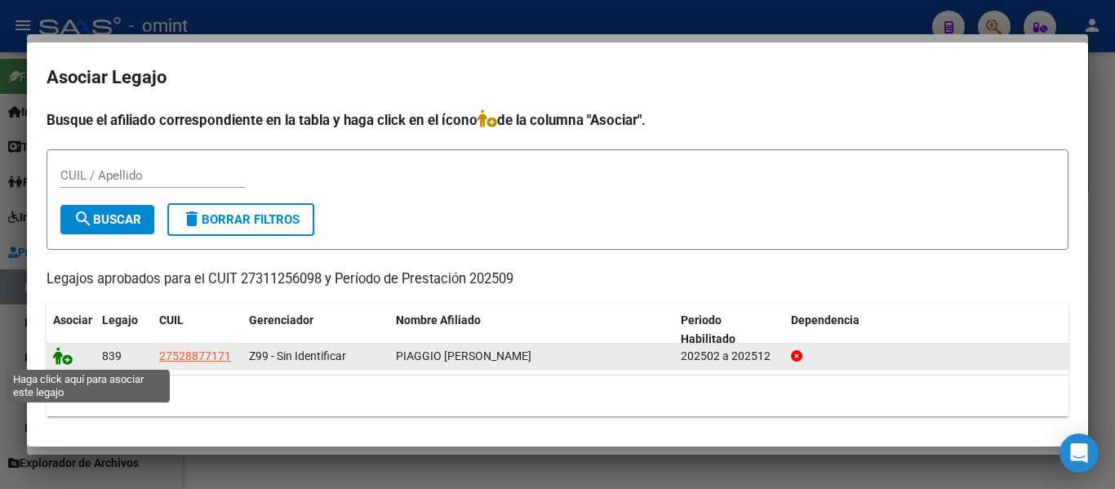
click at [71, 353] on icon at bounding box center [63, 356] width 20 height 18
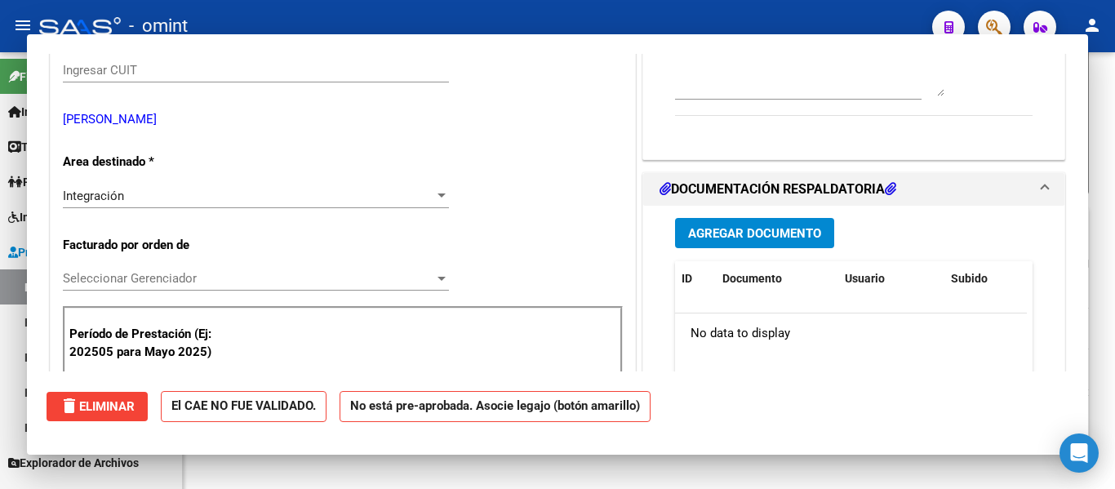
scroll to position [264, 0]
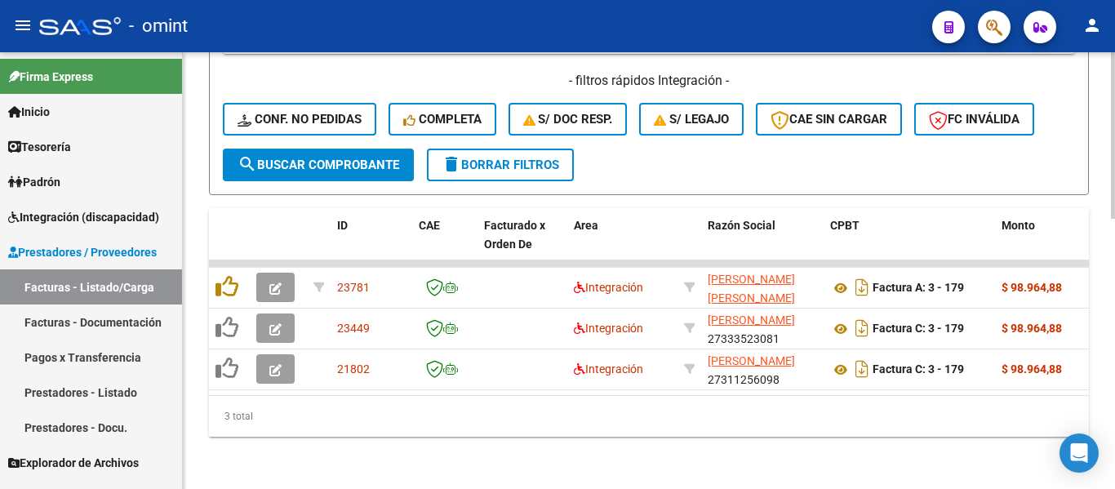
click at [512, 158] on span "delete Borrar Filtros" at bounding box center [501, 165] width 118 height 15
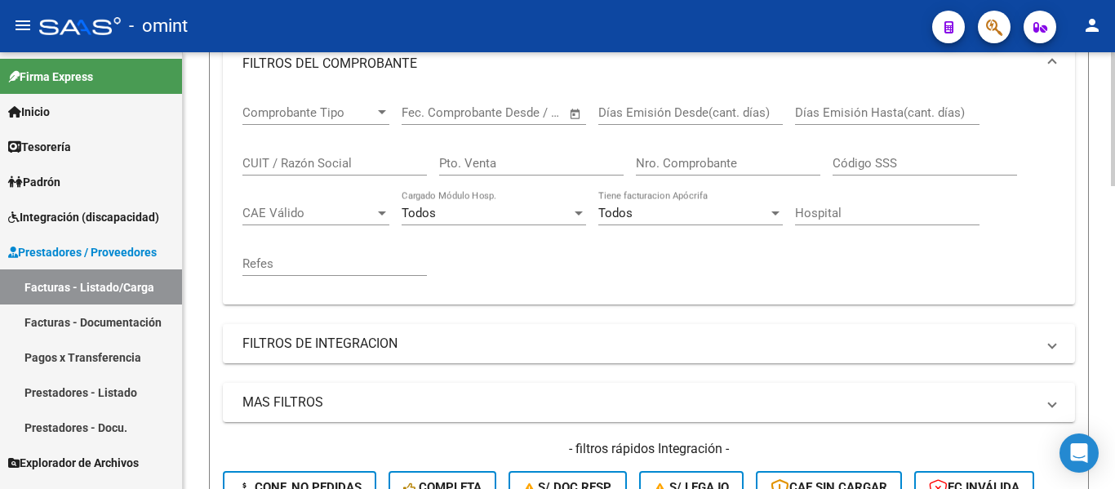
scroll to position [298, 0]
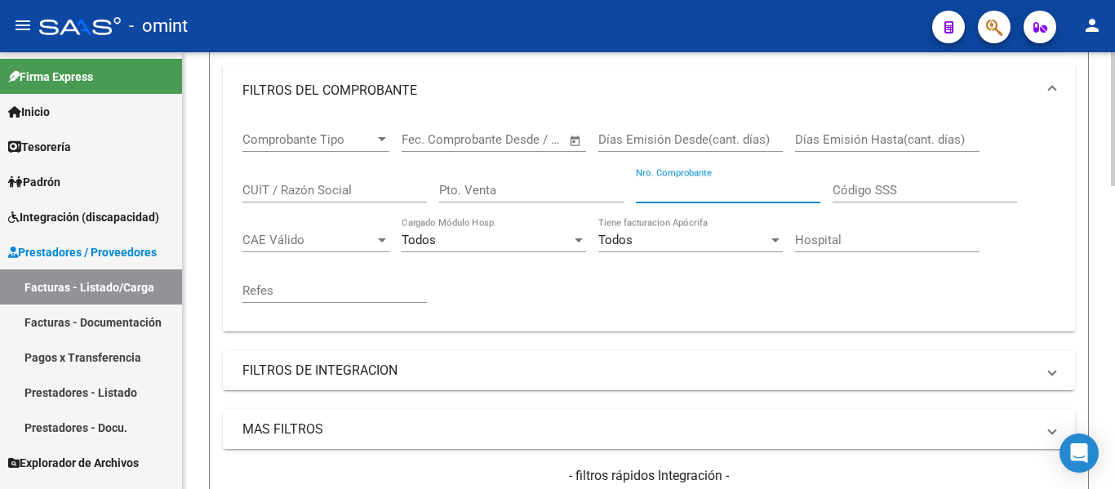
paste input "861"
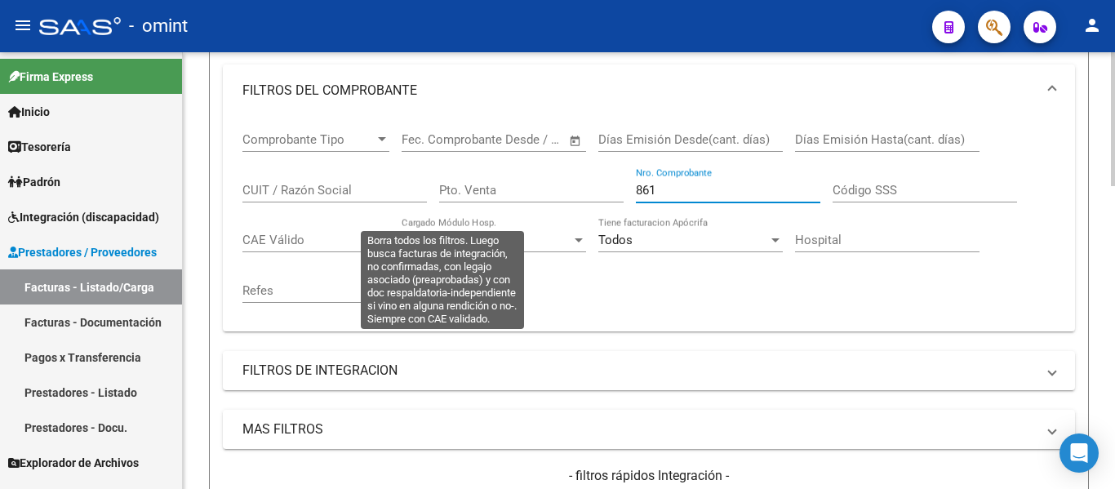
scroll to position [543, 0]
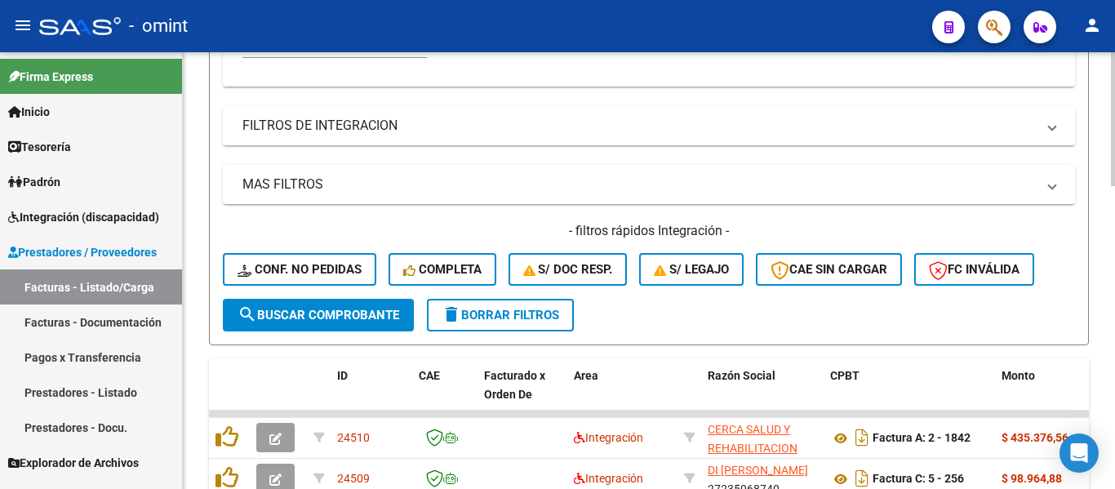
click at [383, 321] on span "search Buscar Comprobante" at bounding box center [318, 315] width 162 height 15
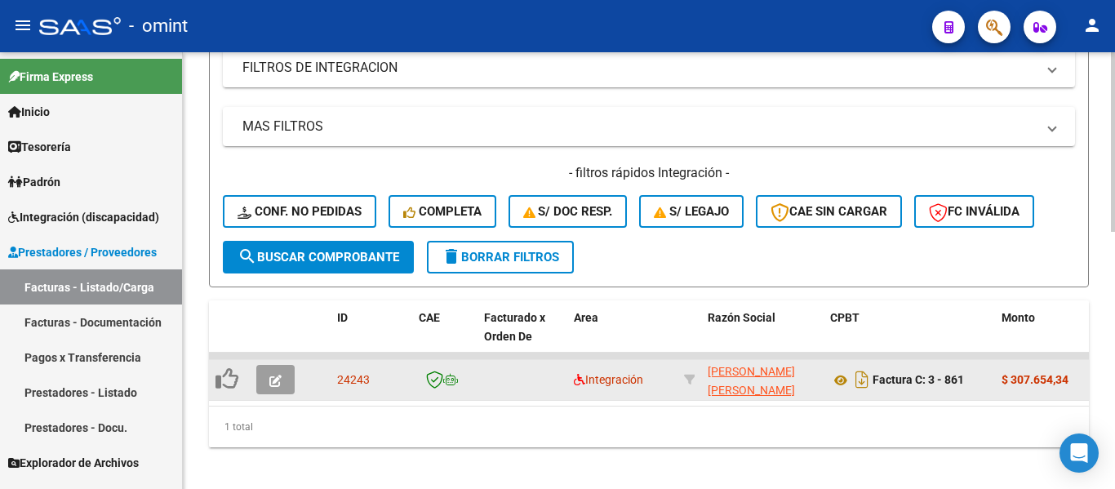
scroll to position [624, 0]
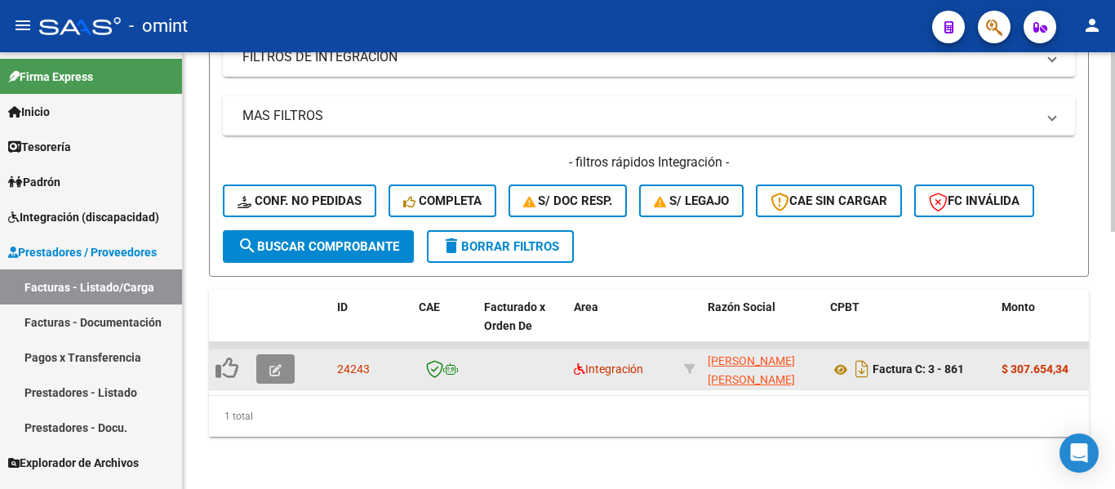
click at [273, 362] on span "button" at bounding box center [275, 369] width 12 height 15
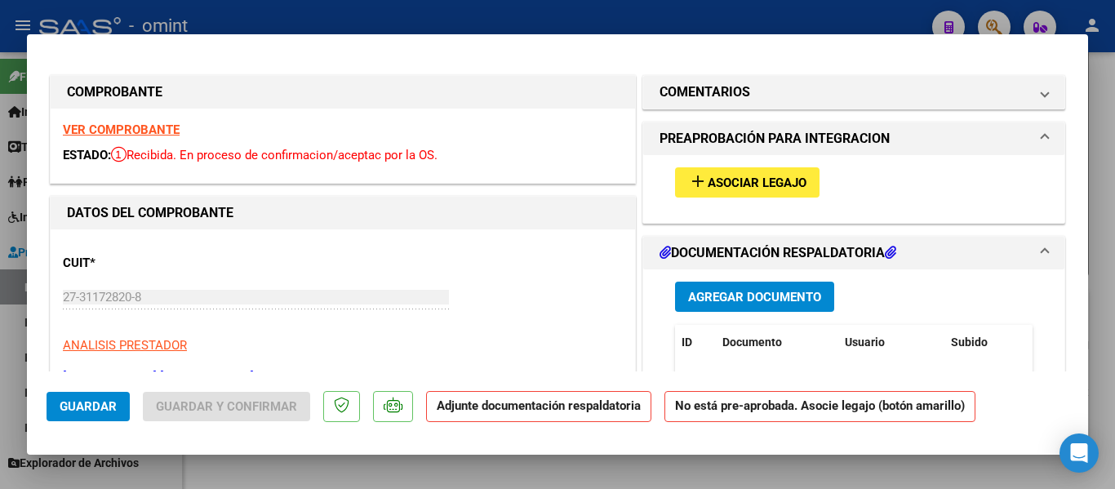
click at [158, 124] on strong "VER COMPROBANTE" at bounding box center [121, 129] width 117 height 15
click at [759, 182] on span "Asociar Legajo" at bounding box center [757, 182] width 99 height 15
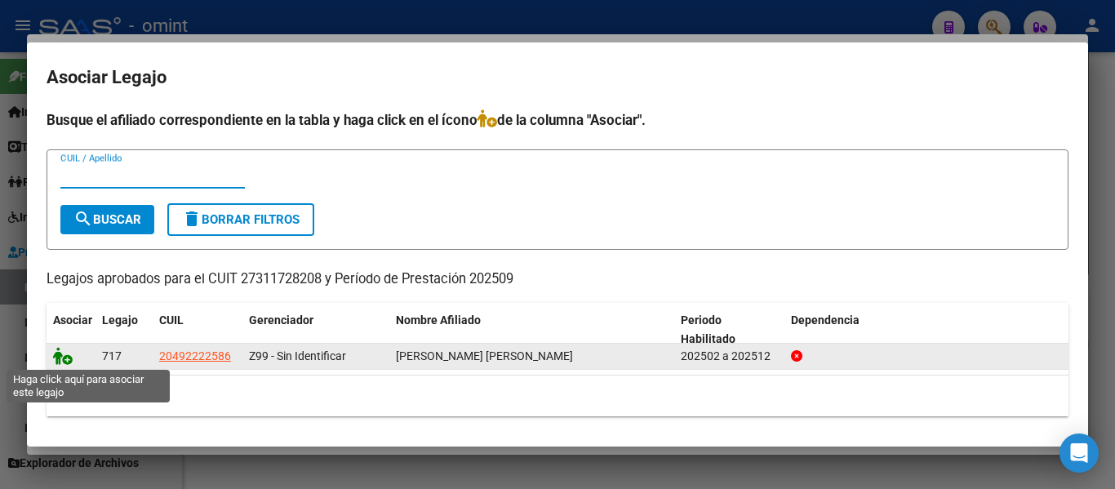
click at [69, 355] on icon at bounding box center [63, 356] width 20 height 18
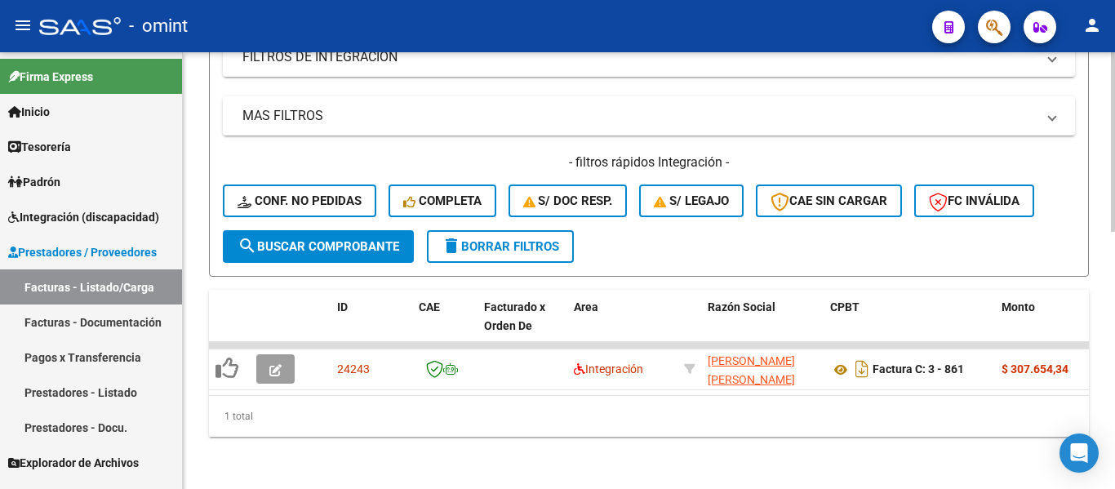
click at [526, 239] on span "delete Borrar Filtros" at bounding box center [501, 246] width 118 height 15
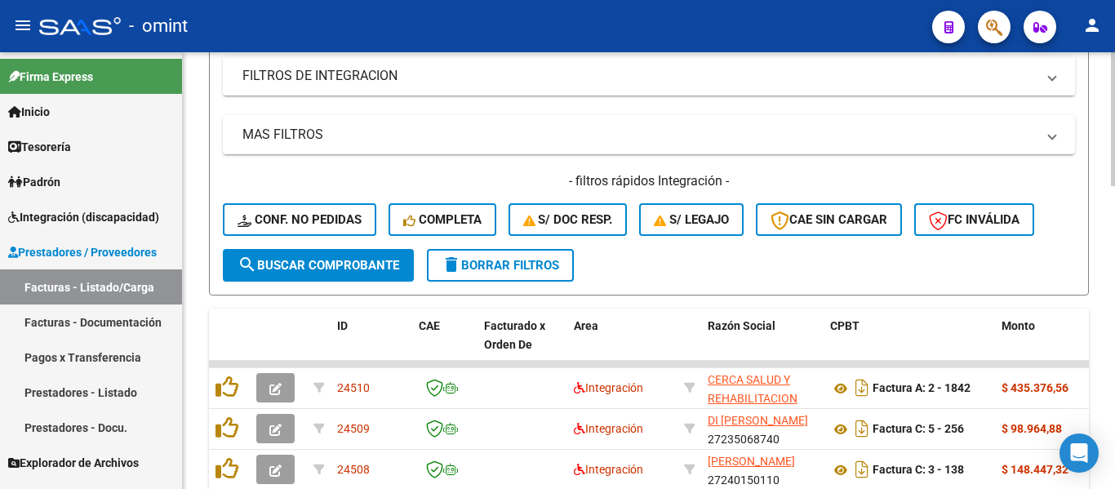
scroll to position [216, 0]
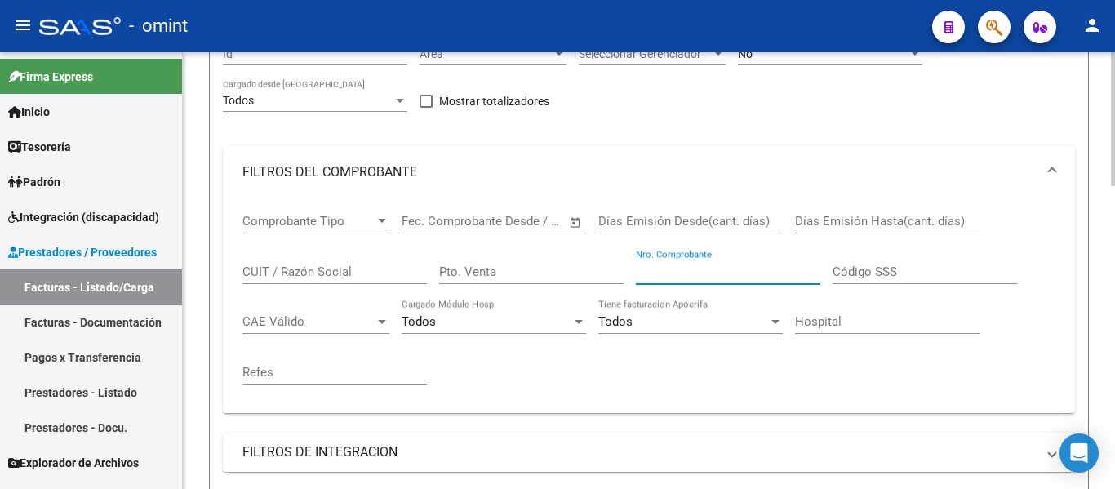
paste input "510"
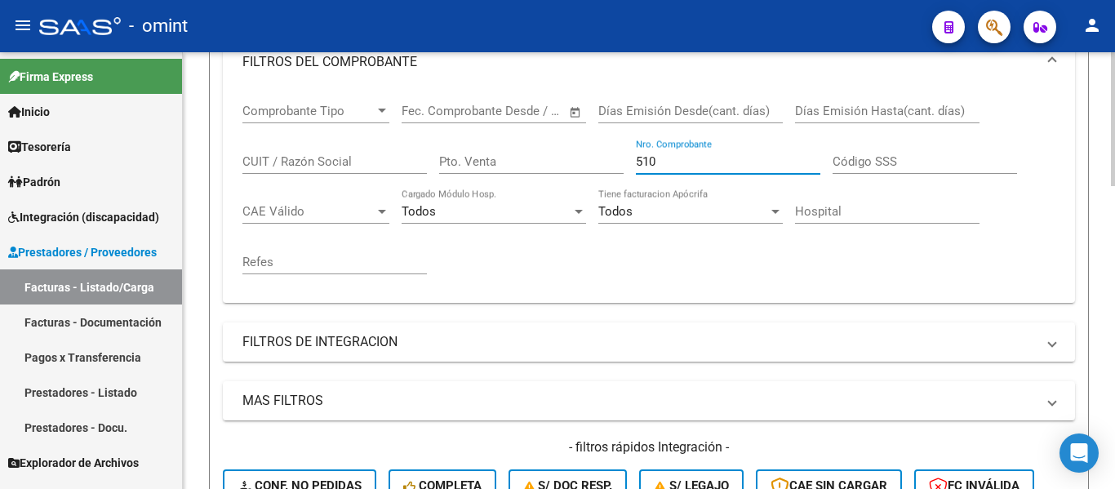
scroll to position [543, 0]
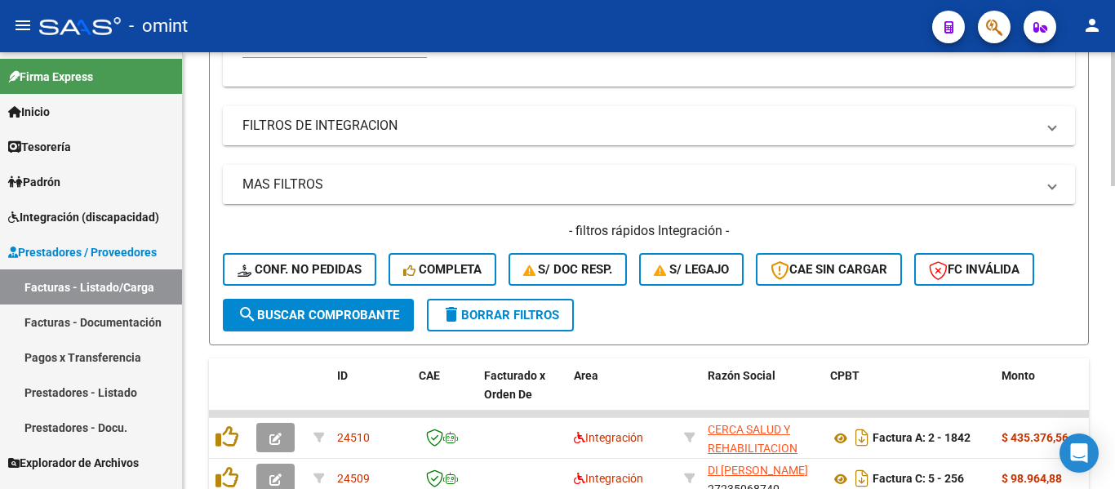
click at [370, 313] on span "search Buscar Comprobante" at bounding box center [318, 315] width 162 height 15
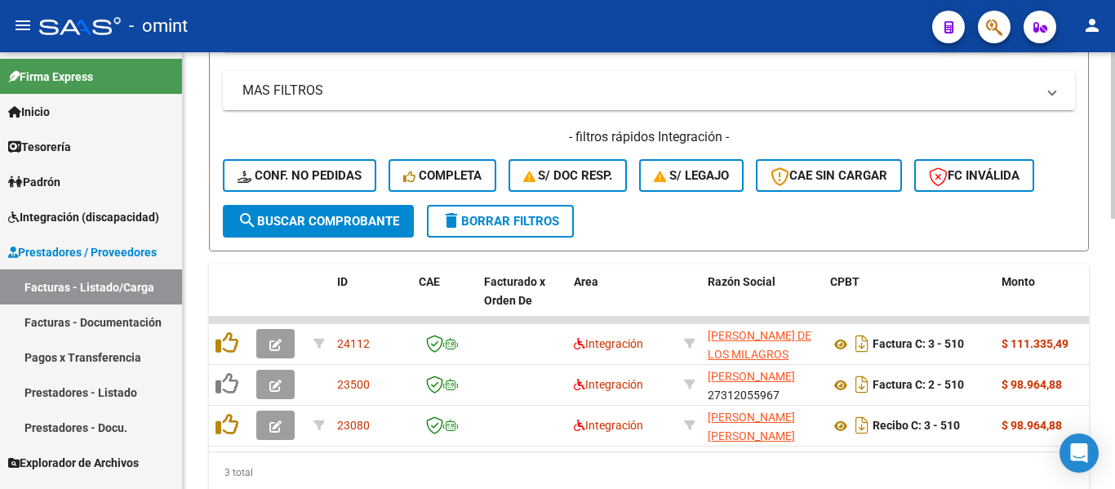
scroll to position [706, 0]
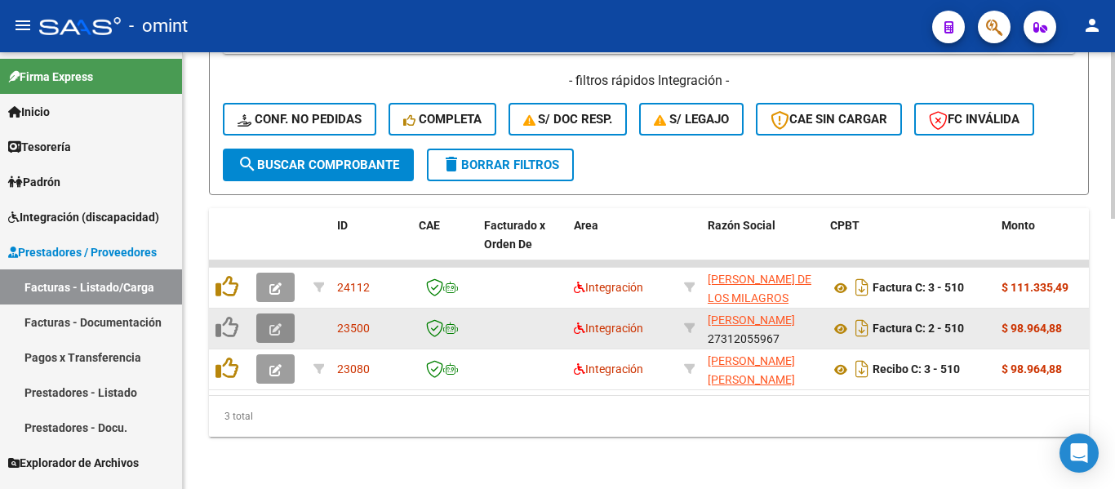
click at [278, 323] on icon "button" at bounding box center [275, 329] width 12 height 12
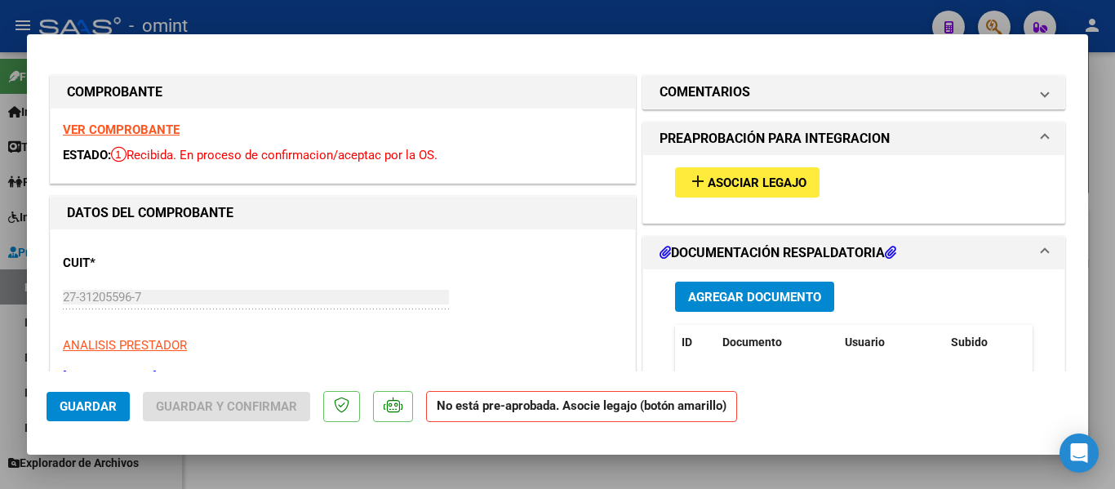
click at [145, 126] on strong "VER COMPROBANTE" at bounding box center [121, 129] width 117 height 15
click at [785, 184] on span "Asociar Legajo" at bounding box center [757, 182] width 99 height 15
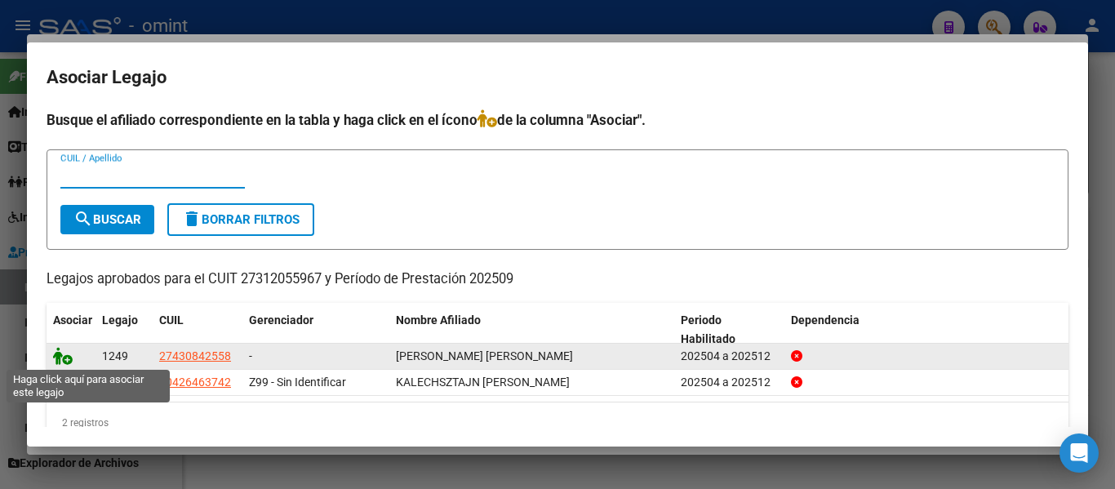
click at [60, 357] on icon at bounding box center [63, 356] width 20 height 18
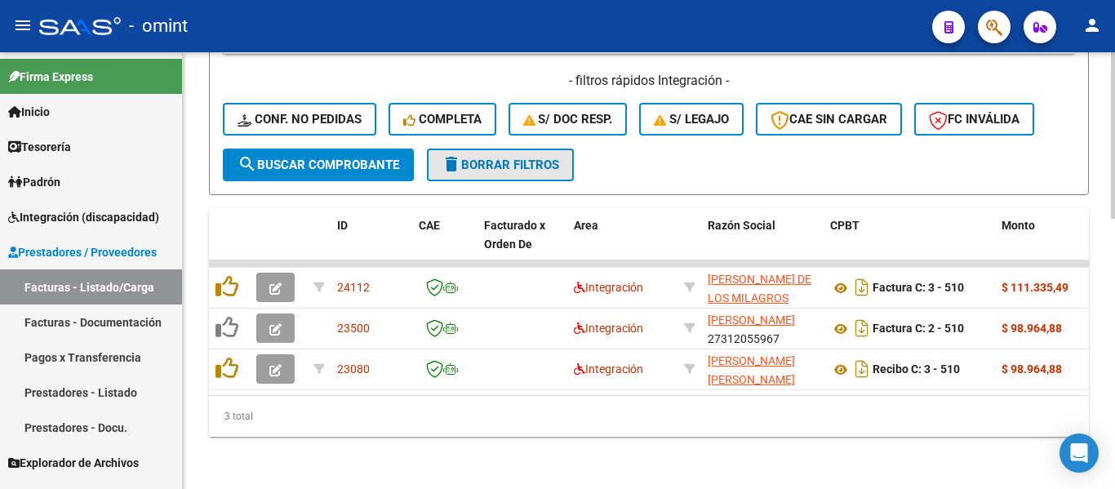
click at [511, 158] on span "delete Borrar Filtros" at bounding box center [501, 165] width 118 height 15
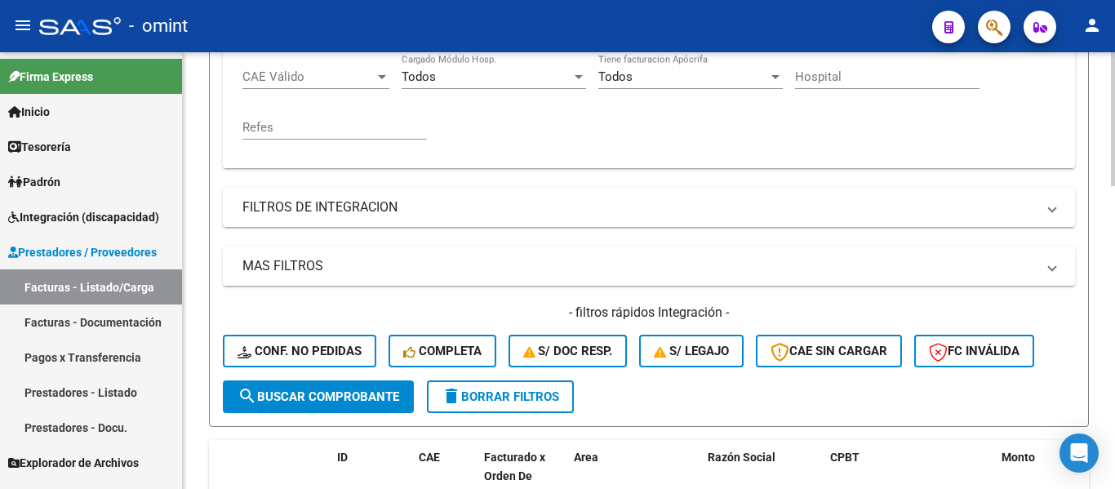
scroll to position [298, 0]
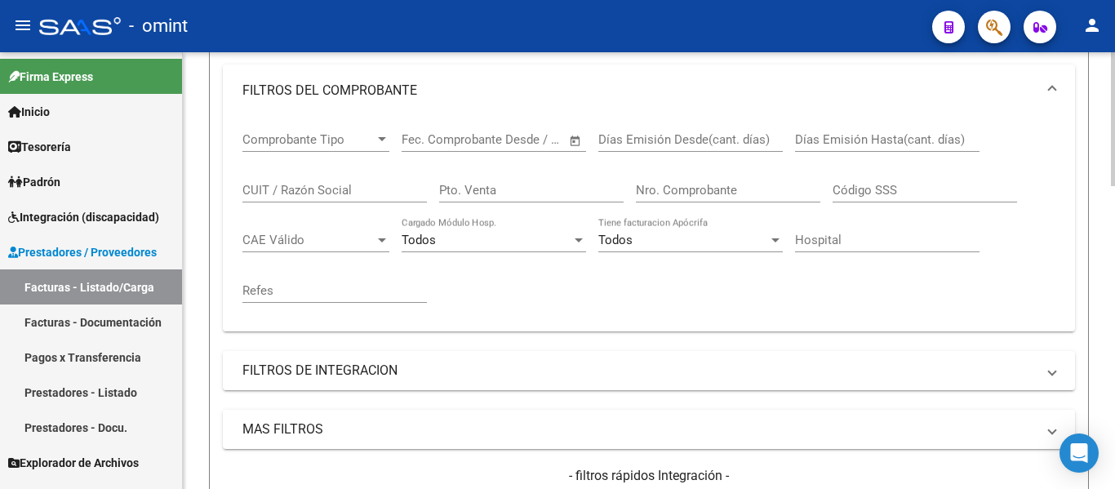
drag, startPoint x: 674, startPoint y: 176, endPoint x: 663, endPoint y: 197, distance: 23.4
paste input "163"
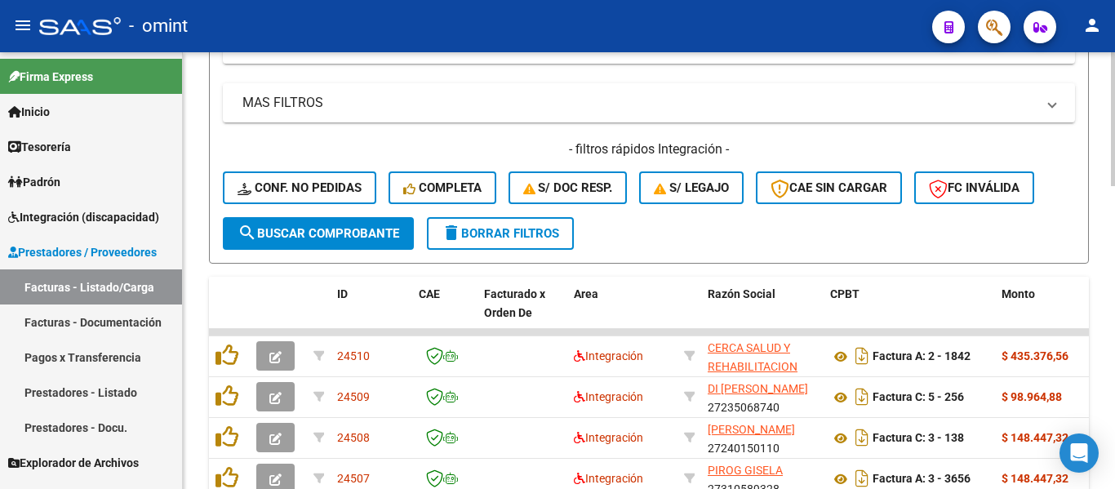
click at [373, 230] on span "search Buscar Comprobante" at bounding box center [318, 233] width 162 height 15
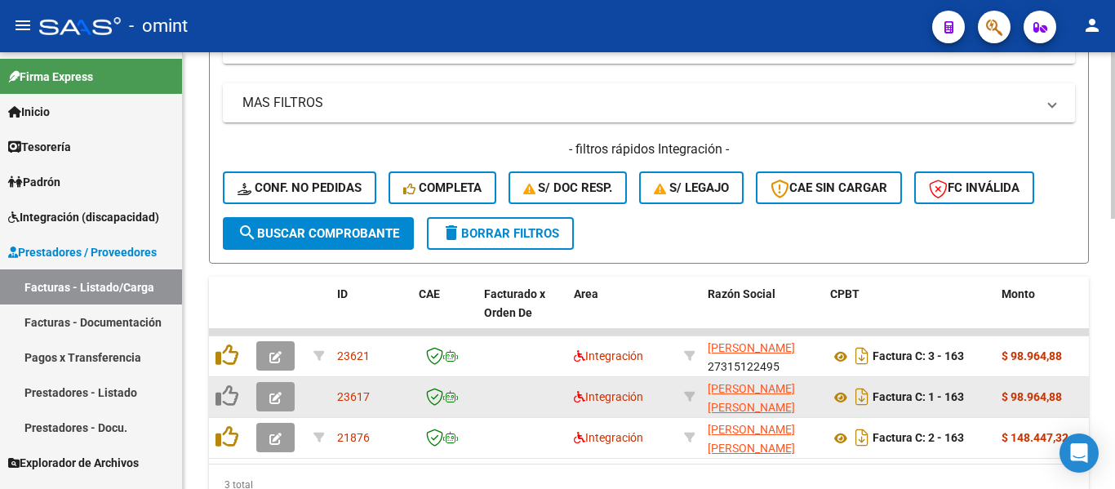
click at [273, 393] on icon "button" at bounding box center [275, 398] width 12 height 12
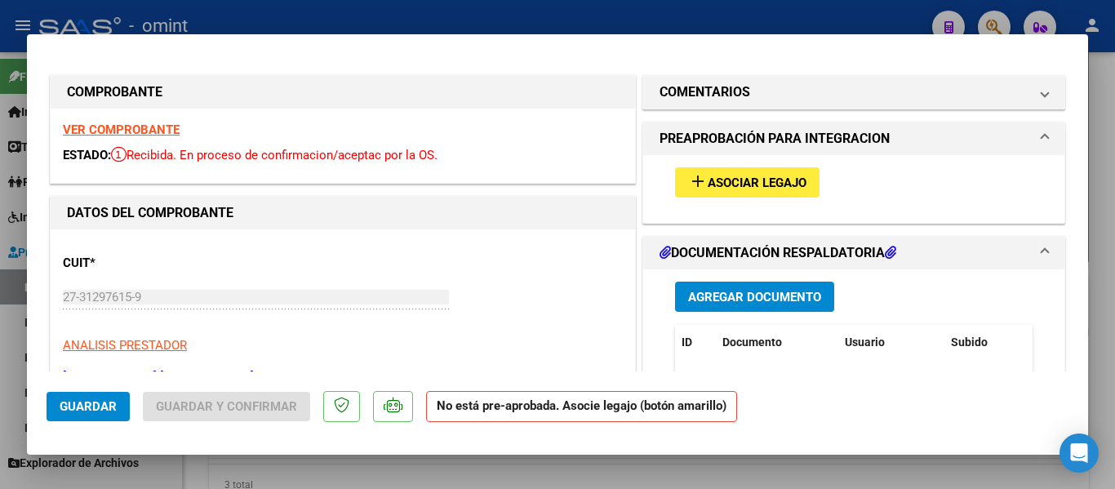
click at [155, 130] on strong "VER COMPROBANTE" at bounding box center [121, 129] width 117 height 15
click at [752, 181] on span "Asociar Legajo" at bounding box center [757, 182] width 99 height 15
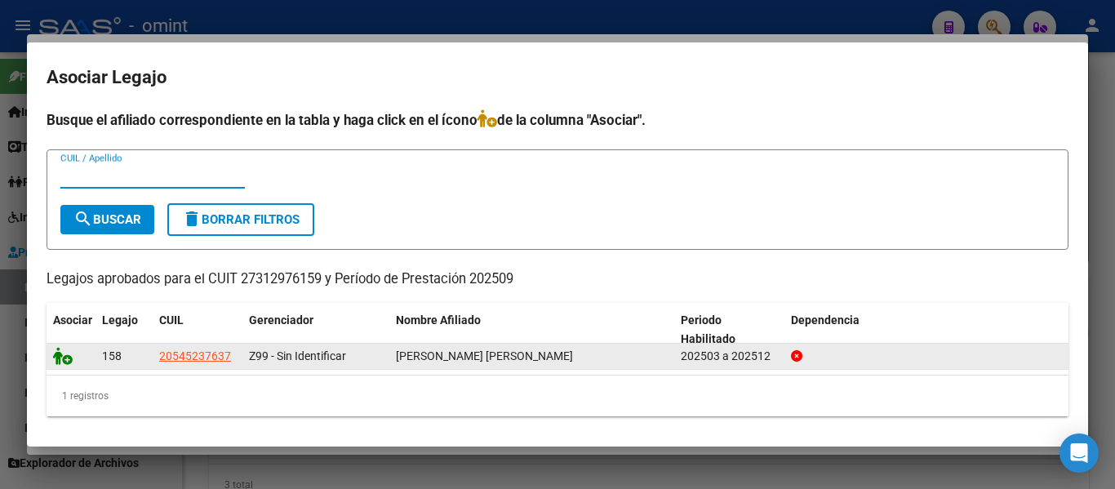
click at [64, 359] on icon at bounding box center [63, 356] width 20 height 18
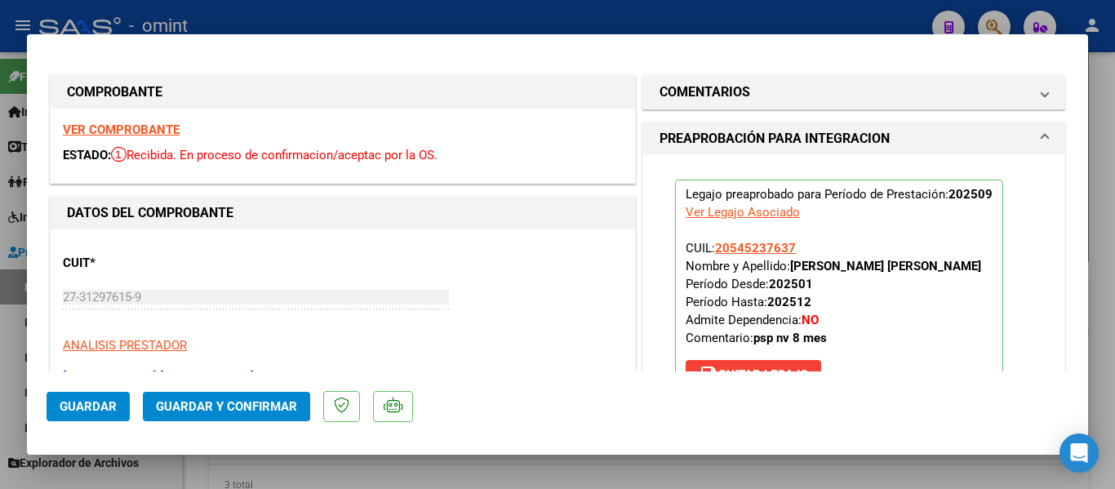
type input "$ 0,00"
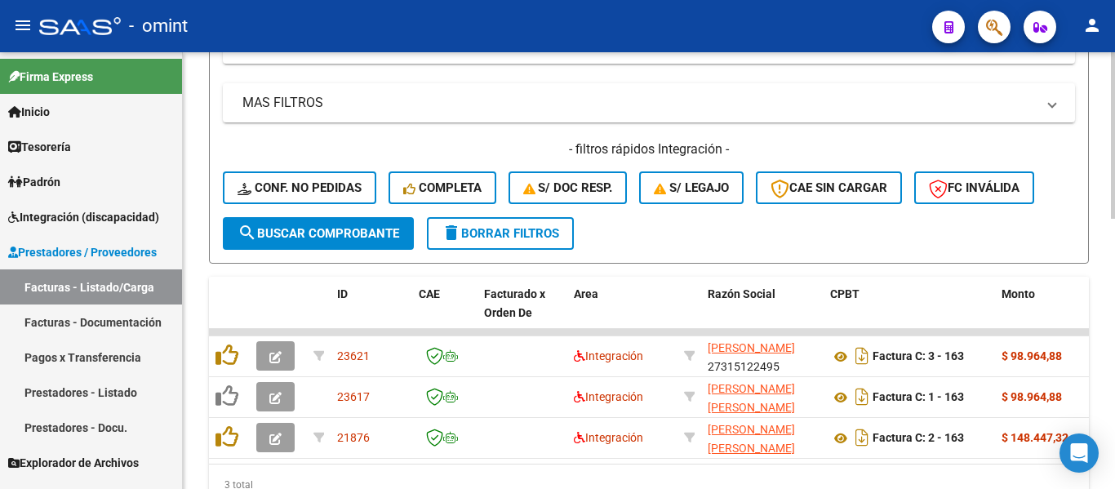
click at [545, 230] on span "delete Borrar Filtros" at bounding box center [501, 233] width 118 height 15
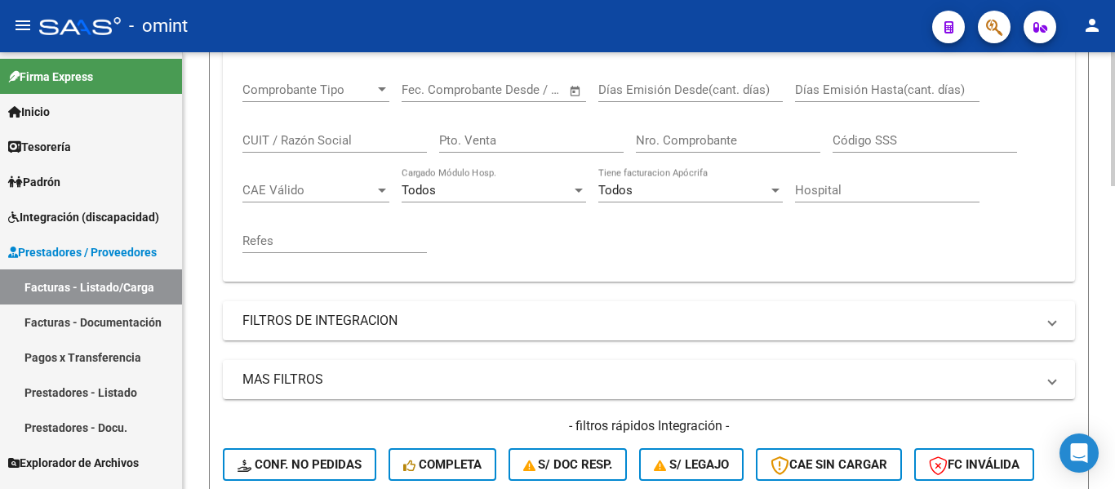
scroll to position [184, 0]
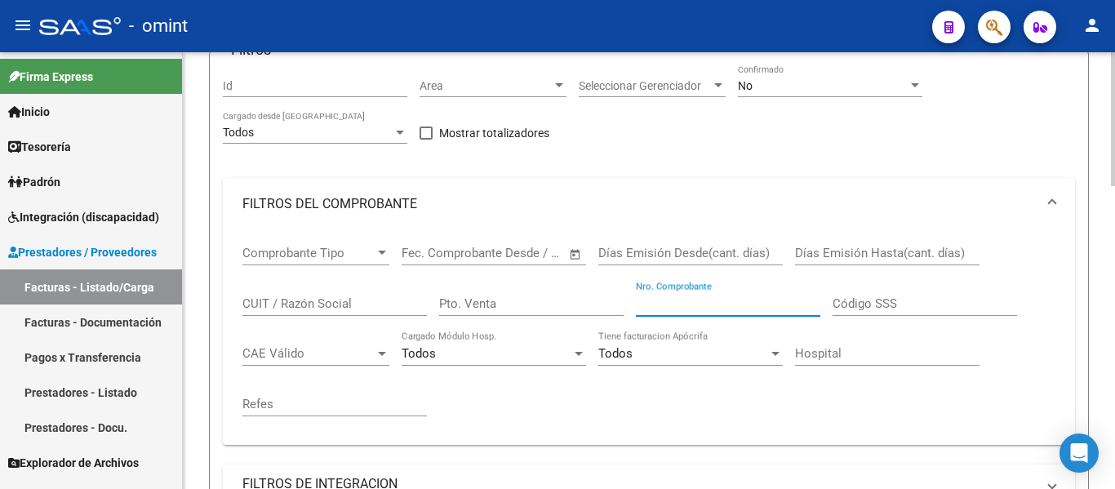
paste input "642"
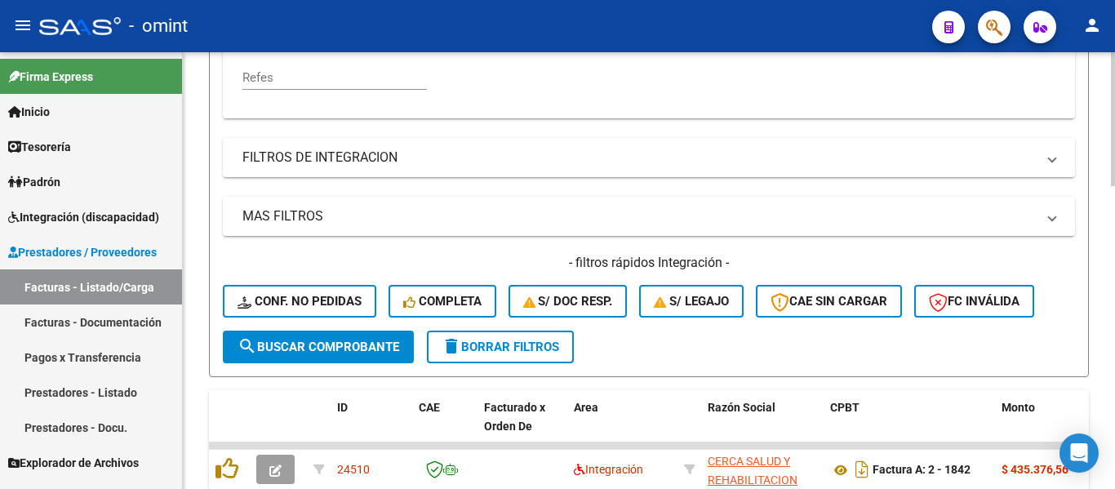
type input "640"
drag, startPoint x: 335, startPoint y: 345, endPoint x: 351, endPoint y: 336, distance: 17.9
click at [335, 344] on span "search Buscar Comprobante" at bounding box center [318, 346] width 162 height 15
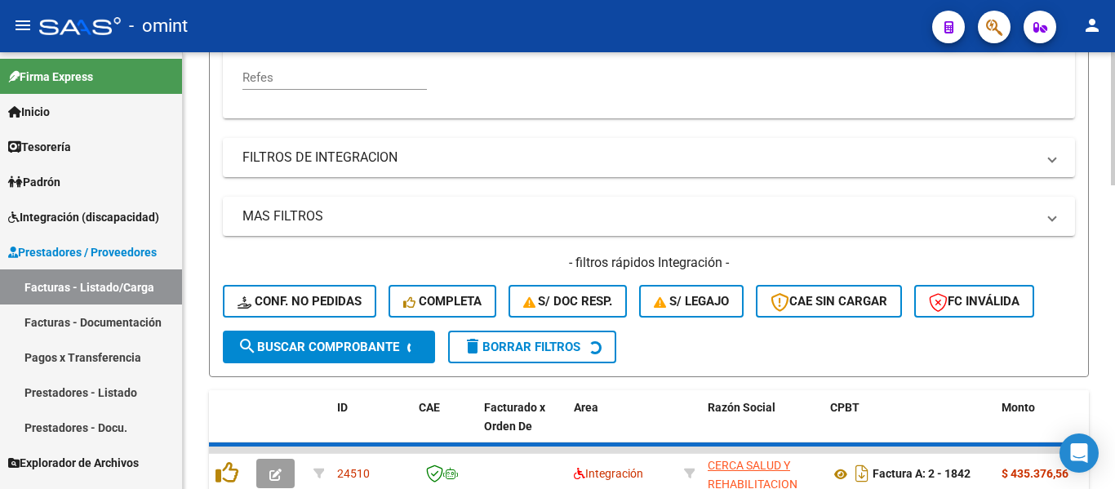
scroll to position [599, 0]
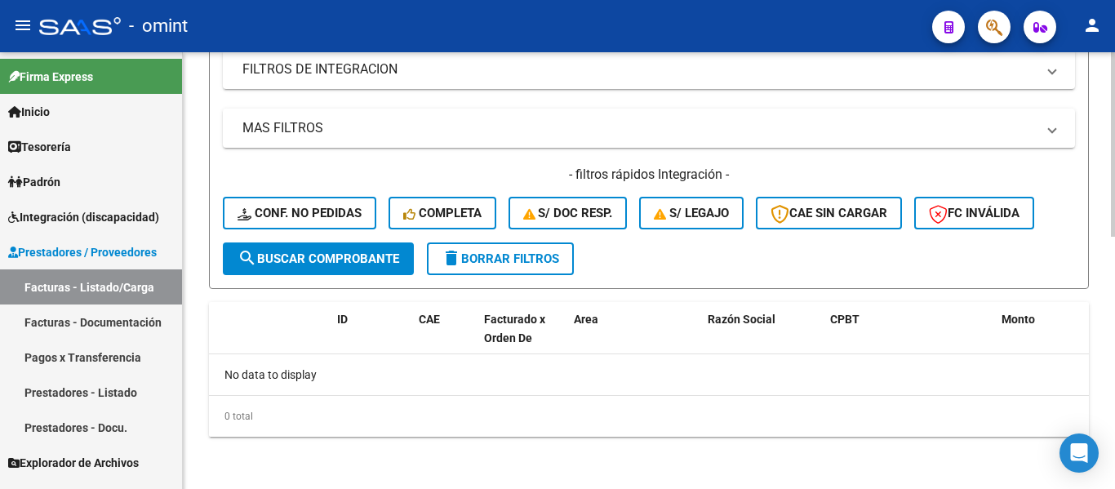
click at [523, 263] on span "delete Borrar Filtros" at bounding box center [501, 258] width 118 height 15
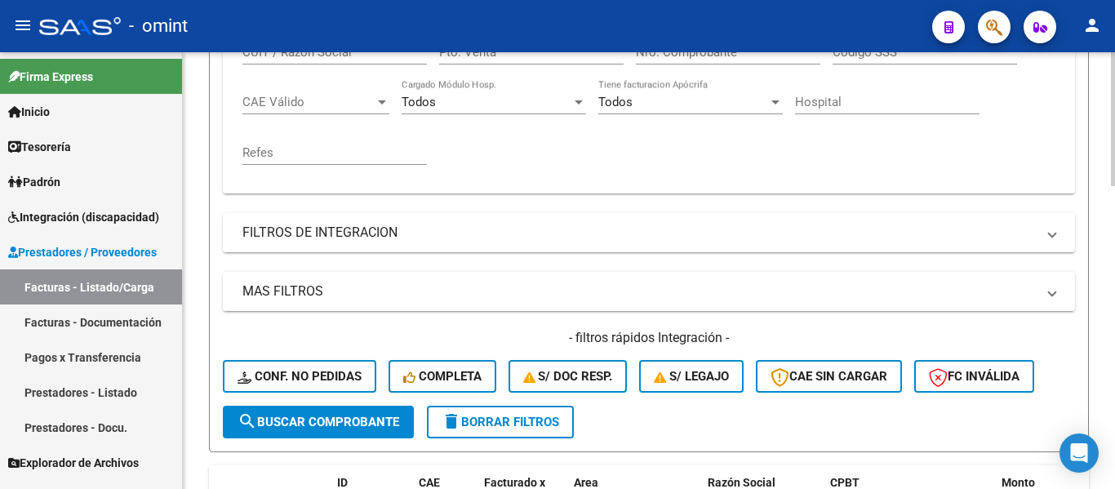
scroll to position [273, 0]
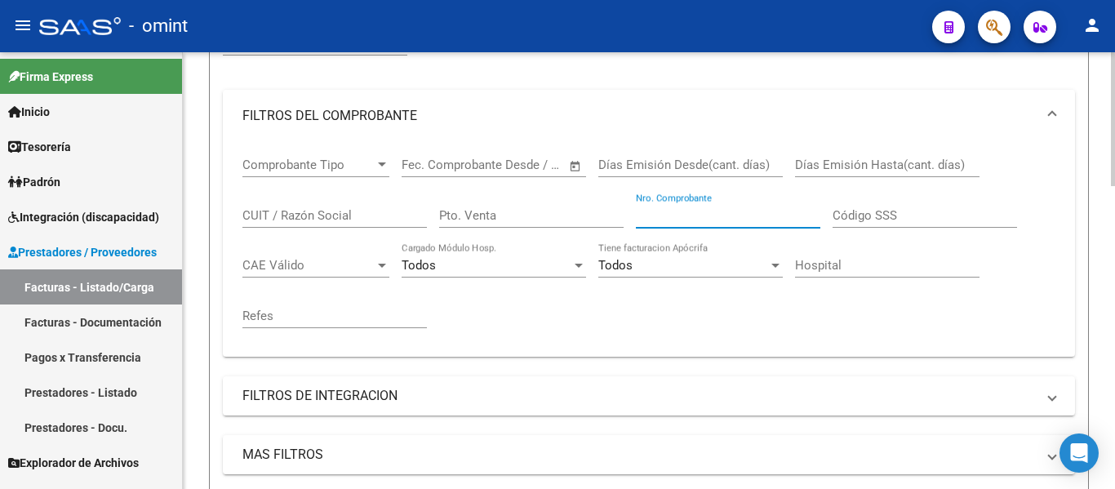
paste input "642"
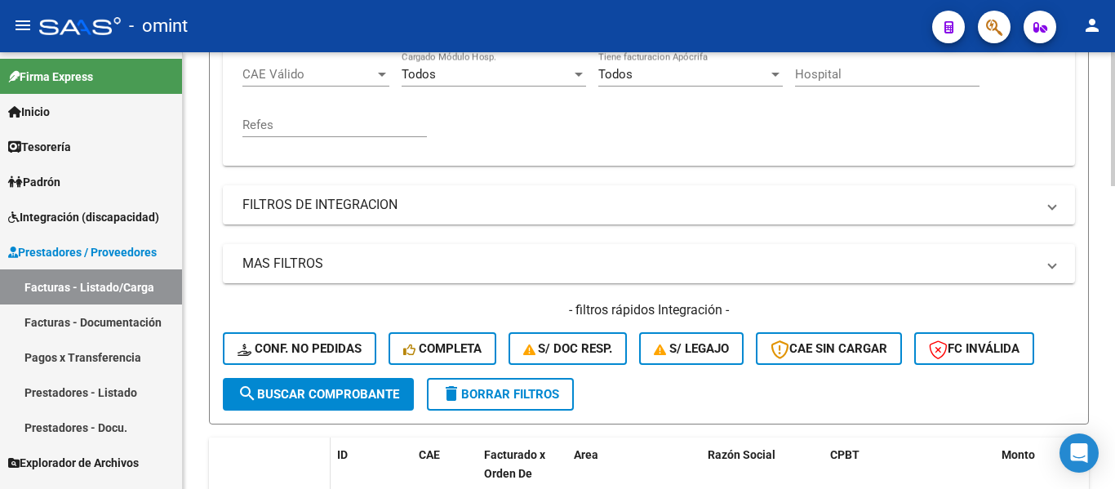
scroll to position [681, 0]
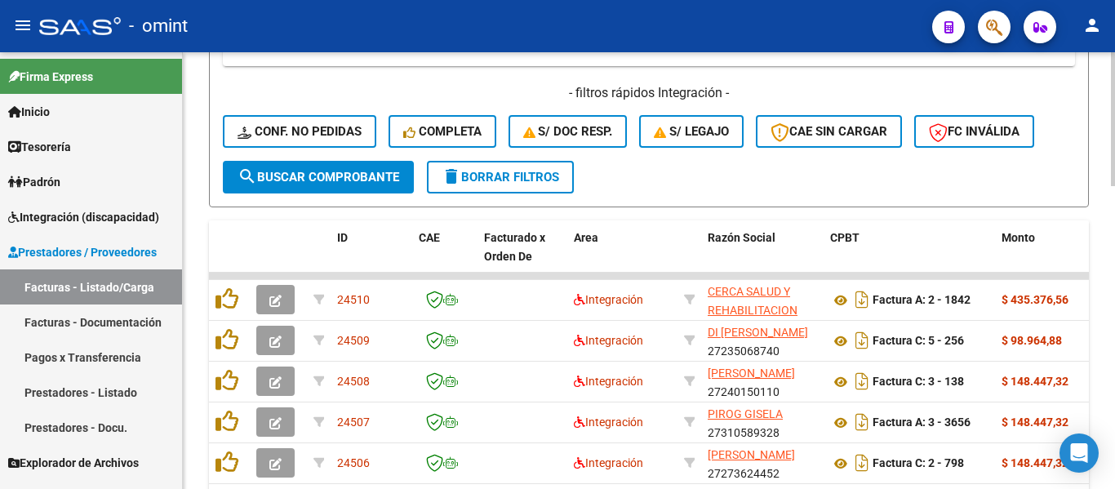
type input "642"
click at [335, 173] on span "search Buscar Comprobante" at bounding box center [318, 177] width 162 height 15
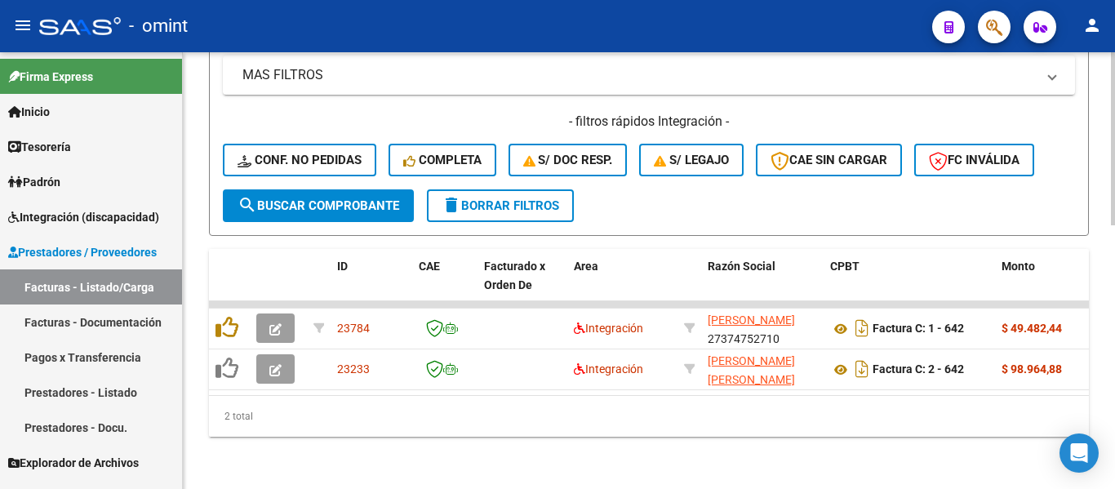
scroll to position [665, 0]
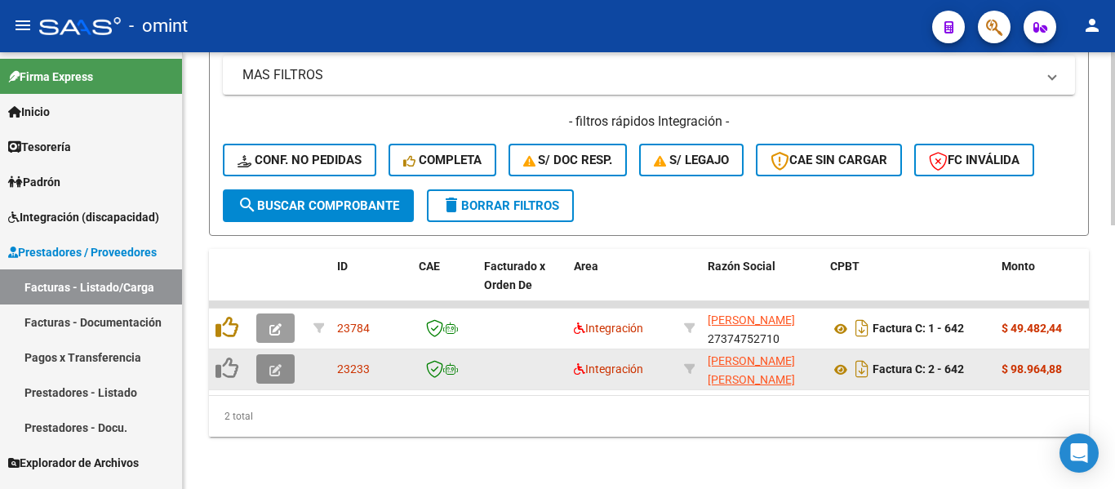
click at [277, 362] on span "button" at bounding box center [275, 369] width 12 height 15
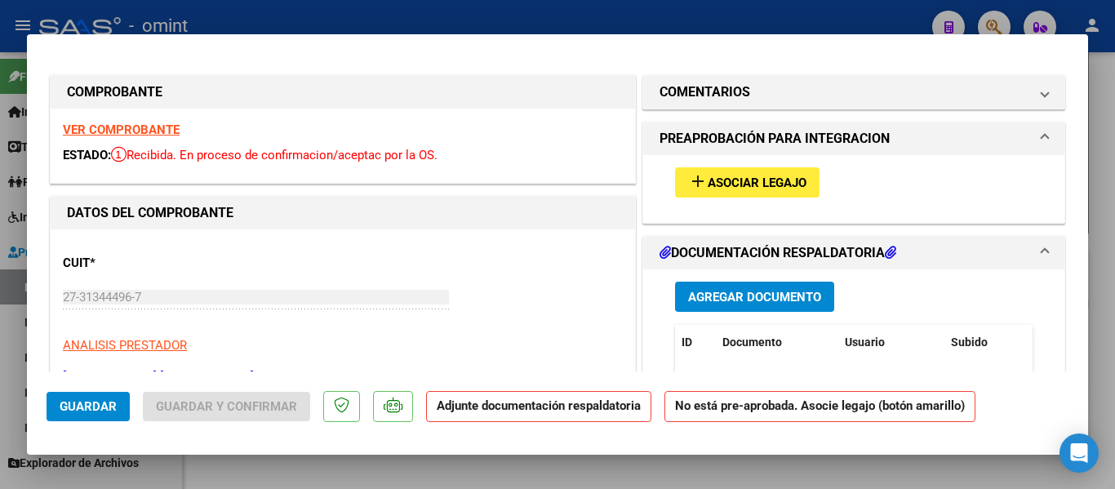
click at [165, 130] on strong "VER COMPROBANTE" at bounding box center [121, 129] width 117 height 15
click at [743, 178] on span "Asociar Legajo" at bounding box center [757, 182] width 99 height 15
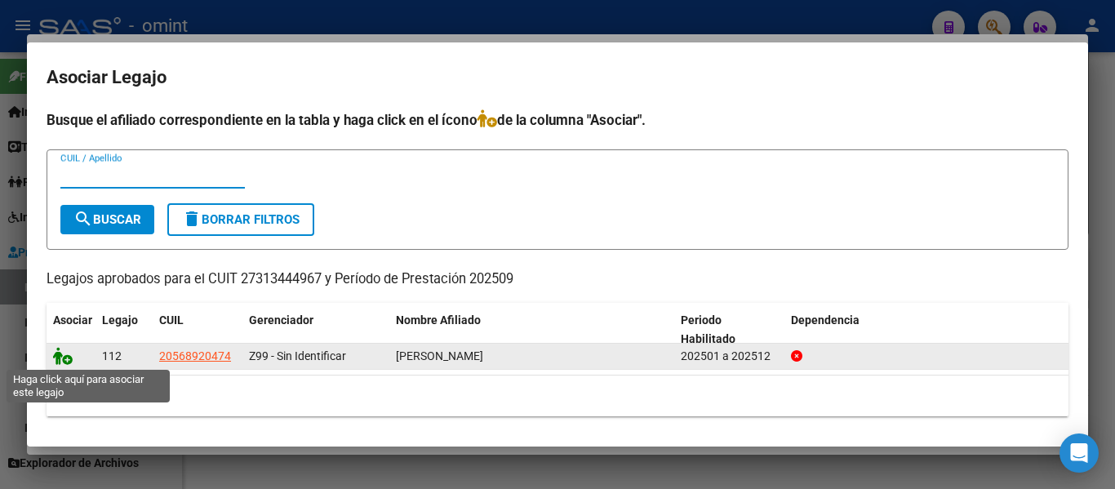
click at [66, 361] on icon at bounding box center [63, 356] width 20 height 18
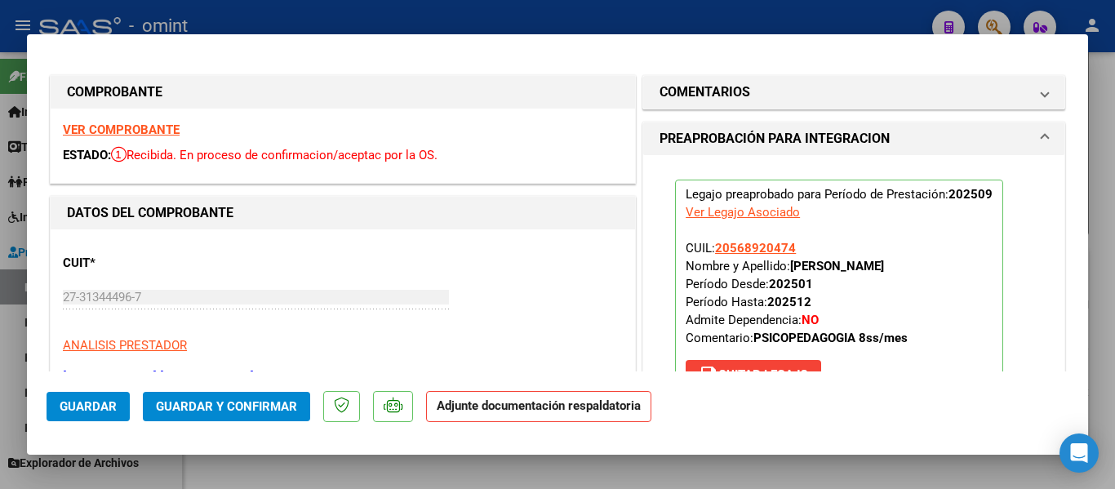
type input "$ 0,00"
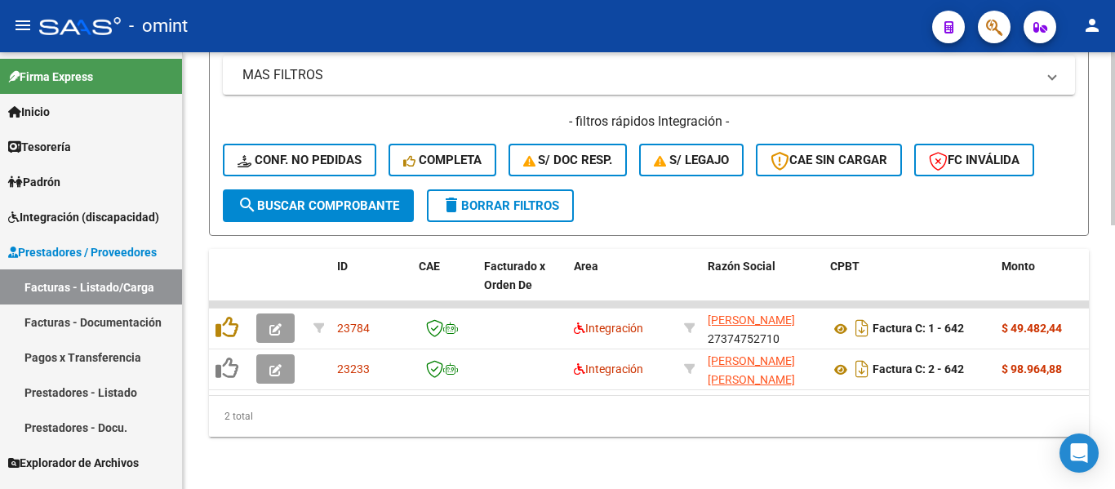
click at [551, 198] on span "delete Borrar Filtros" at bounding box center [501, 205] width 118 height 15
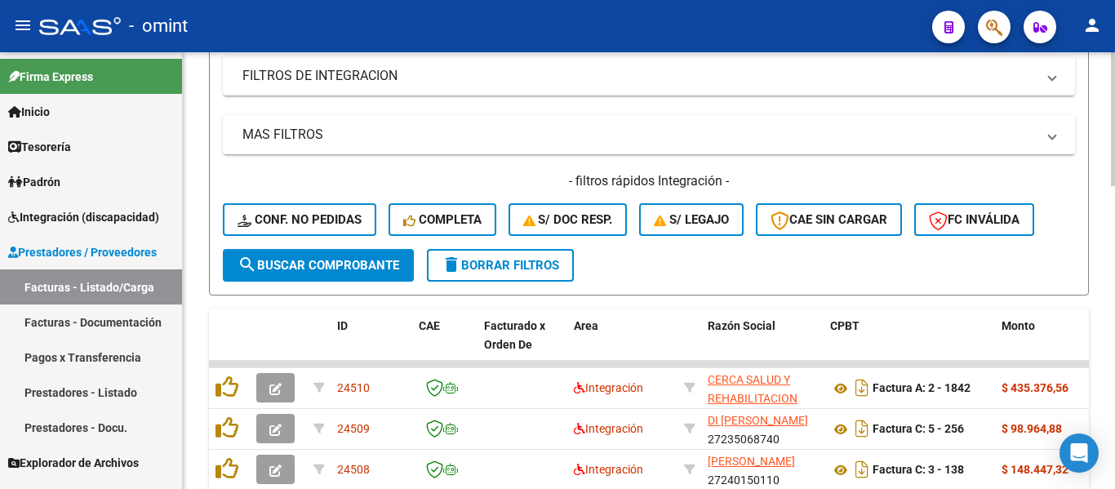
scroll to position [348, 0]
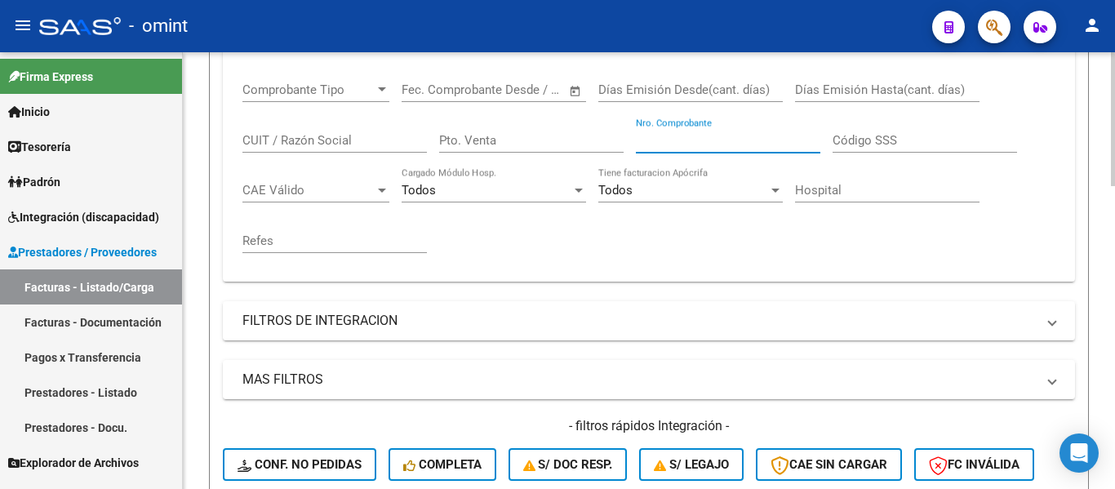
paste input "846"
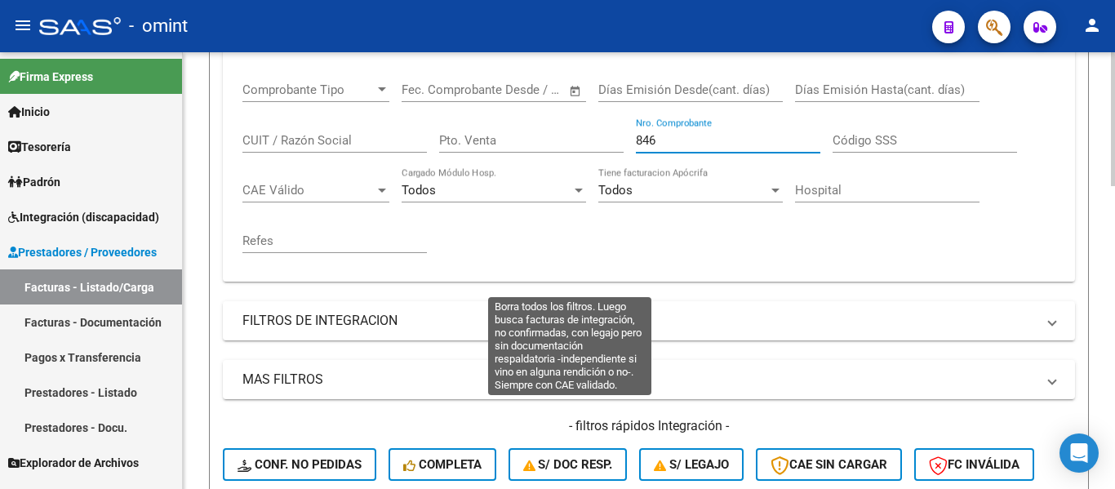
scroll to position [674, 0]
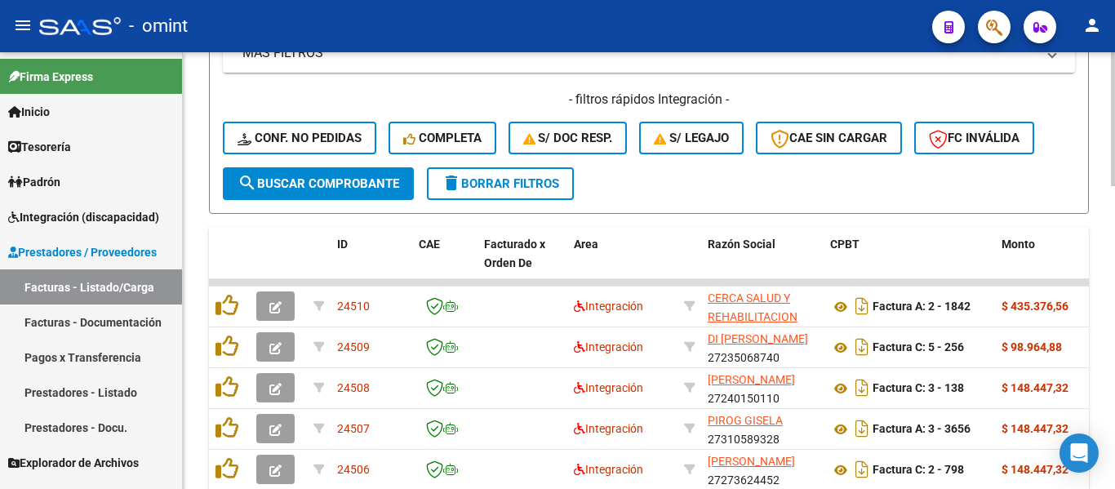
type input "846"
click at [324, 190] on span "search Buscar Comprobante" at bounding box center [318, 183] width 162 height 15
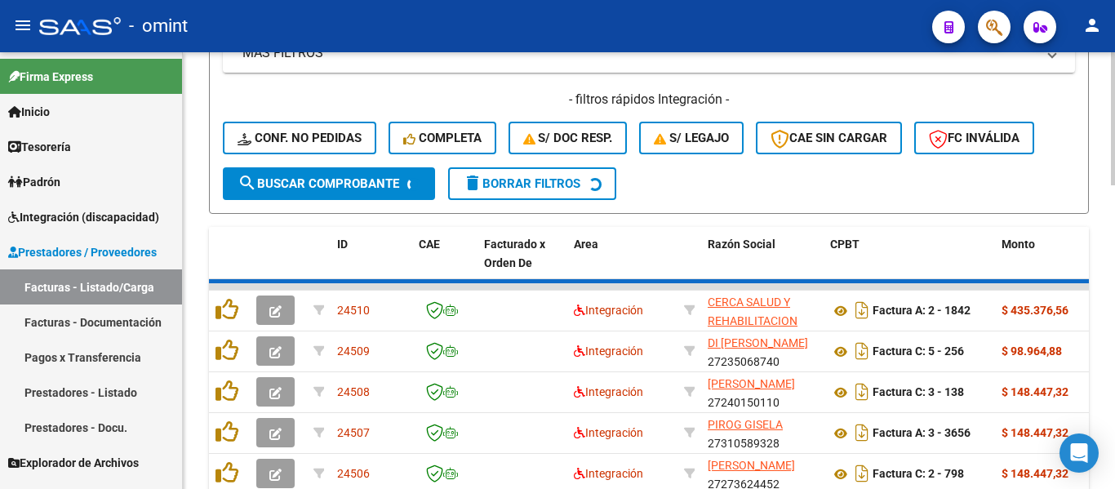
scroll to position [624, 0]
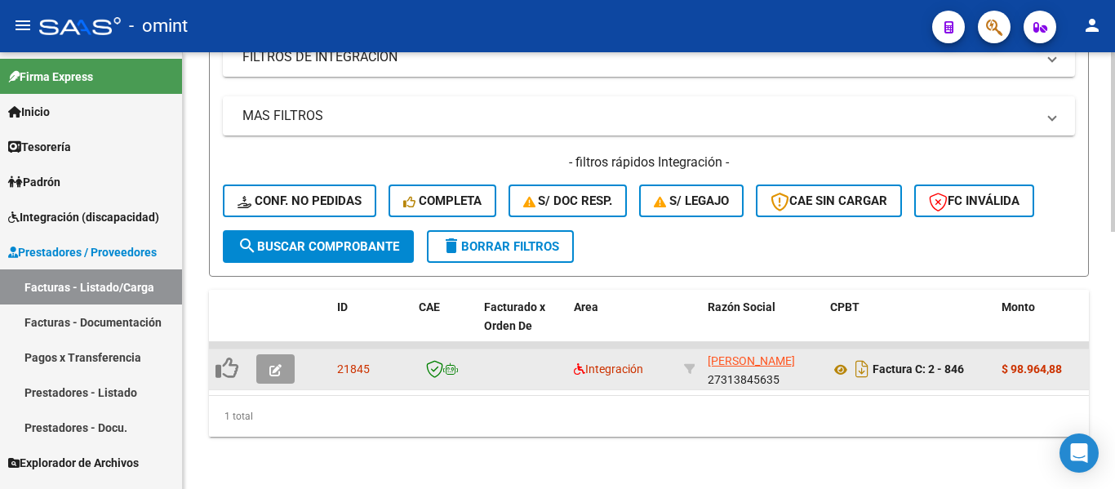
click at [275, 364] on icon "button" at bounding box center [275, 370] width 12 height 12
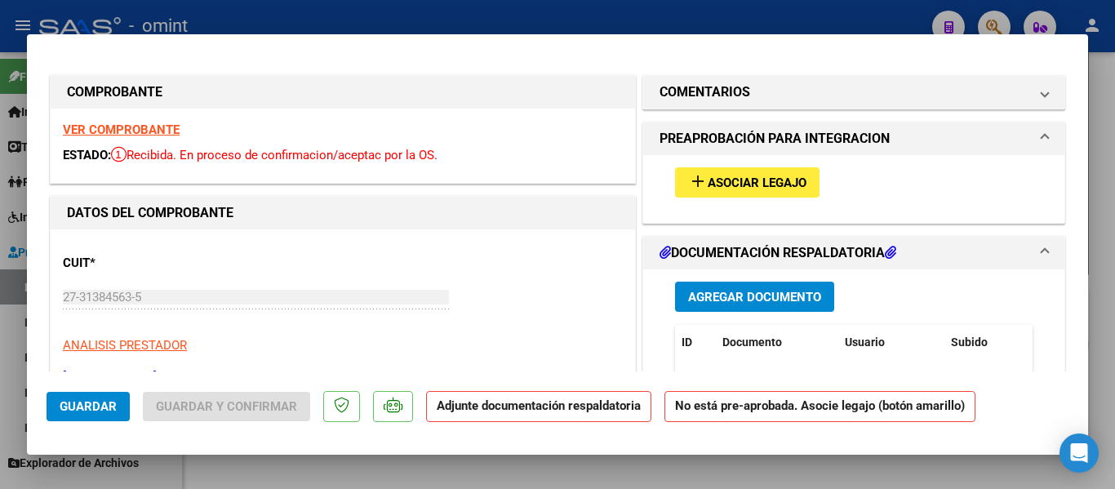
click at [145, 126] on strong "VER COMPROBANTE" at bounding box center [121, 129] width 117 height 15
click at [763, 182] on span "Asociar Legajo" at bounding box center [757, 182] width 99 height 15
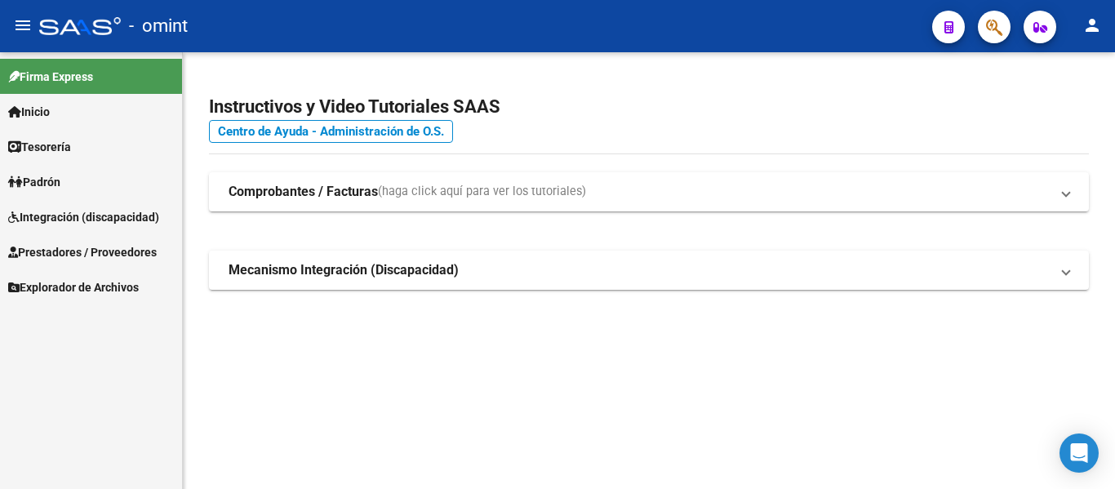
click at [86, 253] on span "Prestadores / Proveedores" at bounding box center [82, 252] width 149 height 18
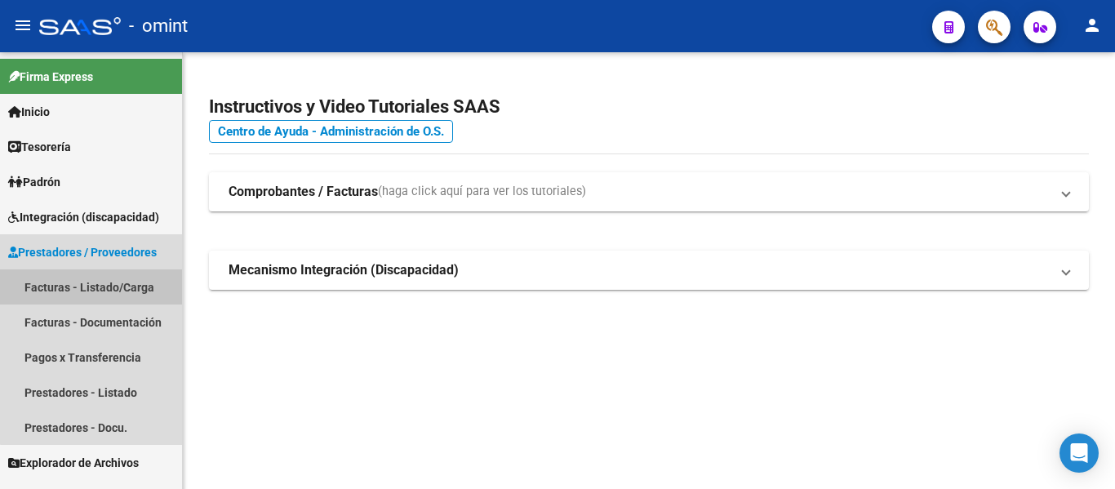
click at [95, 291] on link "Facturas - Listado/Carga" at bounding box center [91, 286] width 182 height 35
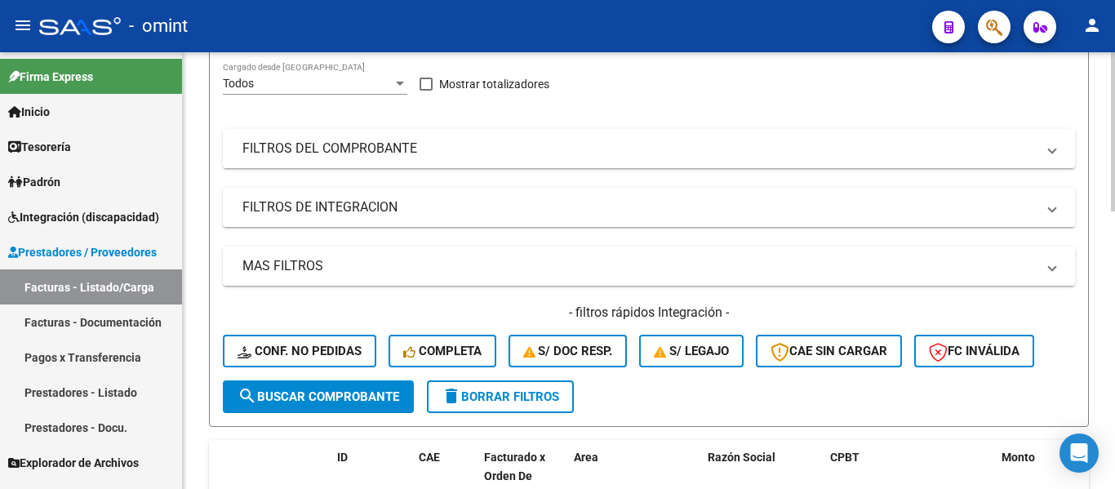
scroll to position [245, 0]
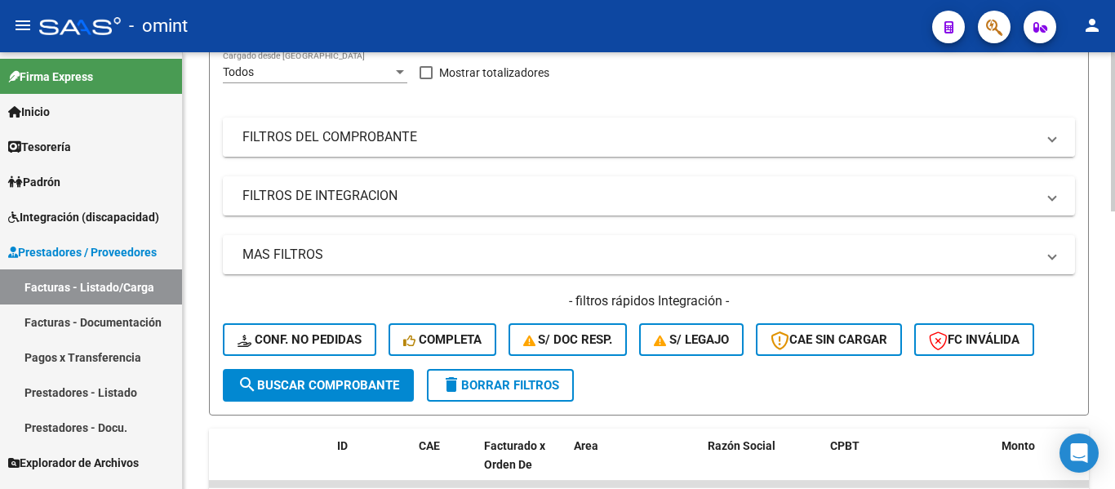
click at [364, 135] on mat-panel-title "FILTROS DEL COMPROBANTE" at bounding box center [638, 137] width 793 height 18
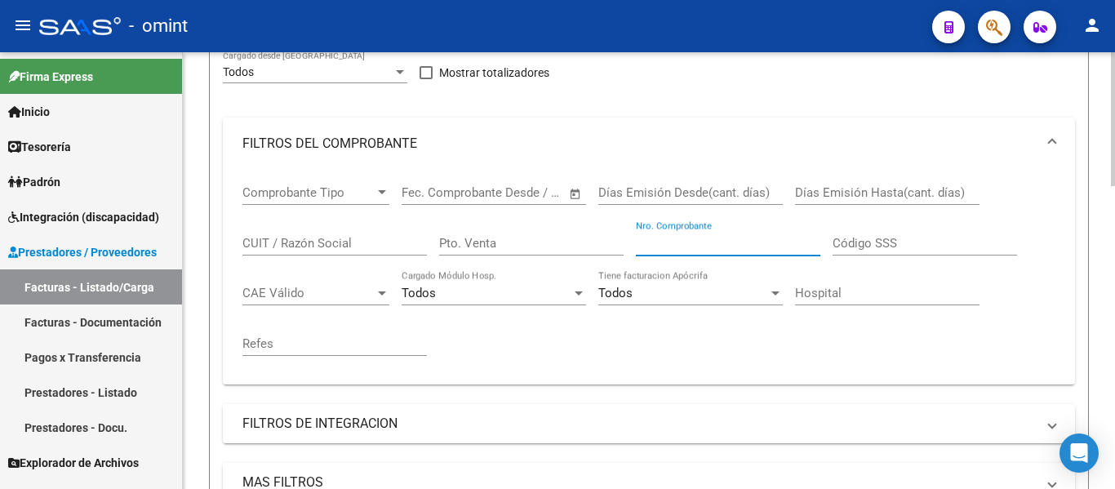
paste input "846"
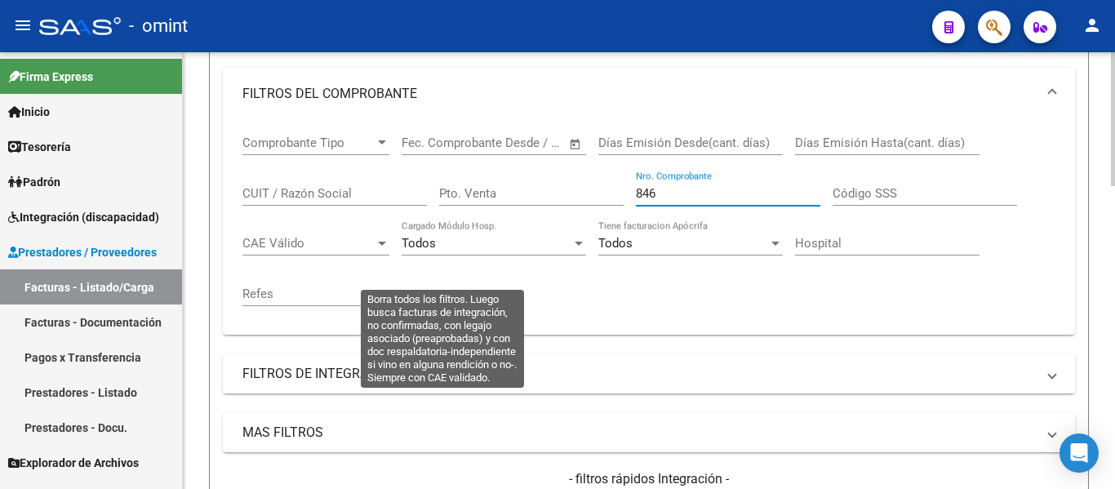
scroll to position [571, 0]
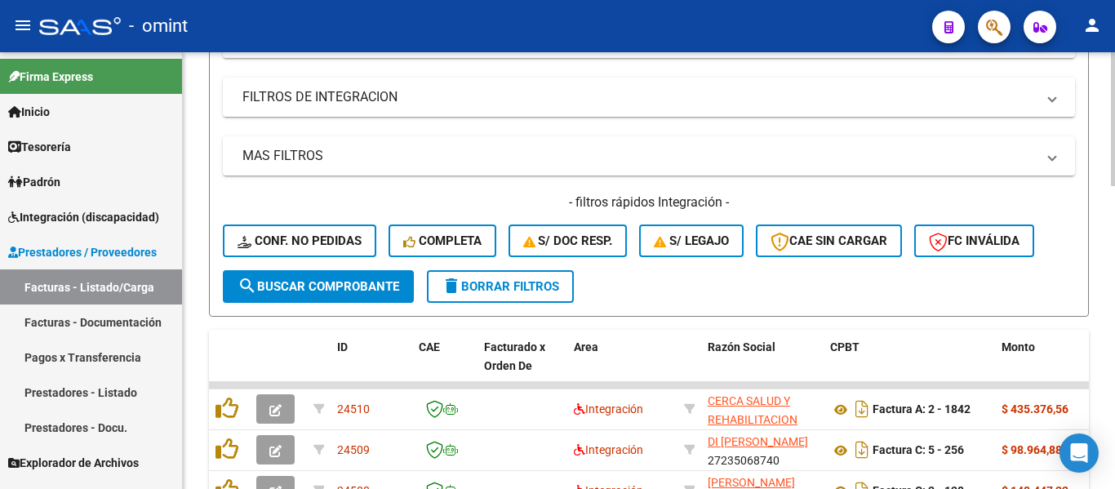
type input "846"
click at [357, 286] on span "search Buscar Comprobante" at bounding box center [318, 286] width 162 height 15
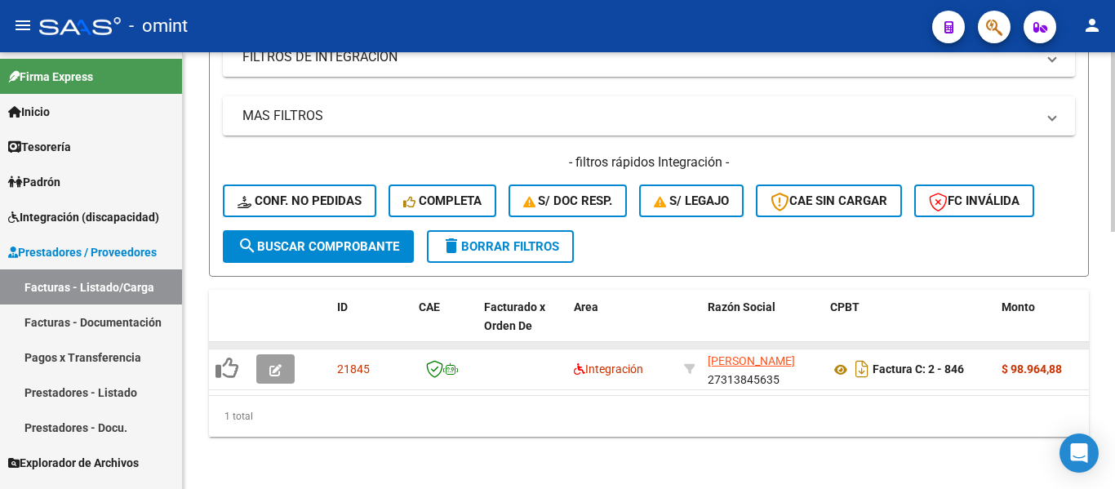
scroll to position [624, 0]
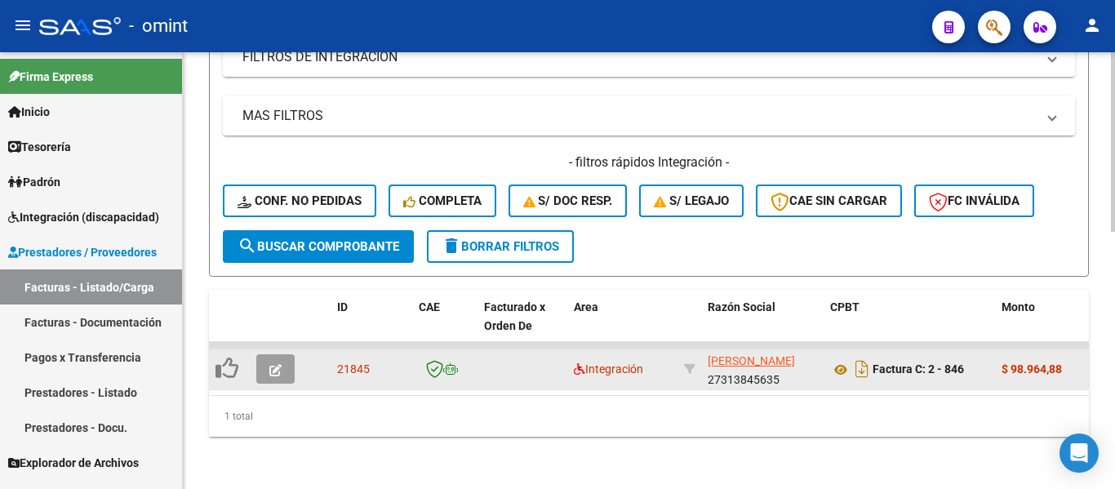
click at [277, 364] on icon "button" at bounding box center [275, 370] width 12 height 12
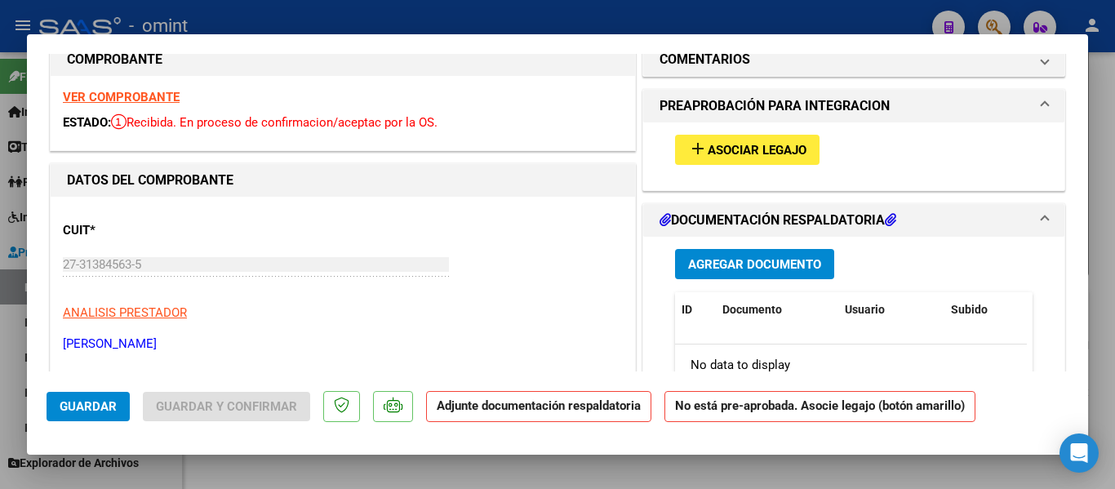
scroll to position [0, 0]
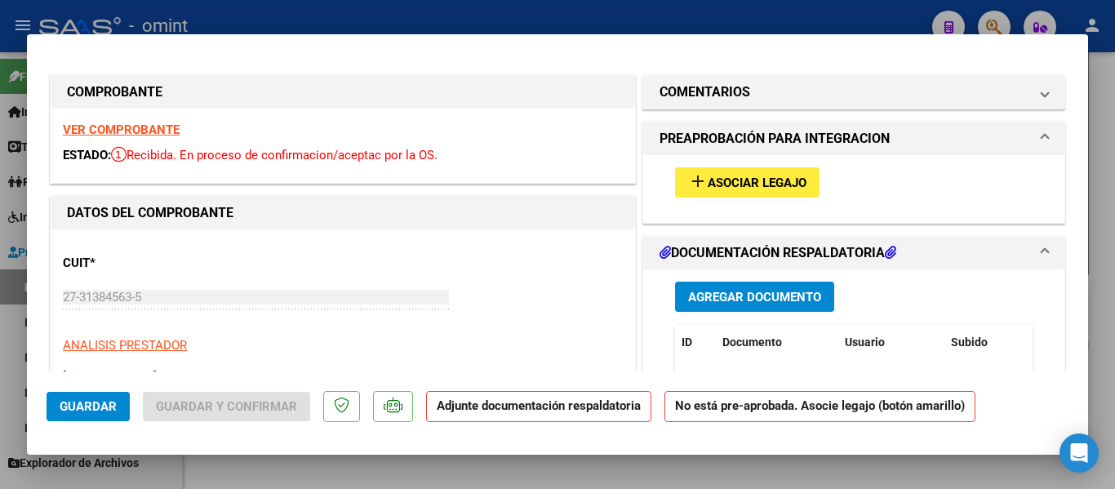
click at [153, 126] on strong "VER COMPROBANTE" at bounding box center [121, 129] width 117 height 15
type input "$ 0,00"
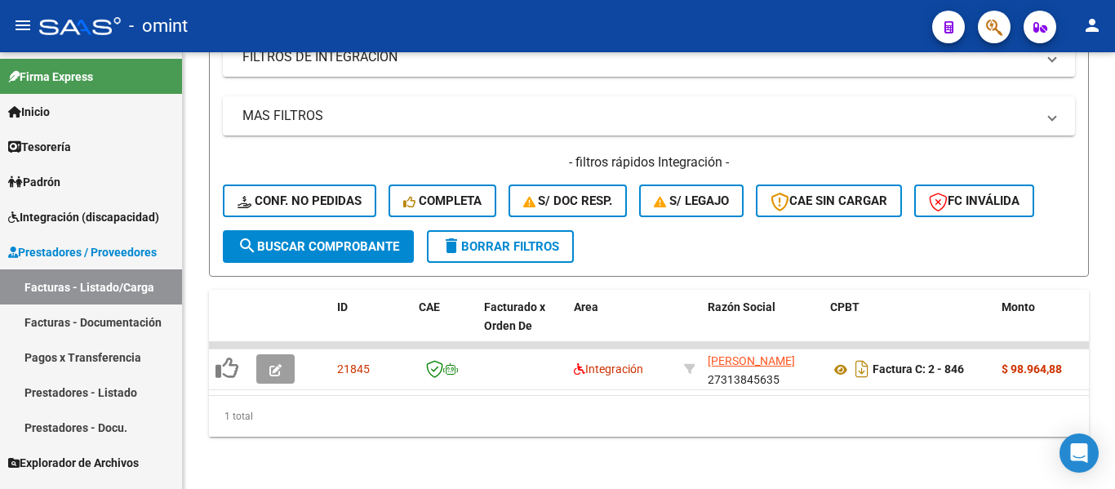
scroll to position [624, 0]
drag, startPoint x: 523, startPoint y: 234, endPoint x: 533, endPoint y: 231, distance: 10.3
click at [522, 239] on span "delete Borrar Filtros" at bounding box center [501, 246] width 118 height 15
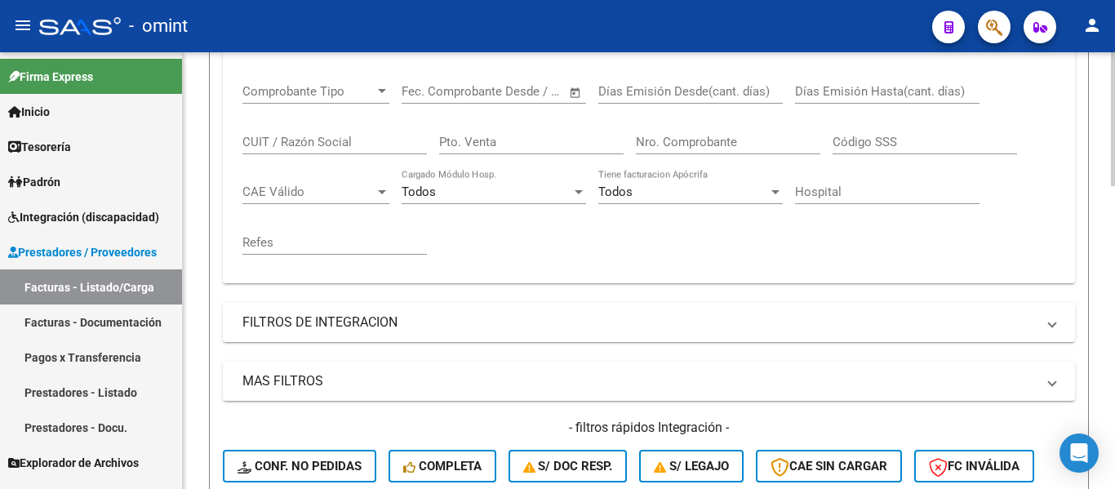
scroll to position [298, 0]
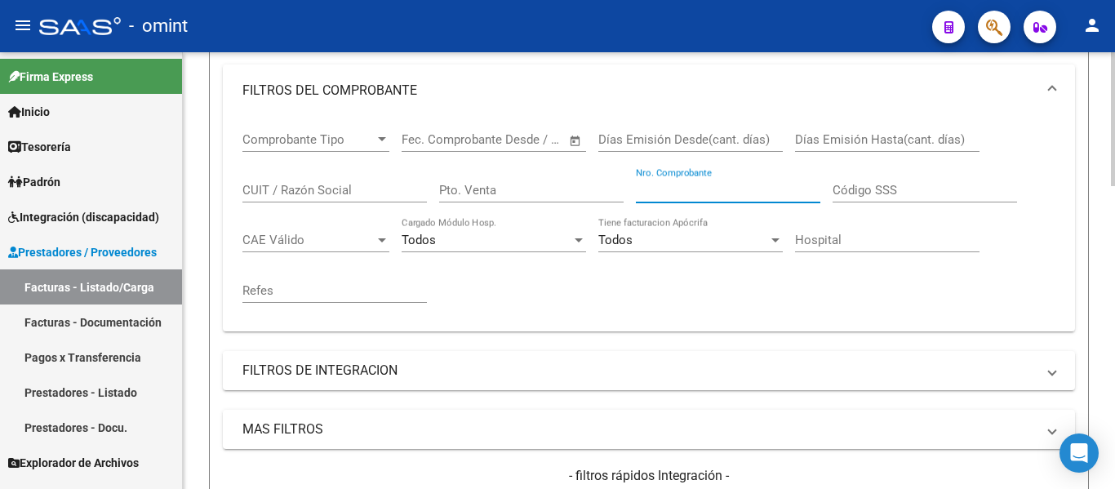
paste input "687"
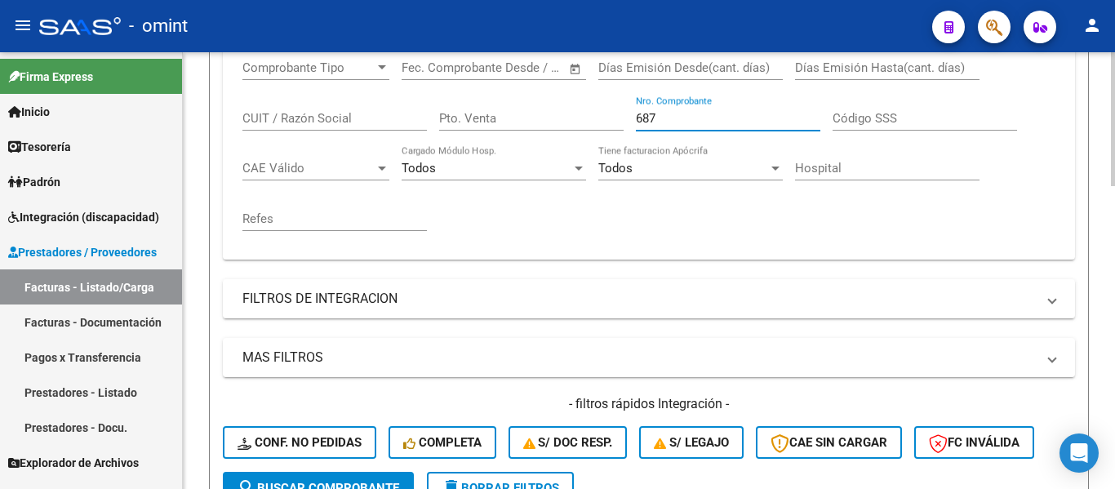
scroll to position [706, 0]
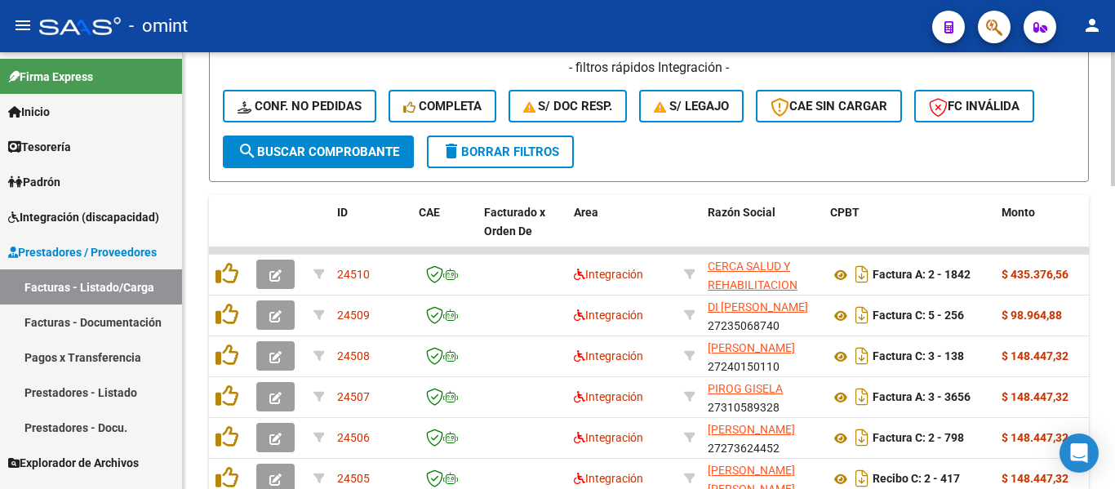
type input "687"
click at [355, 150] on span "search Buscar Comprobante" at bounding box center [318, 151] width 162 height 15
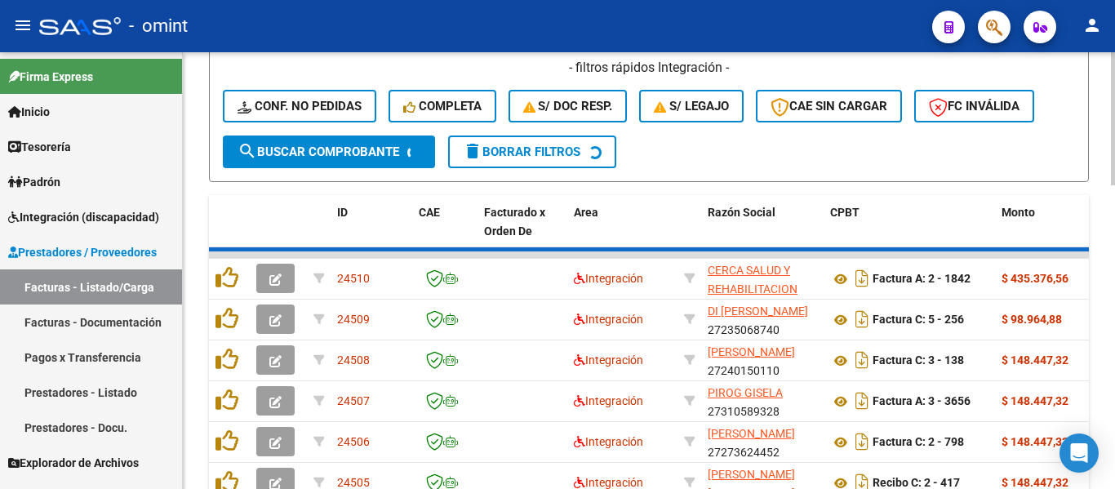
scroll to position [624, 0]
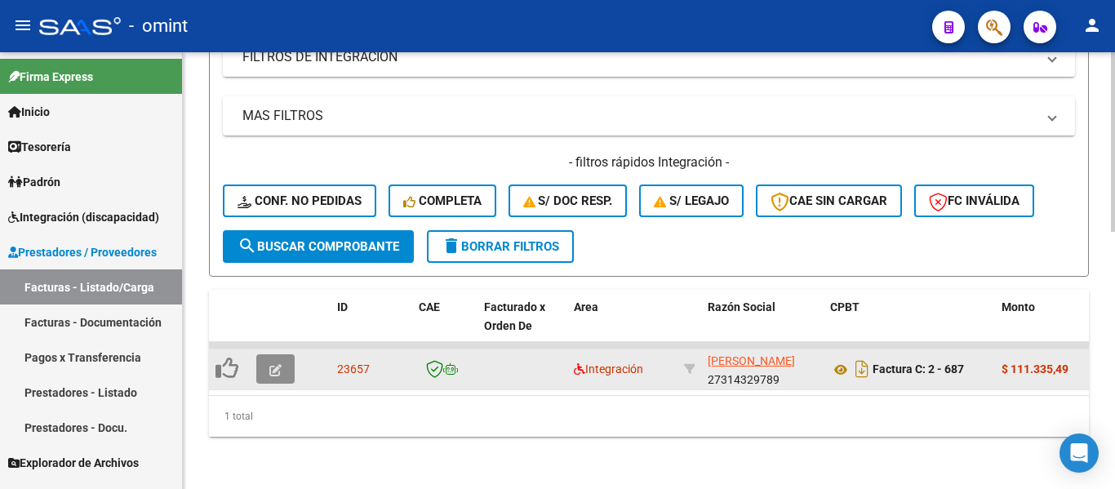
click at [273, 364] on icon "button" at bounding box center [275, 370] width 12 height 12
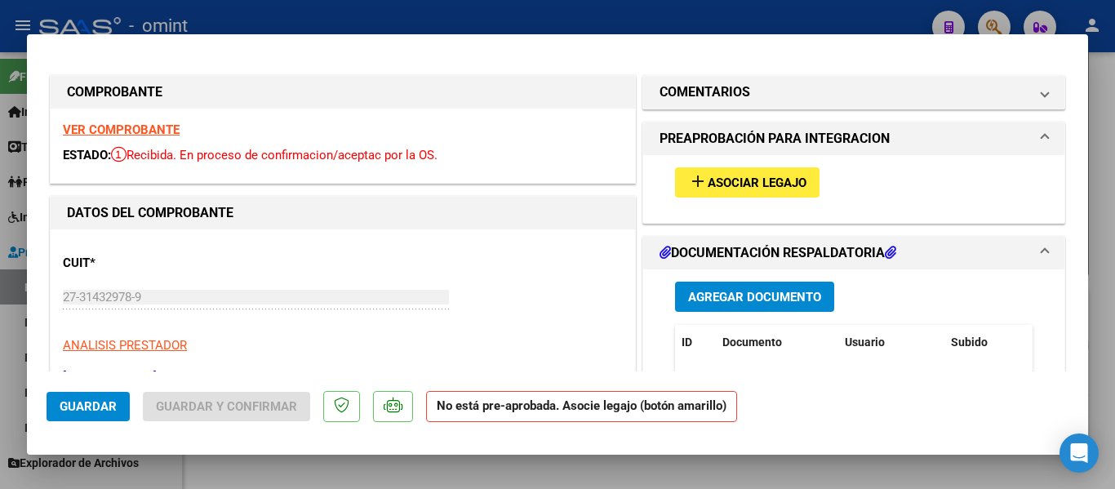
click at [143, 126] on strong "VER COMPROBANTE" at bounding box center [121, 129] width 117 height 15
click at [756, 185] on span "Asociar Legajo" at bounding box center [757, 182] width 99 height 15
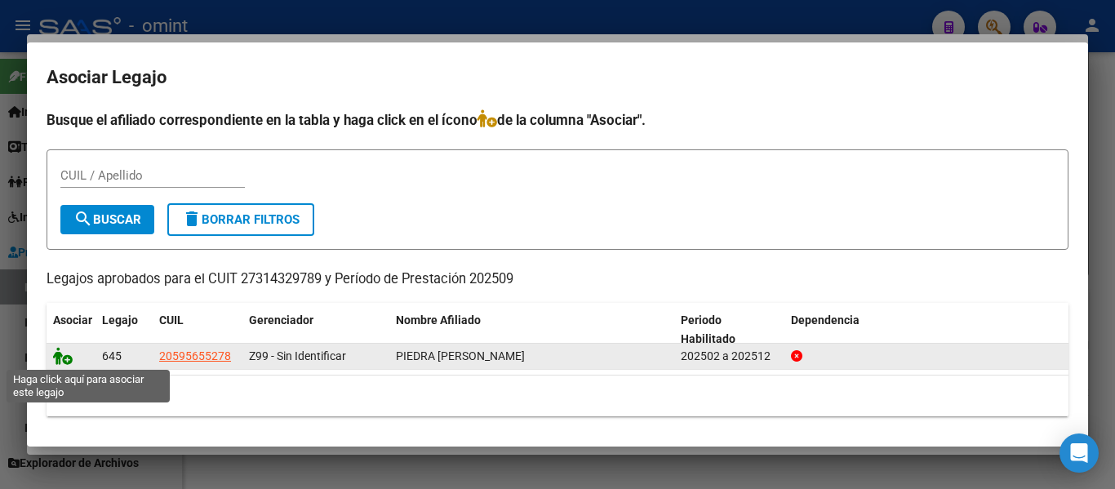
click at [53, 353] on icon at bounding box center [63, 356] width 20 height 18
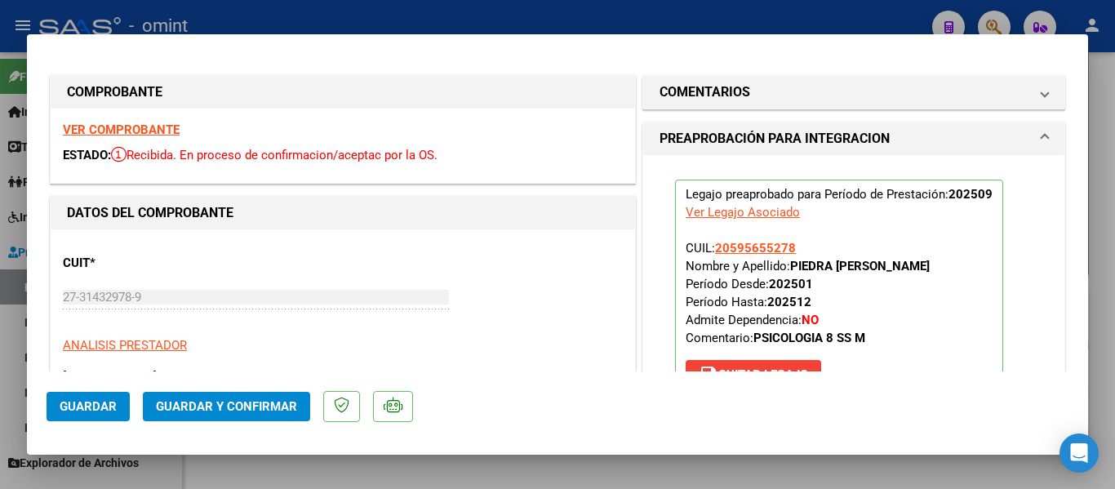
type input "$ 0,00"
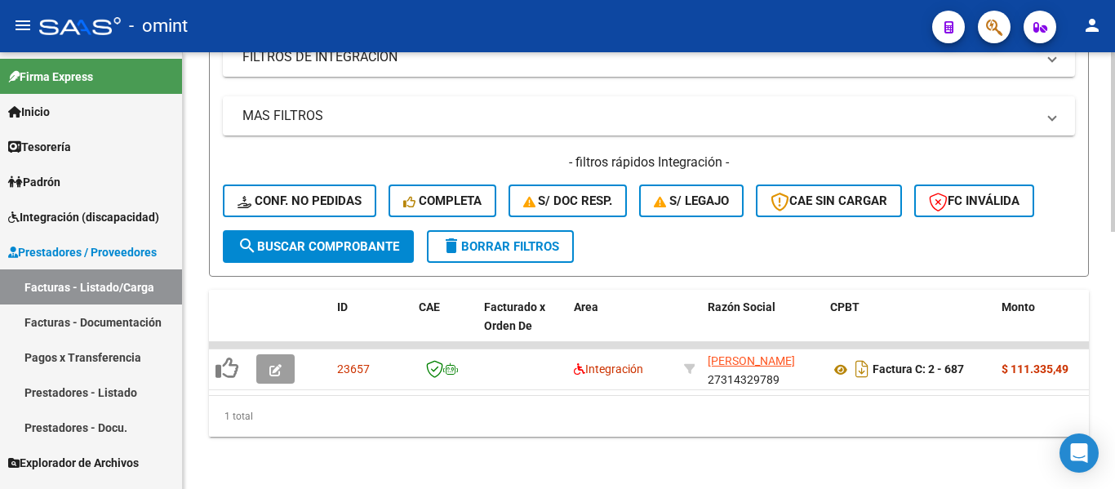
drag, startPoint x: 499, startPoint y: 226, endPoint x: 539, endPoint y: 237, distance: 41.4
click at [499, 239] on span "delete Borrar Filtros" at bounding box center [501, 246] width 118 height 15
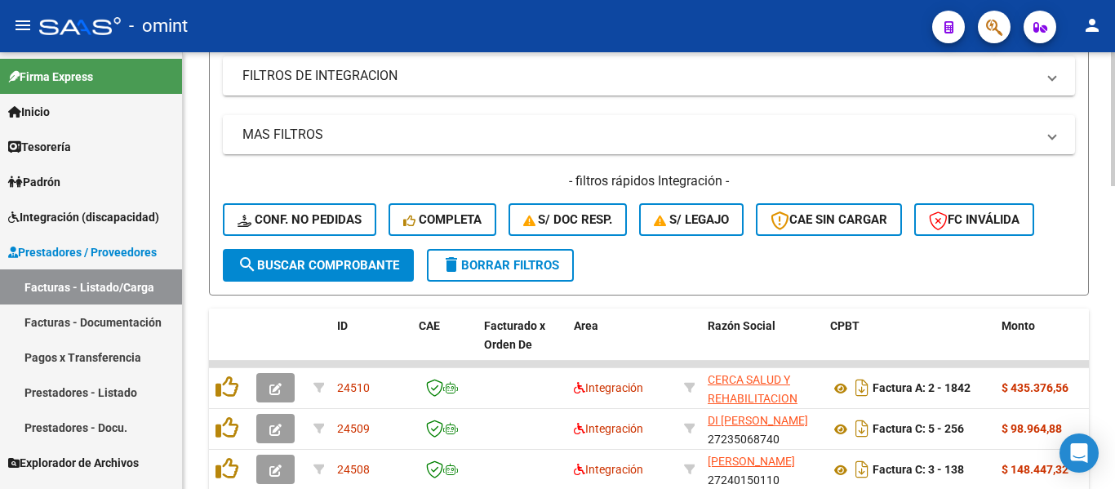
scroll to position [379, 0]
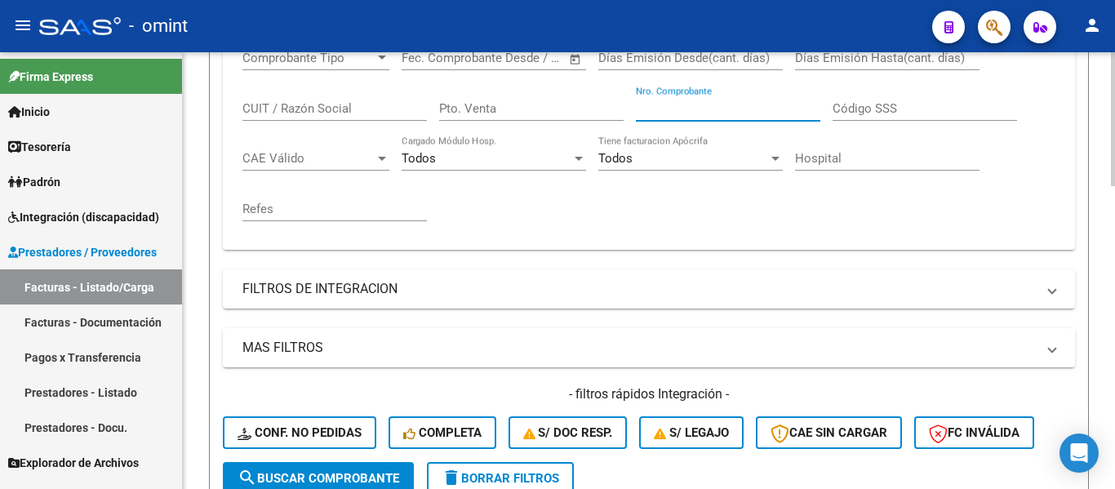
paste input "623"
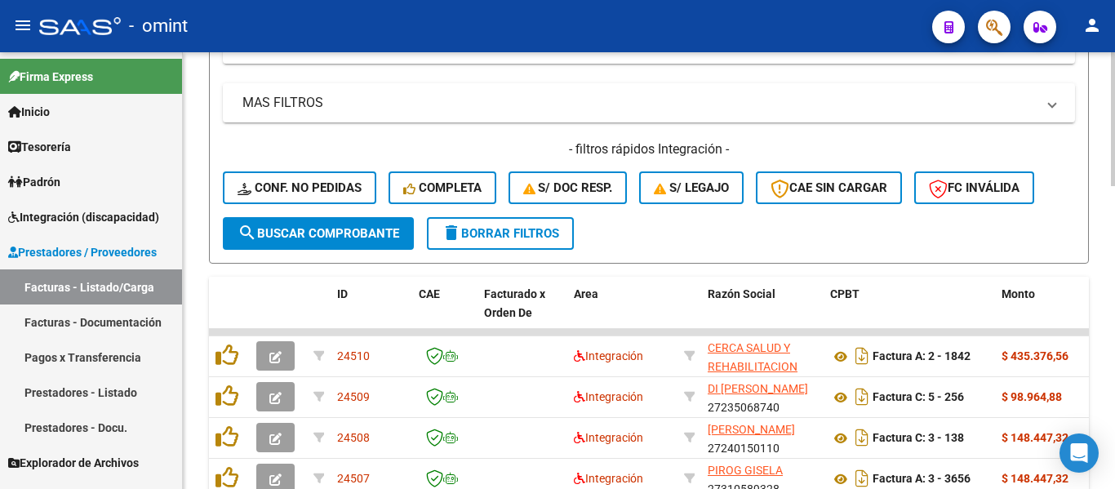
type input "623"
click at [390, 238] on span "search Buscar Comprobante" at bounding box center [318, 233] width 162 height 15
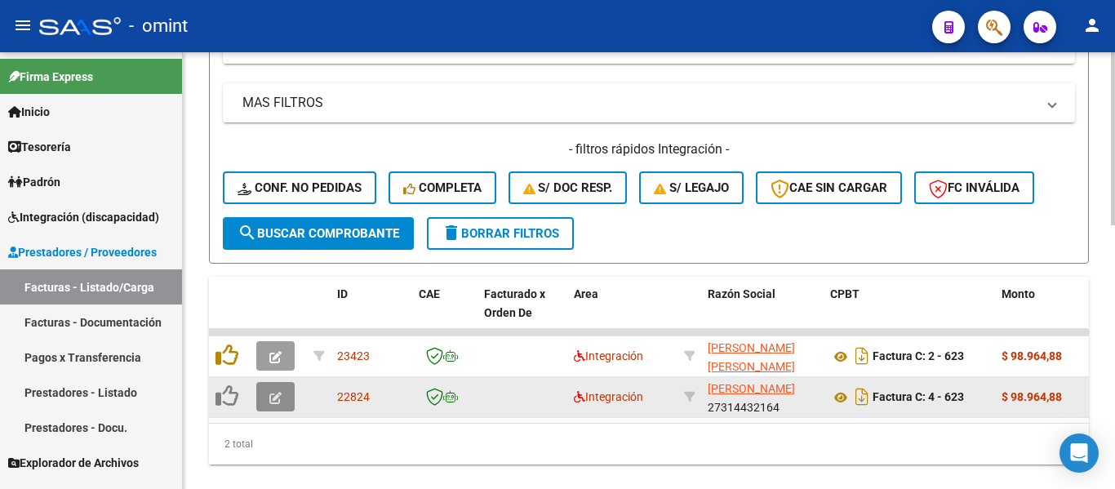
click at [280, 398] on icon "button" at bounding box center [275, 398] width 12 height 12
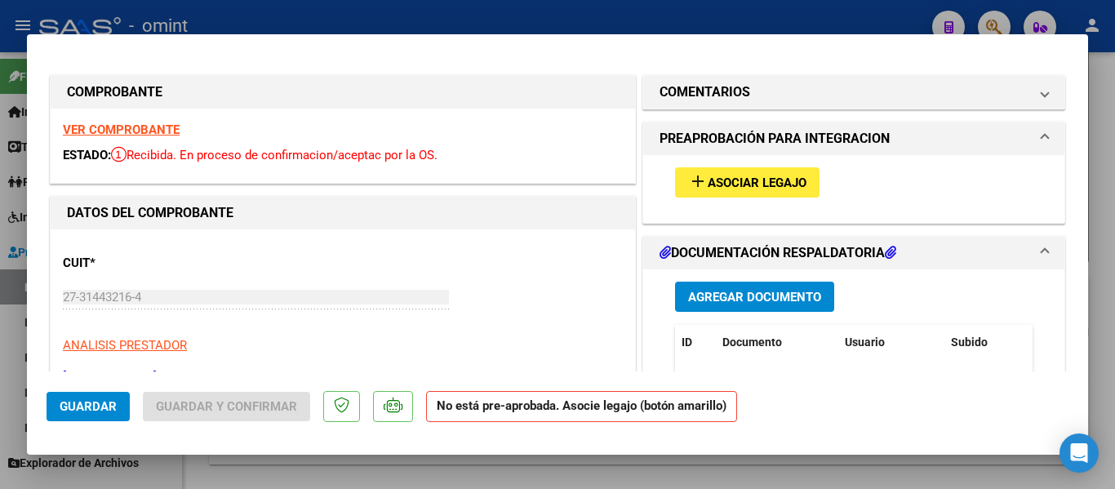
click at [151, 132] on strong "VER COMPROBANTE" at bounding box center [121, 129] width 117 height 15
click at [767, 175] on span "Asociar Legajo" at bounding box center [757, 182] width 99 height 15
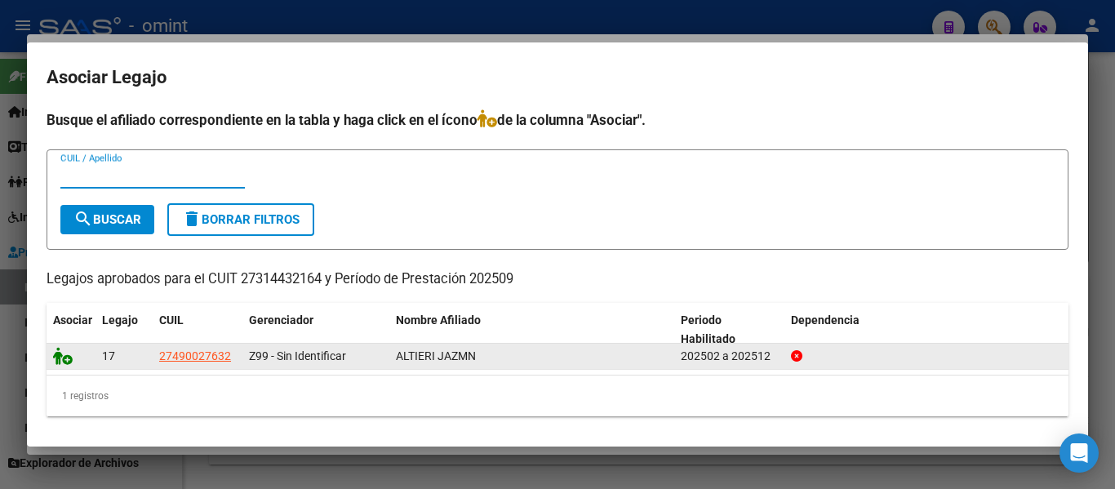
click at [64, 356] on icon at bounding box center [63, 356] width 20 height 18
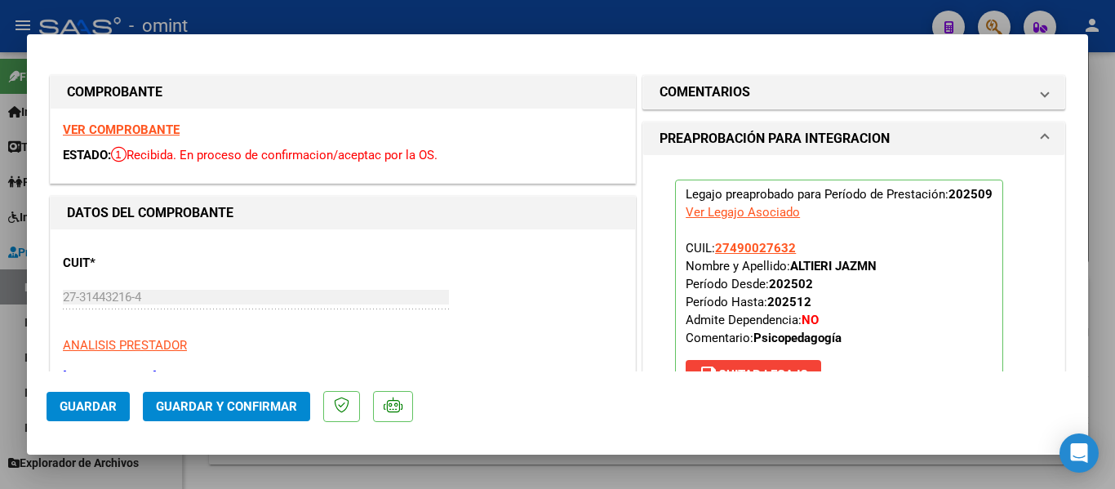
type input "$ 0,00"
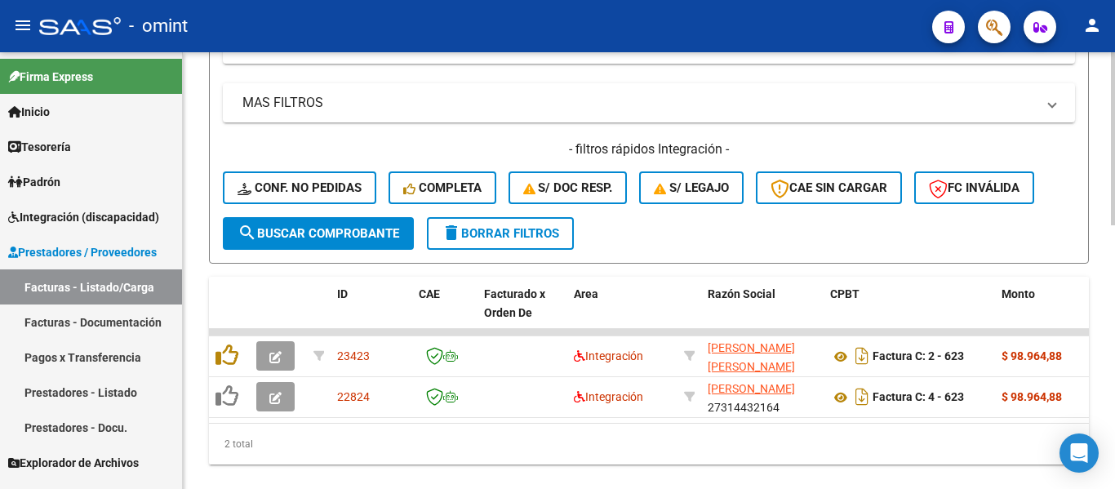
click at [488, 231] on span "delete Borrar Filtros" at bounding box center [501, 233] width 118 height 15
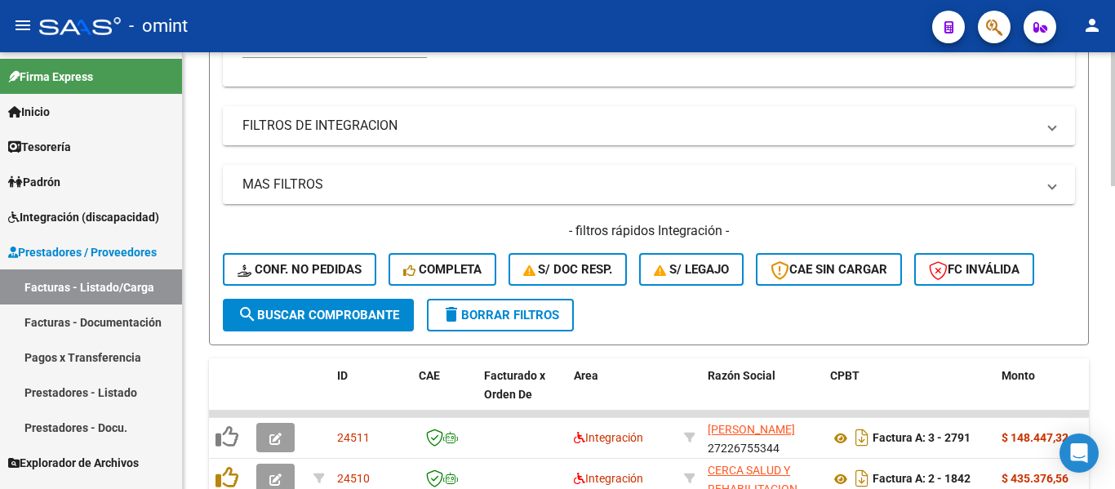
scroll to position [298, 0]
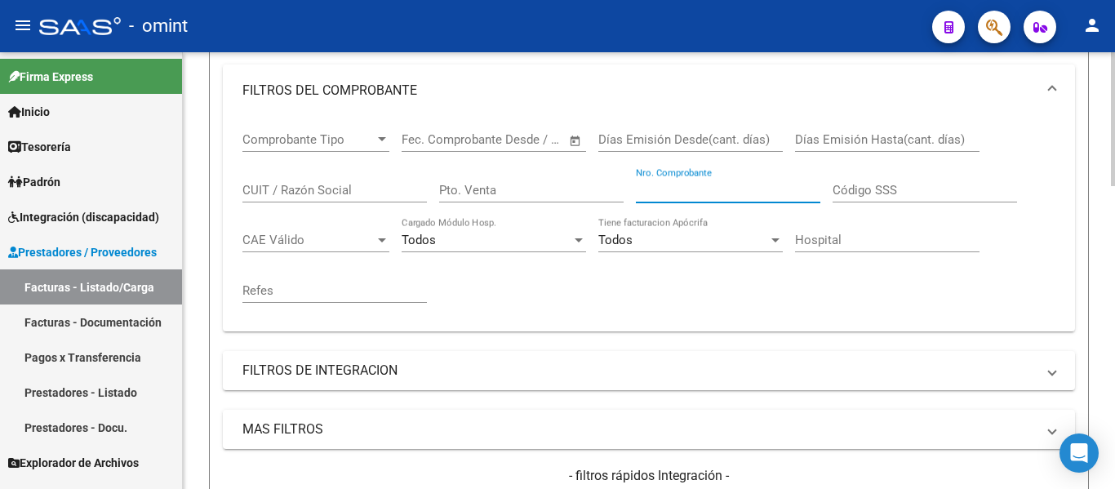
paste input "585"
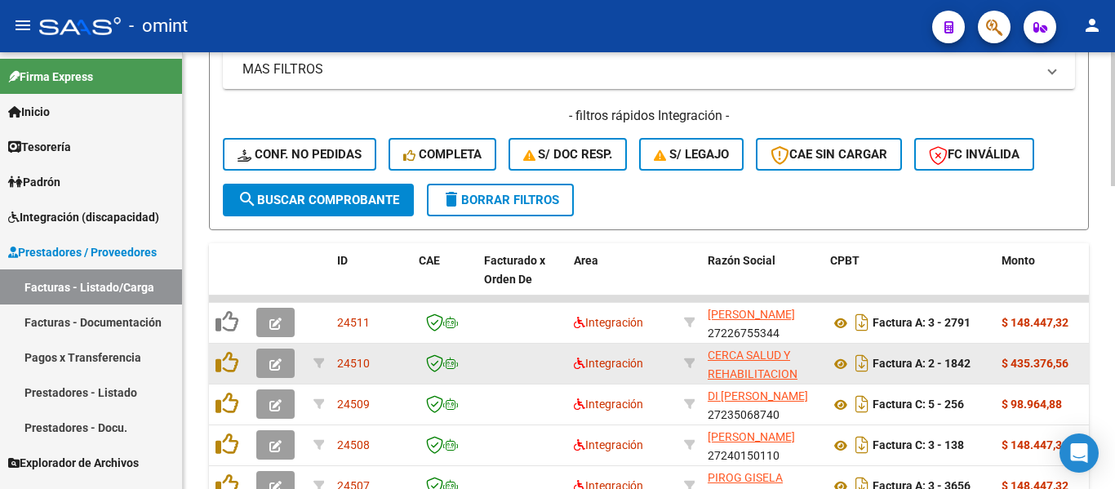
scroll to position [706, 0]
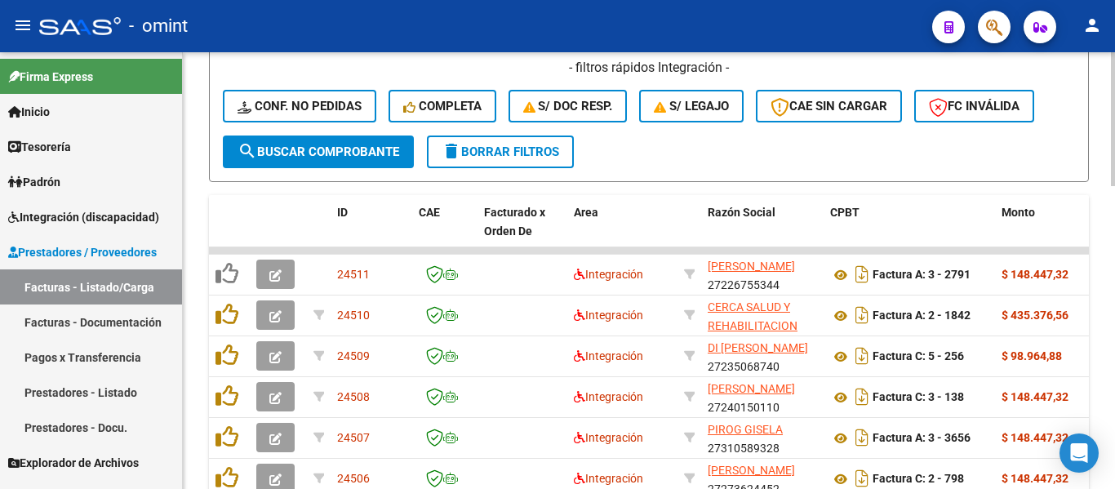
type input "585"
click at [339, 157] on span "search Buscar Comprobante" at bounding box center [318, 151] width 162 height 15
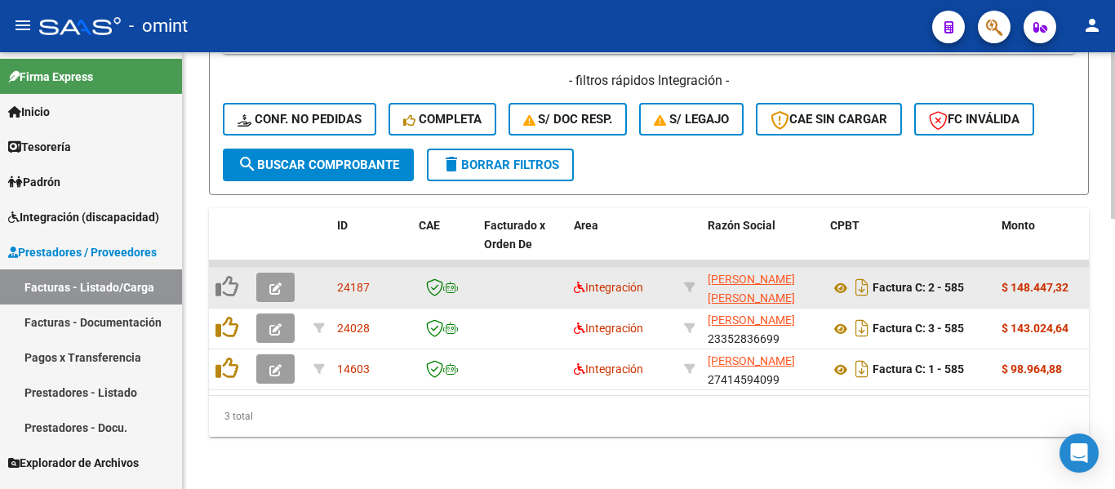
click at [271, 282] on icon "button" at bounding box center [275, 288] width 12 height 12
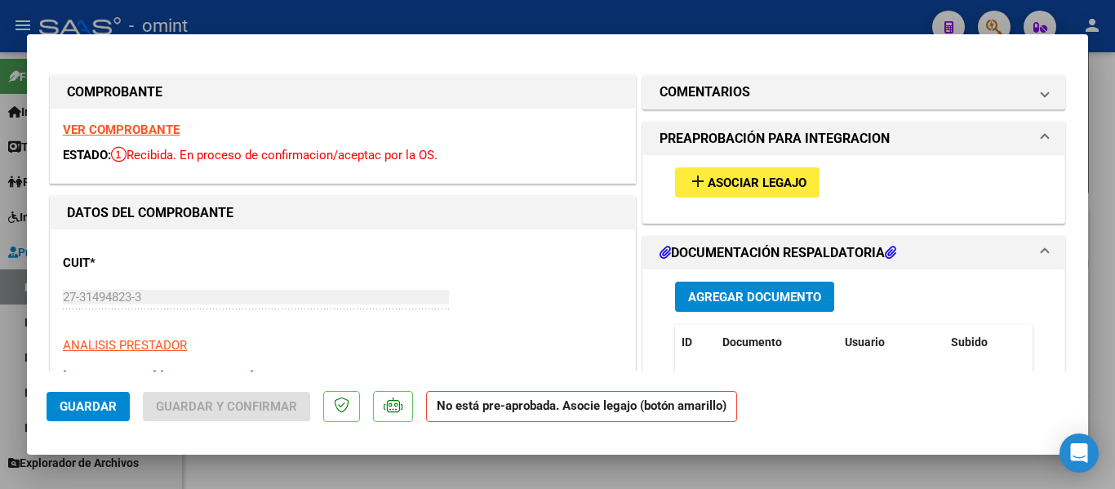
click at [135, 131] on strong "VER COMPROBANTE" at bounding box center [121, 129] width 117 height 15
click at [775, 178] on span "Asociar Legajo" at bounding box center [757, 182] width 99 height 15
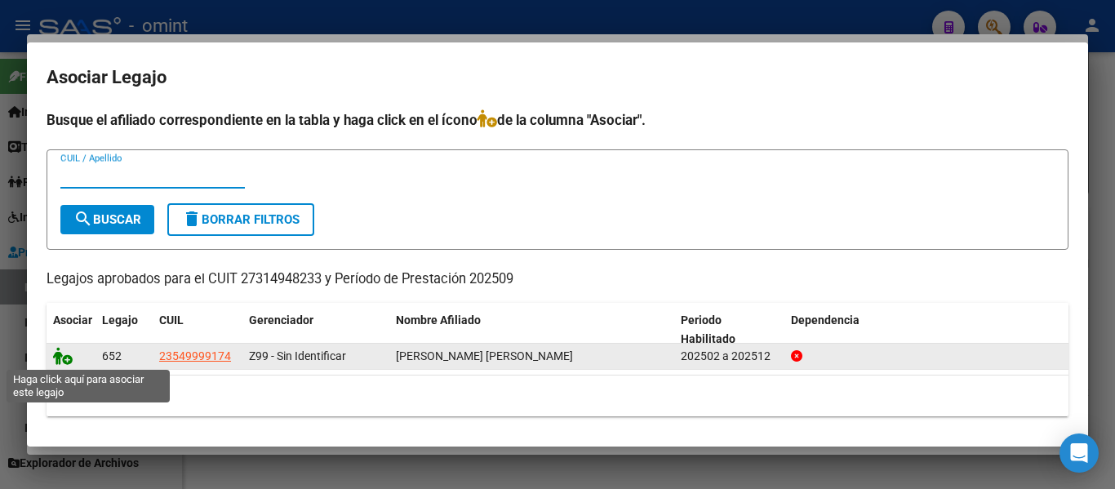
click at [61, 356] on icon at bounding box center [63, 356] width 20 height 18
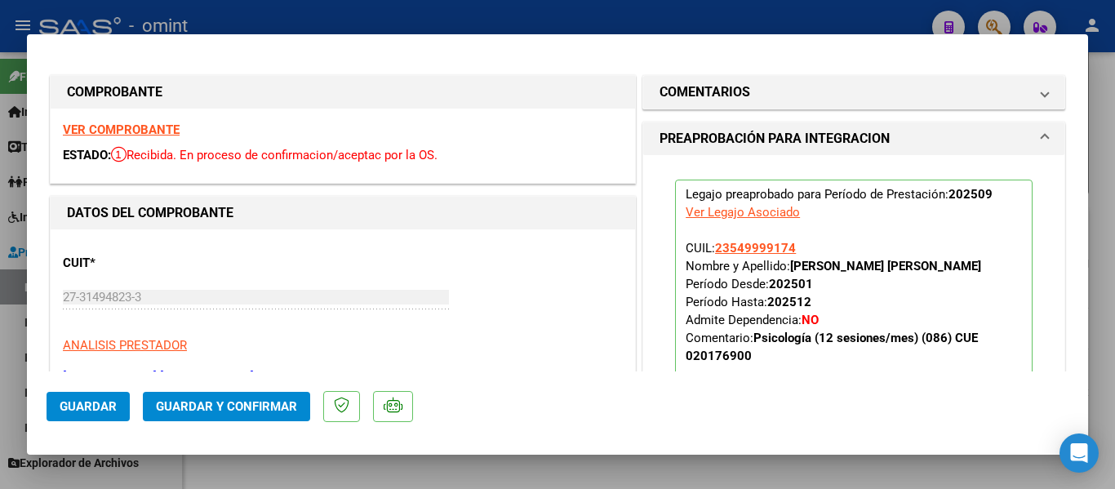
type input "$ 0,00"
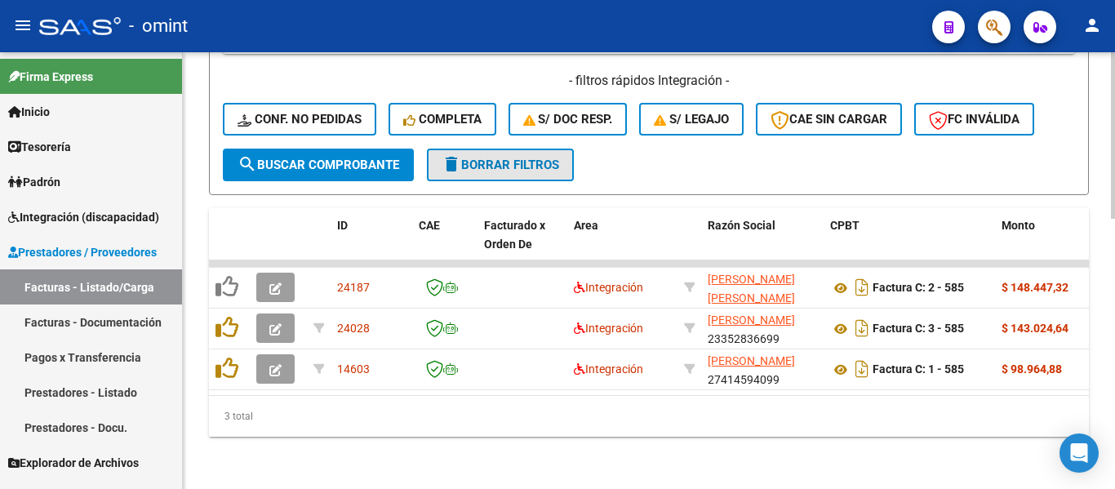
click at [525, 158] on span "delete Borrar Filtros" at bounding box center [501, 165] width 118 height 15
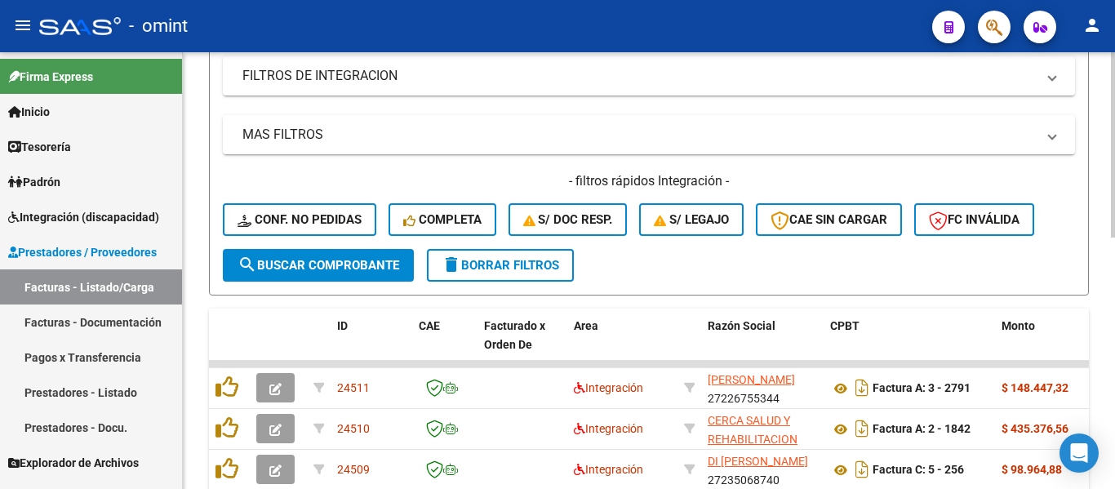
scroll to position [348, 0]
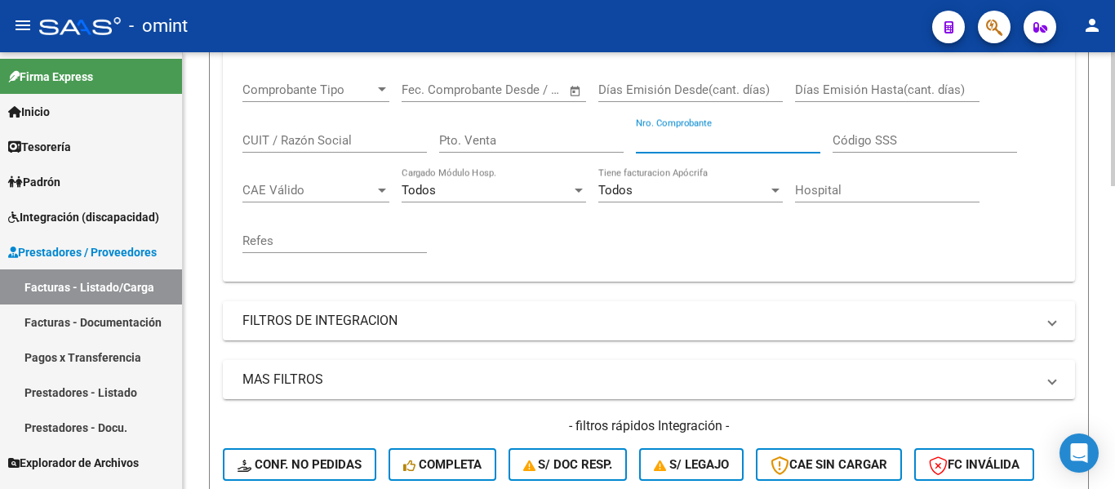
paste input "280"
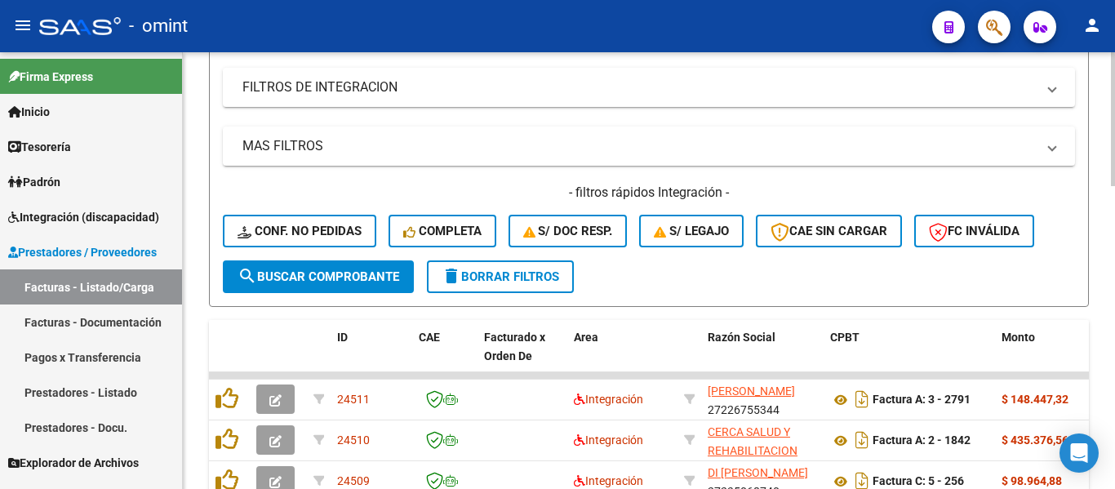
scroll to position [592, 0]
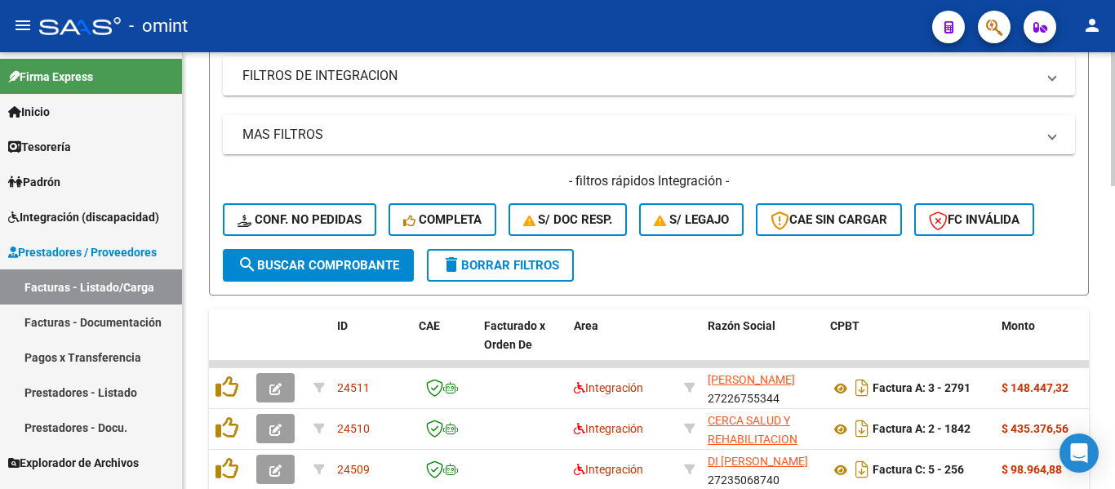
type input "280"
click at [354, 260] on span "search Buscar Comprobante" at bounding box center [318, 265] width 162 height 15
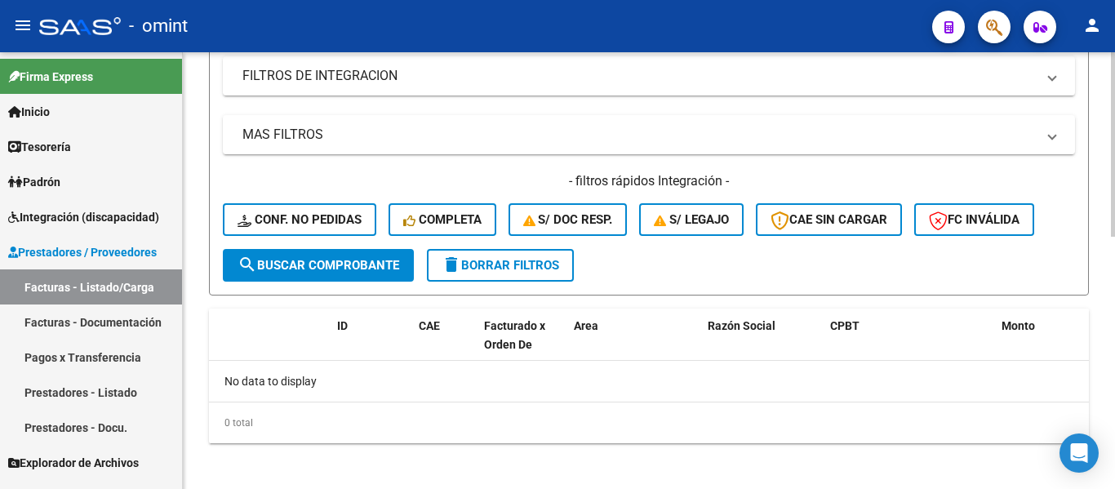
click at [544, 265] on span "delete Borrar Filtros" at bounding box center [501, 265] width 118 height 15
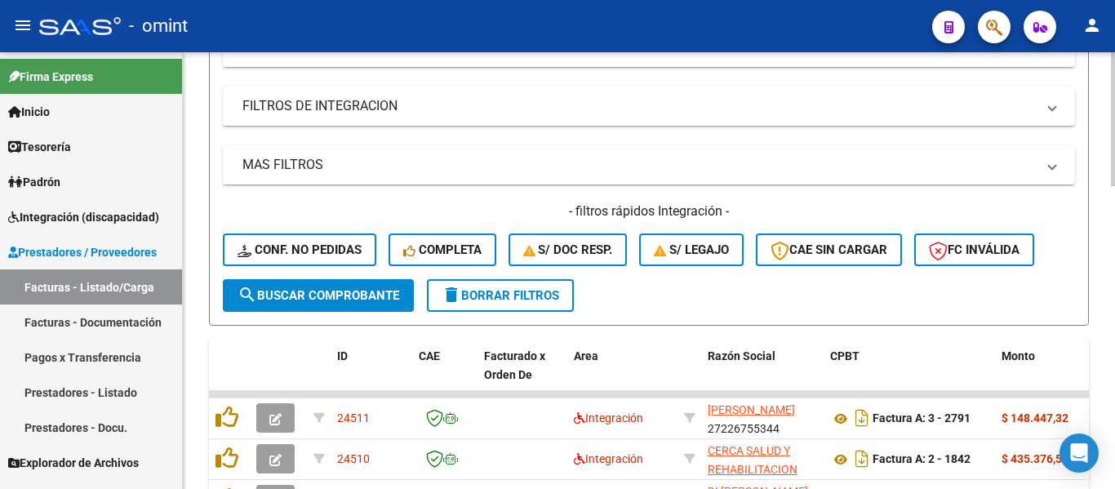
scroll to position [348, 0]
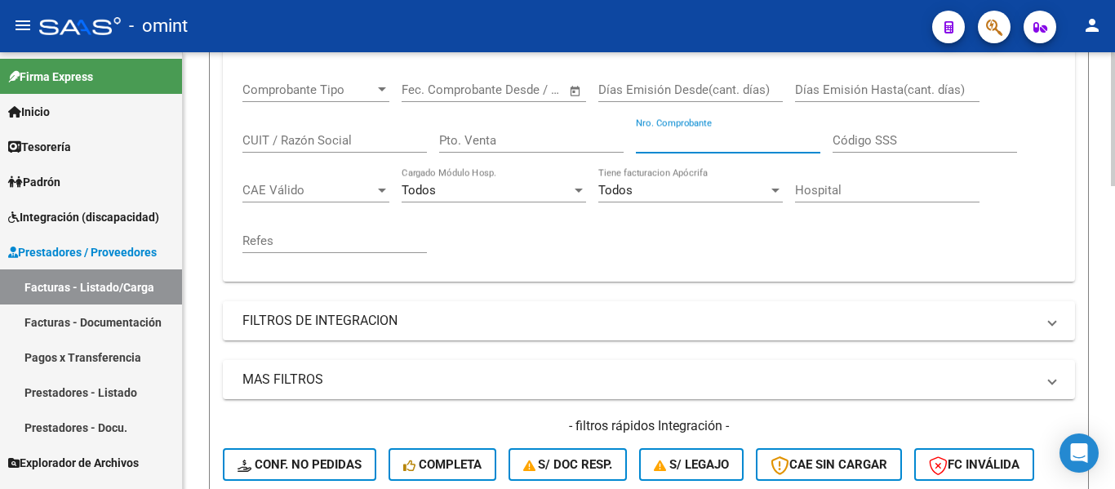
paste input "280"
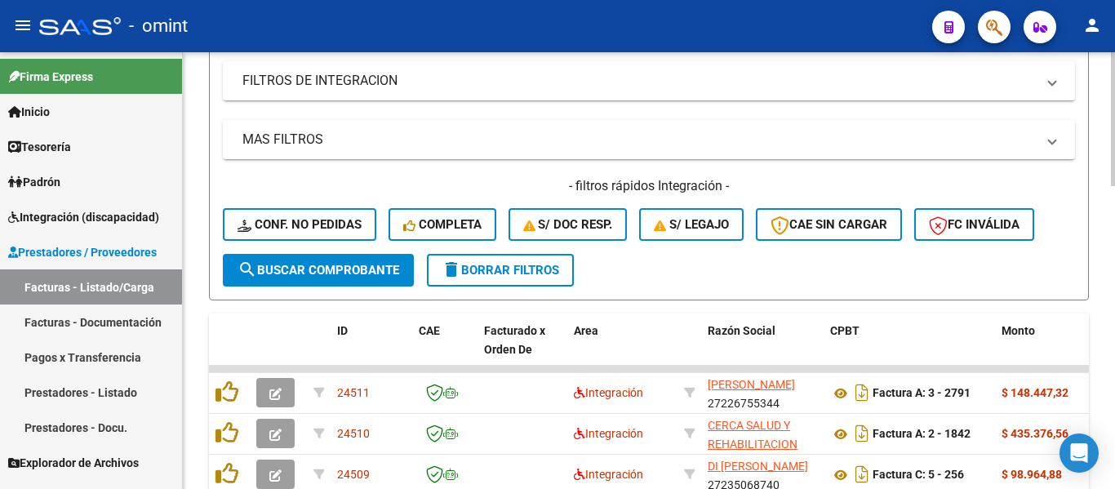
scroll to position [592, 0]
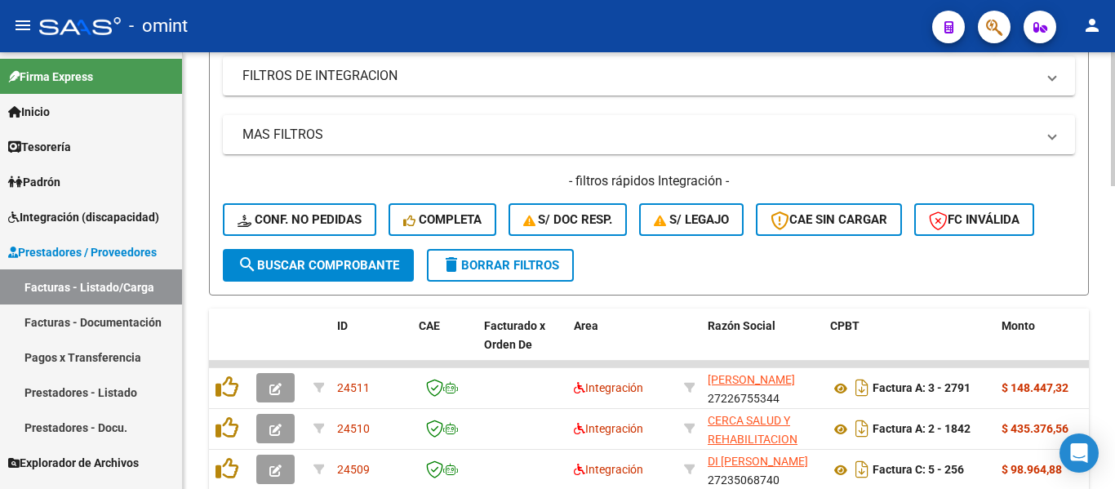
type input "280"
click at [372, 265] on span "search Buscar Comprobante" at bounding box center [318, 265] width 162 height 15
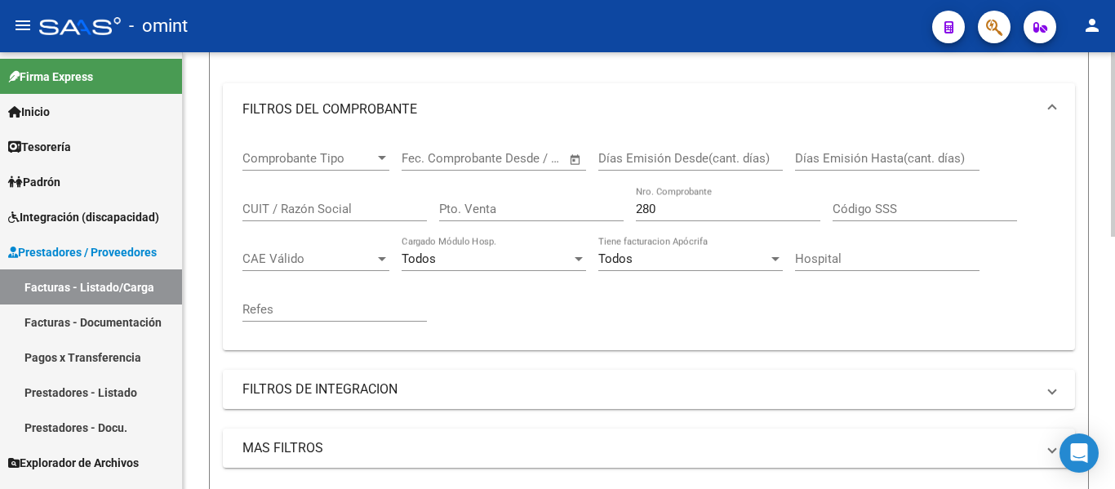
scroll to position [184, 0]
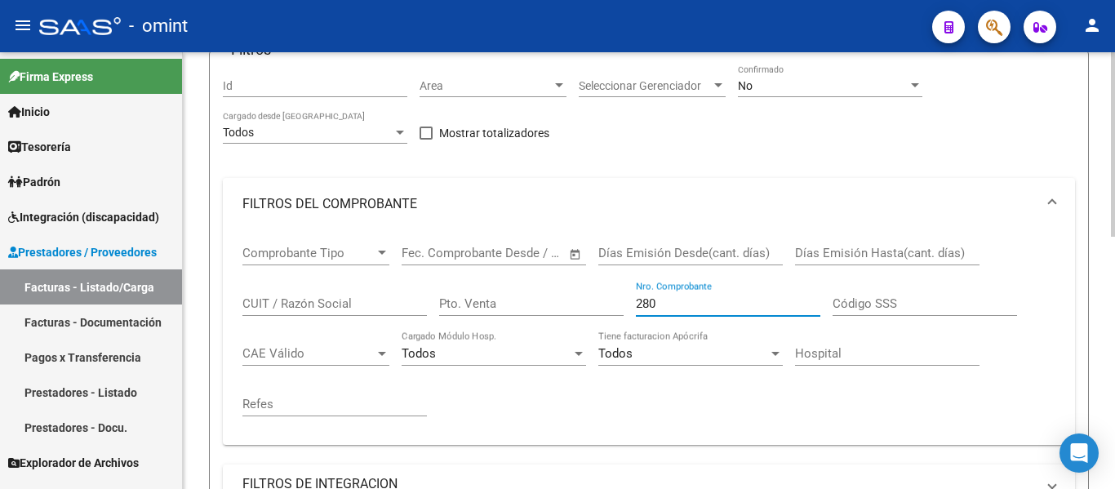
drag, startPoint x: 660, startPoint y: 307, endPoint x: 621, endPoint y: 300, distance: 39.7
click at [621, 300] on div "Comprobante Tipo Comprobante Tipo Fecha inicio – Fecha fin Fec. Comprobante Des…" at bounding box center [648, 331] width 813 height 202
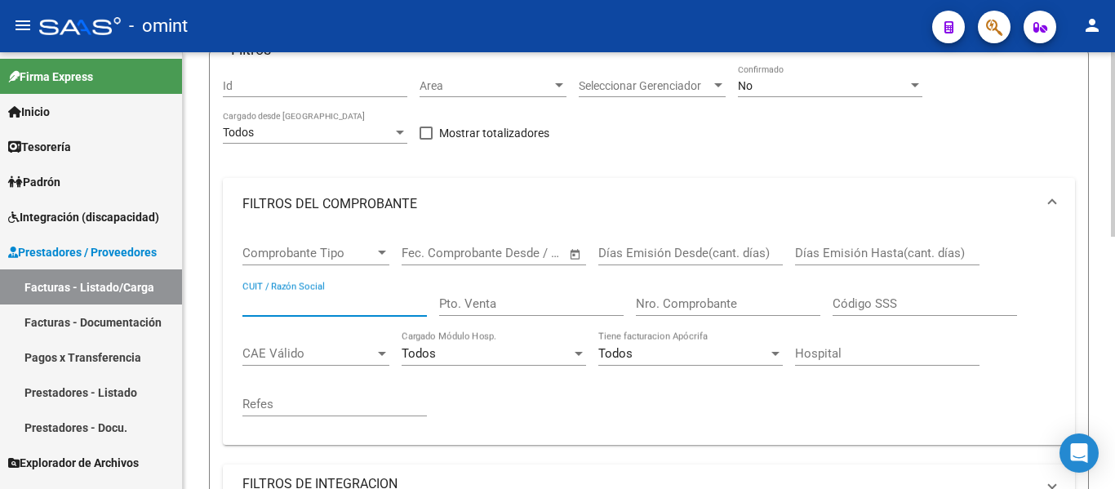
paste input "27315476939"
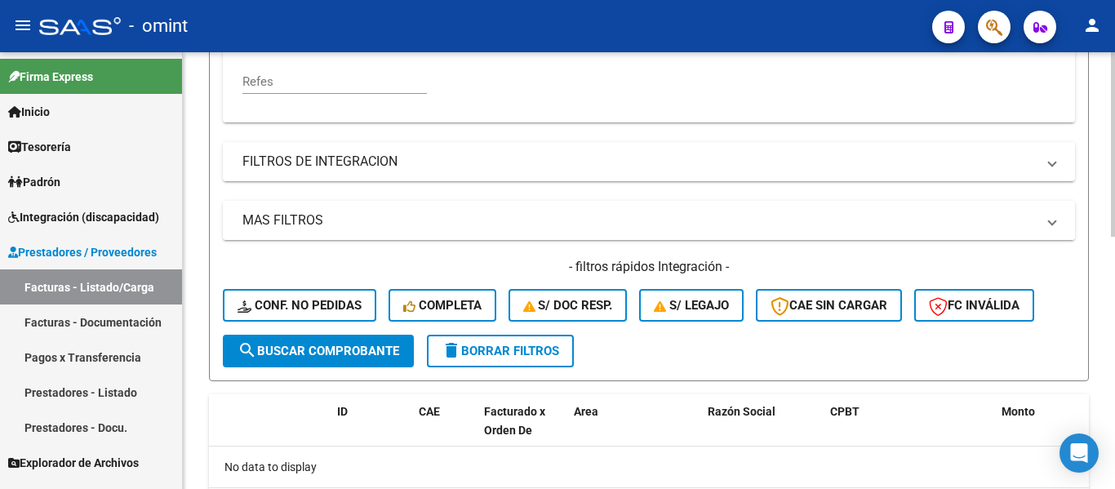
scroll to position [511, 0]
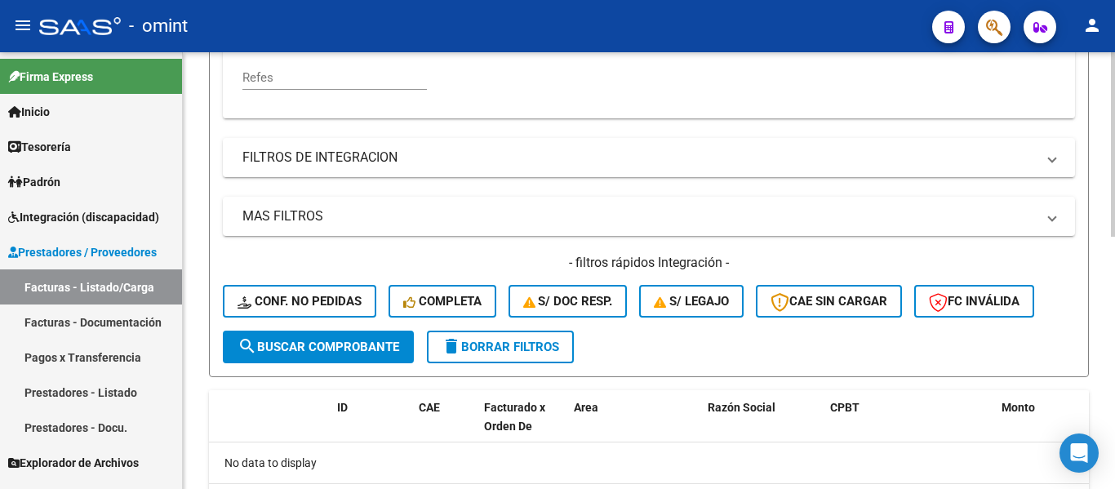
type input "27315476939"
click at [371, 345] on span "search Buscar Comprobante" at bounding box center [318, 346] width 162 height 15
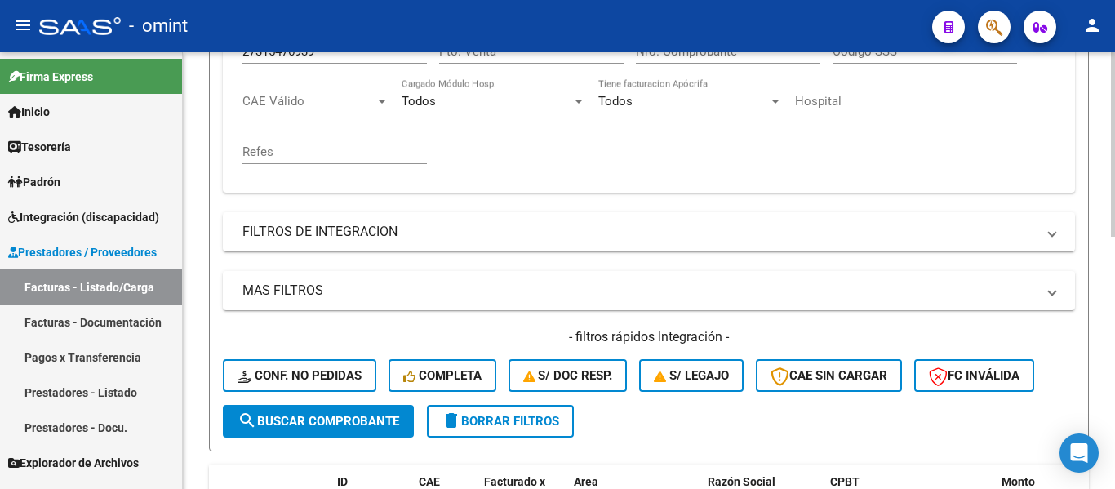
scroll to position [436, 0]
click at [514, 423] on span "delete Borrar Filtros" at bounding box center [501, 422] width 118 height 15
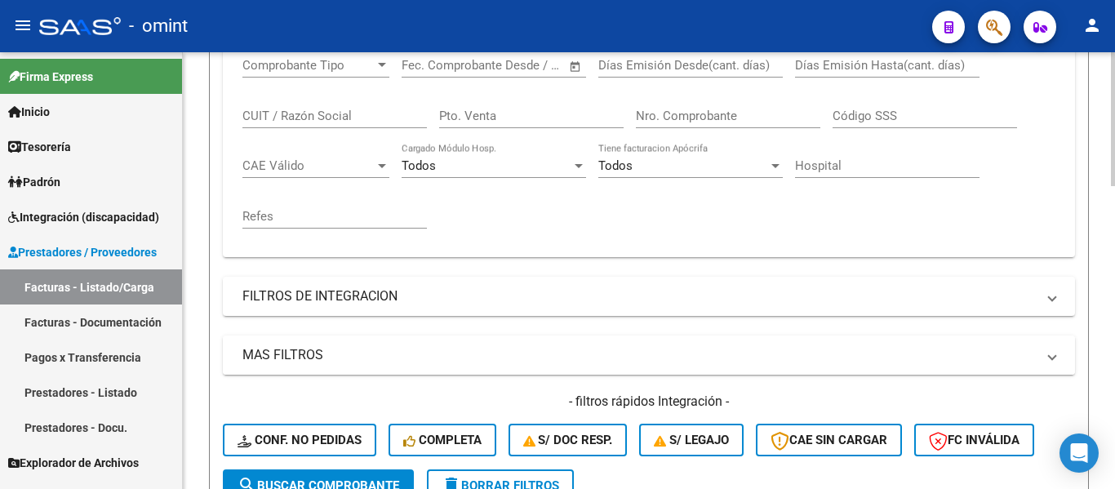
scroll to position [273, 0]
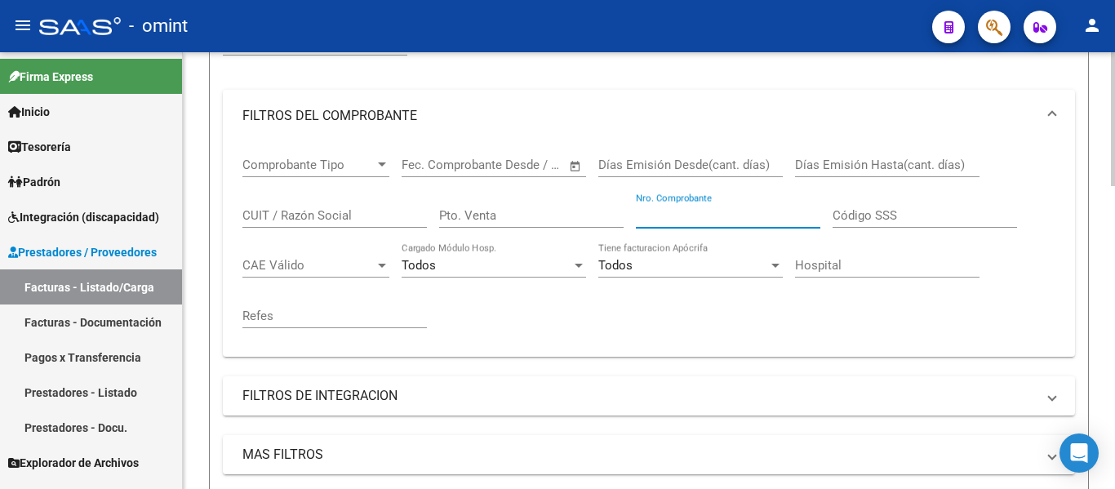
paste input "280"
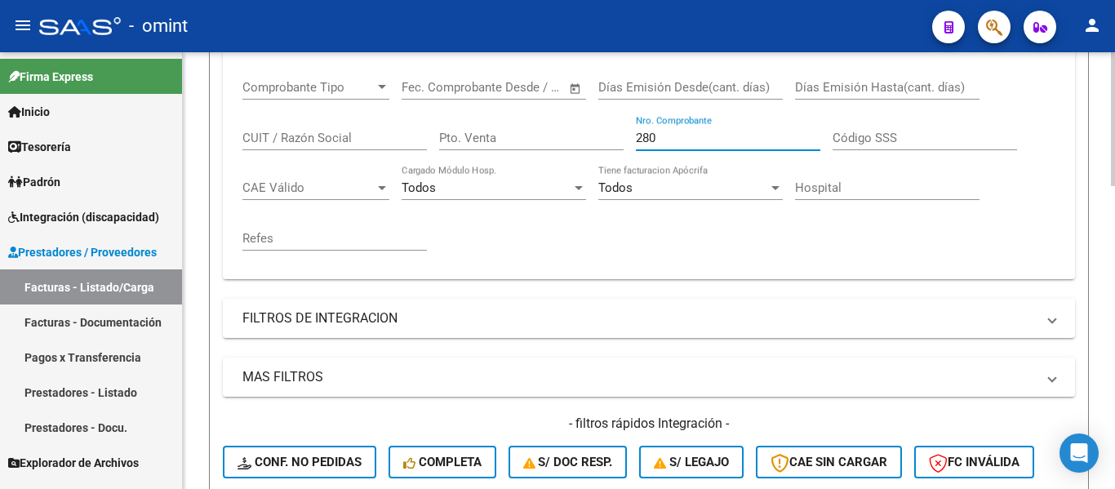
scroll to position [517, 0]
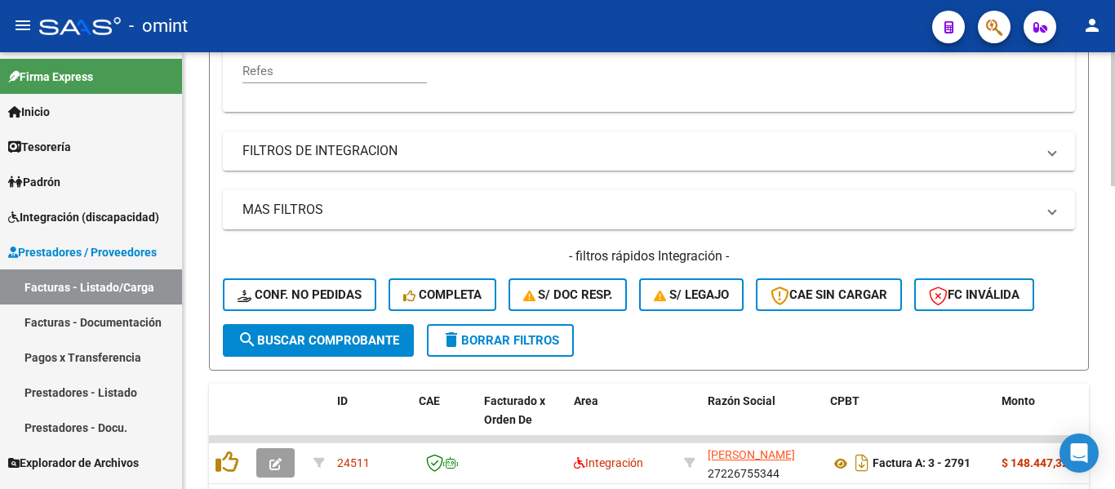
type input "280"
click at [340, 329] on button "search Buscar Comprobante" at bounding box center [318, 340] width 191 height 33
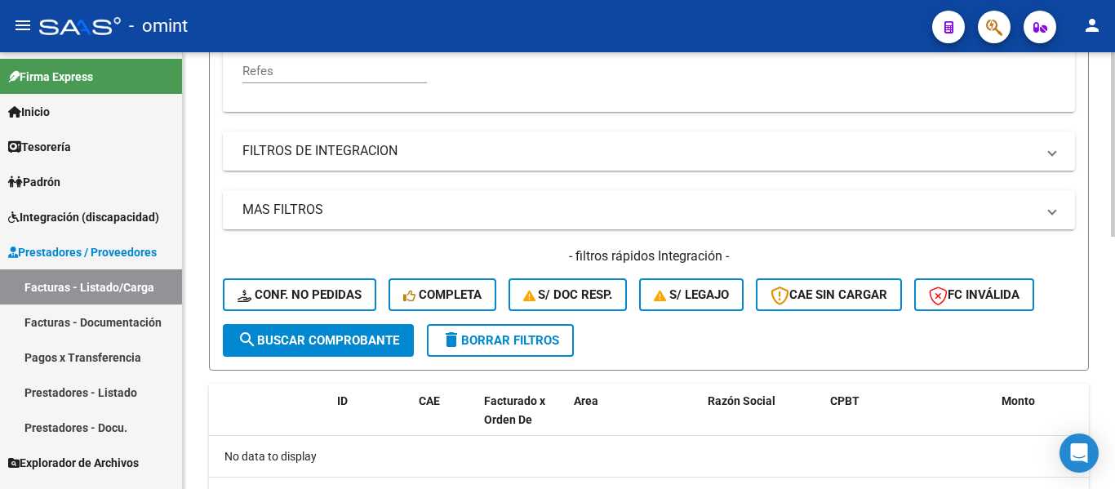
scroll to position [599, 0]
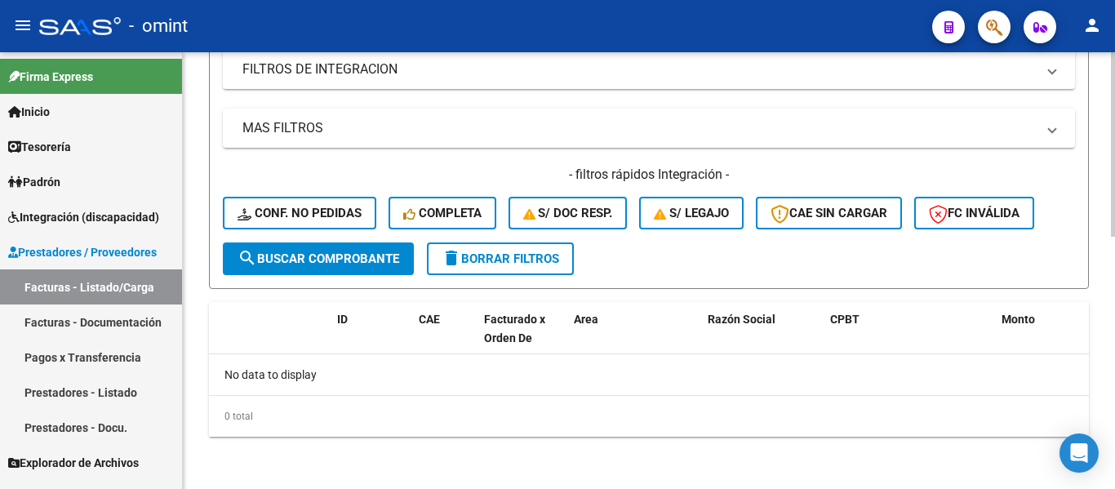
click at [541, 254] on span "delete Borrar Filtros" at bounding box center [501, 258] width 118 height 15
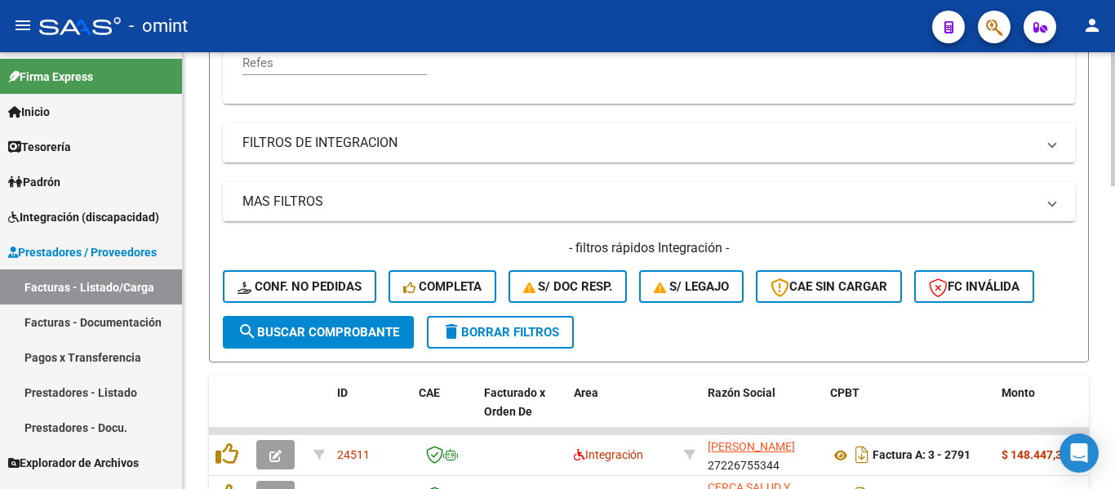
scroll to position [354, 0]
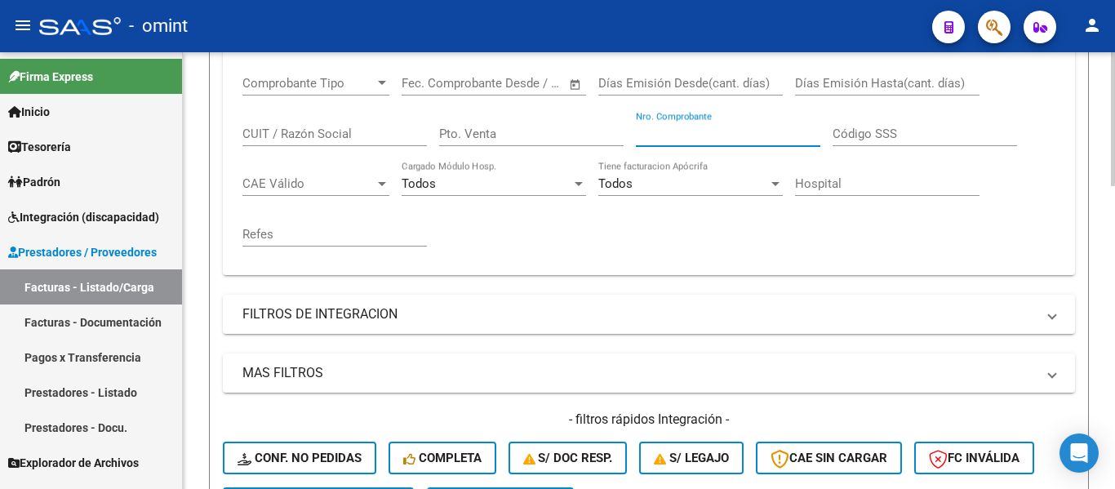
paste input "279"
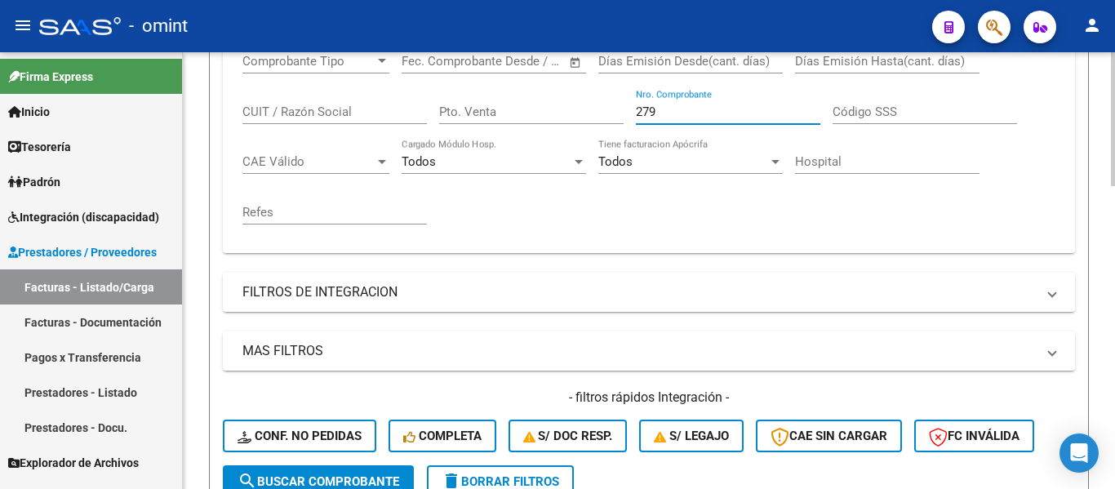
scroll to position [517, 0]
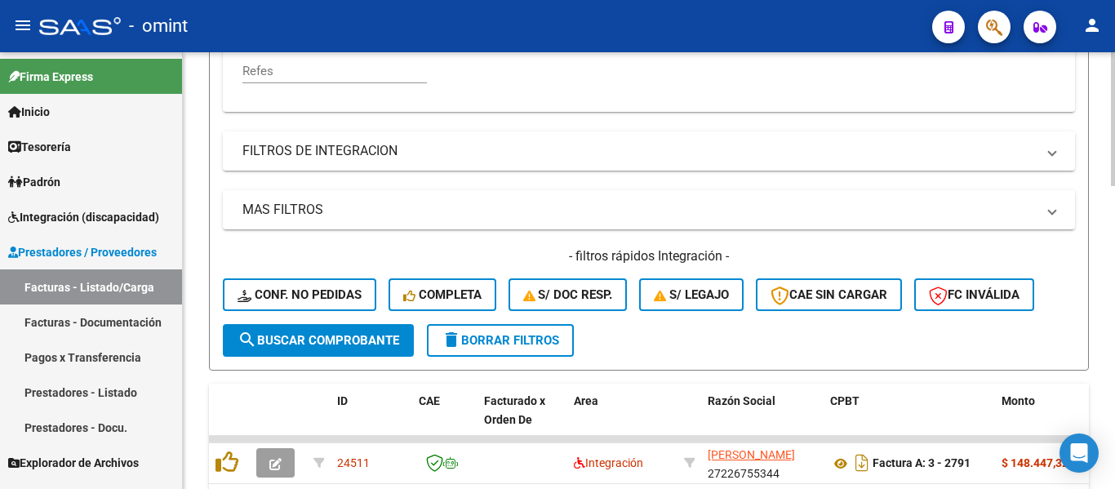
type input "279"
click at [346, 339] on span "search Buscar Comprobante" at bounding box center [318, 340] width 162 height 15
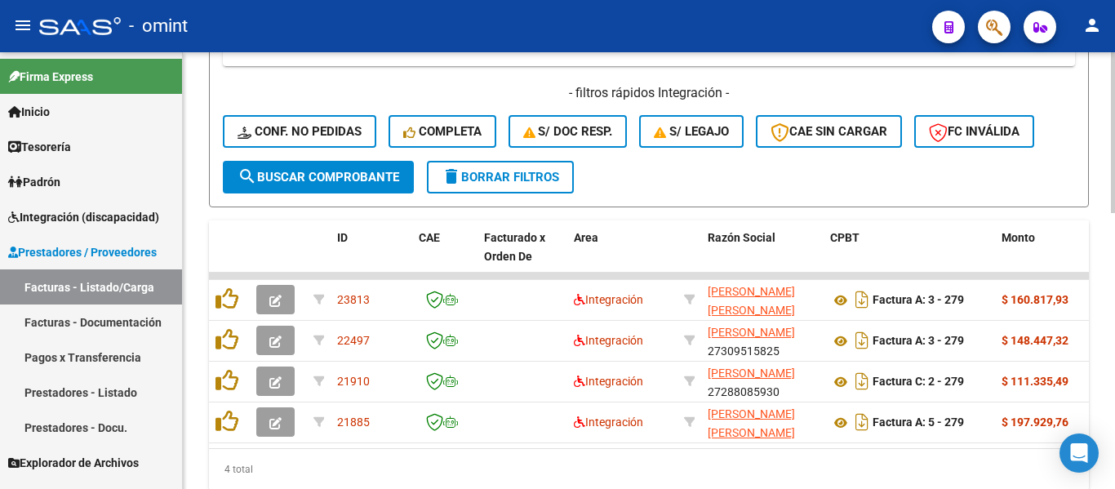
click at [521, 173] on span "delete Borrar Filtros" at bounding box center [501, 177] width 118 height 15
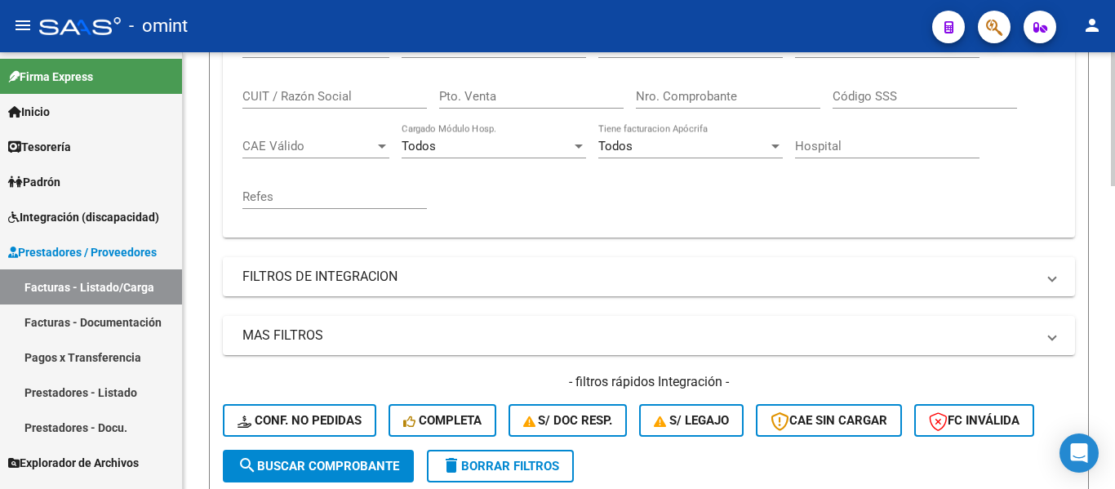
scroll to position [354, 0]
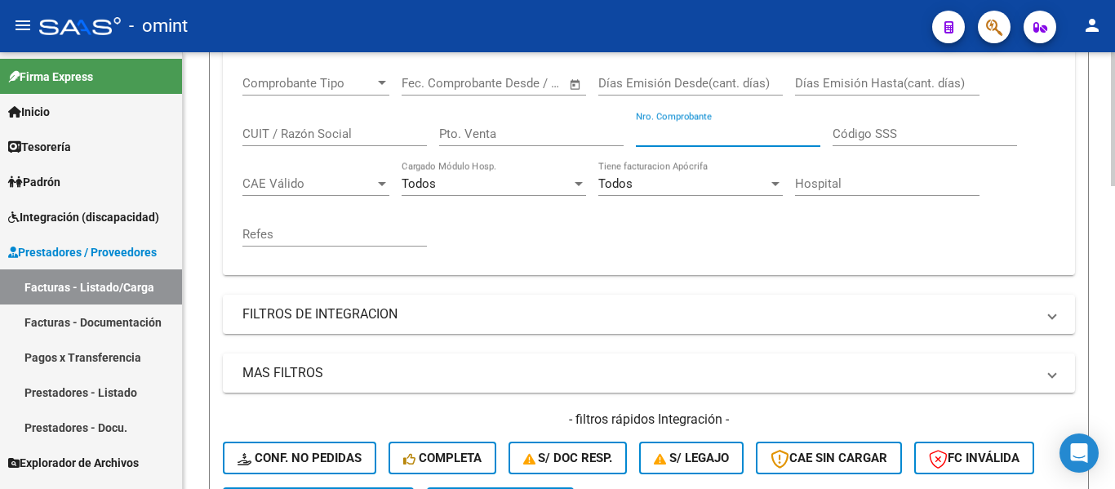
paste input "-278"
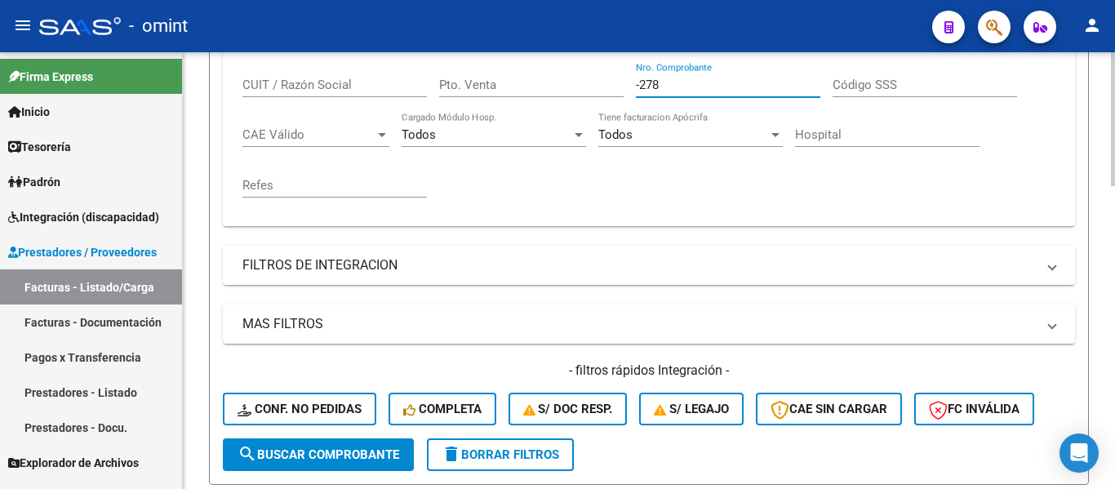
scroll to position [273, 0]
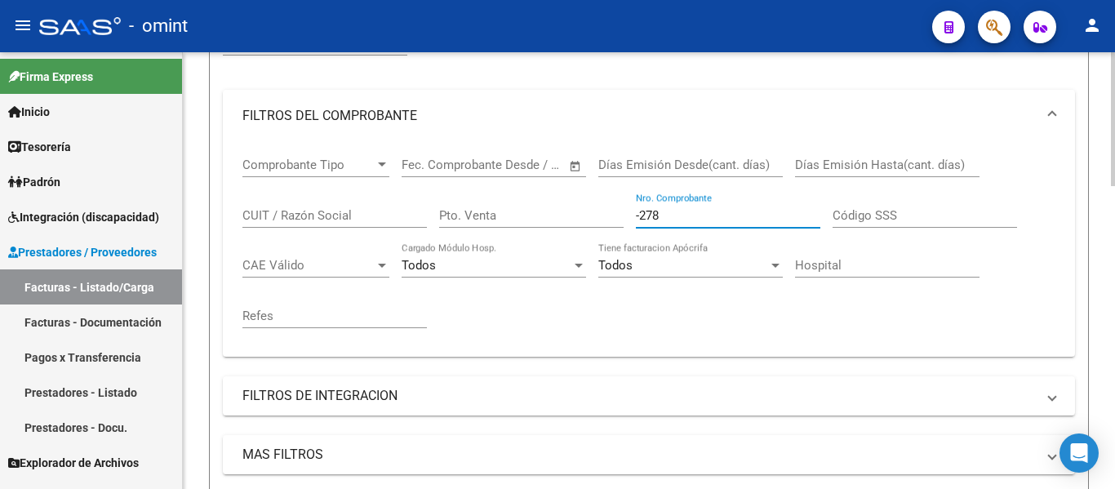
click at [640, 217] on input "-278" at bounding box center [728, 215] width 184 height 15
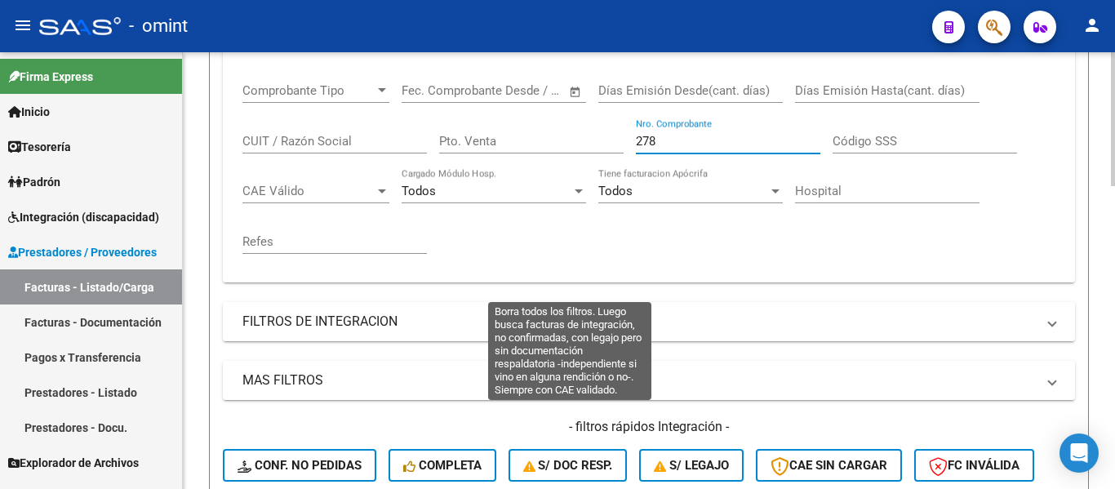
scroll to position [599, 0]
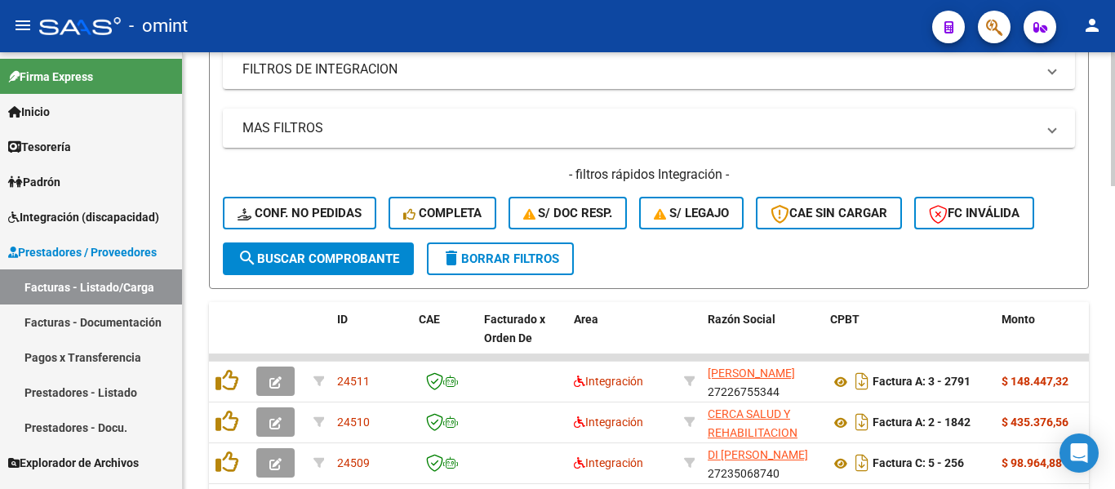
type input "278"
click at [374, 263] on span "search Buscar Comprobante" at bounding box center [318, 258] width 162 height 15
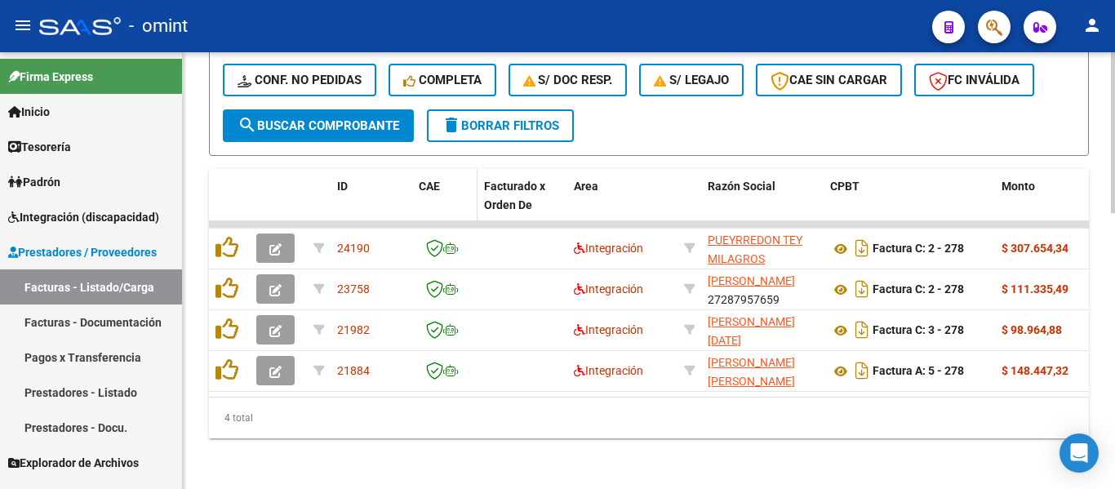
scroll to position [747, 0]
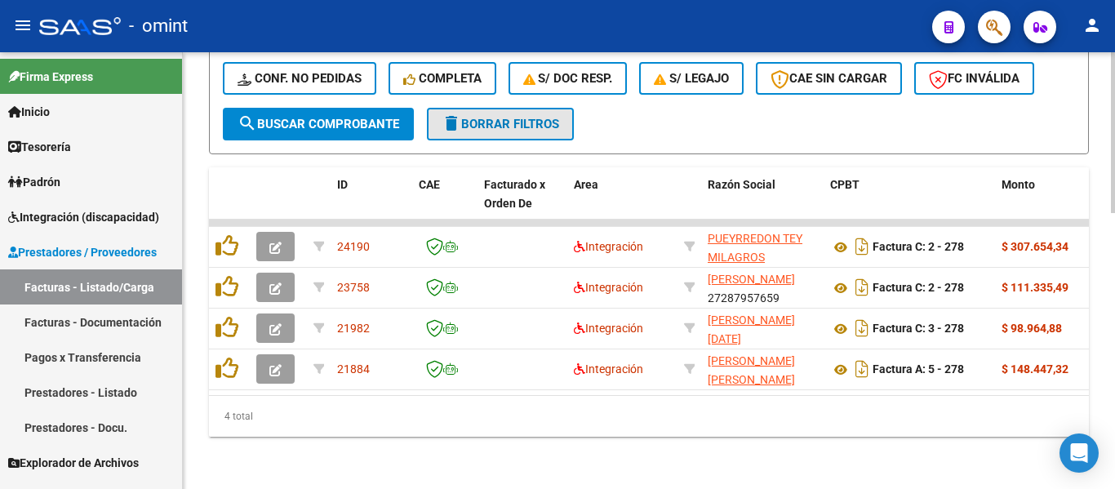
click at [535, 117] on span "delete Borrar Filtros" at bounding box center [501, 124] width 118 height 15
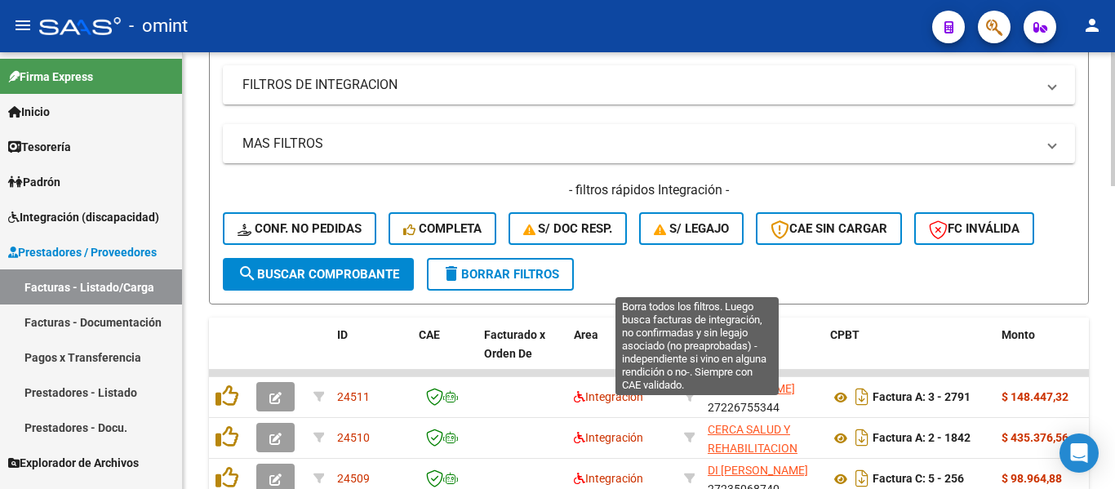
scroll to position [339, 0]
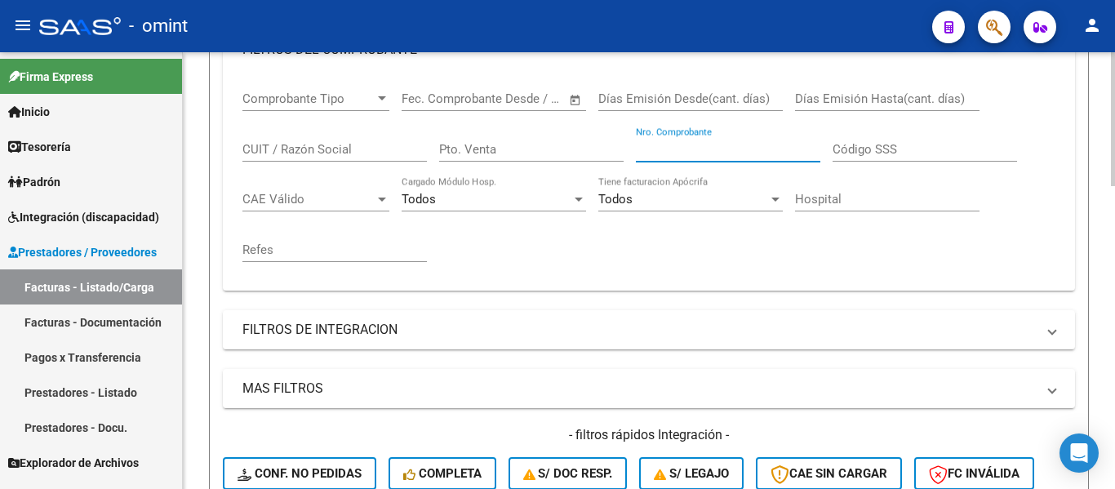
paste input "714"
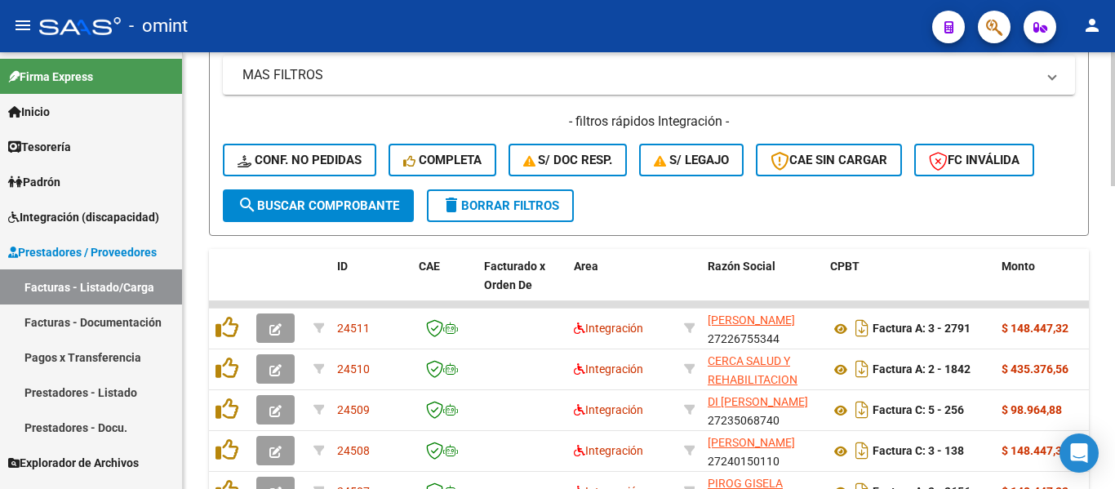
scroll to position [665, 0]
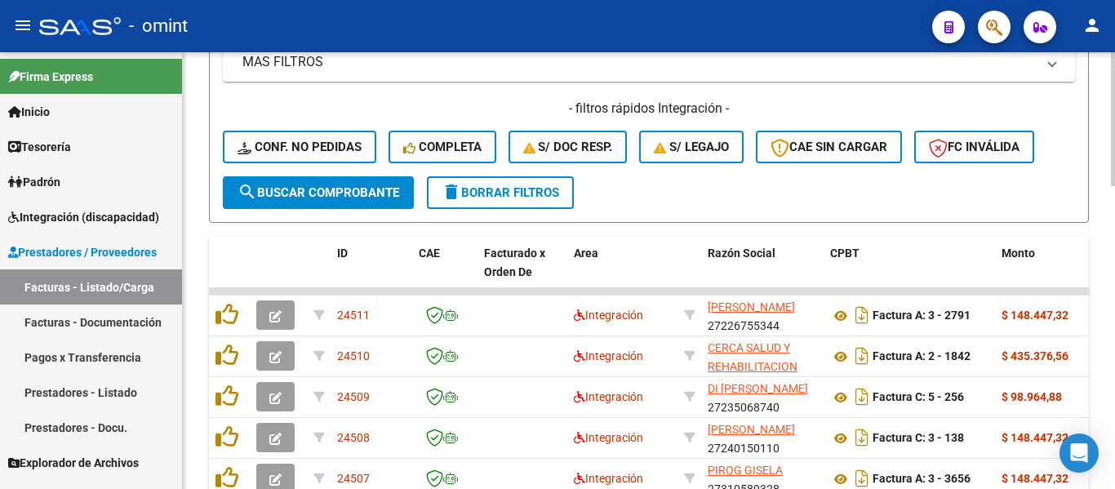
type input "714"
click at [352, 195] on span "search Buscar Comprobante" at bounding box center [318, 192] width 162 height 15
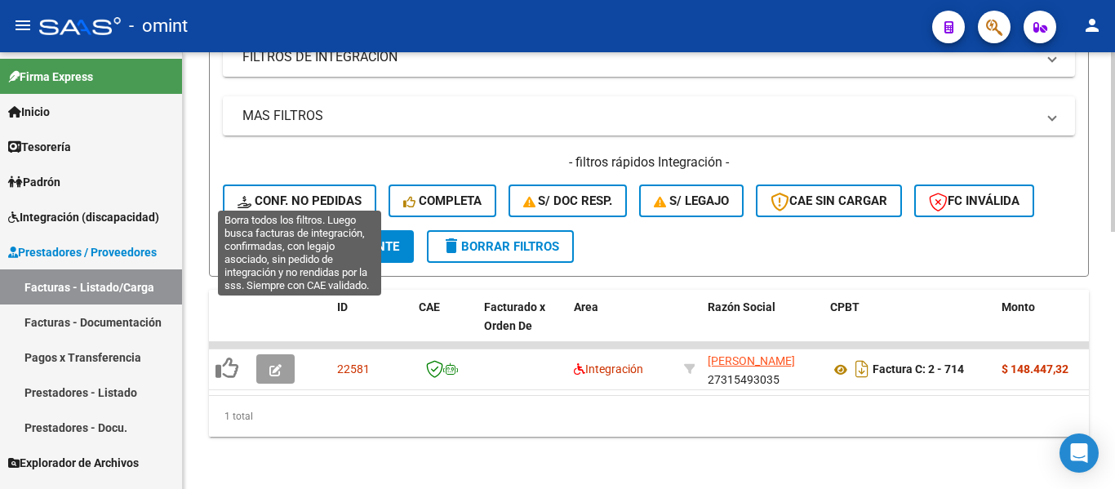
scroll to position [624, 0]
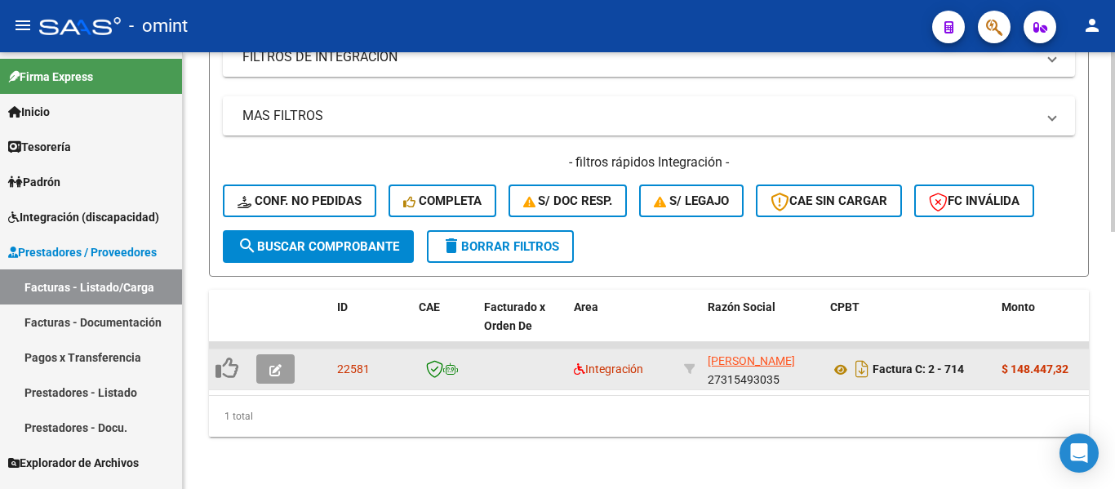
click at [268, 357] on button "button" at bounding box center [275, 368] width 38 height 29
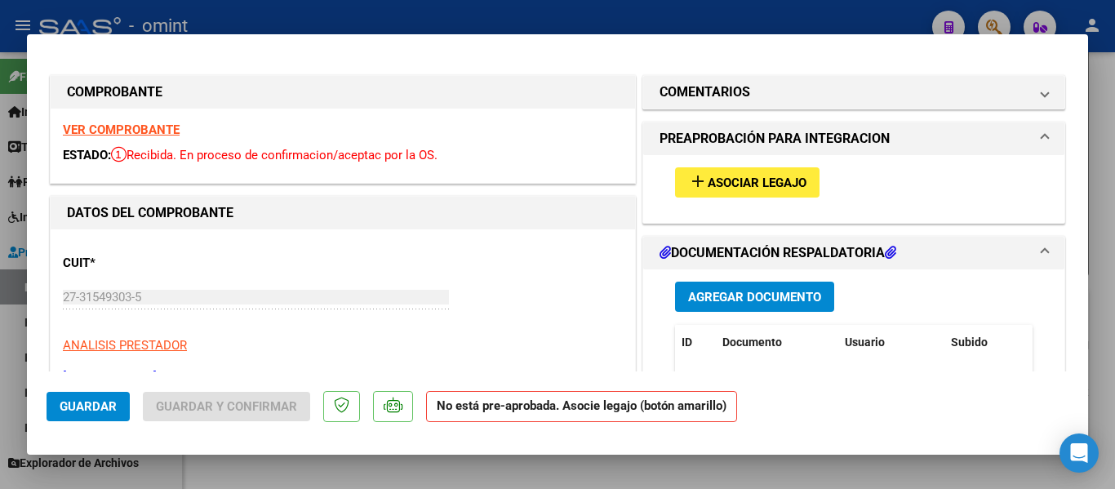
click at [140, 122] on strong "VER COMPROBANTE" at bounding box center [121, 129] width 117 height 15
click at [727, 176] on span "Asociar Legajo" at bounding box center [757, 182] width 99 height 15
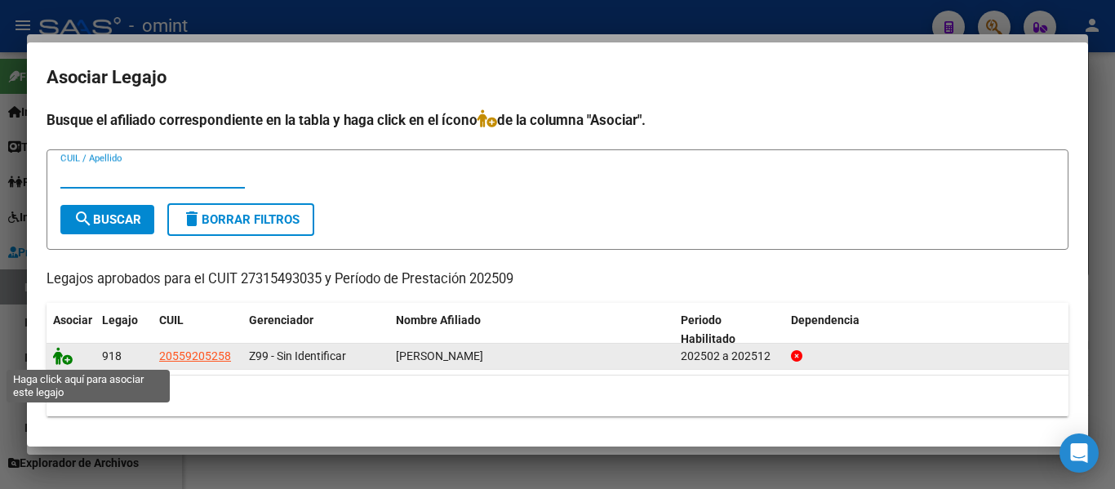
click at [55, 353] on icon at bounding box center [63, 356] width 20 height 18
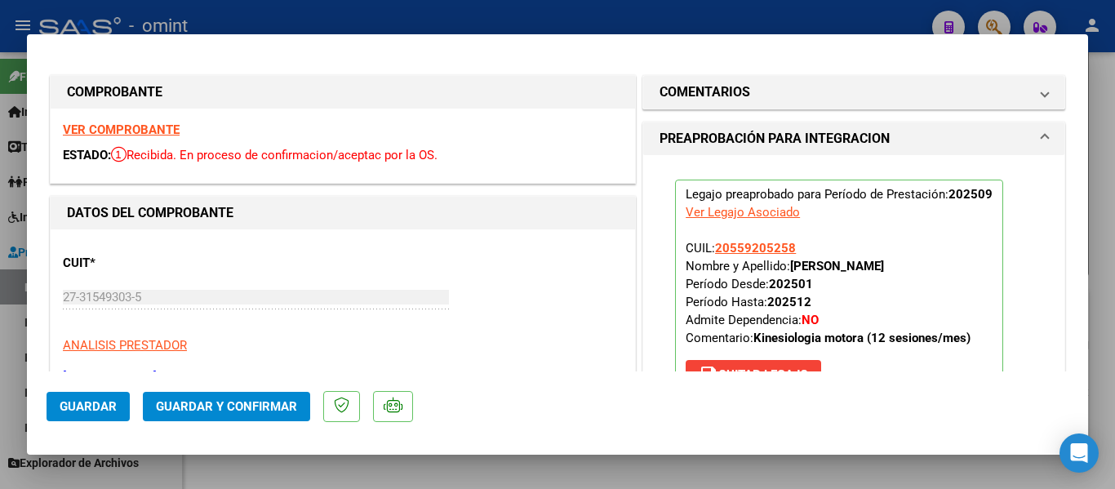
type input "$ 0,00"
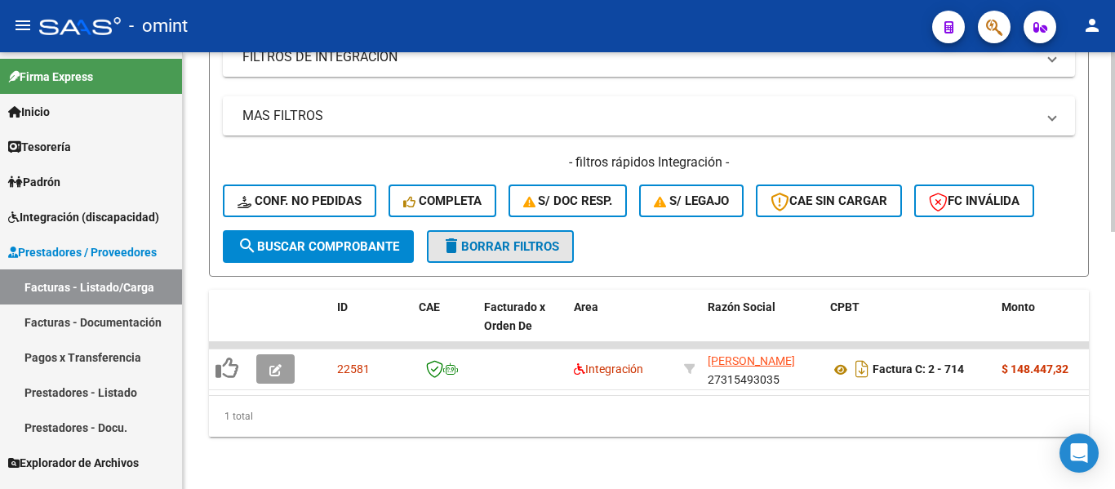
click at [540, 239] on span "delete Borrar Filtros" at bounding box center [501, 246] width 118 height 15
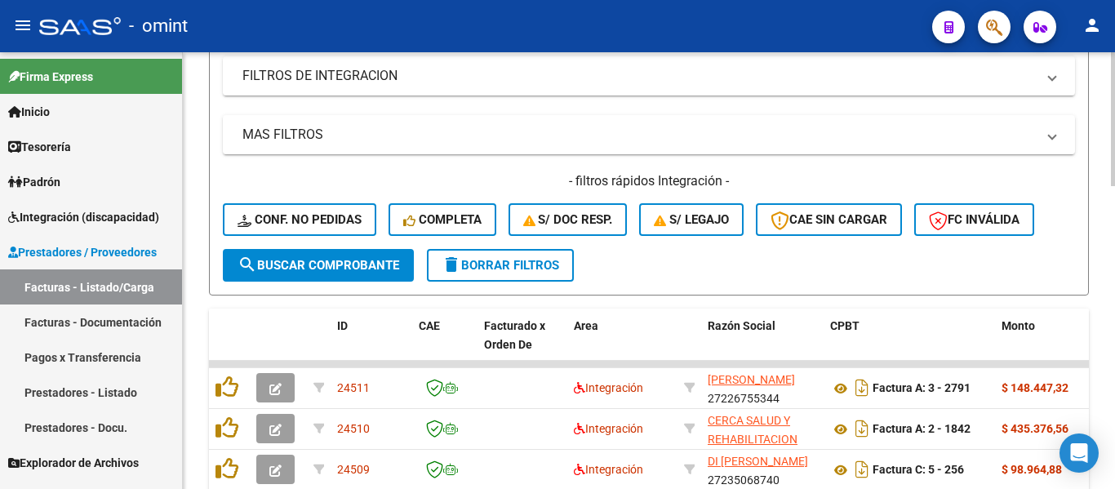
scroll to position [379, 0]
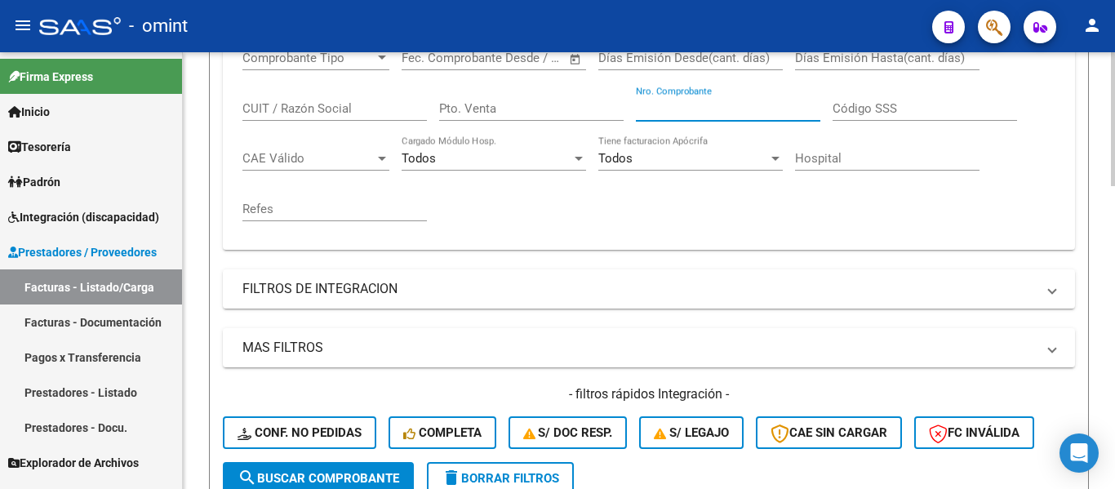
paste input "712"
type input "712"
drag, startPoint x: 362, startPoint y: 476, endPoint x: 372, endPoint y: 471, distance: 10.9
click at [363, 476] on span "search Buscar Comprobante" at bounding box center [318, 478] width 162 height 15
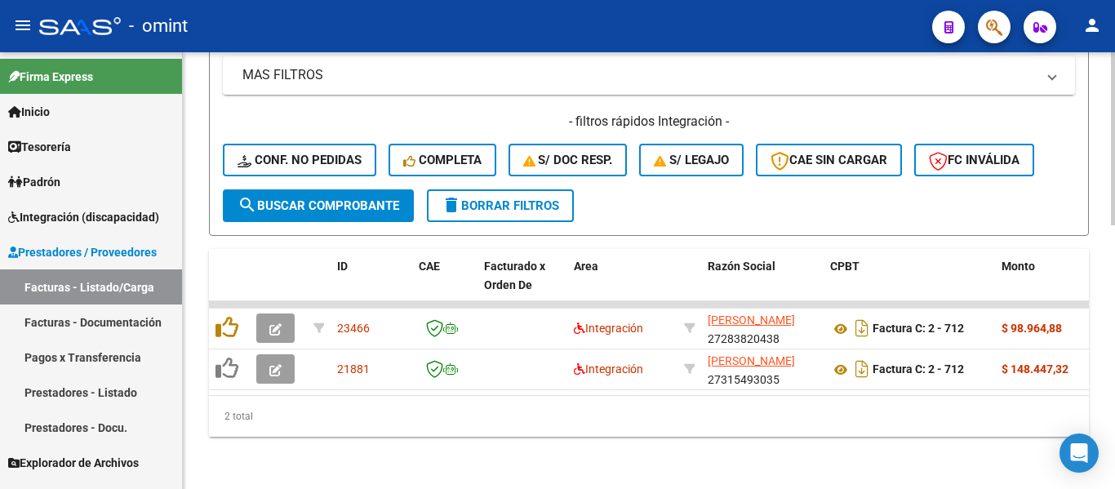
scroll to position [665, 0]
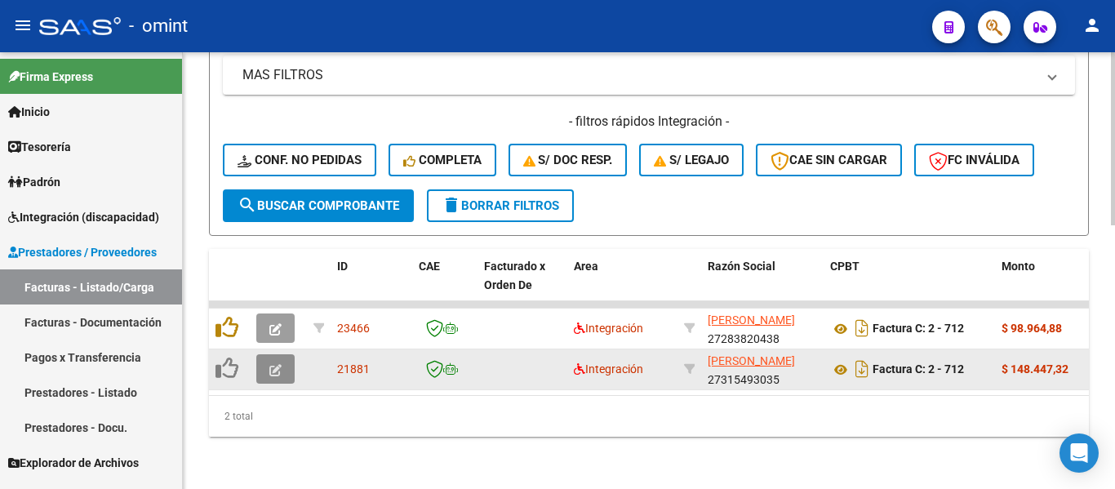
click at [275, 364] on icon "button" at bounding box center [275, 370] width 12 height 12
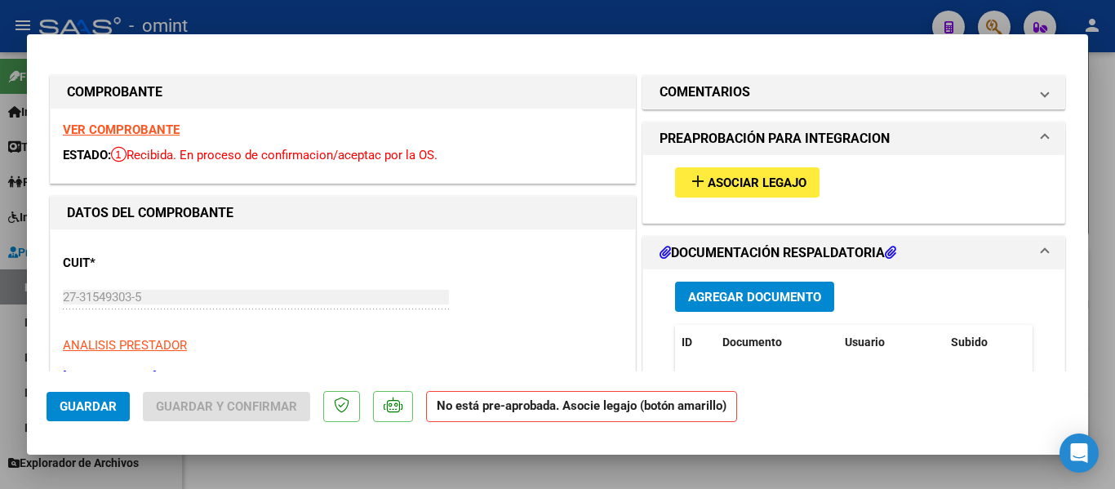
click at [151, 128] on strong "VER COMPROBANTE" at bounding box center [121, 129] width 117 height 15
click at [776, 183] on span "Asociar Legajo" at bounding box center [757, 182] width 99 height 15
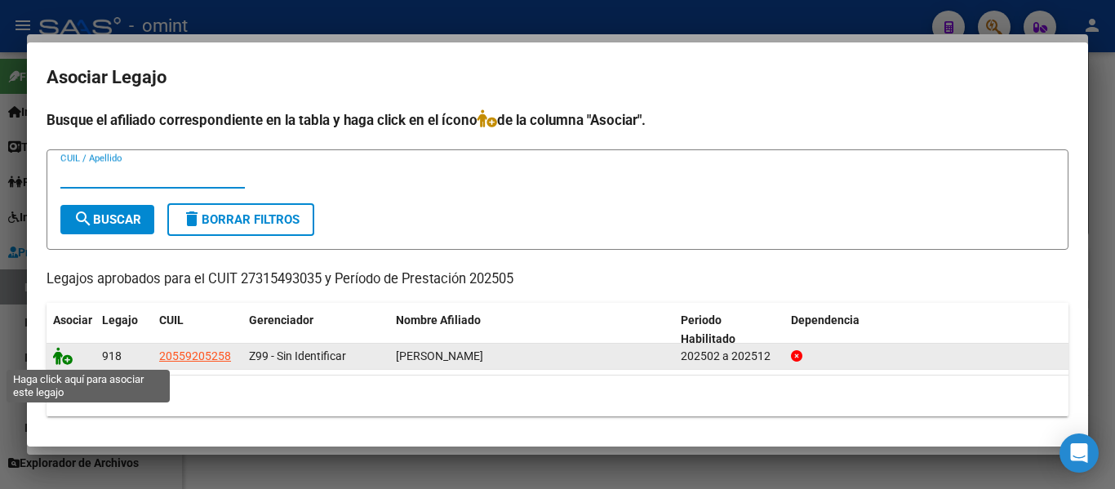
click at [62, 356] on icon at bounding box center [63, 356] width 20 height 18
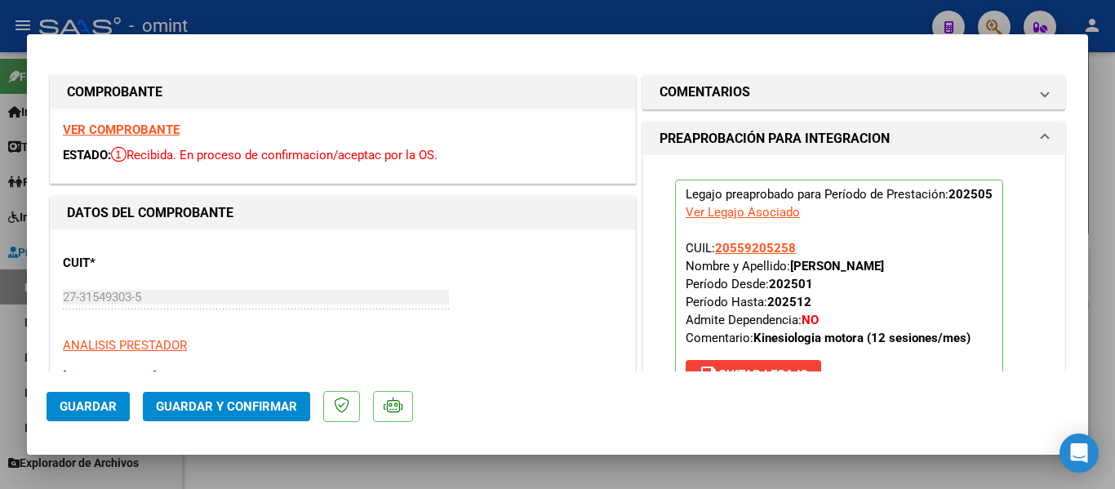
type input "$ 0,00"
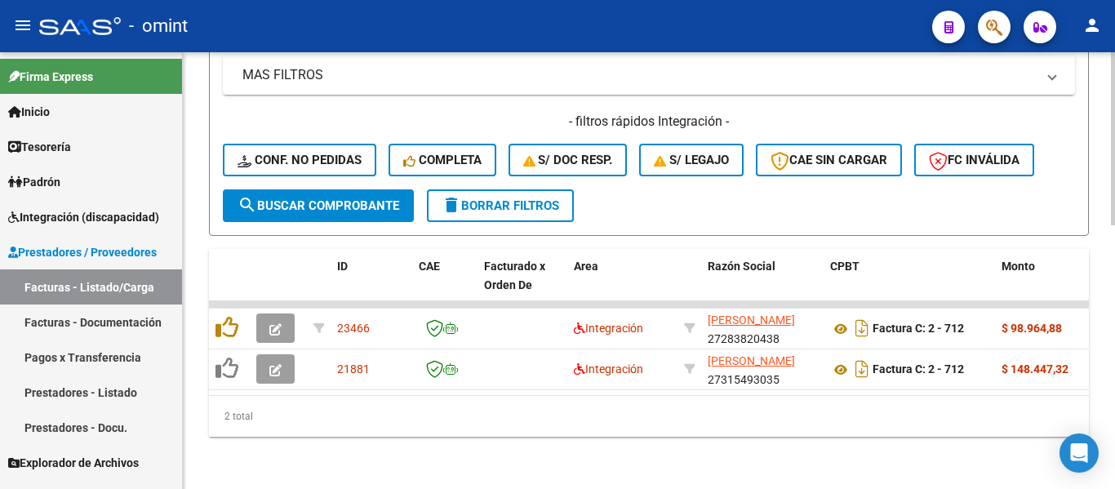
click at [501, 198] on span "delete Borrar Filtros" at bounding box center [501, 205] width 118 height 15
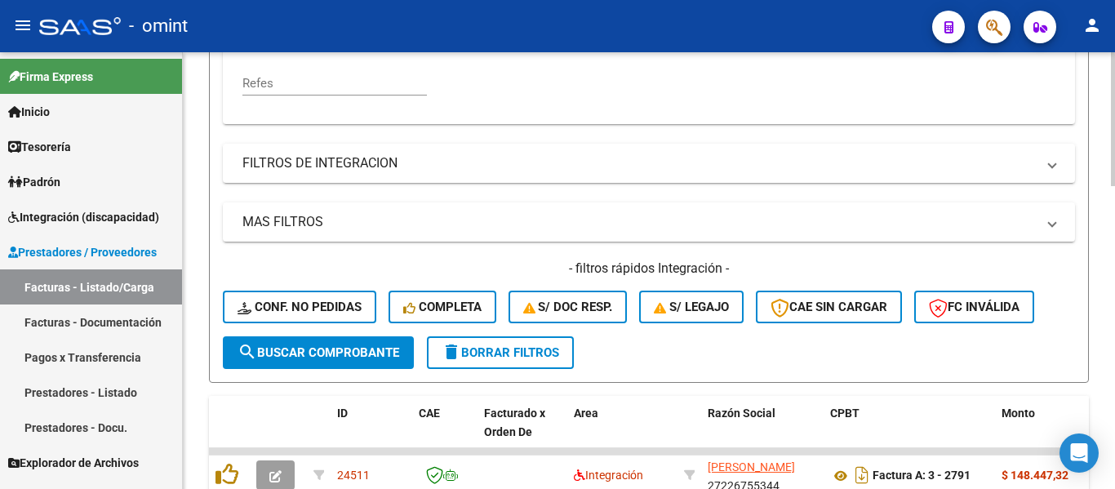
scroll to position [266, 0]
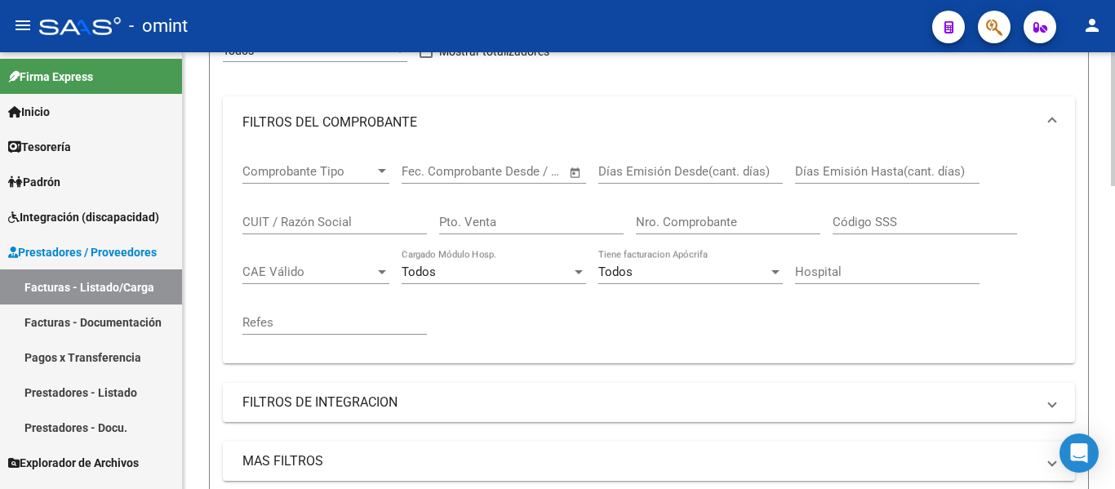
drag, startPoint x: 691, startPoint y: 223, endPoint x: 655, endPoint y: 226, distance: 36.1
click at [655, 226] on input "Nro. Comprobante" at bounding box center [728, 222] width 184 height 15
paste input "620"
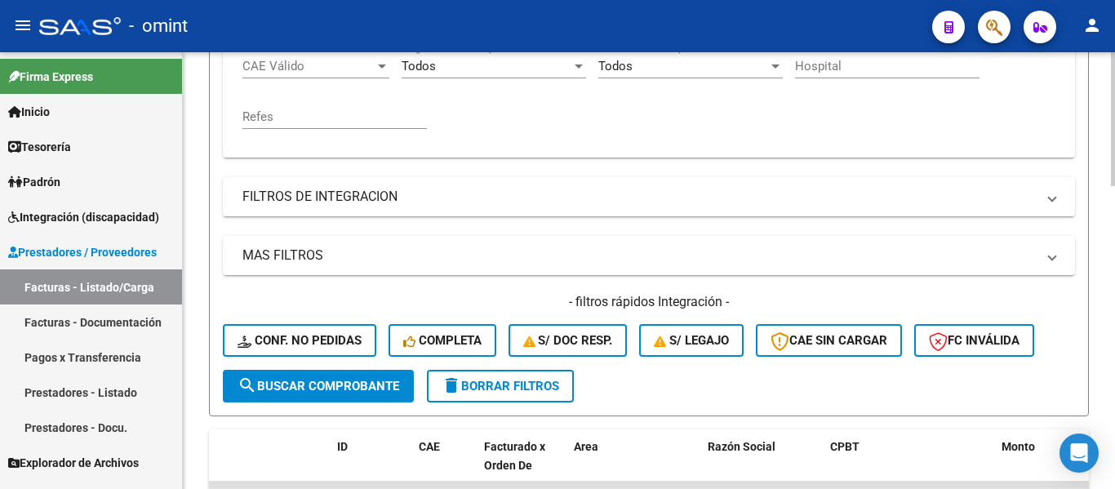
scroll to position [511, 0]
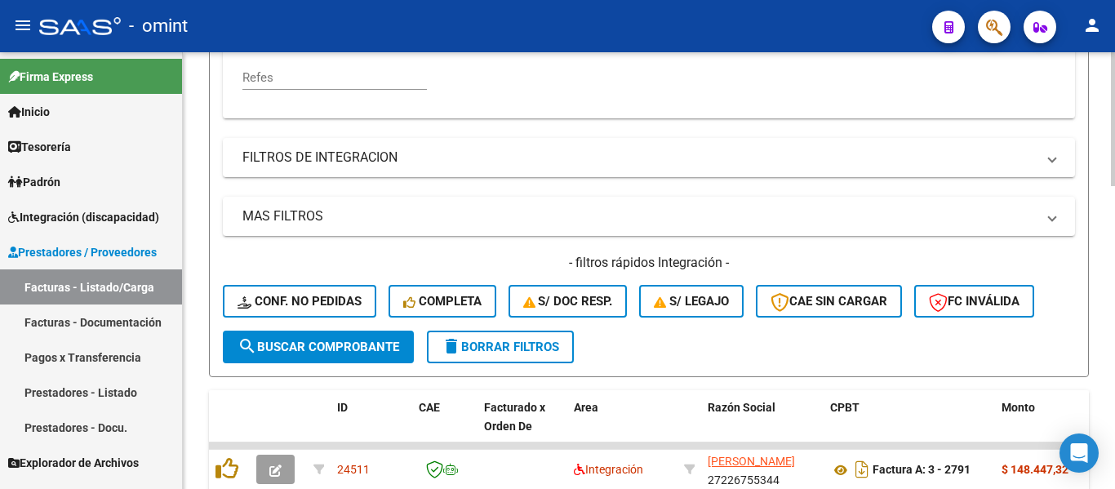
type input "620"
click at [223, 331] on button "search Buscar Comprobante" at bounding box center [318, 347] width 191 height 33
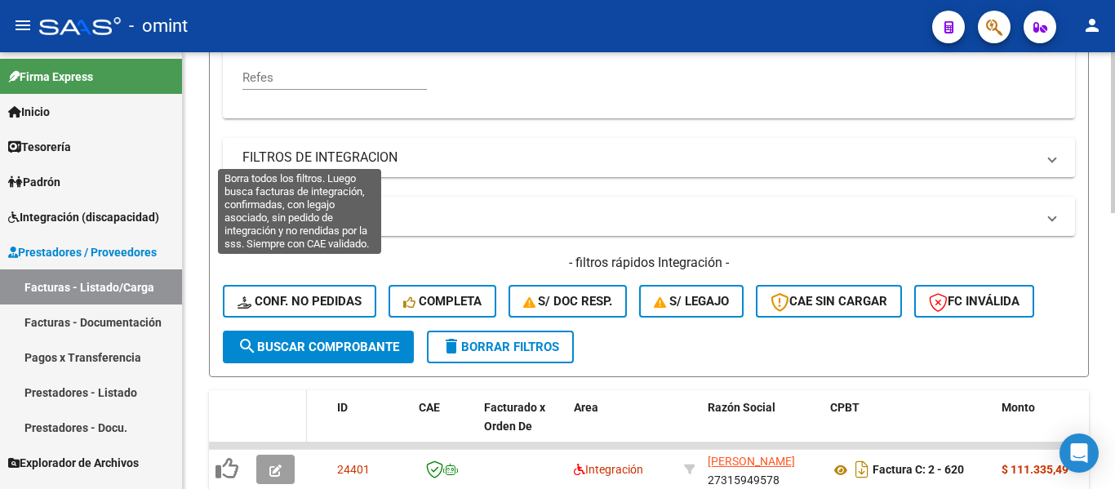
scroll to position [747, 0]
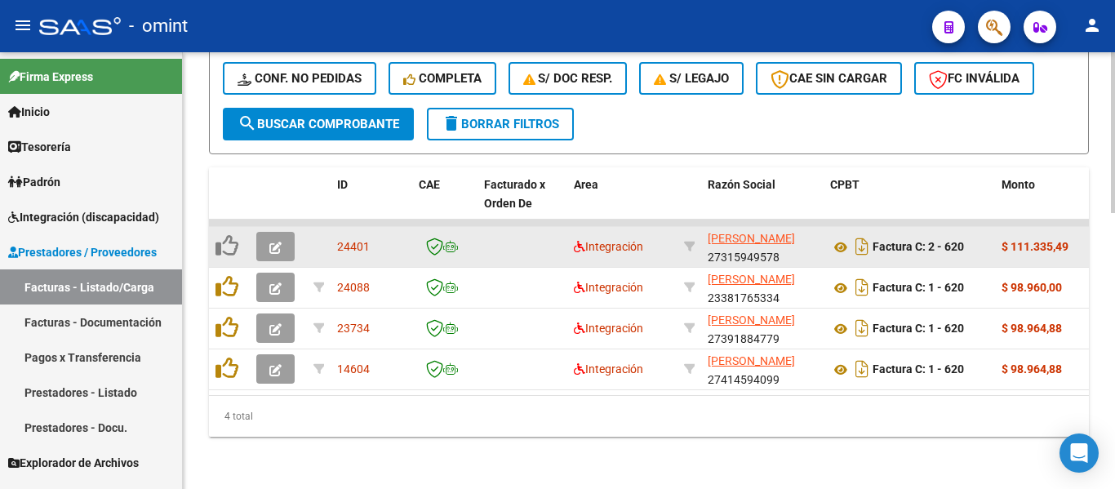
click at [277, 239] on span "button" at bounding box center [275, 246] width 12 height 15
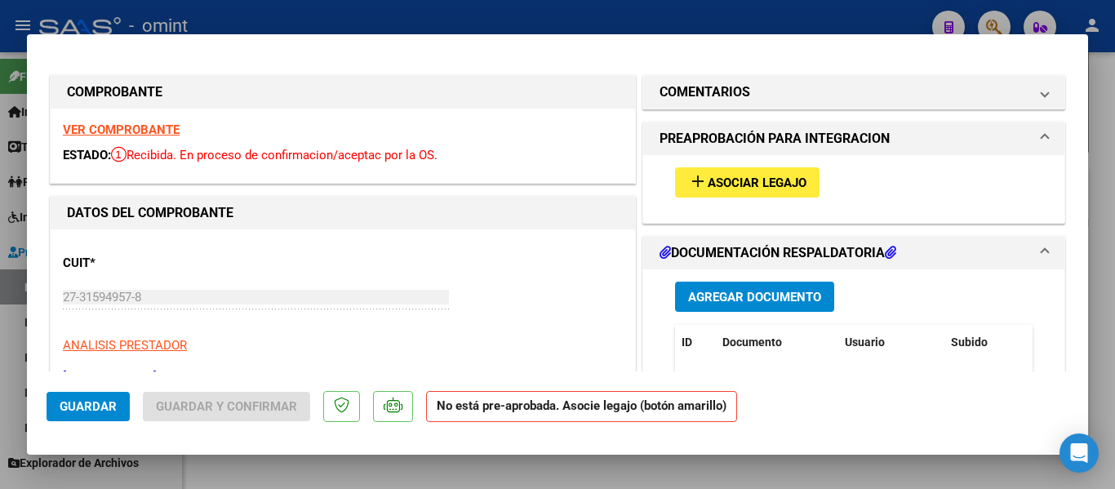
click at [163, 135] on strong "VER COMPROBANTE" at bounding box center [121, 129] width 117 height 15
click at [730, 180] on span "Asociar Legajo" at bounding box center [757, 182] width 99 height 15
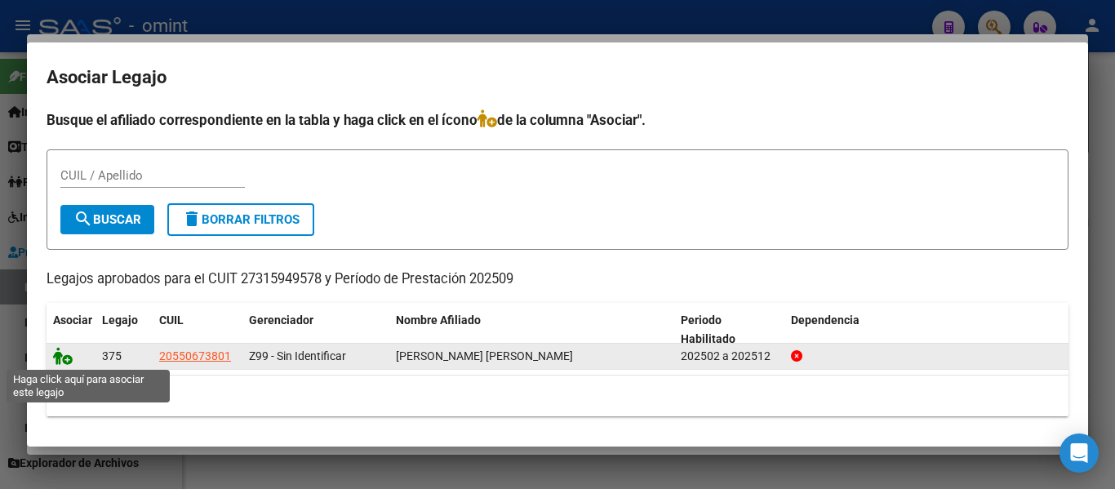
click at [56, 354] on icon at bounding box center [63, 356] width 20 height 18
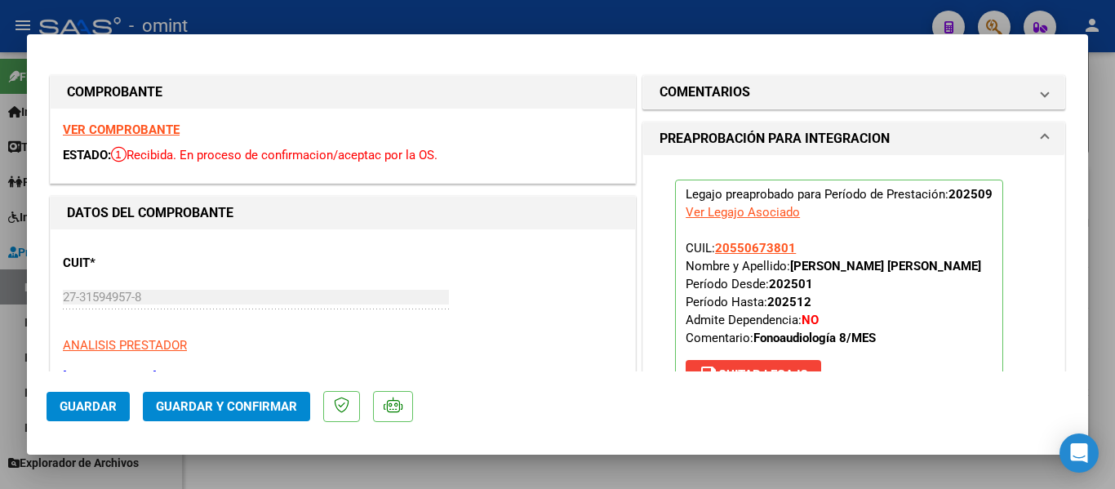
type input "$ 0,00"
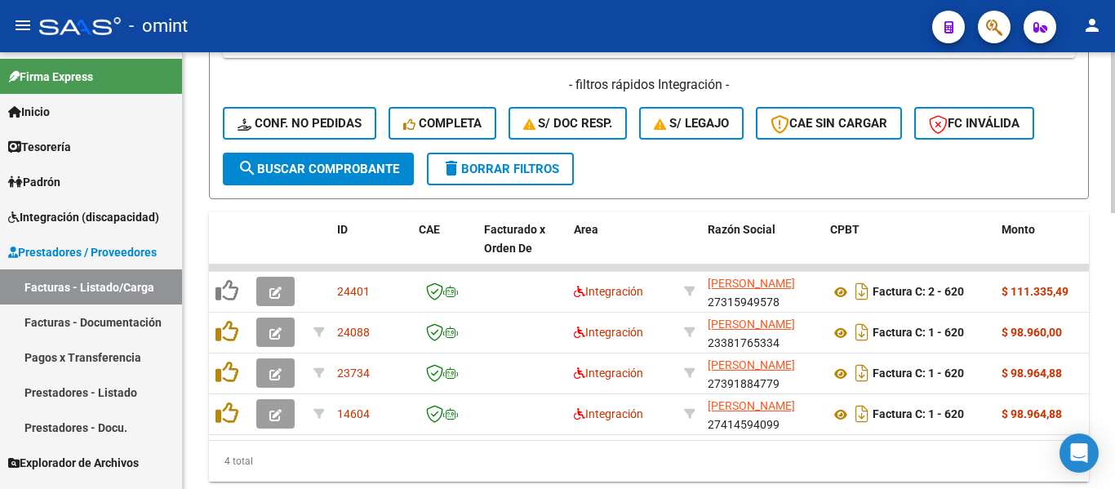
scroll to position [584, 0]
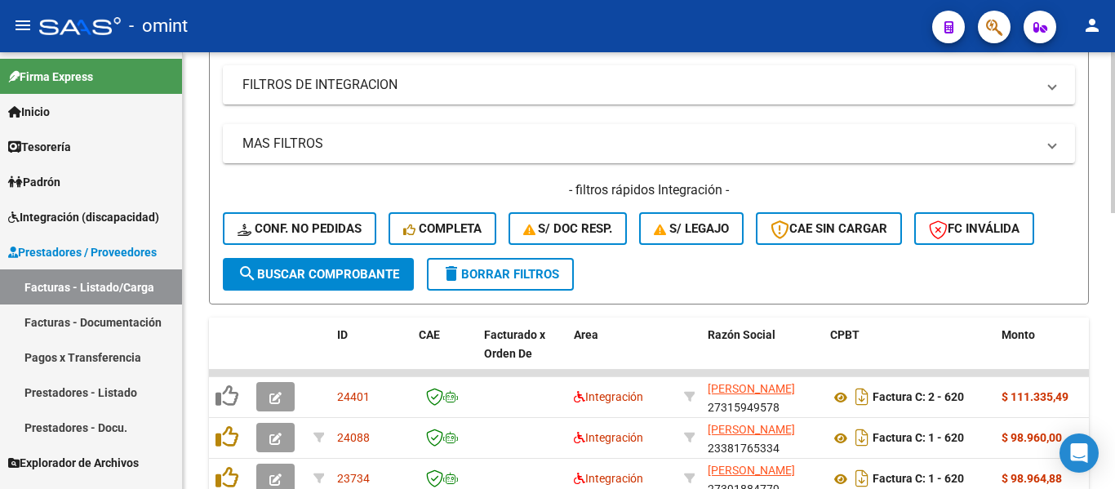
click at [542, 271] on span "delete Borrar Filtros" at bounding box center [501, 274] width 118 height 15
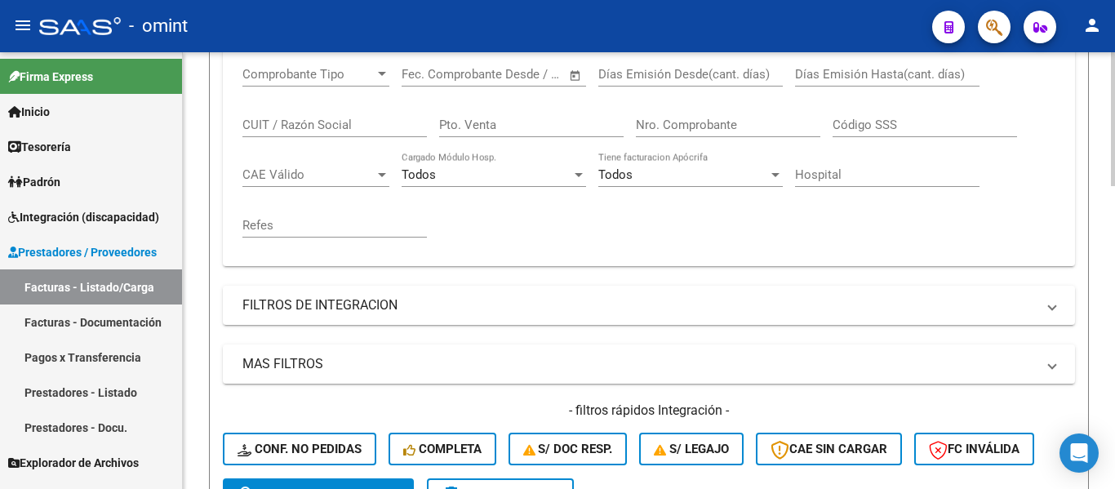
scroll to position [339, 0]
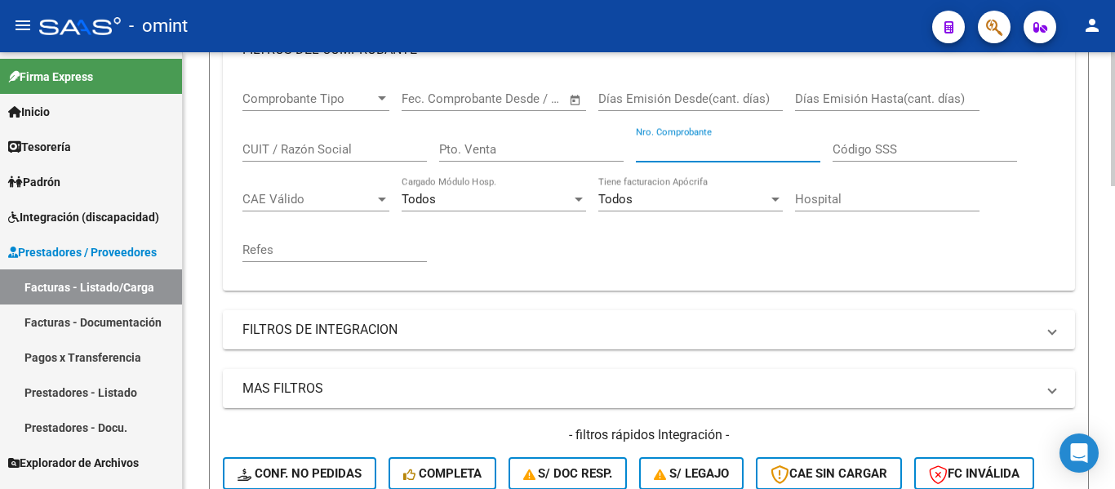
paste input "2353"
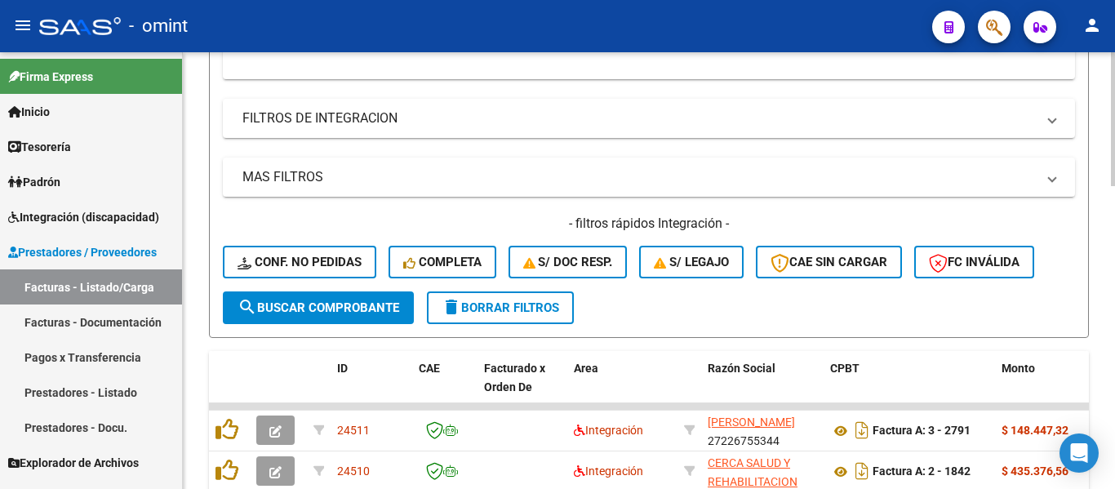
scroll to position [665, 0]
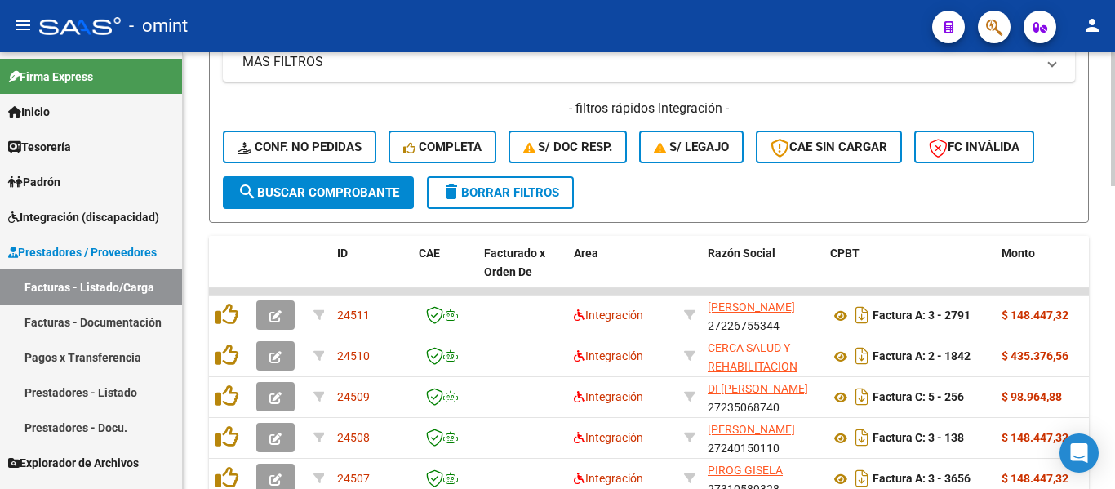
type input "2353"
click at [371, 185] on span "search Buscar Comprobante" at bounding box center [318, 192] width 162 height 15
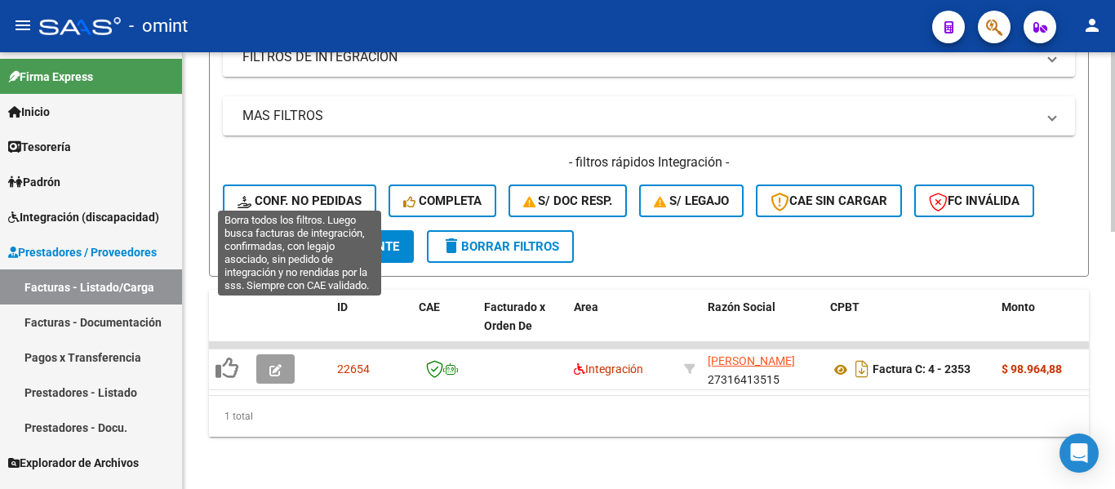
scroll to position [624, 0]
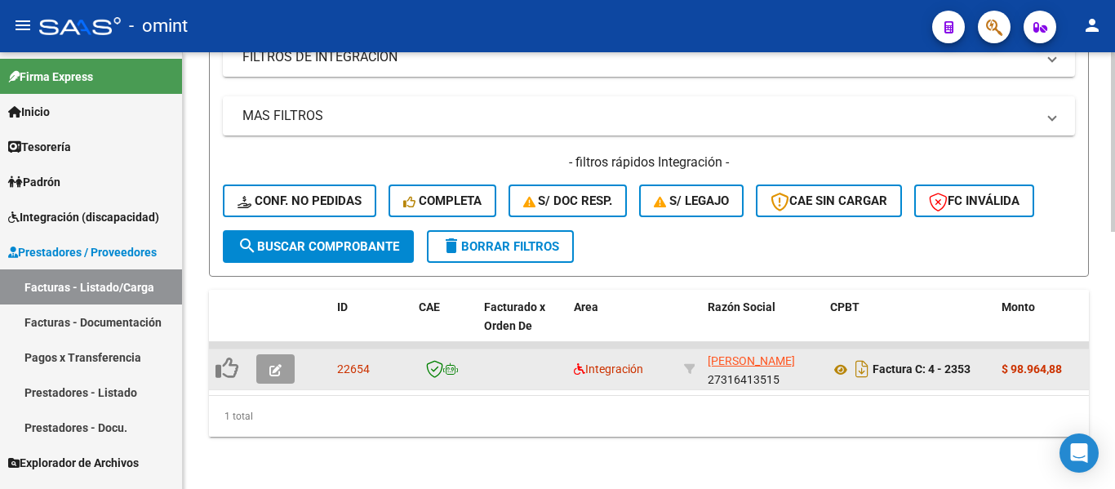
click at [276, 364] on icon "button" at bounding box center [275, 370] width 12 height 12
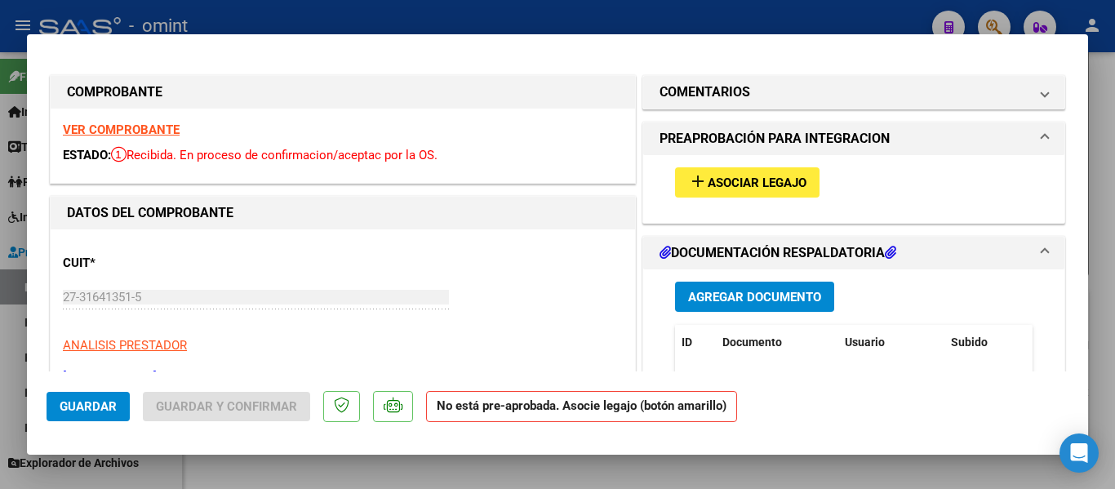
click at [138, 126] on strong "VER COMPROBANTE" at bounding box center [121, 129] width 117 height 15
click at [779, 177] on span "Asociar Legajo" at bounding box center [757, 182] width 99 height 15
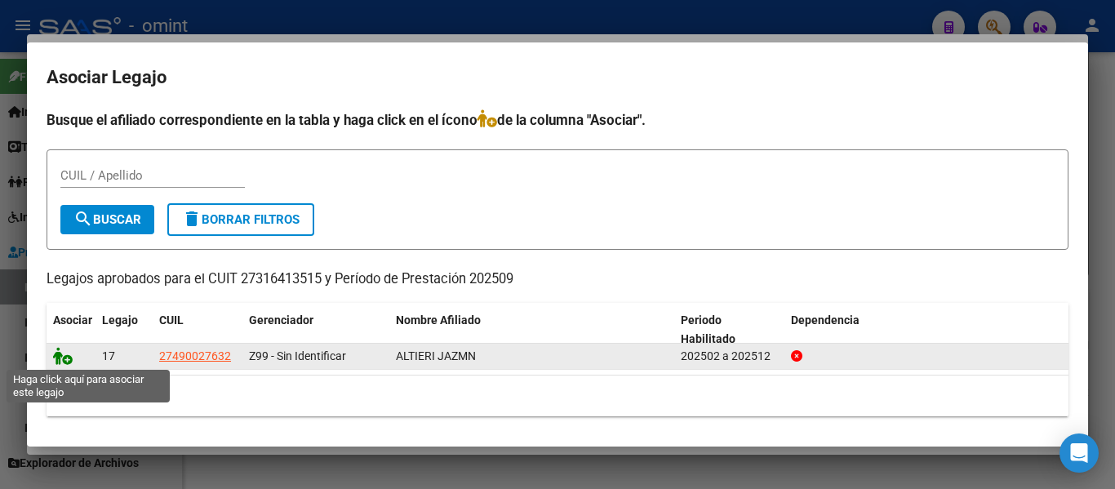
click at [61, 354] on icon at bounding box center [63, 356] width 20 height 18
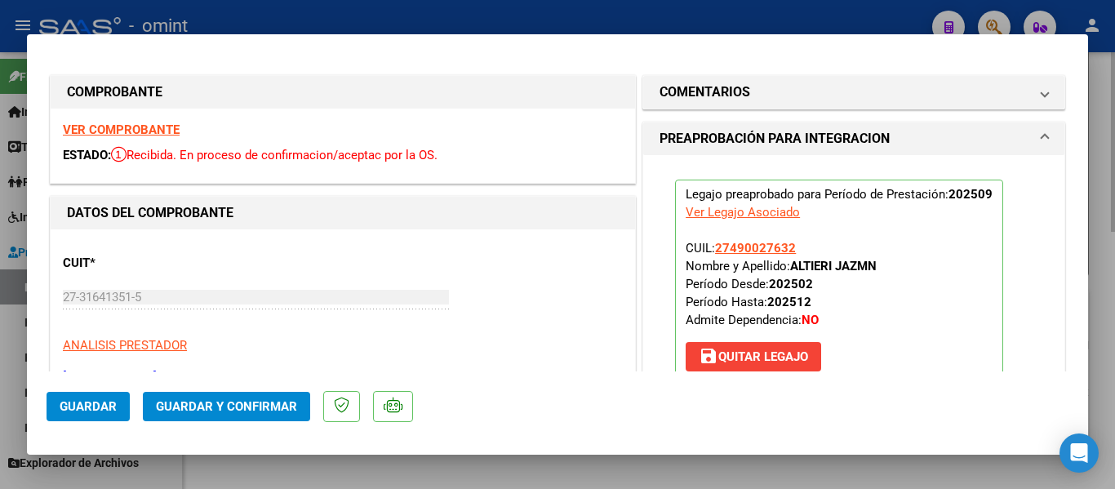
type input "$ 0,00"
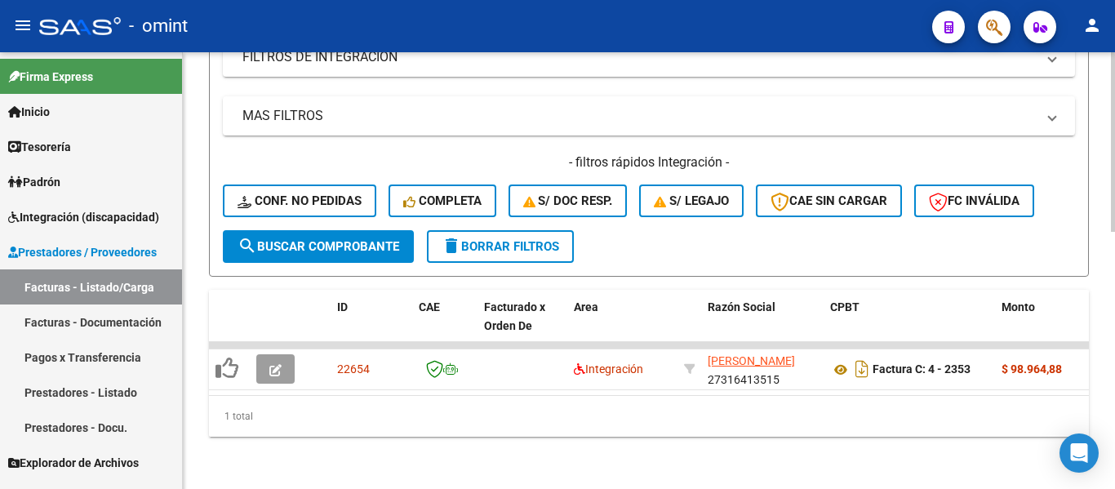
click at [514, 239] on span "delete Borrar Filtros" at bounding box center [501, 246] width 118 height 15
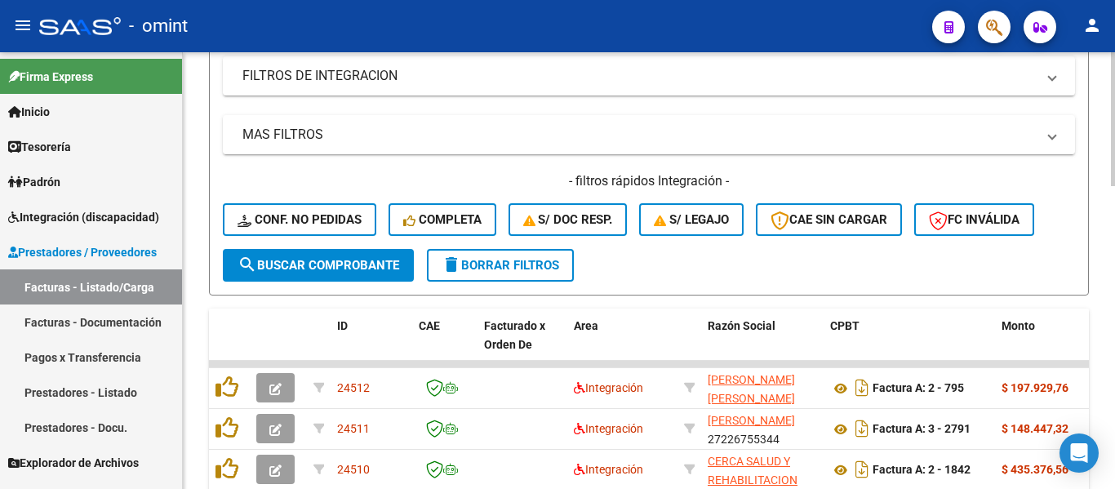
scroll to position [266, 0]
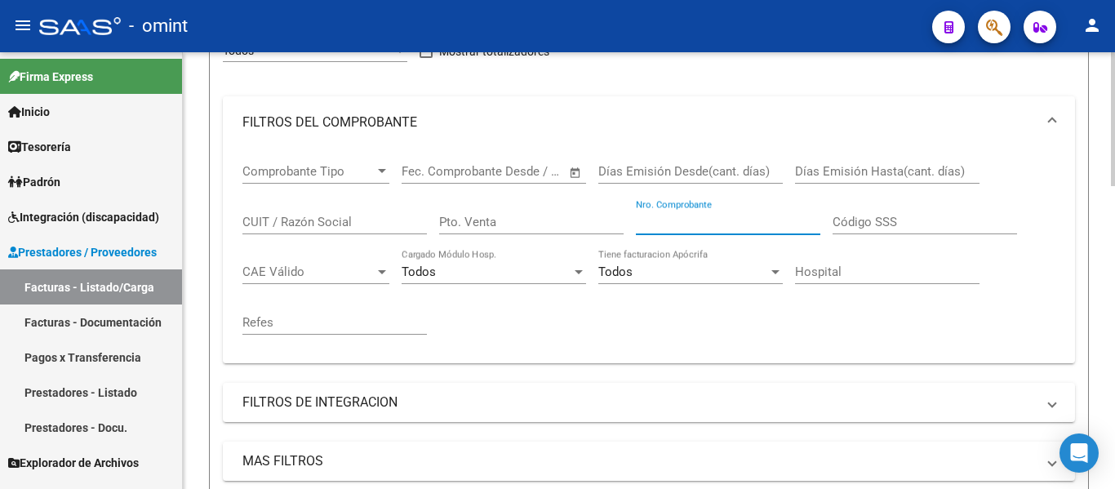
paste input "1311"
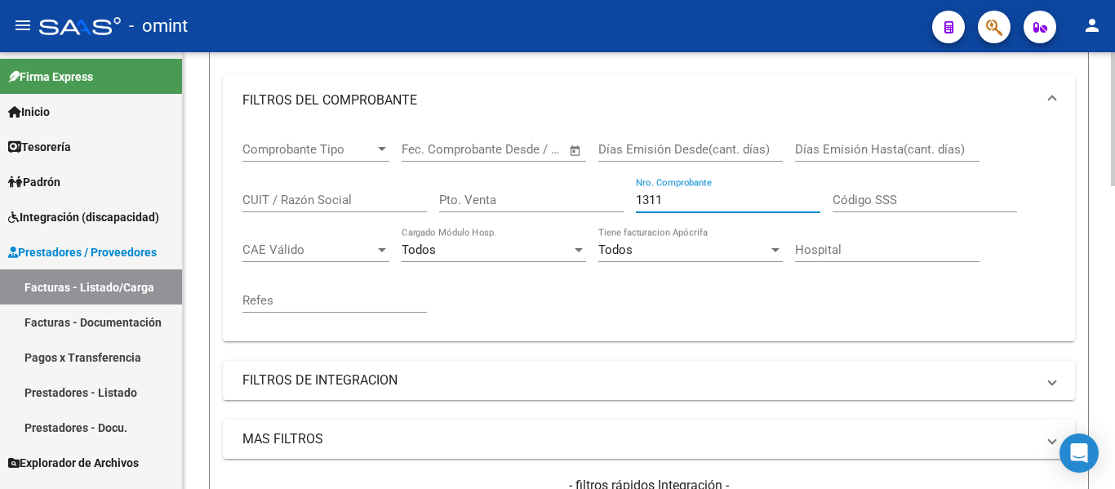
scroll to position [429, 0]
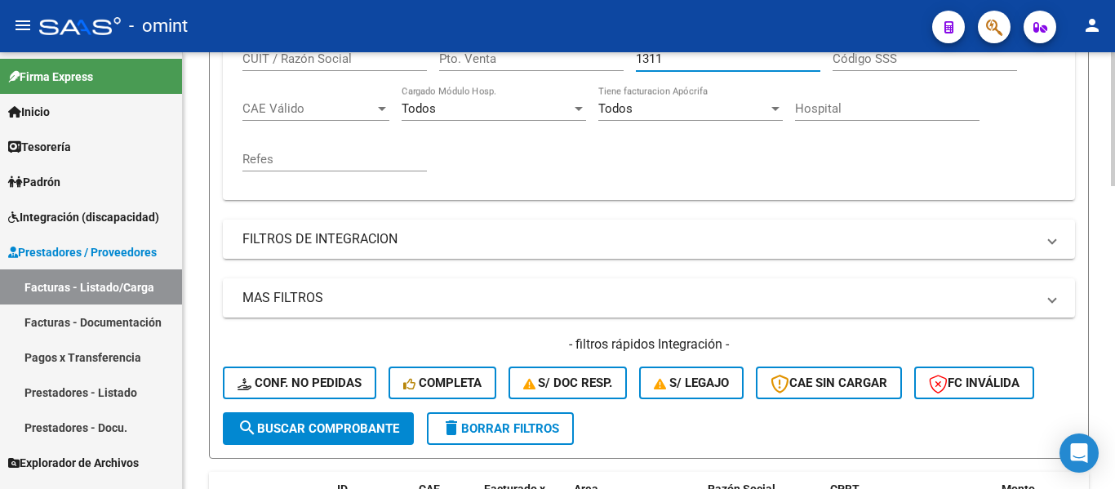
type input "1311"
click at [384, 429] on span "search Buscar Comprobante" at bounding box center [318, 428] width 162 height 15
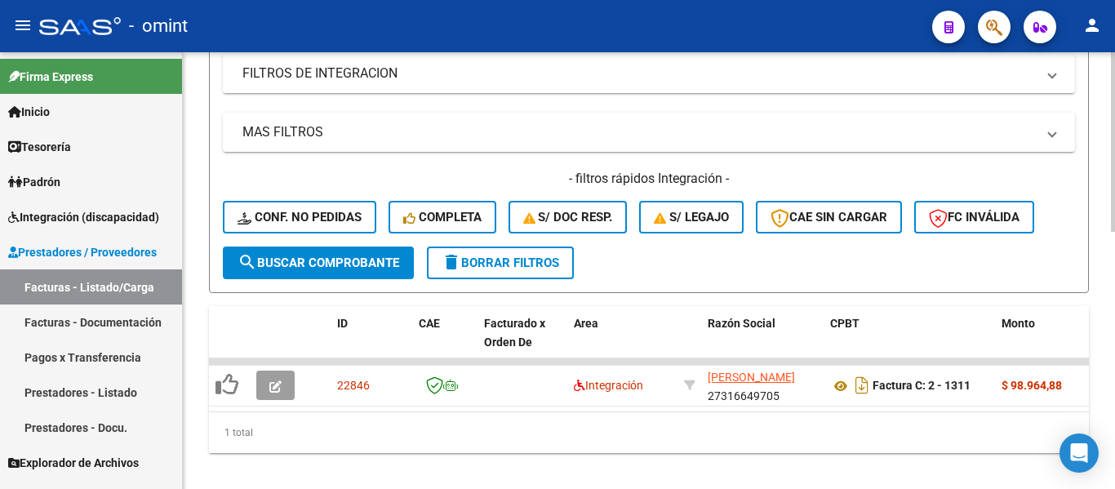
scroll to position [624, 0]
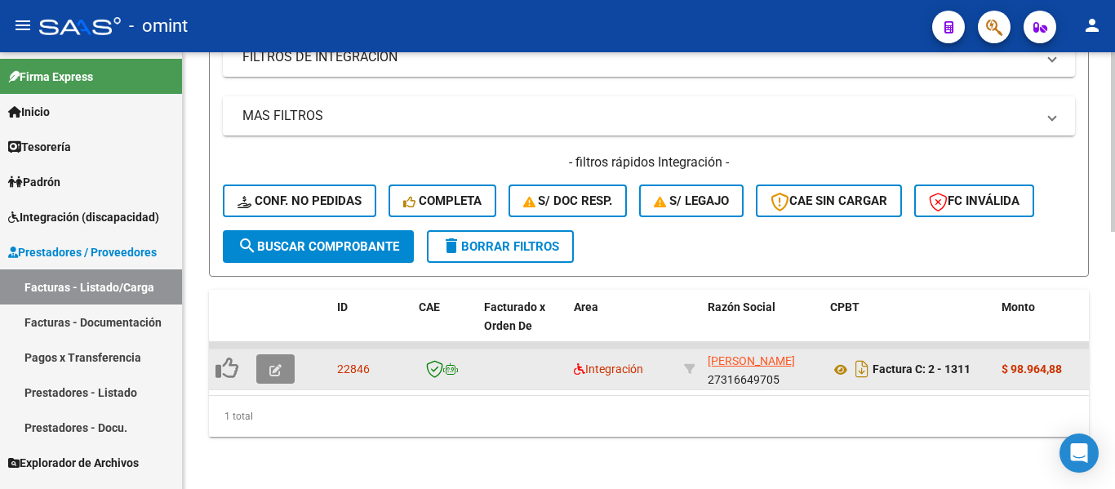
click at [281, 364] on icon "button" at bounding box center [275, 370] width 12 height 12
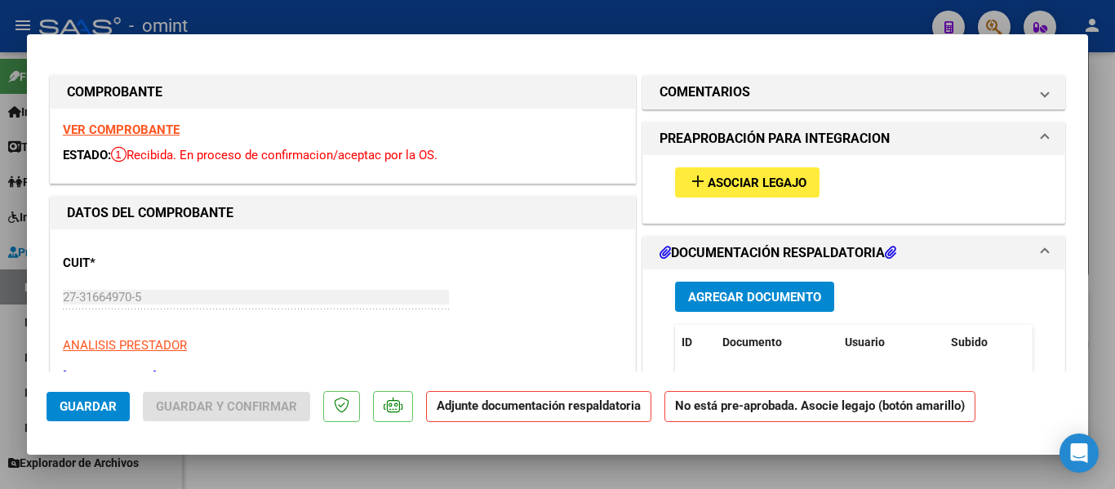
click at [161, 126] on strong "VER COMPROBANTE" at bounding box center [121, 129] width 117 height 15
click at [775, 184] on span "Asociar Legajo" at bounding box center [757, 182] width 99 height 15
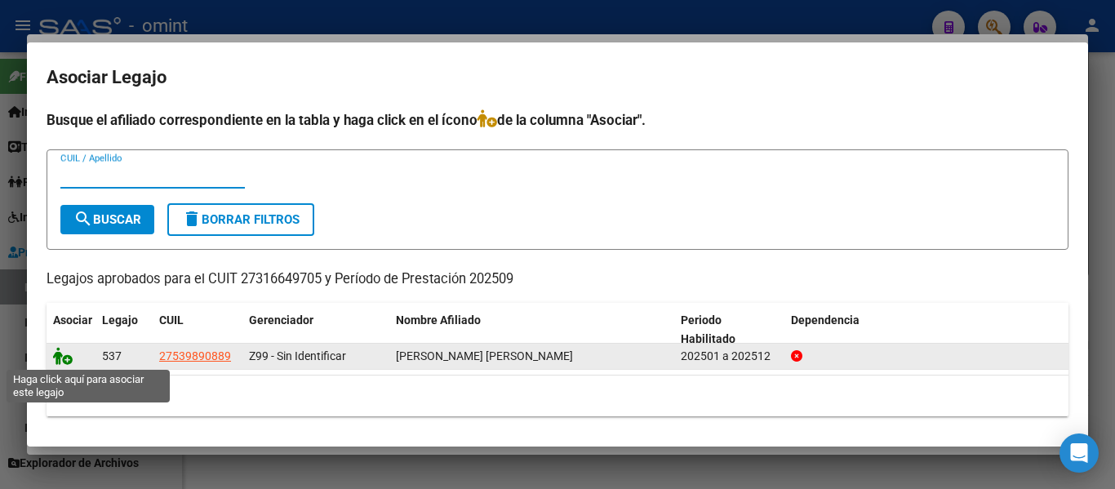
click at [63, 353] on icon at bounding box center [63, 356] width 20 height 18
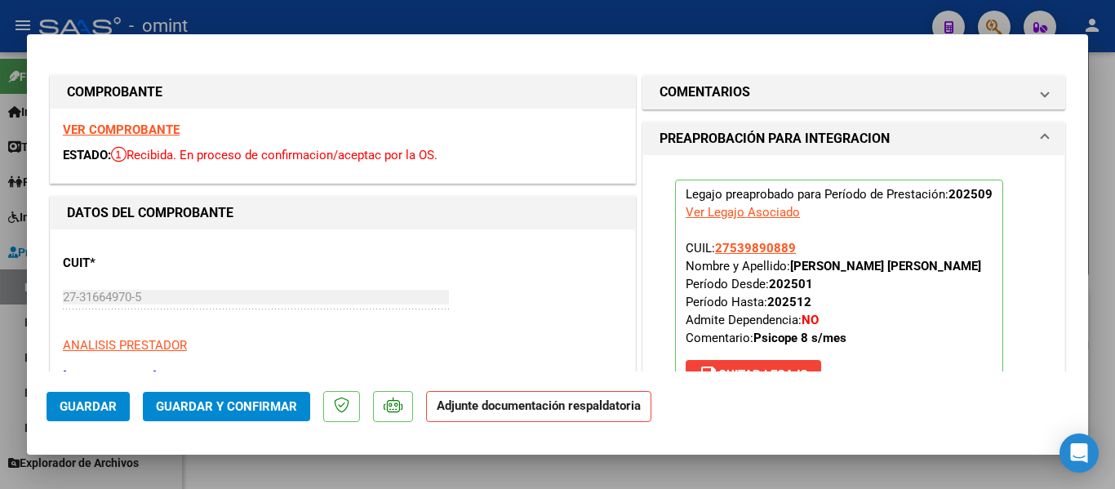
type input "$ 0,00"
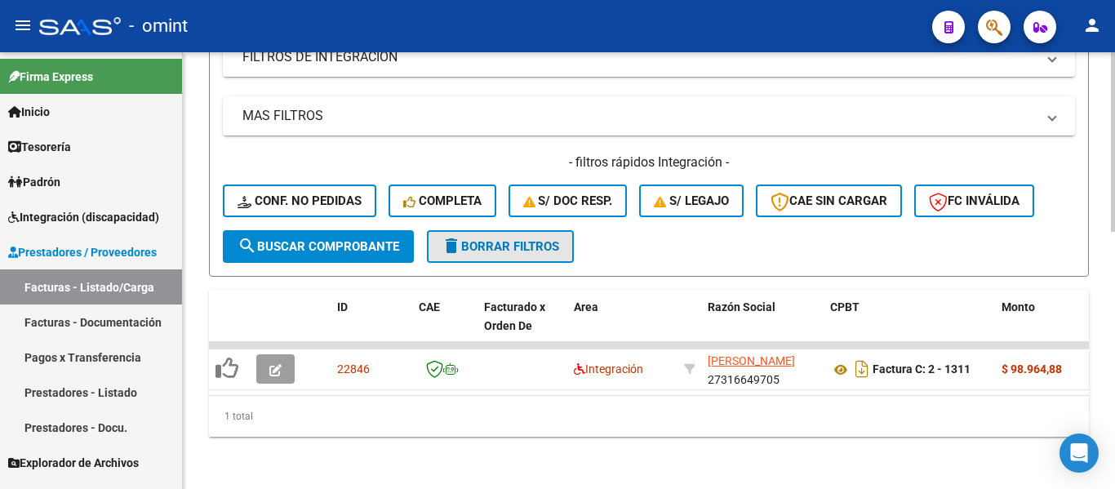
click at [532, 239] on span "delete Borrar Filtros" at bounding box center [501, 246] width 118 height 15
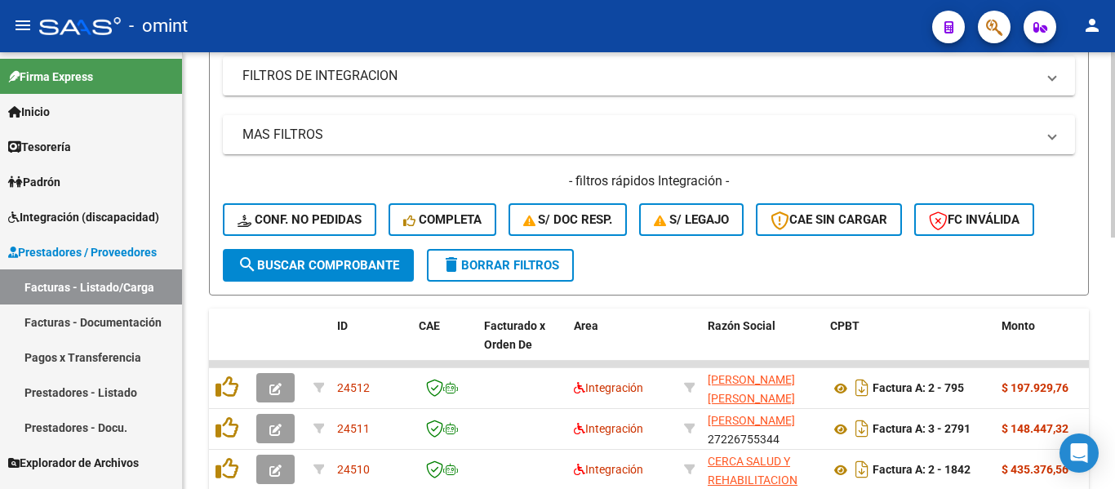
scroll to position [266, 0]
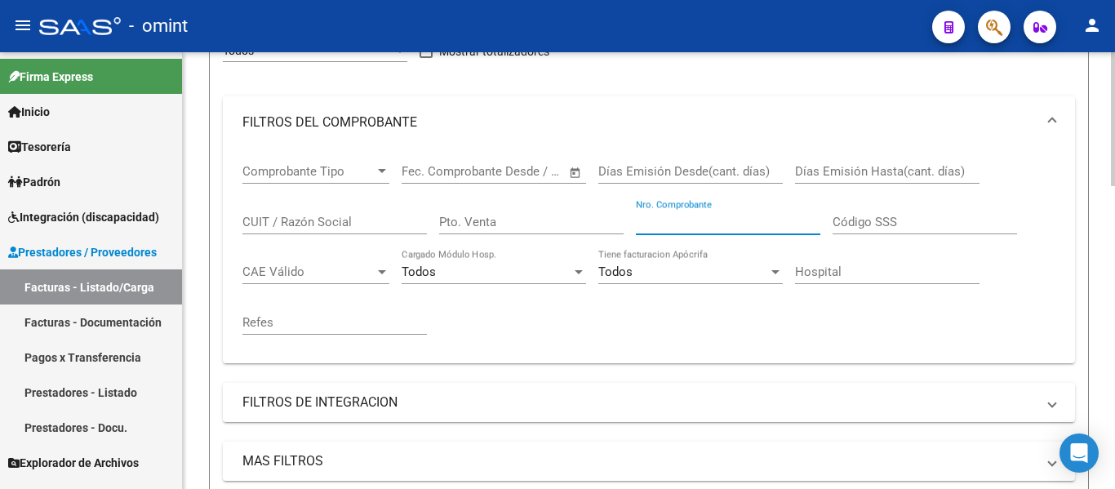
paste input "181"
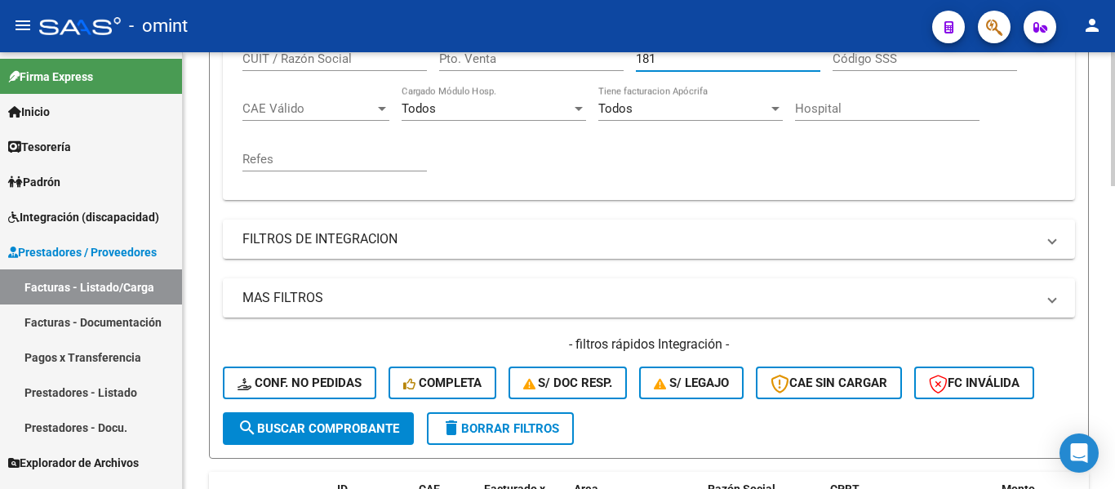
type input "181"
click at [358, 424] on span "search Buscar Comprobante" at bounding box center [318, 428] width 162 height 15
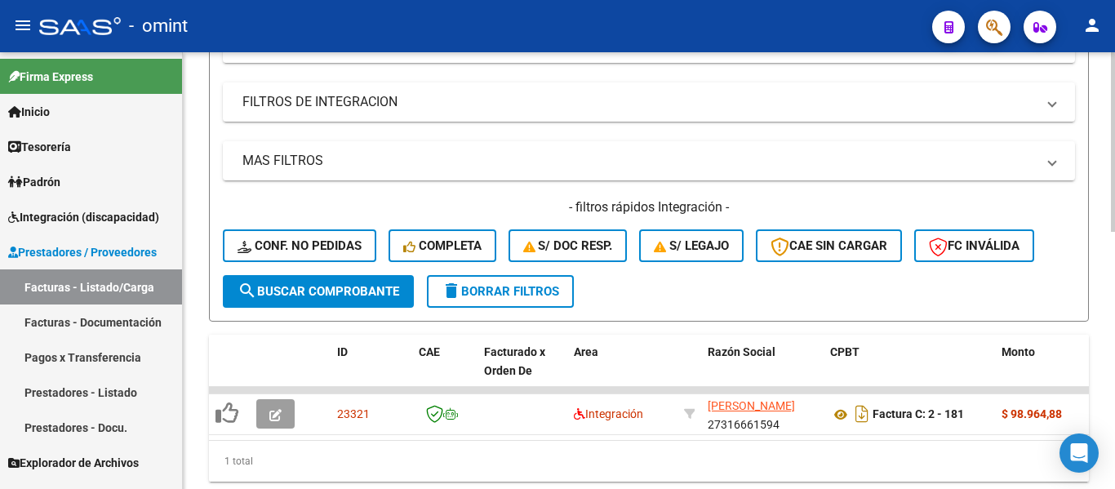
scroll to position [624, 0]
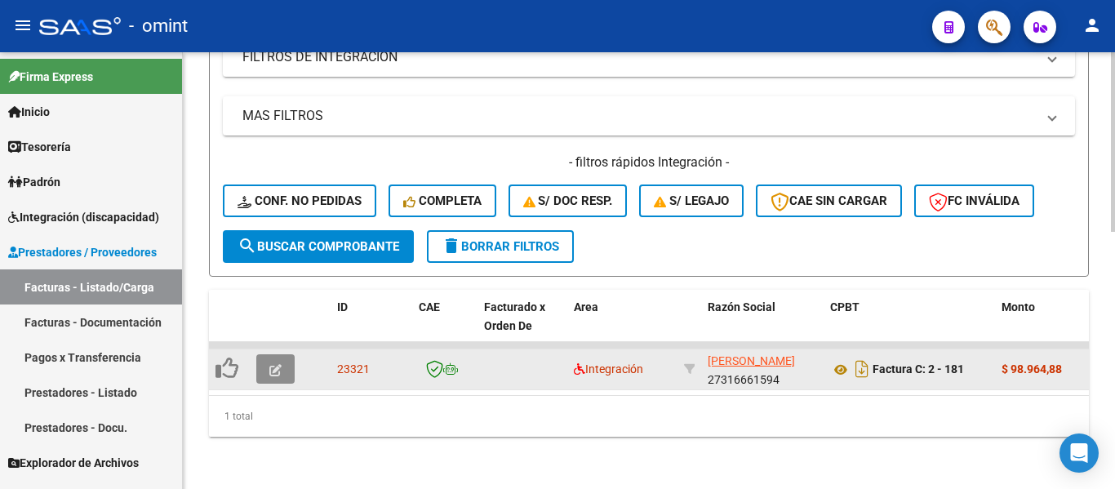
click at [284, 362] on button "button" at bounding box center [275, 368] width 38 height 29
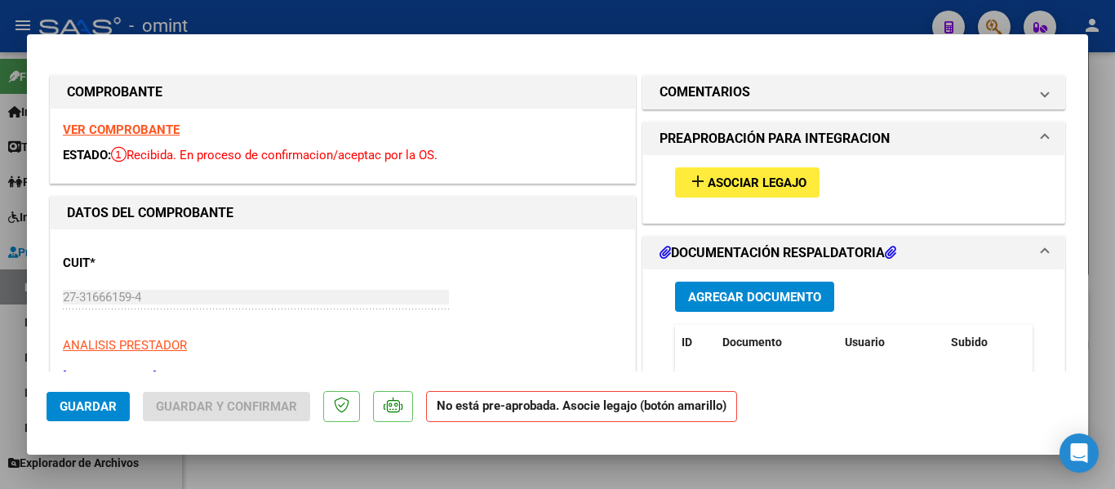
click at [135, 133] on strong "VER COMPROBANTE" at bounding box center [121, 129] width 117 height 15
click at [748, 184] on span "Asociar Legajo" at bounding box center [757, 182] width 99 height 15
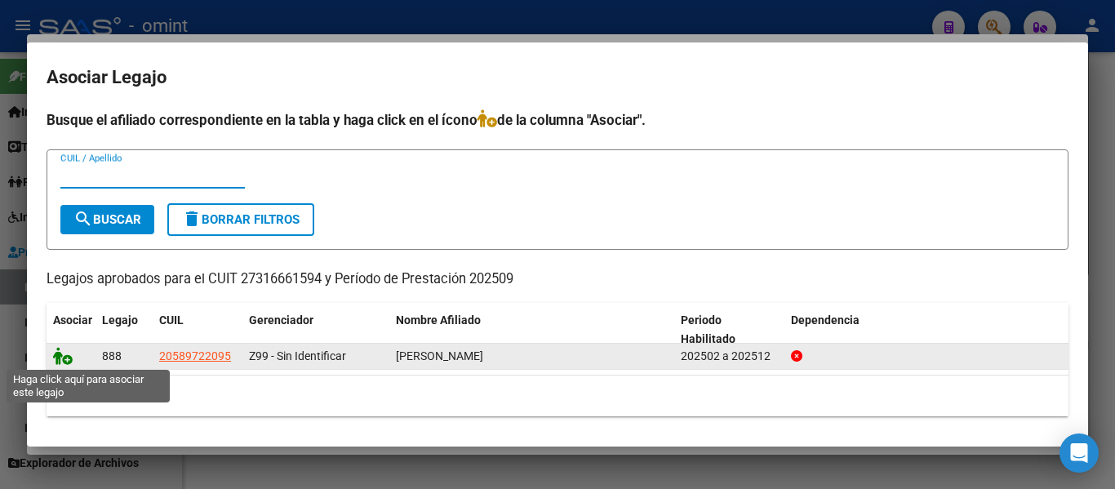
click at [66, 354] on icon at bounding box center [63, 356] width 20 height 18
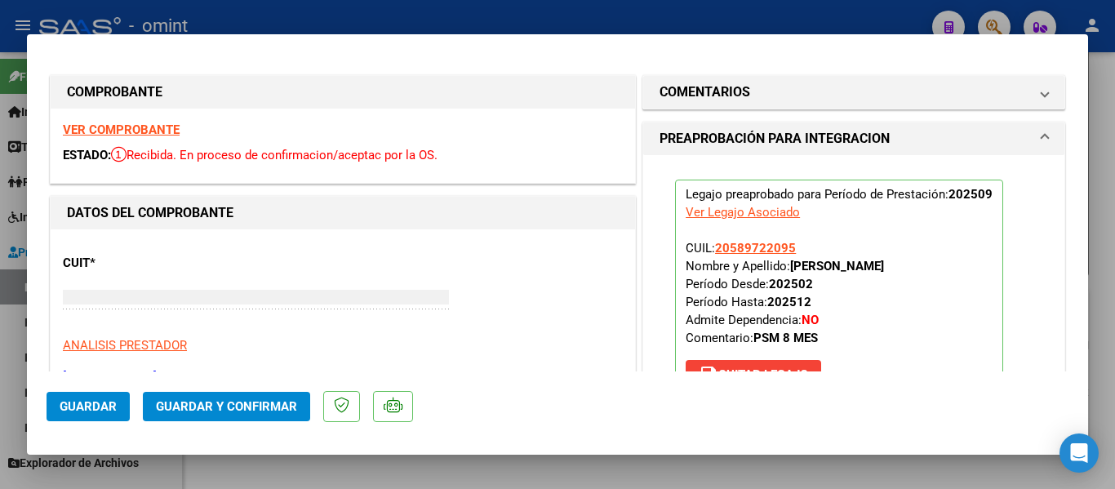
type input "$ 0,00"
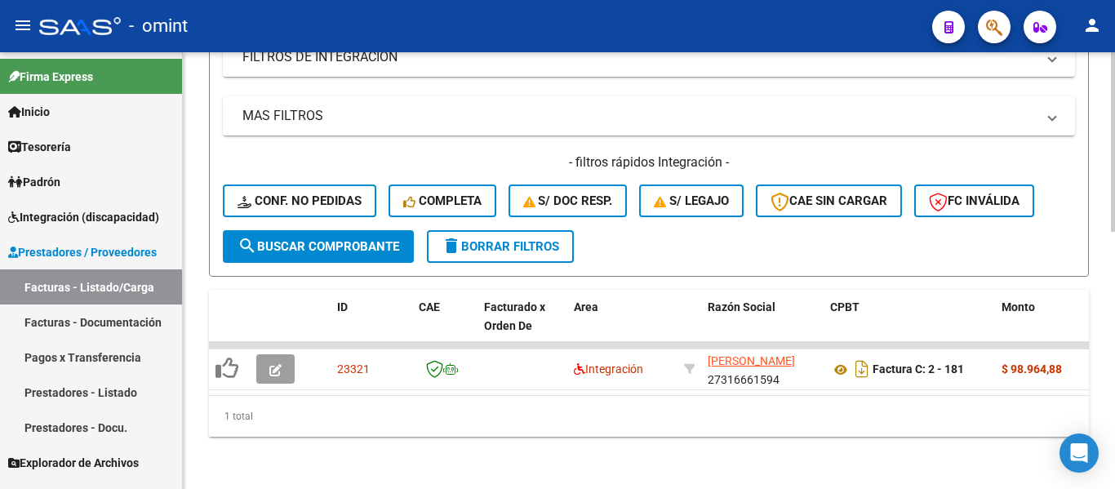
click at [510, 239] on span "delete Borrar Filtros" at bounding box center [501, 246] width 118 height 15
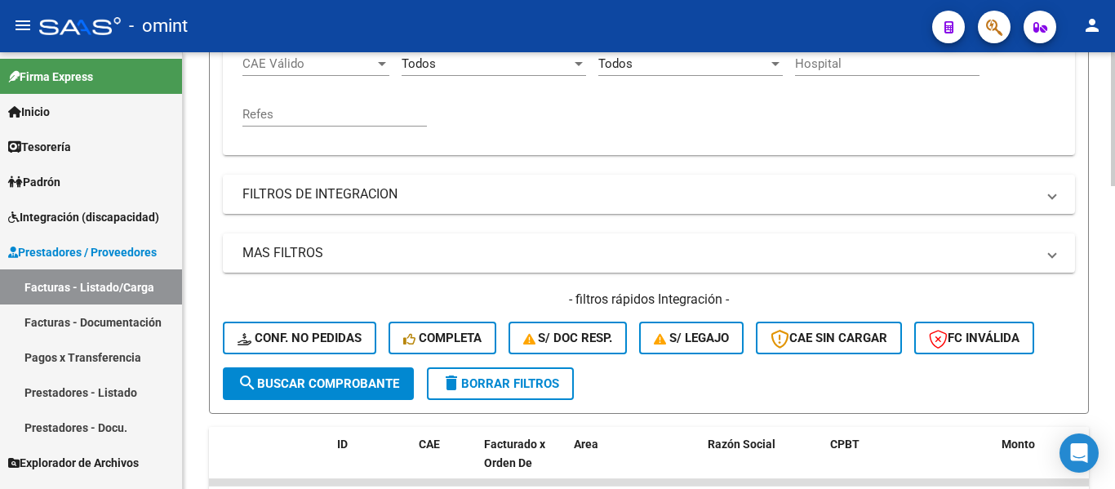
scroll to position [266, 0]
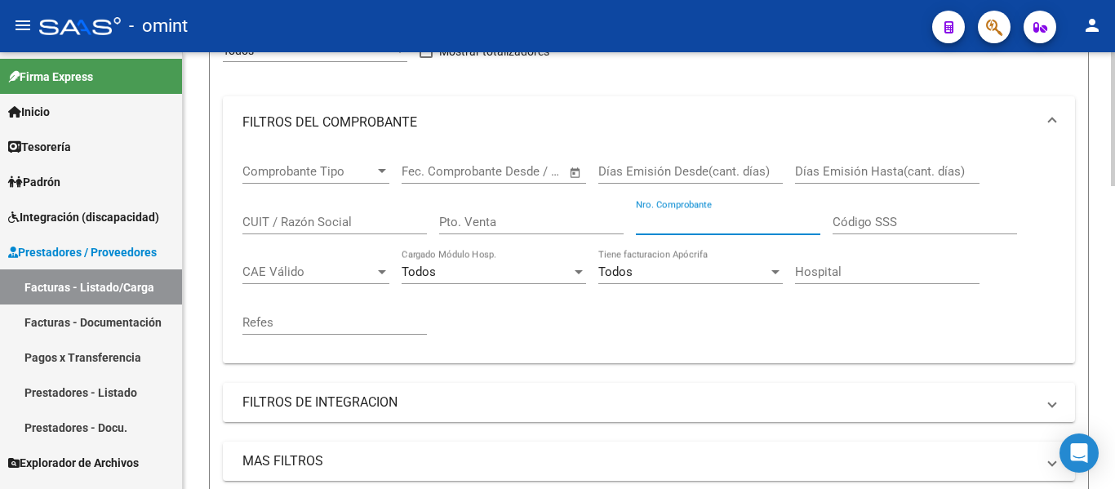
paste input "1363"
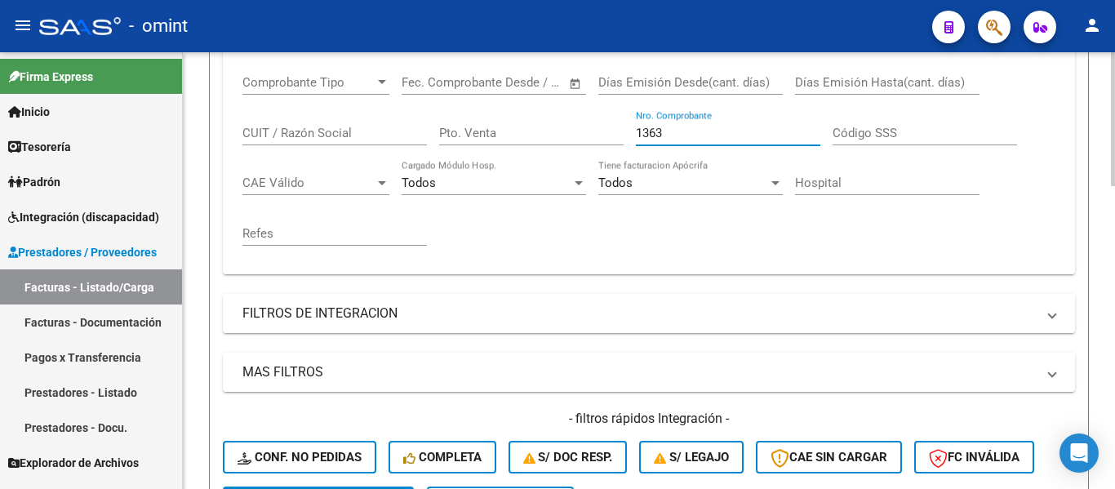
scroll to position [592, 0]
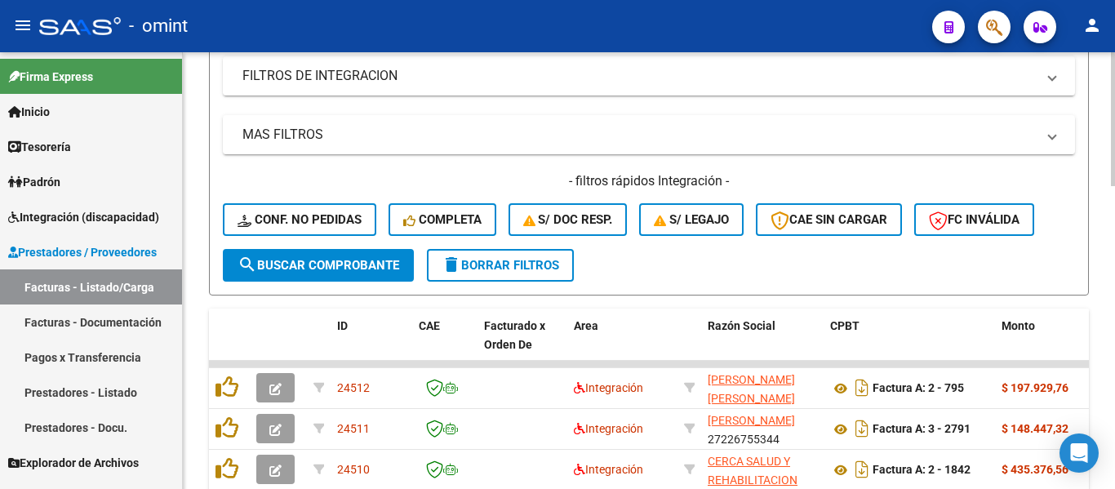
type input "1363"
click at [388, 260] on span "search Buscar Comprobante" at bounding box center [318, 265] width 162 height 15
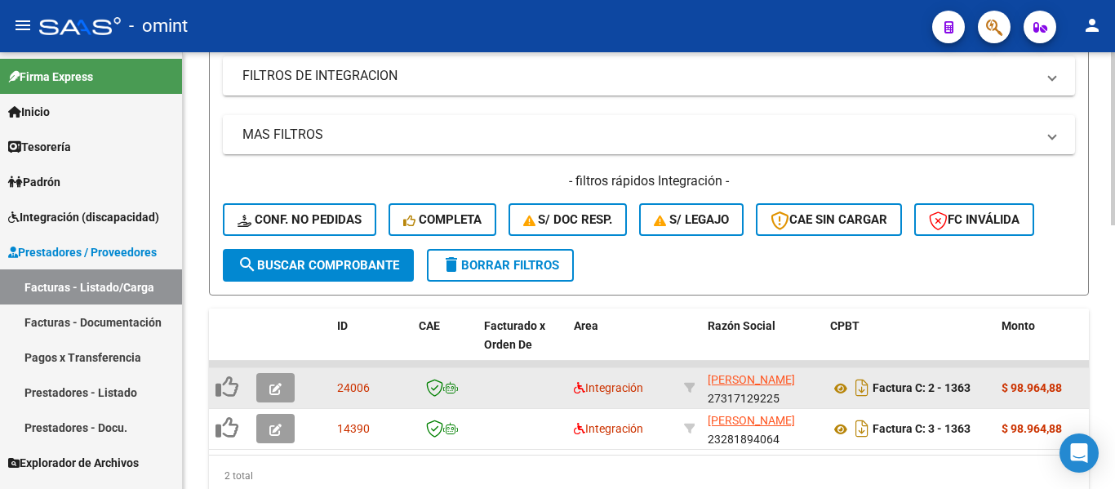
click at [273, 382] on span "button" at bounding box center [275, 387] width 12 height 15
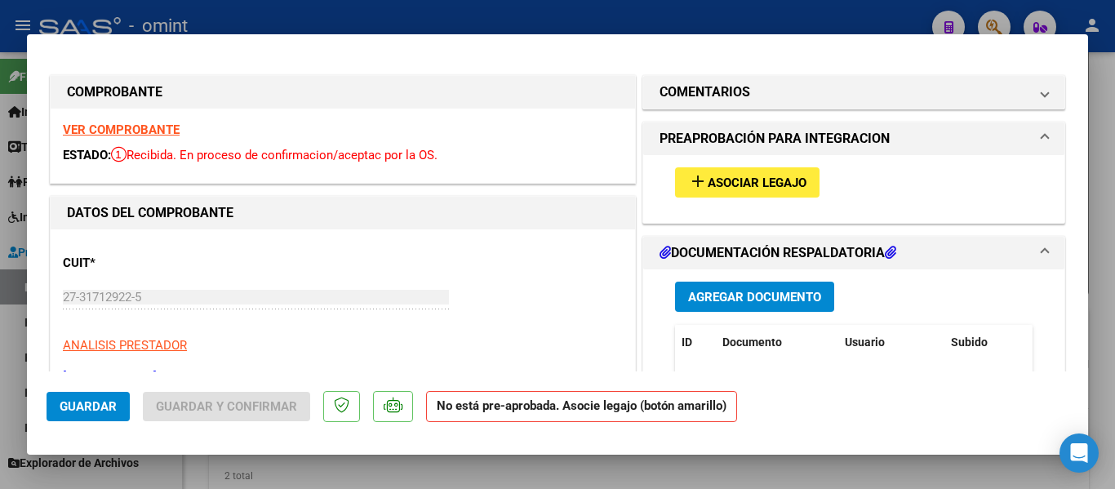
click at [166, 130] on strong "VER COMPROBANTE" at bounding box center [121, 129] width 117 height 15
click at [734, 181] on span "Asociar Legajo" at bounding box center [757, 182] width 99 height 15
click at [159, 124] on strong "VER COMPROBANTE" at bounding box center [121, 129] width 117 height 15
click at [748, 182] on span "Asociar Legajo" at bounding box center [757, 182] width 99 height 15
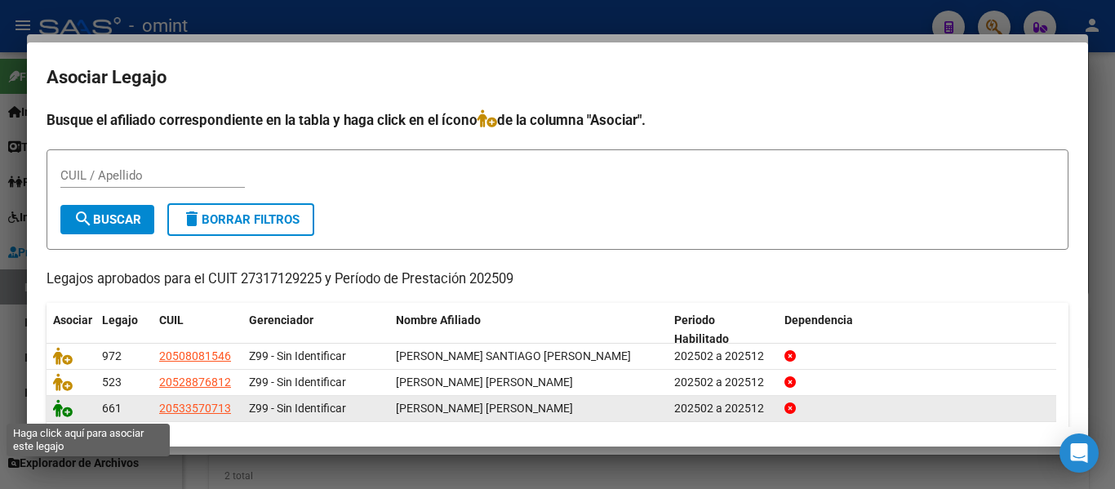
click at [62, 412] on icon at bounding box center [63, 408] width 20 height 18
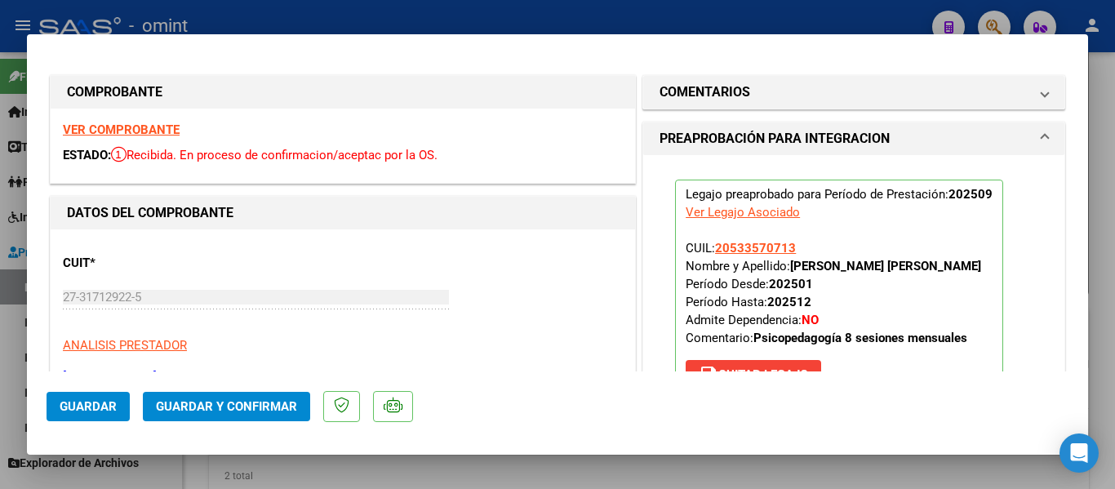
type input "$ 0,00"
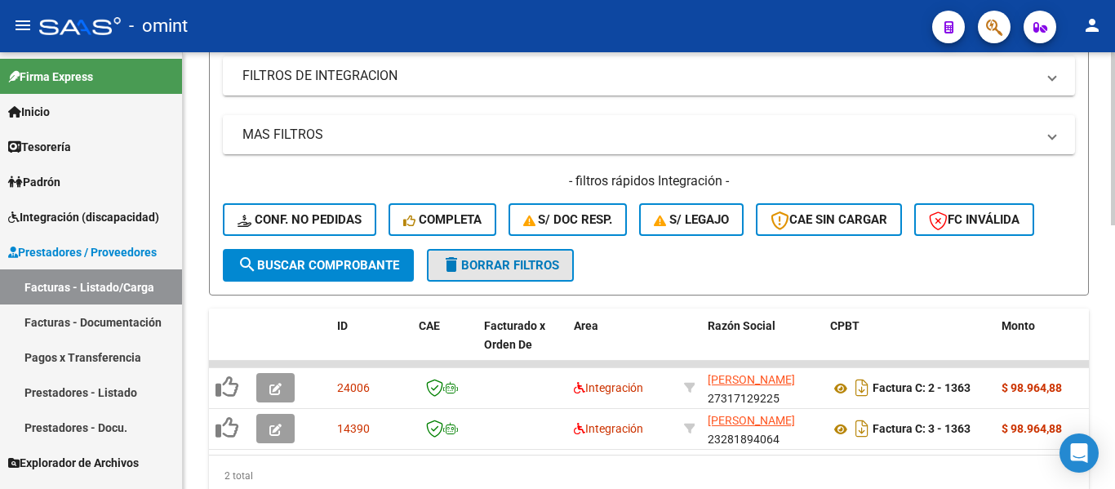
drag, startPoint x: 527, startPoint y: 262, endPoint x: 538, endPoint y: 279, distance: 20.2
click at [527, 261] on span "delete Borrar Filtros" at bounding box center [501, 265] width 118 height 15
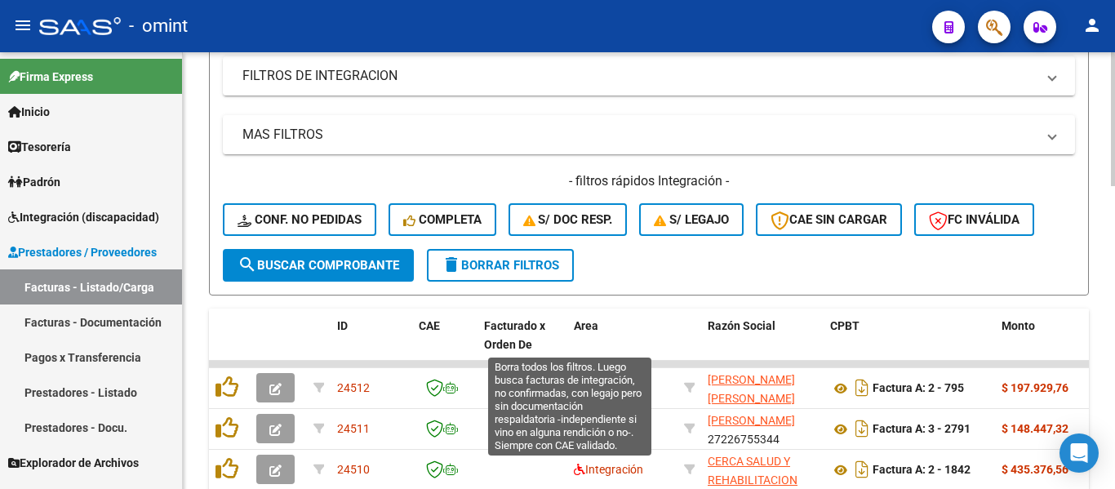
scroll to position [348, 0]
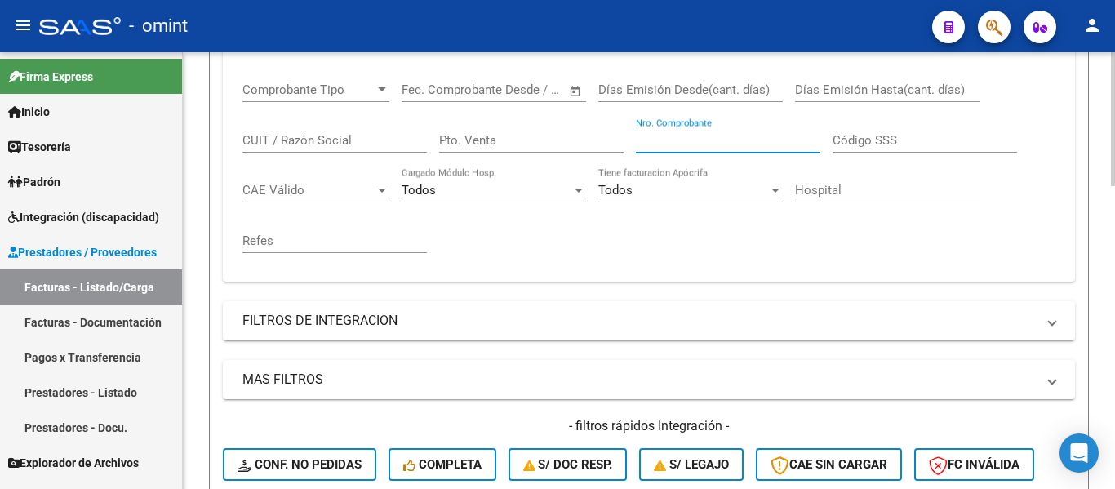
paste input "1364"
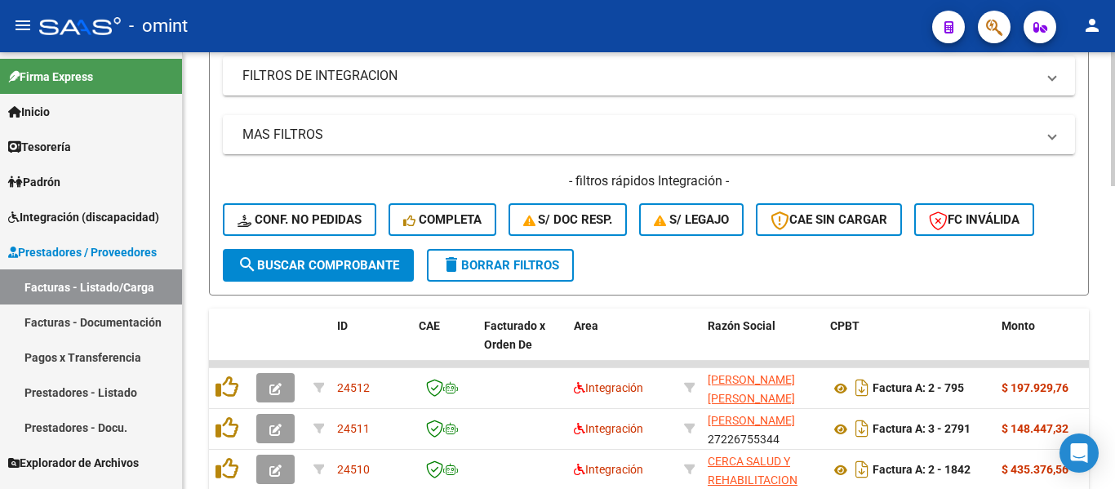
type input "1364"
click at [362, 269] on span "search Buscar Comprobante" at bounding box center [318, 265] width 162 height 15
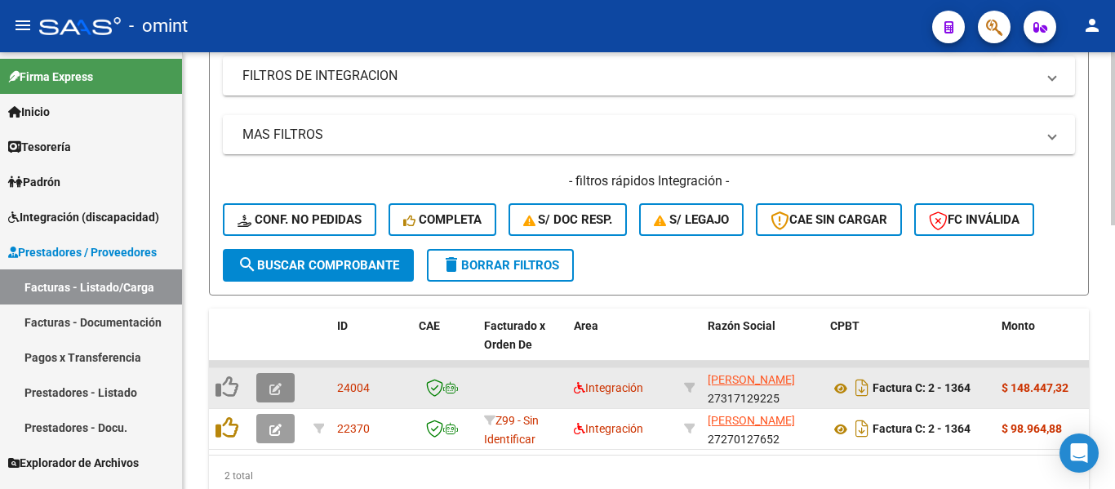
click at [271, 385] on icon "button" at bounding box center [275, 389] width 12 height 12
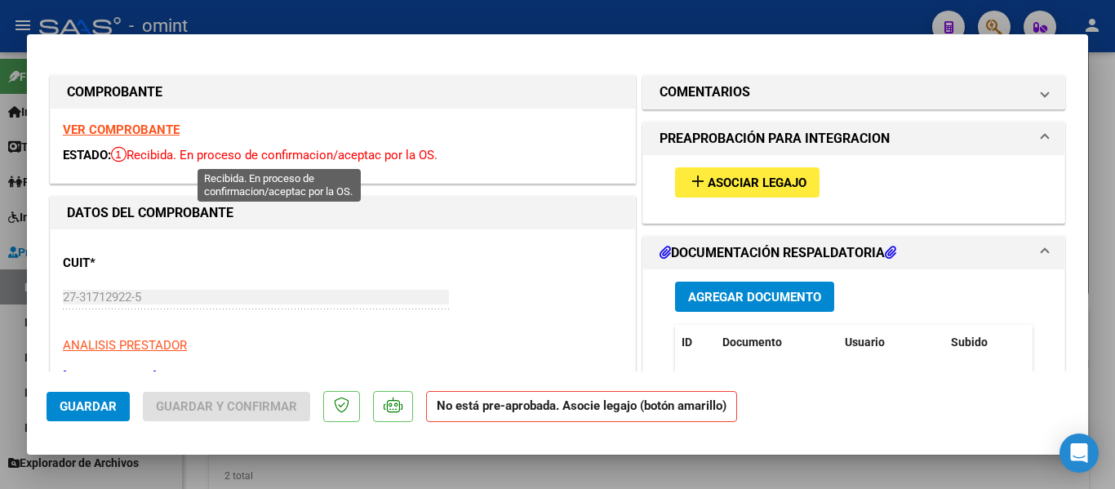
click at [147, 137] on strong "VER COMPROBANTE" at bounding box center [121, 129] width 117 height 15
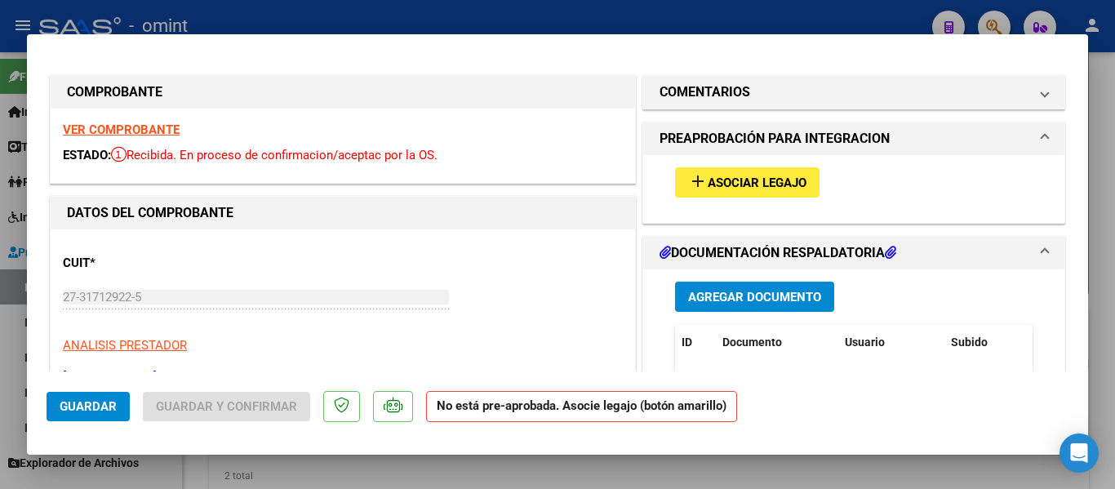
click at [762, 177] on span "Asociar Legajo" at bounding box center [757, 182] width 99 height 15
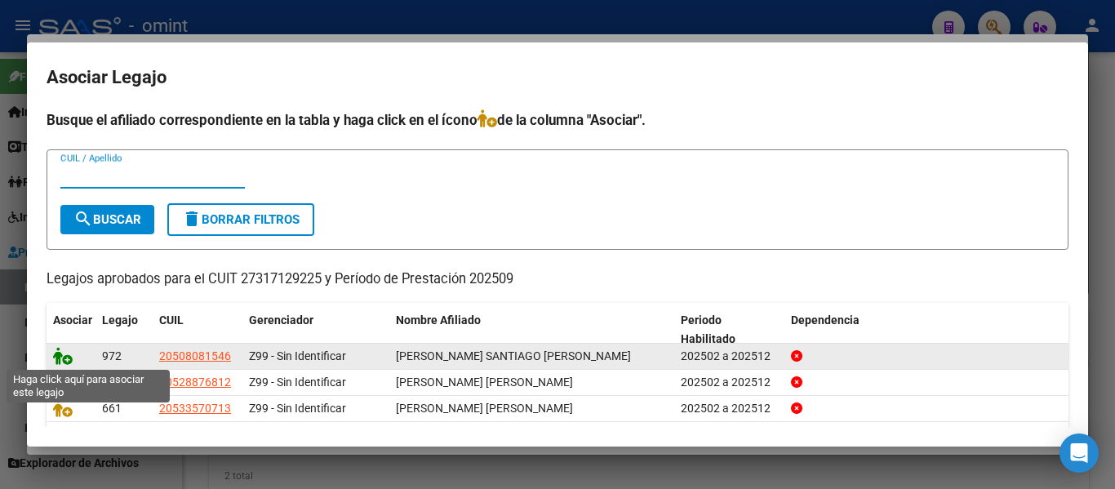
click at [64, 355] on icon at bounding box center [63, 356] width 20 height 18
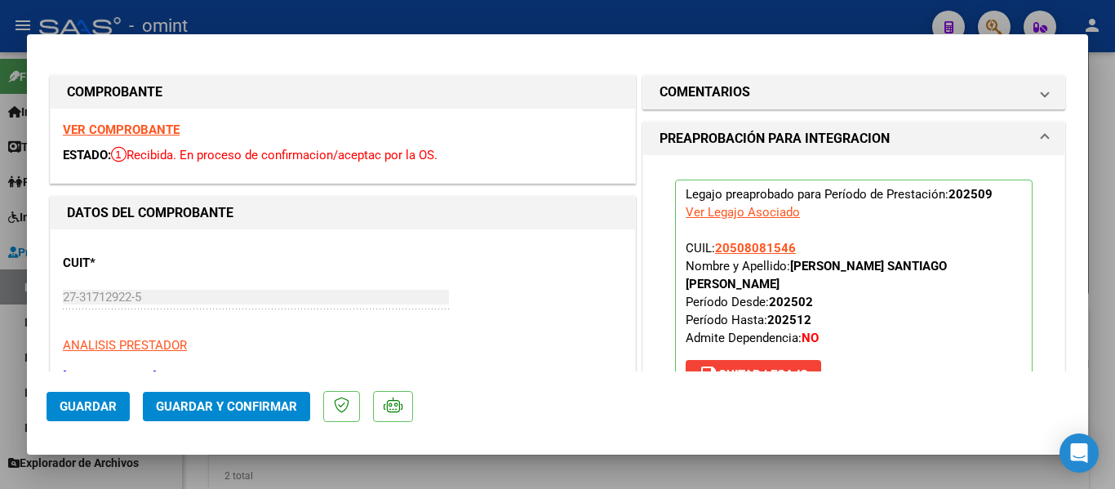
type input "$ 0,00"
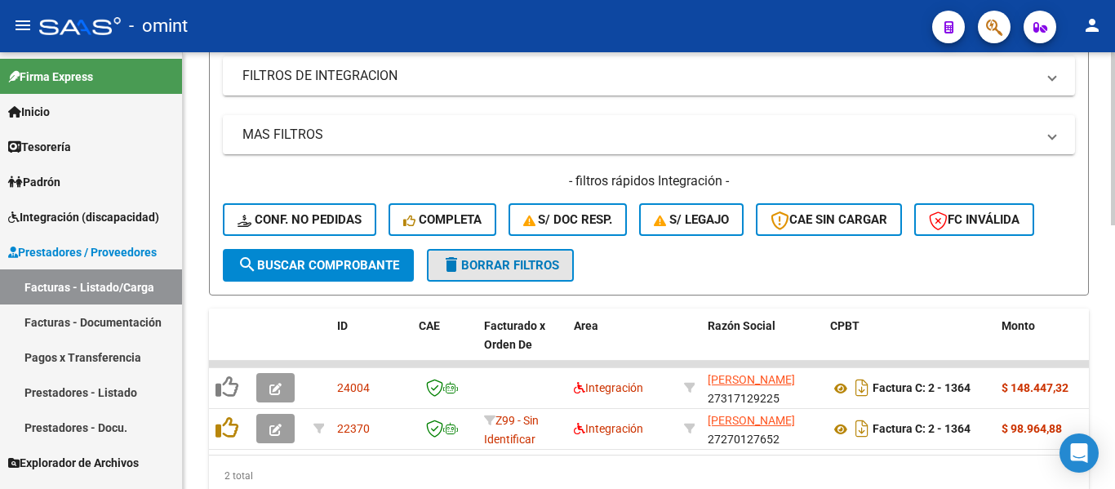
click at [501, 260] on span "delete Borrar Filtros" at bounding box center [501, 265] width 118 height 15
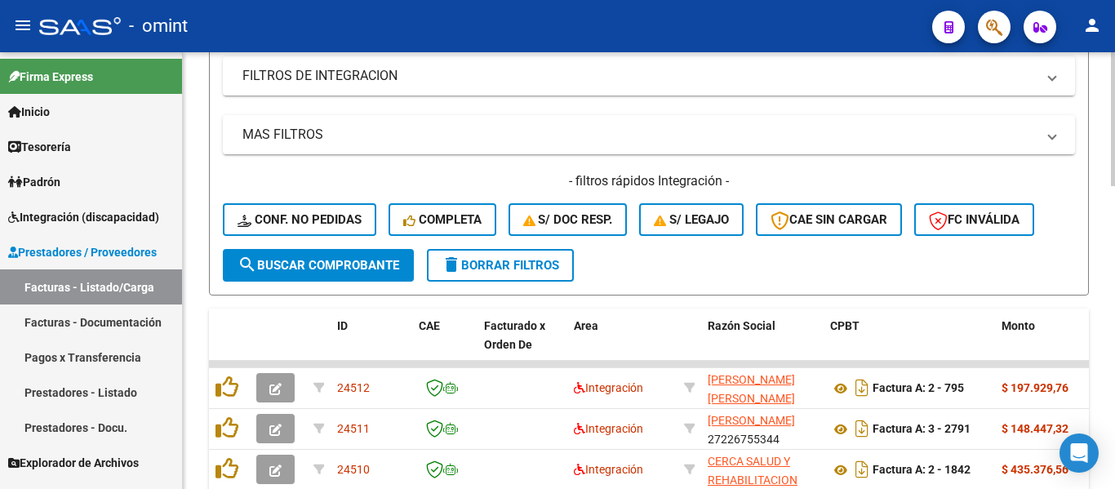
scroll to position [348, 0]
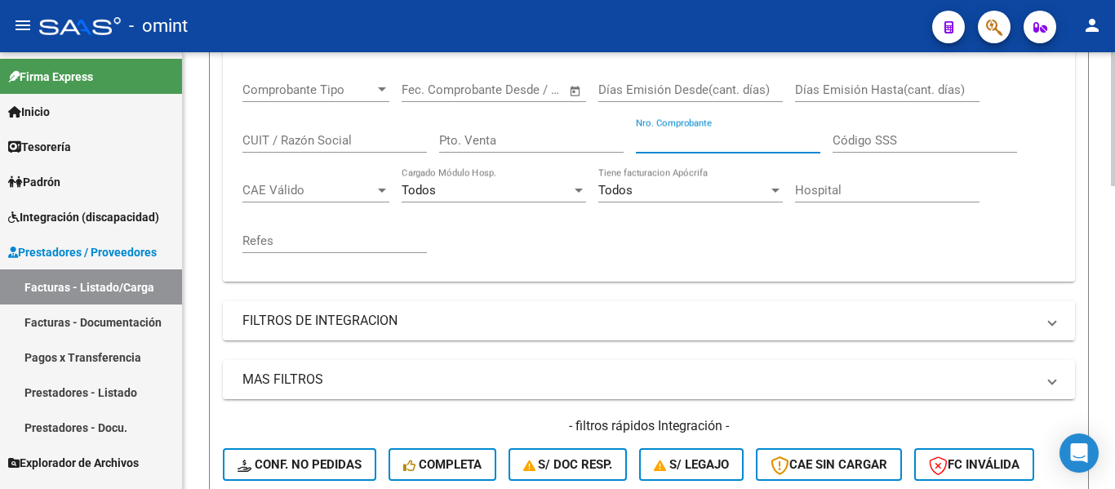
paste input "61"
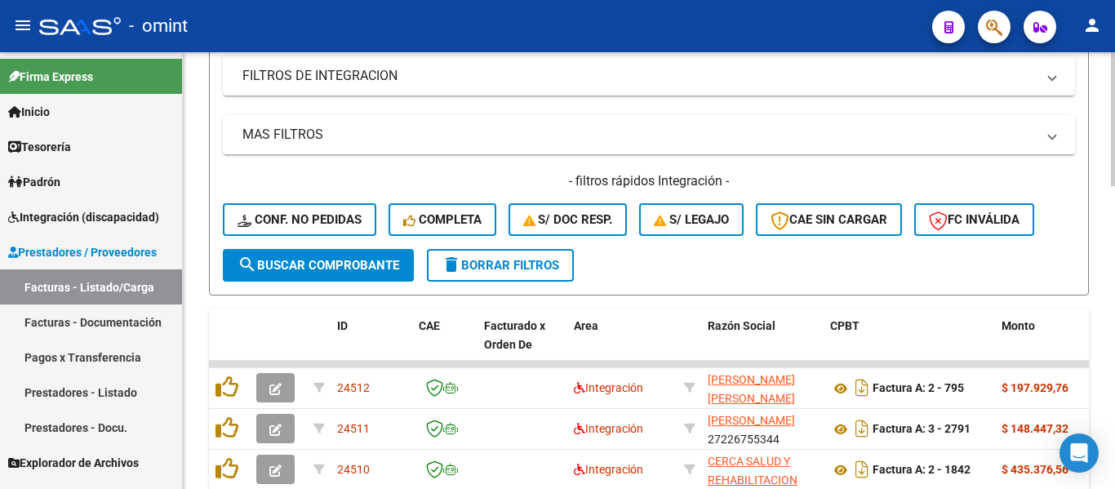
type input "61"
click at [323, 264] on span "search Buscar Comprobante" at bounding box center [318, 265] width 162 height 15
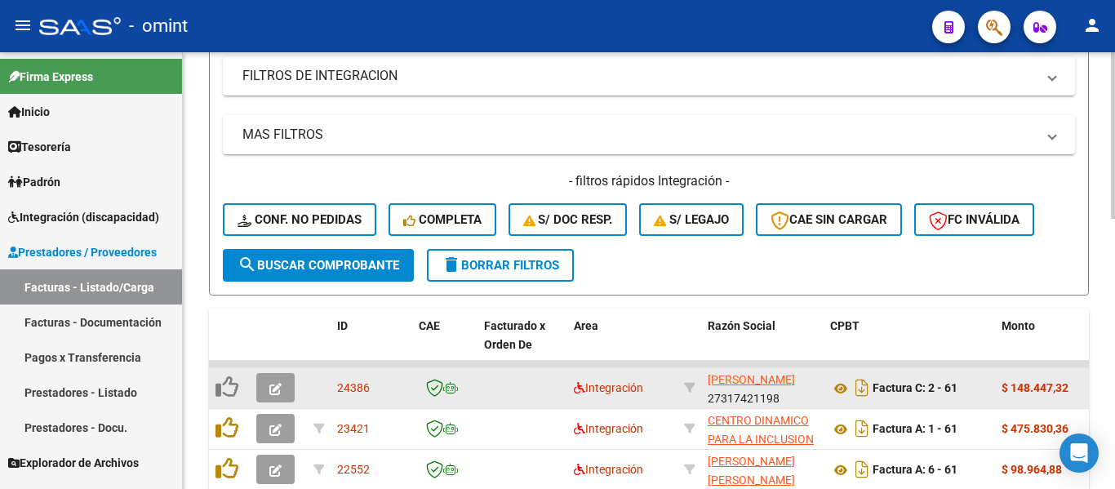
click at [283, 386] on button "button" at bounding box center [275, 387] width 38 height 29
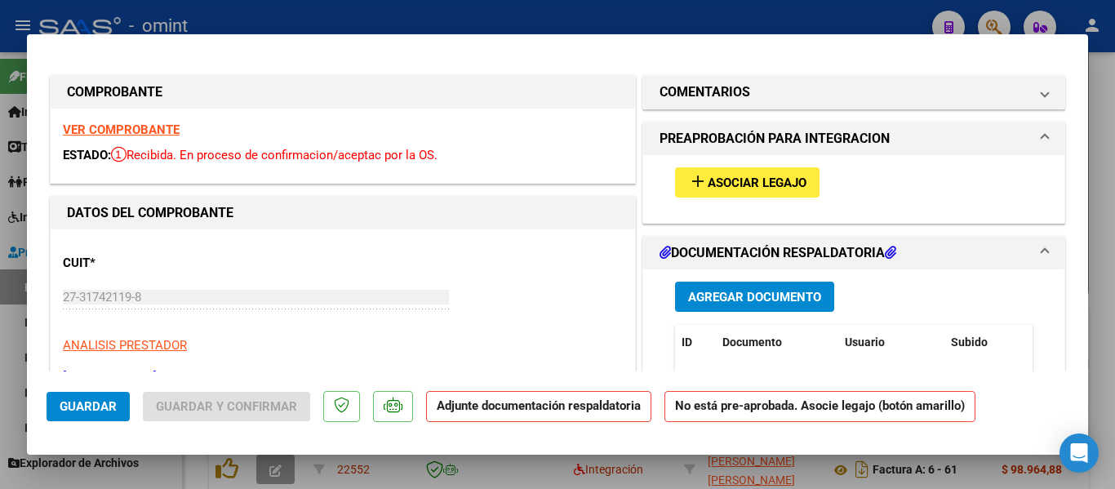
click at [148, 130] on strong "VER COMPROBANTE" at bounding box center [121, 129] width 117 height 15
click at [793, 184] on span "Asociar Legajo" at bounding box center [757, 182] width 99 height 15
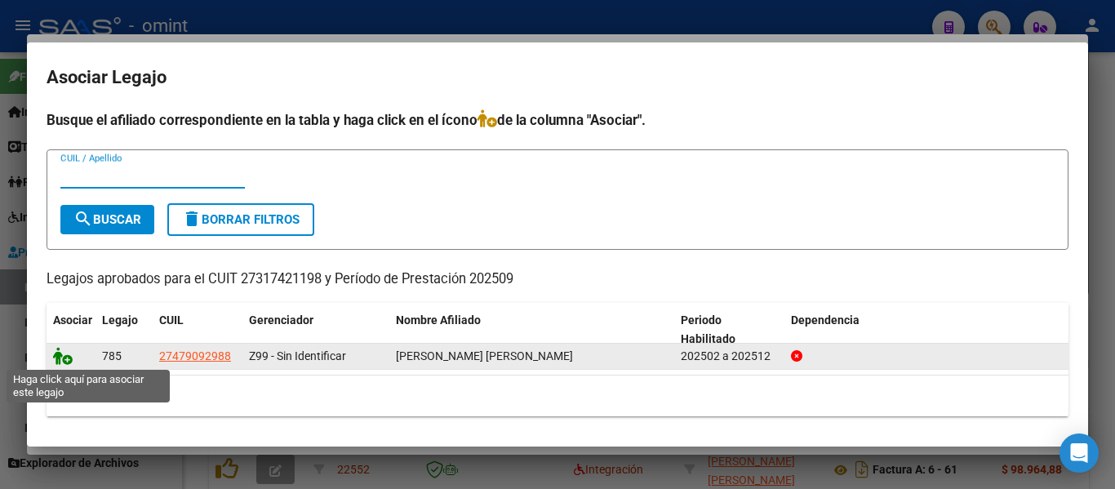
click at [62, 355] on icon at bounding box center [63, 356] width 20 height 18
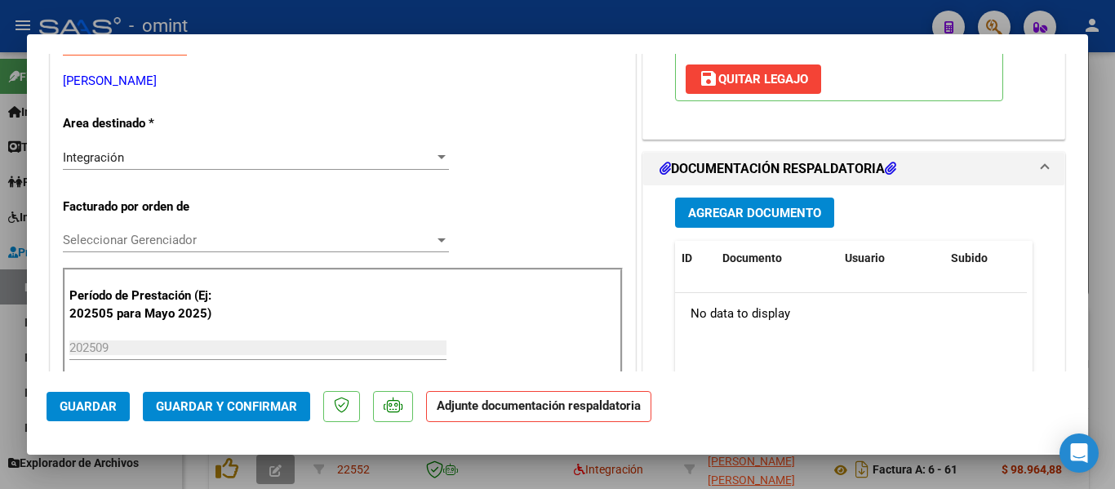
scroll to position [326, 0]
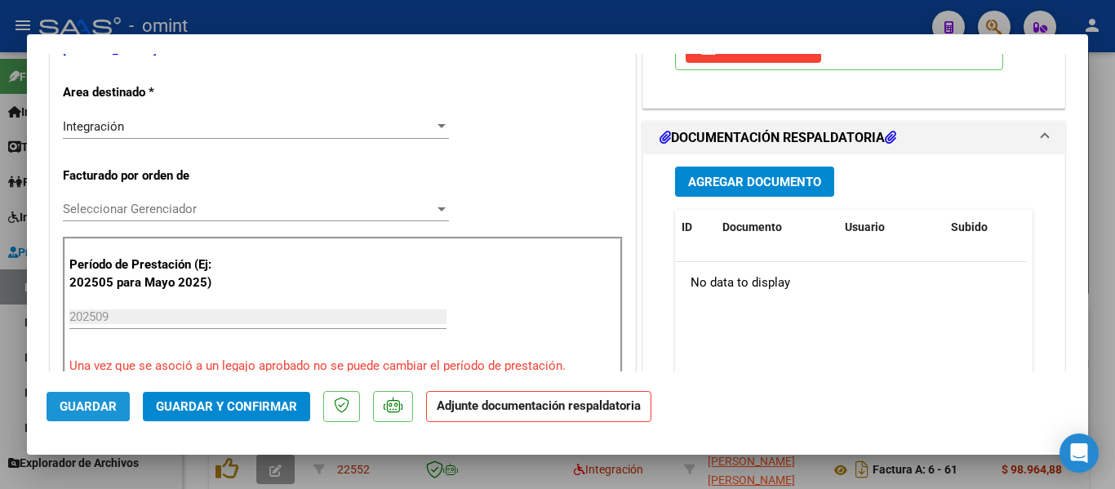
click at [82, 405] on span "Guardar" at bounding box center [88, 406] width 57 height 15
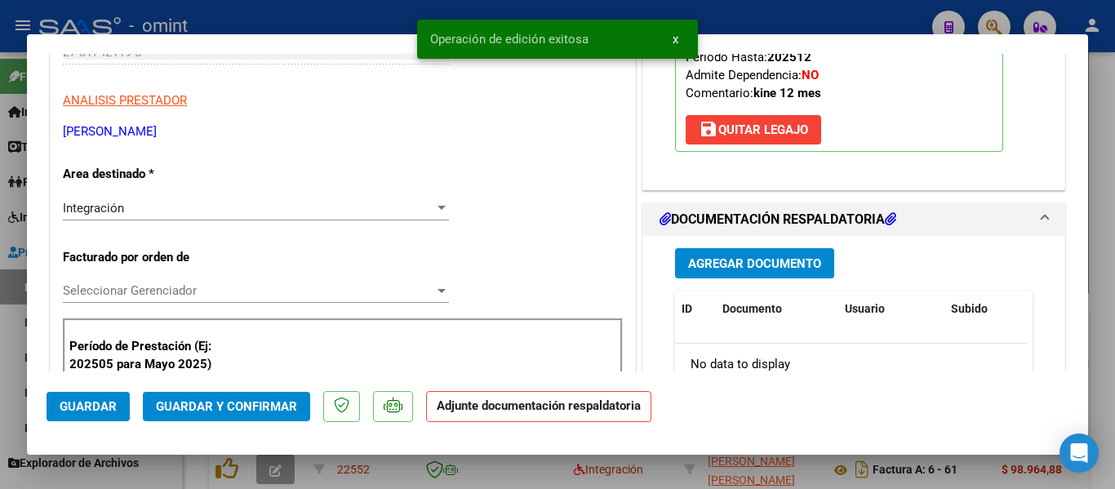
scroll to position [163, 0]
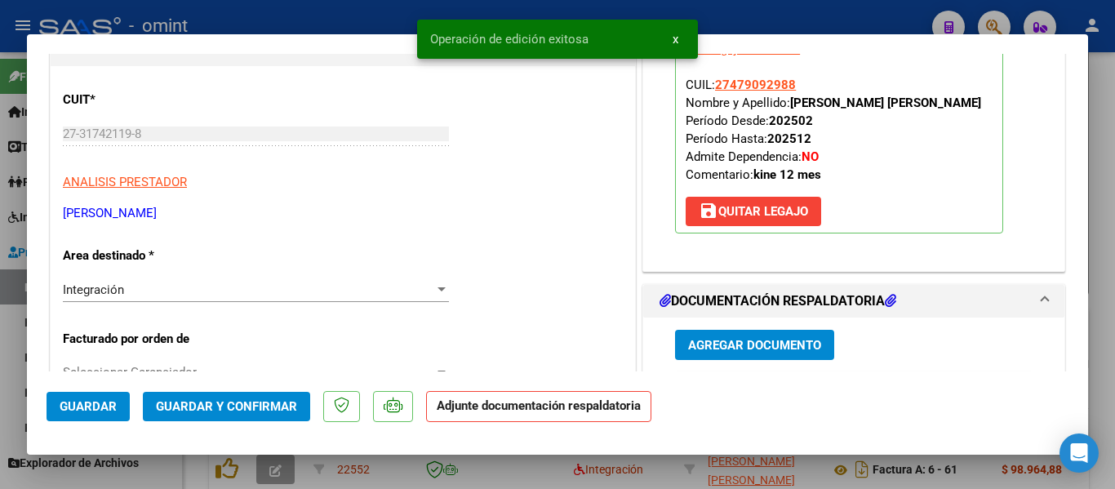
type input "$ 0,00"
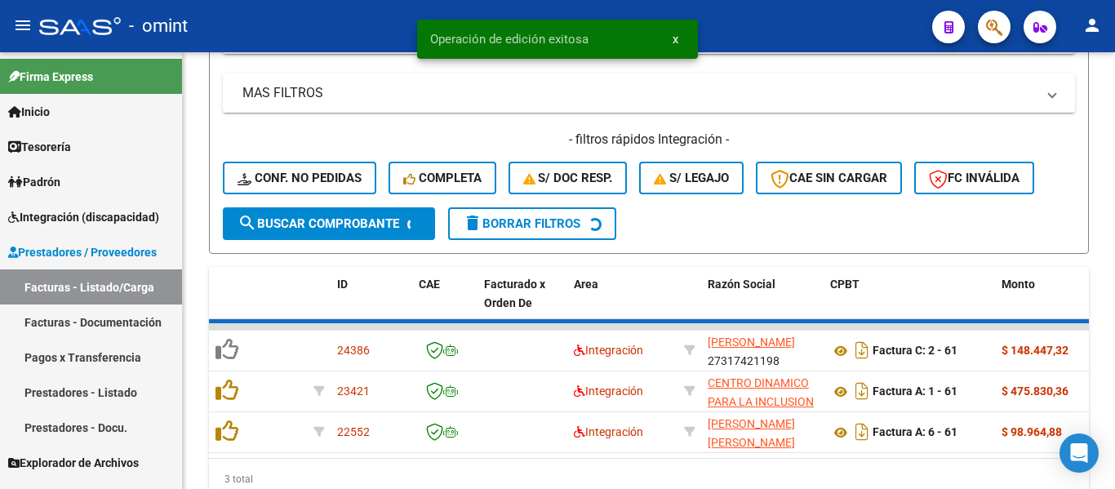
scroll to position [592, 0]
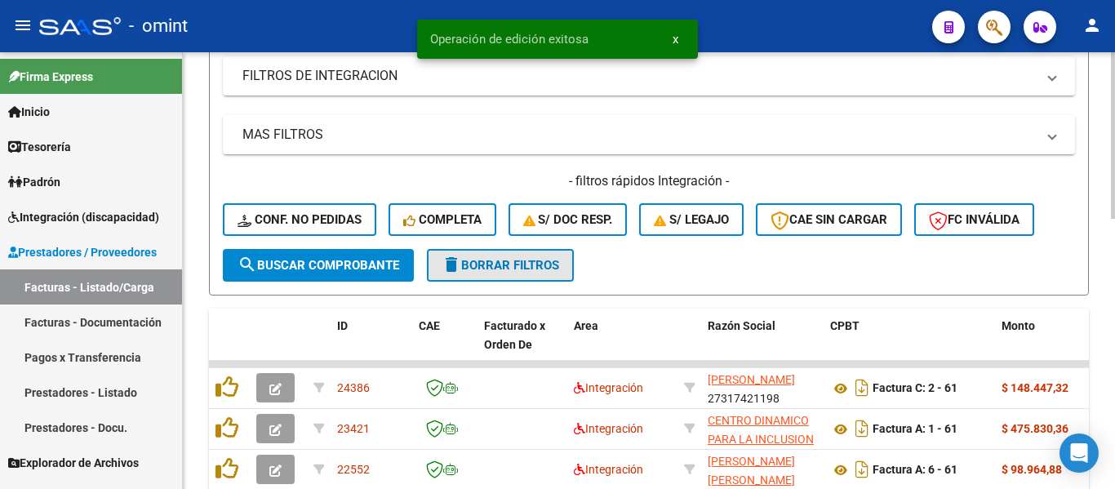
click at [530, 266] on span "delete Borrar Filtros" at bounding box center [501, 265] width 118 height 15
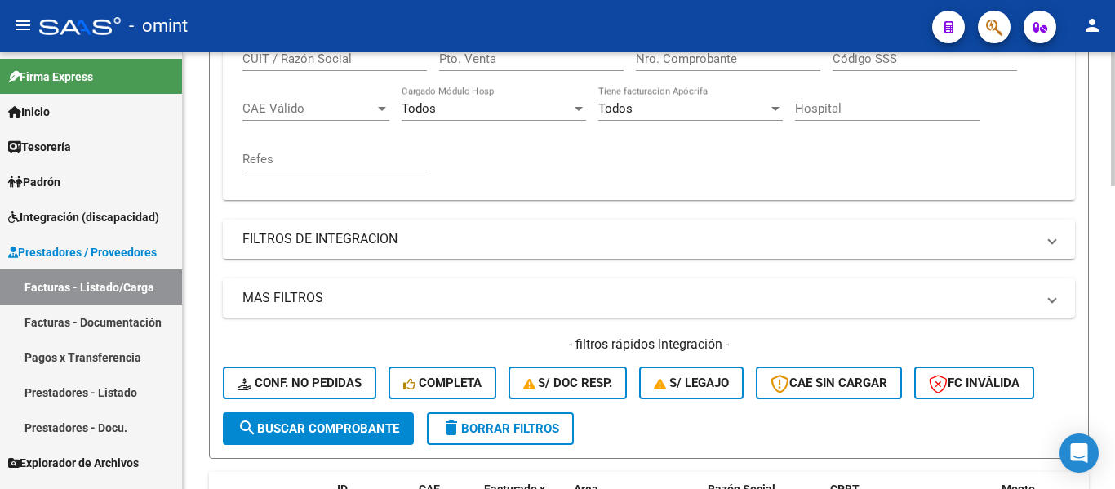
scroll to position [266, 0]
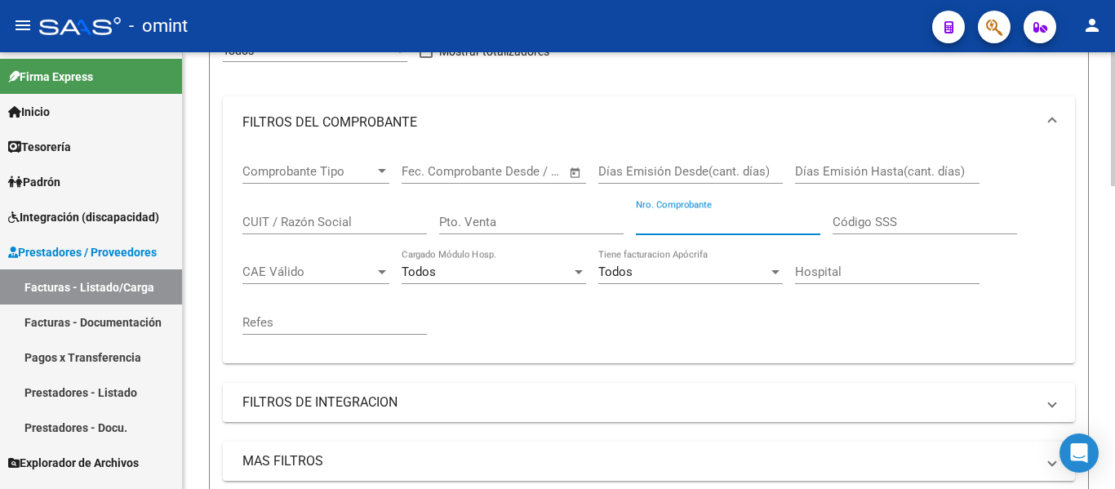
paste input "672"
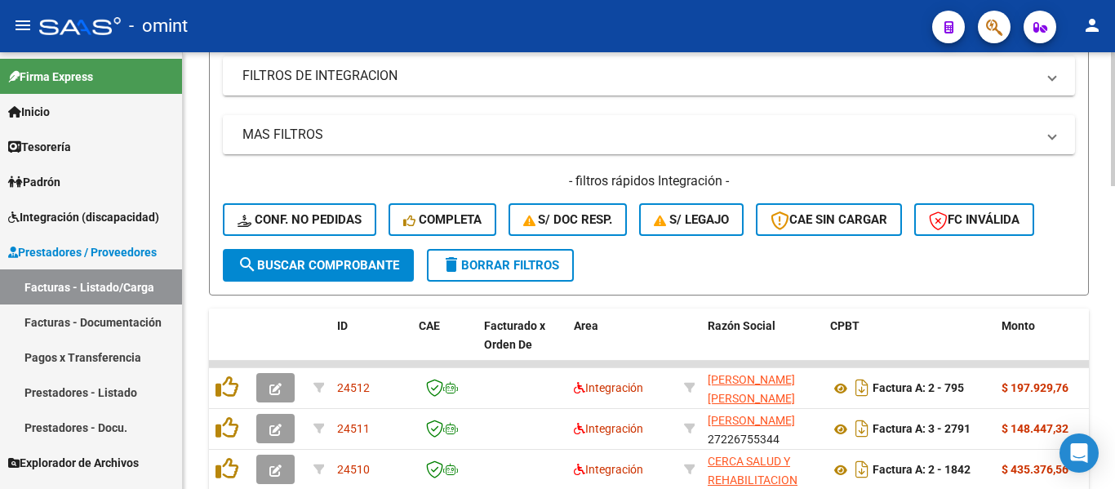
type input "671"
click at [379, 269] on span "search Buscar Comprobante" at bounding box center [318, 265] width 162 height 15
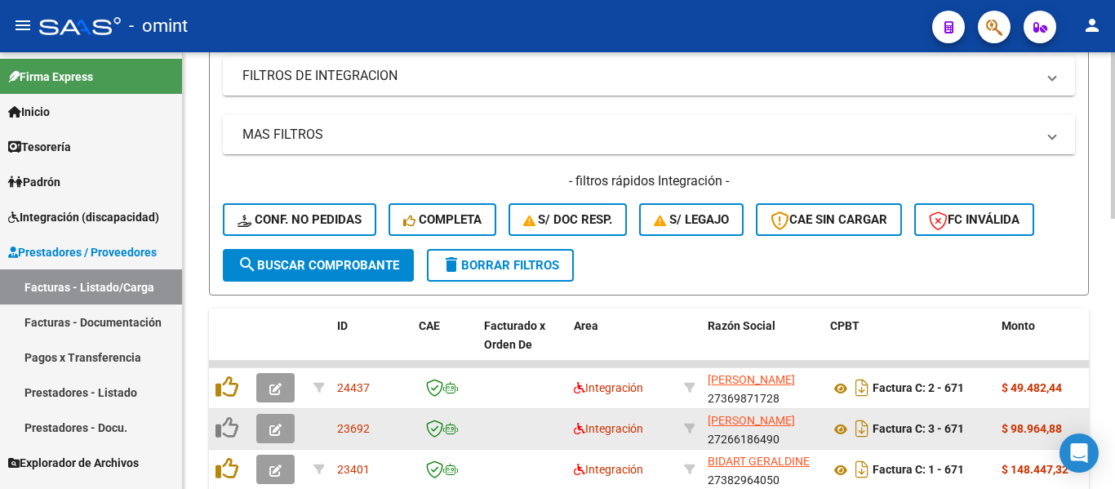
click at [275, 426] on icon "button" at bounding box center [275, 430] width 12 height 12
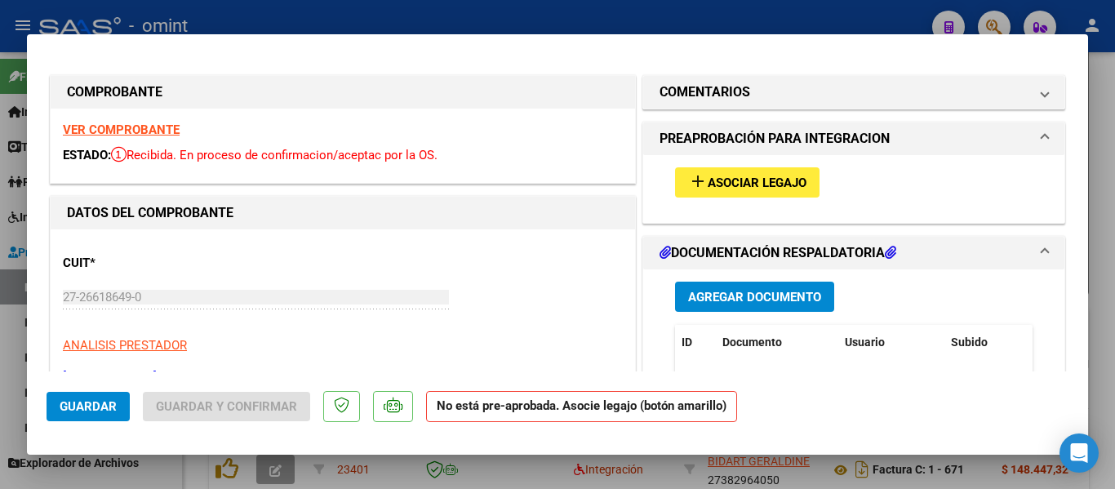
click at [130, 126] on strong "VER COMPROBANTE" at bounding box center [121, 129] width 117 height 15
click at [743, 183] on span "Asociar Legajo" at bounding box center [757, 182] width 99 height 15
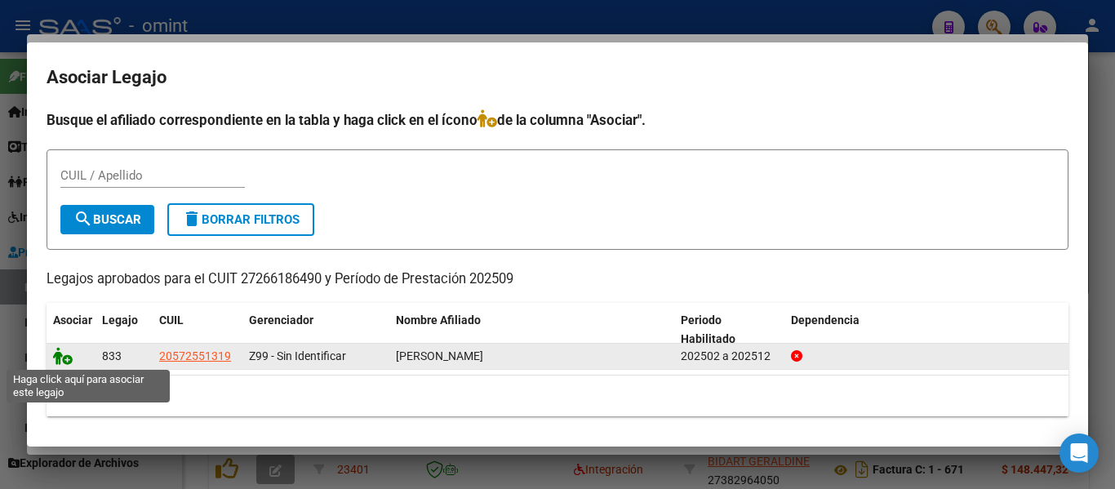
click at [62, 359] on icon at bounding box center [63, 356] width 20 height 18
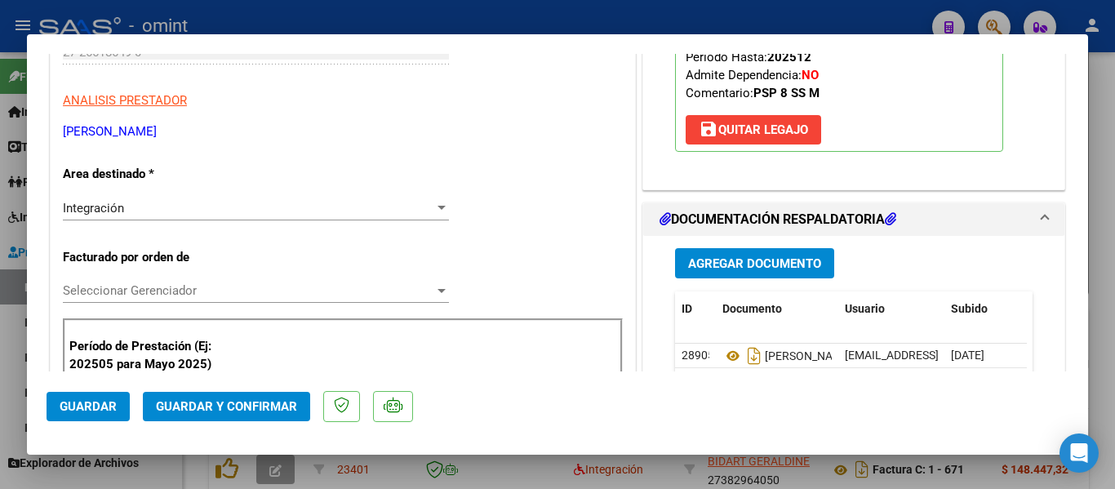
type input "$ 0,00"
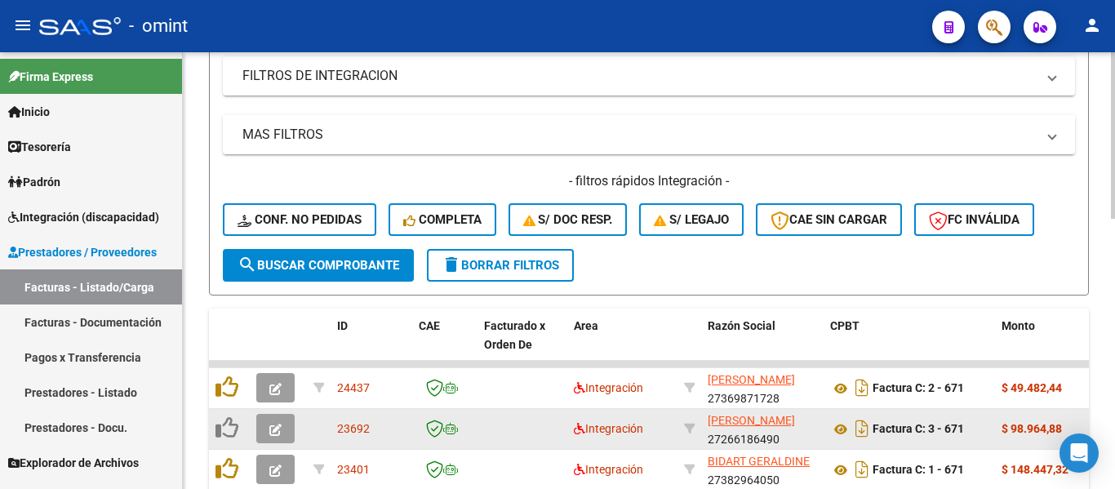
click at [279, 423] on span "button" at bounding box center [275, 428] width 12 height 15
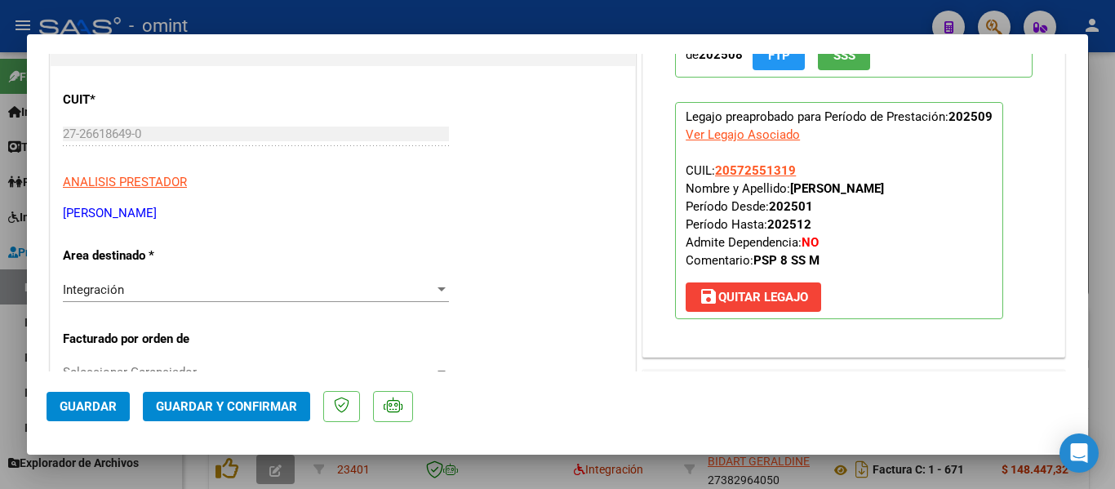
type input "$ 0,00"
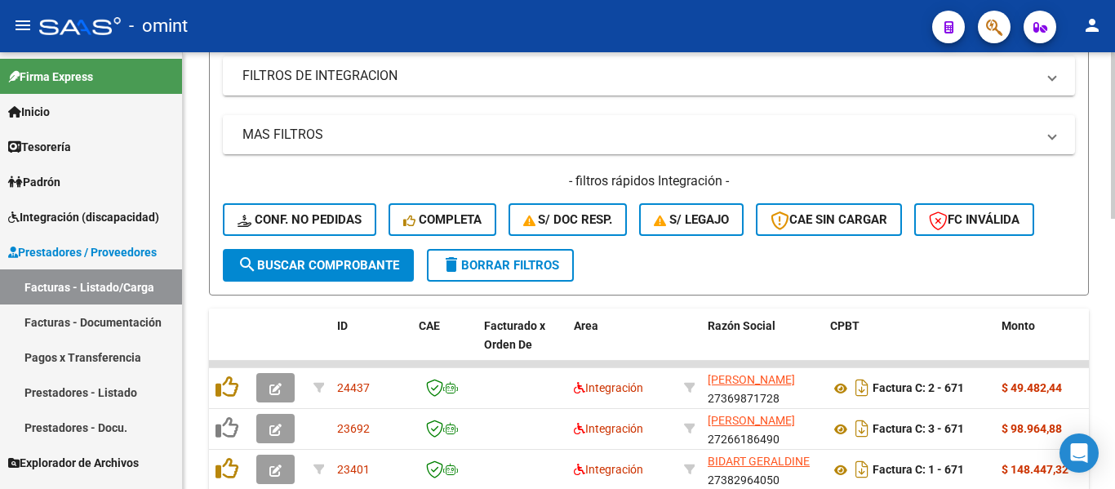
click at [523, 261] on span "delete Borrar Filtros" at bounding box center [501, 265] width 118 height 15
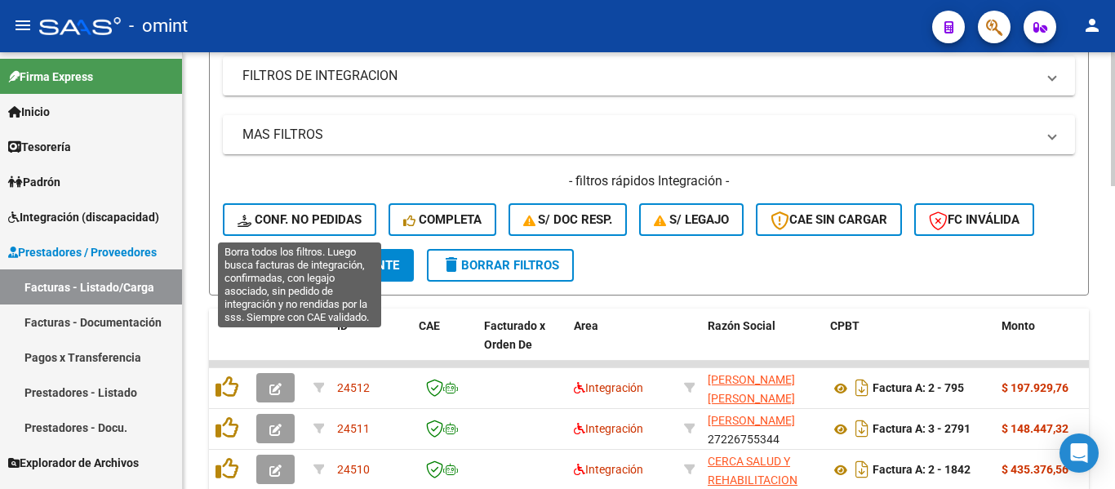
drag, startPoint x: 339, startPoint y: 220, endPoint x: 344, endPoint y: 229, distance: 10.9
click at [339, 219] on span "Conf. no pedidas" at bounding box center [299, 219] width 124 height 15
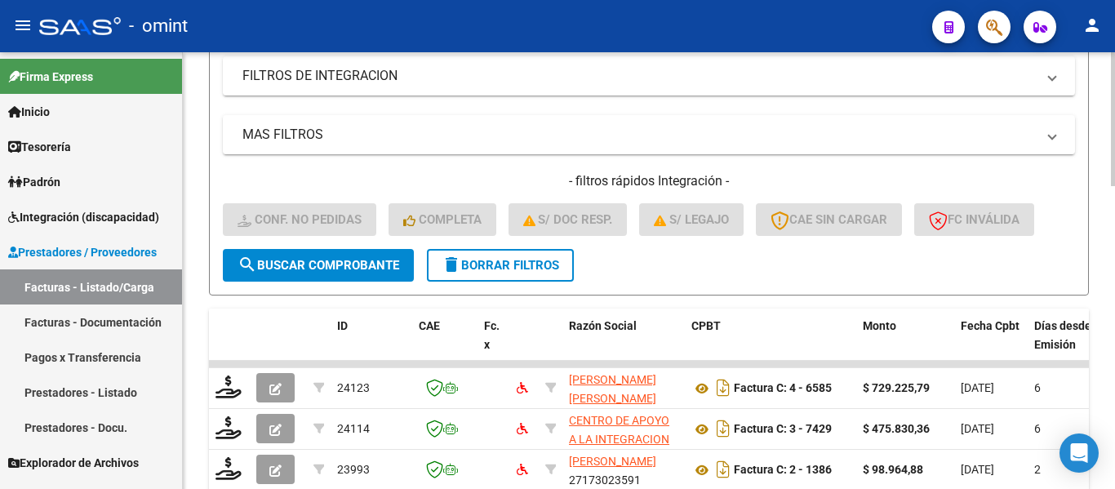
click at [540, 262] on span "delete Borrar Filtros" at bounding box center [501, 265] width 118 height 15
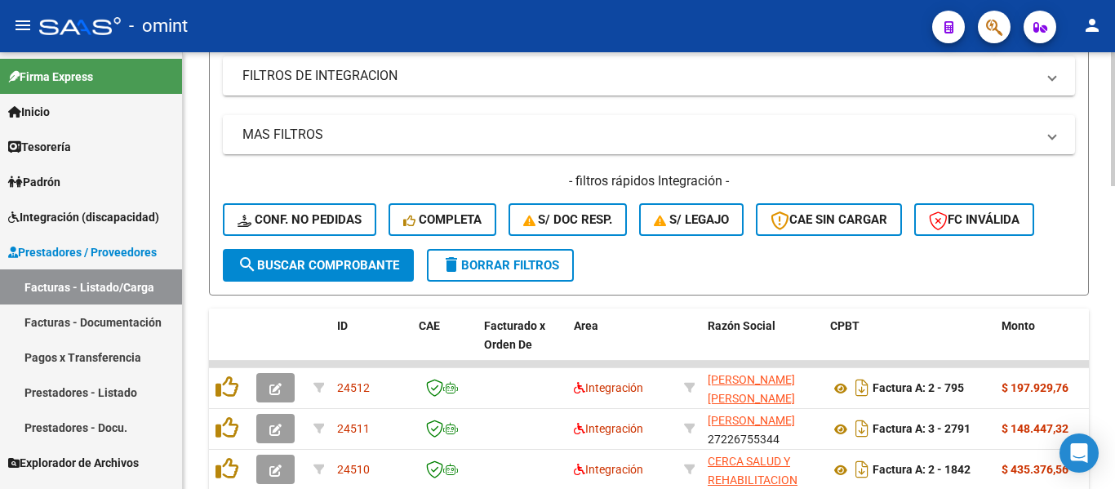
scroll to position [348, 0]
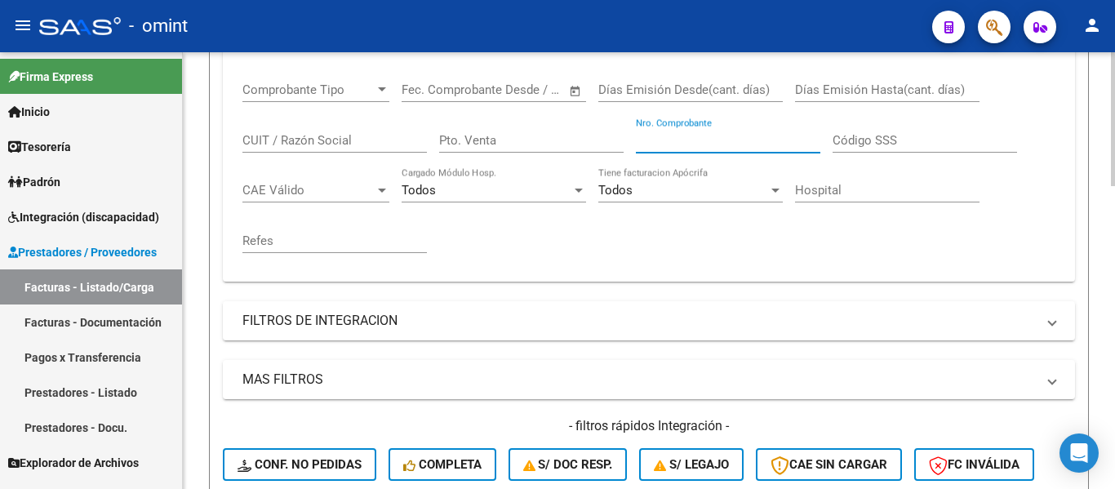
paste input "352"
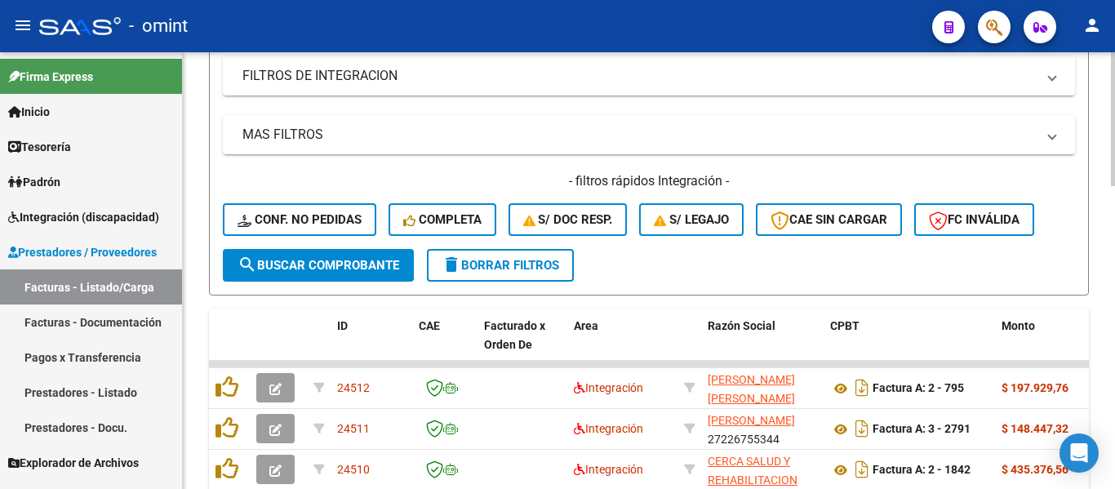
type input "352"
click at [363, 269] on span "search Buscar Comprobante" at bounding box center [318, 265] width 162 height 15
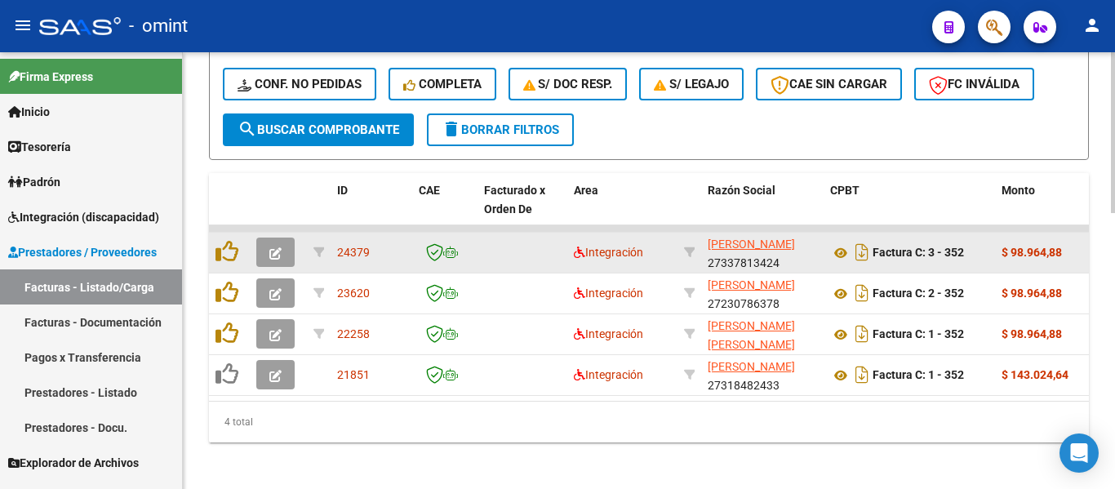
scroll to position [747, 0]
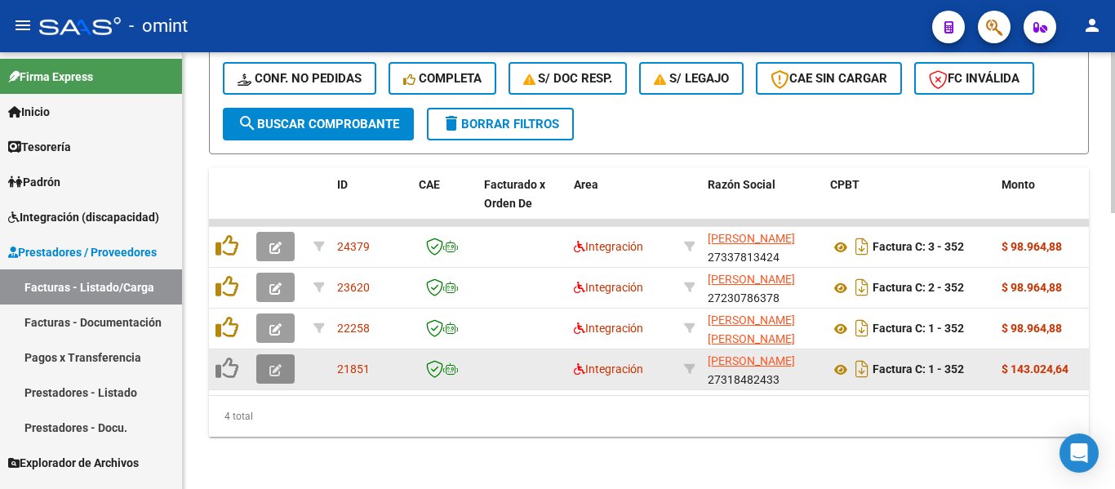
click at [279, 364] on icon "button" at bounding box center [275, 370] width 12 height 12
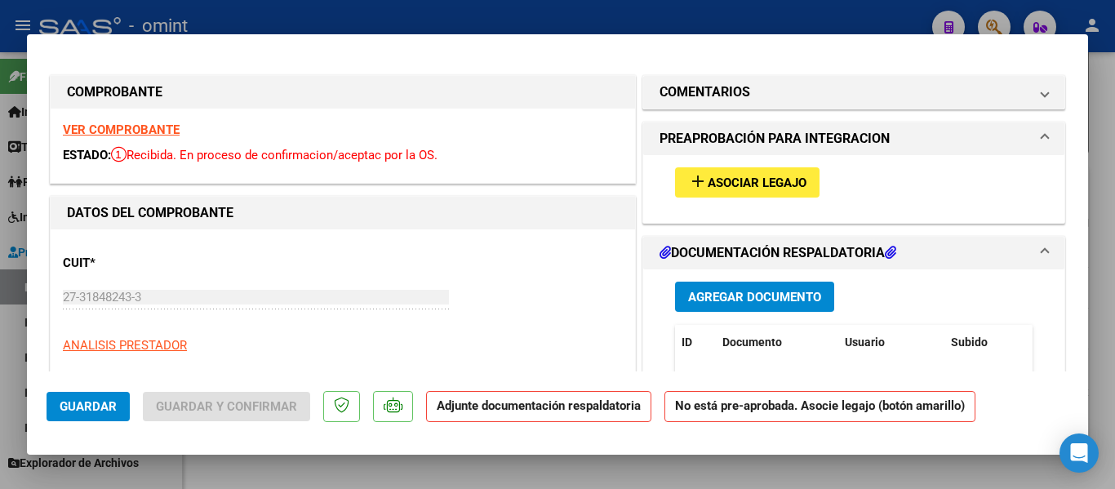
click at [153, 133] on strong "VER COMPROBANTE" at bounding box center [121, 129] width 117 height 15
click at [736, 178] on span "Asociar Legajo" at bounding box center [757, 182] width 99 height 15
click at [153, 128] on strong "VER COMPROBANTE" at bounding box center [121, 129] width 117 height 15
type input "$ 0,00"
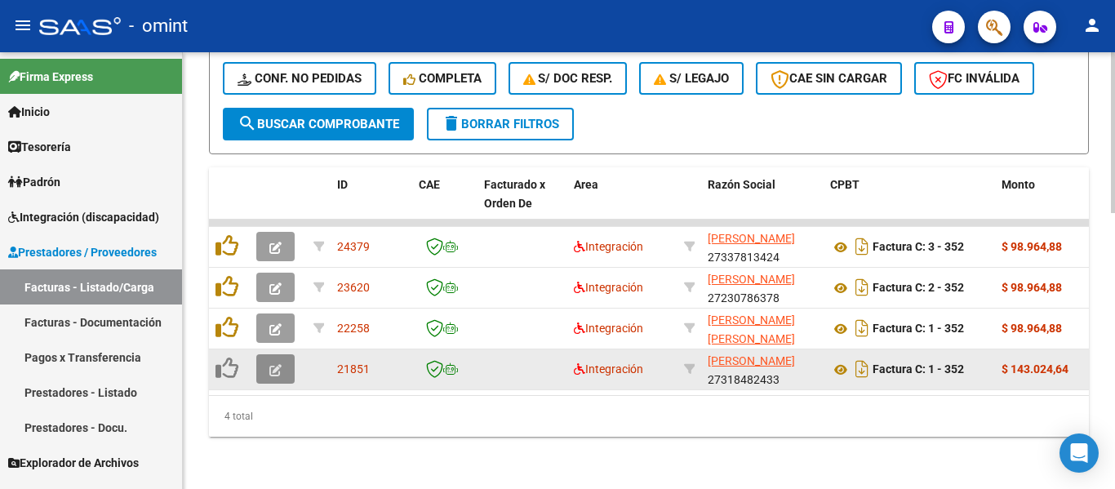
click at [276, 362] on span "button" at bounding box center [275, 369] width 12 height 15
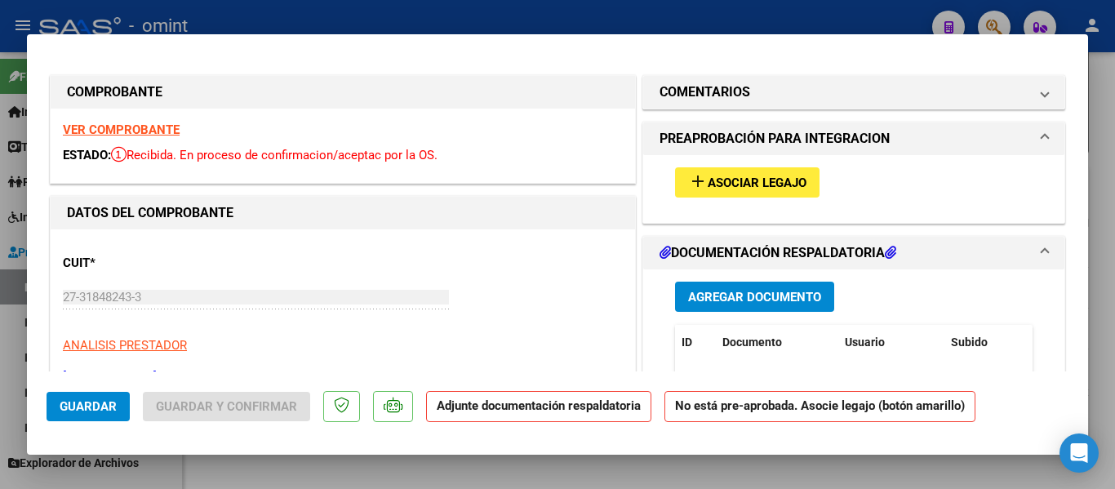
click at [143, 126] on strong "VER COMPROBANTE" at bounding box center [121, 129] width 117 height 15
type input "$ 0,00"
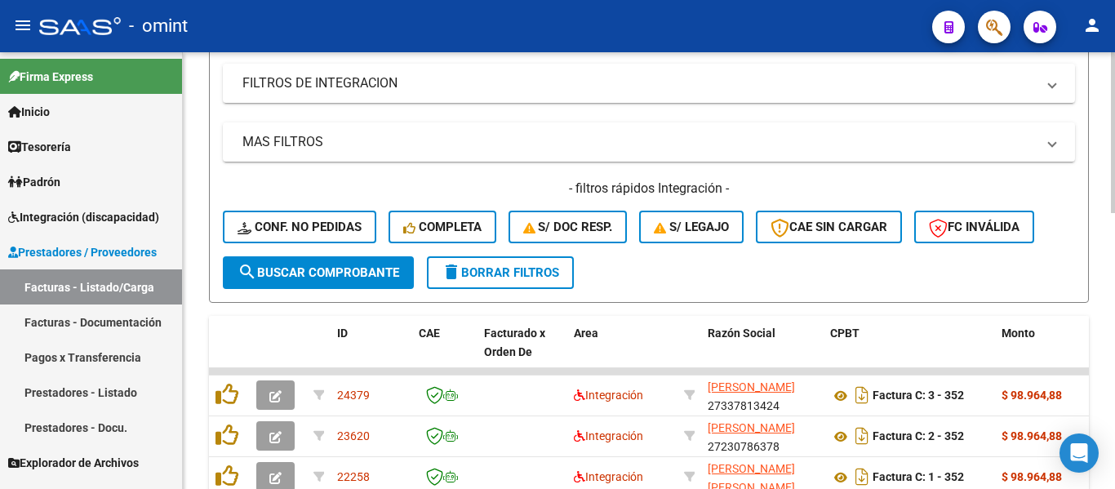
scroll to position [502, 0]
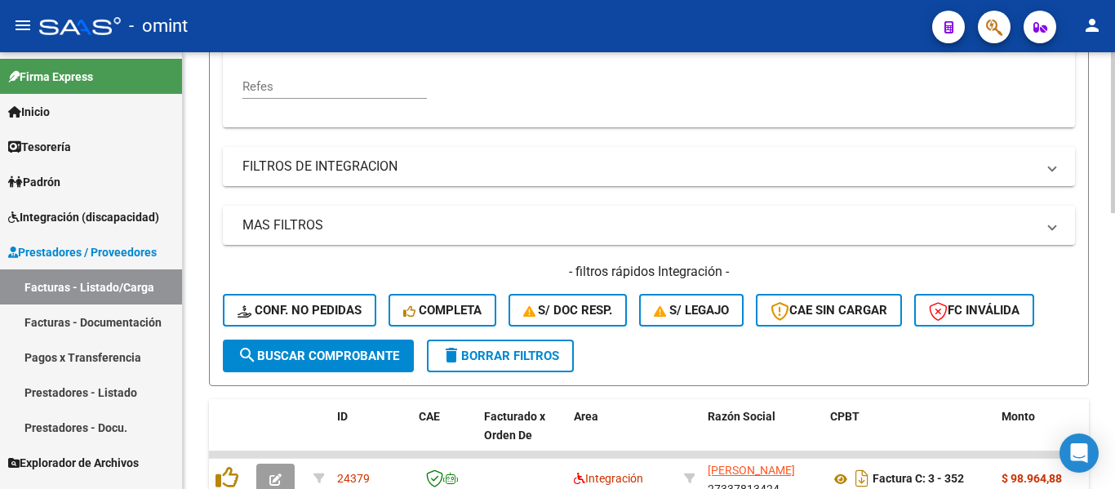
click at [552, 355] on span "delete Borrar Filtros" at bounding box center [501, 355] width 118 height 15
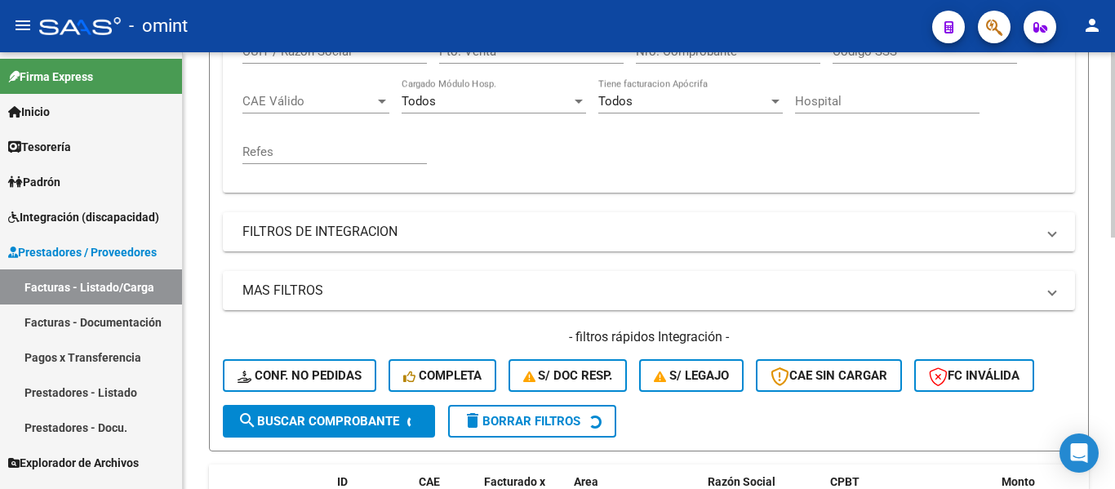
scroll to position [339, 0]
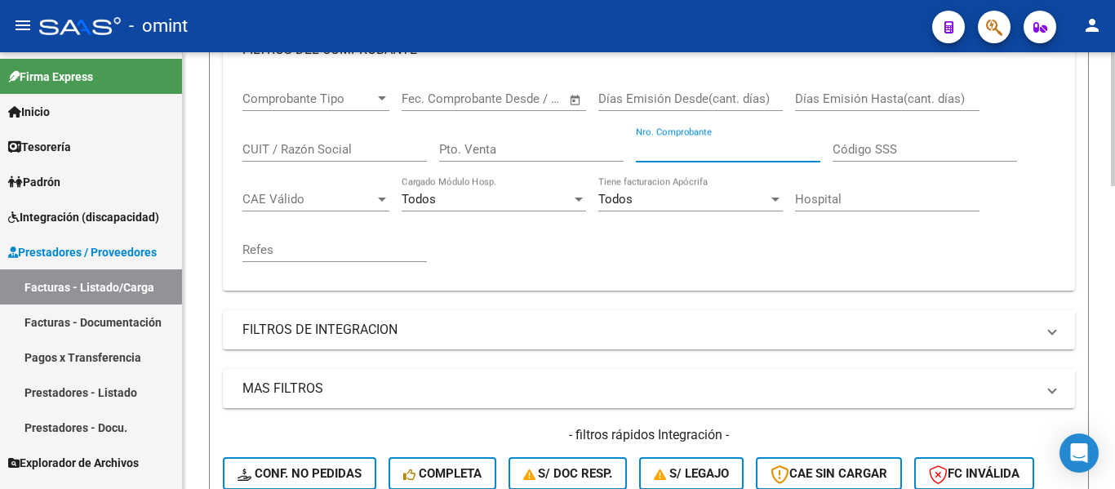
paste input "351"
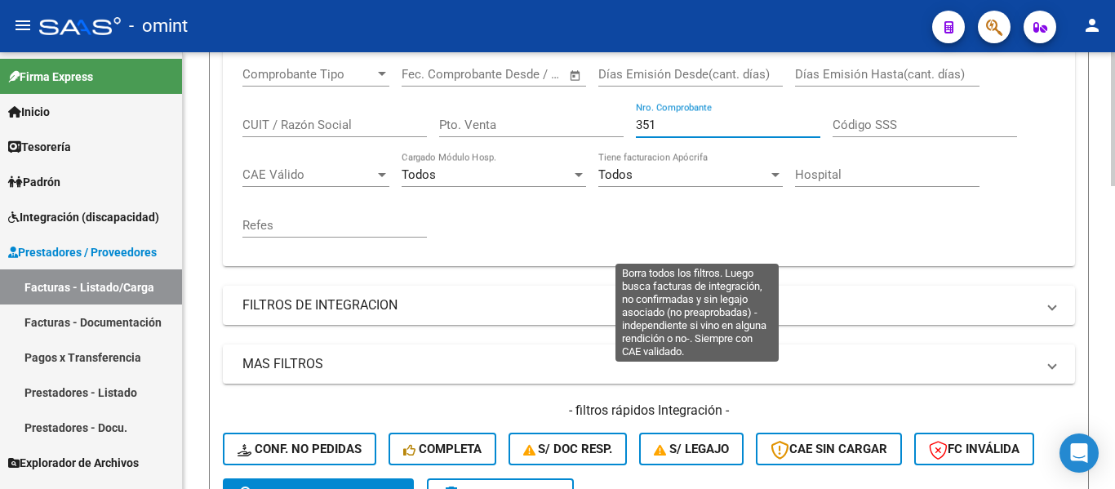
scroll to position [665, 0]
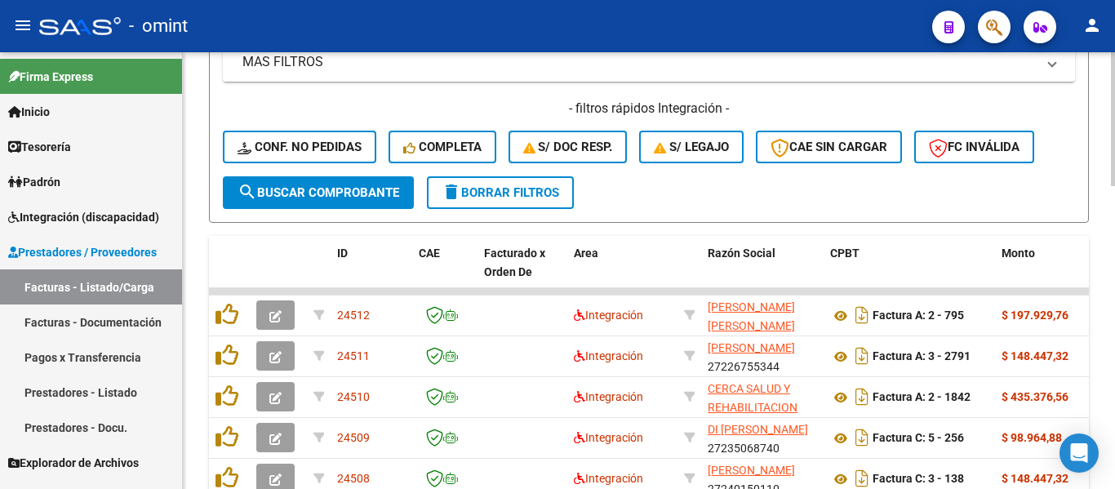
type input "351"
click at [350, 189] on span "search Buscar Comprobante" at bounding box center [318, 192] width 162 height 15
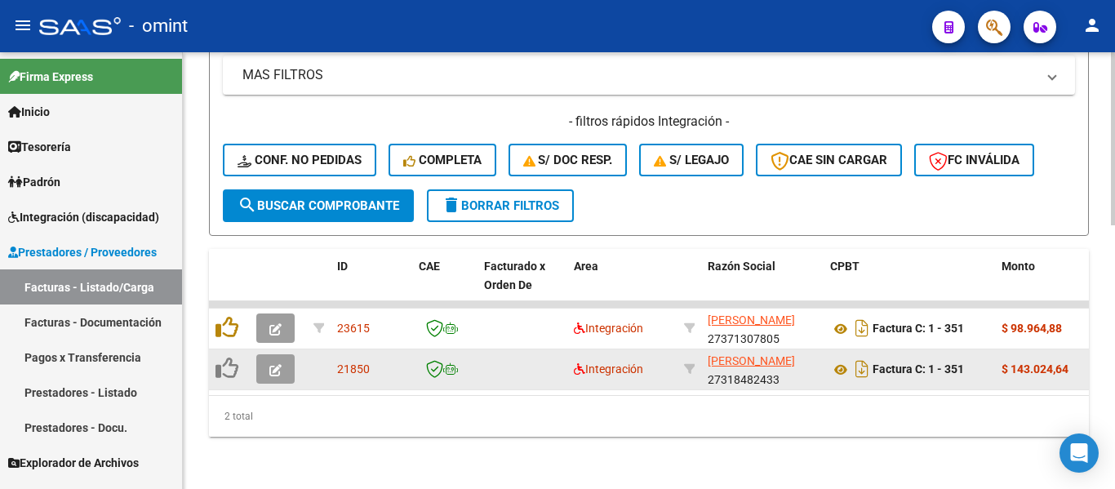
click at [276, 364] on icon "button" at bounding box center [275, 370] width 12 height 12
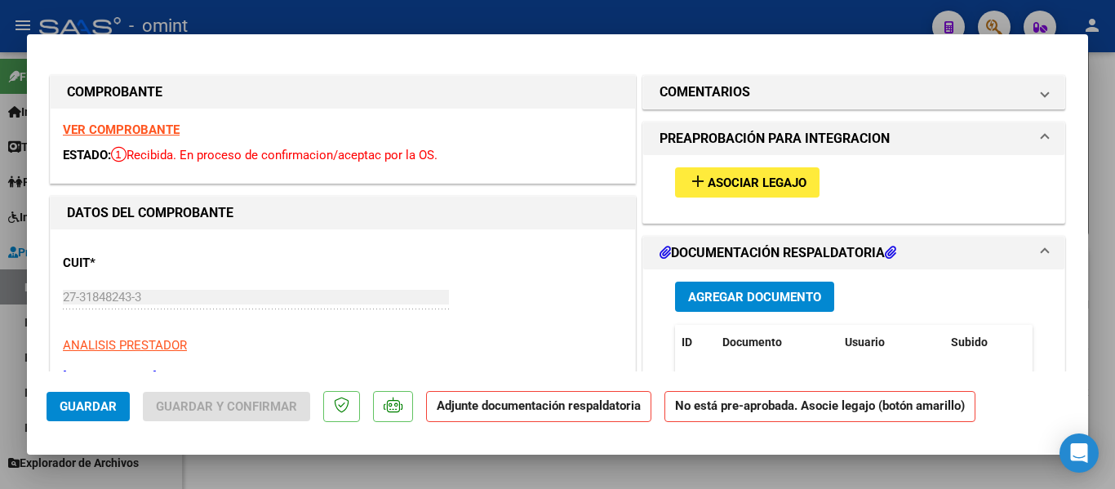
click at [142, 132] on strong "VER COMPROBANTE" at bounding box center [121, 129] width 117 height 15
type input "$ 0,00"
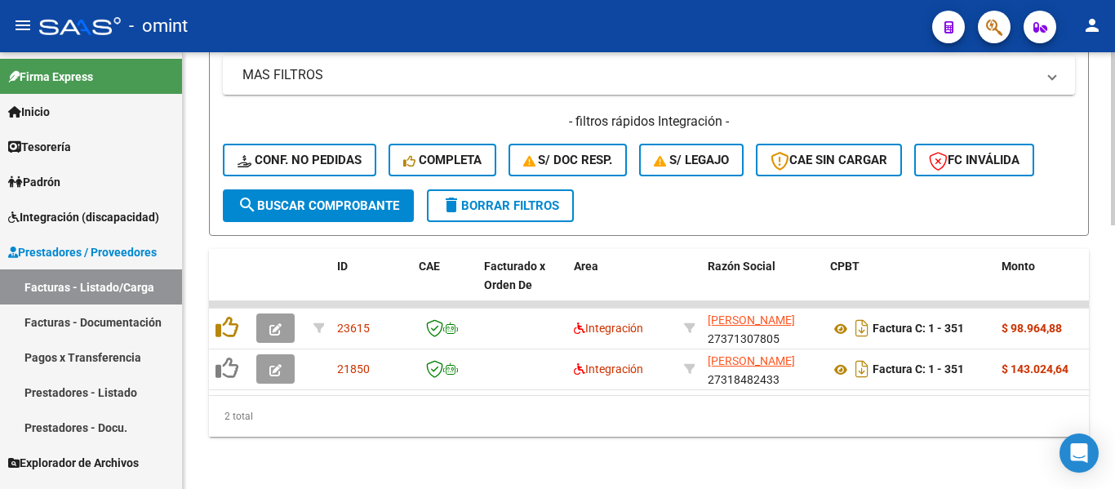
click at [530, 198] on span "delete Borrar Filtros" at bounding box center [501, 205] width 118 height 15
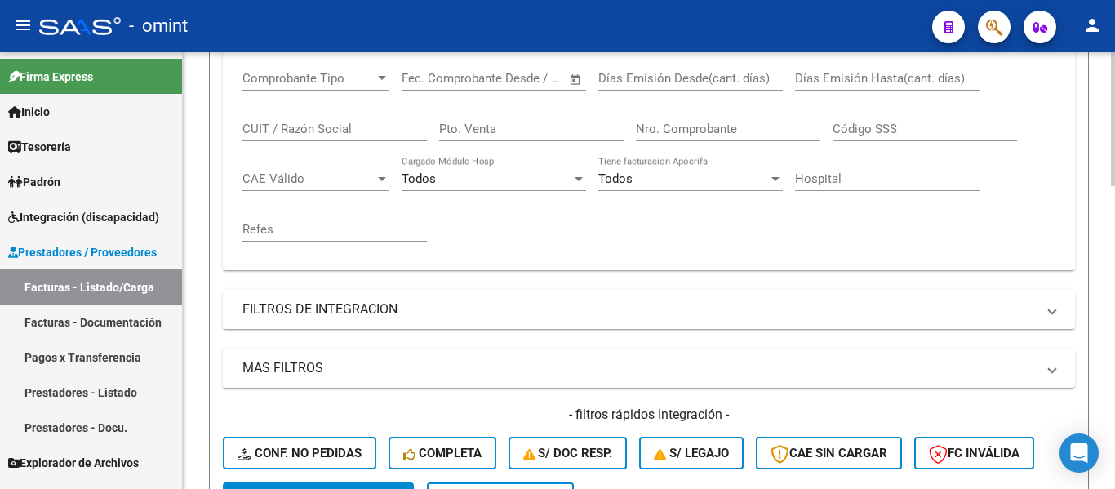
scroll to position [257, 0]
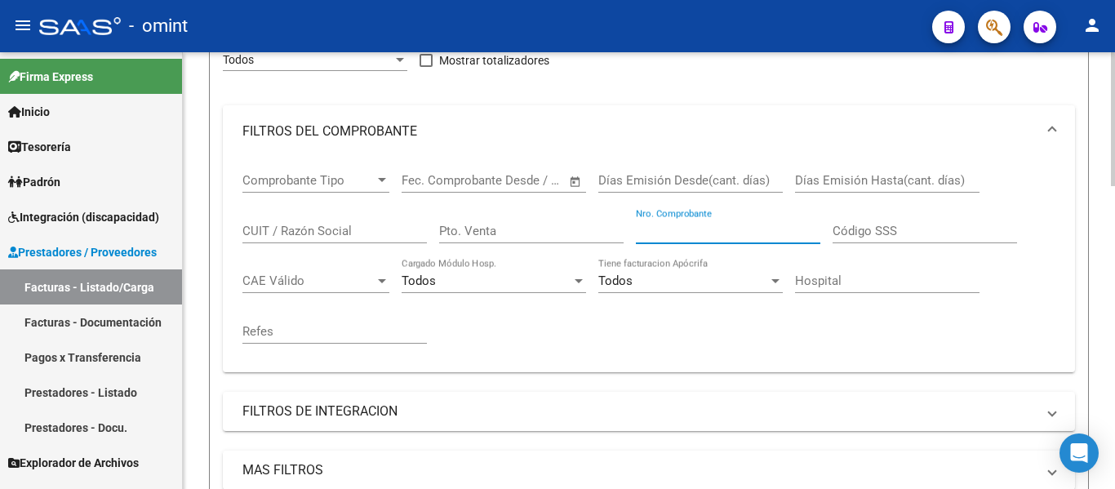
paste input "280"
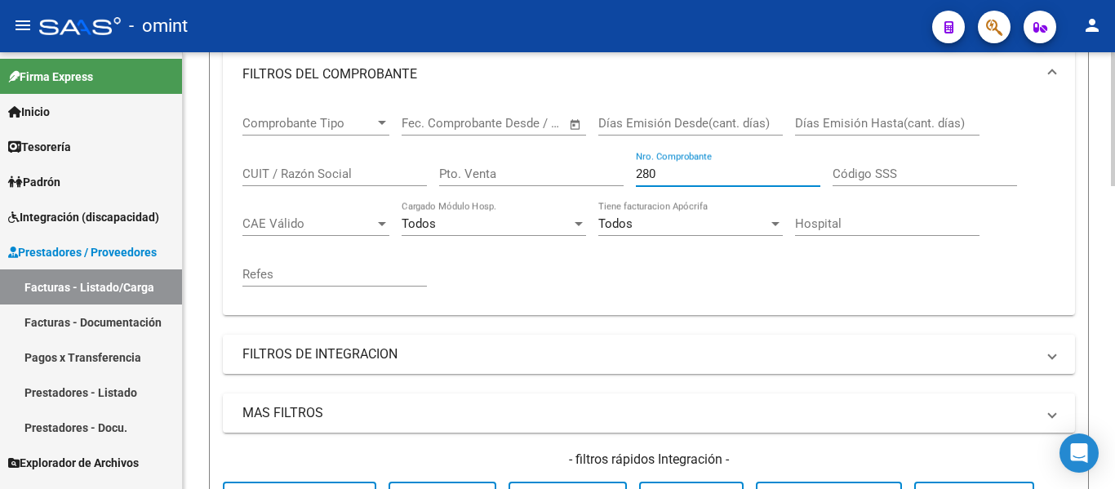
scroll to position [584, 0]
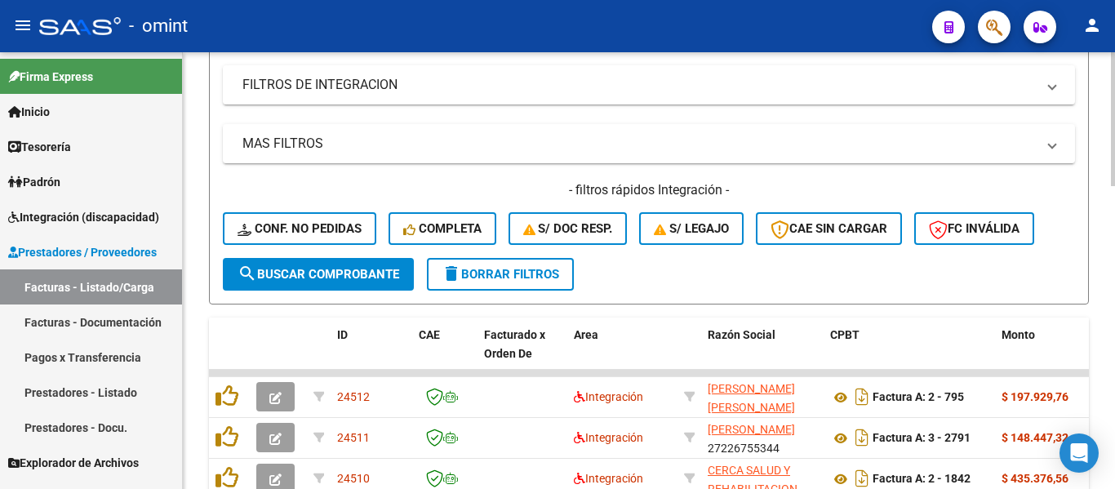
type input "280"
click at [377, 269] on span "search Buscar Comprobante" at bounding box center [318, 274] width 162 height 15
